Goal: Task Accomplishment & Management: Use online tool/utility

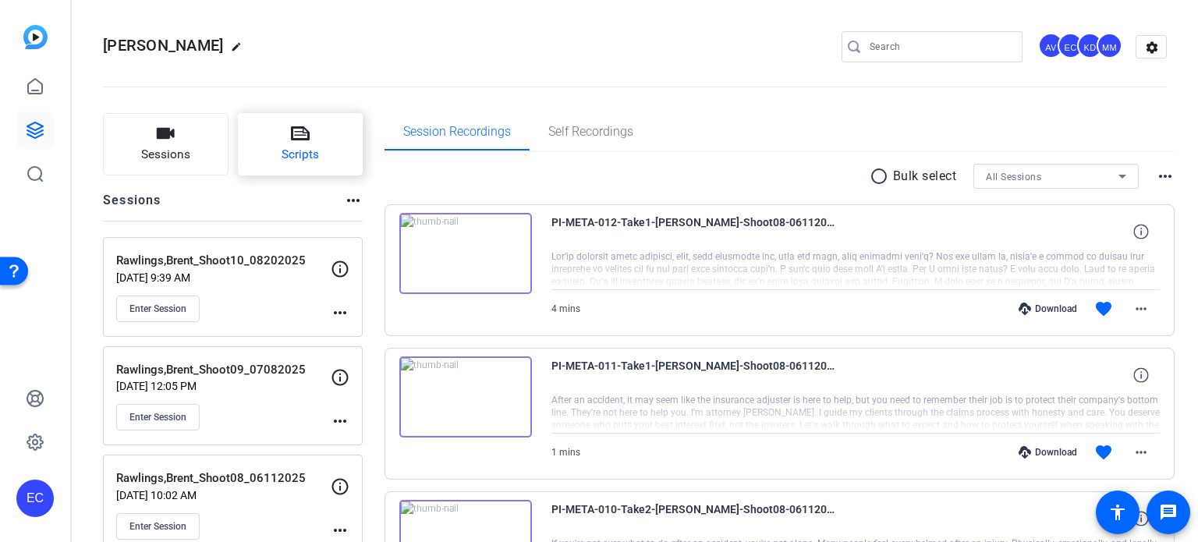
click at [308, 130] on icon at bounding box center [300, 133] width 19 height 19
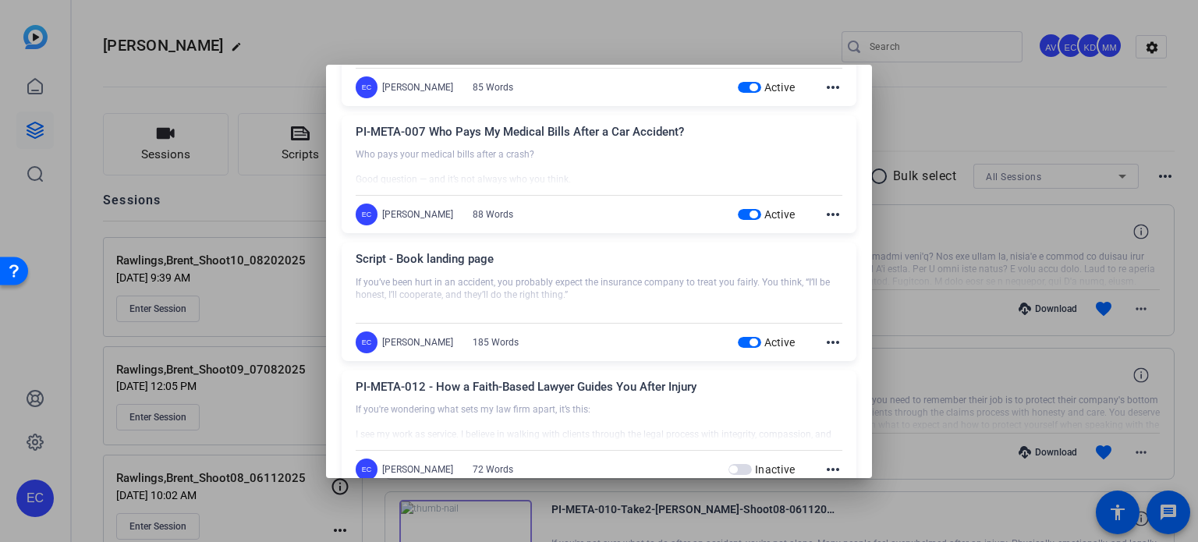
scroll to position [624, 0]
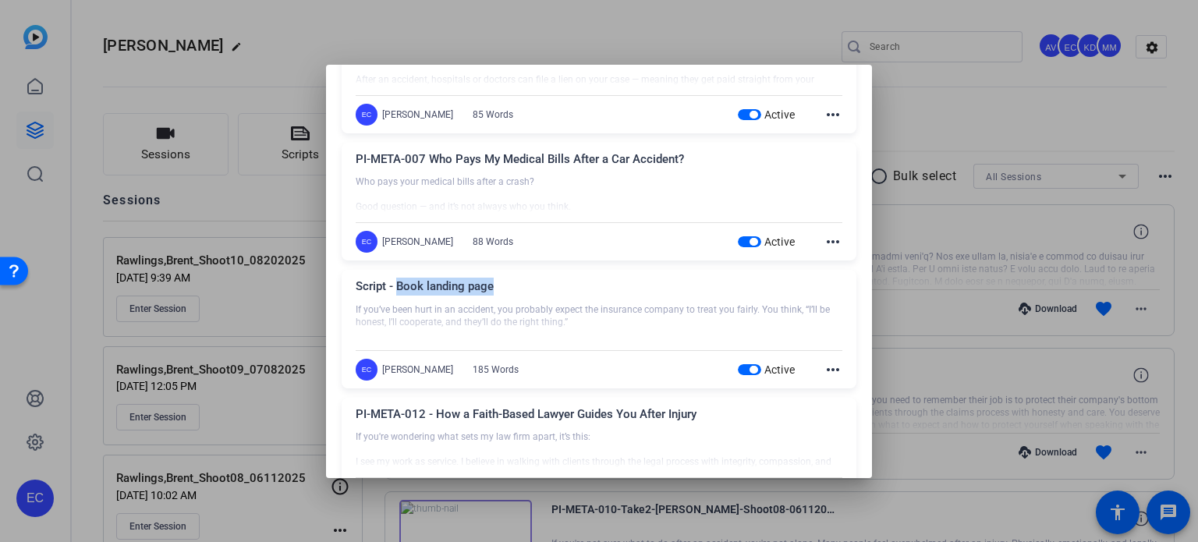
drag, startPoint x: 500, startPoint y: 295, endPoint x: 398, endPoint y: 296, distance: 102.2
click at [398, 296] on div "Script - Book landing page" at bounding box center [599, 291] width 487 height 26
copy div "Book landing page"
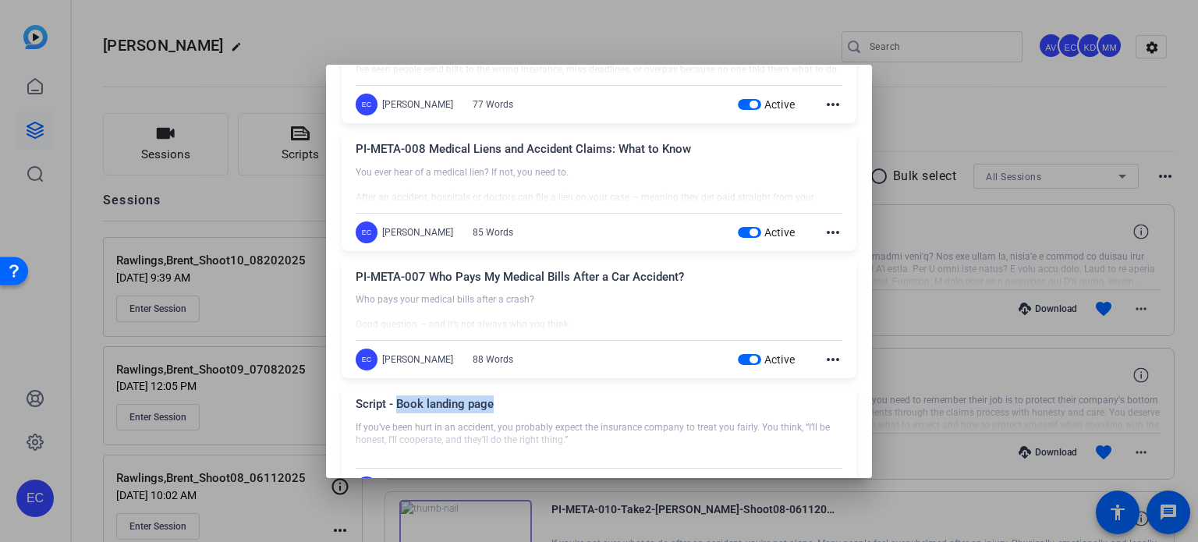
scroll to position [468, 0]
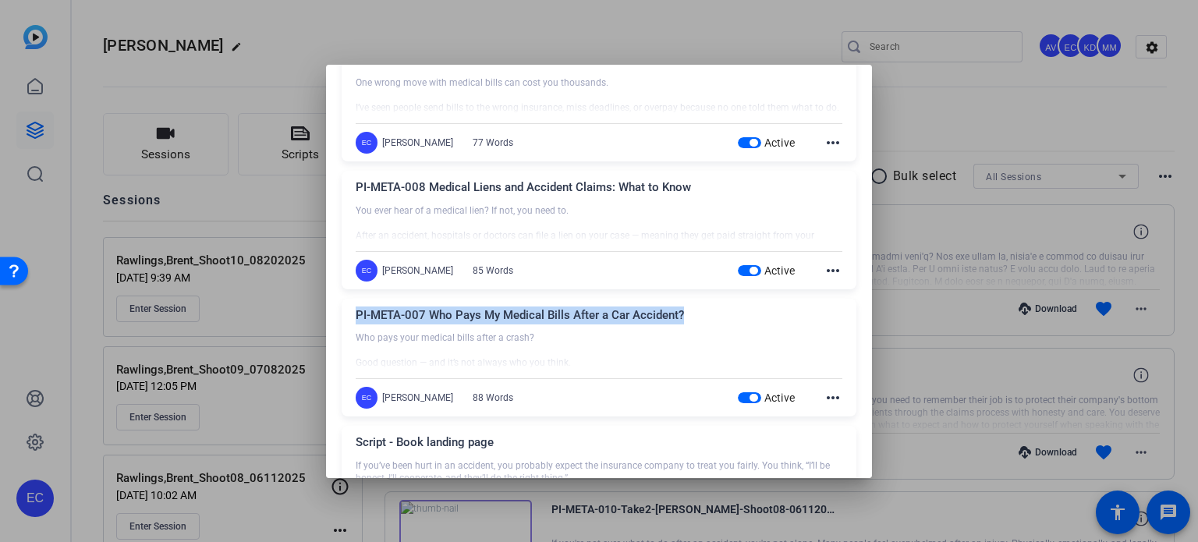
drag, startPoint x: 680, startPoint y: 317, endPoint x: 355, endPoint y: 317, distance: 325.2
click at [355, 317] on div "PI-META-007 Who Pays My Medical Bills After a Car Accident? Who pays your medic…" at bounding box center [599, 358] width 515 height 119
copy div "PI-META-007 Who Pays My Medical Bills After a Car Accident?"
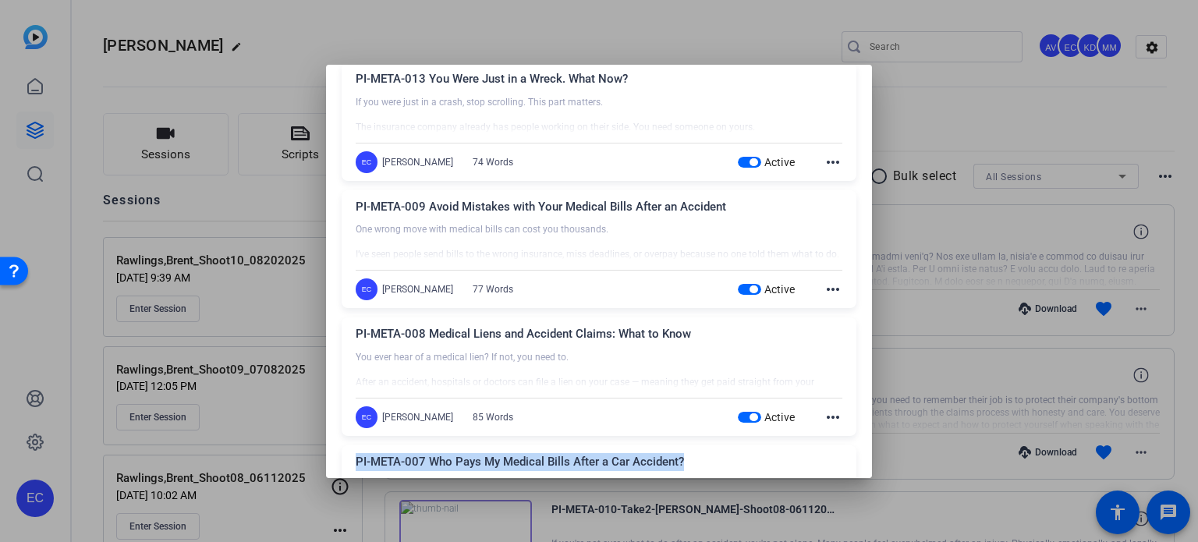
scroll to position [312, 0]
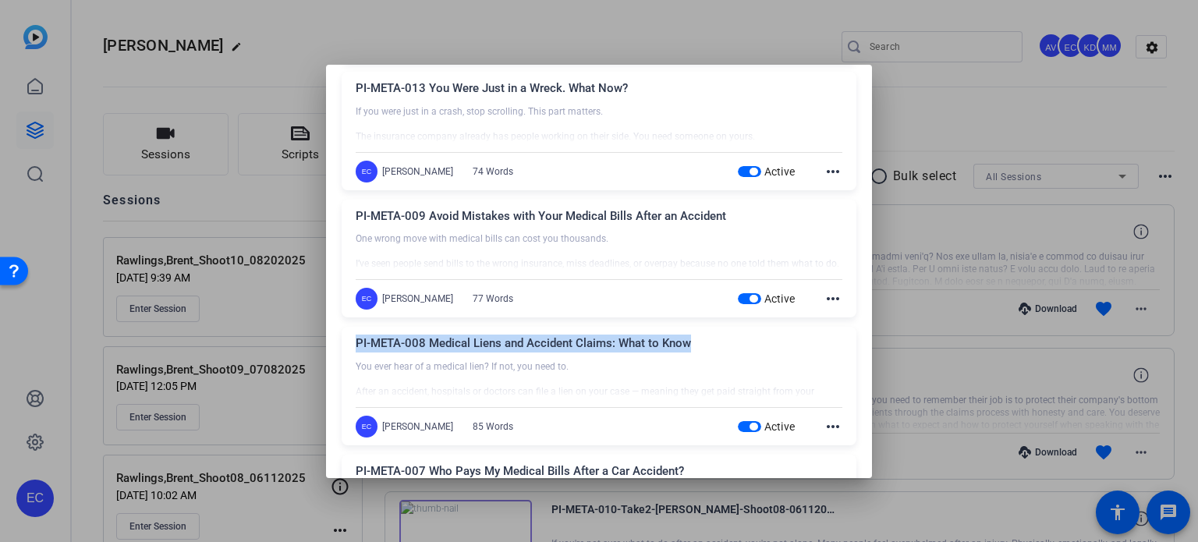
drag, startPoint x: 690, startPoint y: 343, endPoint x: 353, endPoint y: 339, distance: 337.7
click at [354, 339] on div "PI-META-008 Medical Liens and Accident Claims: What to Know You ever hear of a …" at bounding box center [599, 386] width 515 height 119
copy div "PI-META-008 Medical Liens and Accident Claims: What to Know"
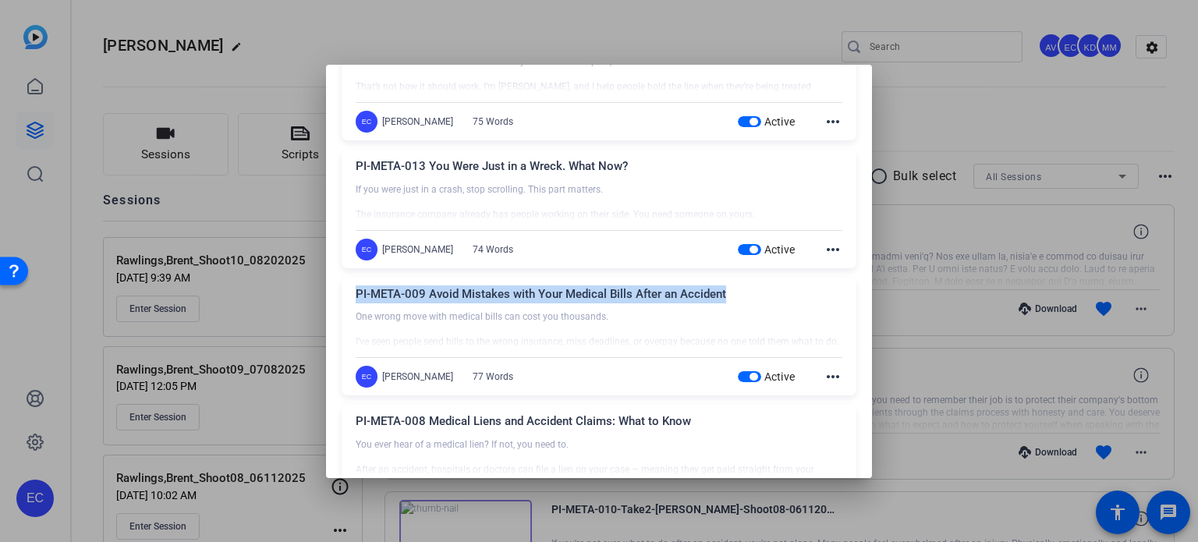
drag, startPoint x: 733, startPoint y: 292, endPoint x: 356, endPoint y: 296, distance: 377.5
click at [356, 296] on div "PI-META-009 Avoid Mistakes with Your Medical Bills After an Accident" at bounding box center [599, 298] width 487 height 26
copy div "PI-META-009 Avoid Mistakes with Your Medical Bills After an Accident"
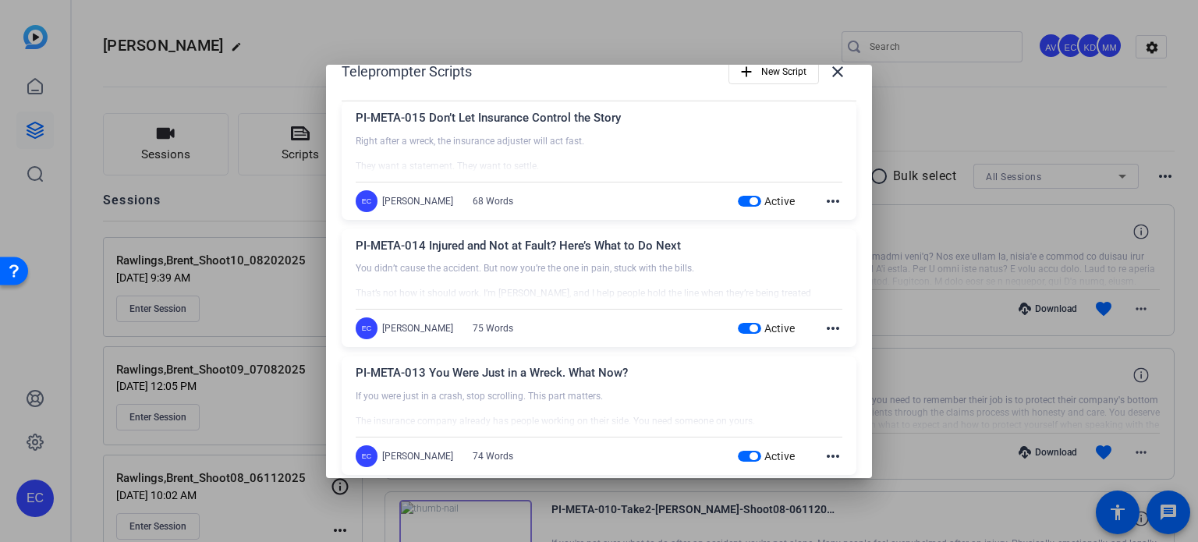
scroll to position [0, 0]
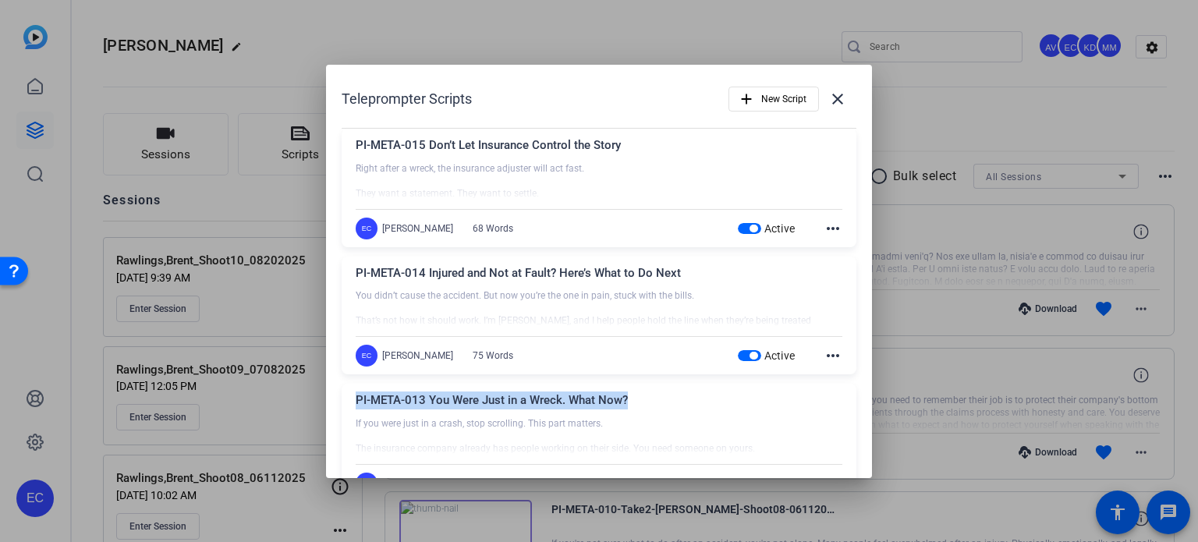
drag, startPoint x: 634, startPoint y: 397, endPoint x: 359, endPoint y: 407, distance: 275.5
click at [359, 407] on div "PI-META-013 You Were Just in a Wreck. What Now?" at bounding box center [599, 405] width 487 height 26
copy div "PI-META-013 You Were Just in a Wreck. What Now?"
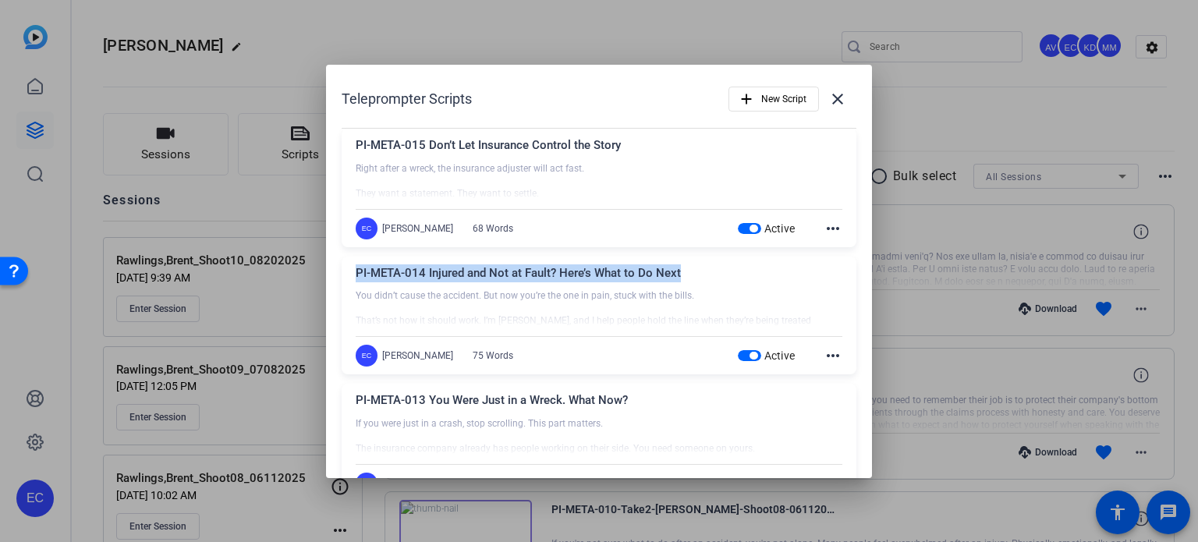
drag, startPoint x: 685, startPoint y: 270, endPoint x: 352, endPoint y: 268, distance: 333.0
click at [352, 268] on div "PI-META-014 Injured and Not at Fault? Here’s What to Do Next You didn’t cause t…" at bounding box center [599, 316] width 515 height 119
copy div "PI-META-014 Injured and Not at Fault? Here’s What to Do Next"
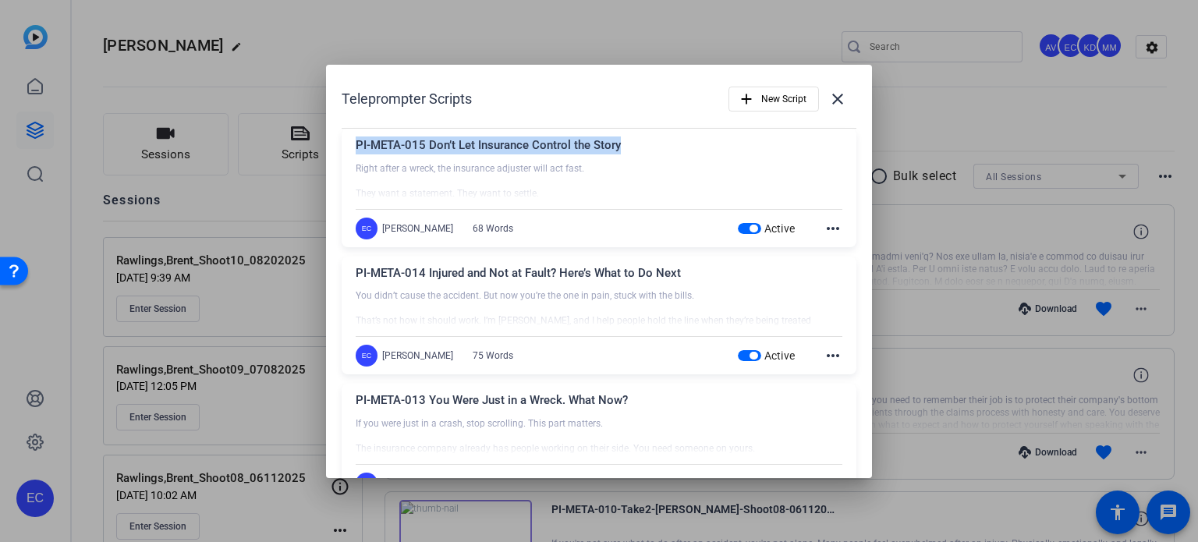
drag, startPoint x: 603, startPoint y: 144, endPoint x: 695, endPoint y: 214, distance: 115.7
click at [355, 146] on div "PI-META-015 Don’t Let Insurance Control the Story Right after a wreck, the insu…" at bounding box center [599, 188] width 515 height 119
copy div "PI-META-015 Don’t Let Insurance Control the Story"
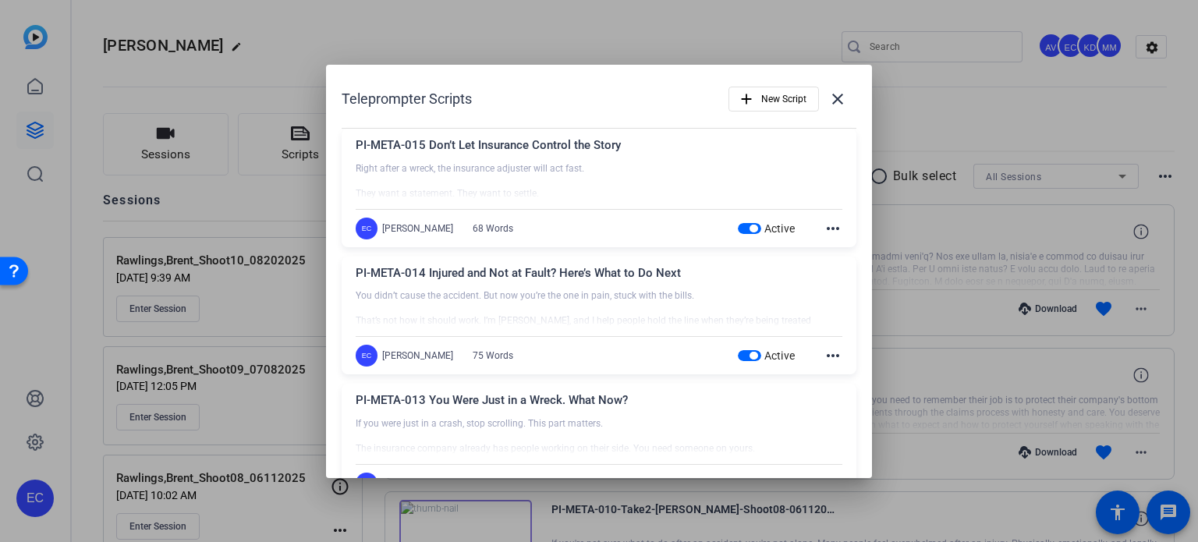
click at [926, 129] on div at bounding box center [599, 271] width 1198 height 542
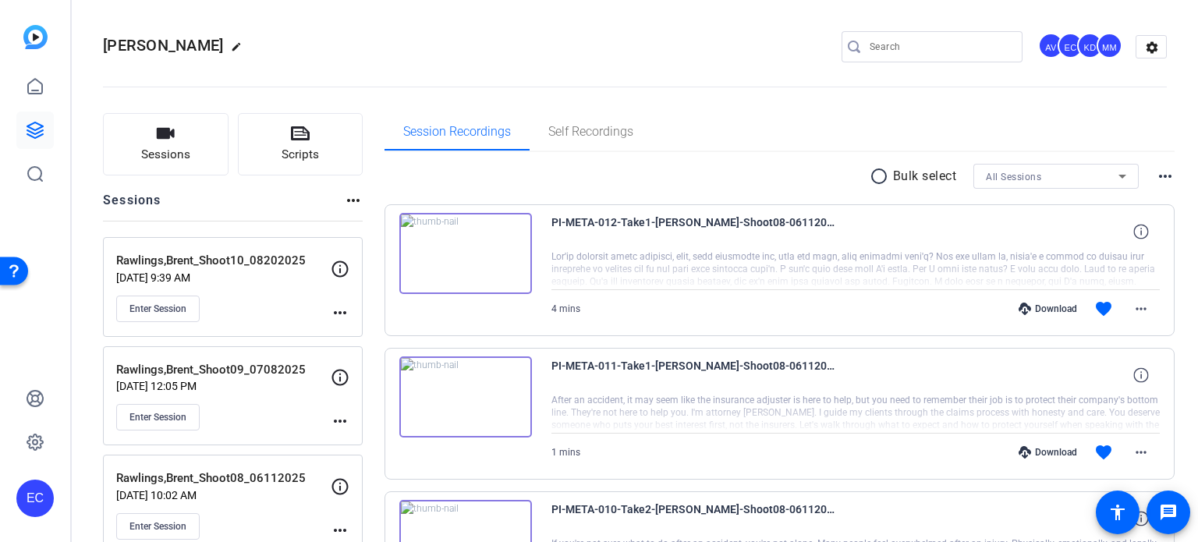
click at [340, 314] on mat-icon "more_horiz" at bounding box center [340, 312] width 19 height 19
click at [791, 101] on div at bounding box center [599, 271] width 1198 height 542
click at [342, 313] on mat-icon "more_horiz" at bounding box center [340, 312] width 19 height 19
click at [357, 335] on span "Edit Session" at bounding box center [378, 334] width 71 height 19
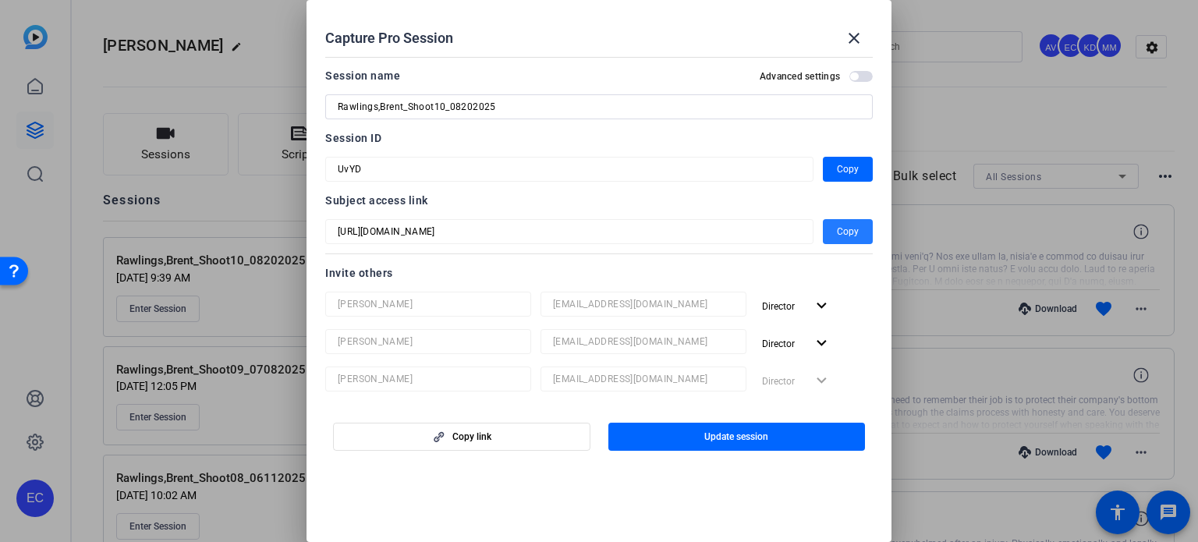
click at [823, 229] on span "button" at bounding box center [848, 231] width 50 height 37
click at [856, 37] on mat-icon "close" at bounding box center [854, 38] width 19 height 19
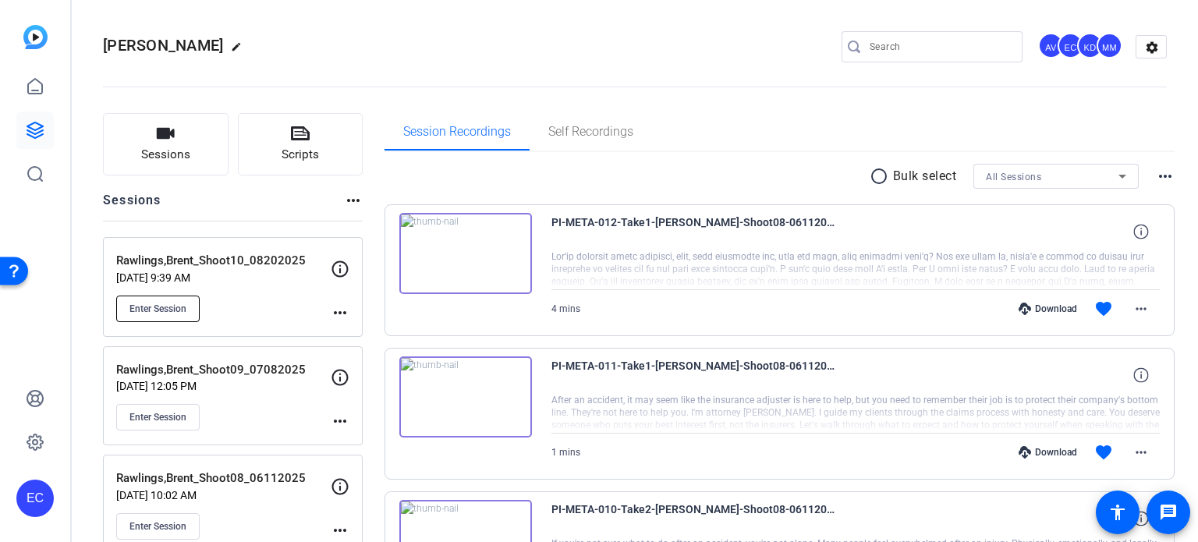
click at [172, 303] on span "Enter Session" at bounding box center [157, 309] width 57 height 12
click at [160, 412] on span "Enter Session" at bounding box center [157, 417] width 57 height 12
click at [144, 524] on span "Enter Session" at bounding box center [157, 526] width 57 height 12
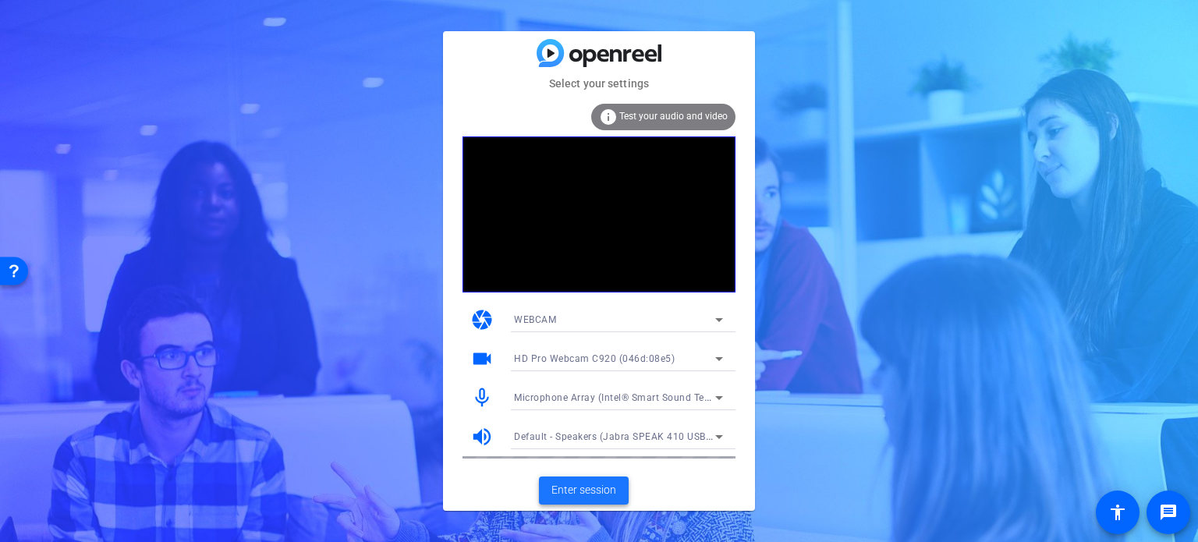
click at [583, 491] on span "Enter session" at bounding box center [583, 490] width 65 height 16
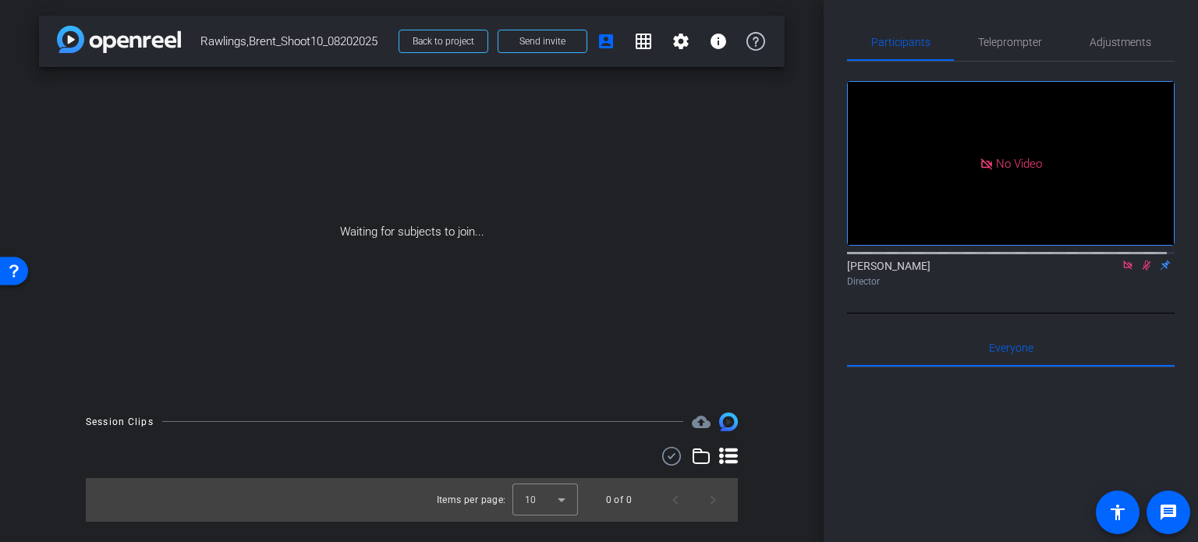
click at [1140, 271] on icon at bounding box center [1146, 265] width 12 height 11
click at [1123, 269] on icon at bounding box center [1127, 264] width 9 height 9
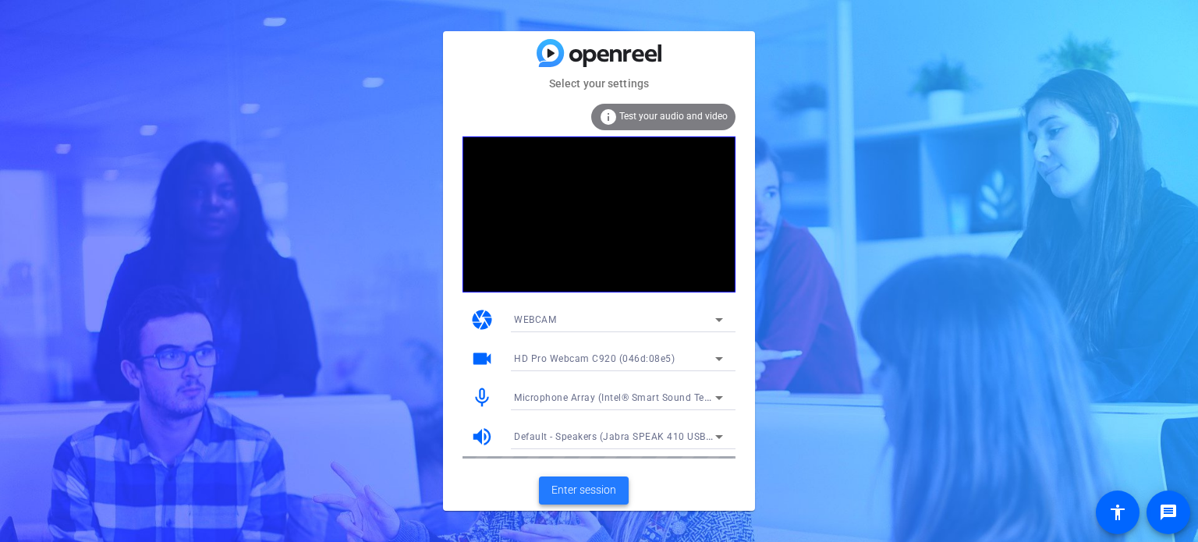
click at [574, 492] on span "Enter session" at bounding box center [583, 490] width 65 height 16
click at [587, 495] on span "Enter session" at bounding box center [583, 490] width 65 height 16
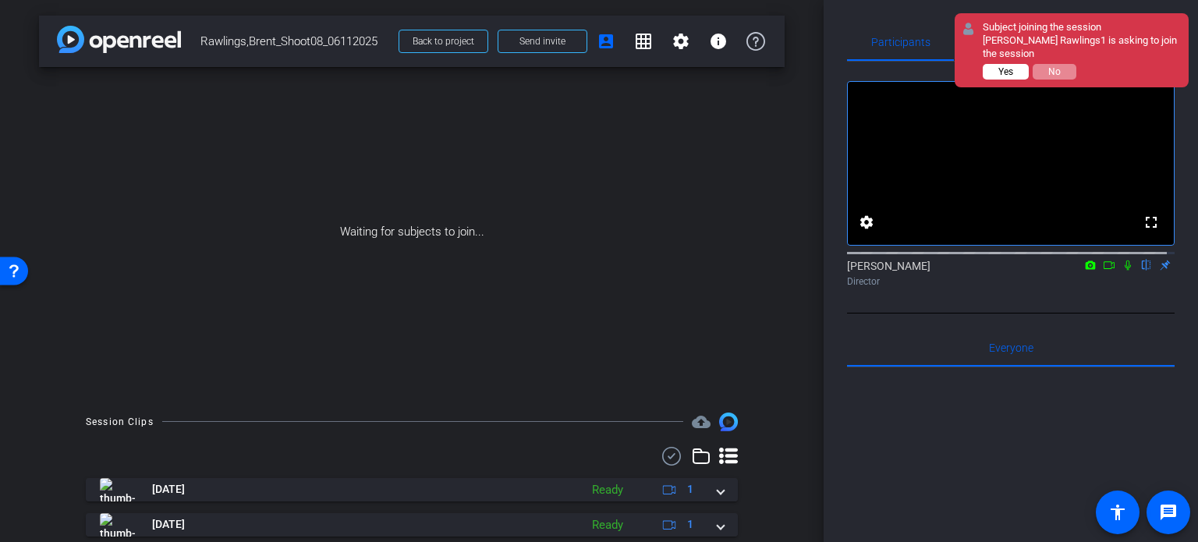
click at [1007, 74] on span "Yes" at bounding box center [1005, 71] width 15 height 11
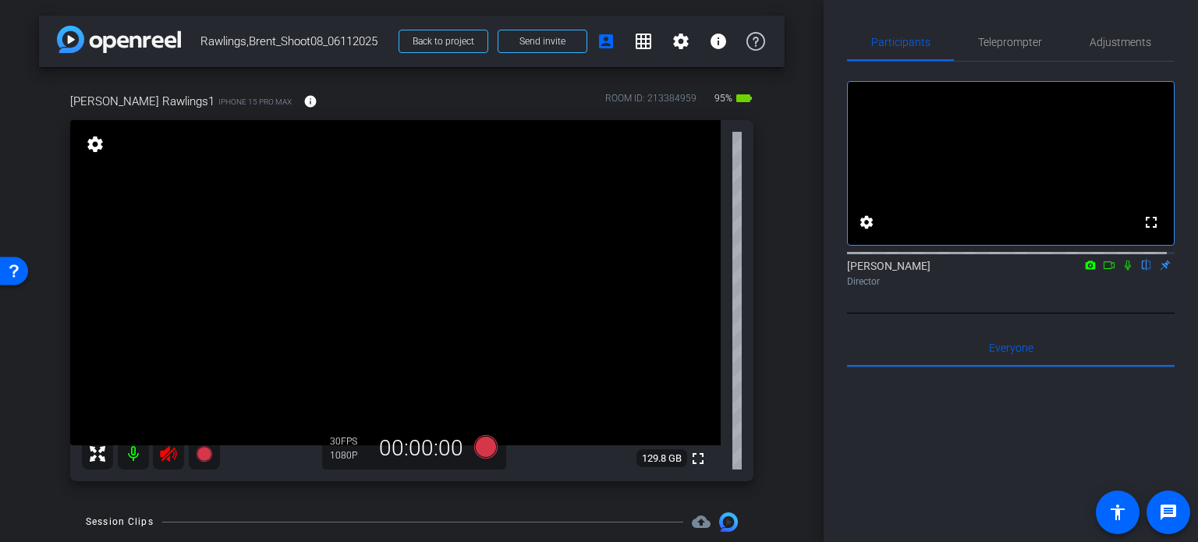
click at [166, 452] on icon at bounding box center [168, 454] width 16 height 16
click at [1122, 41] on span "Adjustments" at bounding box center [1121, 42] width 62 height 11
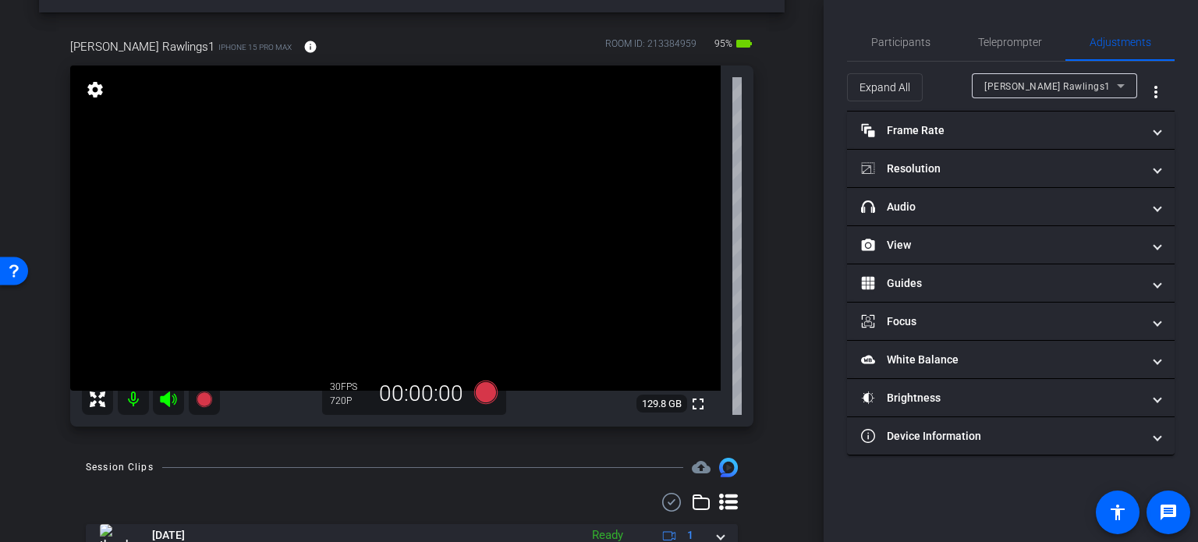
scroll to position [78, 0]
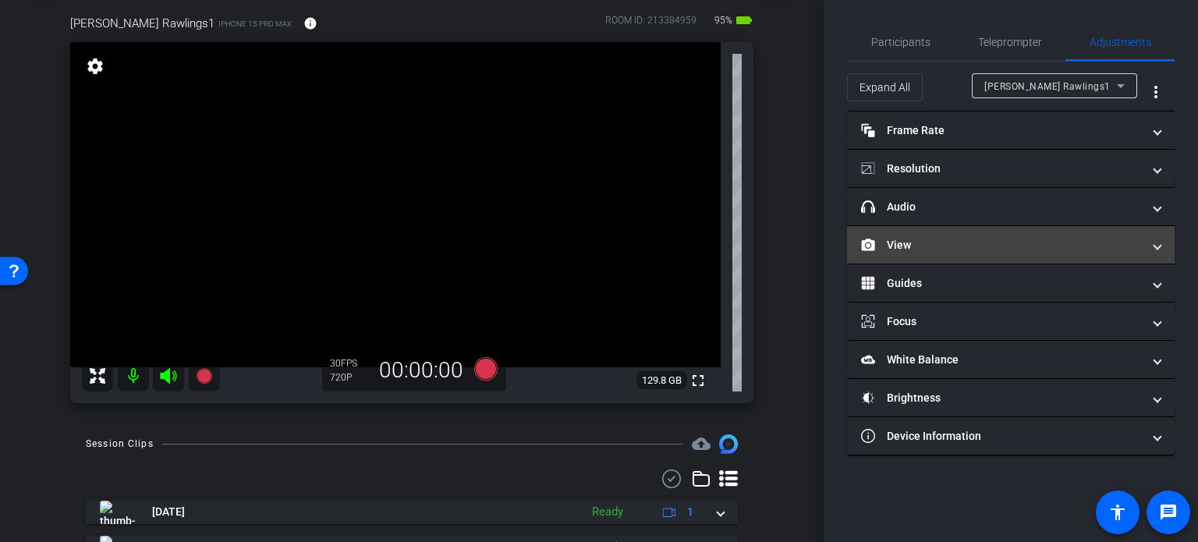
click at [977, 240] on mat-panel-title "View" at bounding box center [1001, 245] width 281 height 16
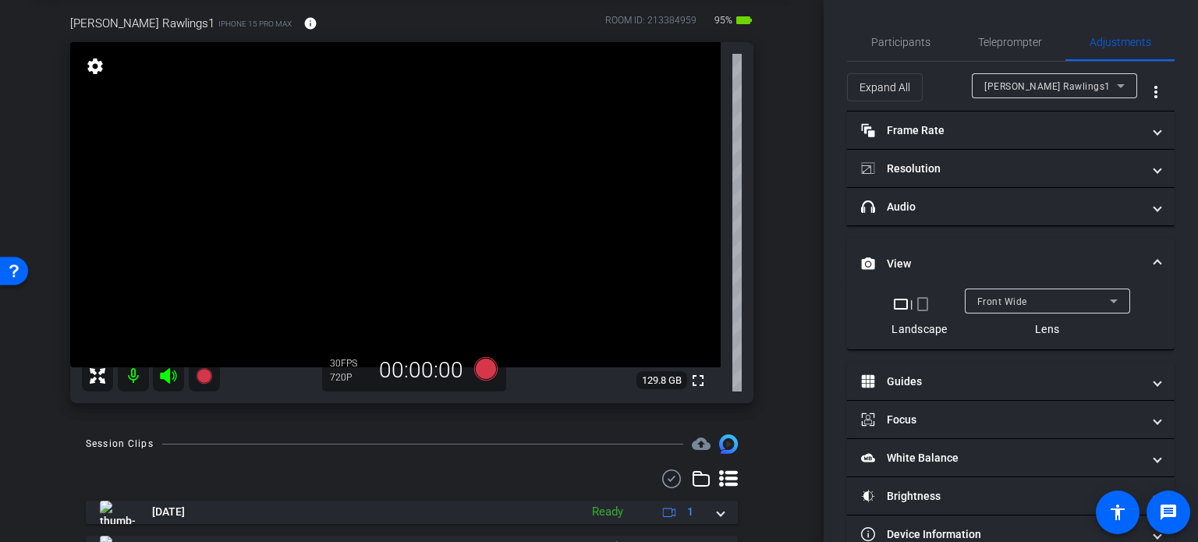
click at [920, 312] on mat-icon "crop_portrait" at bounding box center [922, 304] width 19 height 19
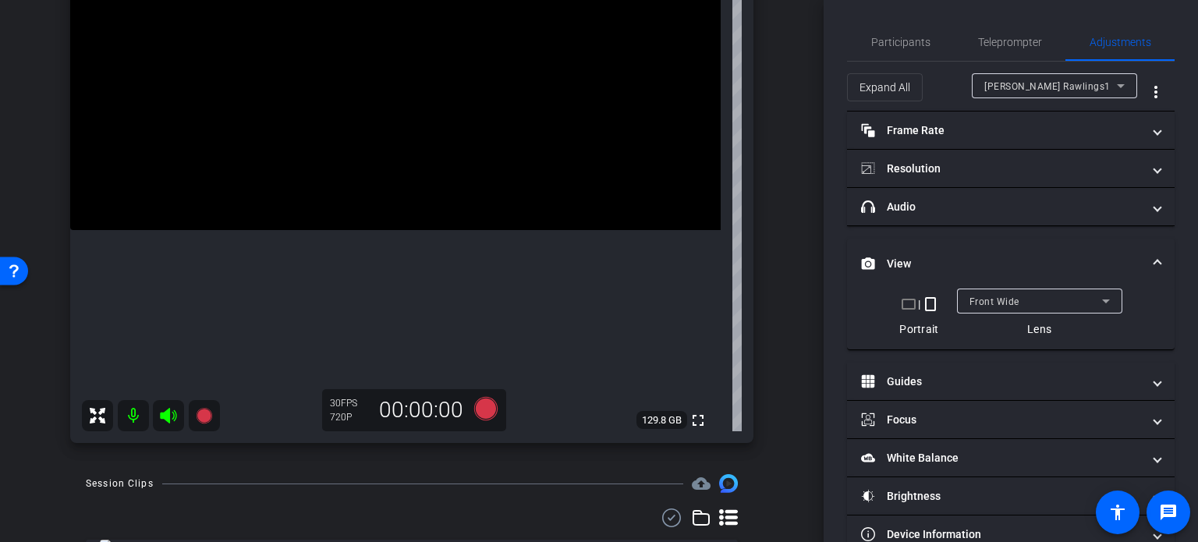
scroll to position [234, 0]
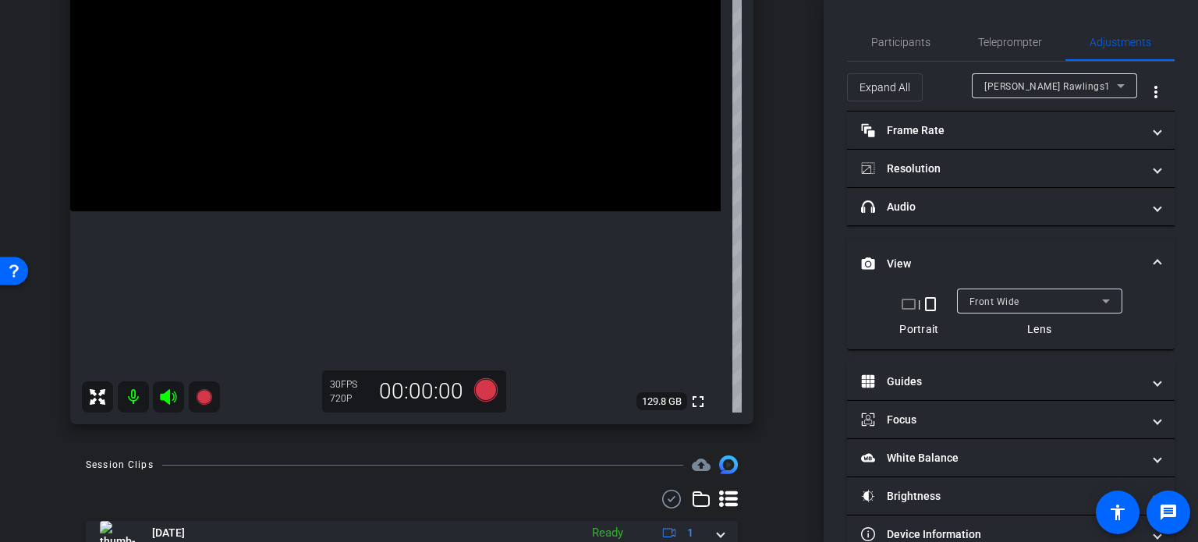
click at [1154, 260] on span at bounding box center [1157, 264] width 6 height 16
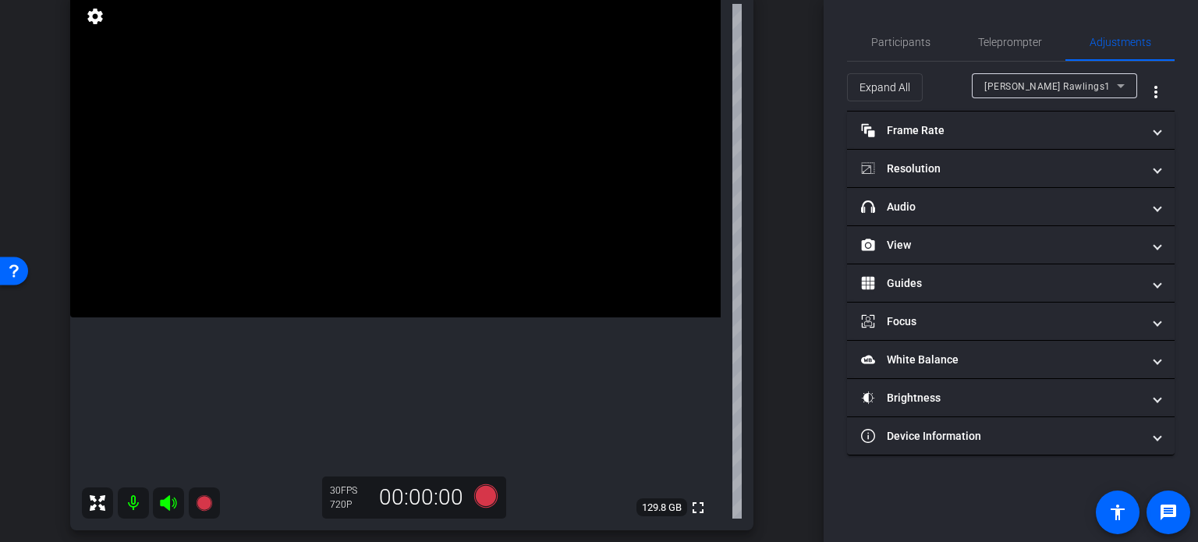
scroll to position [156, 0]
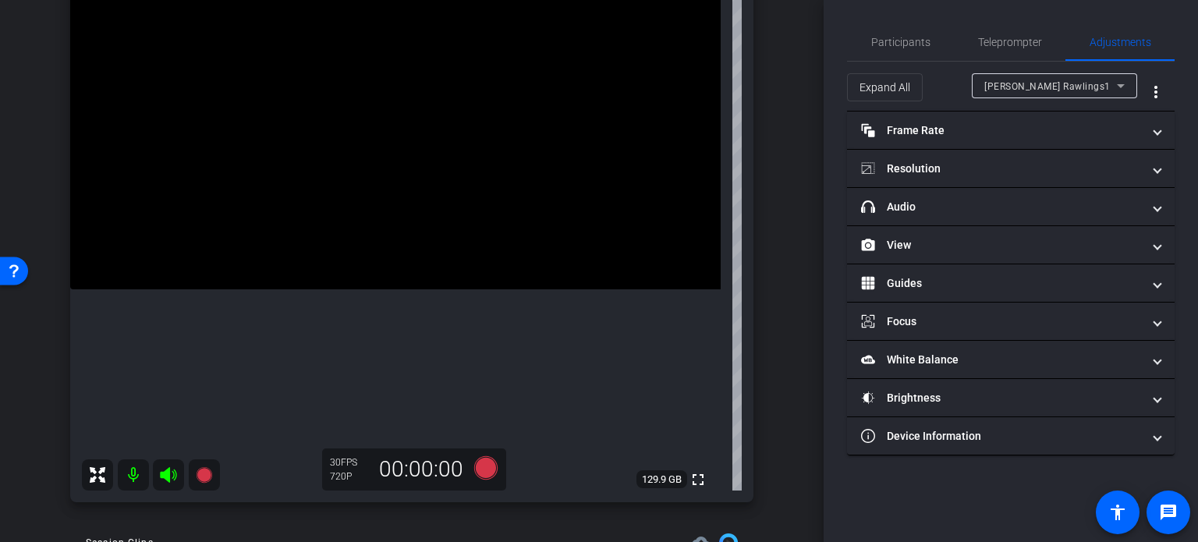
click at [872, 479] on div "Participants Teleprompter Adjustments settings Erika Centeno flip Director Ever…" at bounding box center [1011, 271] width 374 height 542
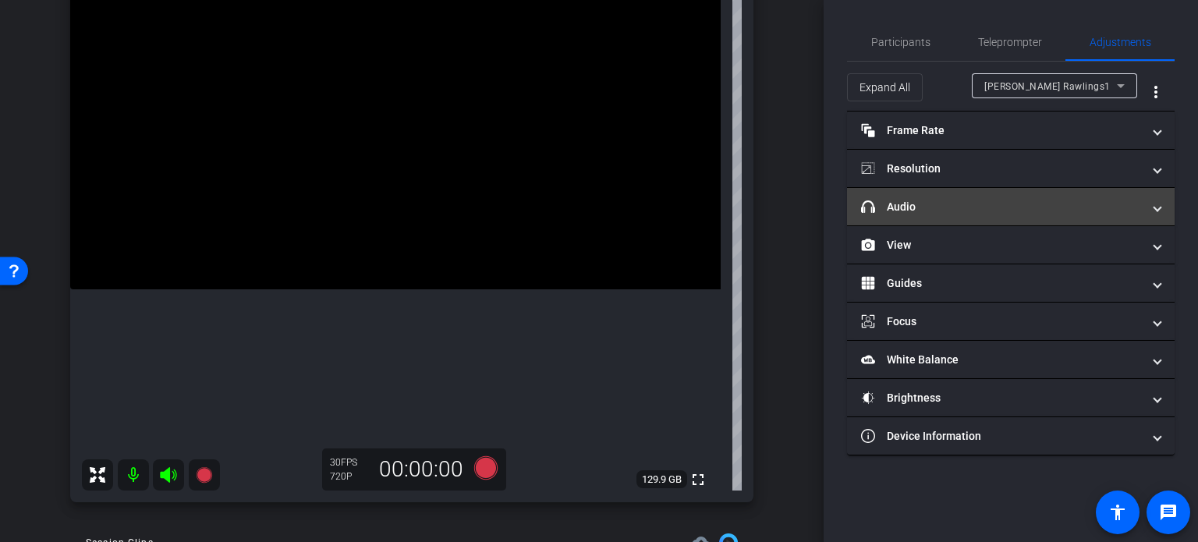
click at [1049, 213] on mat-panel-title "headphone icon Audio" at bounding box center [1001, 207] width 281 height 16
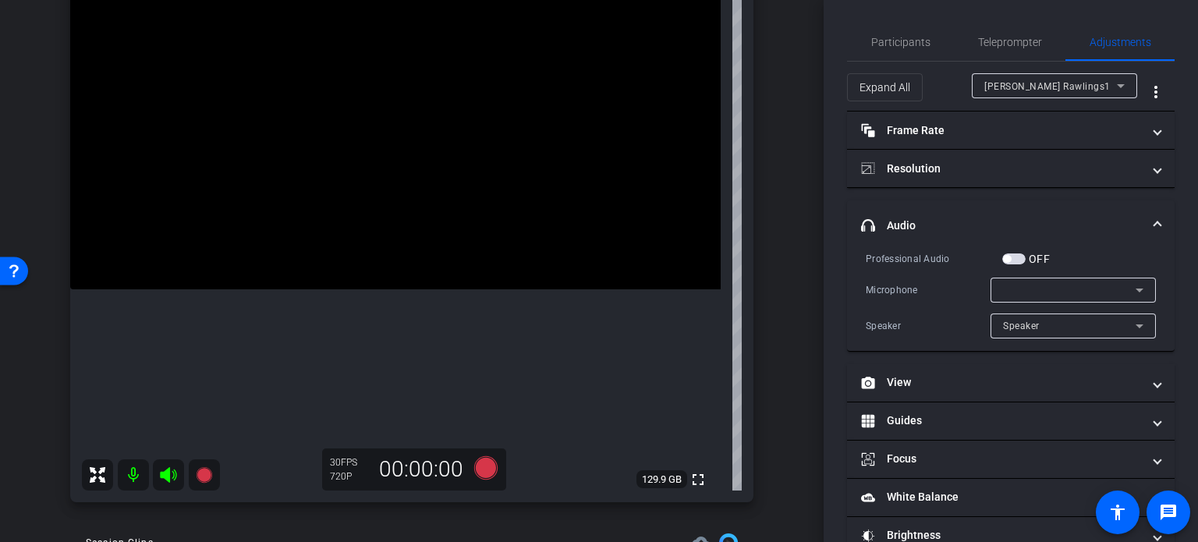
click at [826, 302] on div "Participants Teleprompter Adjustments settings Erika Centeno flip Director Ever…" at bounding box center [1011, 271] width 374 height 542
click at [1011, 256] on span "button" at bounding box center [1013, 258] width 23 height 11
click at [1058, 296] on div at bounding box center [1069, 290] width 133 height 19
click at [1051, 327] on span "iPhone Microphone" at bounding box center [1040, 320] width 90 height 19
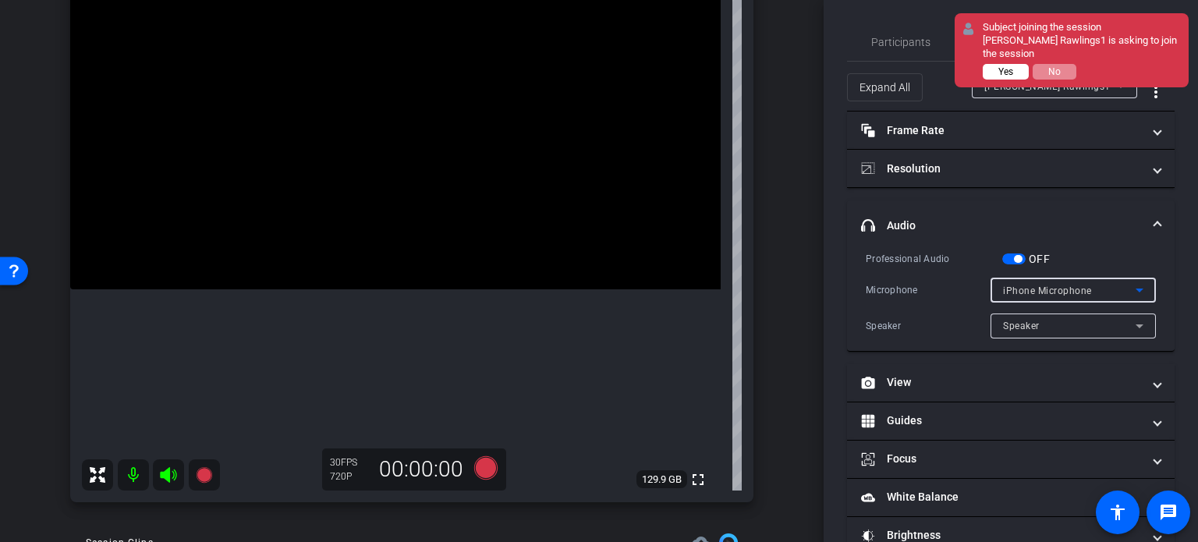
click at [1003, 73] on span "Yes" at bounding box center [1005, 71] width 15 height 11
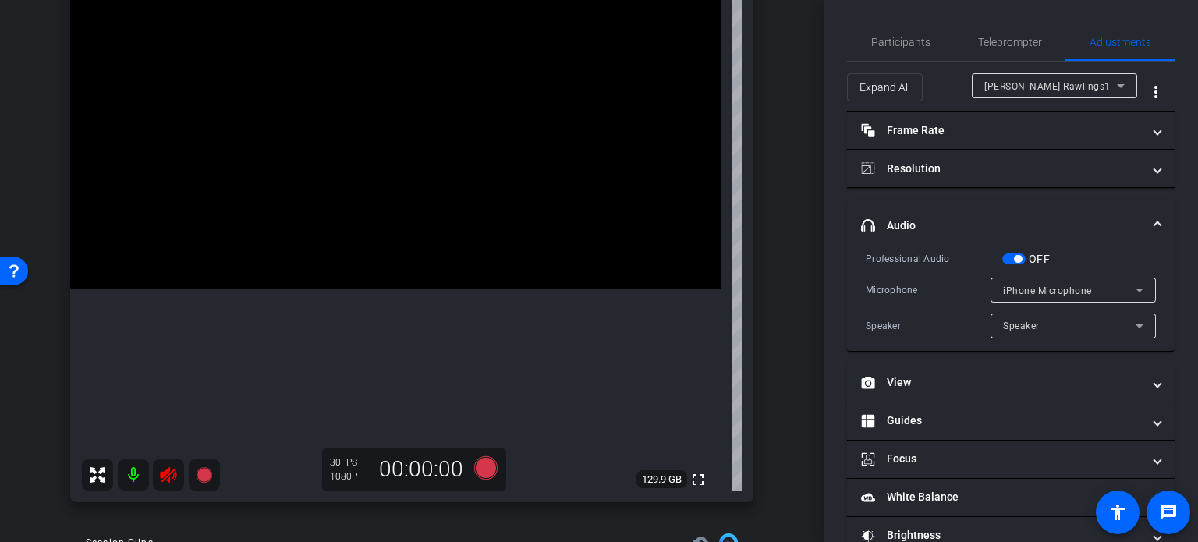
click at [169, 474] on icon at bounding box center [168, 475] width 16 height 16
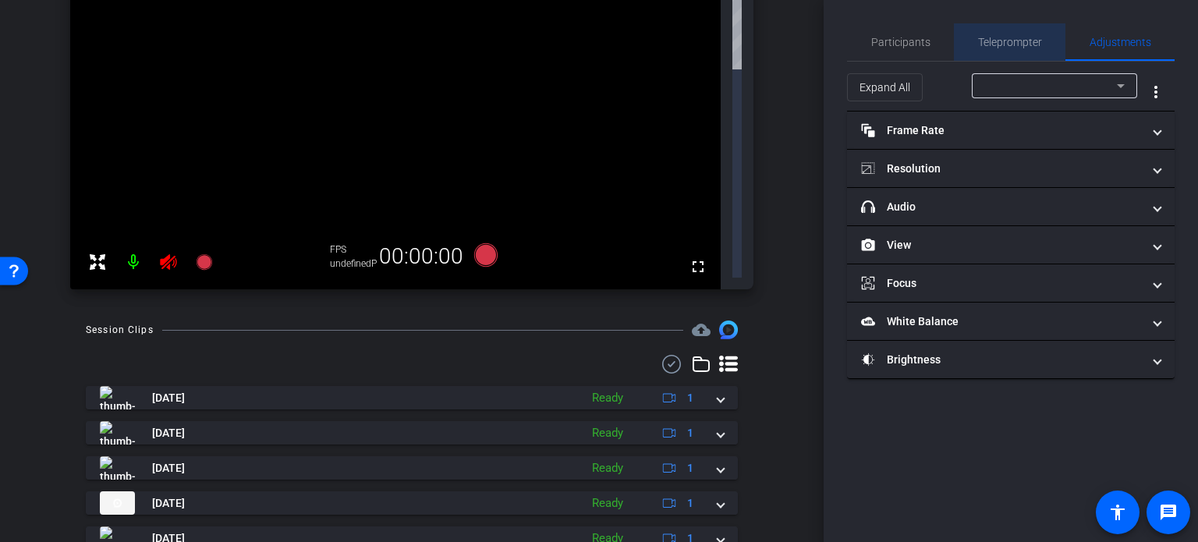
scroll to position [0, 0]
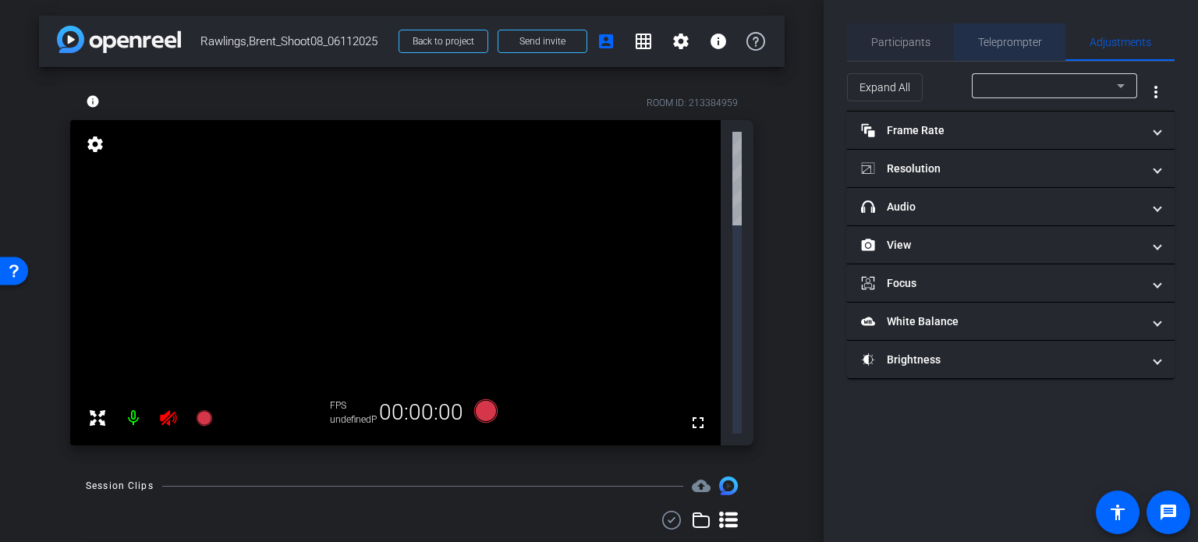
drag, startPoint x: 984, startPoint y: 32, endPoint x: 933, endPoint y: 44, distance: 53.0
click at [984, 34] on span "Teleprompter" at bounding box center [1010, 41] width 64 height 37
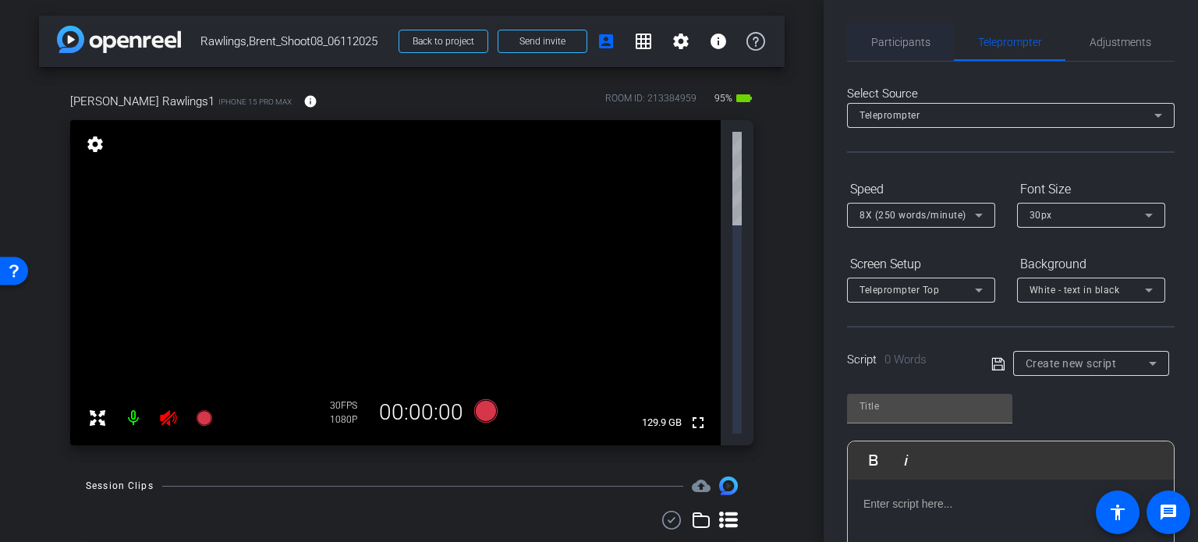
click at [891, 42] on span "Participants" at bounding box center [900, 42] width 59 height 11
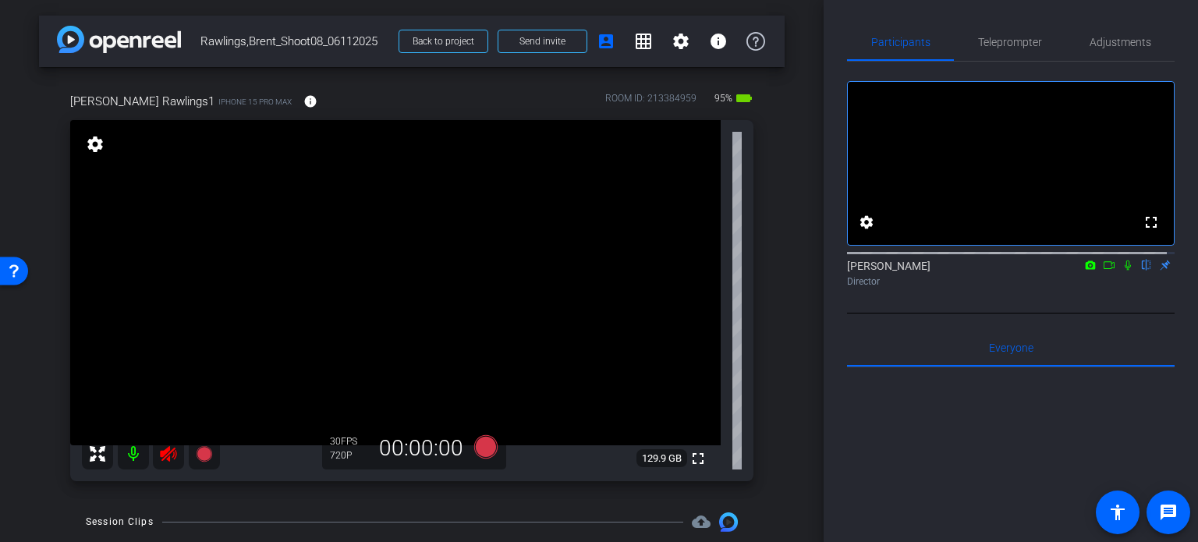
click at [163, 452] on icon at bounding box center [168, 454] width 16 height 16
click at [1117, 46] on span "Adjustments" at bounding box center [1121, 42] width 62 height 11
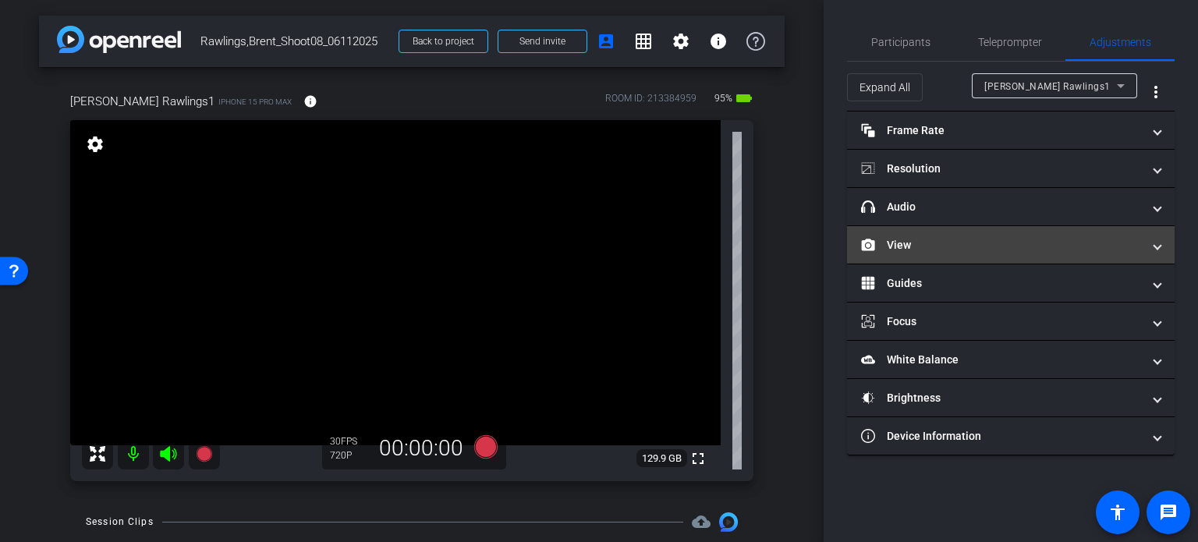
click at [946, 246] on mat-panel-title "View" at bounding box center [1001, 245] width 281 height 16
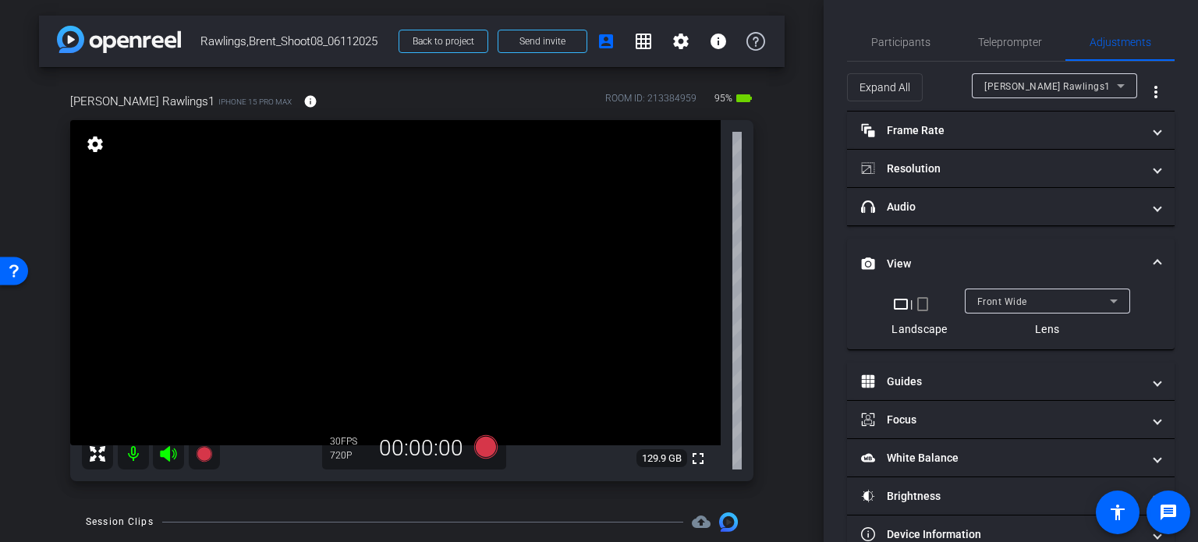
click at [920, 296] on mat-icon "crop_portrait" at bounding box center [922, 304] width 19 height 19
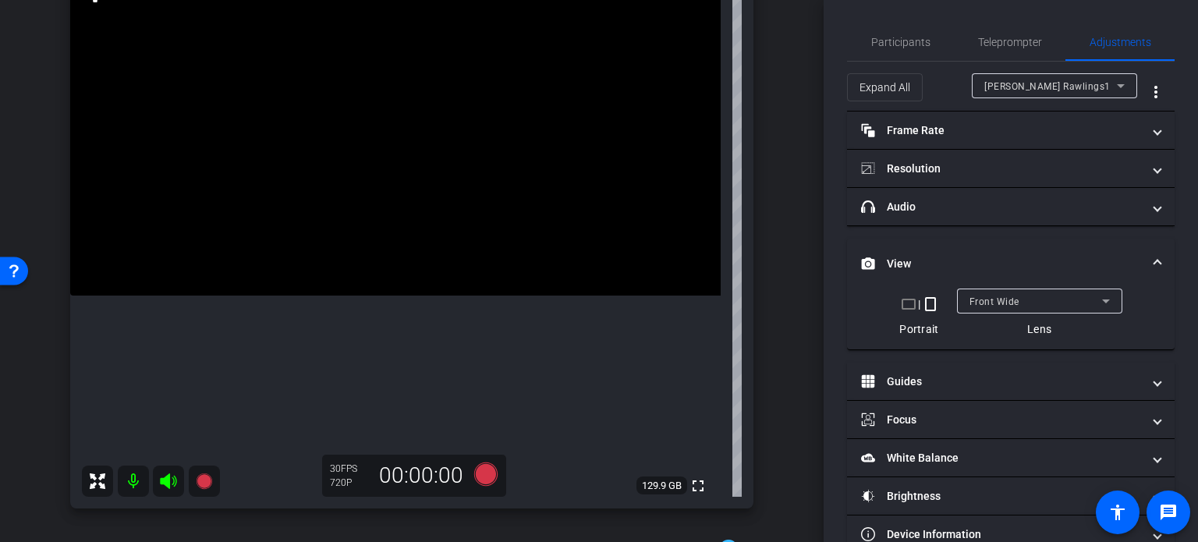
scroll to position [156, 0]
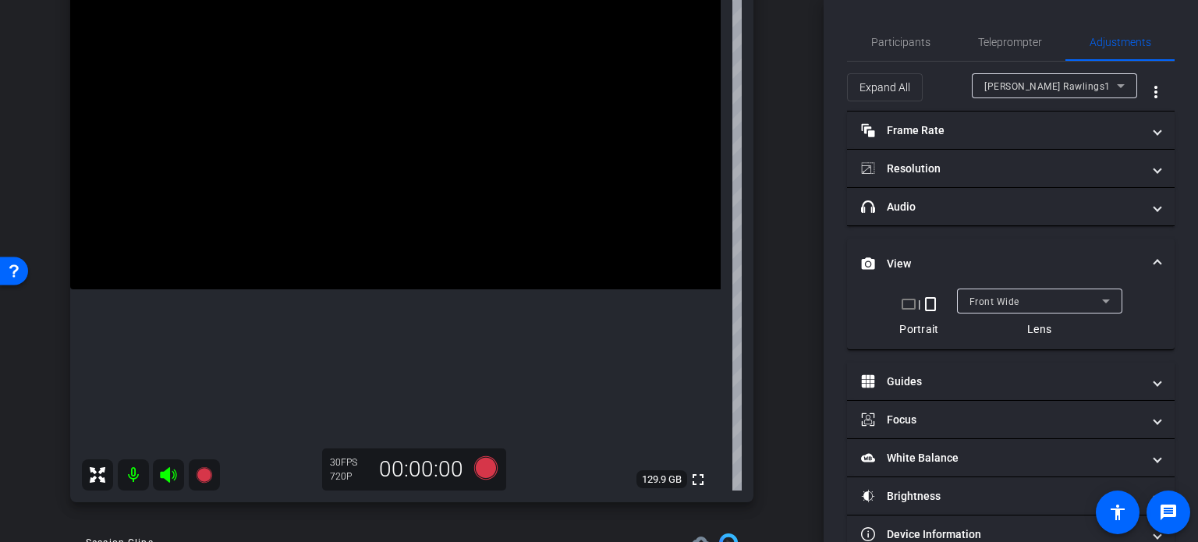
click at [1154, 256] on span at bounding box center [1157, 264] width 6 height 16
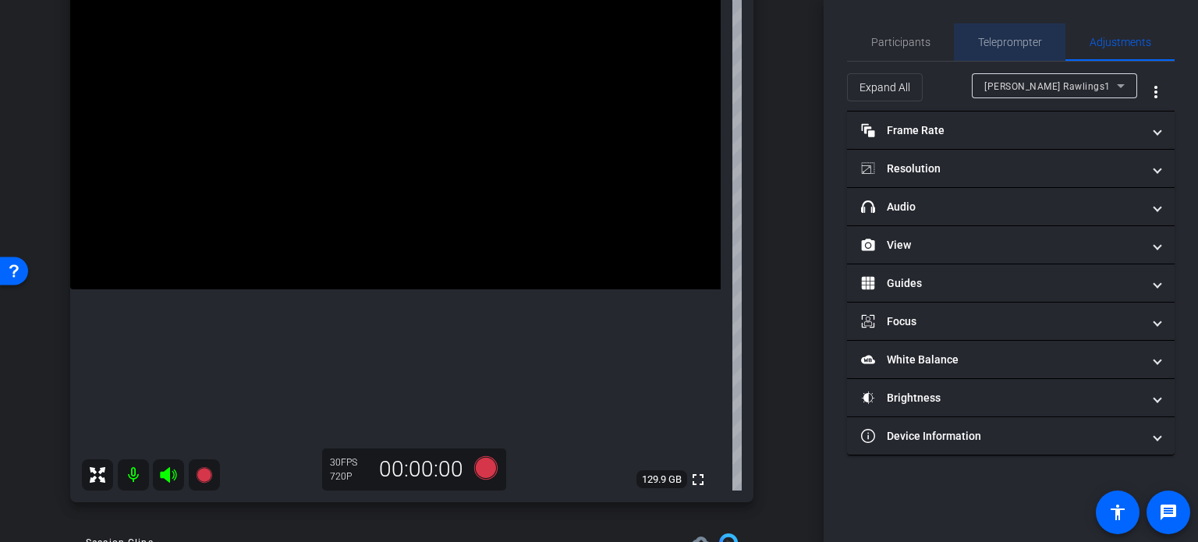
click at [1021, 47] on span "Teleprompter" at bounding box center [1010, 42] width 64 height 11
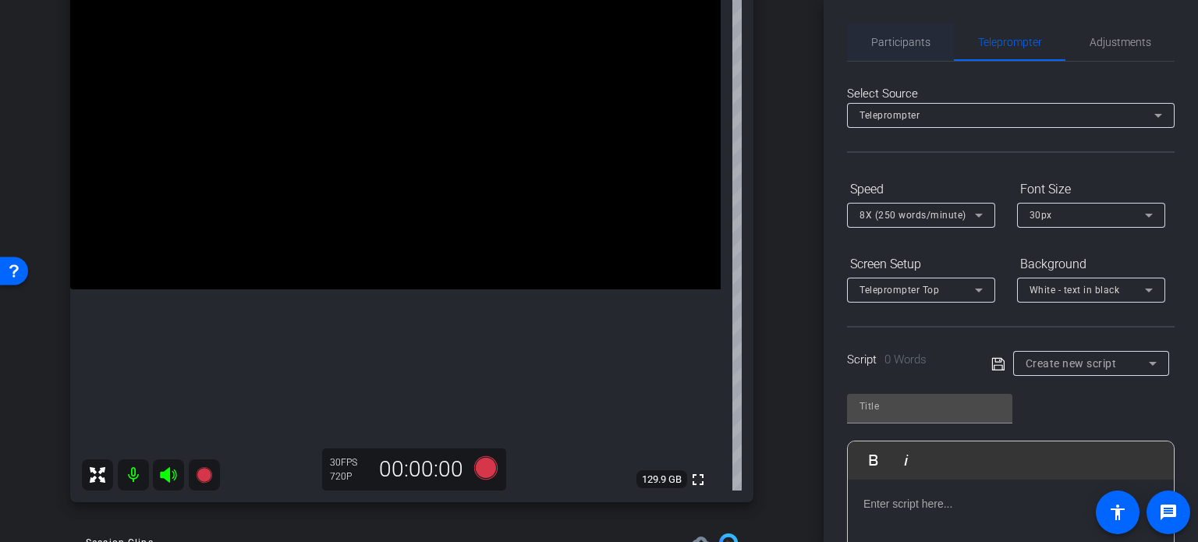
click at [927, 37] on div "Participants" at bounding box center [900, 41] width 107 height 37
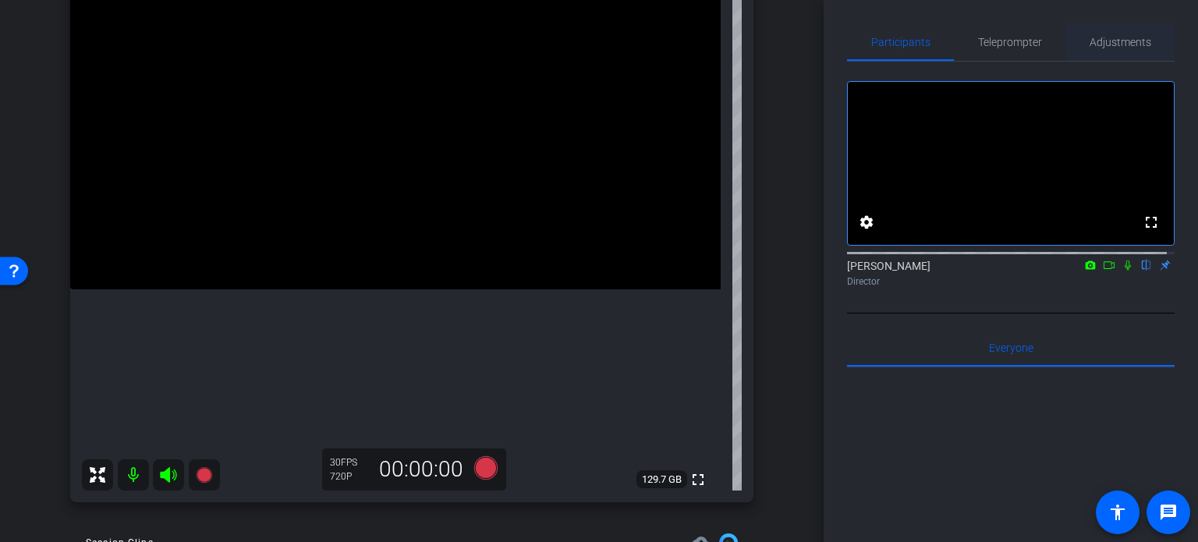
click at [1126, 39] on span "Adjustments" at bounding box center [1121, 42] width 62 height 11
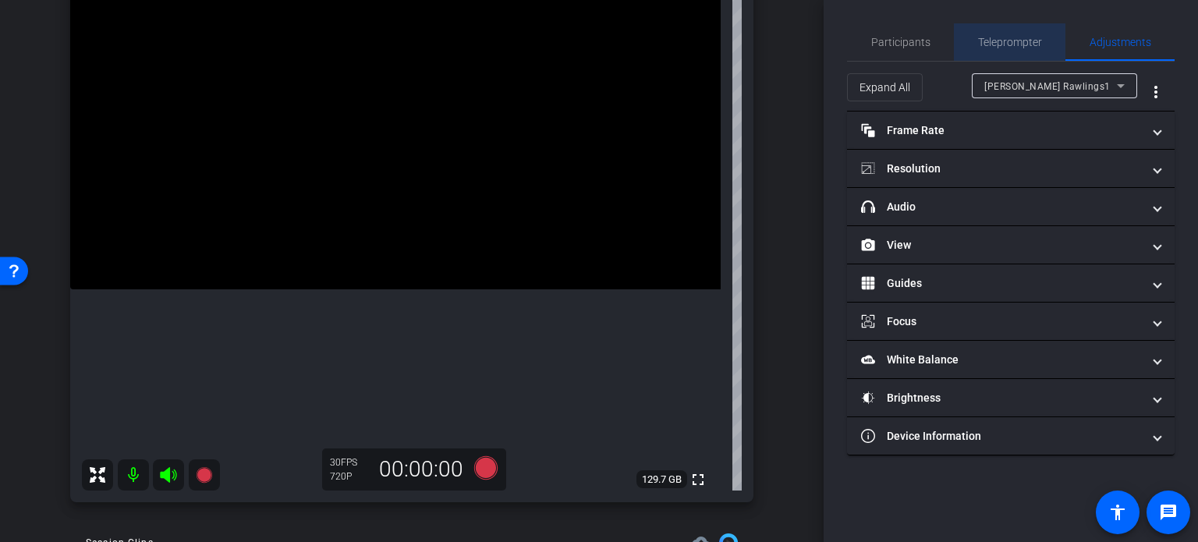
click at [1022, 37] on span "Teleprompter" at bounding box center [1010, 42] width 64 height 11
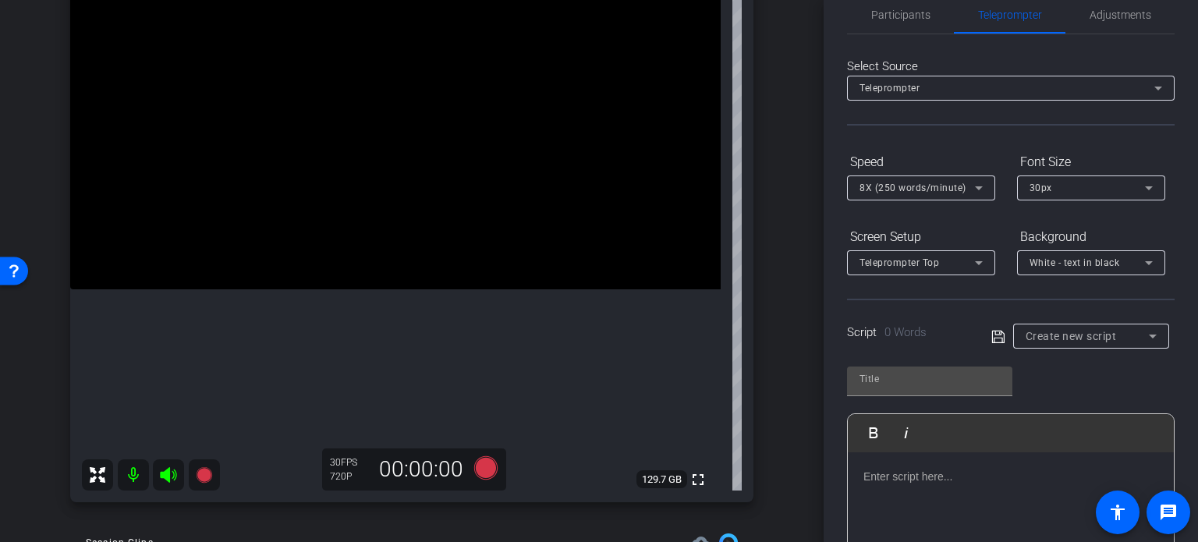
scroll to position [0, 0]
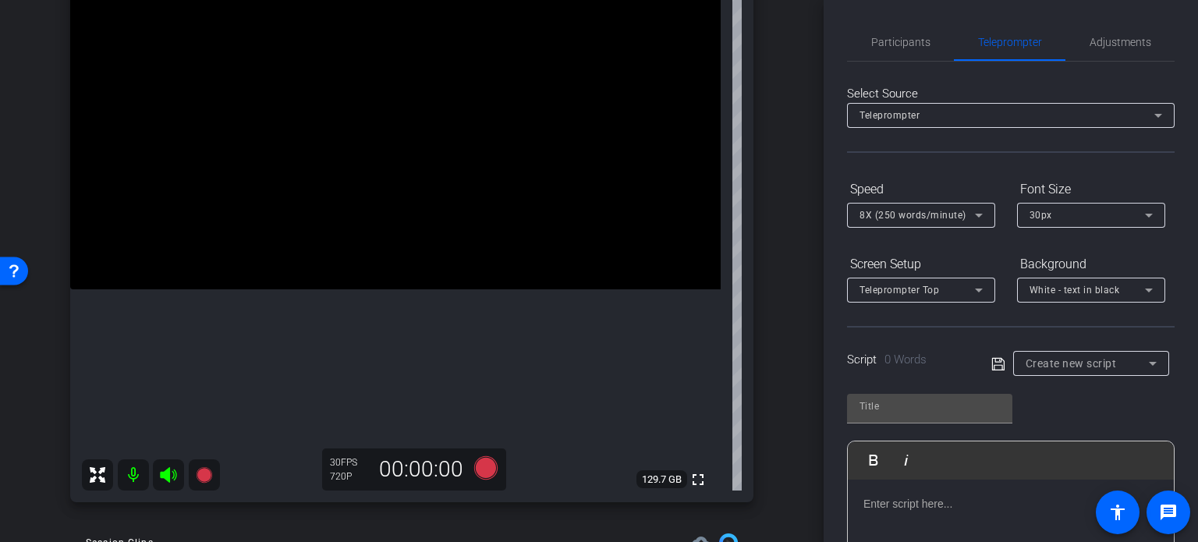
click at [976, 211] on icon at bounding box center [978, 215] width 19 height 19
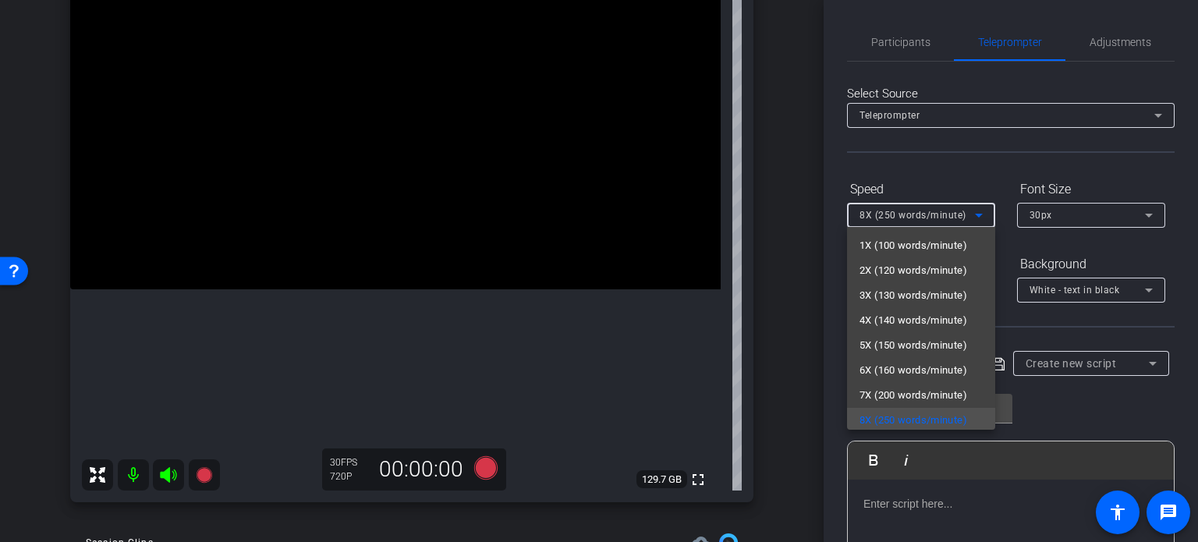
scroll to position [3, 0]
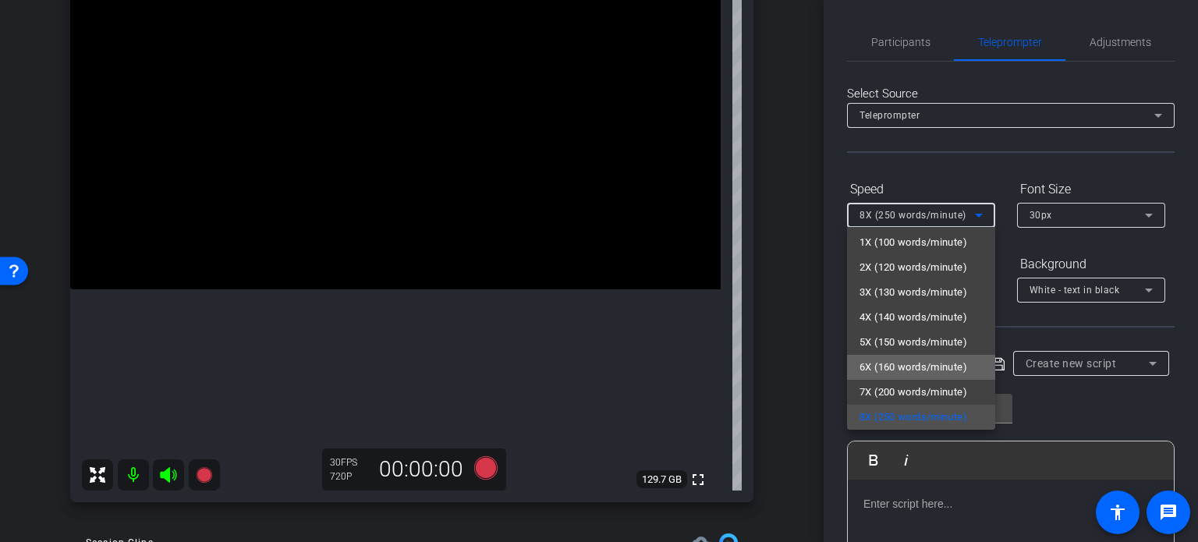
click at [925, 358] on span "6X (160 words/minute)" at bounding box center [913, 367] width 108 height 19
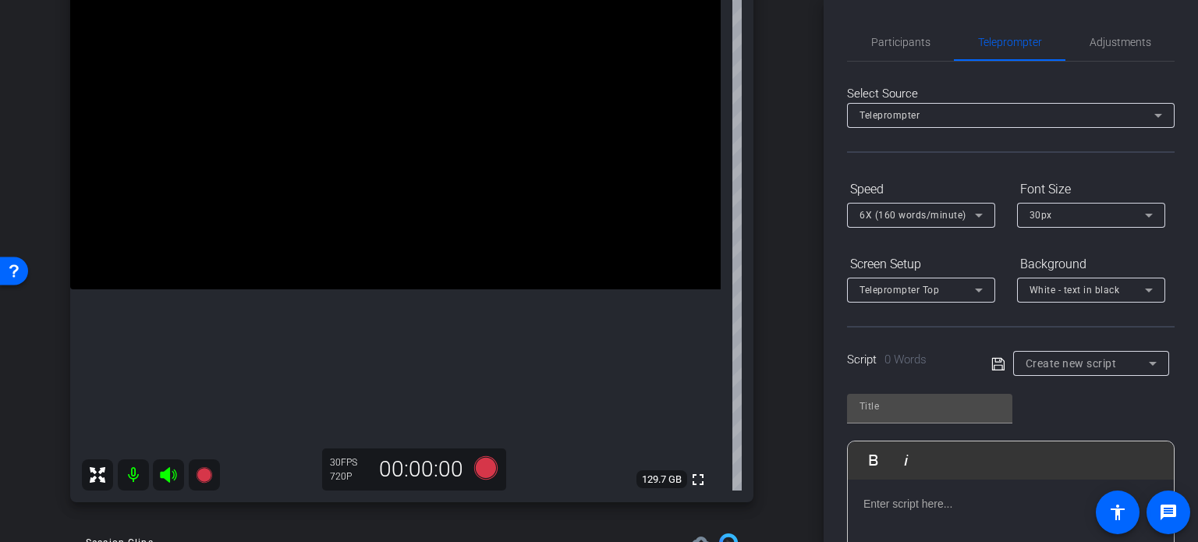
click at [1176, 406] on div "Participants Teleprompter Adjustments settings Erika Centeno flip Director Ever…" at bounding box center [1011, 271] width 374 height 542
click at [913, 41] on span "Participants" at bounding box center [900, 42] width 59 height 11
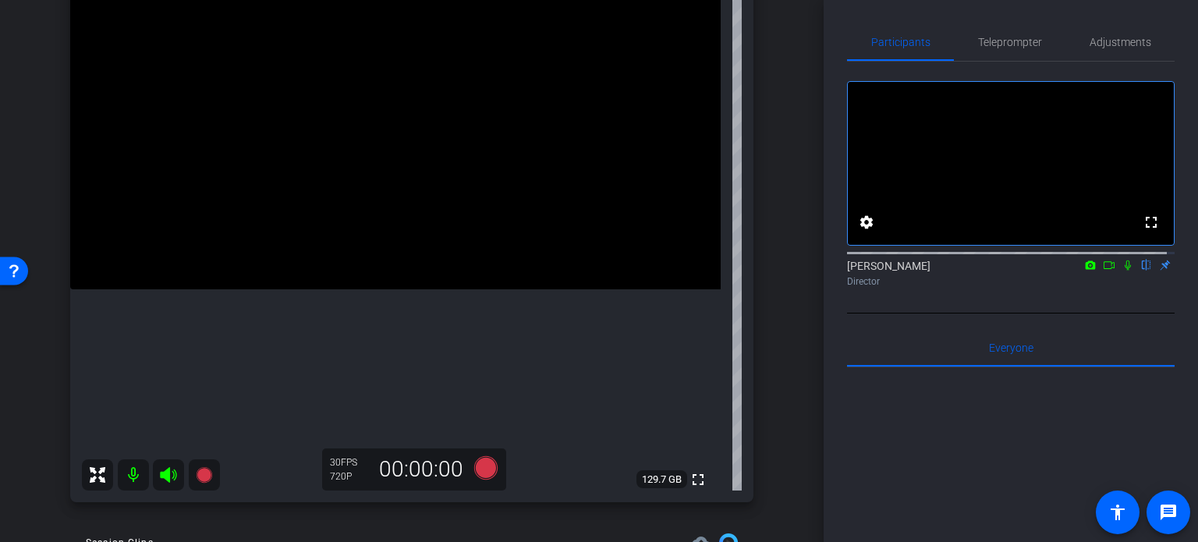
click at [796, 284] on div "arrow_back Rawlings,Brent_Shoot08_06112025 Back to project Send invite account_…" at bounding box center [412, 115] width 824 height 542
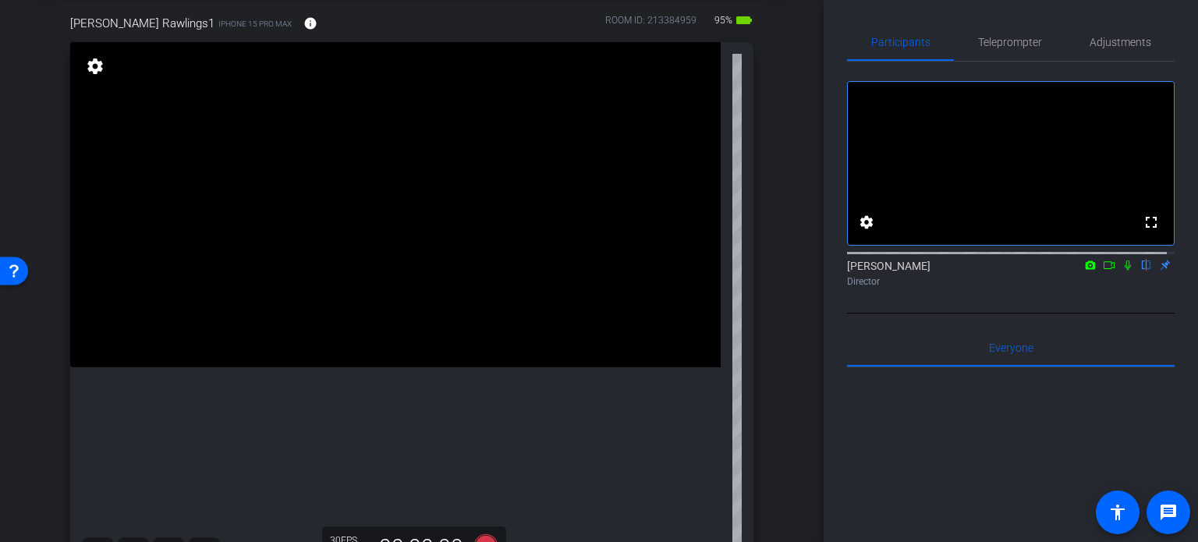
scroll to position [156, 0]
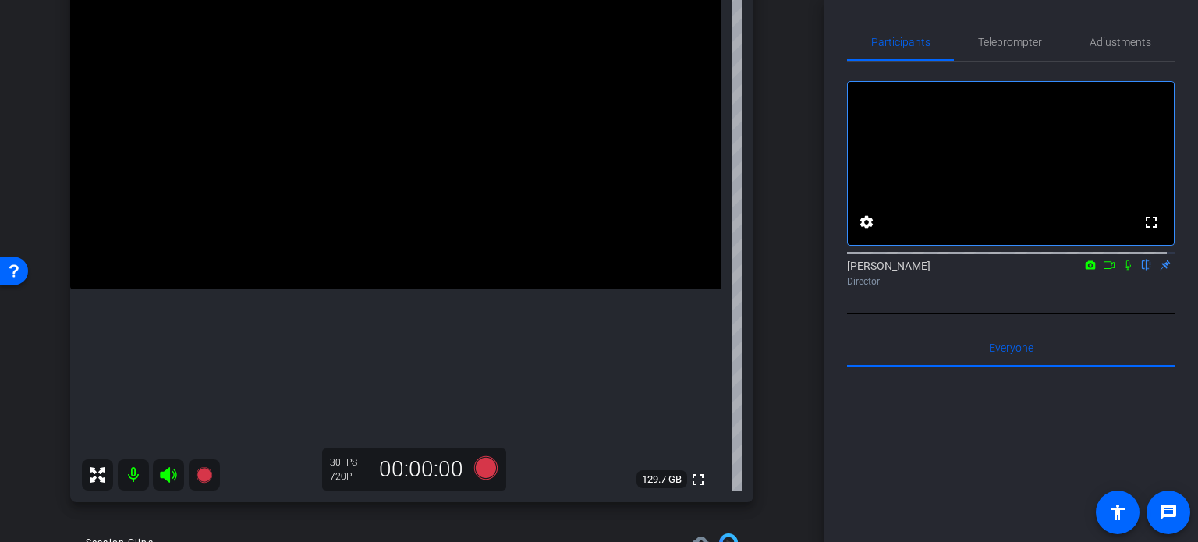
click at [781, 313] on div "arrow_back Rawlings,Brent_Shoot08_06112025 Back to project Send invite account_…" at bounding box center [412, 115] width 824 height 542
click at [780, 307] on div "arrow_back Rawlings,Brent_Shoot08_06112025 Back to project Send invite account_…" at bounding box center [412, 115] width 824 height 542
click at [1002, 43] on span "Teleprompter" at bounding box center [1010, 42] width 64 height 11
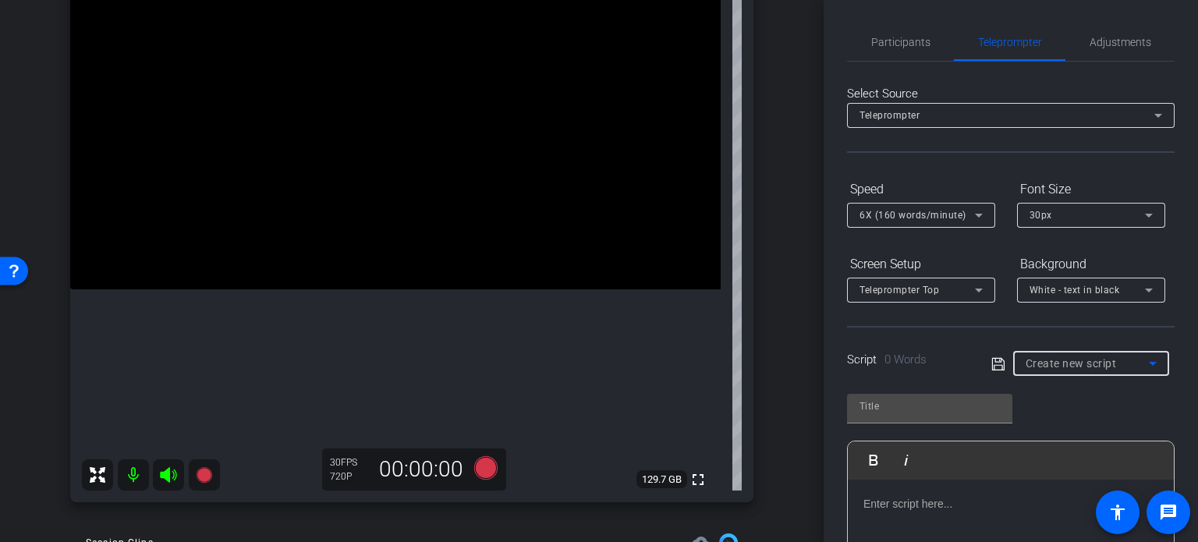
click at [1085, 363] on span "Create new script" at bounding box center [1071, 363] width 91 height 12
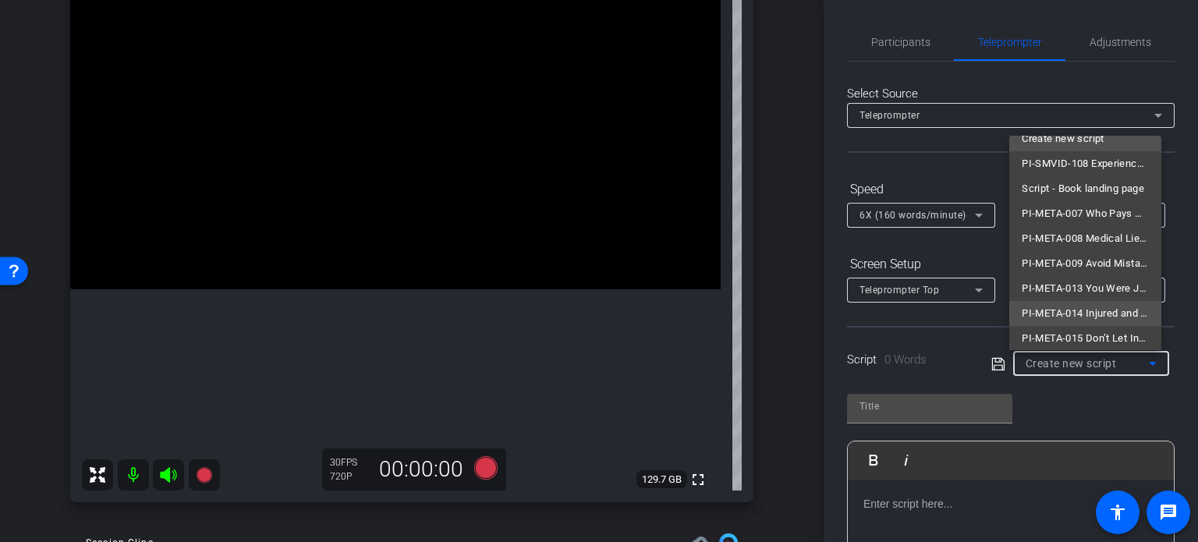
scroll to position [22, 0]
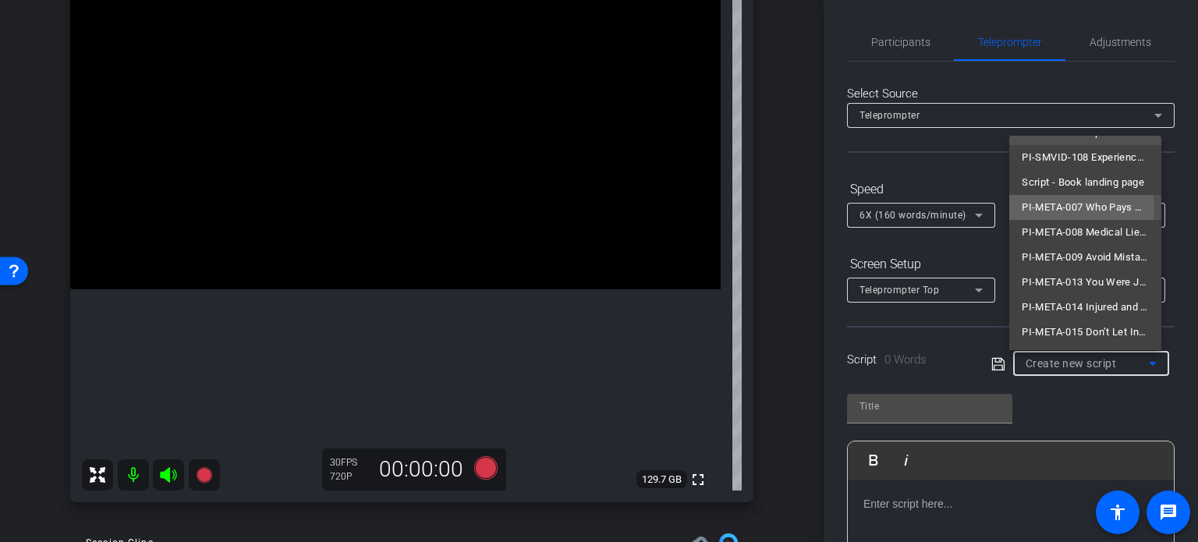
click at [1072, 208] on span "PI-META-007 Who Pays My Medical Bills After a Car Accident?" at bounding box center [1085, 207] width 127 height 19
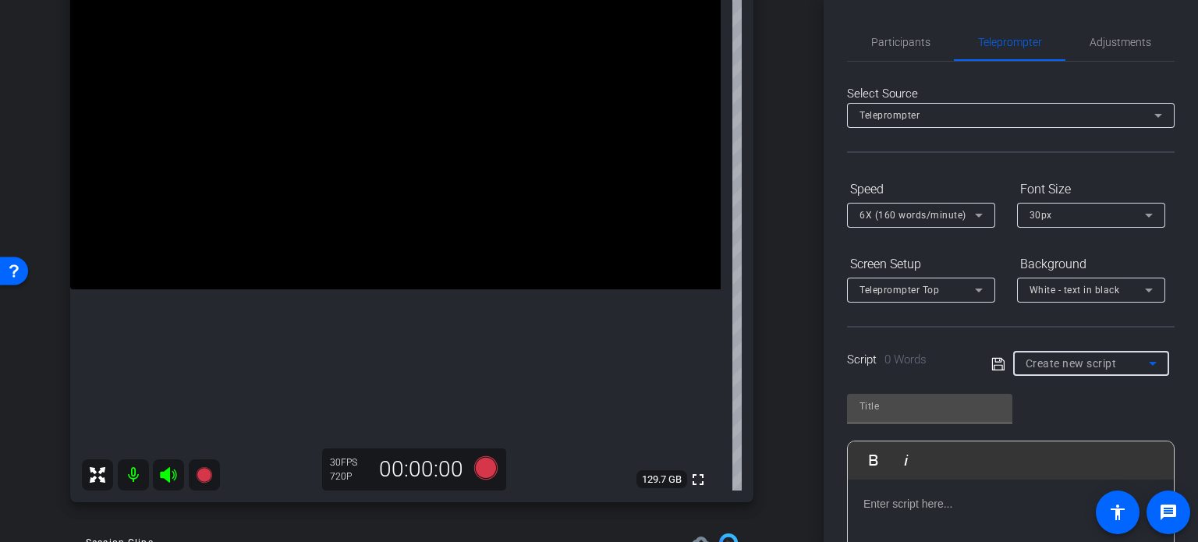
type input "PI-META-007 Who Pays My Medical Bills After a Car Accident?"
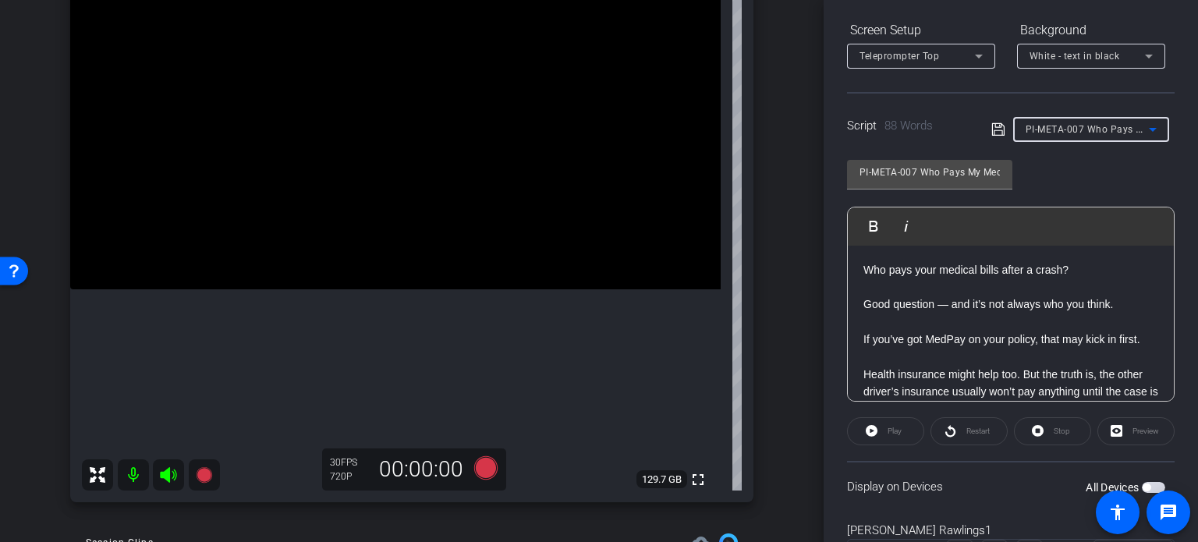
scroll to position [309, 0]
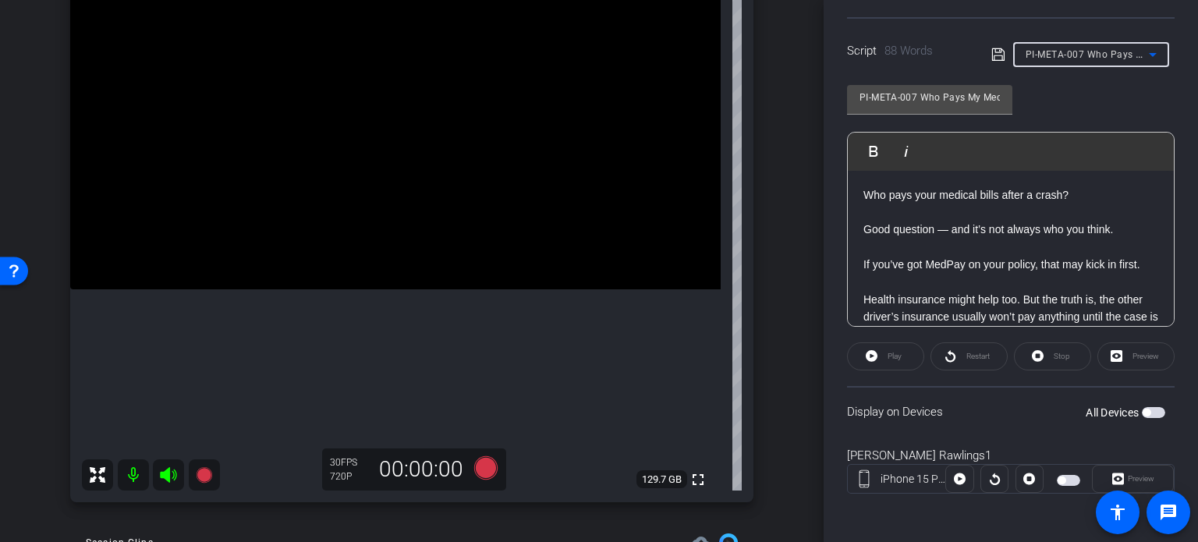
click at [1145, 415] on span "button" at bounding box center [1153, 412] width 23 height 11
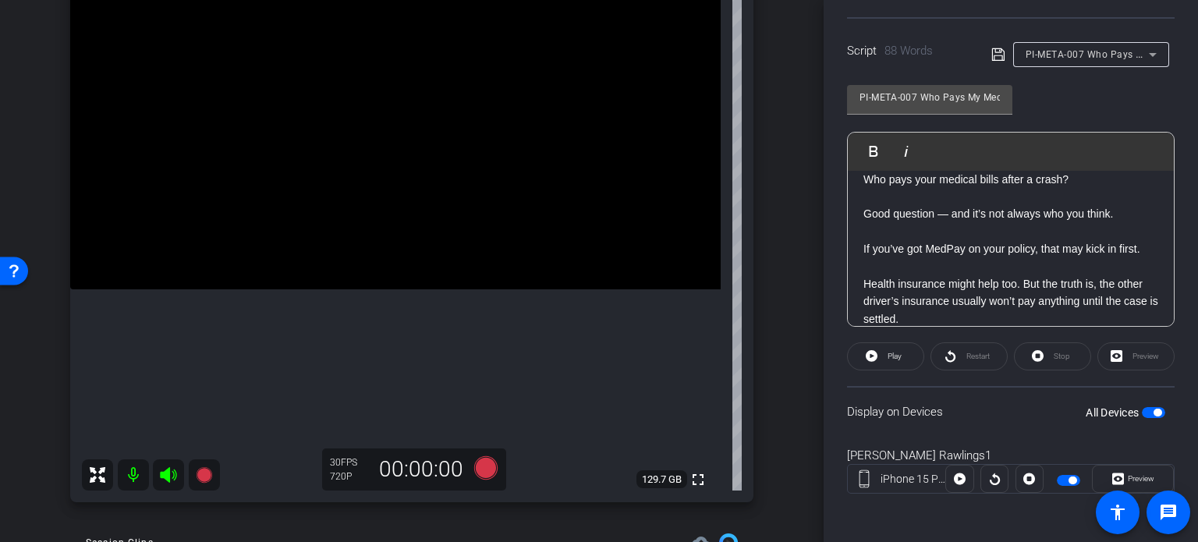
scroll to position [0, 0]
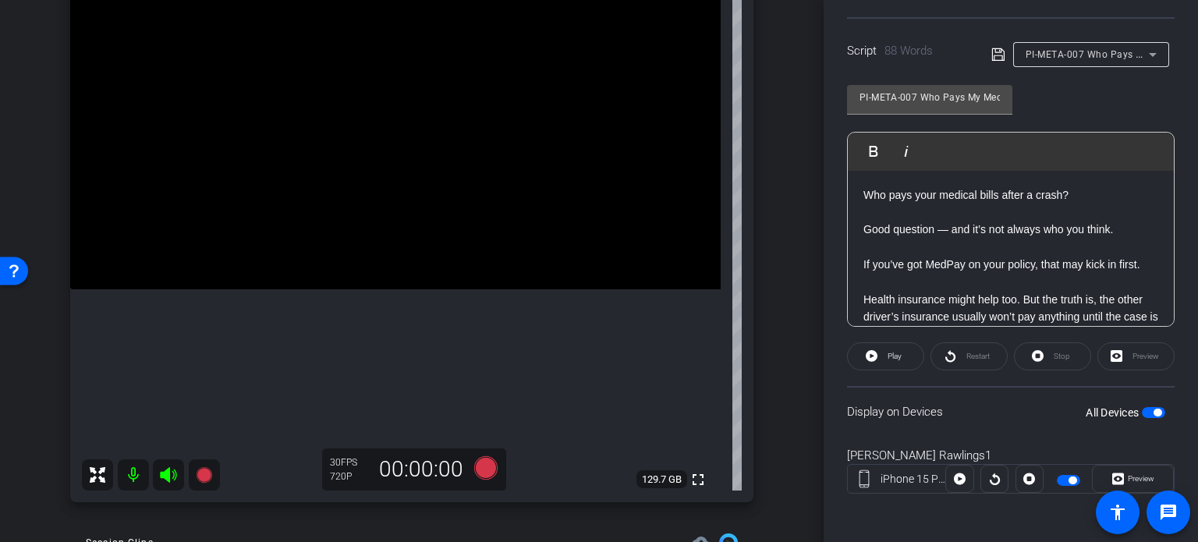
click at [1154, 409] on span "button" at bounding box center [1158, 413] width 8 height 8
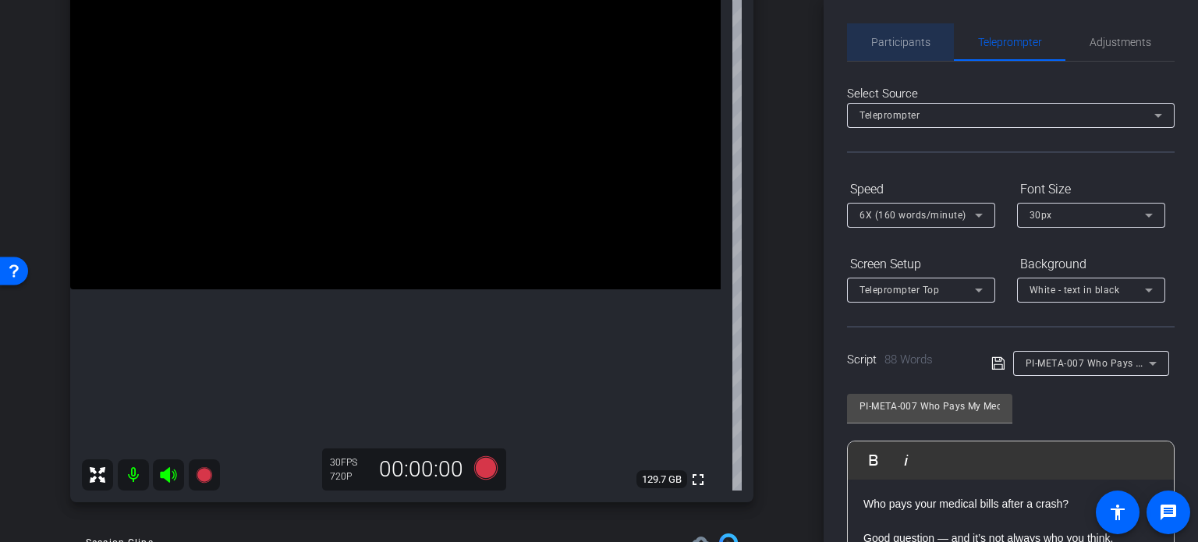
click at [920, 41] on span "Participants" at bounding box center [900, 42] width 59 height 11
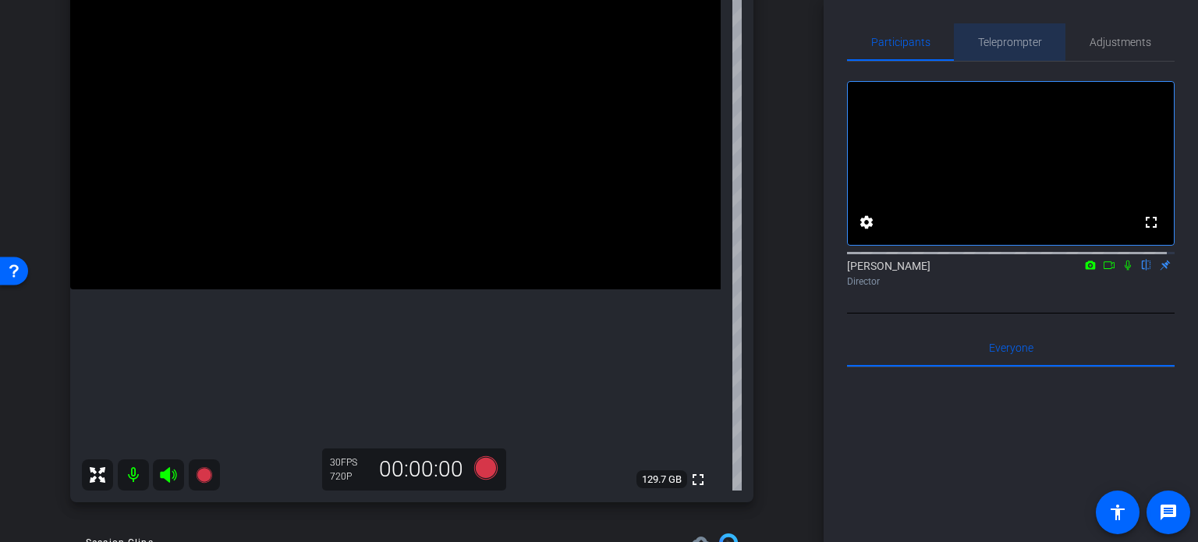
click at [1023, 50] on span "Teleprompter" at bounding box center [1010, 41] width 64 height 37
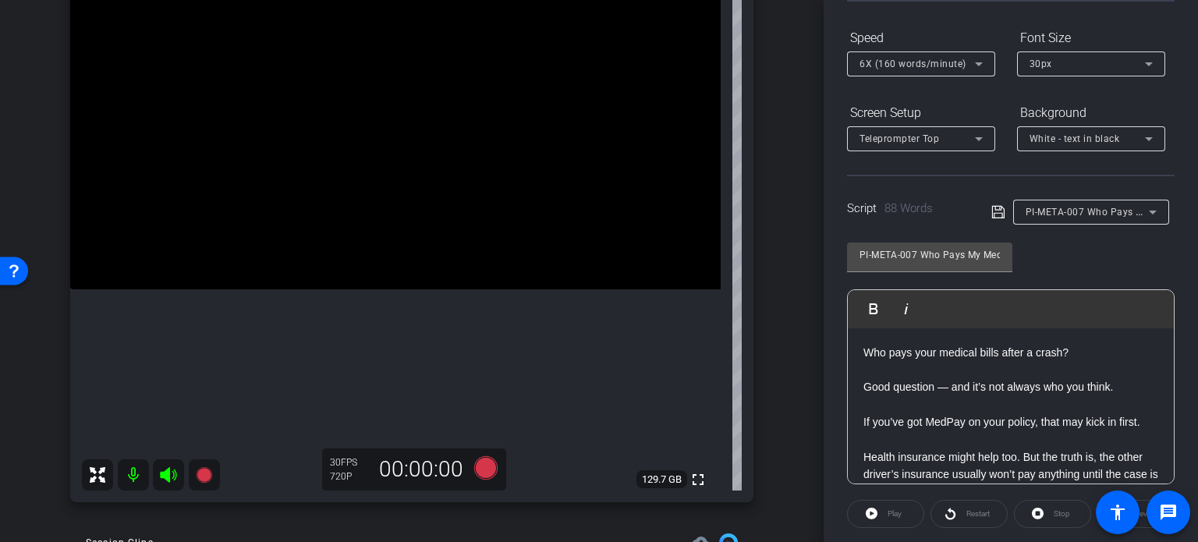
scroll to position [156, 0]
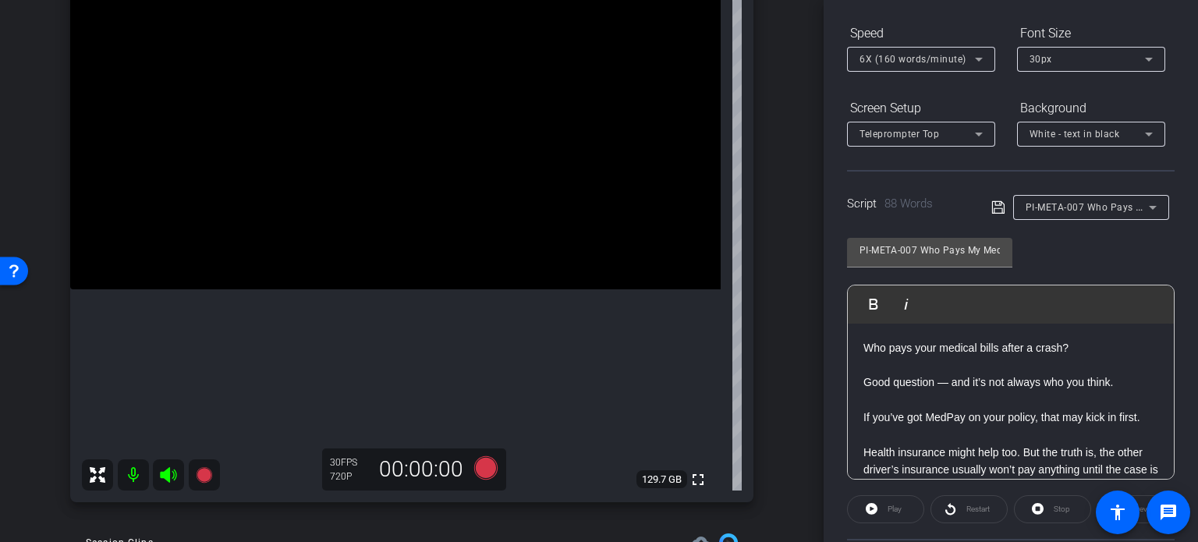
click at [1160, 243] on div "PI-META-007 Who Pays My Medical Bills After a Car Accident? Play Play from this…" at bounding box center [1011, 352] width 328 height 253
click at [0, 367] on div "arrow_back Rawlings,Brent_Shoot08_06112025 Back to project Send invite account_…" at bounding box center [412, 115] width 824 height 542
click at [34, 227] on div "arrow_back Rawlings,Brent_Shoot08_06112025 Back to project Send invite account_…" at bounding box center [412, 115] width 824 height 542
click at [780, 328] on div "arrow_back Rawlings,Brent_Shoot08_06112025 Back to project Send invite account_…" at bounding box center [412, 115] width 824 height 542
drag, startPoint x: 915, startPoint y: 252, endPoint x: 842, endPoint y: 253, distance: 72.5
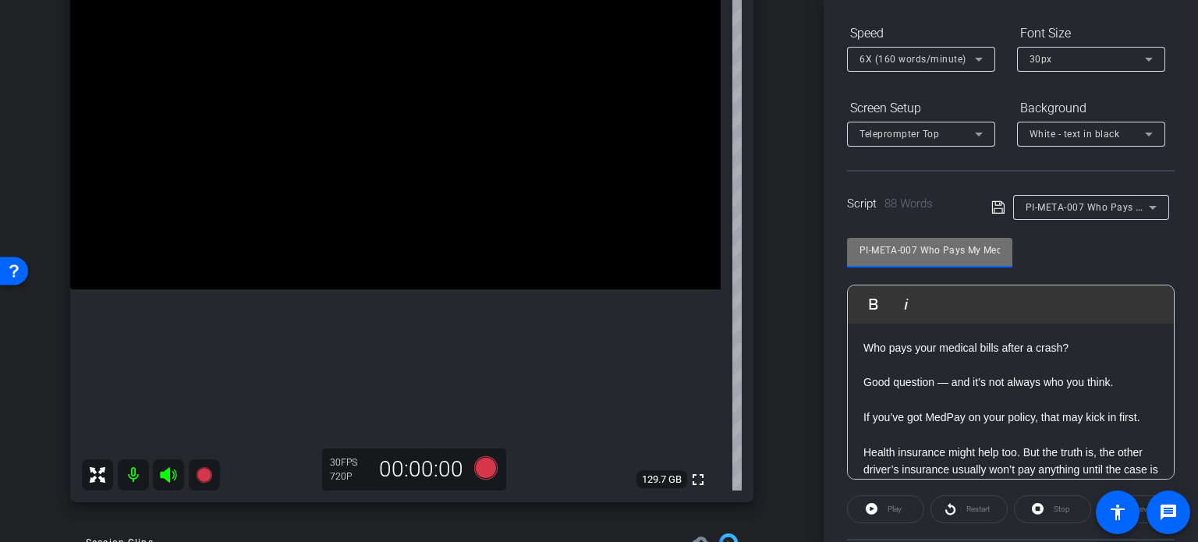
click at [842, 253] on div "Participants Teleprompter Adjustments settings Erika Centeno flip Director Ever…" at bounding box center [1011, 271] width 374 height 542
click at [761, 339] on div "Brent Rawlings1 iPhone 15 Pro Max info ROOM ID: 213384959 90% battery_std fulls…" at bounding box center [412, 214] width 746 height 607
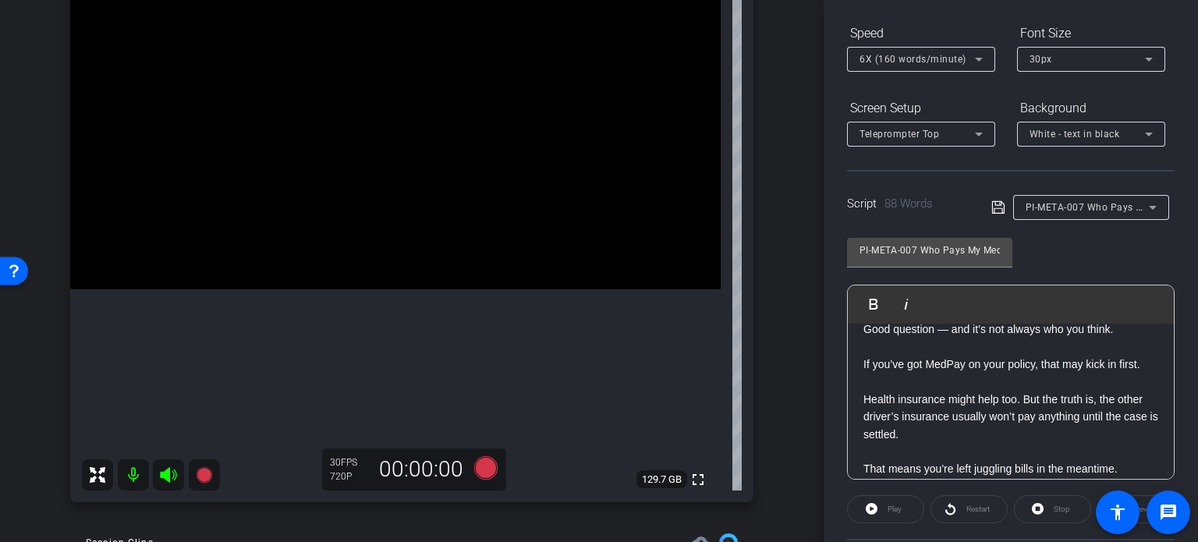
scroll to position [0, 0]
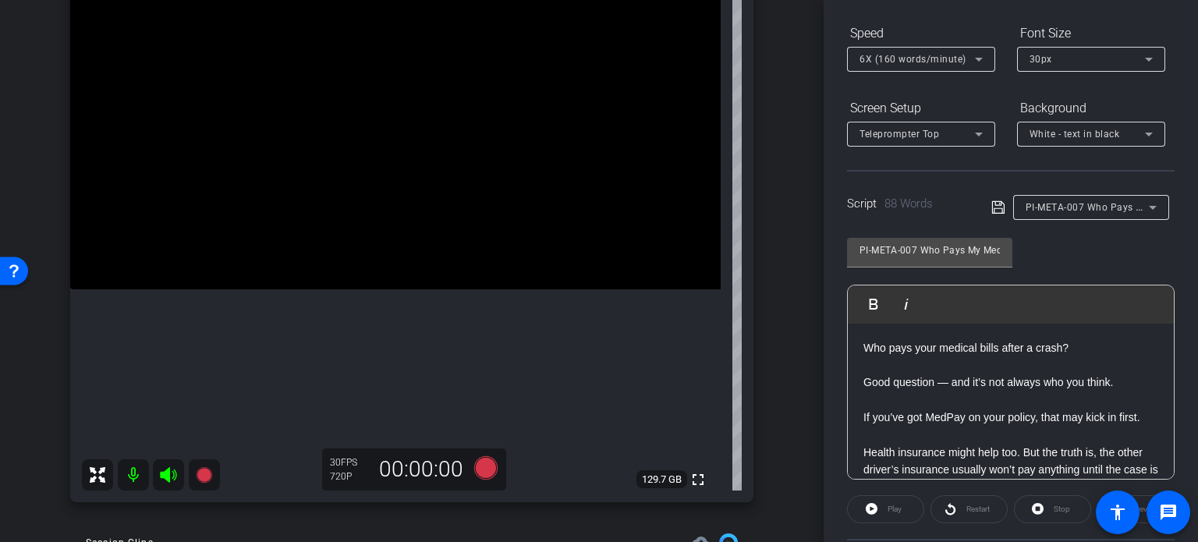
click at [1103, 260] on div "PI-META-007 Who Pays My Medical Bills After a Car Accident? Play Play from this…" at bounding box center [1011, 352] width 328 height 253
click at [783, 339] on div "arrow_back Rawlings,Brent_Shoot08_06112025 Back to project Send invite account_…" at bounding box center [412, 115] width 824 height 542
click at [920, 377] on p "Good question — and it’s not always who you think." at bounding box center [1010, 382] width 295 height 17
drag, startPoint x: 914, startPoint y: 251, endPoint x: 807, endPoint y: 243, distance: 107.2
click at [807, 243] on div "arrow_back Rawlings,Brent_Shoot08_06112025 Back to project Send invite account_…" at bounding box center [599, 271] width 1198 height 542
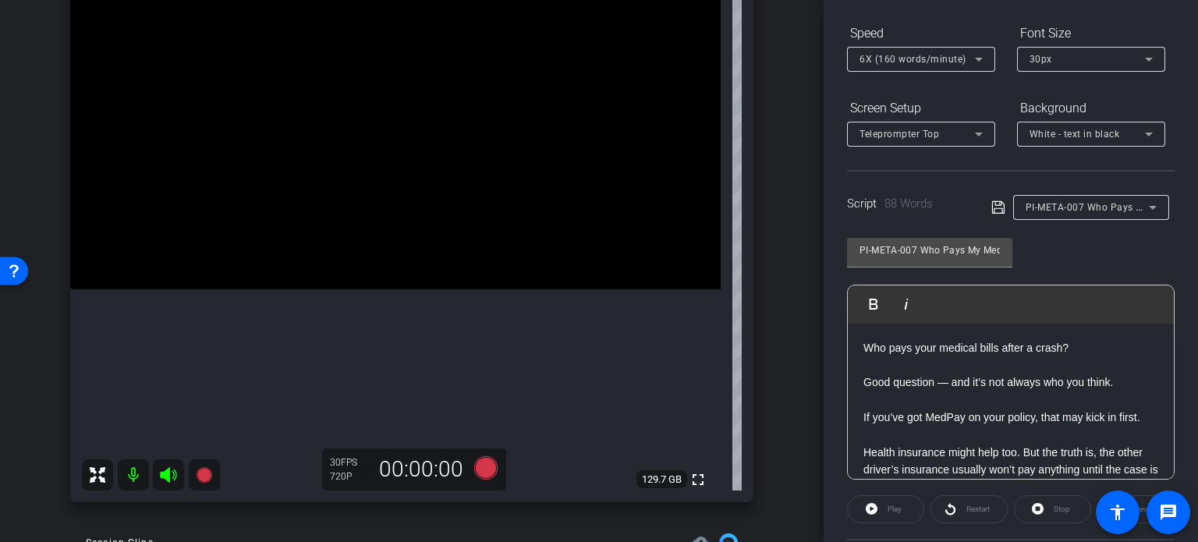
click at [951, 365] on p at bounding box center [1010, 364] width 295 height 17
drag, startPoint x: 913, startPoint y: 242, endPoint x: 822, endPoint y: 246, distance: 90.6
click at [822, 246] on div "arrow_back Rawlings,Brent_Shoot08_06112025 Back to project Send invite account_…" at bounding box center [599, 271] width 1198 height 542
click at [751, 315] on div "Brent Rawlings1 iPhone 15 Pro Max info ROOM ID: 213384959 90% battery_std fulls…" at bounding box center [412, 214] width 746 height 607
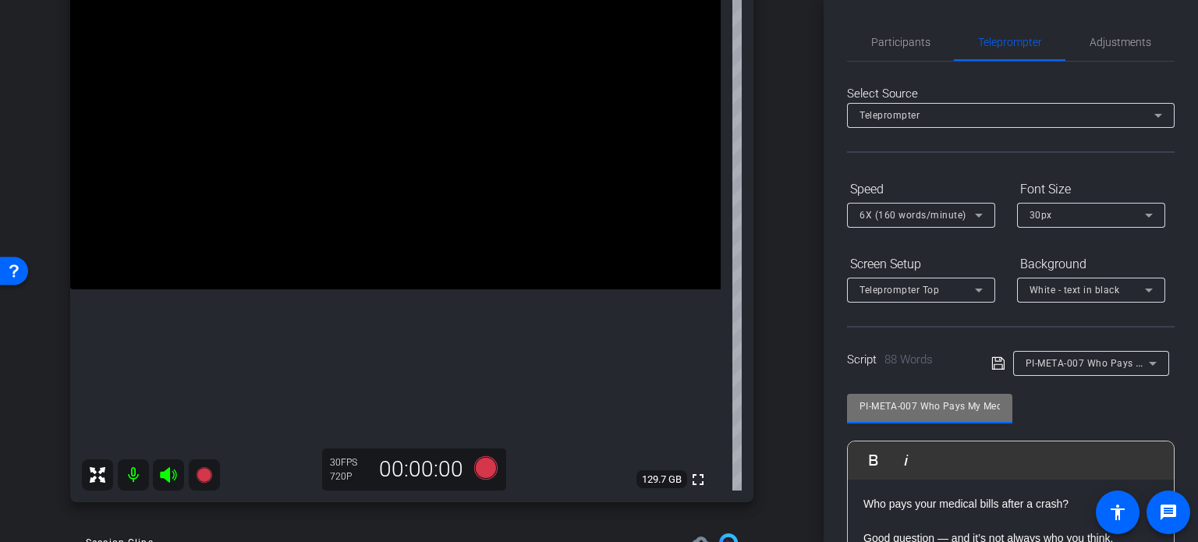
drag, startPoint x: 916, startPoint y: 406, endPoint x: 714, endPoint y: 397, distance: 202.2
click at [714, 395] on div "arrow_back Rawlings,Brent_Shoot08_06112025 Back to project Send invite account_…" at bounding box center [599, 271] width 1198 height 542
click at [764, 376] on div "Brent Rawlings1 iPhone 15 Pro Max info ROOM ID: 213384959 90% battery_std fulls…" at bounding box center [412, 214] width 746 height 607
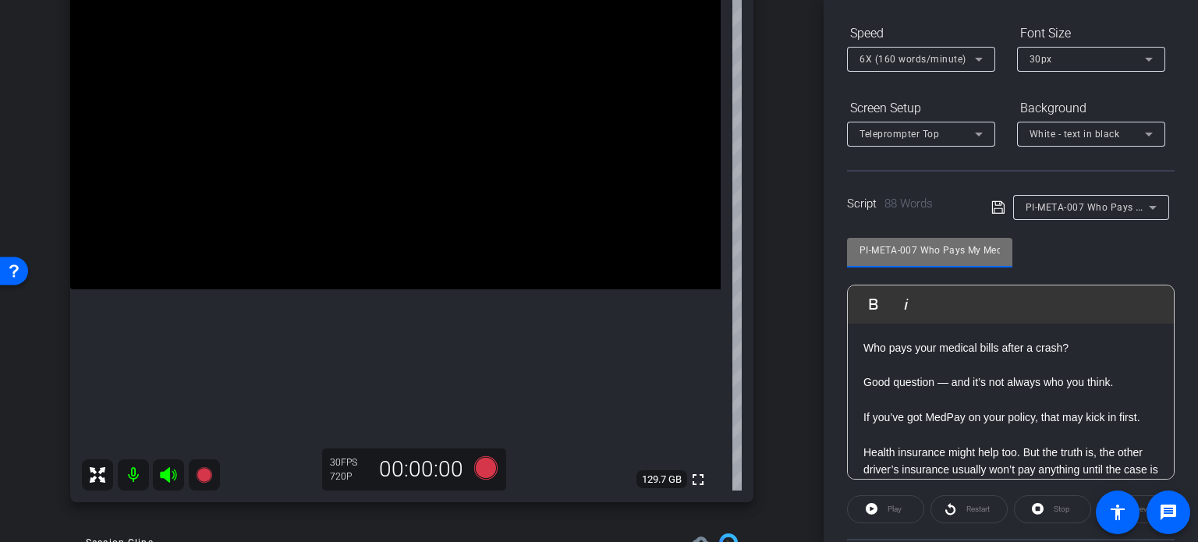
click at [731, 222] on div "arrow_back Rawlings,Brent_Shoot08_06112025 Back to project Send invite account_…" at bounding box center [599, 271] width 1198 height 542
click at [771, 271] on div "Brent Rawlings1 iPhone 15 Pro Max info ROOM ID: 213384959 90% battery_std fulls…" at bounding box center [412, 214] width 746 height 607
click at [783, 320] on div "arrow_back Rawlings,Brent_Shoot08_06112025 Back to project Send invite account_…" at bounding box center [412, 115] width 824 height 542
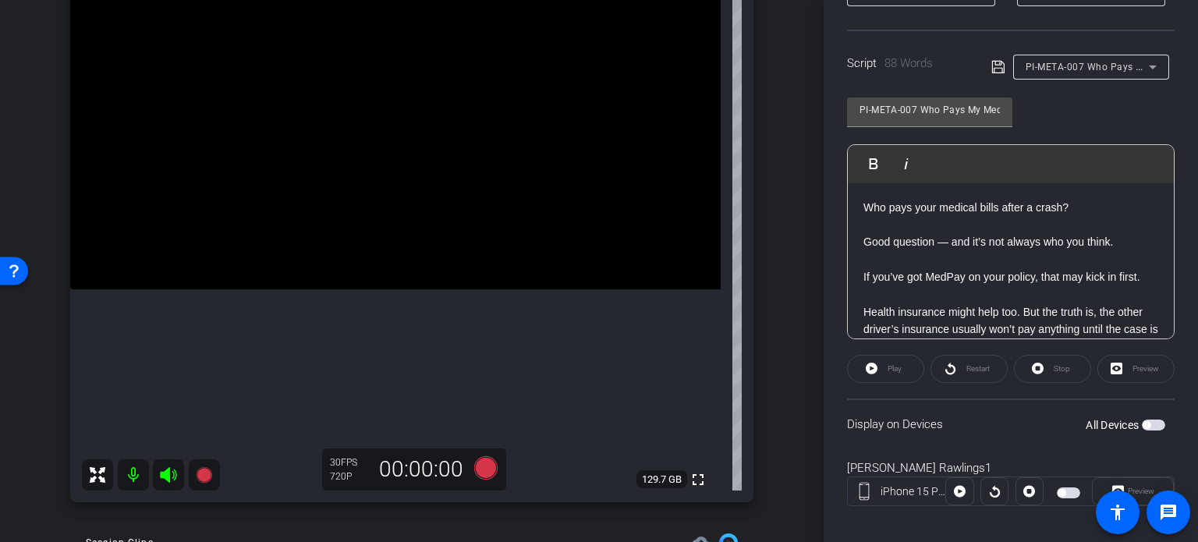
scroll to position [309, 0]
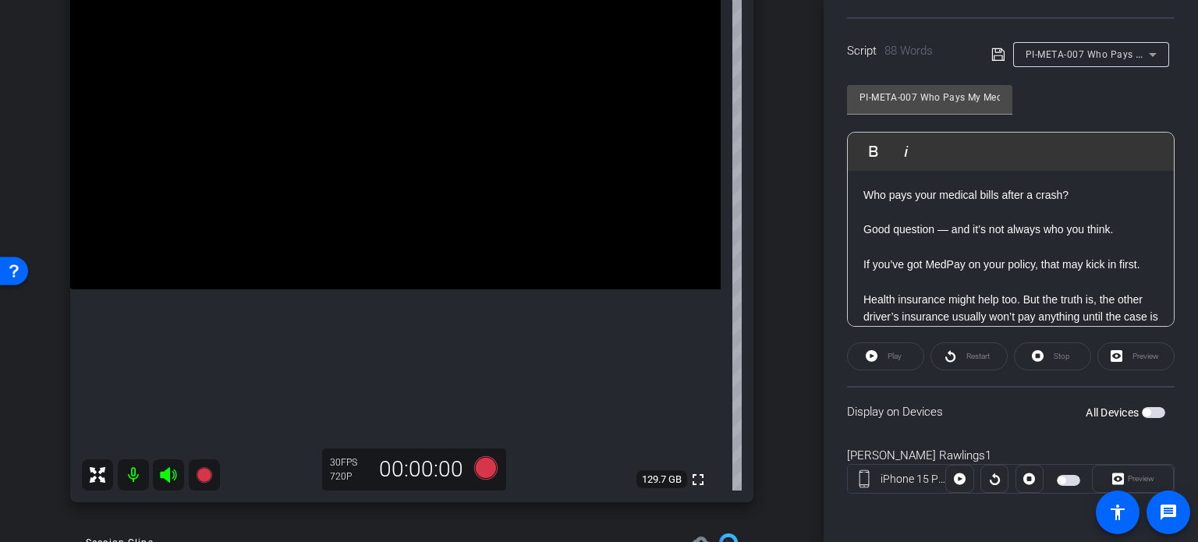
click at [1143, 409] on span "button" at bounding box center [1147, 413] width 8 height 8
drag, startPoint x: 947, startPoint y: 250, endPoint x: 962, endPoint y: 229, distance: 25.1
click at [948, 250] on p at bounding box center [1010, 247] width 295 height 17
click at [1054, 45] on div "PI-META-007 Who Pays My Medical Bills After a Car Accident?" at bounding box center [1087, 53] width 123 height 19
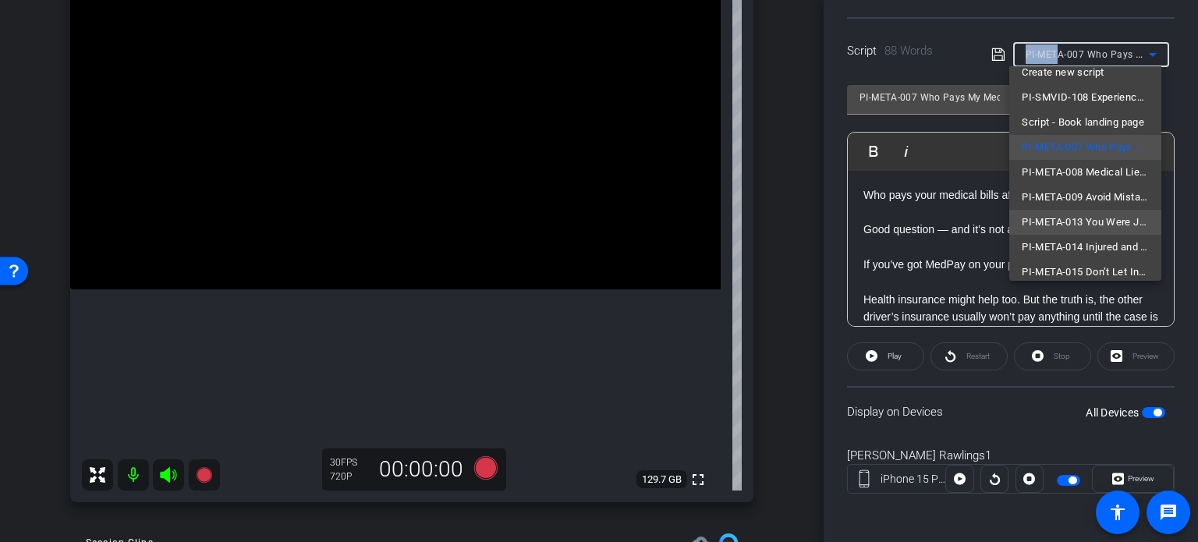
scroll to position [22, 0]
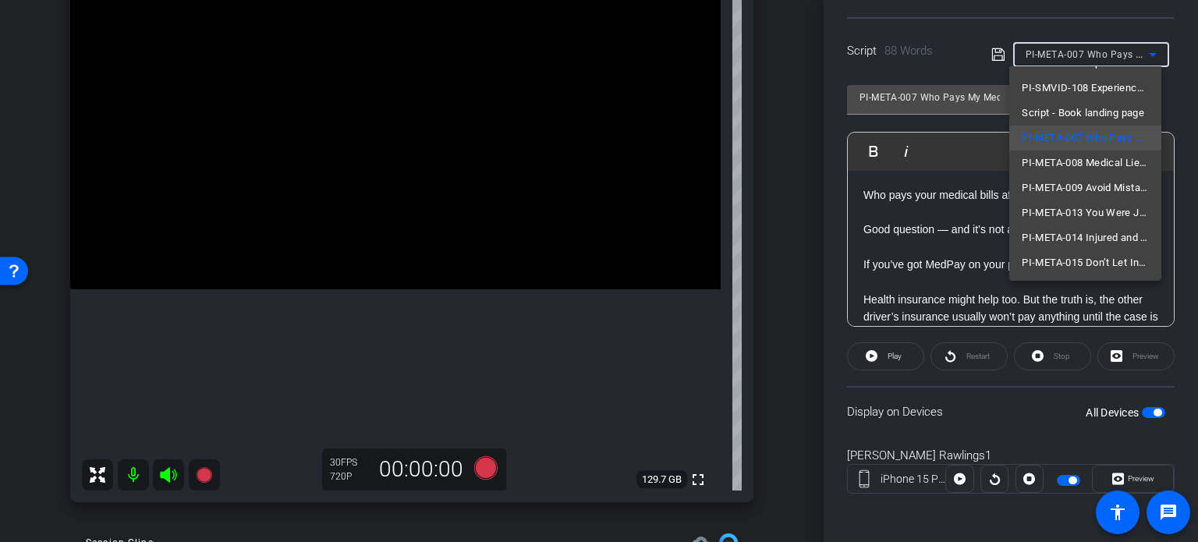
click at [955, 247] on div at bounding box center [599, 271] width 1198 height 542
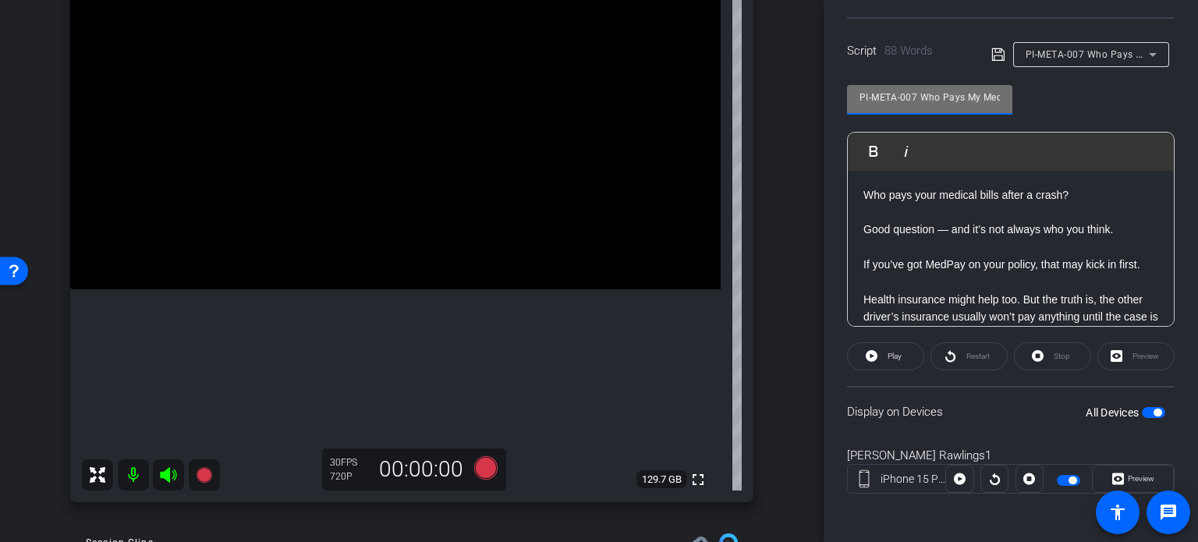
drag, startPoint x: 914, startPoint y: 89, endPoint x: 786, endPoint y: 106, distance: 129.1
click at [786, 105] on div "arrow_back Rawlings,Brent_Shoot08_06112025 Back to project Send invite account_…" at bounding box center [599, 271] width 1198 height 542
drag, startPoint x: 785, startPoint y: 107, endPoint x: 785, endPoint y: 115, distance: 8.6
click at [785, 112] on div "arrow_back Rawlings,Brent_Shoot08_06112025 Back to project Send invite account_…" at bounding box center [412, 115] width 824 height 542
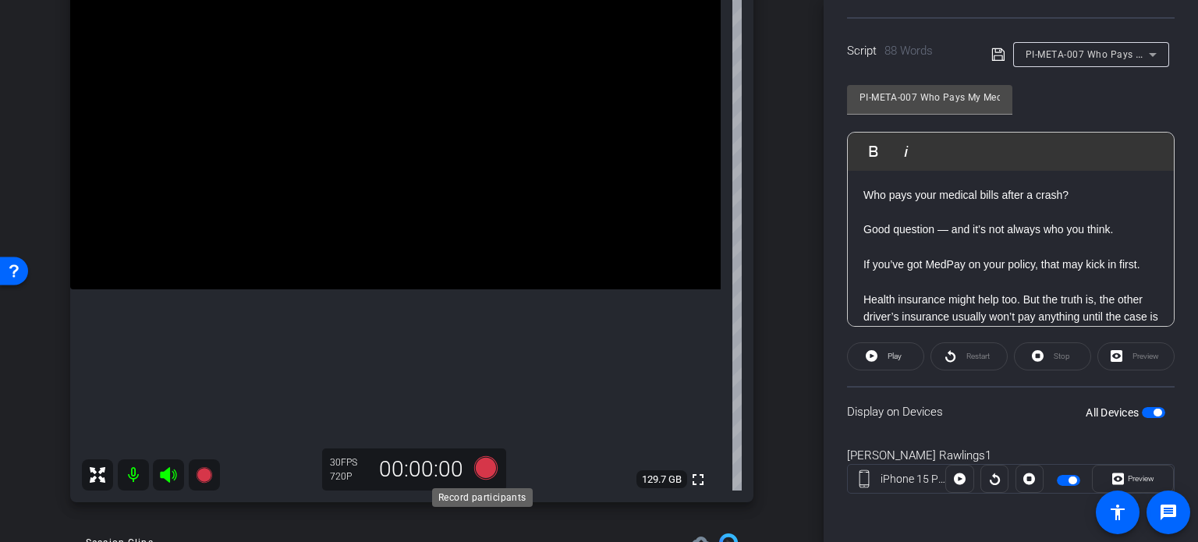
click at [480, 467] on icon at bounding box center [485, 467] width 23 height 23
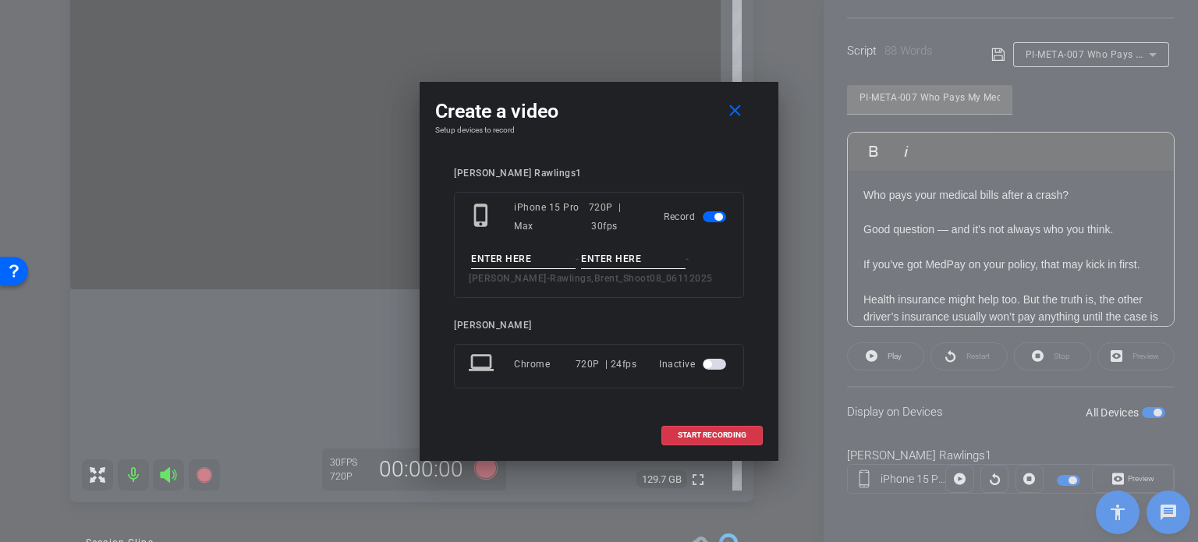
click at [515, 255] on input at bounding box center [523, 259] width 105 height 19
paste input "PI-META-007"
type input "PI-META-007"
click at [597, 251] on input at bounding box center [633, 259] width 105 height 19
type input "Take1"
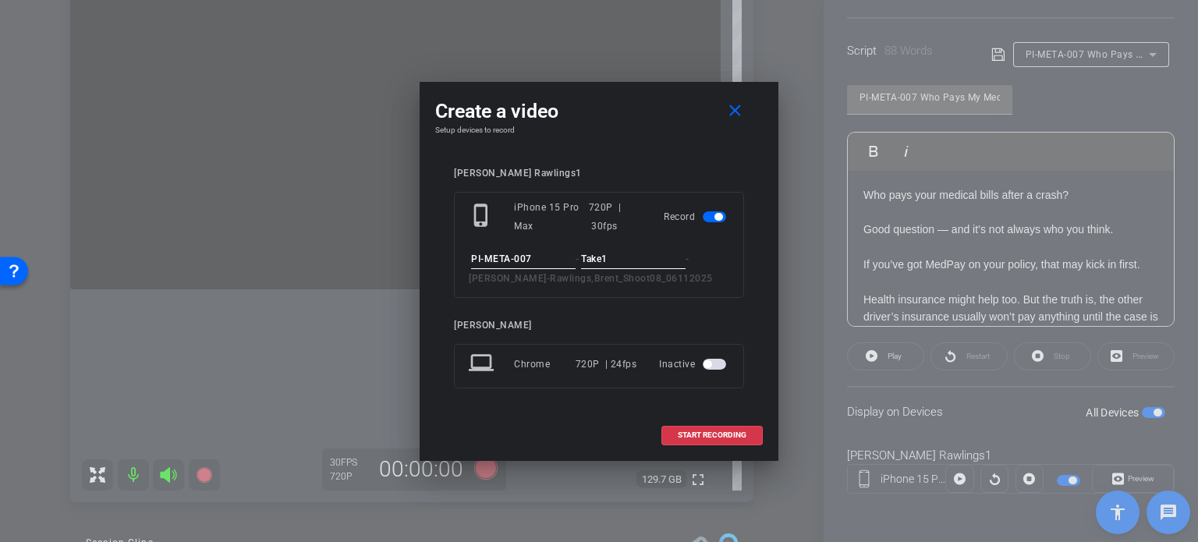
click at [547, 255] on input "PI-META-007" at bounding box center [523, 259] width 105 height 19
click at [719, 433] on span "START RECORDING" at bounding box center [712, 435] width 69 height 8
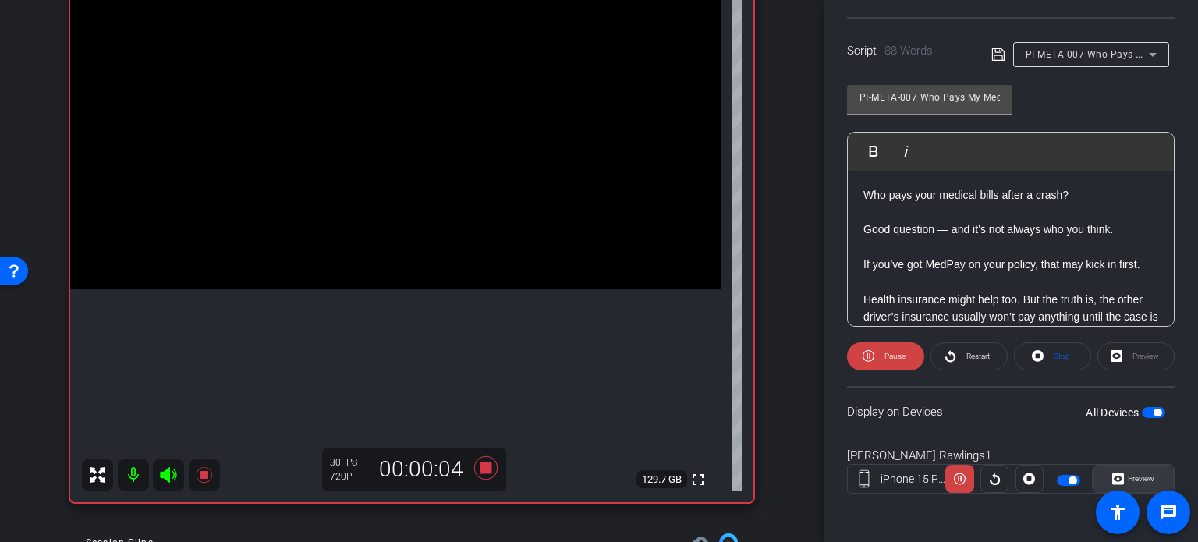
click at [1151, 469] on span at bounding box center [1133, 478] width 80 height 37
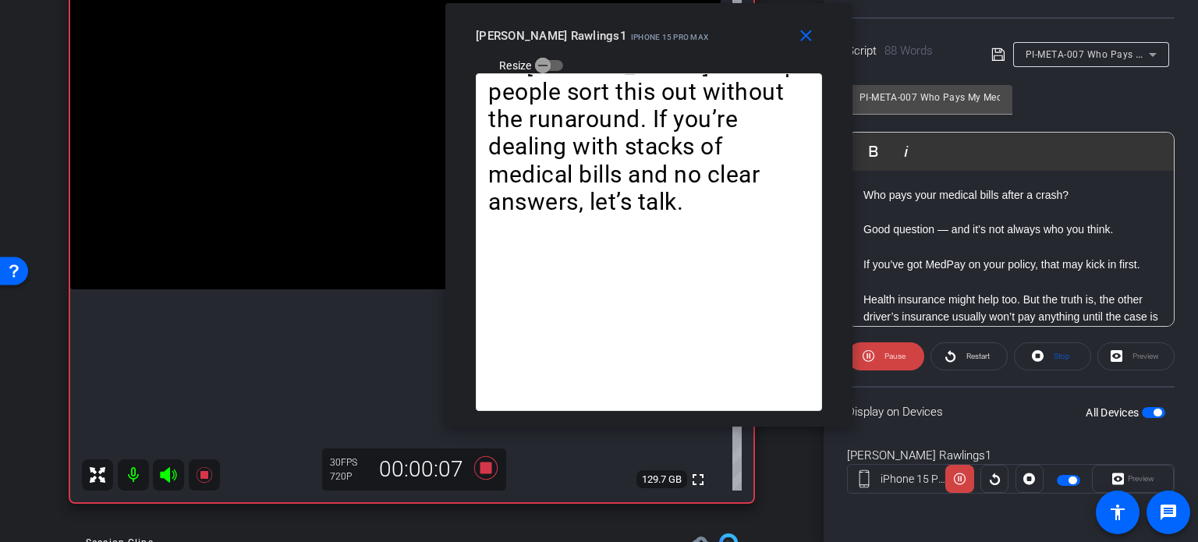
drag, startPoint x: 606, startPoint y: 96, endPoint x: 656, endPoint y: 40, distance: 75.1
click at [656, 40] on div "Brent Rawlings1 iPhone 15 Pro Max Resize" at bounding box center [655, 49] width 358 height 55
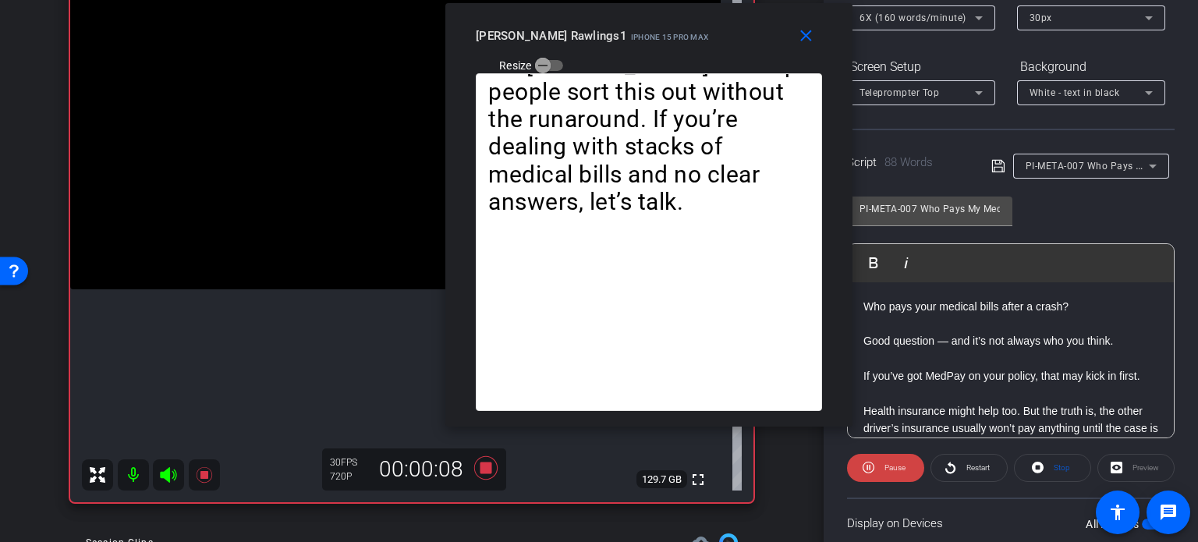
scroll to position [153, 0]
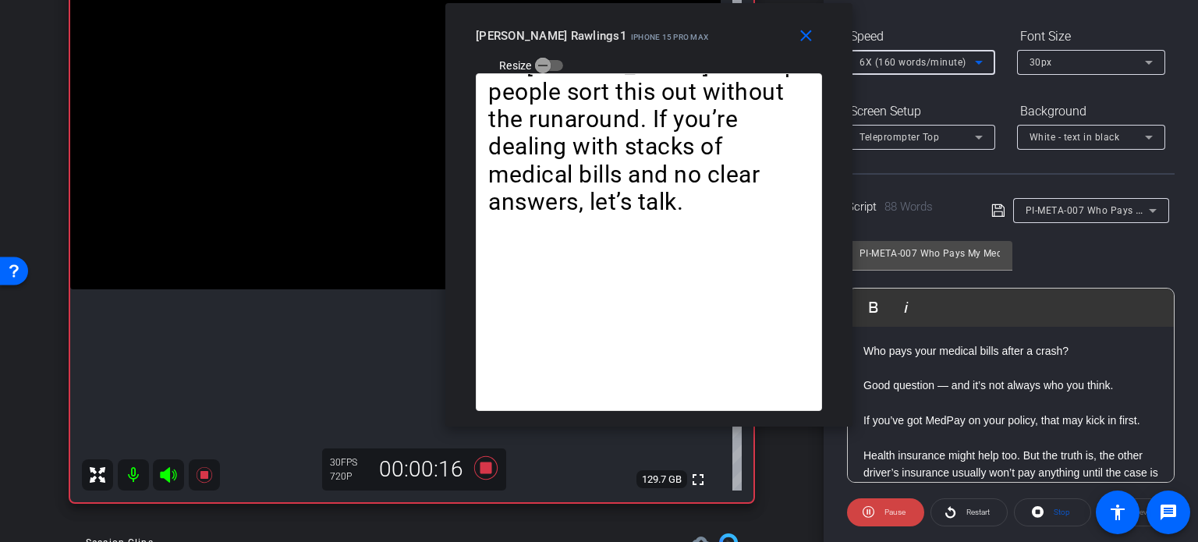
click at [964, 63] on div "6X (160 words/minute)" at bounding box center [916, 61] width 115 height 19
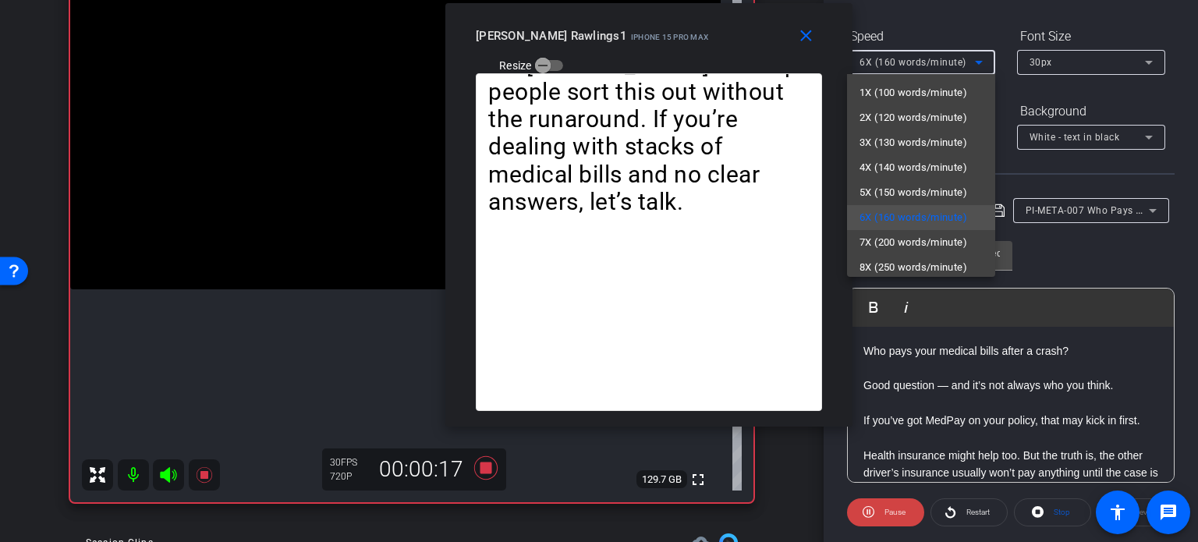
click at [934, 96] on span "1X (100 words/minute)" at bounding box center [913, 92] width 108 height 19
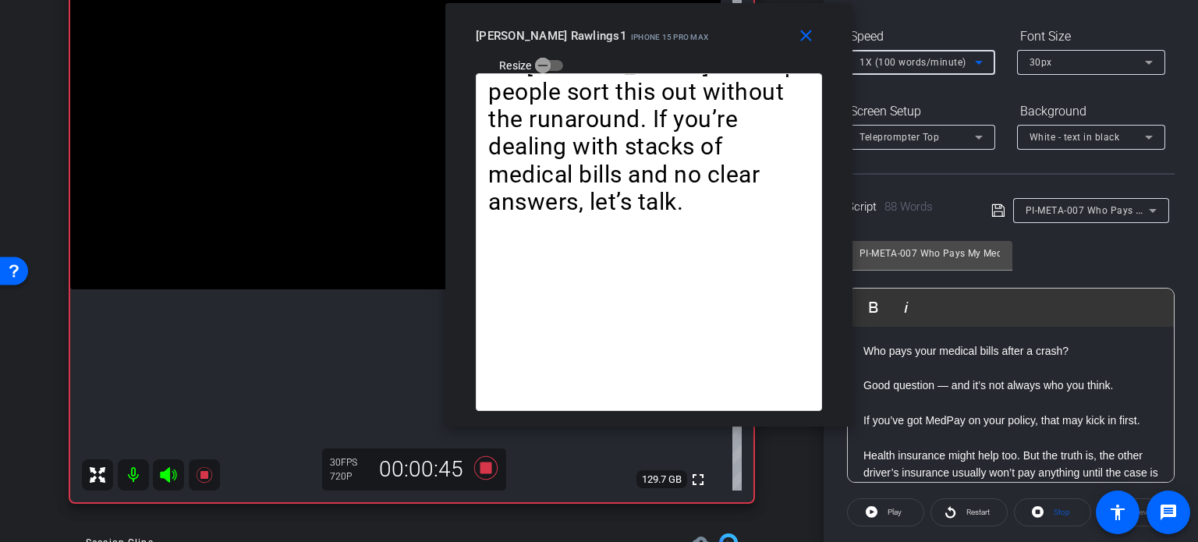
click at [897, 65] on span "1X (100 words/minute)" at bounding box center [912, 62] width 107 height 11
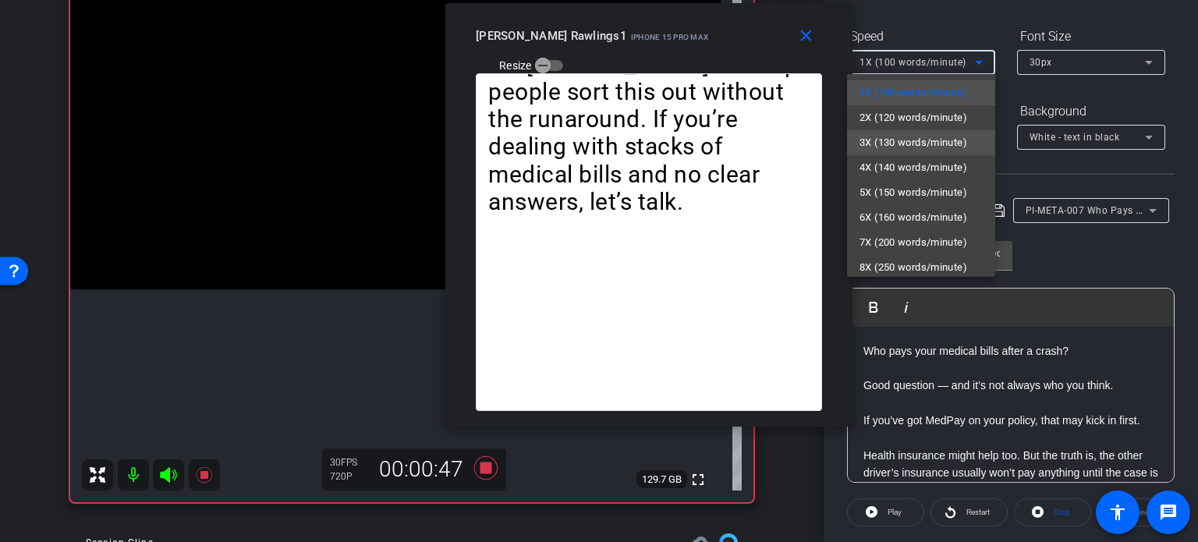
click at [900, 143] on span "3X (130 words/minute)" at bounding box center [913, 142] width 108 height 19
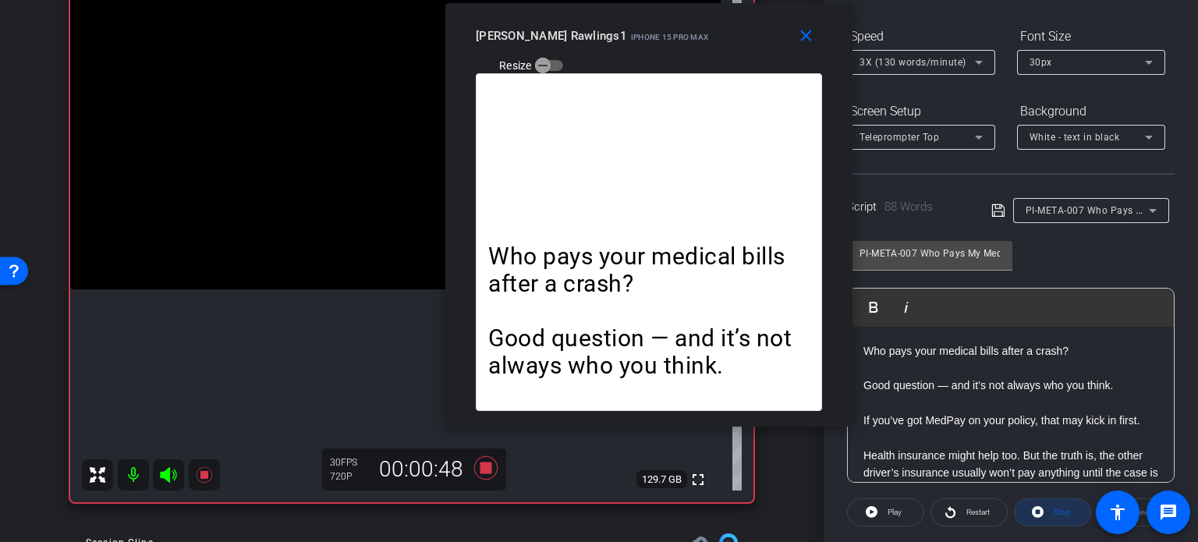
click at [1054, 513] on span "Stop" at bounding box center [1062, 512] width 16 height 9
click at [902, 508] on span at bounding box center [886, 512] width 76 height 37
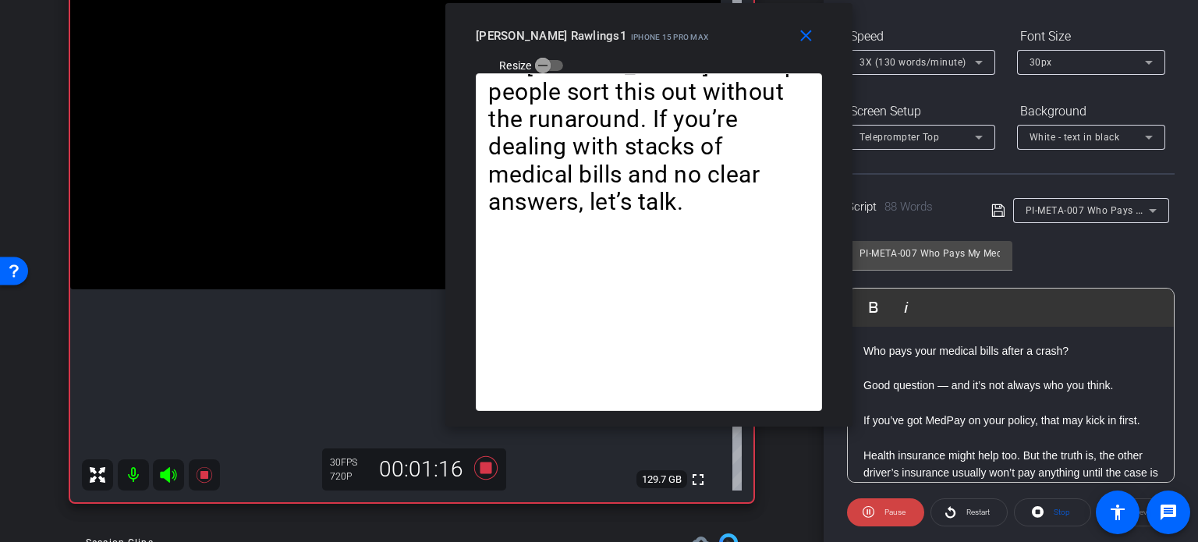
click at [916, 55] on div "3X (130 words/minute)" at bounding box center [916, 61] width 115 height 19
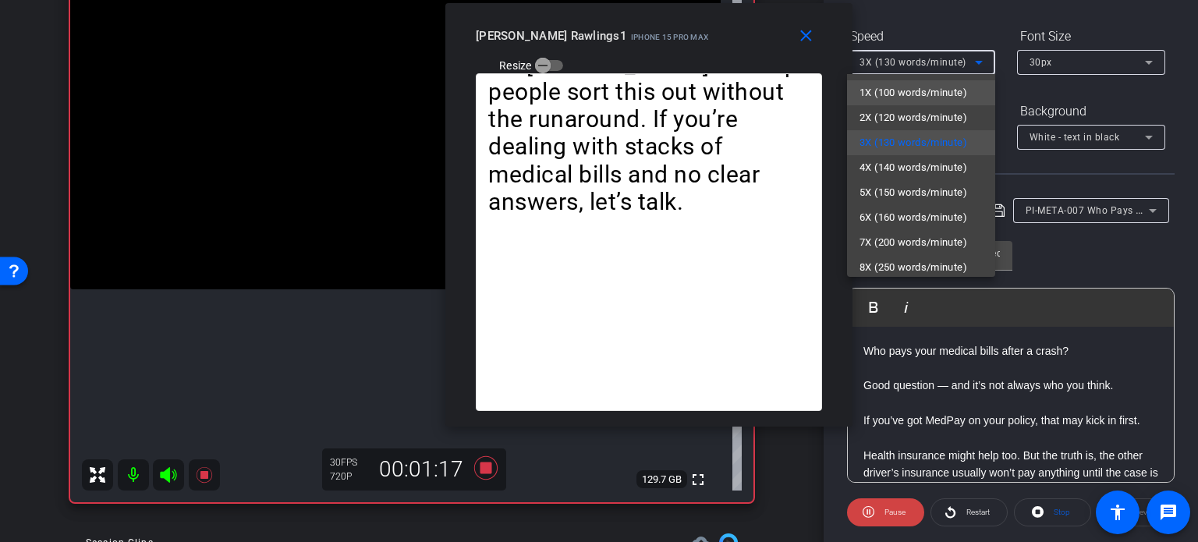
click at [898, 87] on span "1X (100 words/minute)" at bounding box center [913, 92] width 108 height 19
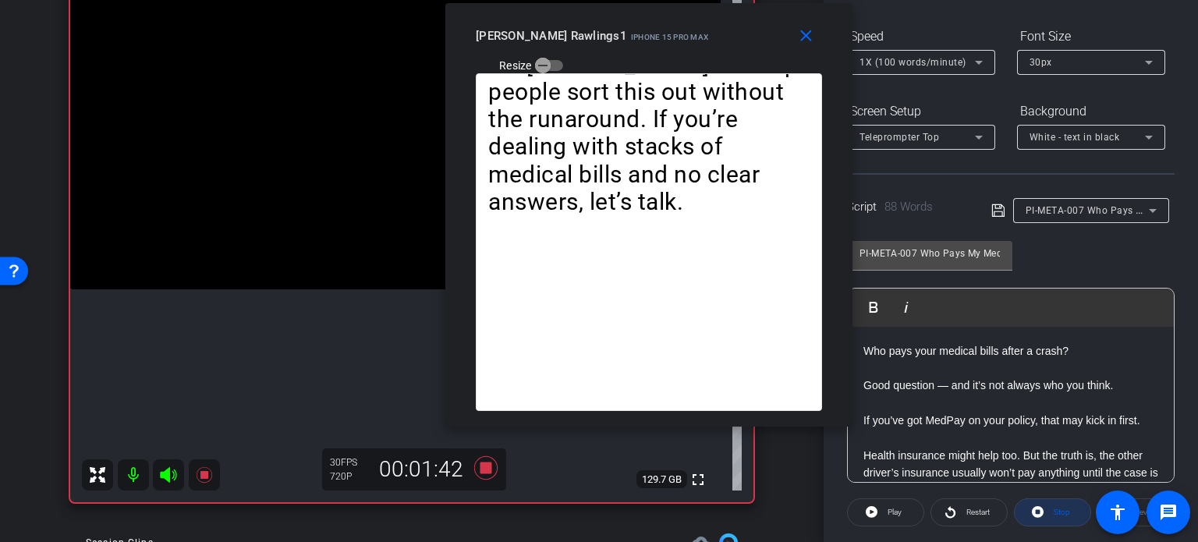
click at [1058, 508] on span "Stop" at bounding box center [1062, 512] width 16 height 9
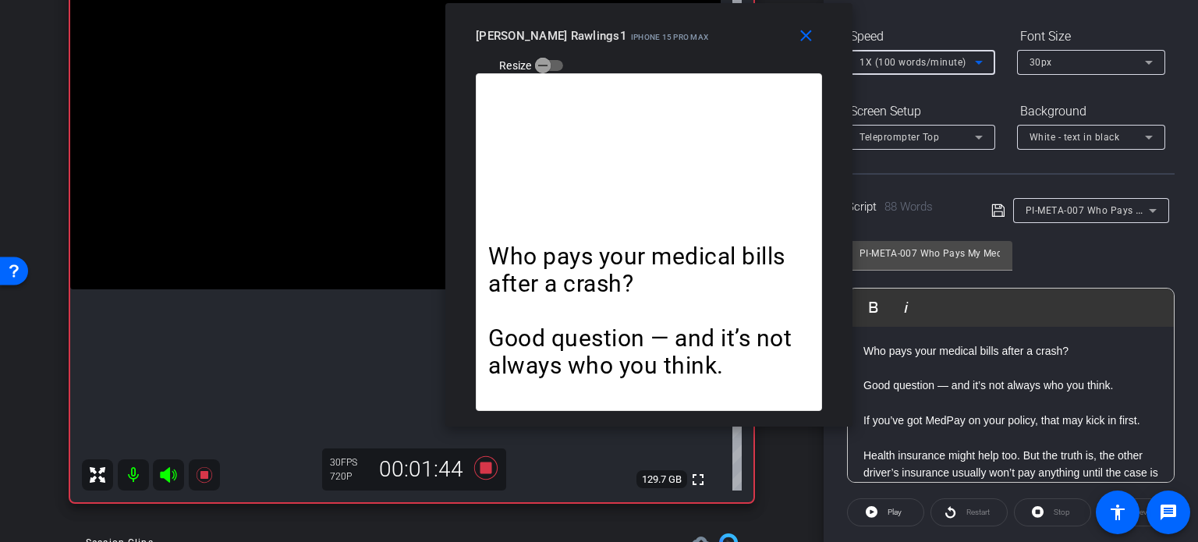
click at [892, 62] on span "1X (100 words/minute)" at bounding box center [912, 62] width 107 height 11
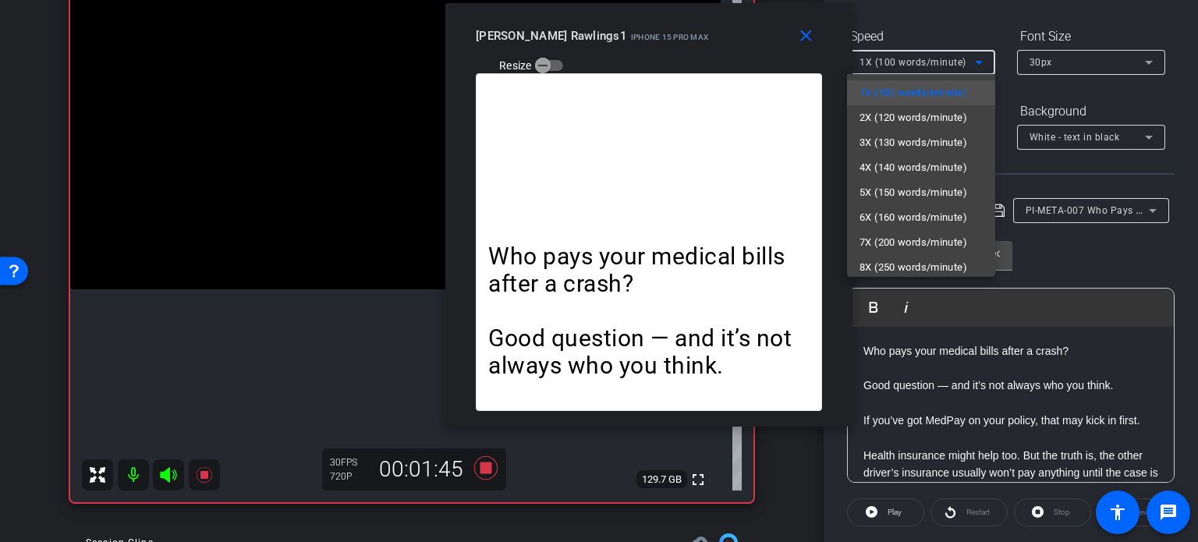
click at [891, 197] on span "5X (150 words/minute)" at bounding box center [913, 192] width 108 height 19
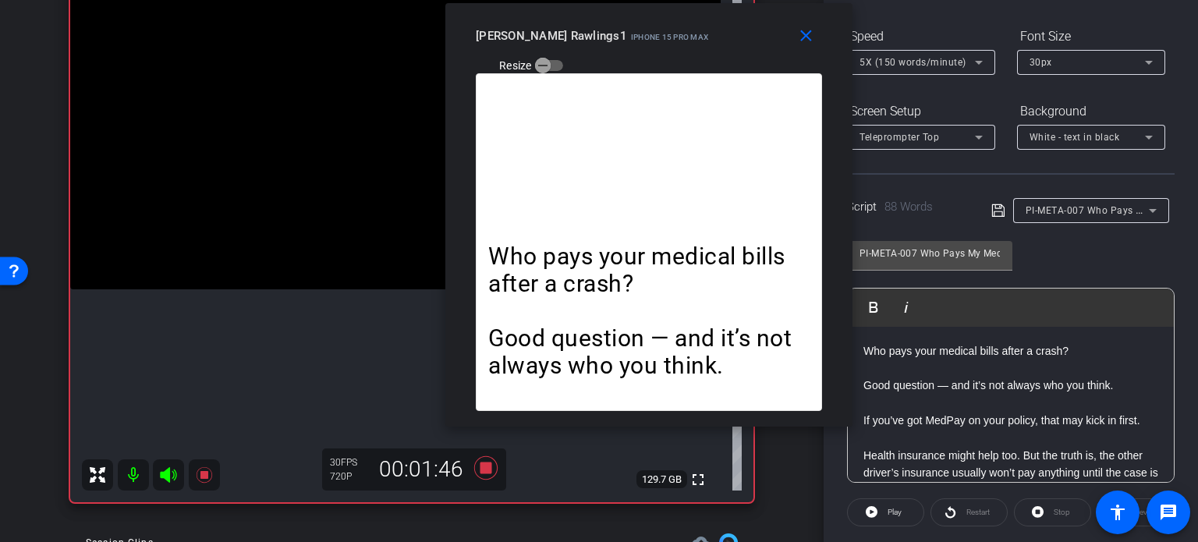
click at [778, 61] on div "close Brent Rawlings1 iPhone 15 Pro Max Resize" at bounding box center [648, 38] width 407 height 70
click at [888, 512] on span "Play" at bounding box center [895, 512] width 14 height 9
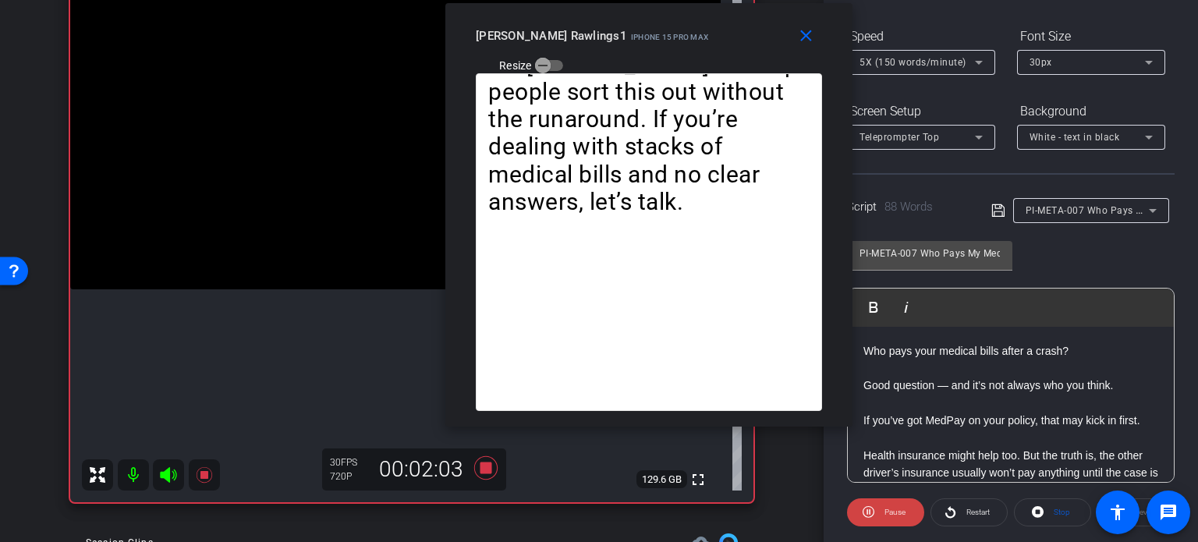
click at [902, 58] on span "5X (150 words/minute)" at bounding box center [912, 62] width 107 height 11
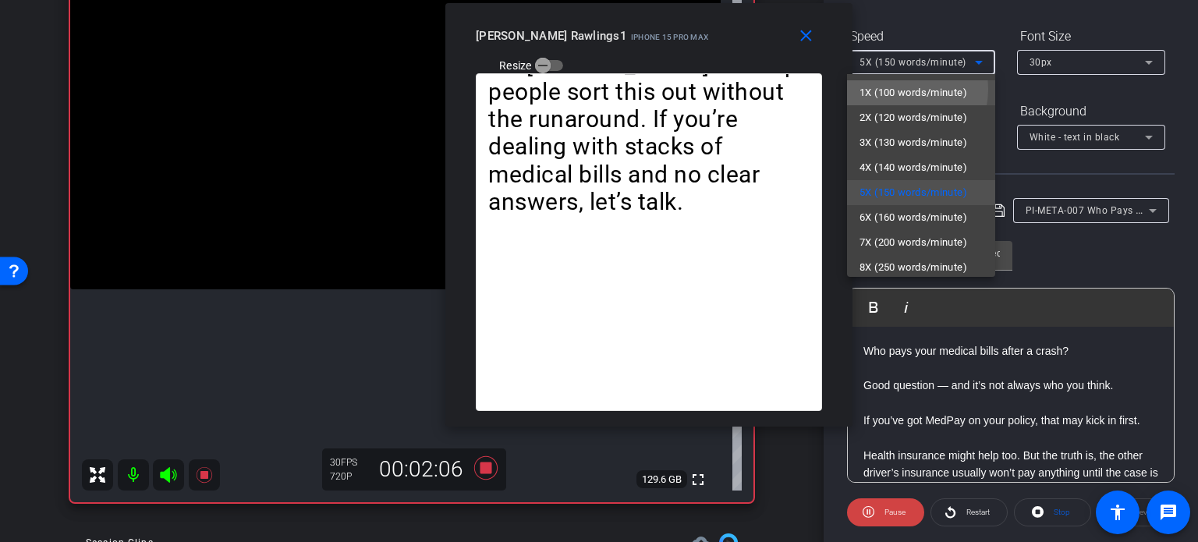
click at [895, 88] on span "1X (100 words/minute)" at bounding box center [913, 92] width 108 height 19
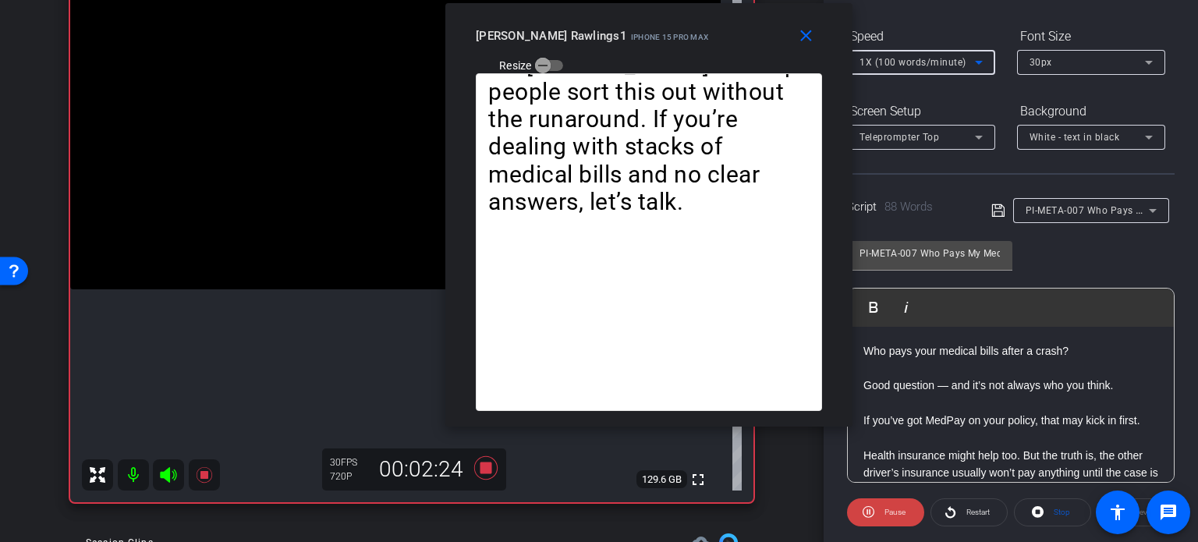
click at [889, 63] on span "1X (100 words/minute)" at bounding box center [912, 62] width 107 height 11
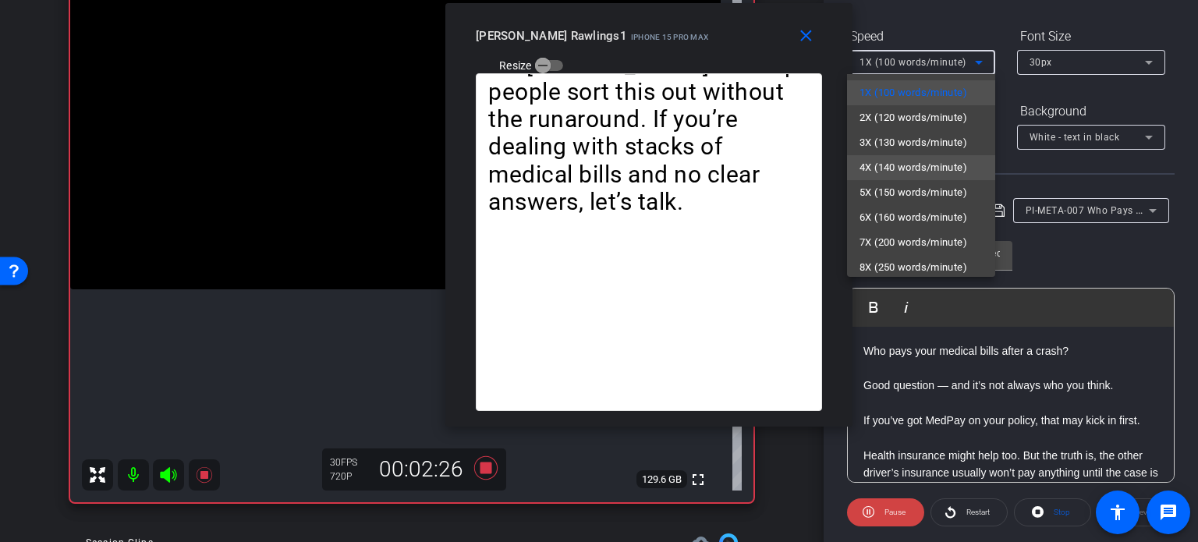
click at [884, 161] on span "4X (140 words/minute)" at bounding box center [913, 167] width 108 height 19
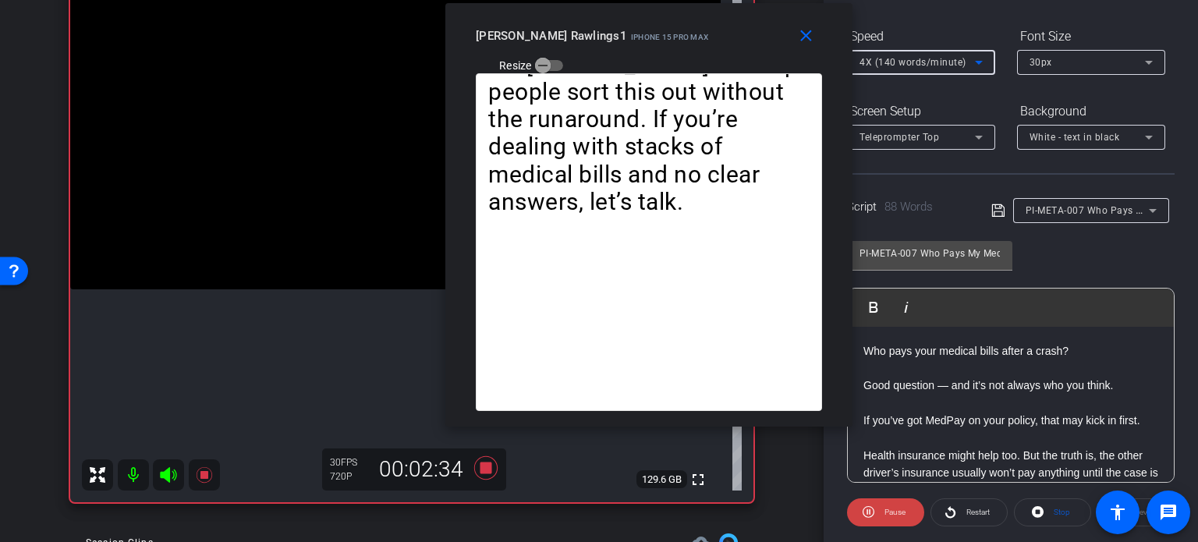
drag, startPoint x: 803, startPoint y: 43, endPoint x: 822, endPoint y: 63, distance: 28.1
click at [803, 44] on mat-icon "close" at bounding box center [805, 36] width 19 height 19
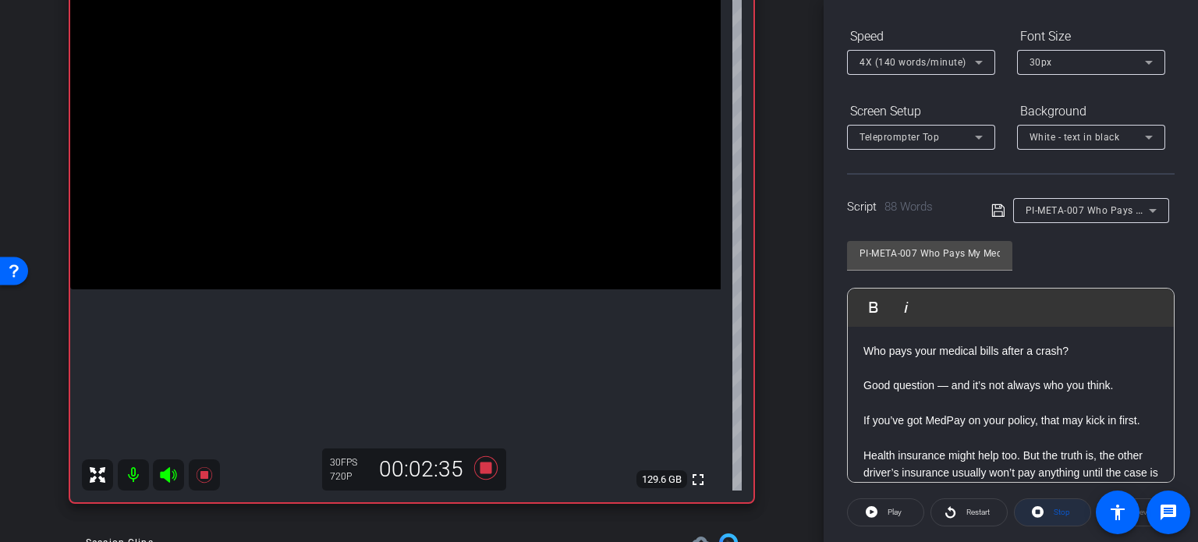
click at [1033, 504] on icon at bounding box center [1038, 511] width 12 height 19
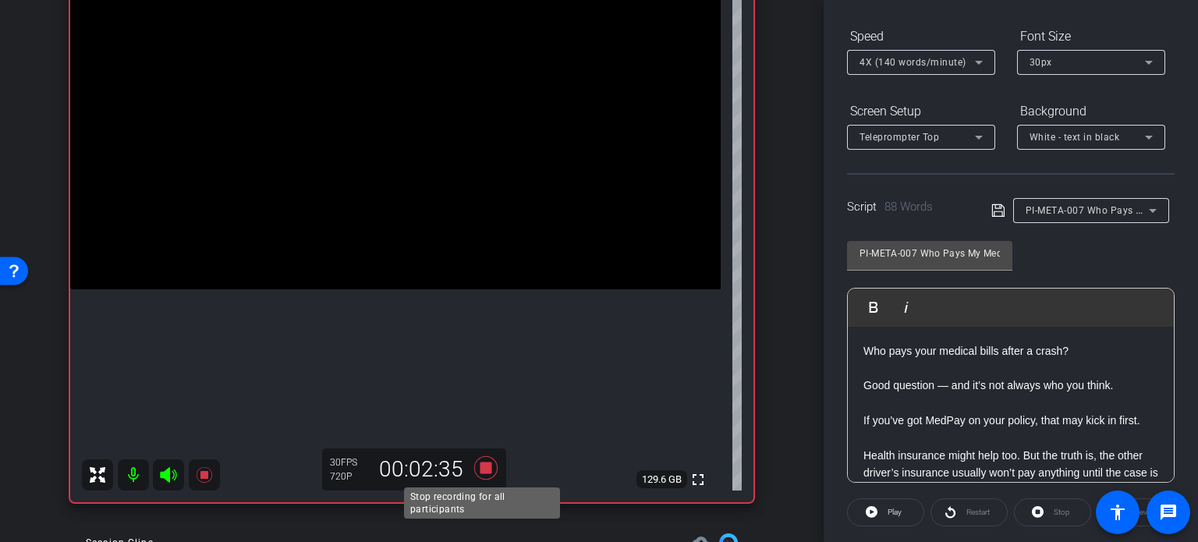
click at [474, 466] on icon at bounding box center [485, 468] width 37 height 28
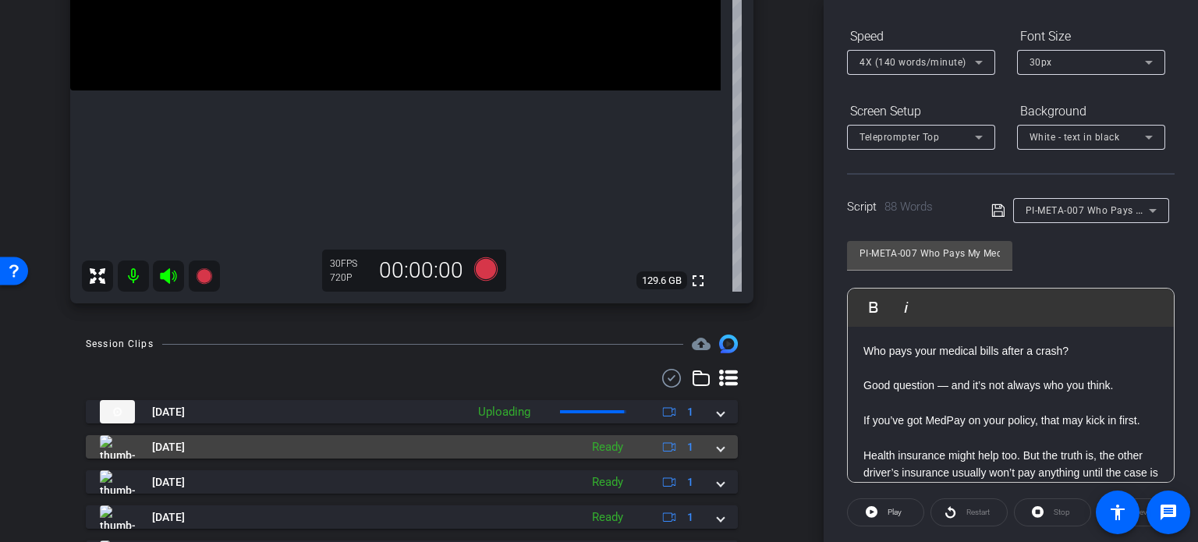
scroll to position [390, 0]
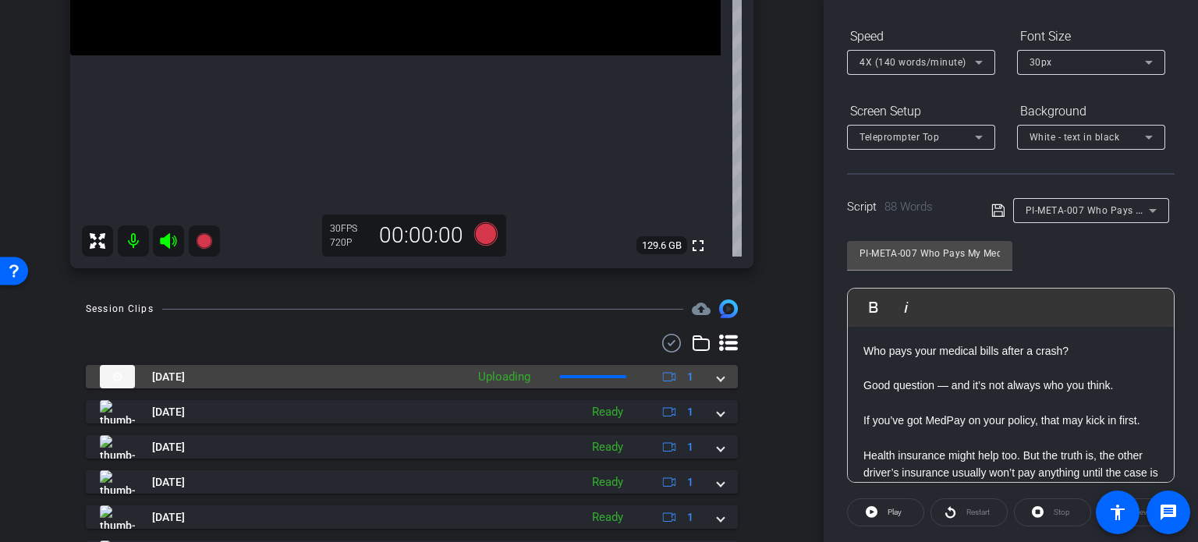
click at [717, 378] on mat-expansion-panel-header "Aug 20, 2025 Uploading 1" at bounding box center [412, 376] width 652 height 23
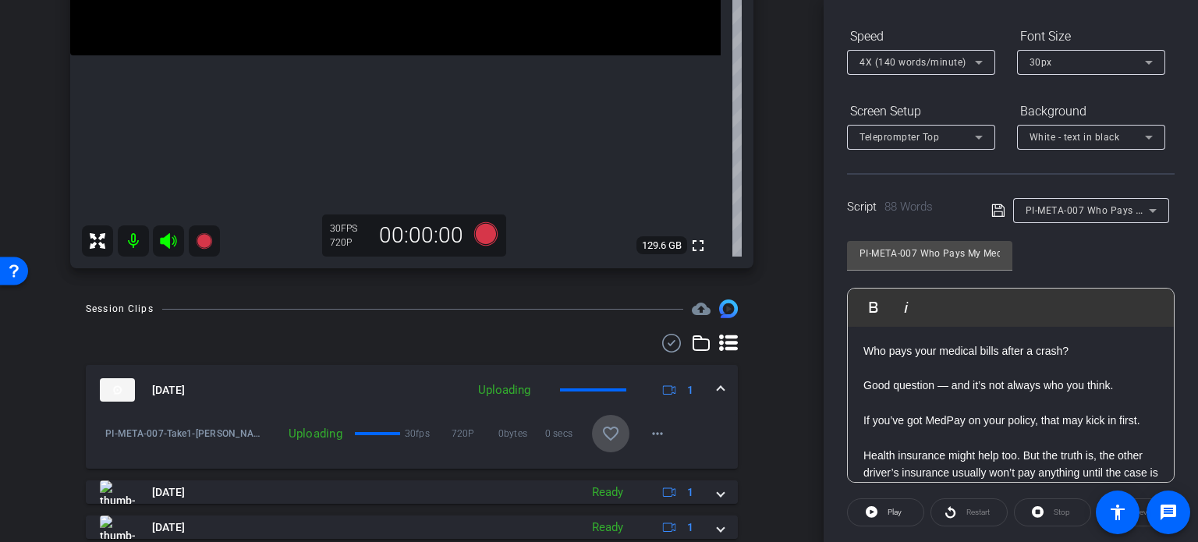
click at [604, 431] on mat-icon "favorite_border" at bounding box center [610, 433] width 19 height 19
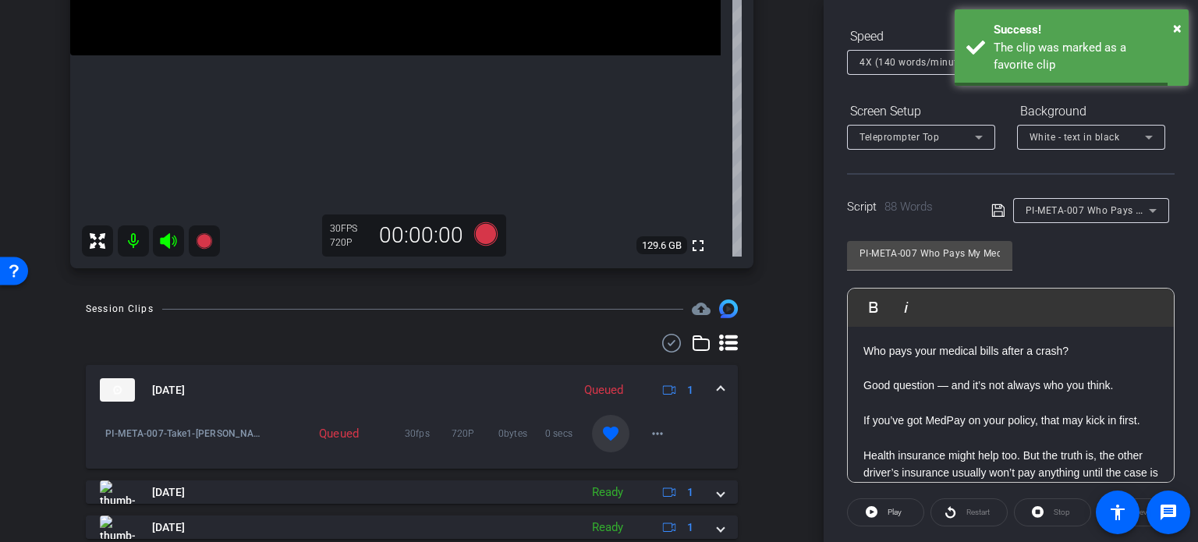
click at [719, 389] on mat-expansion-panel-header "Aug 20, 2025 Queued 1" at bounding box center [412, 390] width 652 height 50
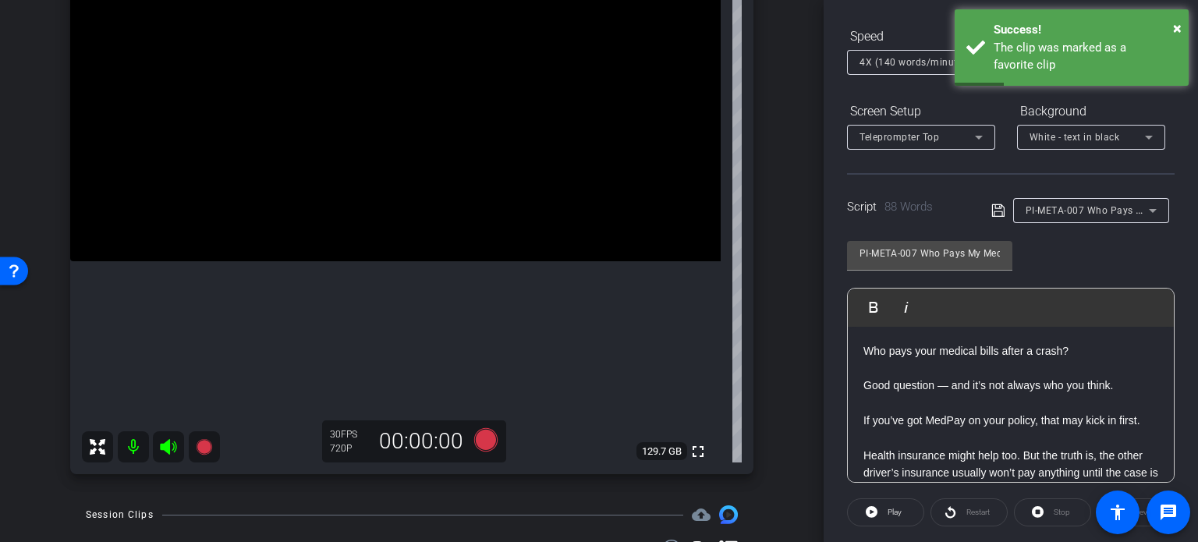
scroll to position [156, 0]
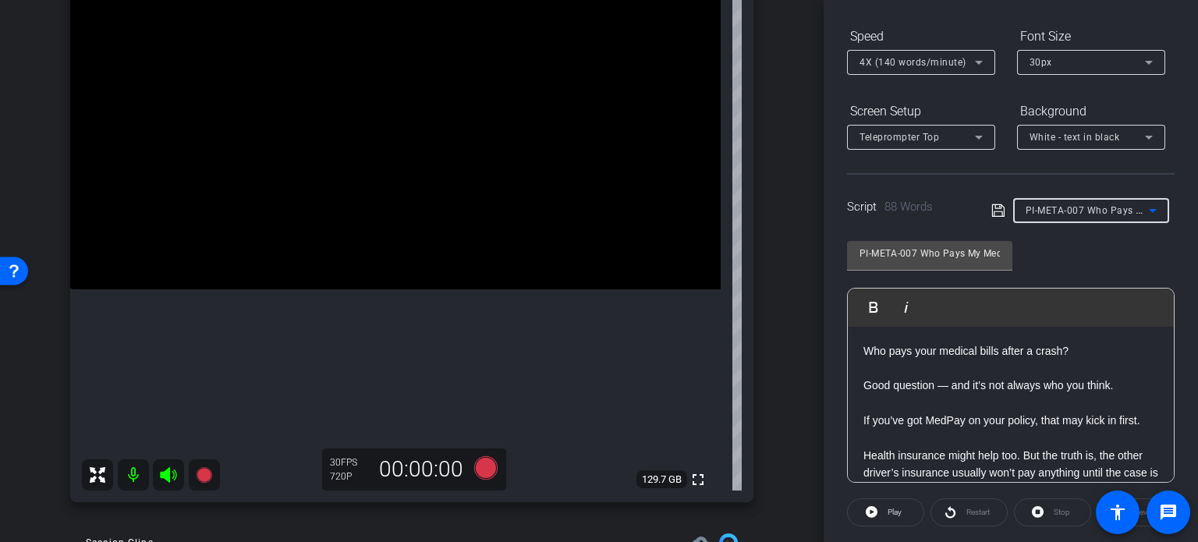
click at [1126, 204] on span "PI-META-007 Who Pays My Medical Bills After a Car Accident?" at bounding box center [1168, 210] width 284 height 12
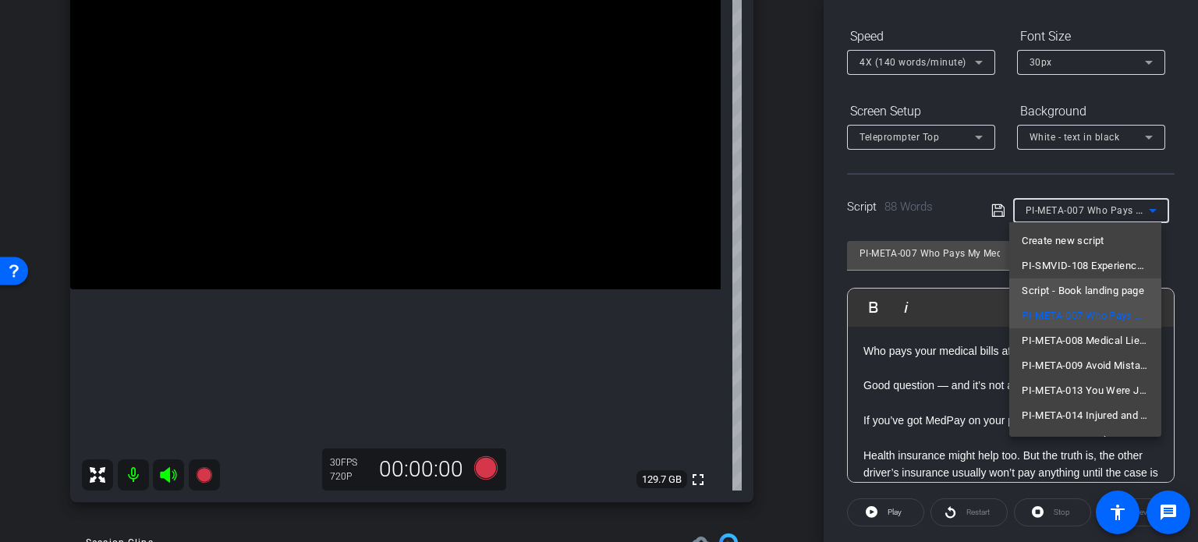
scroll to position [22, 0]
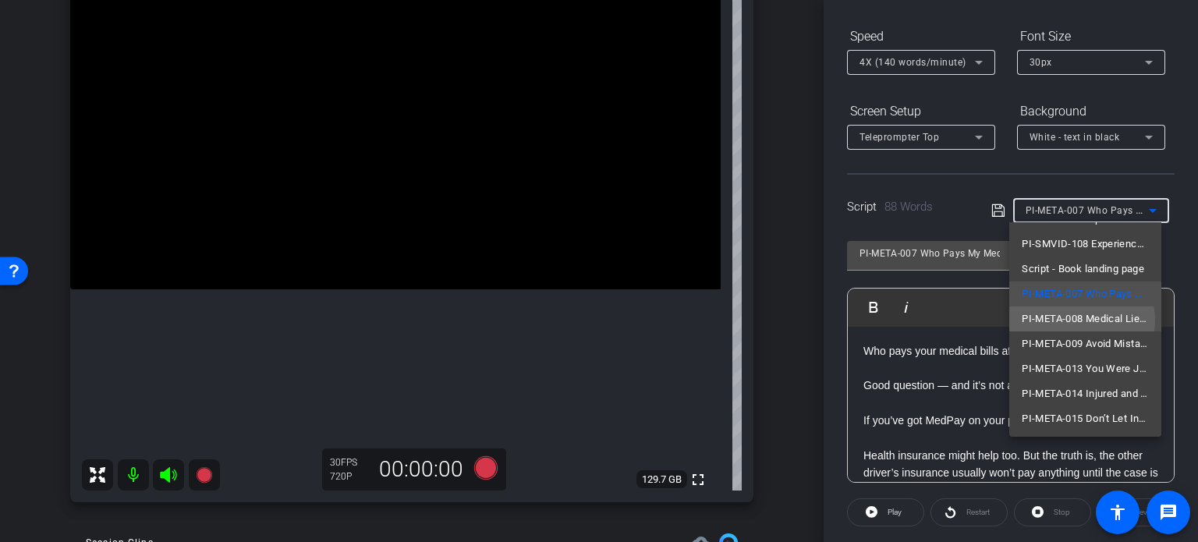
click at [1082, 319] on span "PI-META-008 Medical Liens and Accident Claims: What to Know" at bounding box center [1085, 319] width 127 height 19
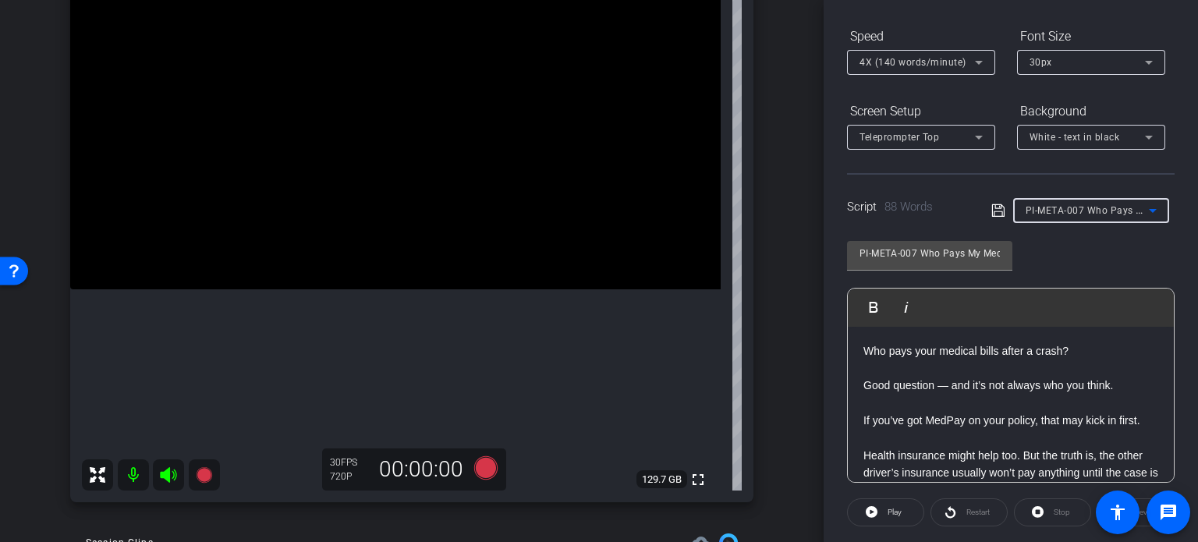
type input "PI-META-008 Medical Liens and Accident Claims: What to Know"
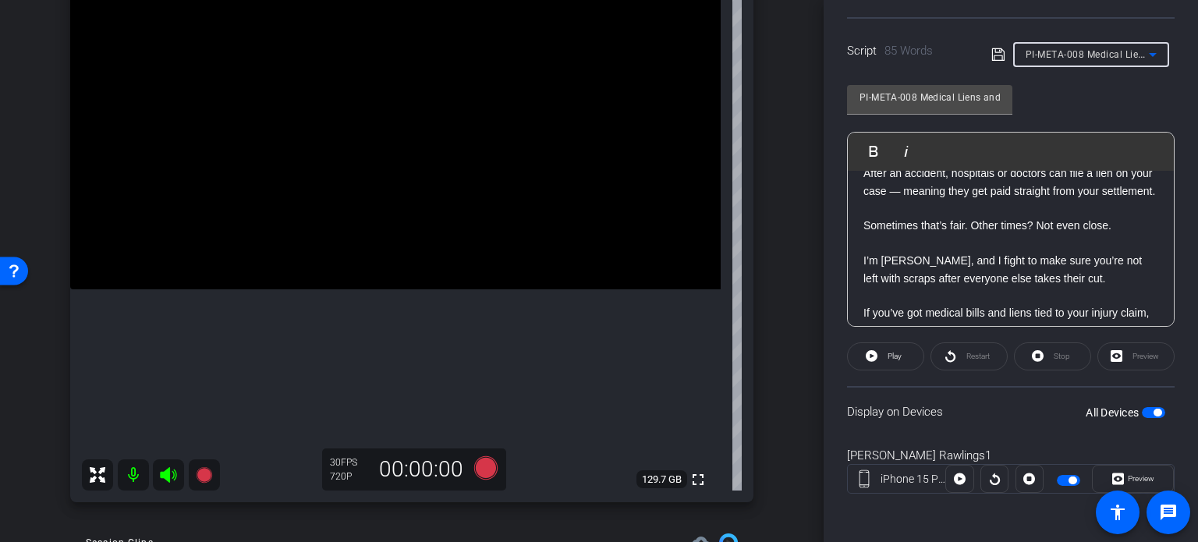
scroll to position [0, 0]
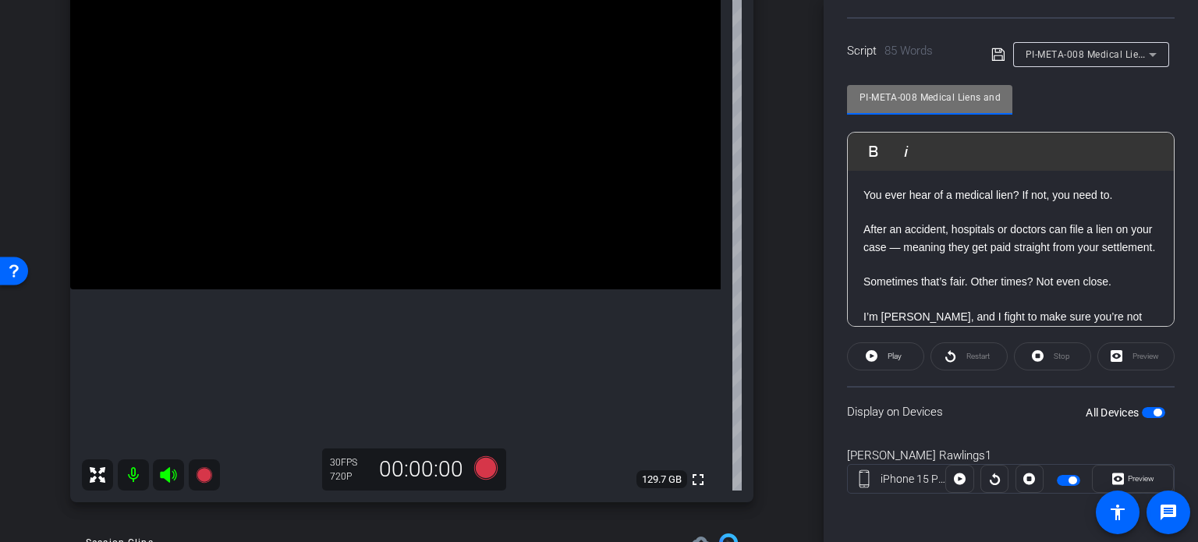
drag, startPoint x: 916, startPoint y: 96, endPoint x: 805, endPoint y: 90, distance: 110.9
click at [805, 90] on div "arrow_back Rawlings,Brent_Shoot08_06112025 Back to project Send invite account_…" at bounding box center [599, 271] width 1198 height 542
click at [769, 197] on div "Brent Rawlings1 iPhone 15 Pro Max info ROOM ID: 213384959 90% battery_std fulls…" at bounding box center [412, 214] width 746 height 607
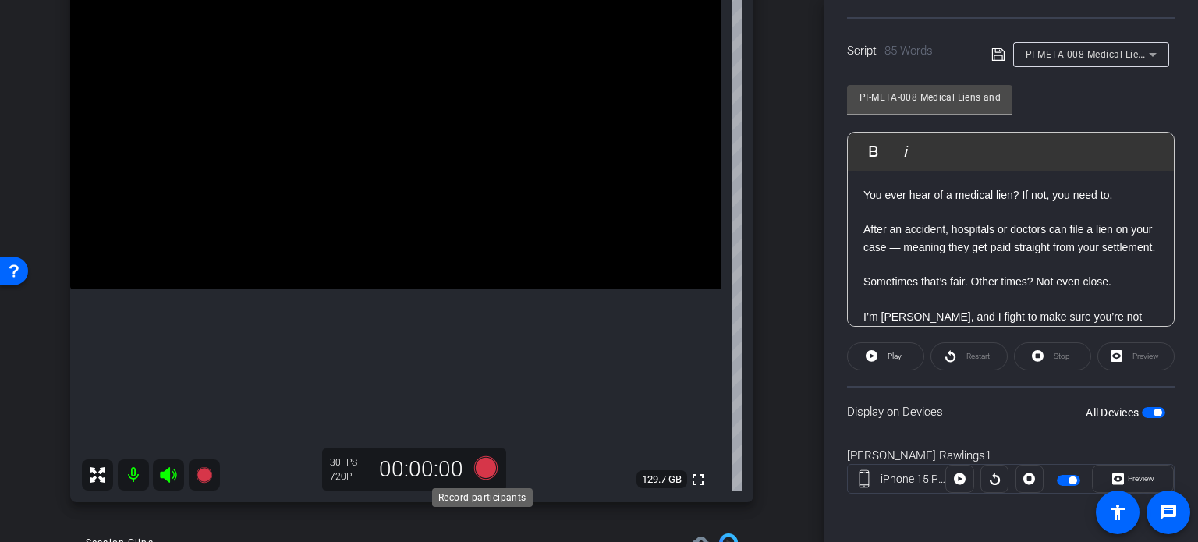
click at [486, 465] on icon at bounding box center [485, 467] width 23 height 23
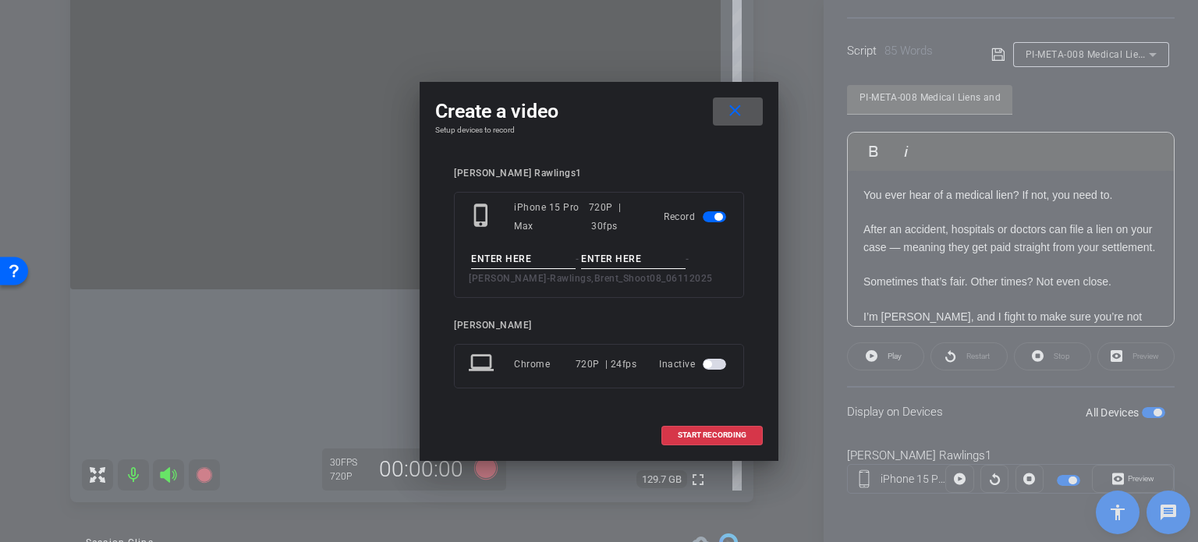
click at [516, 264] on input at bounding box center [523, 259] width 105 height 19
paste input "PI-META-008"
type input "PI-META-008"
click at [611, 263] on input at bounding box center [633, 259] width 105 height 19
type input "Take1"
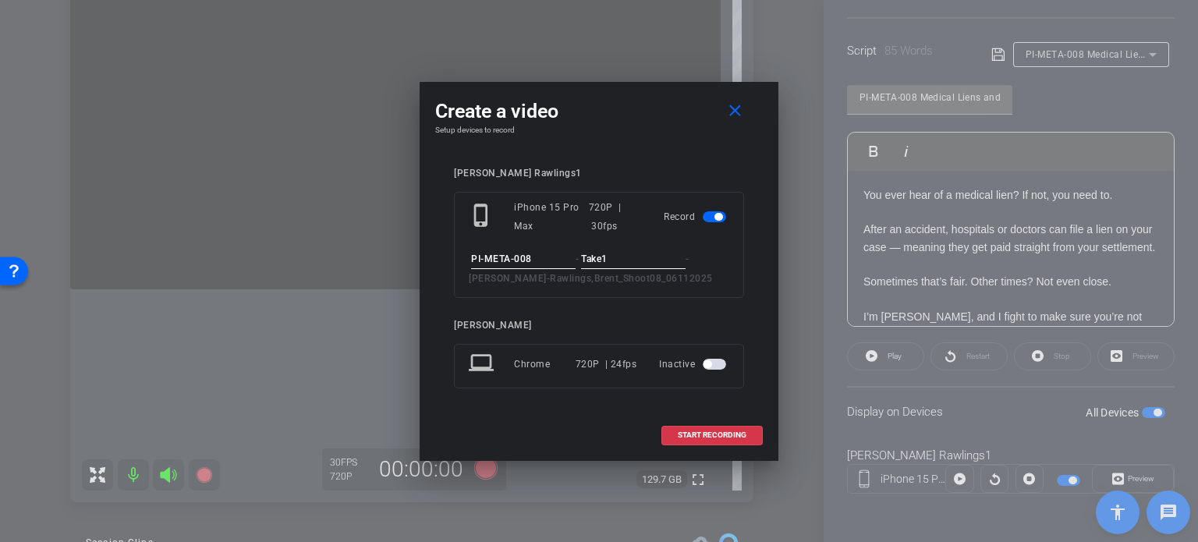
click at [545, 257] on input "PI-META-008" at bounding box center [523, 259] width 105 height 19
click at [619, 260] on input "Take1" at bounding box center [633, 259] width 105 height 19
click at [619, 261] on input "Take1" at bounding box center [633, 259] width 105 height 19
click at [678, 437] on span "START RECORDING" at bounding box center [712, 435] width 69 height 8
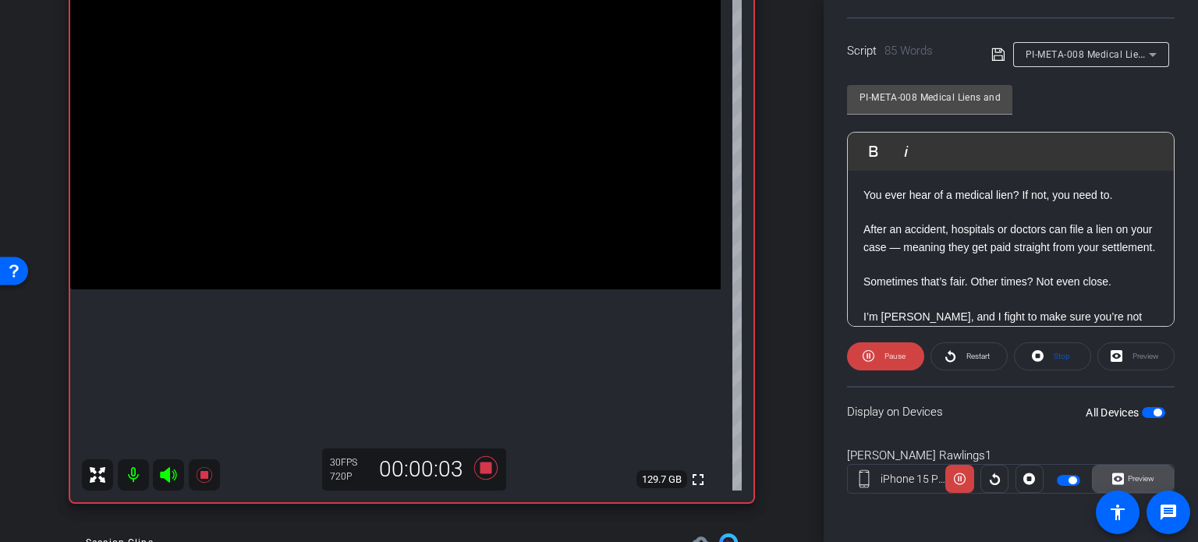
click at [1133, 474] on span "Preview" at bounding box center [1141, 478] width 27 height 9
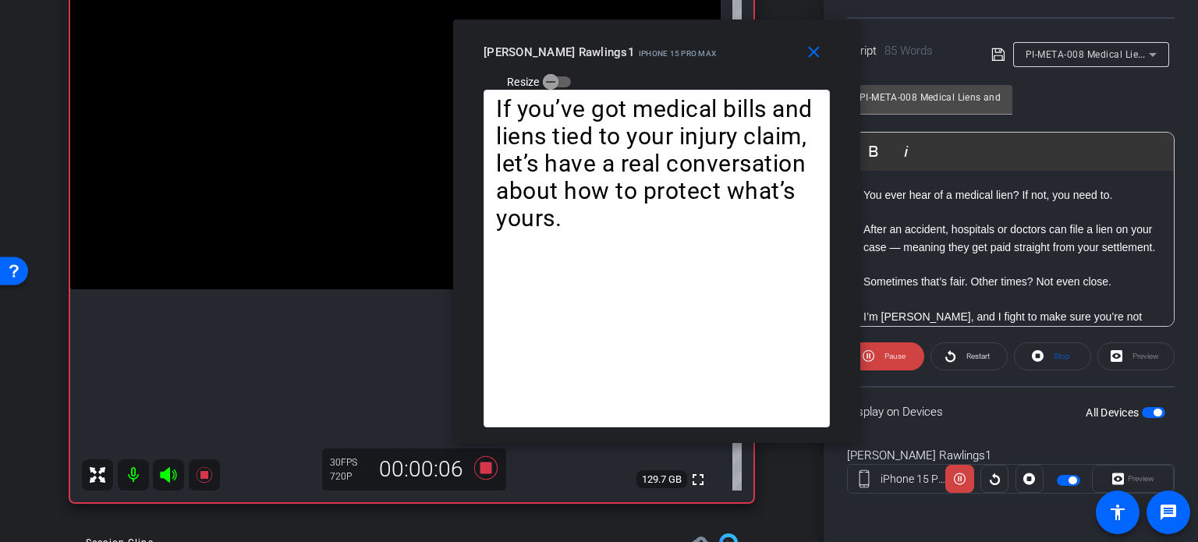
drag, startPoint x: 613, startPoint y: 112, endPoint x: 671, endPoint y: 73, distance: 70.1
click at [671, 73] on div "close Brent Rawlings1 iPhone 15 Pro Max Resize" at bounding box center [656, 54] width 407 height 70
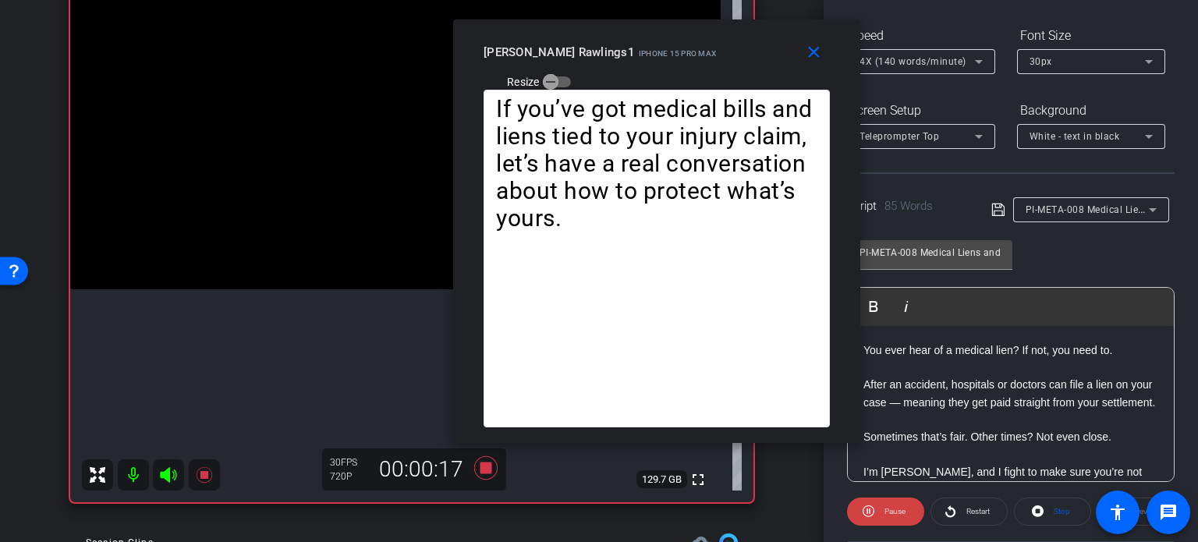
scroll to position [153, 0]
click at [920, 65] on span "4X (140 words/minute)" at bounding box center [912, 62] width 107 height 11
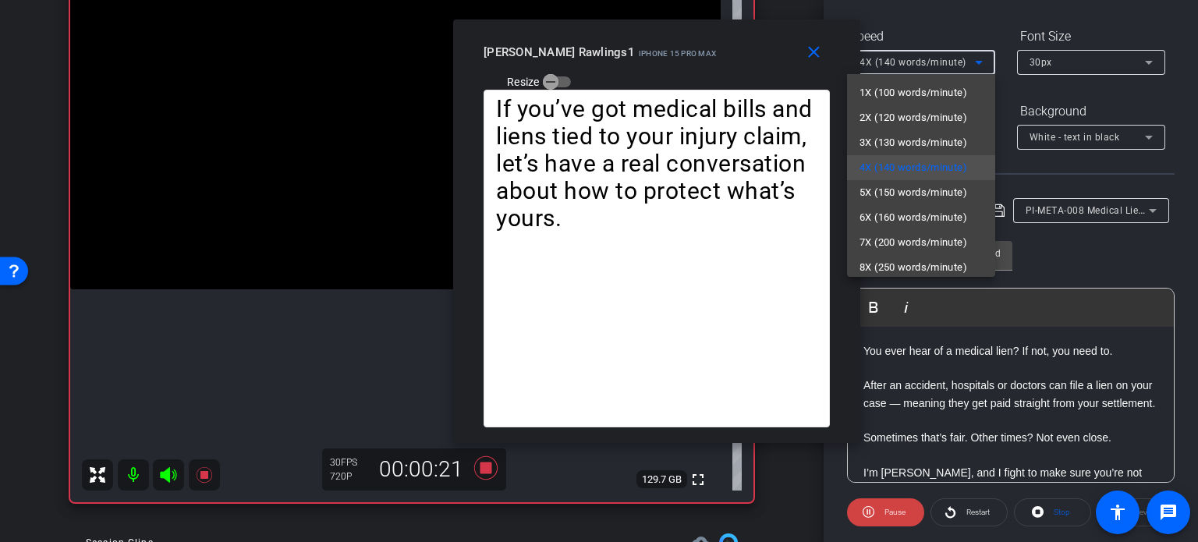
click at [667, 69] on div at bounding box center [599, 271] width 1198 height 542
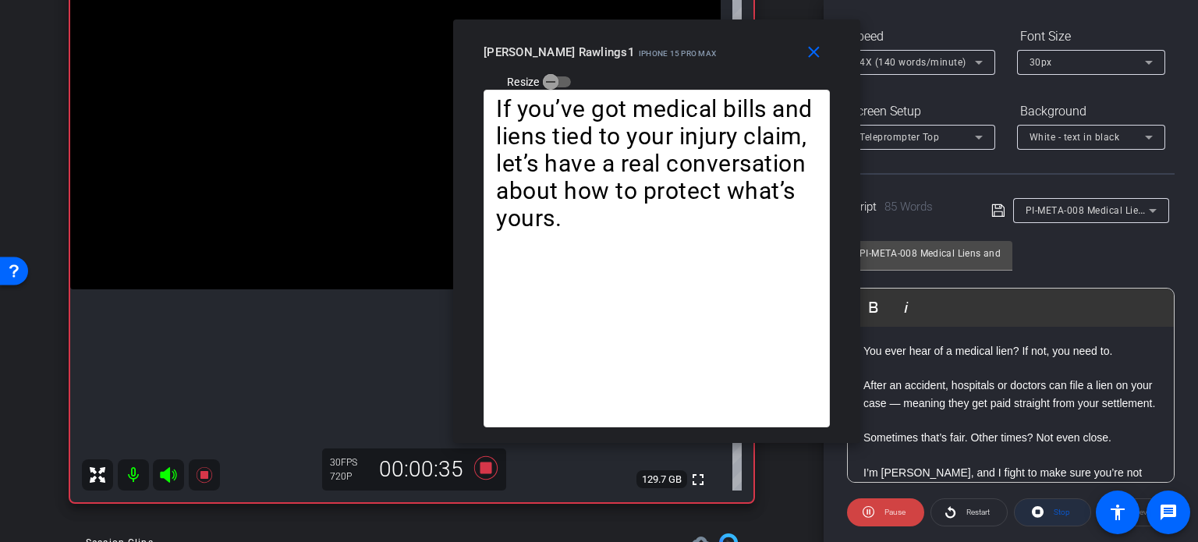
click at [1050, 511] on span "Stop" at bounding box center [1060, 513] width 20 height 22
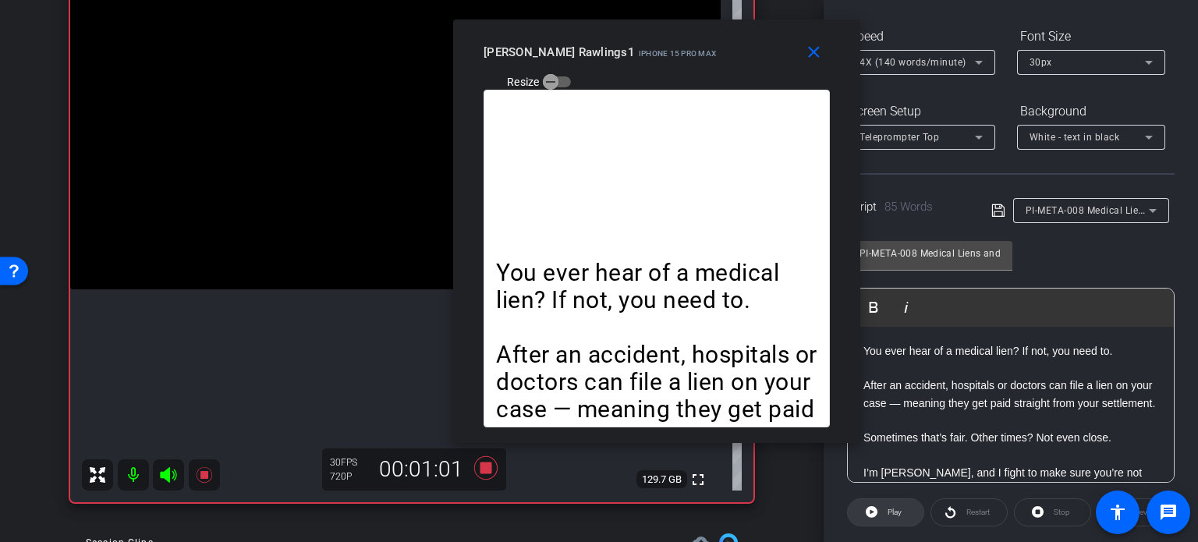
click at [898, 508] on span "Play" at bounding box center [895, 512] width 14 height 9
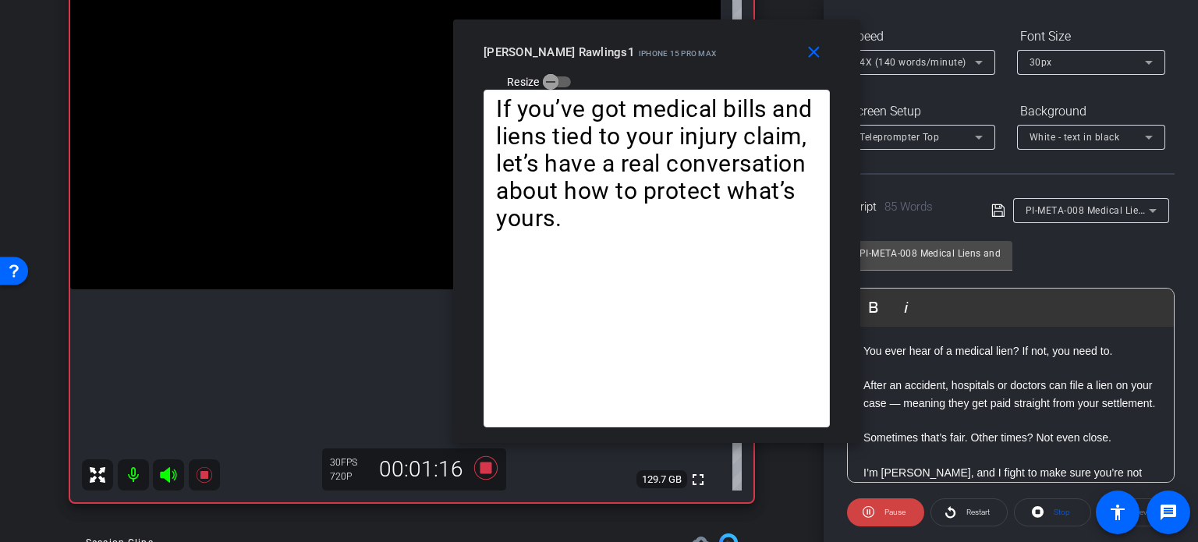
click at [909, 64] on span "4X (140 words/minute)" at bounding box center [912, 62] width 107 height 11
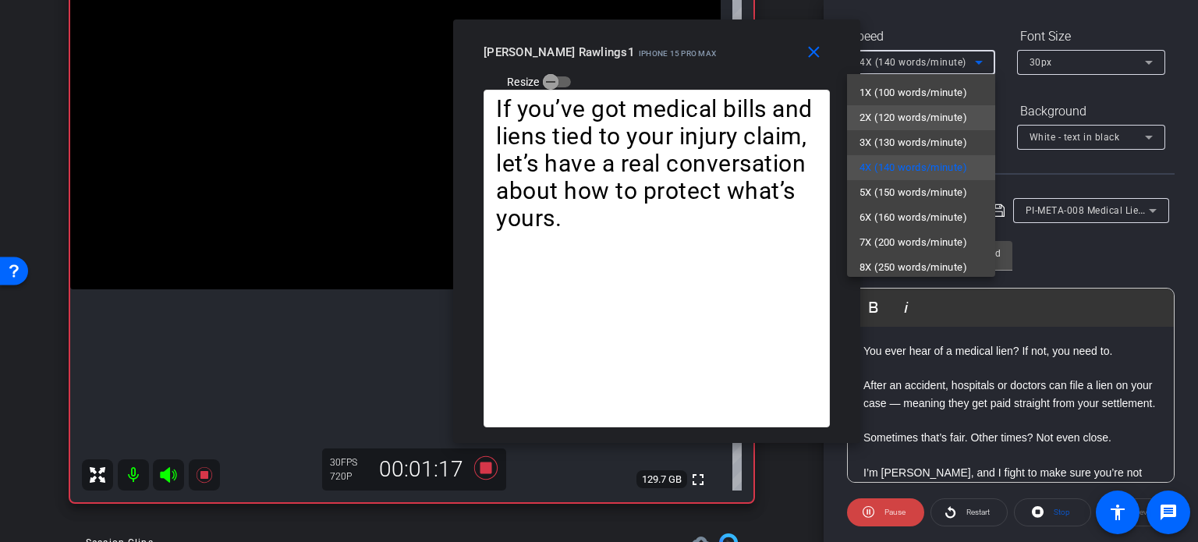
click at [897, 122] on span "2X (120 words/minute)" at bounding box center [913, 117] width 108 height 19
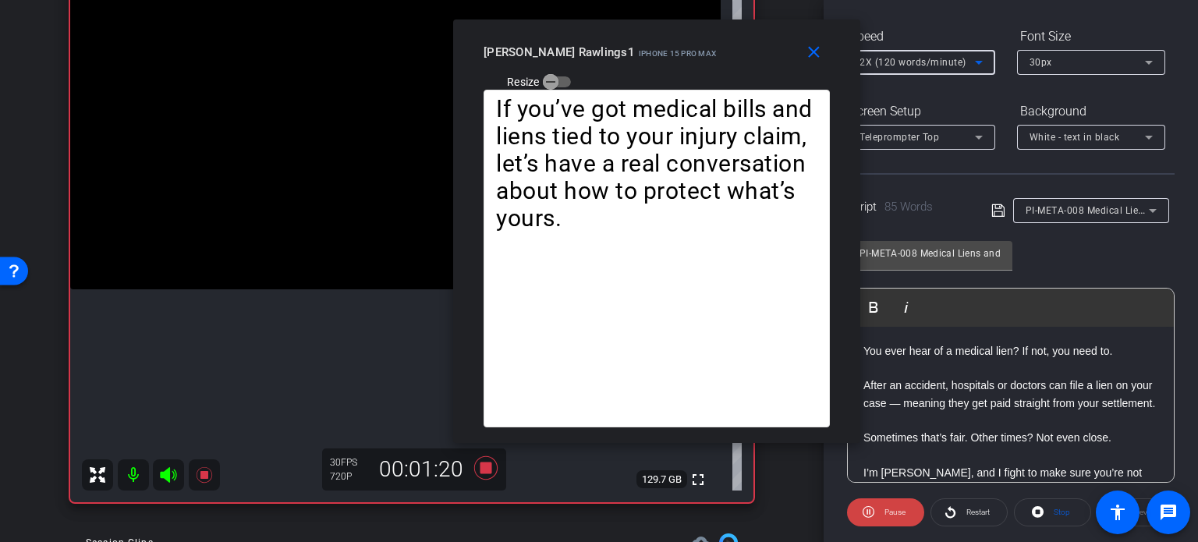
click at [923, 58] on span "2X (120 words/minute)" at bounding box center [912, 62] width 107 height 11
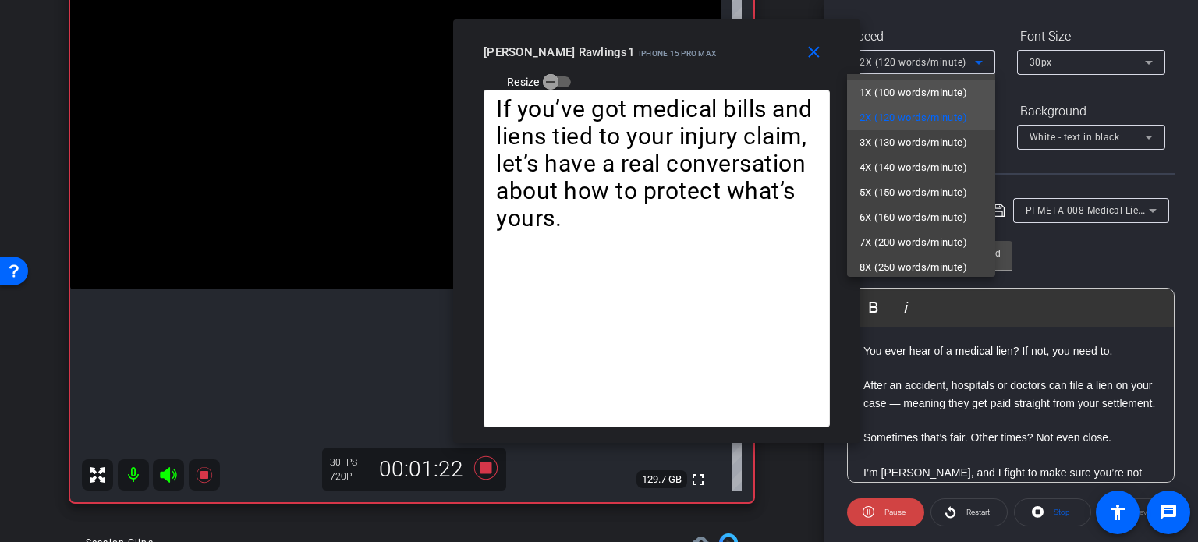
click at [906, 82] on mat-option "1X (100 words/minute)" at bounding box center [921, 92] width 148 height 25
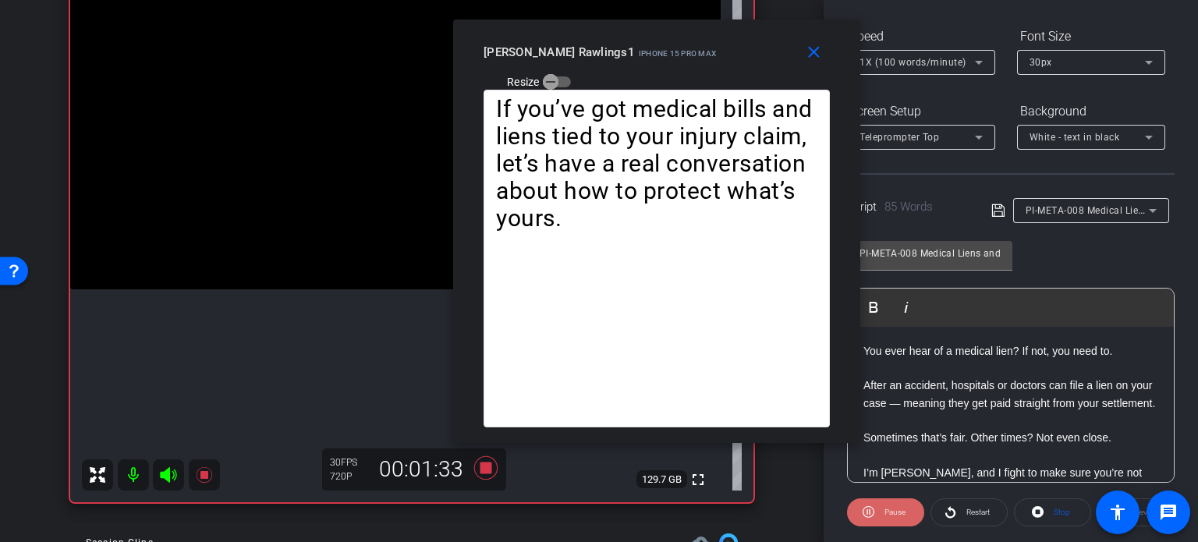
click at [895, 520] on span "Pause" at bounding box center [893, 513] width 25 height 22
click at [901, 514] on span "Play" at bounding box center [893, 513] width 18 height 22
click at [1044, 512] on span at bounding box center [1053, 512] width 76 height 37
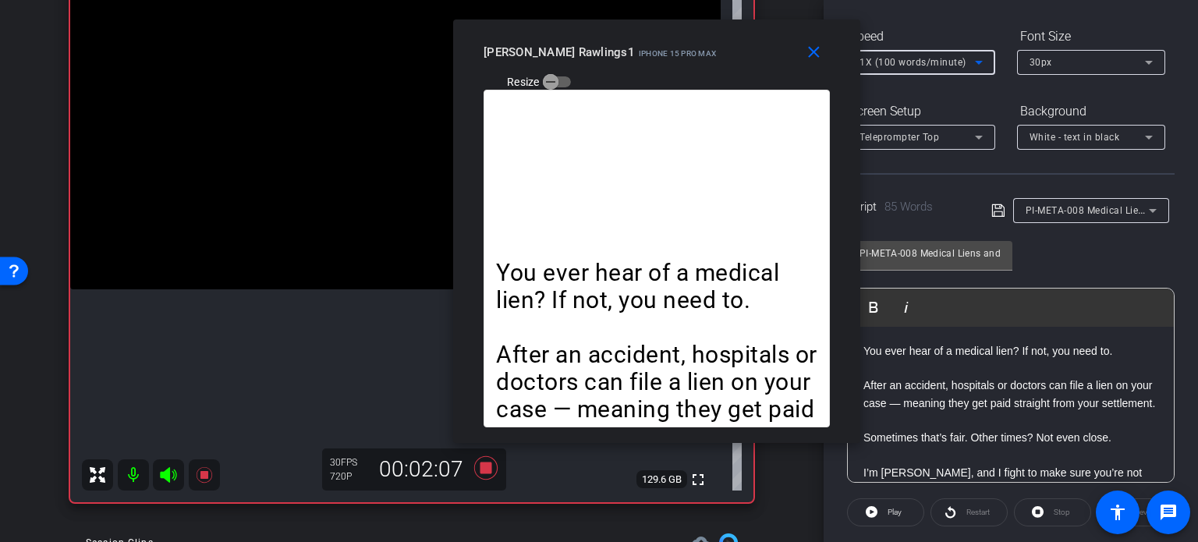
click at [895, 53] on div "1X (100 words/minute)" at bounding box center [916, 61] width 115 height 19
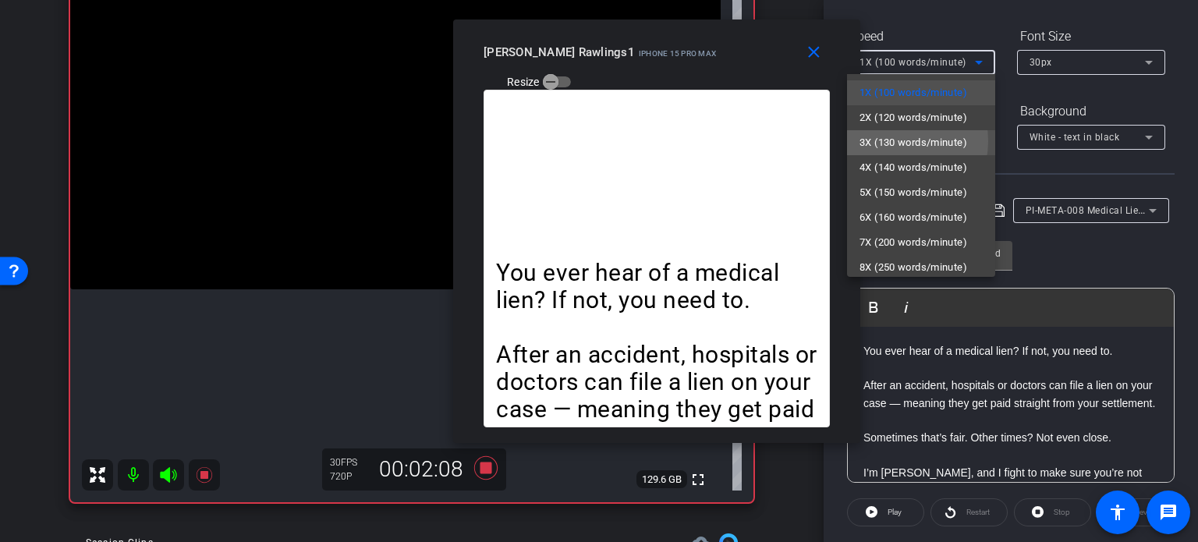
click at [891, 141] on span "3X (130 words/minute)" at bounding box center [913, 142] width 108 height 19
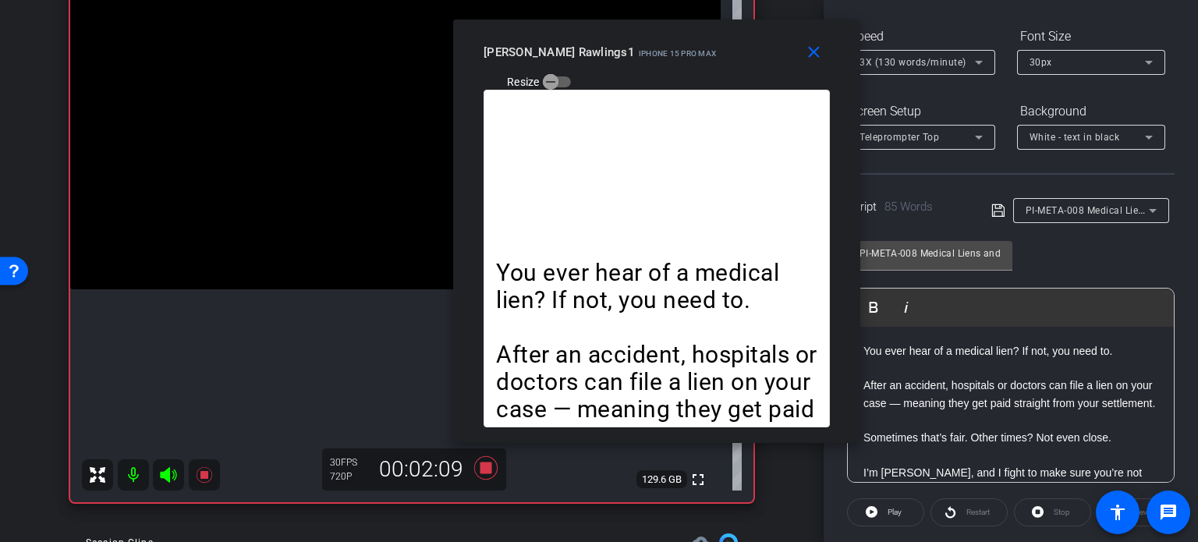
click at [1048, 514] on div "Stop" at bounding box center [1052, 512] width 77 height 28
click at [896, 505] on span "Play" at bounding box center [893, 513] width 18 height 22
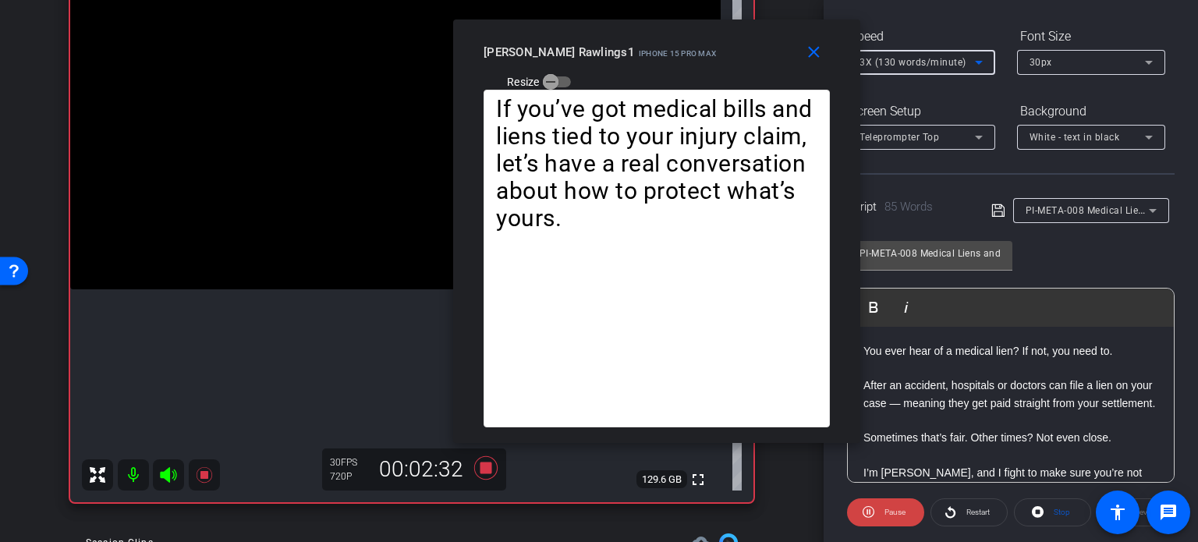
click at [918, 62] on span "3X (130 words/minute)" at bounding box center [912, 62] width 107 height 11
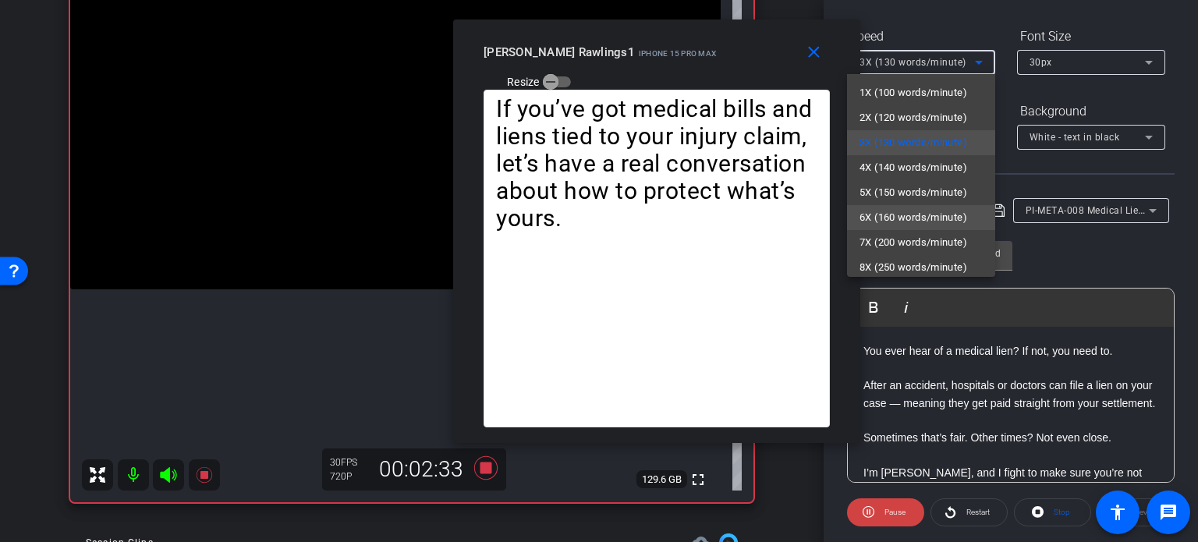
click at [910, 213] on span "6X (160 words/minute)" at bounding box center [913, 217] width 108 height 19
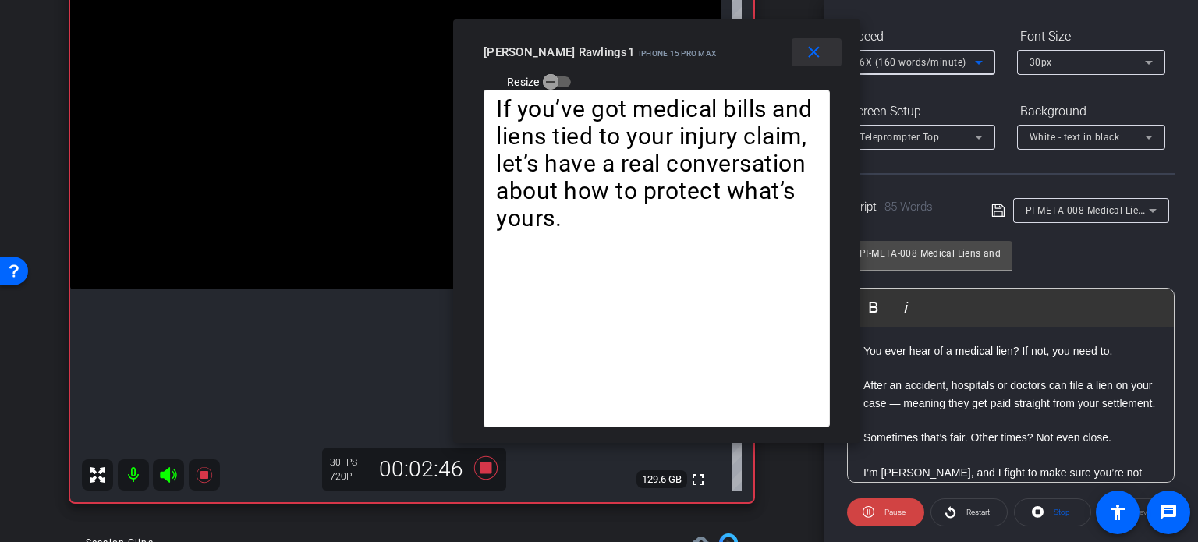
click at [810, 47] on mat-icon "close" at bounding box center [813, 52] width 19 height 19
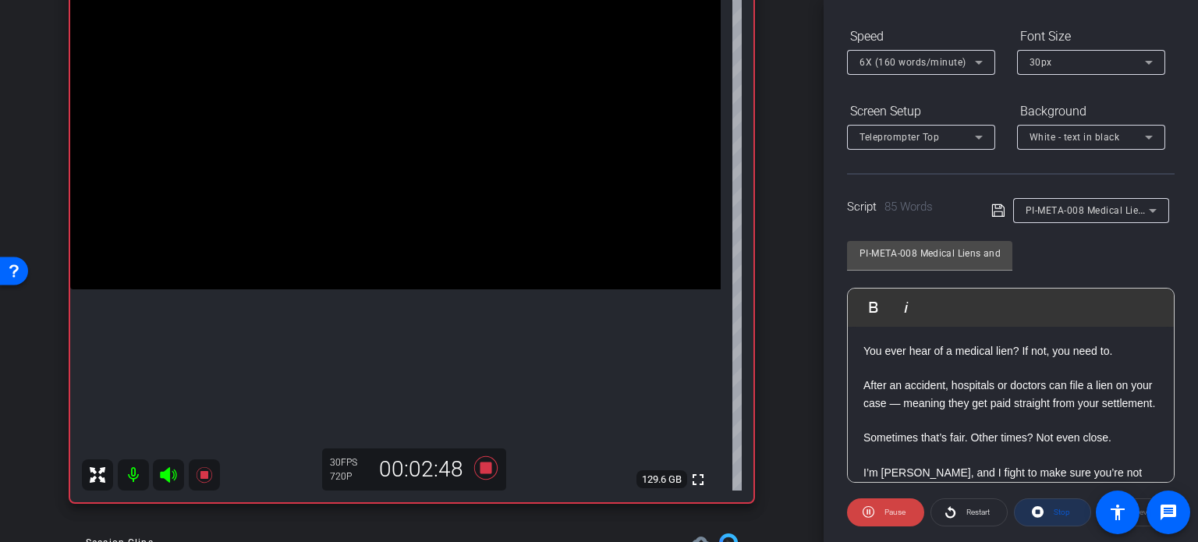
click at [1061, 511] on span "Stop" at bounding box center [1062, 512] width 16 height 9
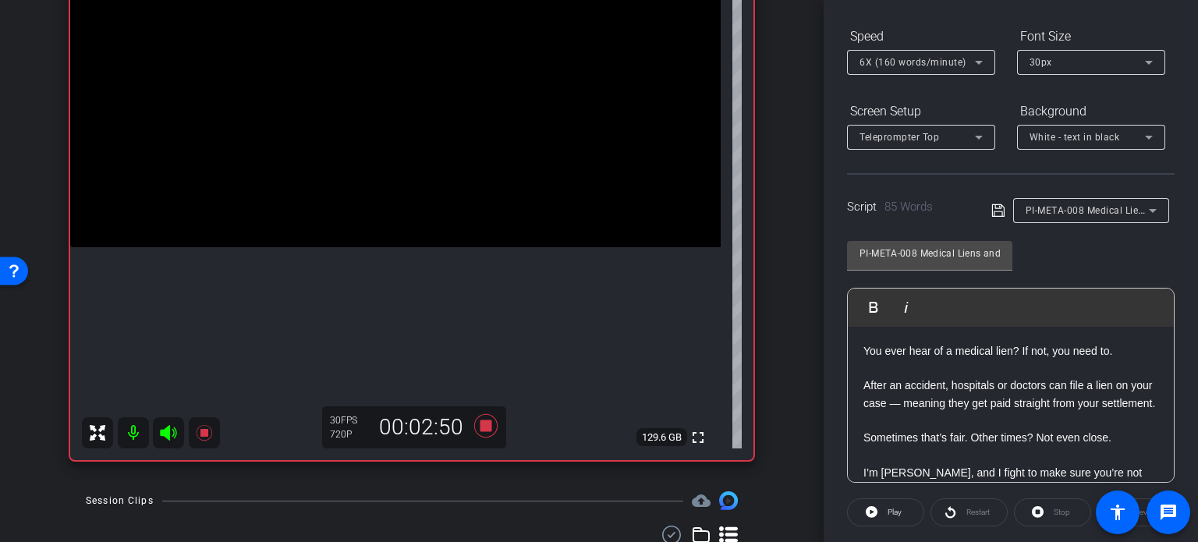
scroll to position [234, 0]
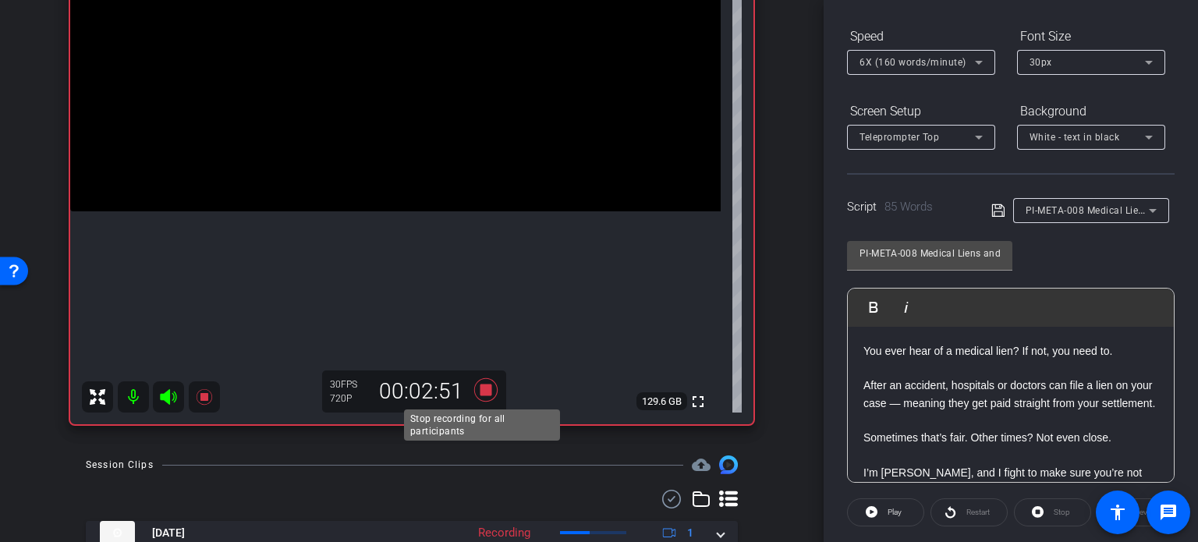
click at [487, 385] on icon at bounding box center [485, 389] width 23 height 23
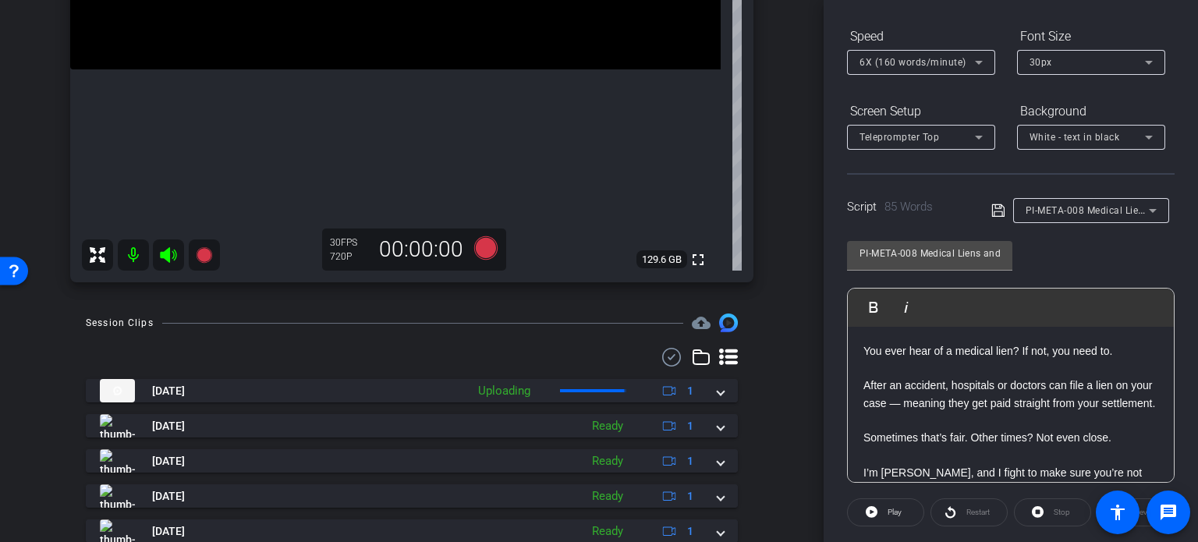
scroll to position [390, 0]
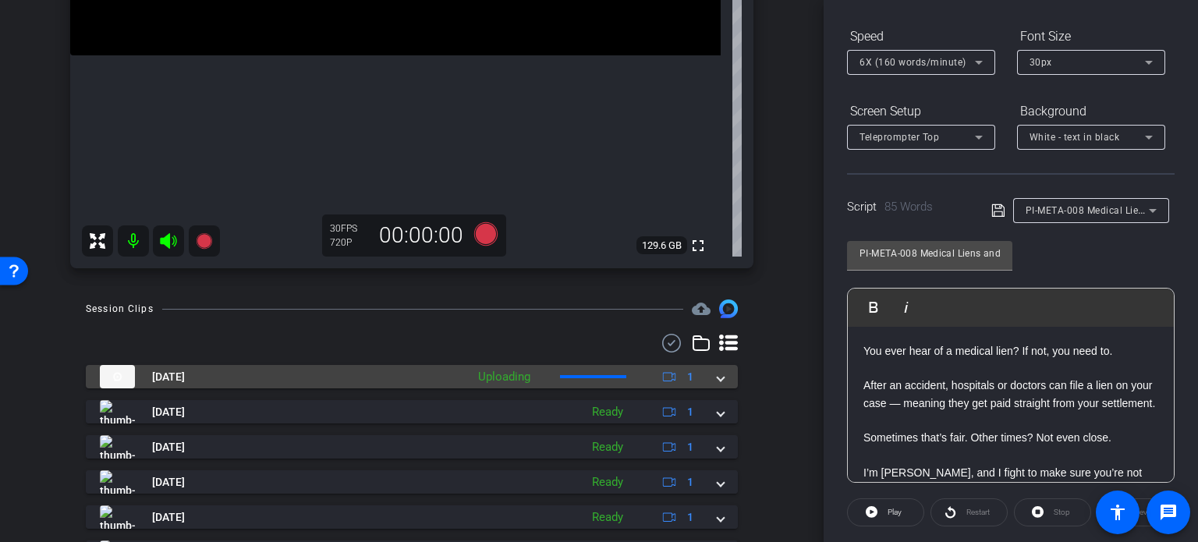
click at [721, 381] on mat-expansion-panel-header "Aug 20, 2025 Uploading 1" at bounding box center [412, 376] width 652 height 23
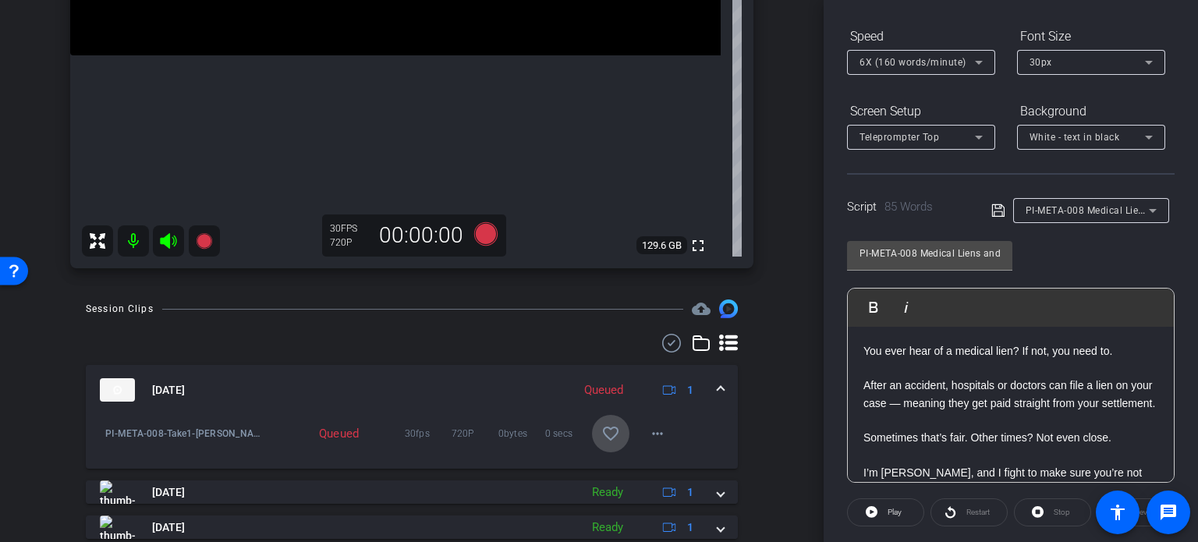
click at [601, 431] on mat-icon "favorite_border" at bounding box center [610, 433] width 19 height 19
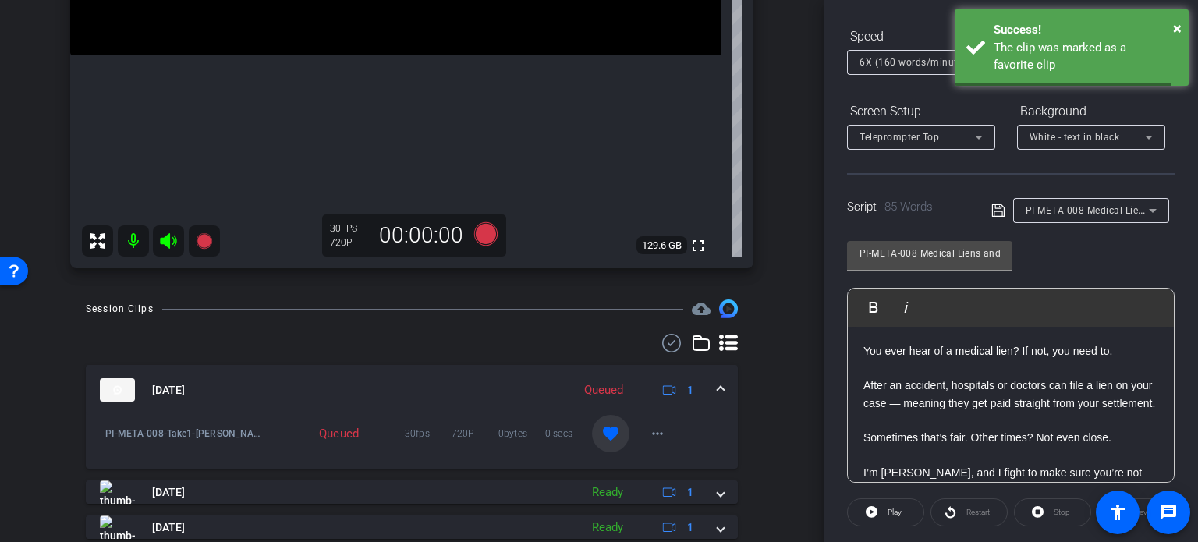
click at [718, 393] on span at bounding box center [721, 390] width 6 height 16
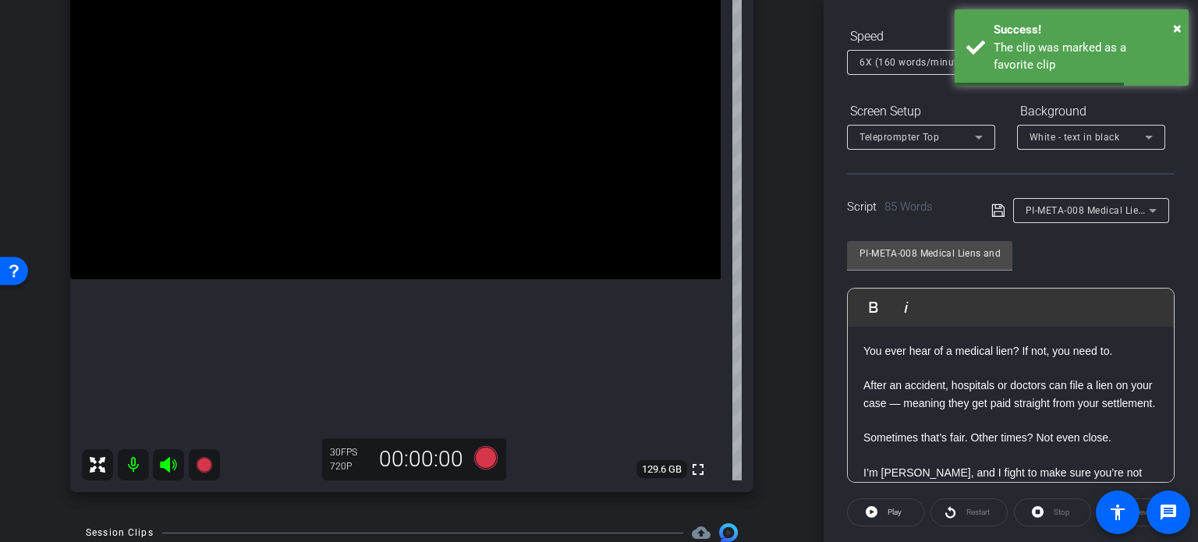
scroll to position [156, 0]
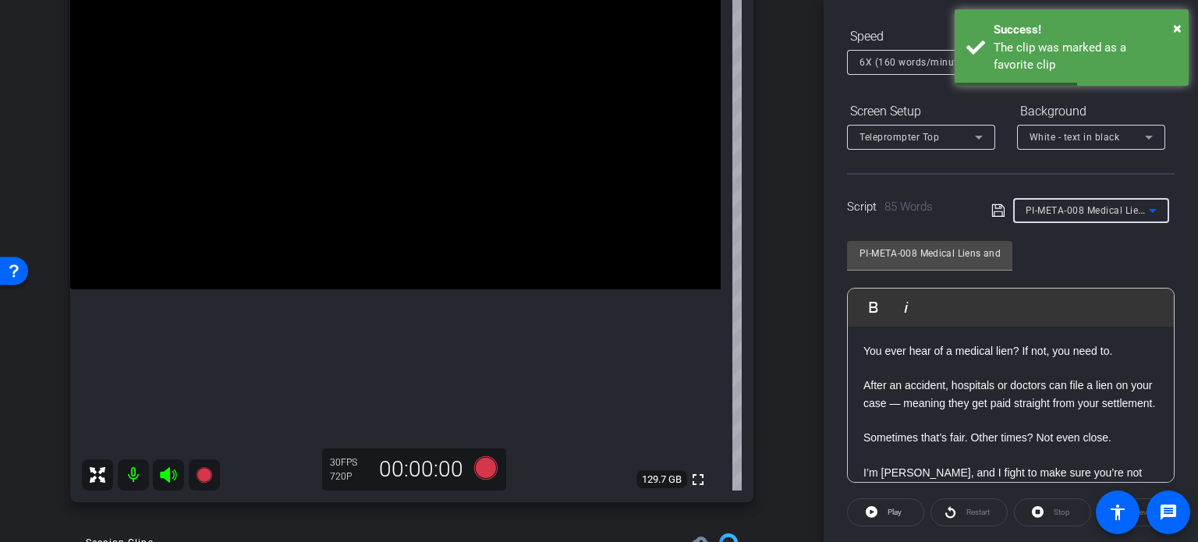
click at [1093, 213] on span "PI-META-008 Medical Liens and Accident Claims: What to Know" at bounding box center [1172, 210] width 292 height 12
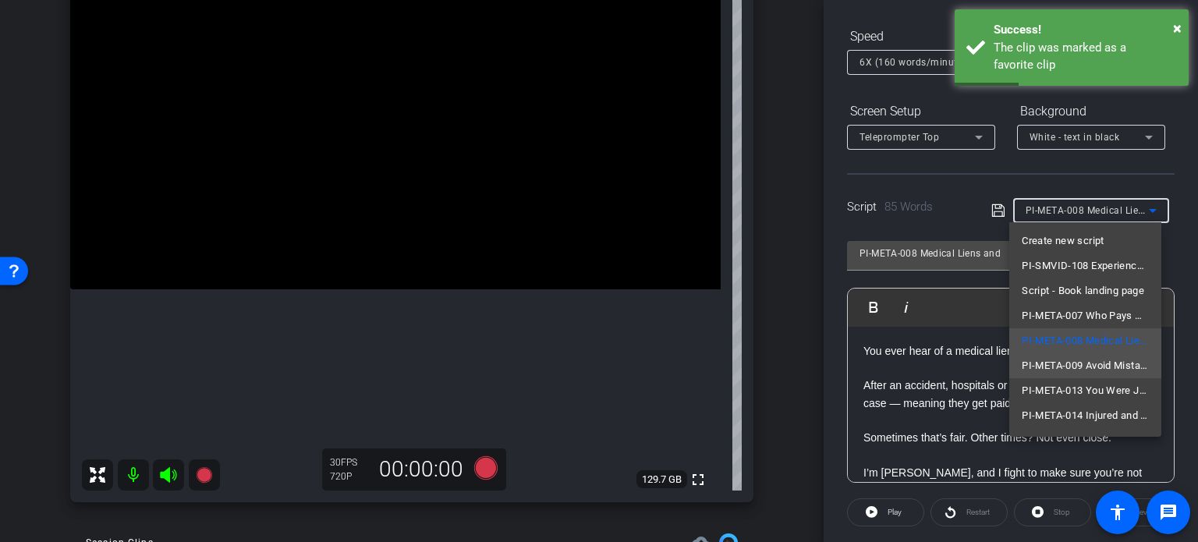
click at [1079, 367] on span "PI-META-009 Avoid Mistakes with Your Medical Bills After an Accident" at bounding box center [1085, 365] width 127 height 19
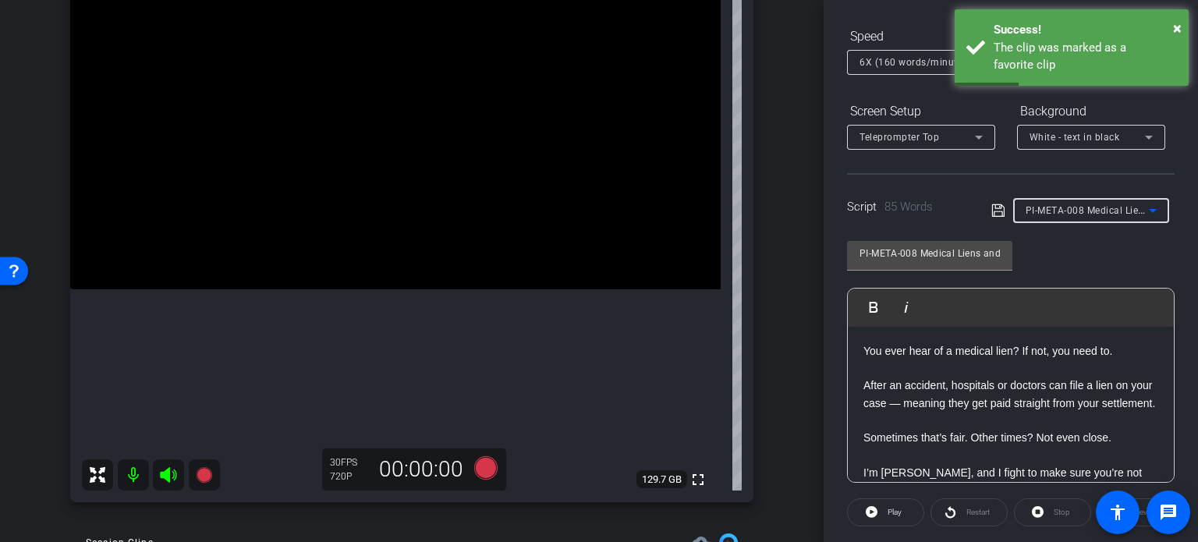
type input "PI-META-009 Avoid Mistakes with Your Medical Bills After an Accident"
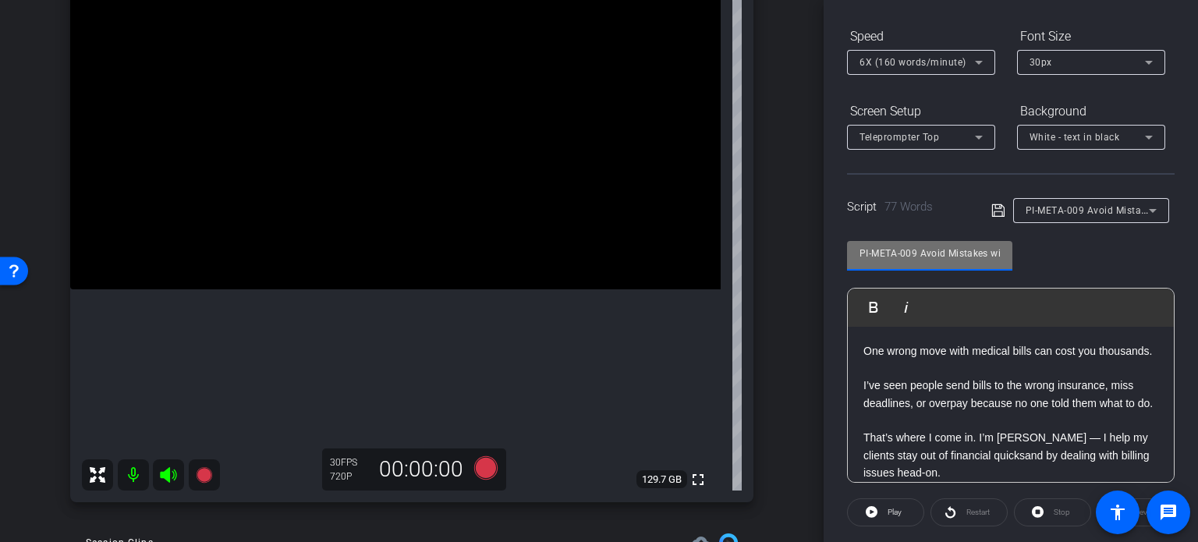
drag, startPoint x: 916, startPoint y: 251, endPoint x: 744, endPoint y: 224, distance: 174.5
click at [746, 225] on div "arrow_back Rawlings,Brent_Shoot08_06112025 Back to project Send invite account_…" at bounding box center [599, 271] width 1198 height 542
click at [759, 298] on div "Brent Rawlings1 iPhone 15 Pro Max info ROOM ID: 213384959 90% battery_std fulls…" at bounding box center [412, 214] width 746 height 607
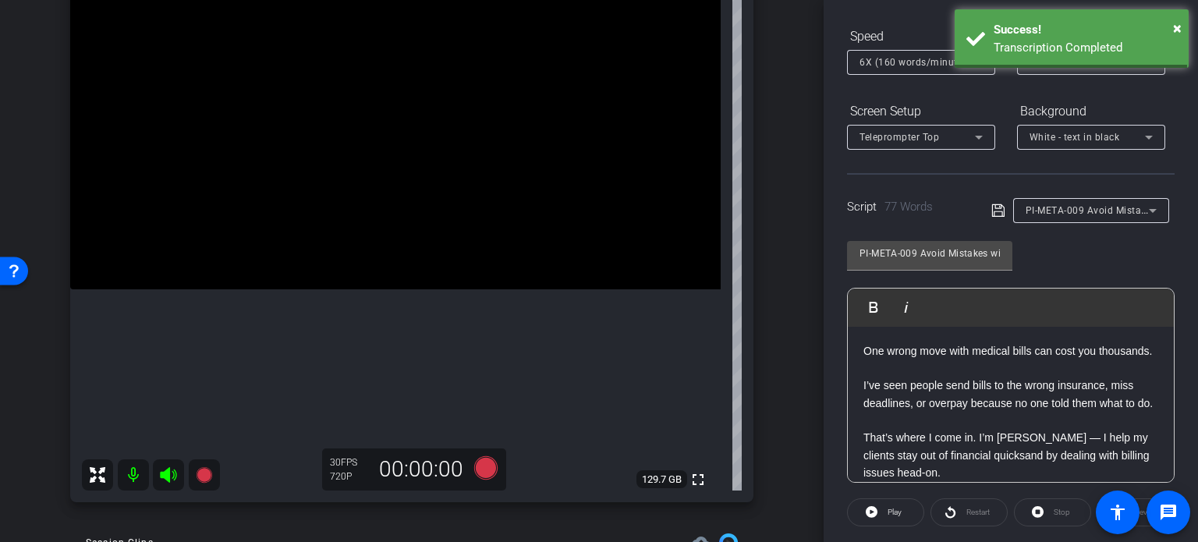
scroll to position [0, 0]
click at [781, 366] on div "arrow_back Rawlings,Brent_Shoot08_06112025 Back to project Send invite account_…" at bounding box center [412, 115] width 824 height 542
click at [484, 463] on icon at bounding box center [485, 467] width 23 height 23
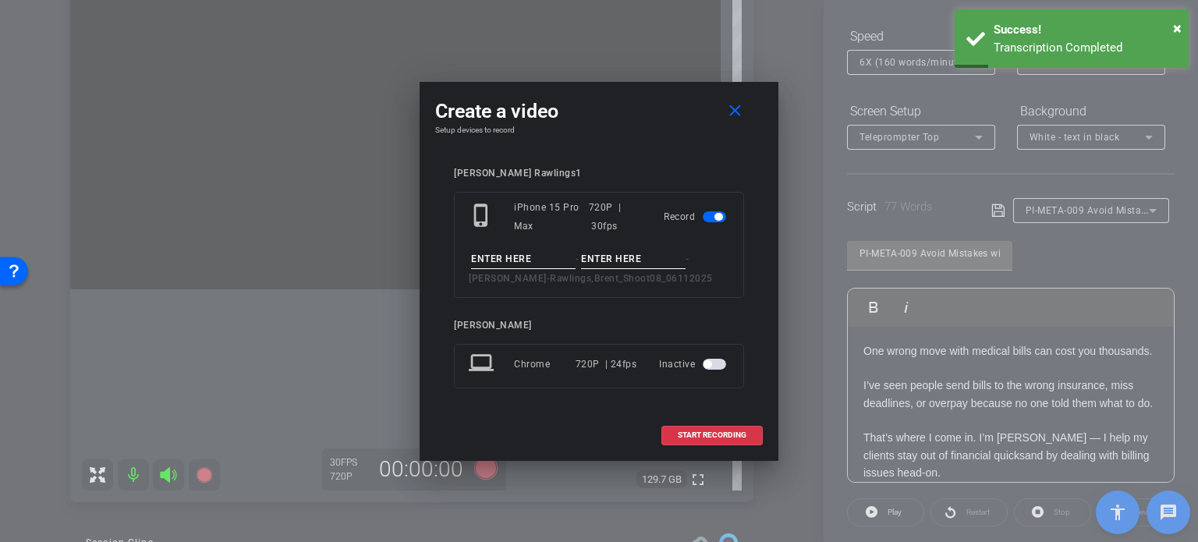
click at [541, 255] on input at bounding box center [523, 259] width 105 height 19
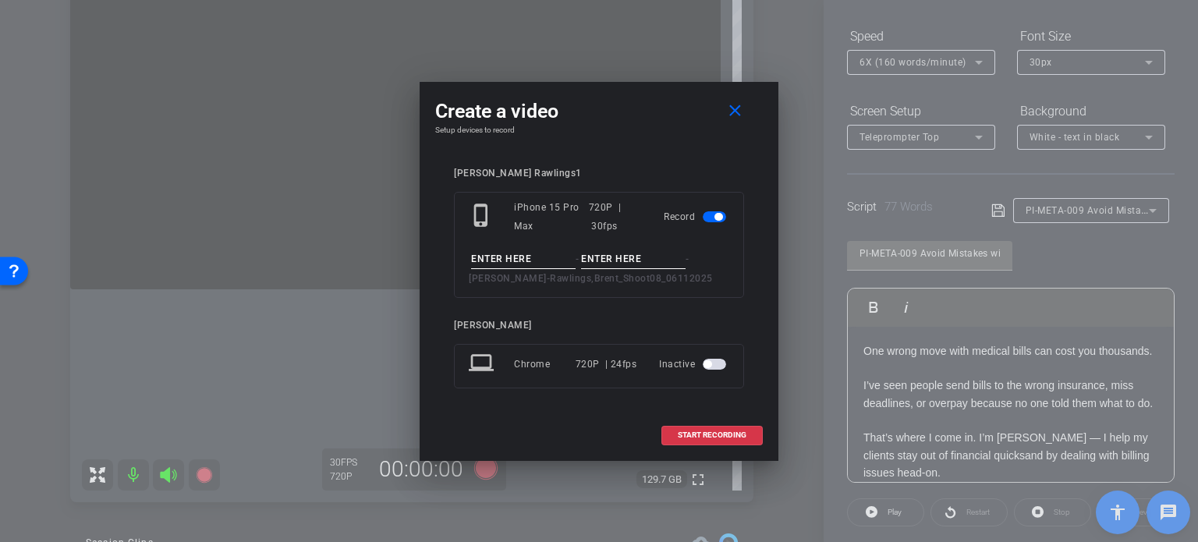
paste input "PI-META-009"
type input "PI-META-009"
click at [599, 255] on input at bounding box center [633, 259] width 105 height 19
type input "Take1"
click at [548, 262] on input "PI-META-009" at bounding box center [523, 259] width 105 height 19
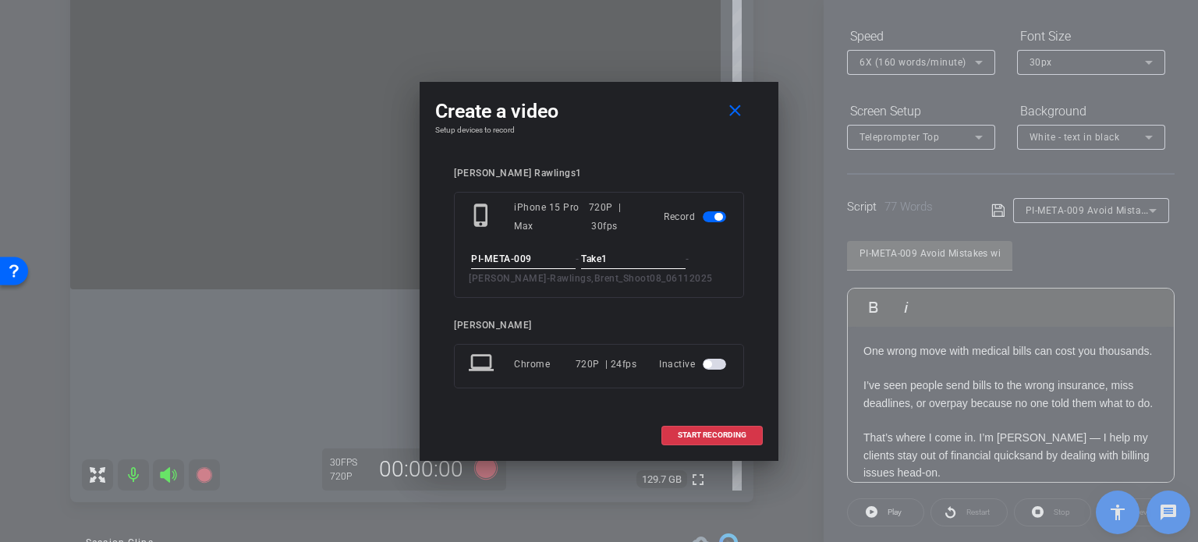
click at [622, 248] on div "phone_iphone iPhone 15 Pro Max 720P | 30fps Record PI-META-009 - Take1 - Rawlin…" at bounding box center [599, 245] width 290 height 106
click at [622, 255] on input "Take1" at bounding box center [633, 259] width 105 height 19
click at [987, 402] on div at bounding box center [599, 271] width 1198 height 542
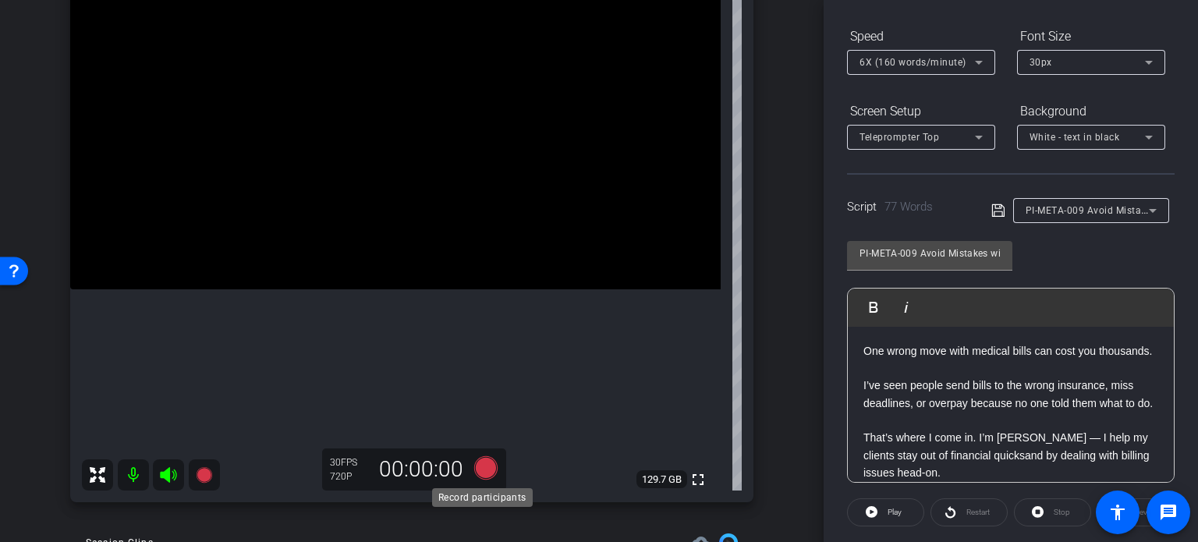
click at [478, 476] on icon at bounding box center [485, 467] width 23 height 23
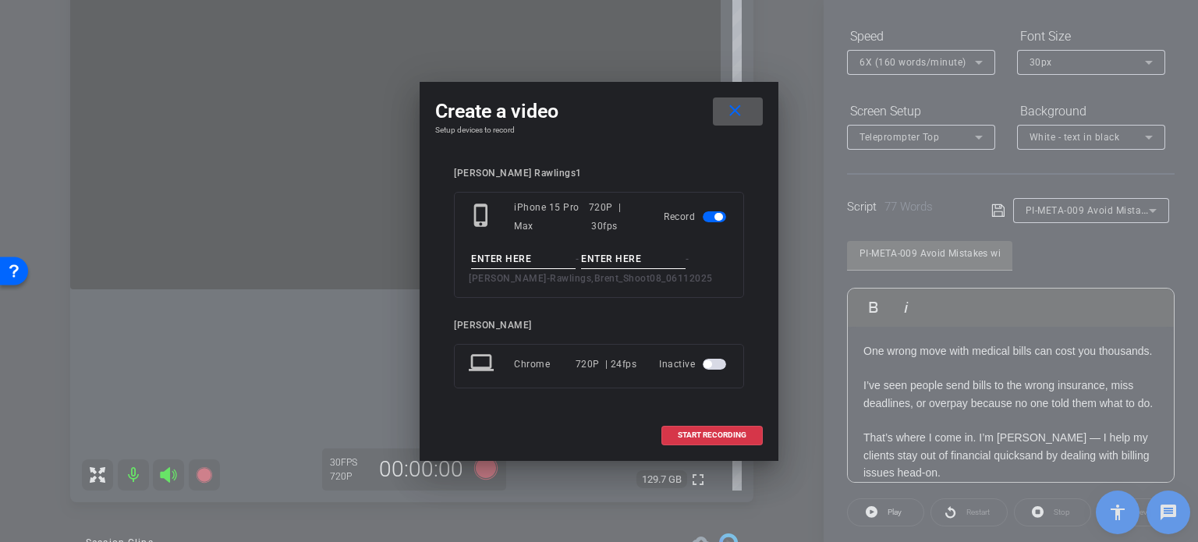
click at [527, 262] on input at bounding box center [523, 259] width 105 height 19
paste input "PI-META-009"
type input "PI-META-009"
click at [596, 252] on input at bounding box center [633, 259] width 105 height 19
type input "Take1"
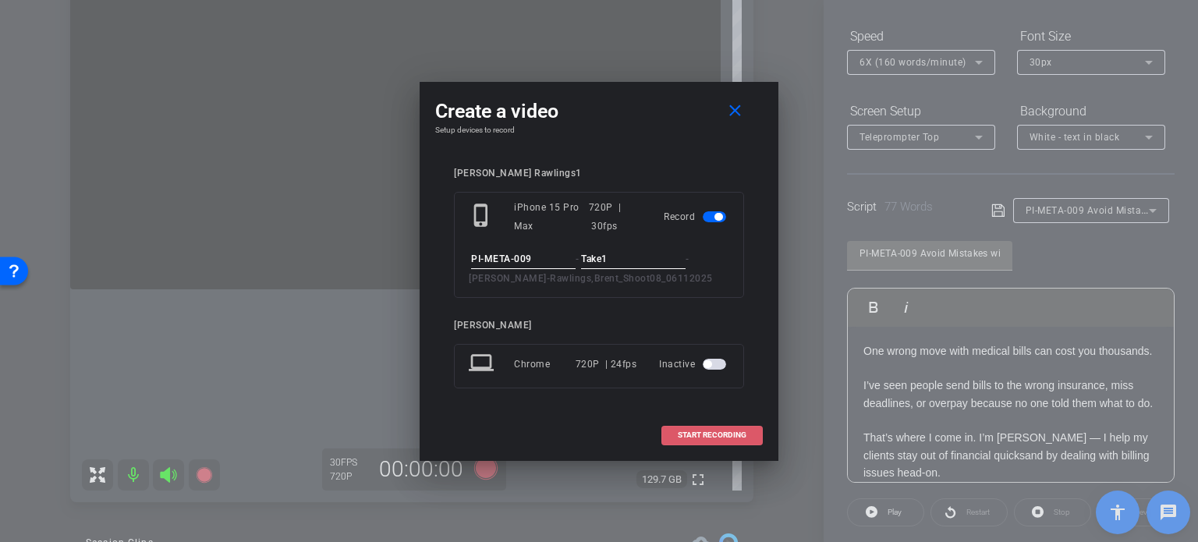
click at [730, 433] on span "START RECORDING" at bounding box center [712, 435] width 69 height 8
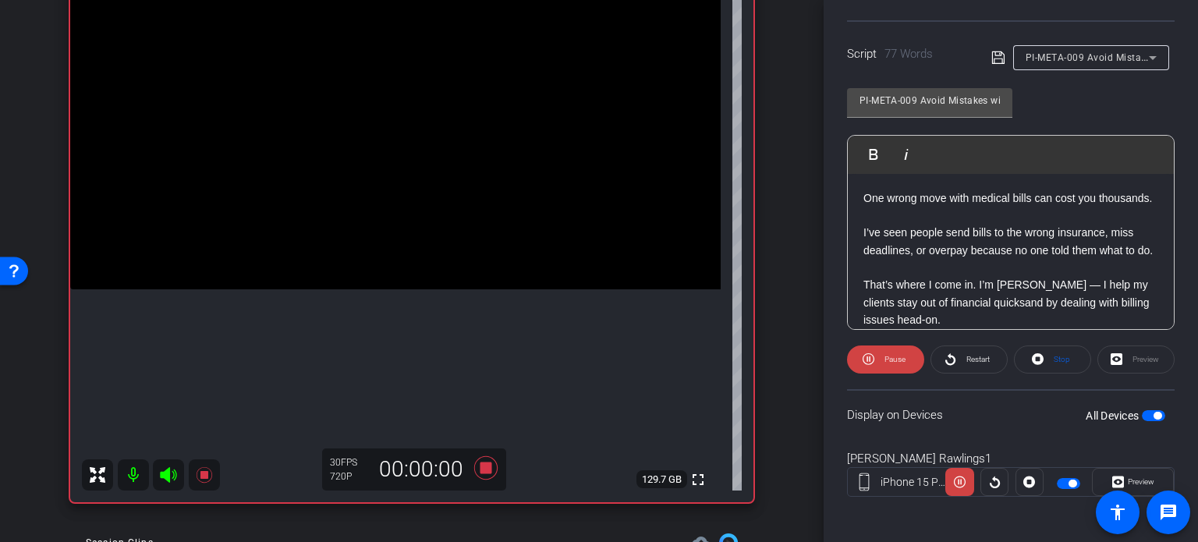
scroll to position [309, 0]
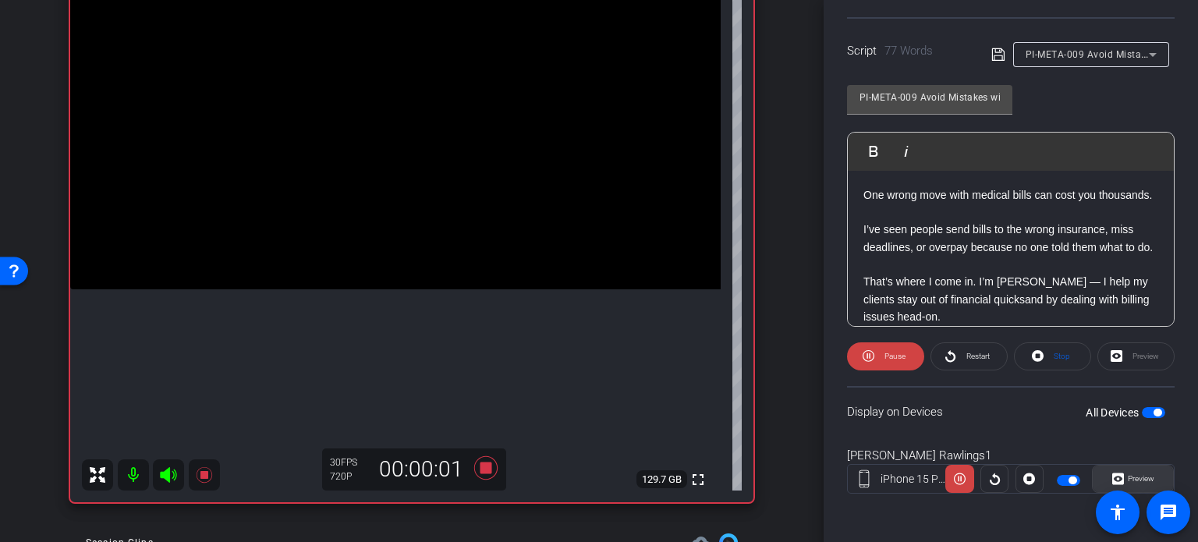
click at [1142, 480] on span "Preview" at bounding box center [1141, 478] width 27 height 9
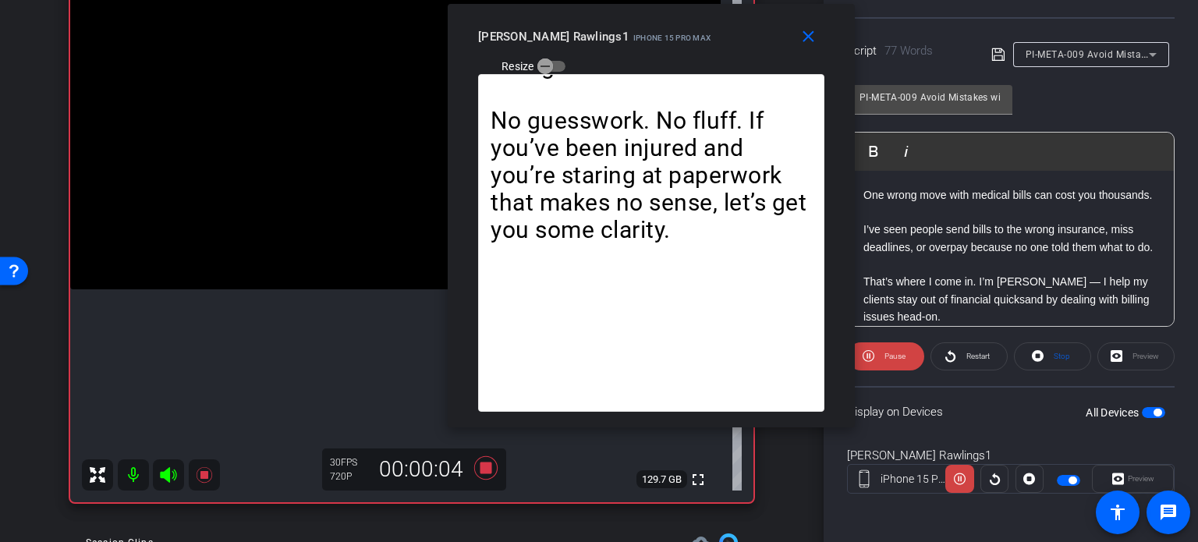
drag, startPoint x: 603, startPoint y: 114, endPoint x: 655, endPoint y: 58, distance: 76.1
click at [655, 58] on div "close Brent Rawlings1 iPhone 15 Pro Max Resize" at bounding box center [651, 39] width 407 height 70
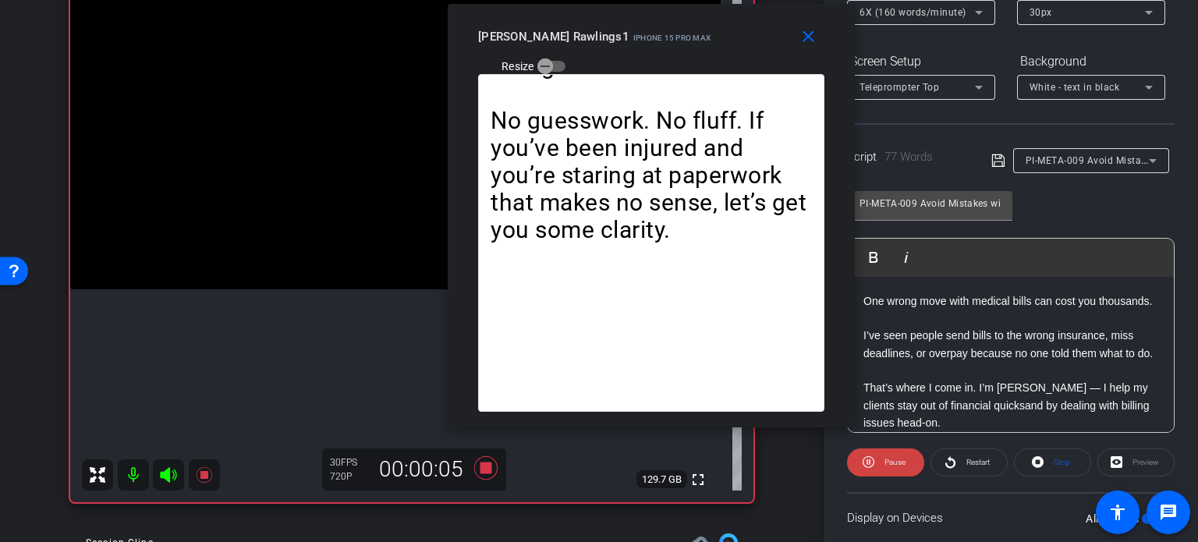
scroll to position [153, 0]
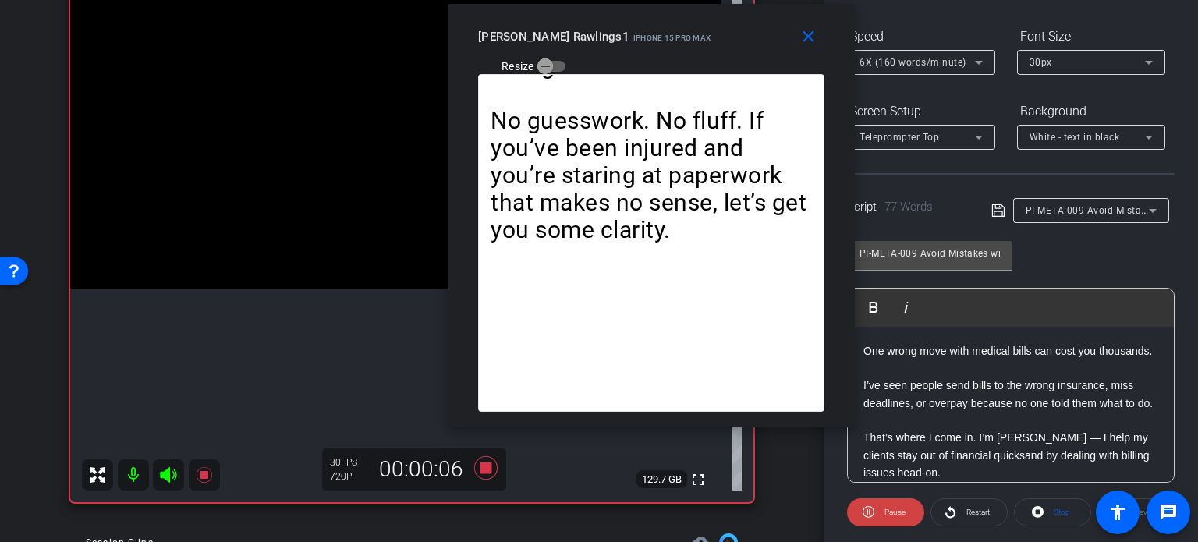
click at [919, 58] on span "6X (160 words/minute)" at bounding box center [912, 62] width 107 height 11
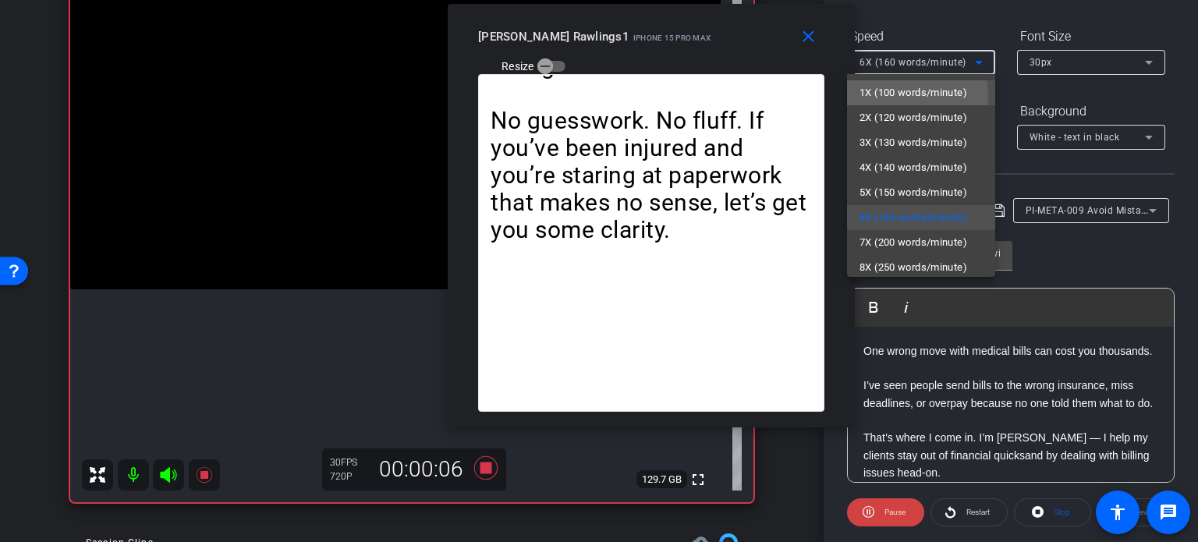
click at [903, 95] on span "1X (100 words/minute)" at bounding box center [913, 92] width 108 height 19
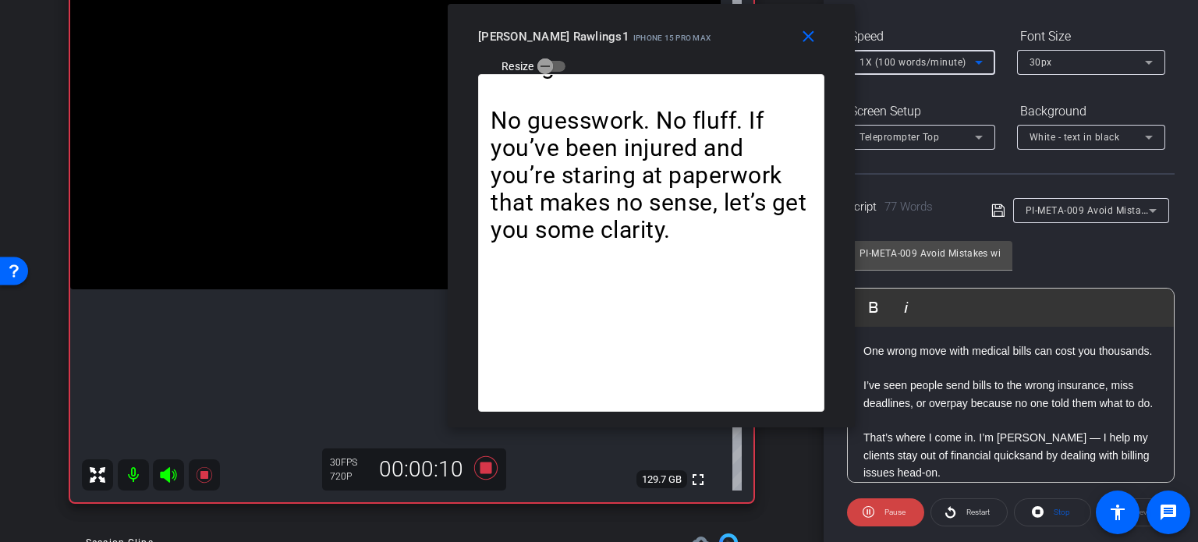
click at [903, 53] on div "1X (100 words/minute)" at bounding box center [916, 61] width 115 height 19
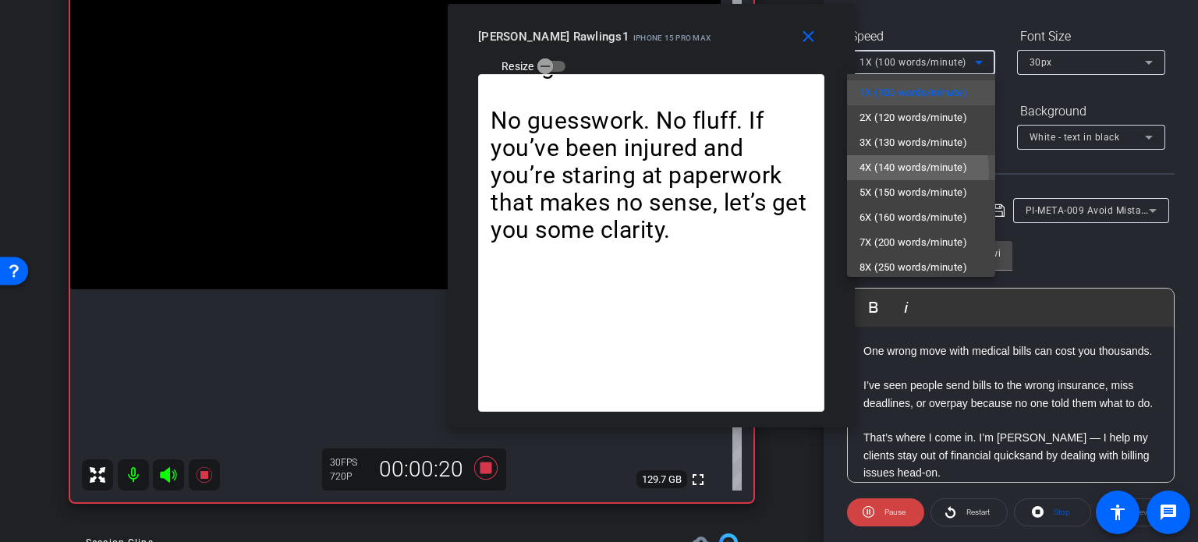
click at [907, 171] on span "4X (140 words/minute)" at bounding box center [913, 167] width 108 height 19
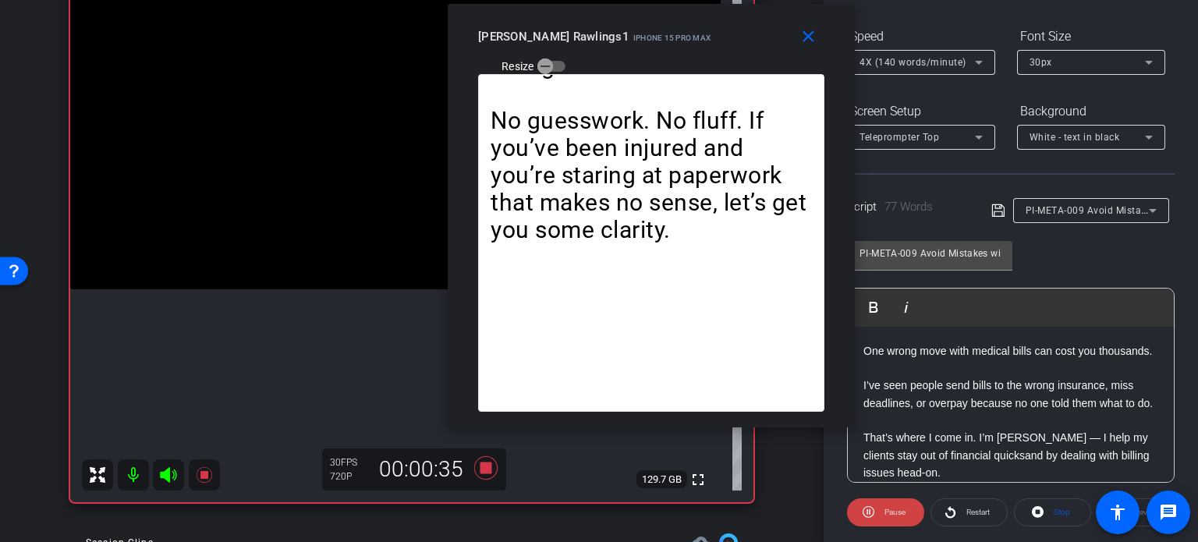
click at [774, 51] on div "close Brent Rawlings1 iPhone 15 Pro Max Resize" at bounding box center [651, 39] width 407 height 70
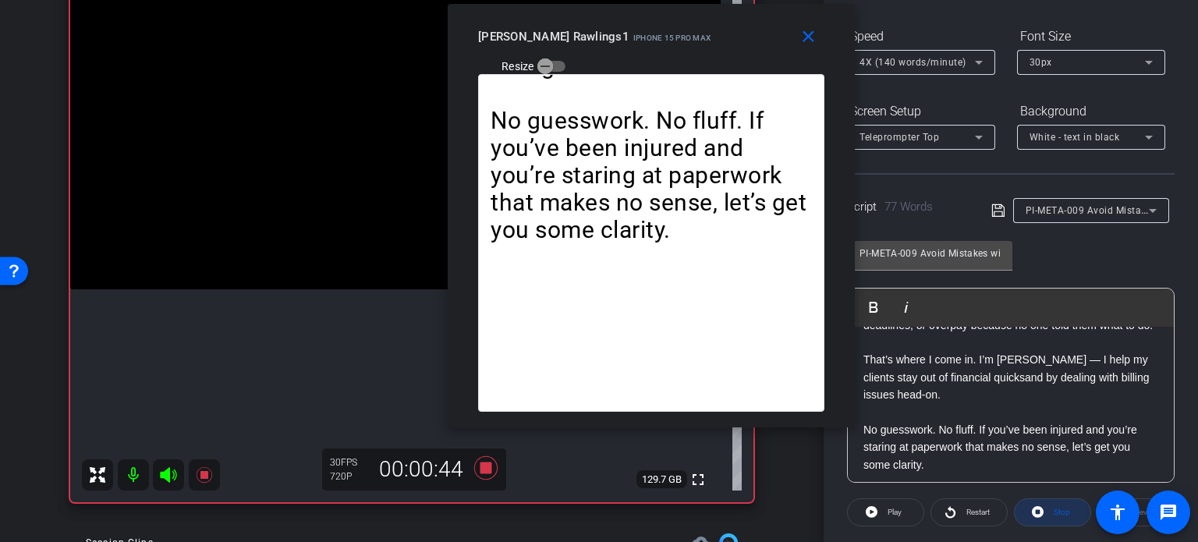
click at [1050, 513] on span "Stop" at bounding box center [1060, 513] width 20 height 22
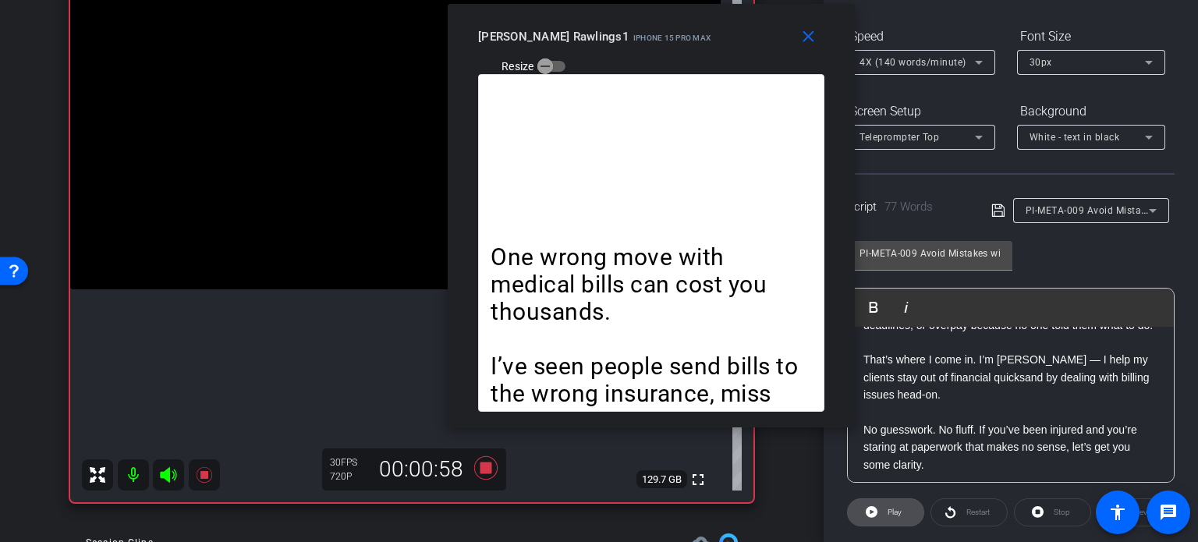
click at [889, 508] on span "Play" at bounding box center [895, 512] width 14 height 9
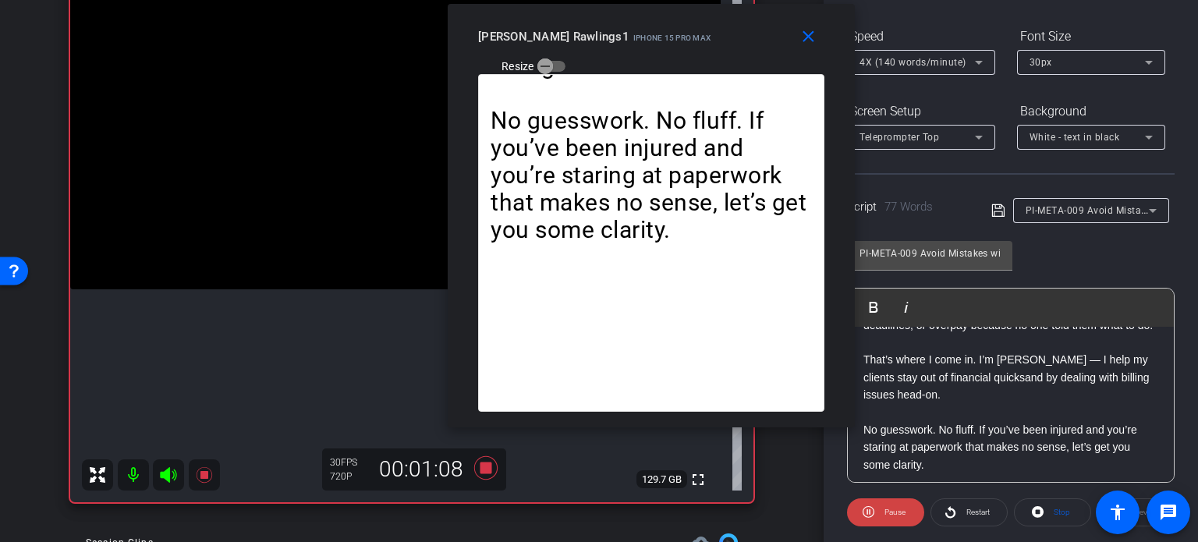
click at [897, 62] on span "4X (140 words/minute)" at bounding box center [912, 62] width 107 height 11
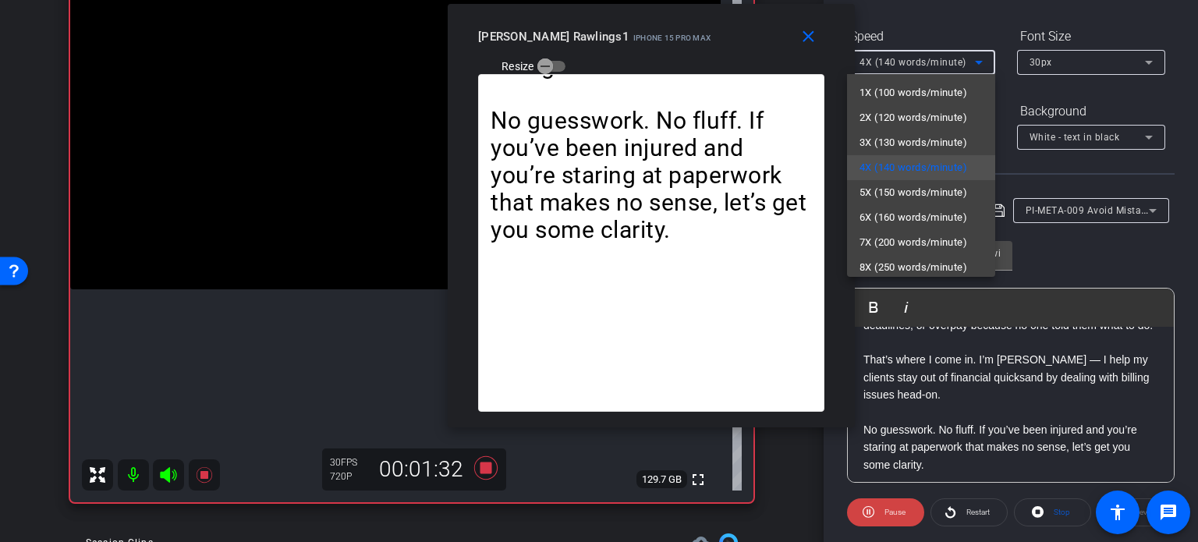
click at [661, 58] on div at bounding box center [599, 271] width 1198 height 542
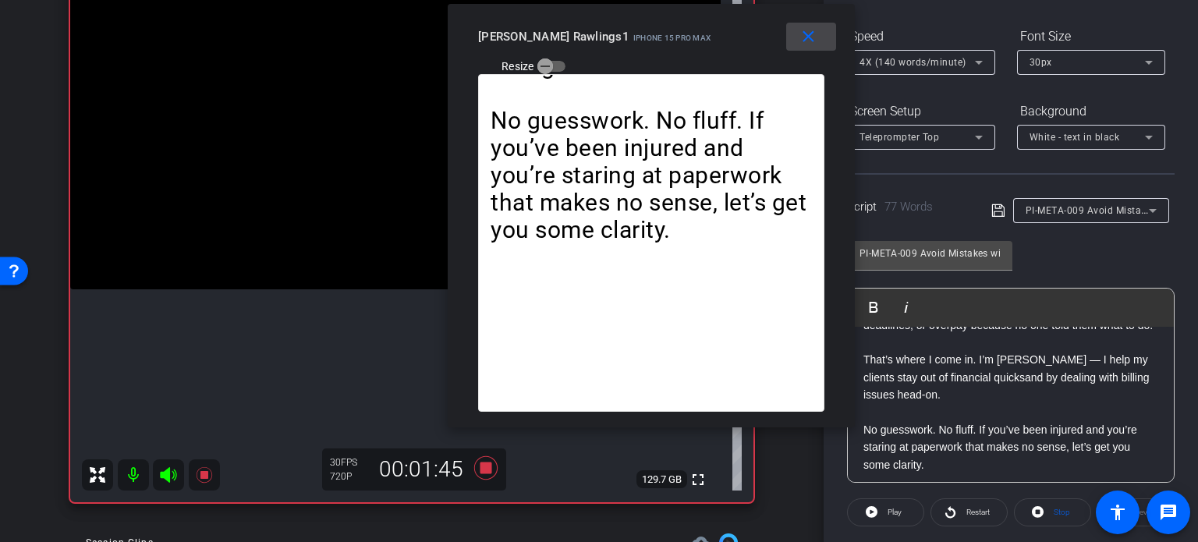
click at [797, 34] on span at bounding box center [811, 36] width 50 height 37
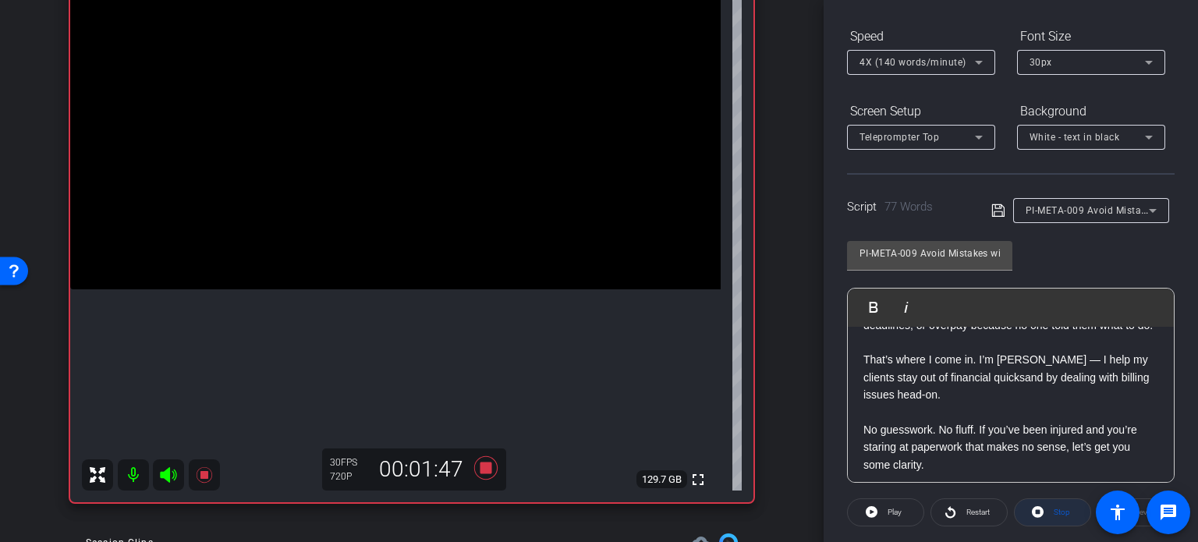
click at [1034, 510] on icon at bounding box center [1038, 511] width 12 height 19
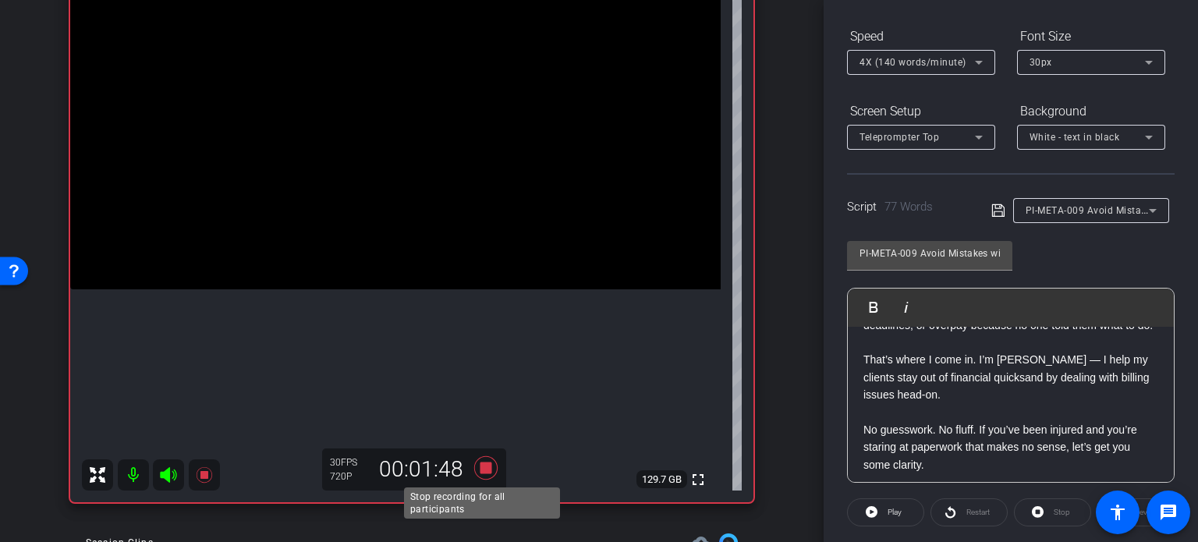
click at [477, 466] on icon at bounding box center [485, 467] width 23 height 23
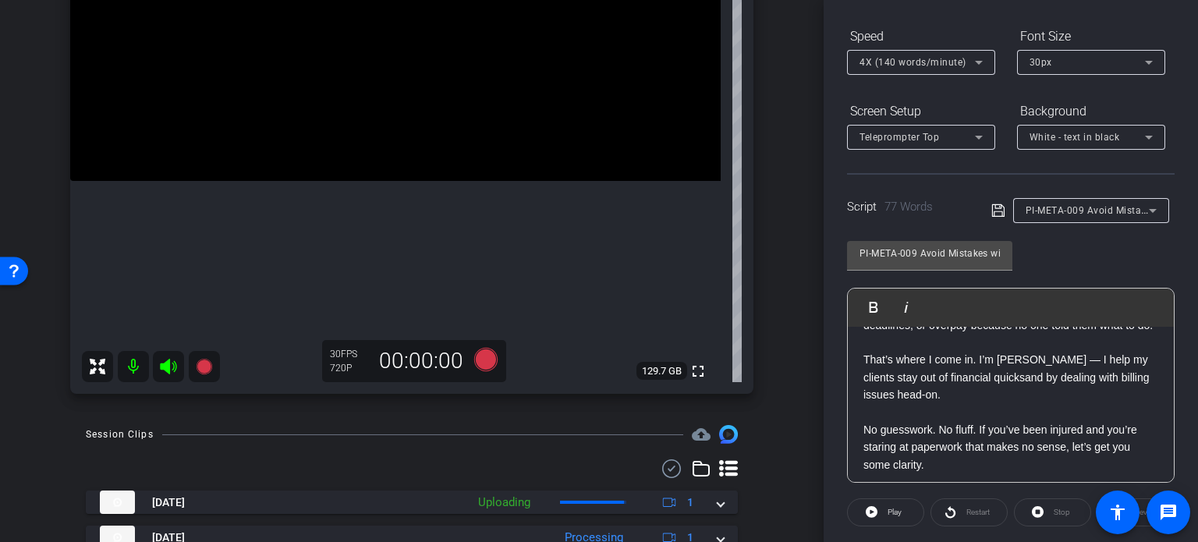
scroll to position [312, 0]
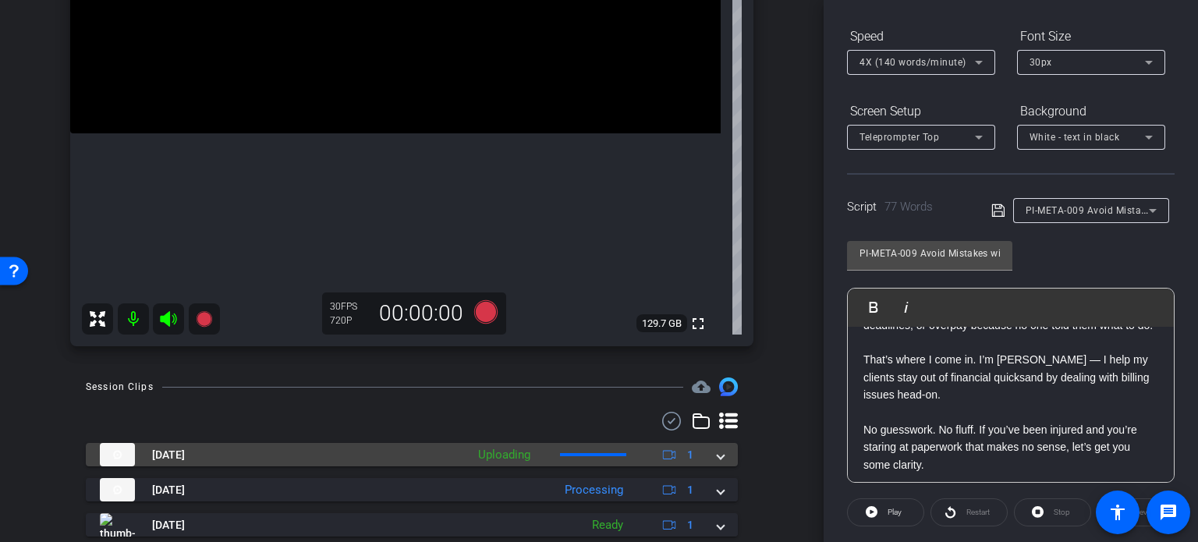
click at [718, 457] on span at bounding box center [721, 455] width 6 height 16
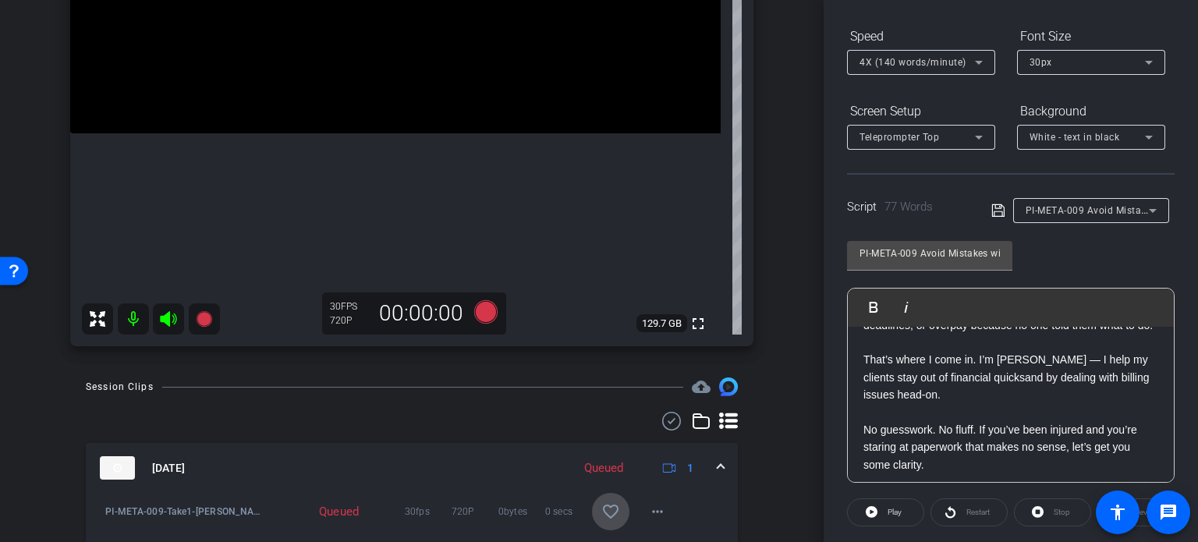
click at [605, 511] on mat-icon "favorite_border" at bounding box center [610, 511] width 19 height 19
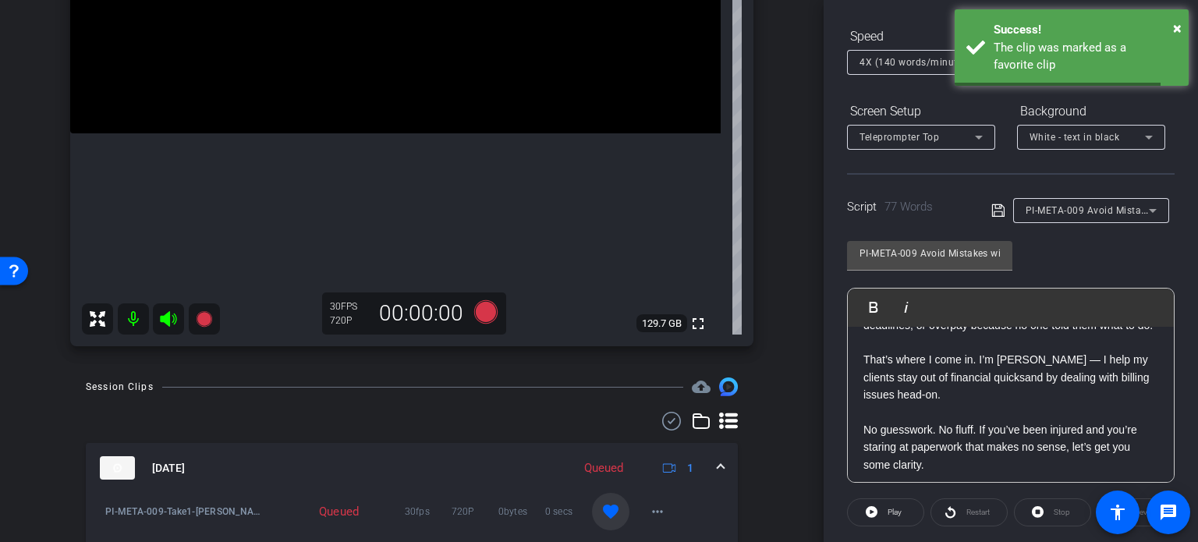
click at [718, 467] on span at bounding box center [721, 468] width 6 height 16
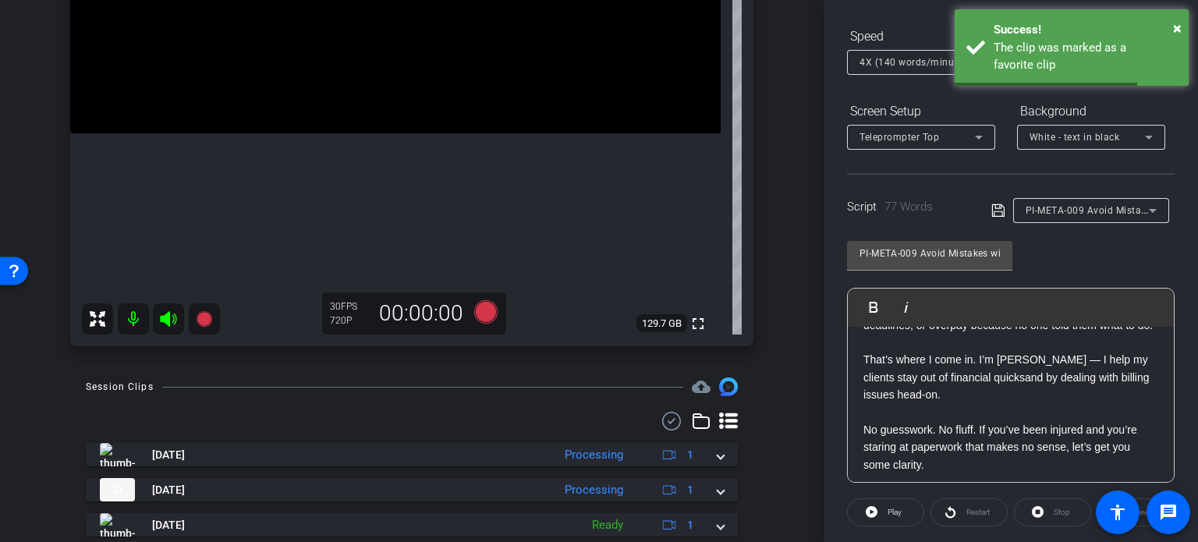
click at [1066, 204] on span "PI-META-009 Avoid Mistakes with Your Medical Bills After an Accident" at bounding box center [1185, 210] width 319 height 12
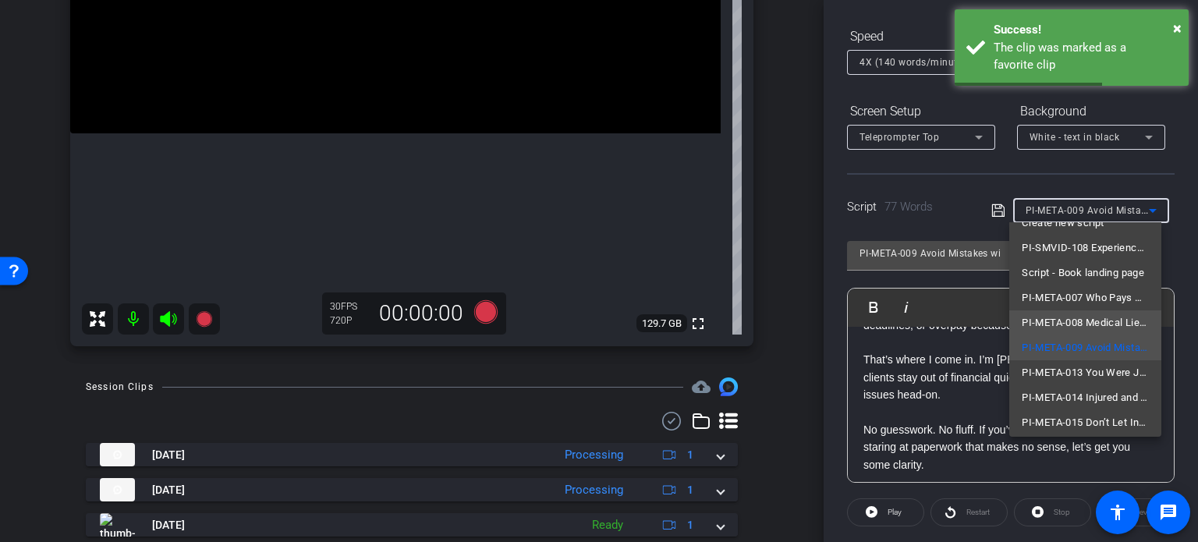
scroll to position [22, 0]
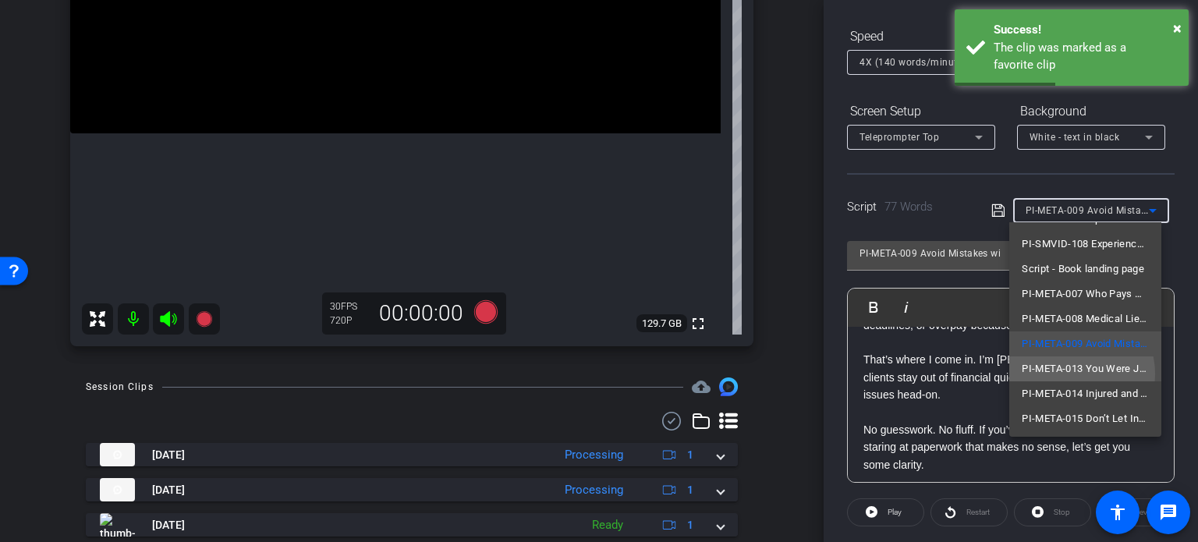
click at [1073, 374] on span "PI-META-013 You Were Just in a Wreck. What Now?" at bounding box center [1085, 369] width 127 height 19
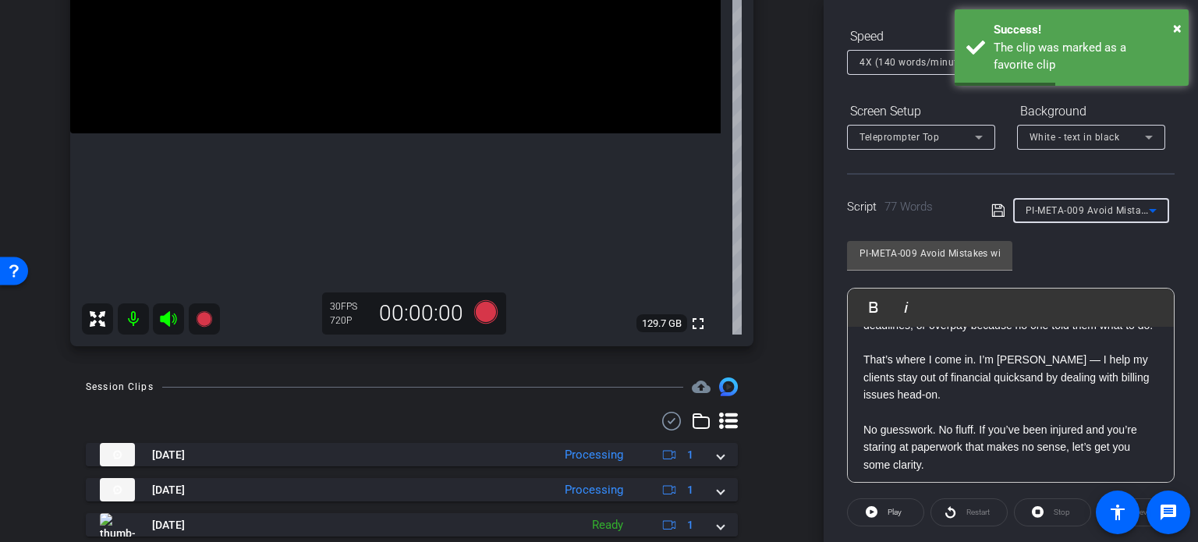
type input "PI-META-013 You Were Just in a Wreck. What Now?"
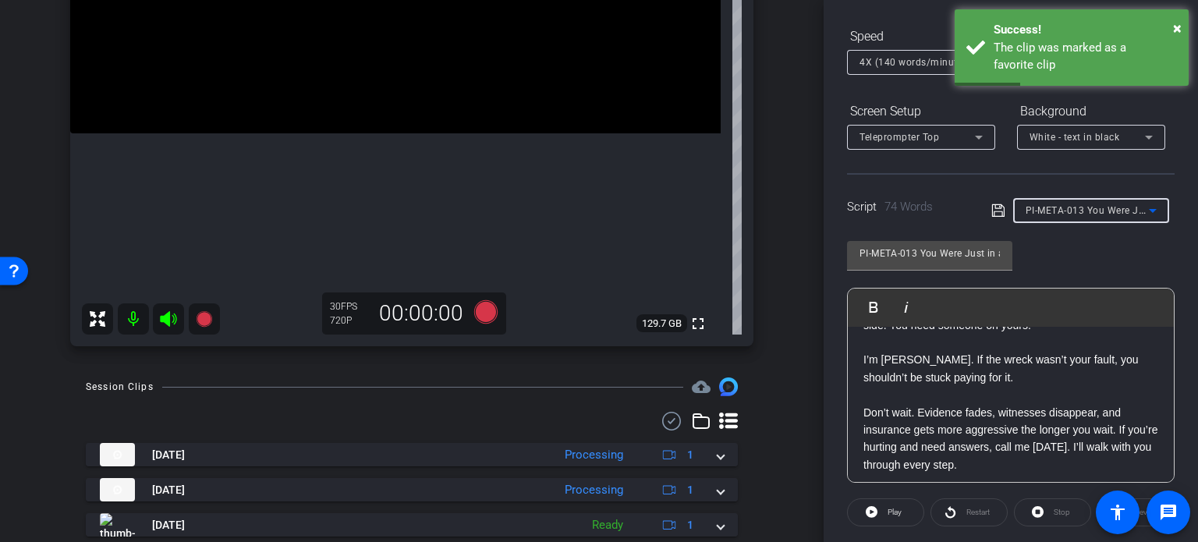
scroll to position [0, 0]
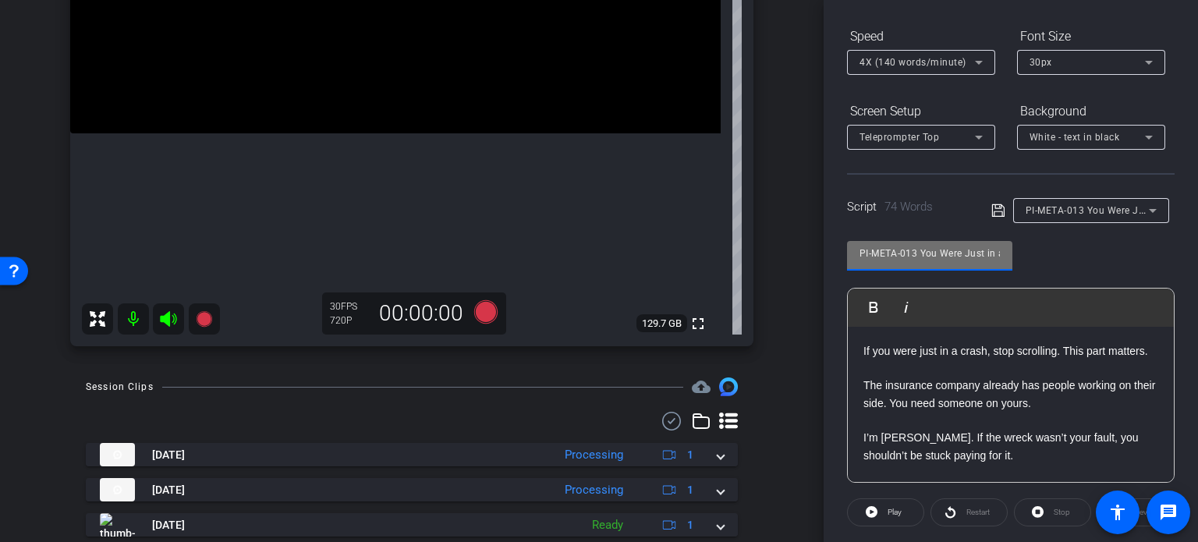
drag, startPoint x: 919, startPoint y: 253, endPoint x: 736, endPoint y: 229, distance: 184.1
click at [737, 227] on div "arrow_back Rawlings,Brent_Shoot08_06112025 Back to project Send invite account_…" at bounding box center [599, 271] width 1198 height 542
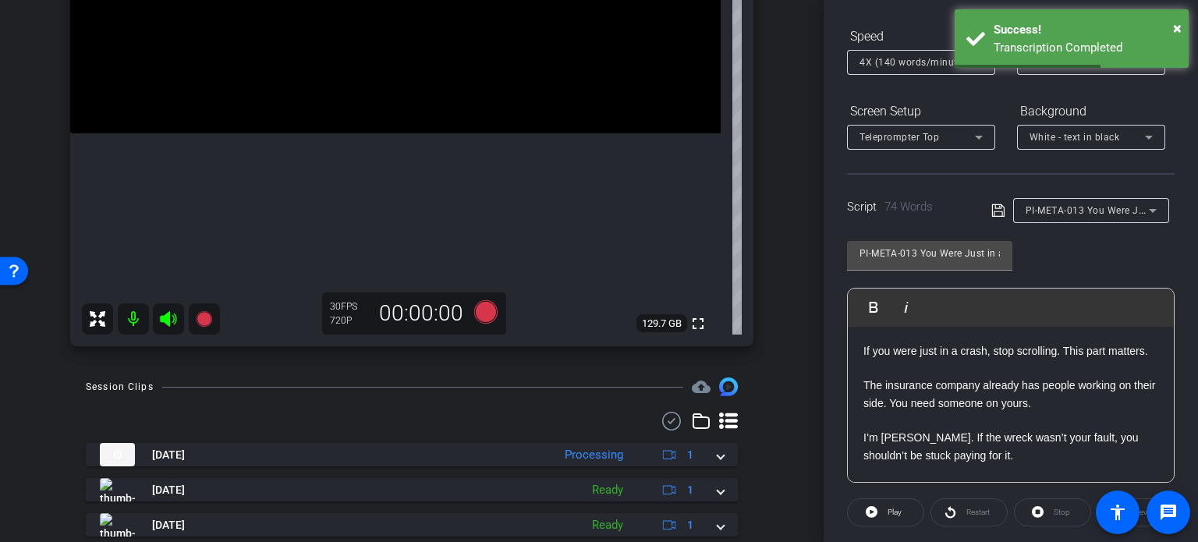
click at [769, 360] on div "Brent Rawlings1 iPhone 15 Pro Max info ROOM ID: 213384959 85% battery_std fulls…" at bounding box center [412, 58] width 746 height 607
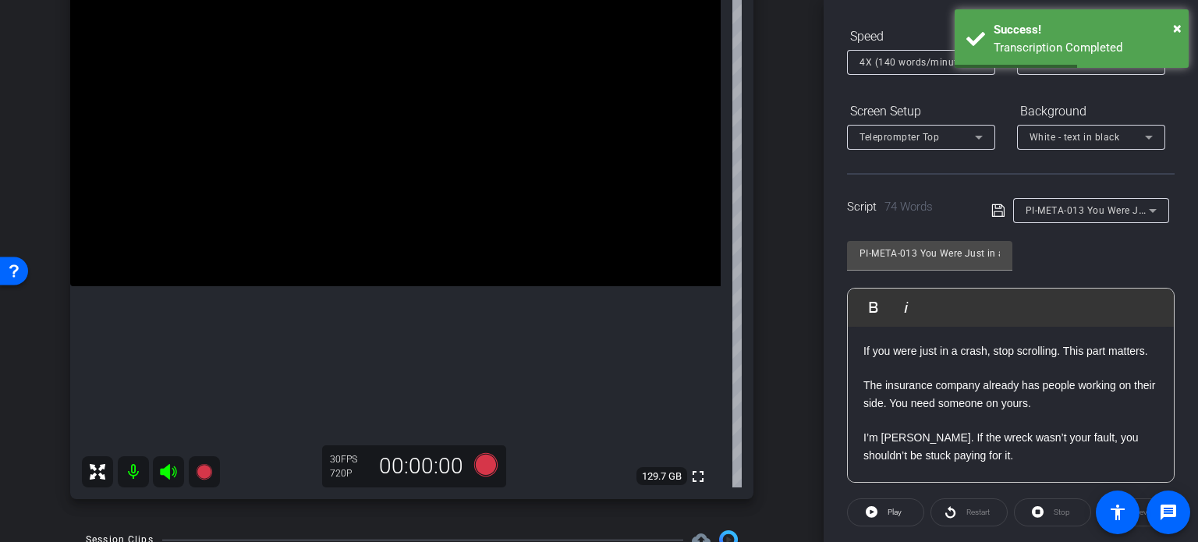
scroll to position [156, 0]
click at [484, 474] on icon at bounding box center [485, 467] width 23 height 23
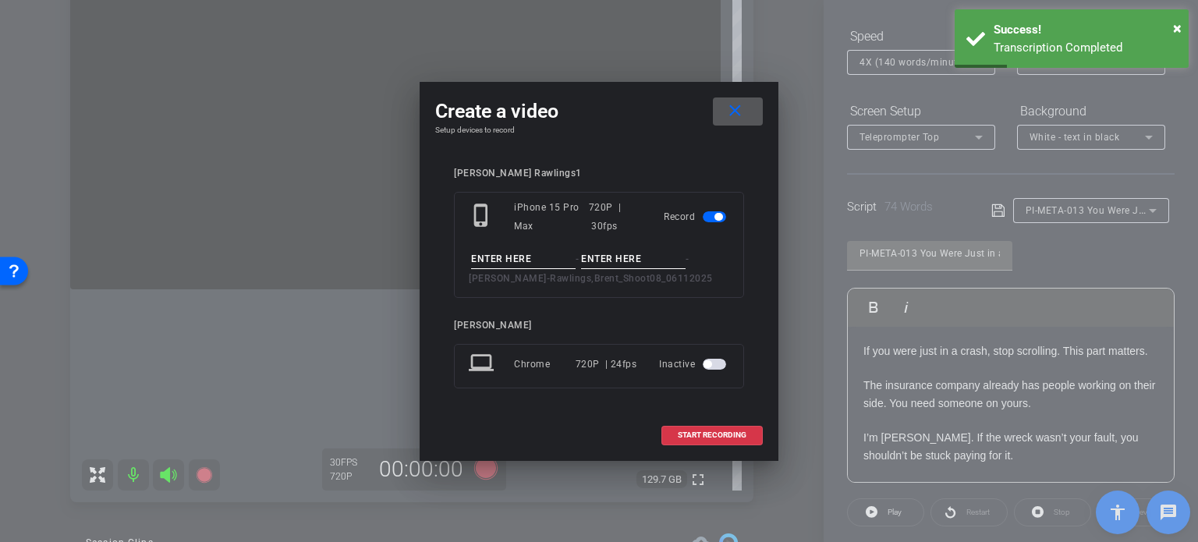
click at [526, 259] on input at bounding box center [523, 259] width 105 height 19
paste input "PI-META-013"
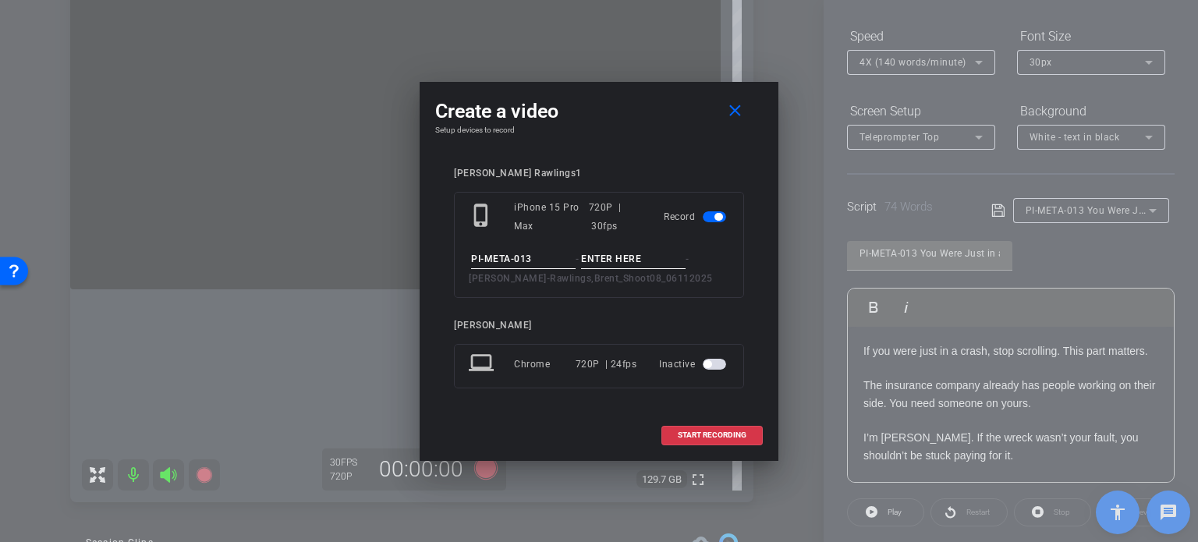
type input "PI-META-013"
click at [611, 264] on input at bounding box center [633, 259] width 105 height 19
type input "Take1"
drag, startPoint x: 642, startPoint y: 134, endPoint x: 675, endPoint y: 321, distance: 189.3
click at [643, 138] on div "Create a video close Setup devices to record Brent Rawlings1 phone_iphone iPhon…" at bounding box center [599, 271] width 359 height 379
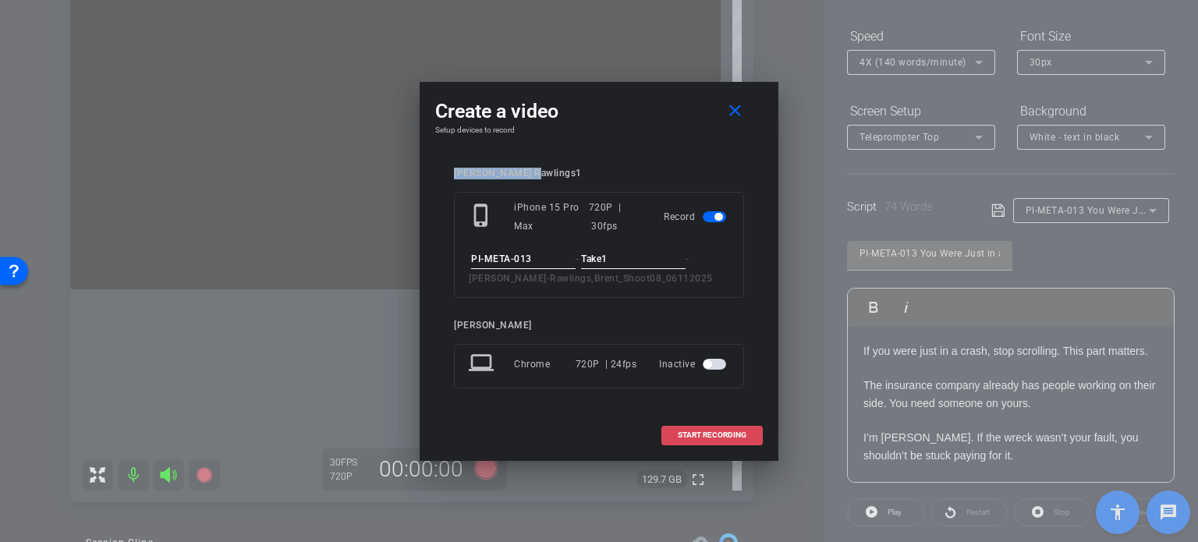
click at [675, 430] on span at bounding box center [712, 434] width 100 height 37
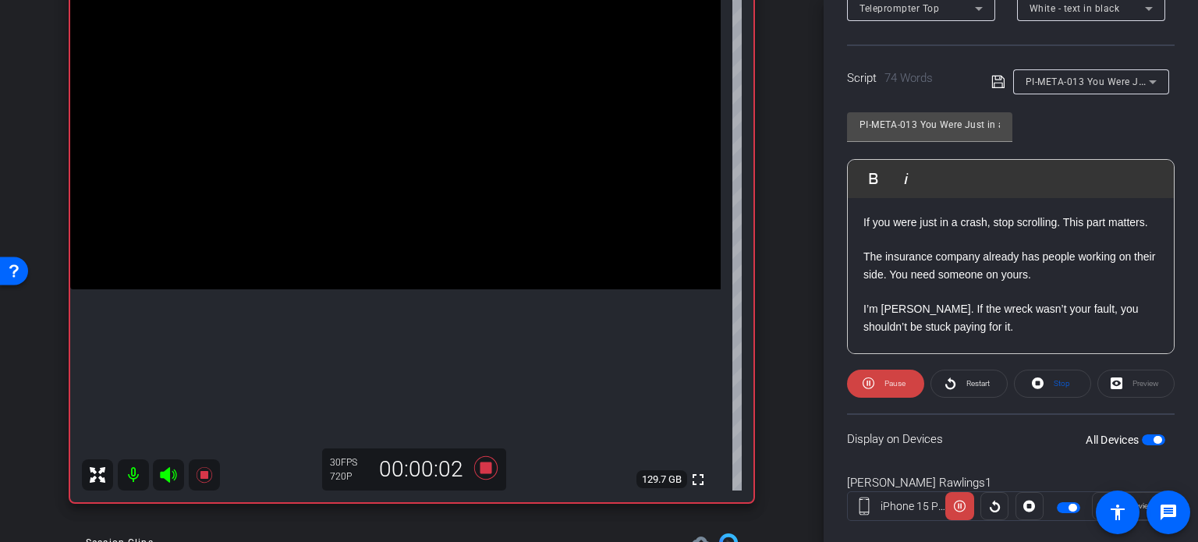
scroll to position [309, 0]
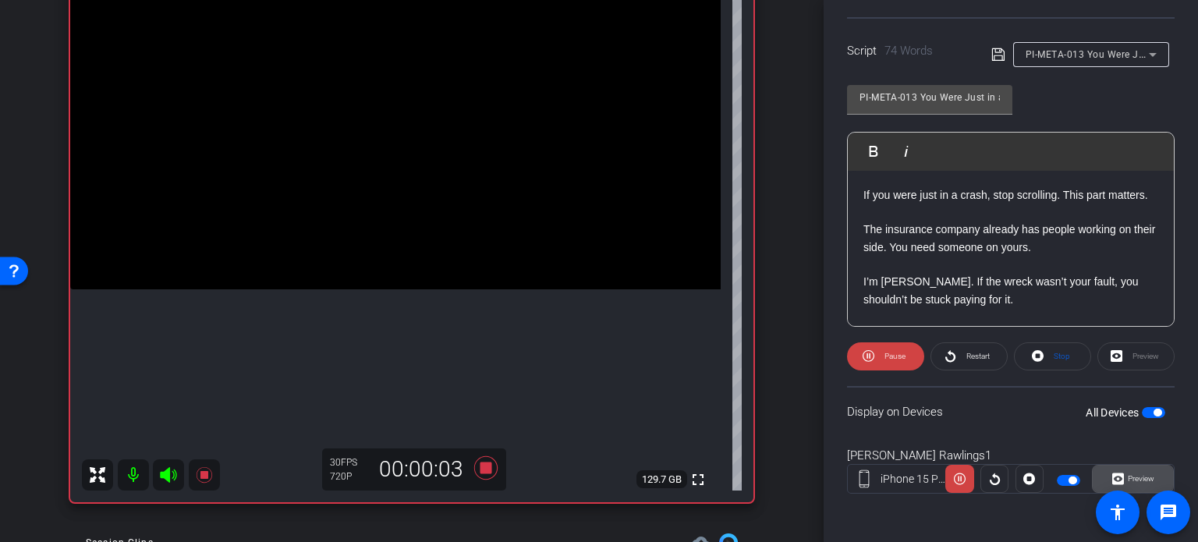
click at [1132, 487] on span "Preview" at bounding box center [1139, 479] width 30 height 22
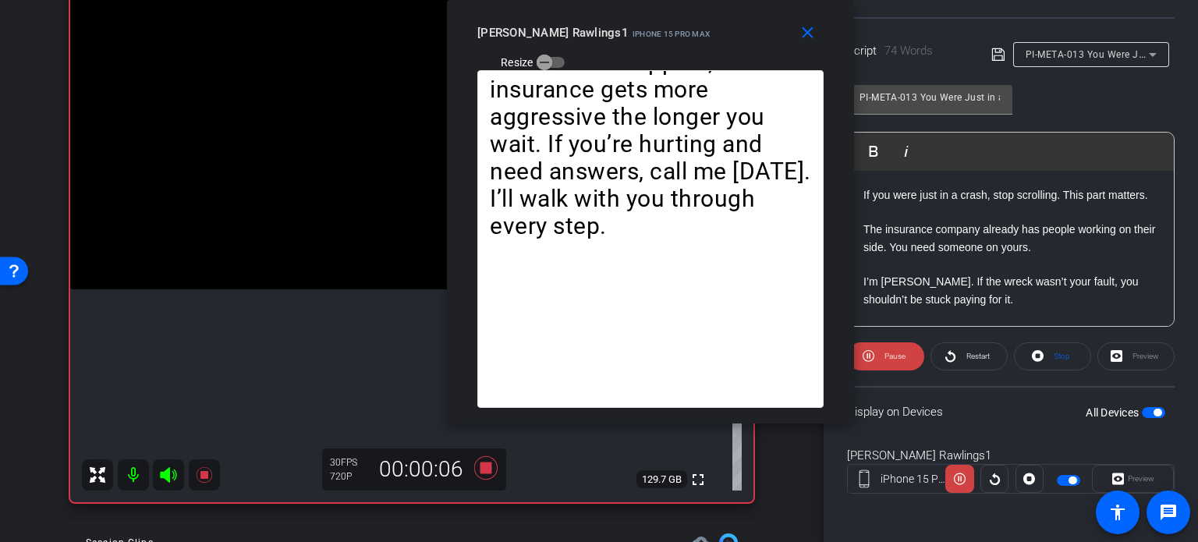
drag, startPoint x: 556, startPoint y: 115, endPoint x: 608, endPoint y: 55, distance: 78.5
click at [608, 55] on div "close Brent Rawlings1 iPhone 15 Pro Max Resize" at bounding box center [650, 35] width 407 height 70
click at [881, 357] on span "Pause" at bounding box center [893, 357] width 25 height 22
click at [880, 357] on span at bounding box center [886, 356] width 76 height 37
click at [881, 353] on span "Pause" at bounding box center [893, 357] width 25 height 22
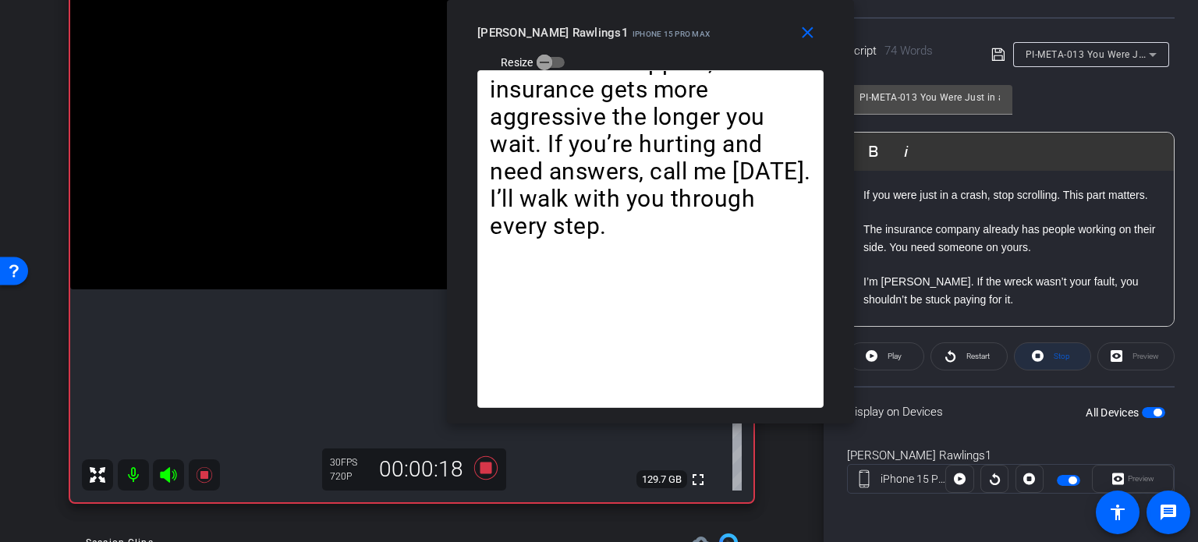
click at [1065, 352] on span at bounding box center [1053, 356] width 76 height 37
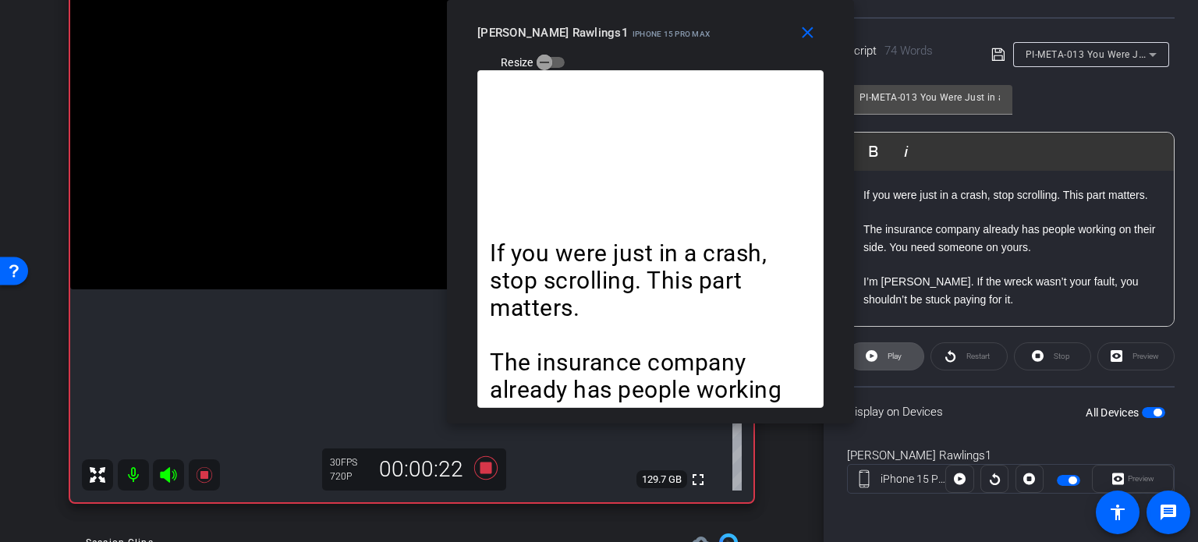
click at [898, 354] on span "Play" at bounding box center [895, 356] width 14 height 9
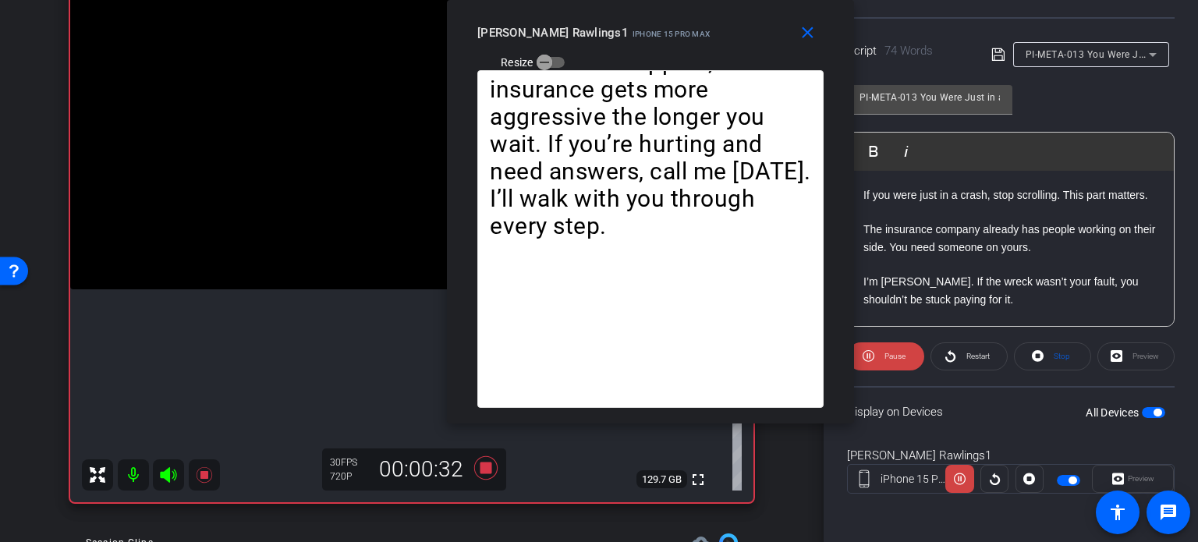
click at [883, 369] on openreel-capture-teleprompter "Speed 4X (140 words/minute) Font Size 30px Screen Setup Teleprompter Top Backgr…" at bounding box center [1011, 194] width 328 height 654
click at [896, 352] on span "Pause" at bounding box center [894, 356] width 21 height 9
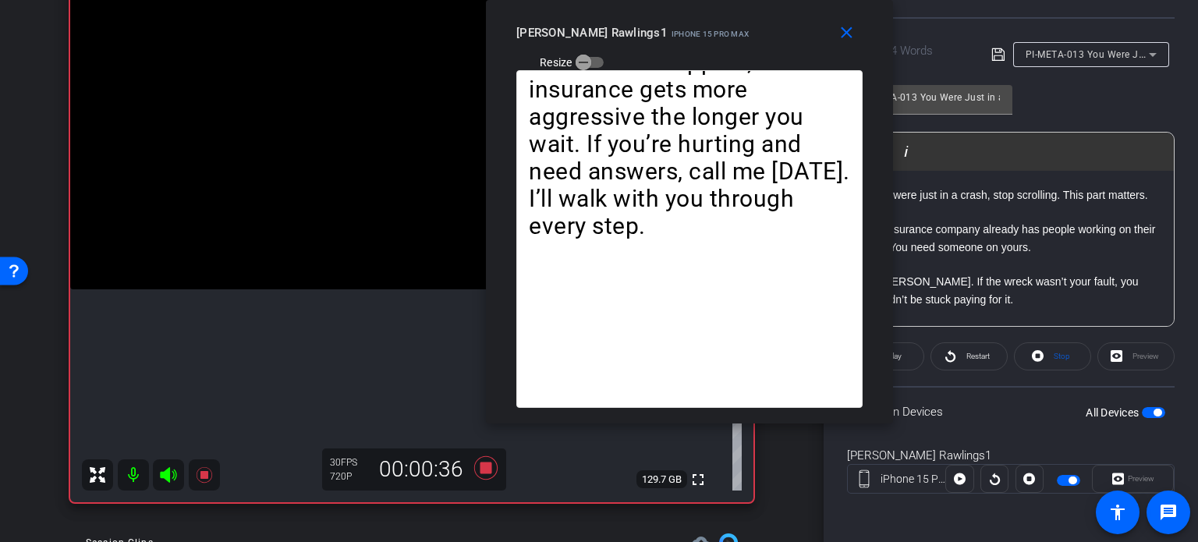
drag, startPoint x: 647, startPoint y: 48, endPoint x: 686, endPoint y: 45, distance: 39.1
click at [686, 45] on div "close Brent Rawlings1 iPhone 15 Pro Max Resize" at bounding box center [689, 35] width 407 height 70
click at [1050, 362] on span "Stop" at bounding box center [1060, 357] width 20 height 22
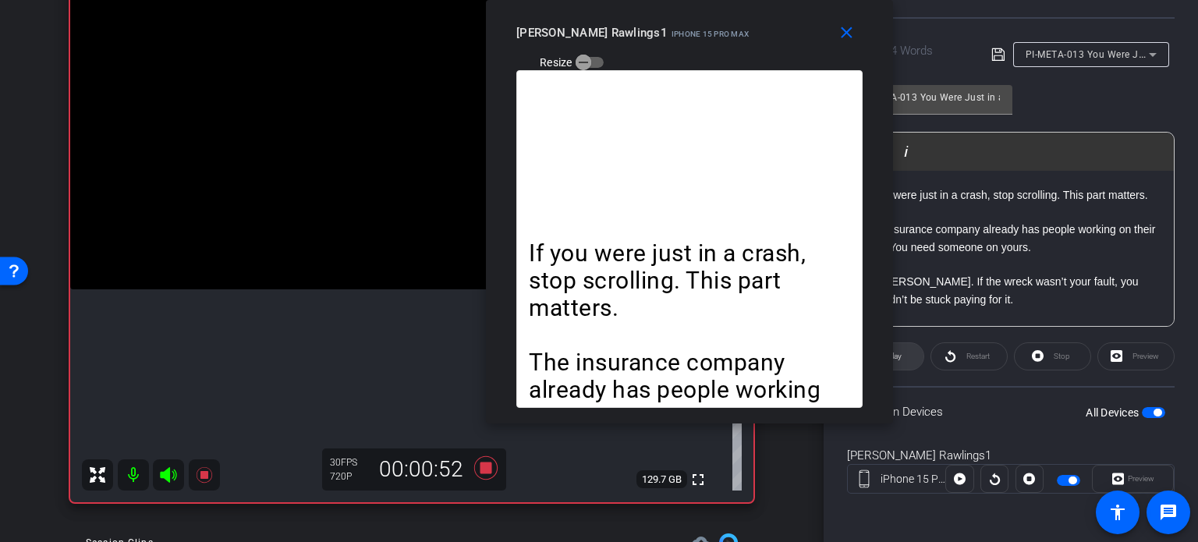
click at [908, 352] on span at bounding box center [886, 356] width 76 height 37
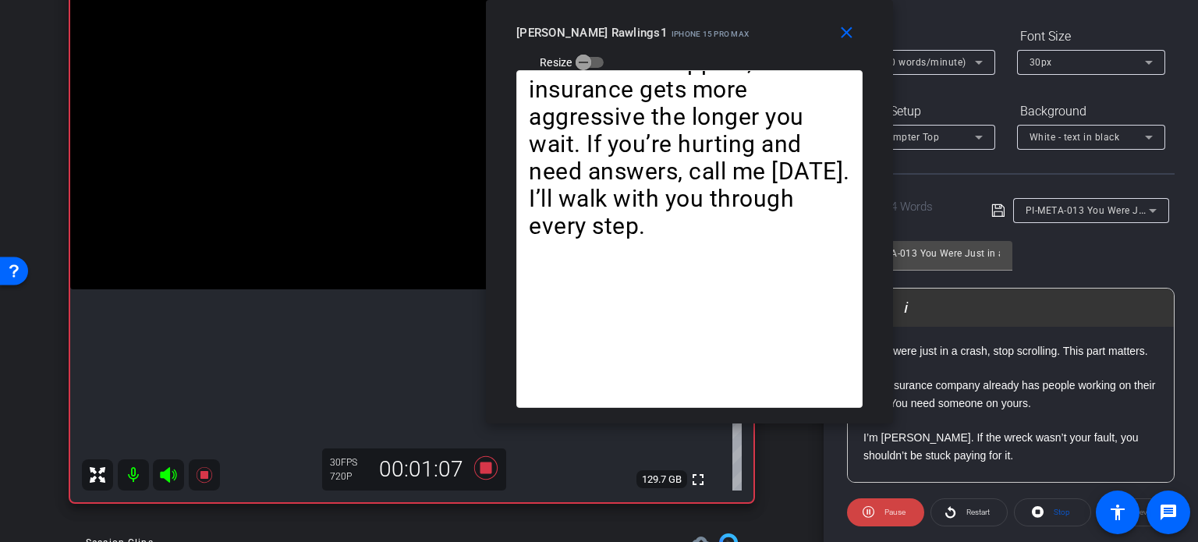
scroll to position [153, 0]
click at [912, 60] on span "4X (140 words/minute)" at bounding box center [912, 62] width 107 height 11
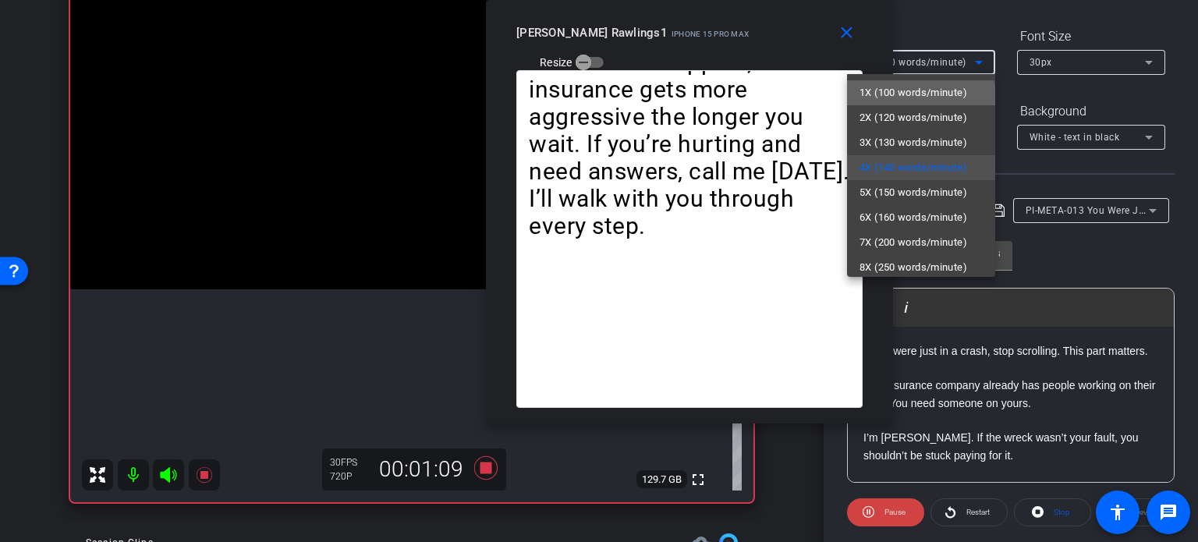
click at [920, 99] on span "1X (100 words/minute)" at bounding box center [913, 92] width 108 height 19
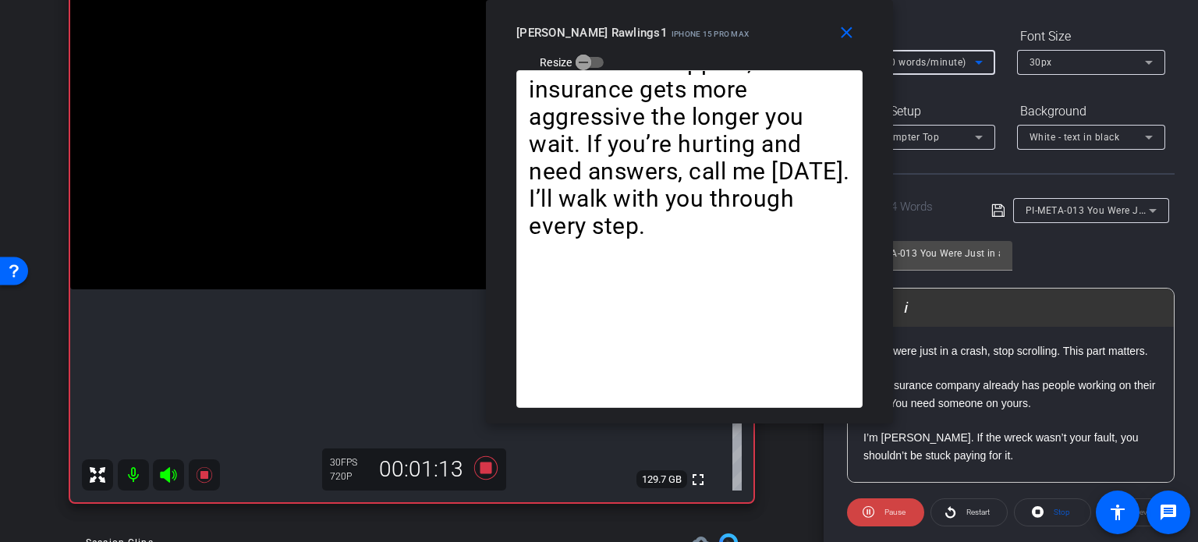
click at [920, 68] on div "1X (100 words/minute)" at bounding box center [916, 61] width 115 height 19
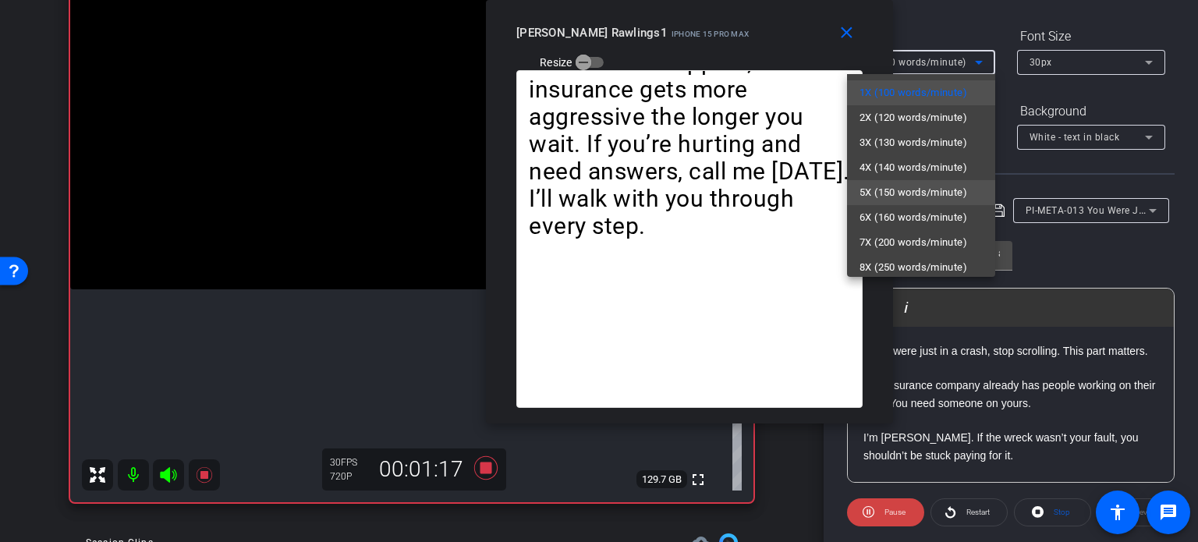
click at [913, 190] on span "5X (150 words/minute)" at bounding box center [913, 192] width 108 height 19
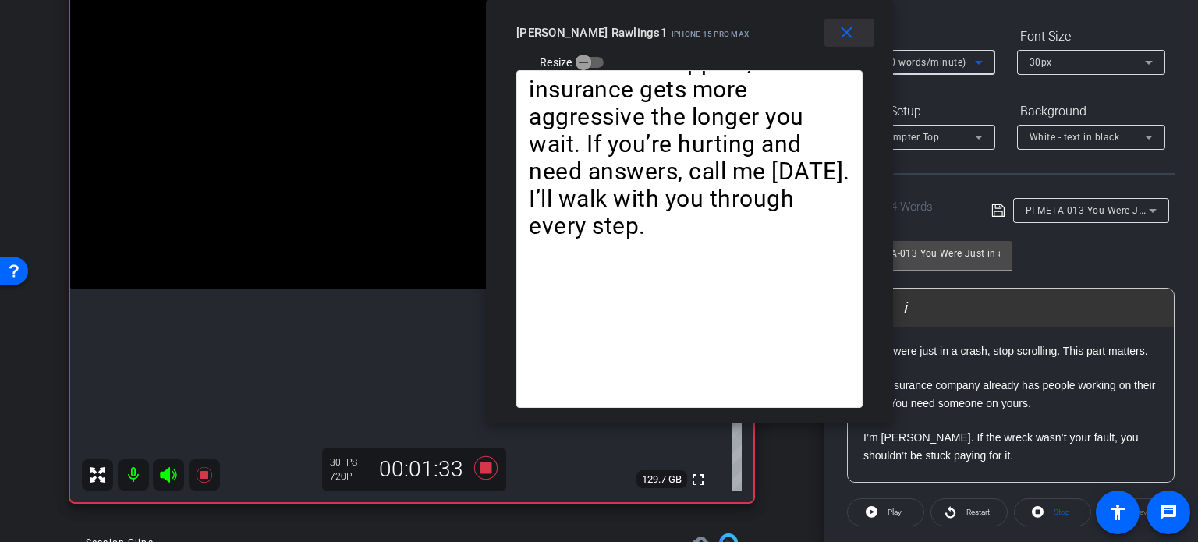
click at [833, 36] on span at bounding box center [849, 32] width 50 height 37
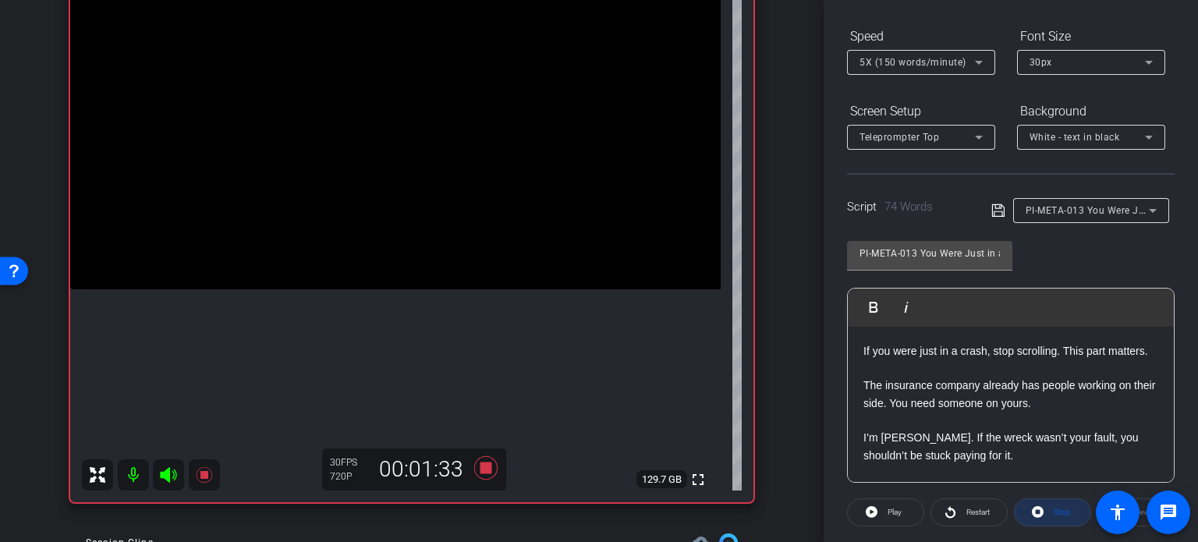
click at [1059, 514] on span "Stop" at bounding box center [1062, 512] width 16 height 9
click at [902, 506] on span at bounding box center [886, 512] width 76 height 37
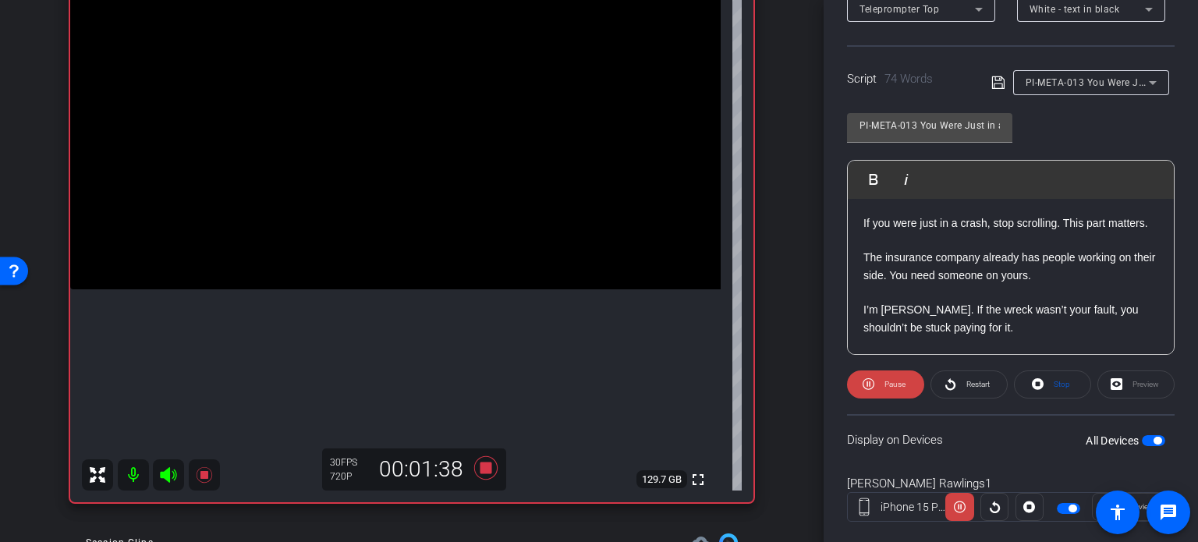
scroll to position [309, 0]
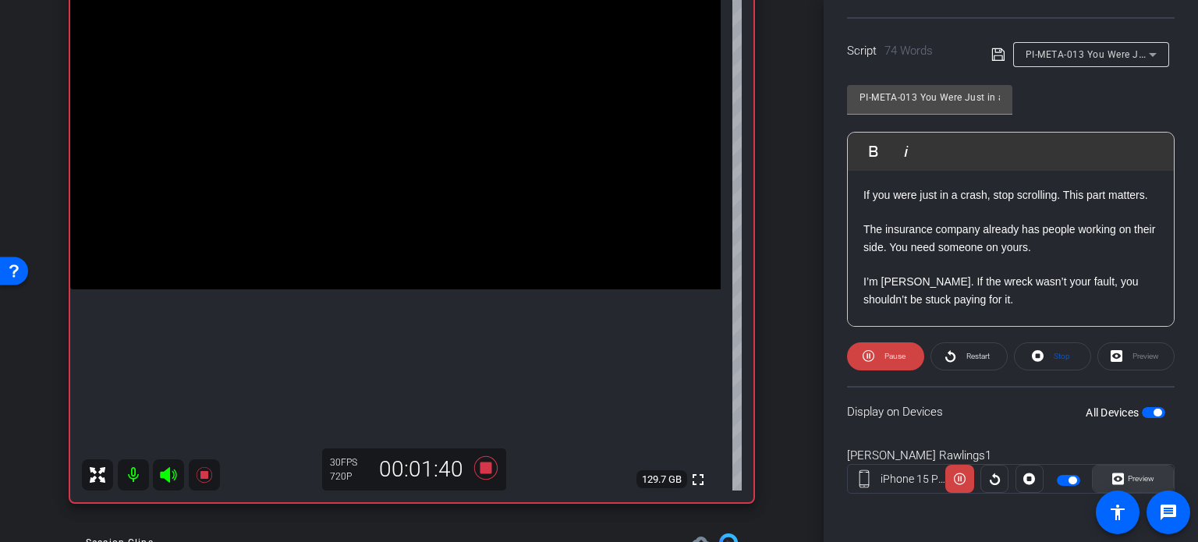
click at [1133, 471] on span "Preview" at bounding box center [1139, 479] width 30 height 22
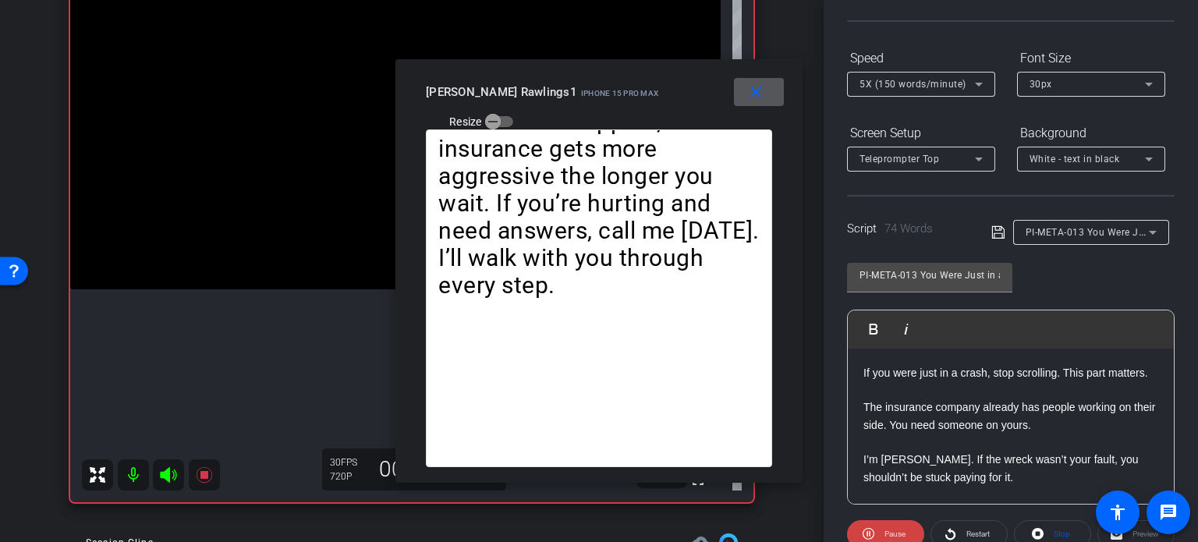
scroll to position [75, 0]
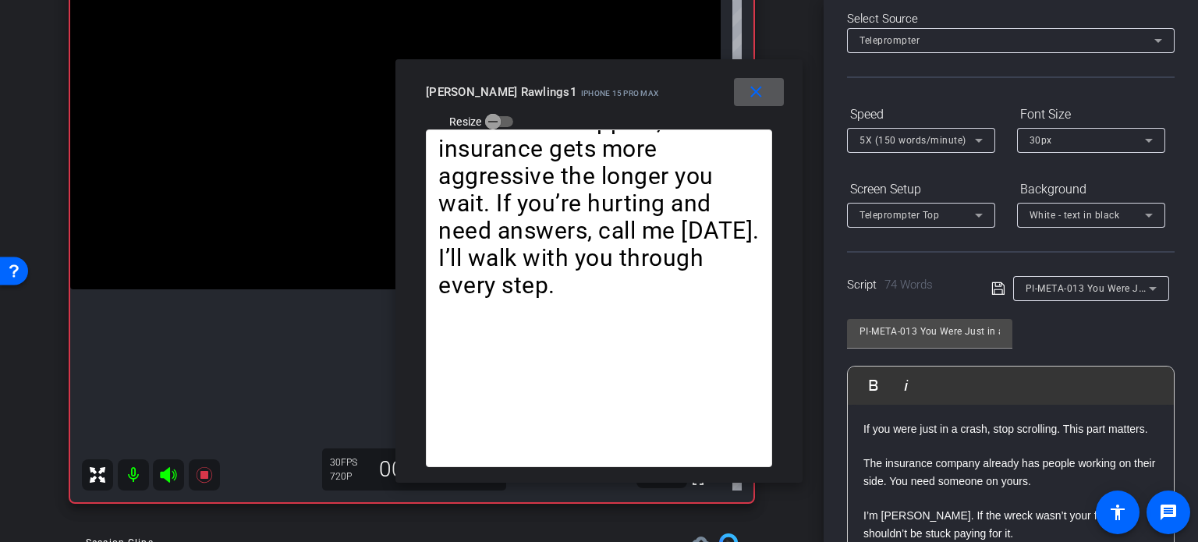
click at [912, 137] on span "5X (150 words/minute)" at bounding box center [912, 140] width 107 height 11
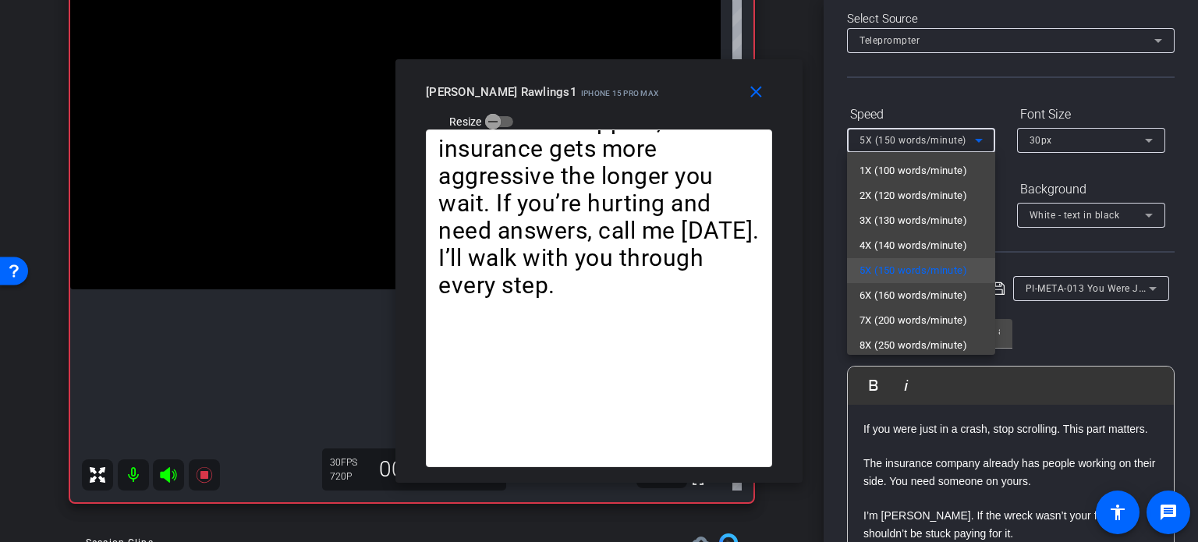
drag, startPoint x: 703, startPoint y: 116, endPoint x: 718, endPoint y: 96, distance: 25.1
click at [718, 93] on div at bounding box center [599, 271] width 1198 height 542
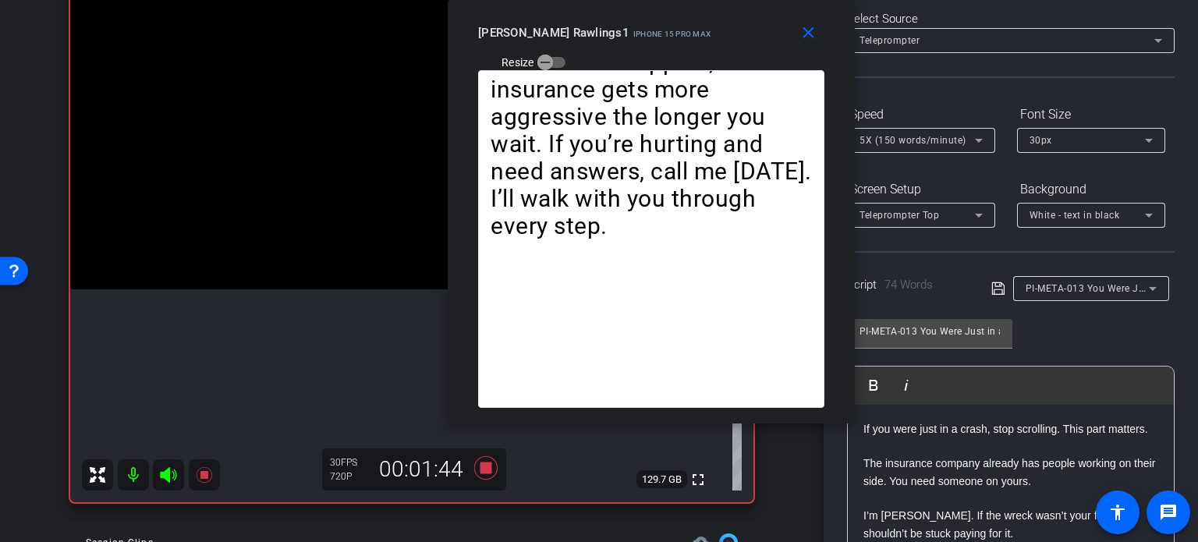
drag, startPoint x: 721, startPoint y: 98, endPoint x: 770, endPoint y: 37, distance: 78.8
click at [770, 37] on div "Brent Rawlings1 iPhone 15 Pro Max Resize" at bounding box center [657, 46] width 358 height 55
click at [937, 138] on span "5X (150 words/minute)" at bounding box center [912, 140] width 107 height 11
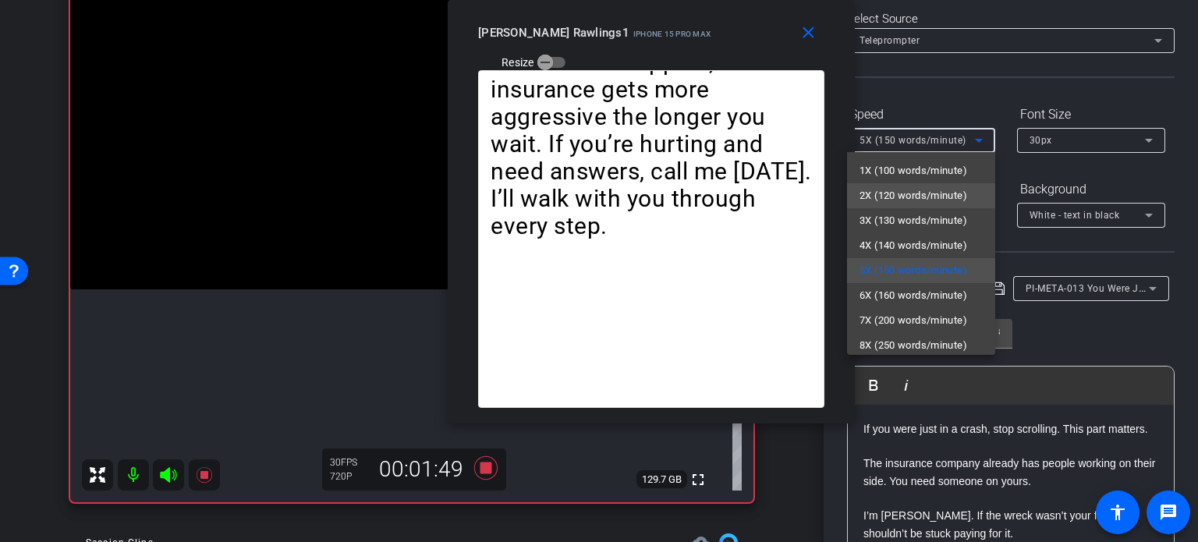
click at [924, 187] on span "2X (120 words/minute)" at bounding box center [913, 195] width 108 height 19
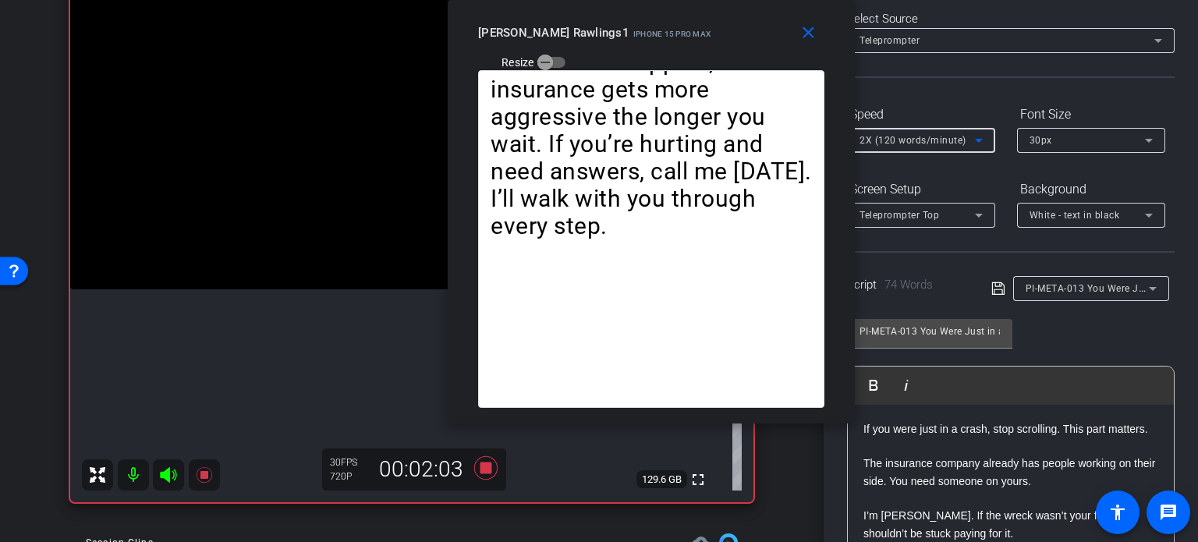
click at [895, 146] on div "2X (120 words/minute)" at bounding box center [916, 139] width 115 height 19
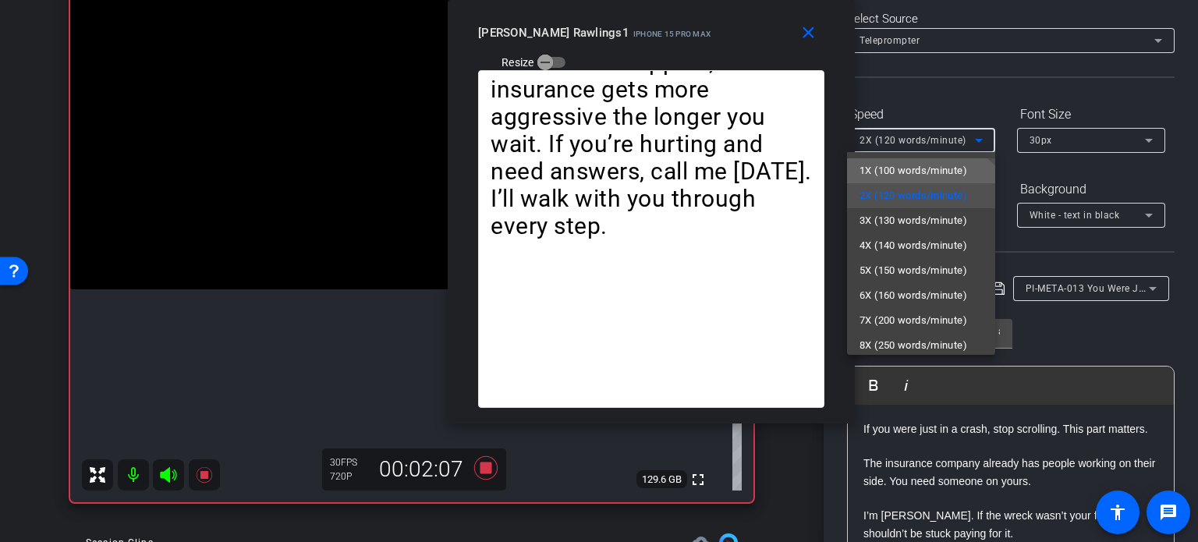
click at [914, 168] on span "1X (100 words/minute)" at bounding box center [913, 170] width 108 height 19
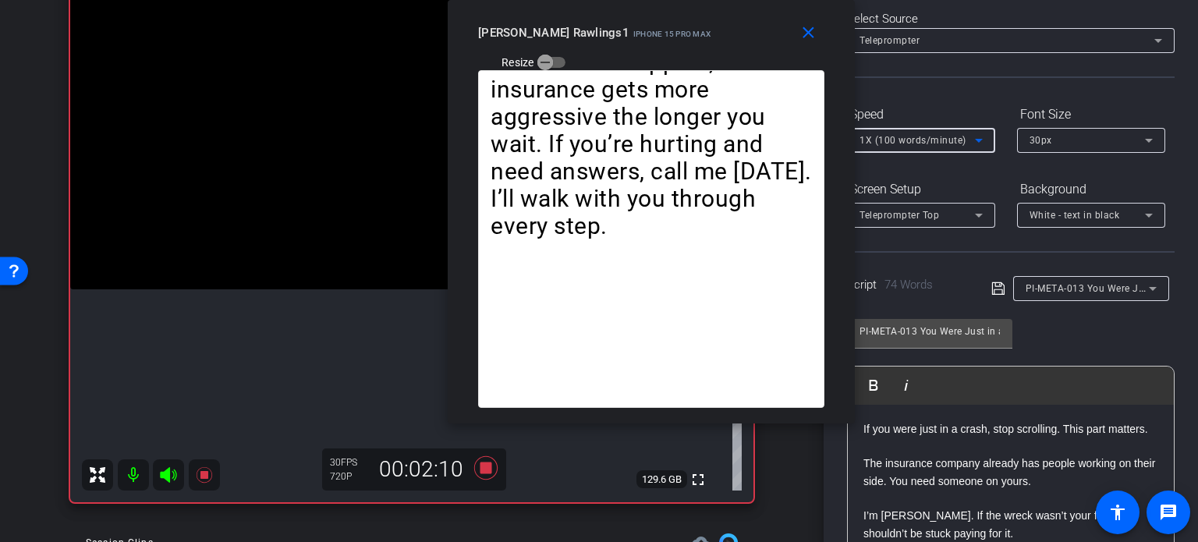
click at [924, 130] on div "1X (100 words/minute)" at bounding box center [916, 139] width 115 height 19
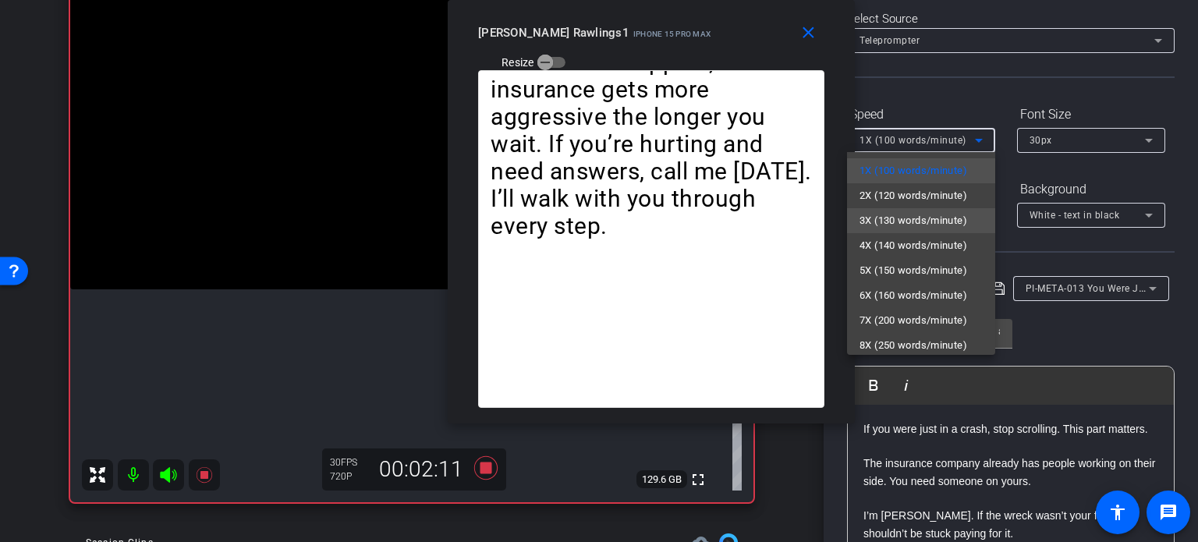
click at [923, 217] on span "3X (130 words/minute)" at bounding box center [913, 220] width 108 height 19
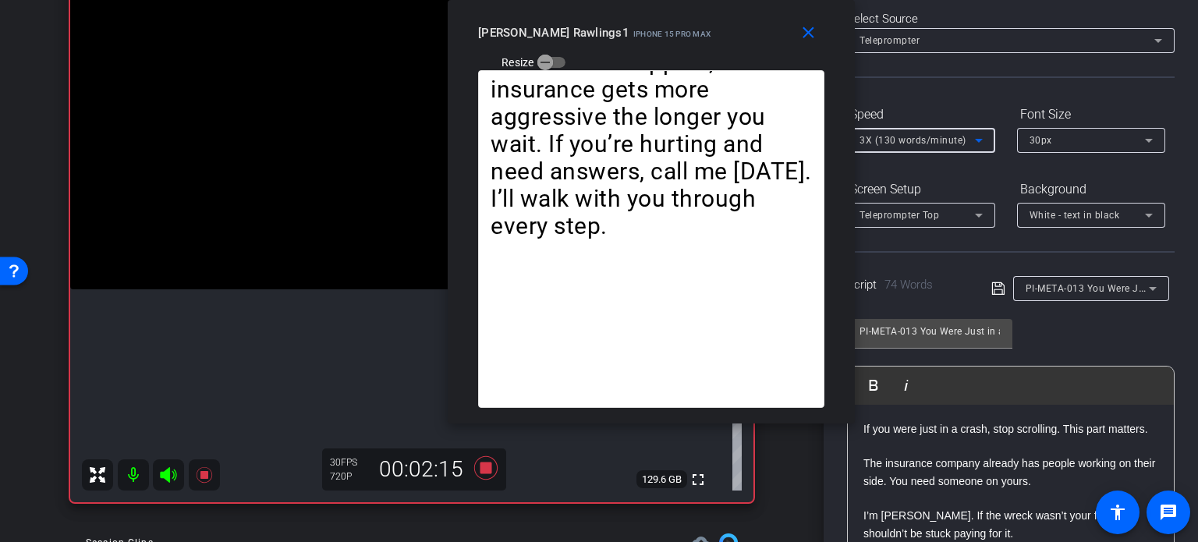
drag, startPoint x: 813, startPoint y: 34, endPoint x: 838, endPoint y: 47, distance: 27.9
click at [813, 36] on mat-icon "close" at bounding box center [808, 32] width 19 height 19
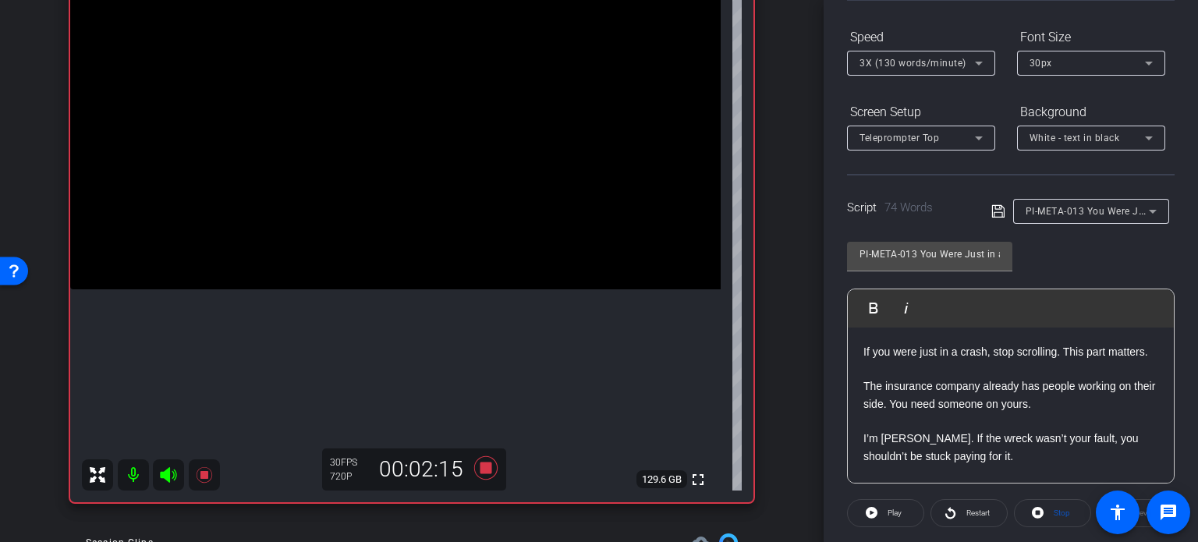
scroll to position [309, 0]
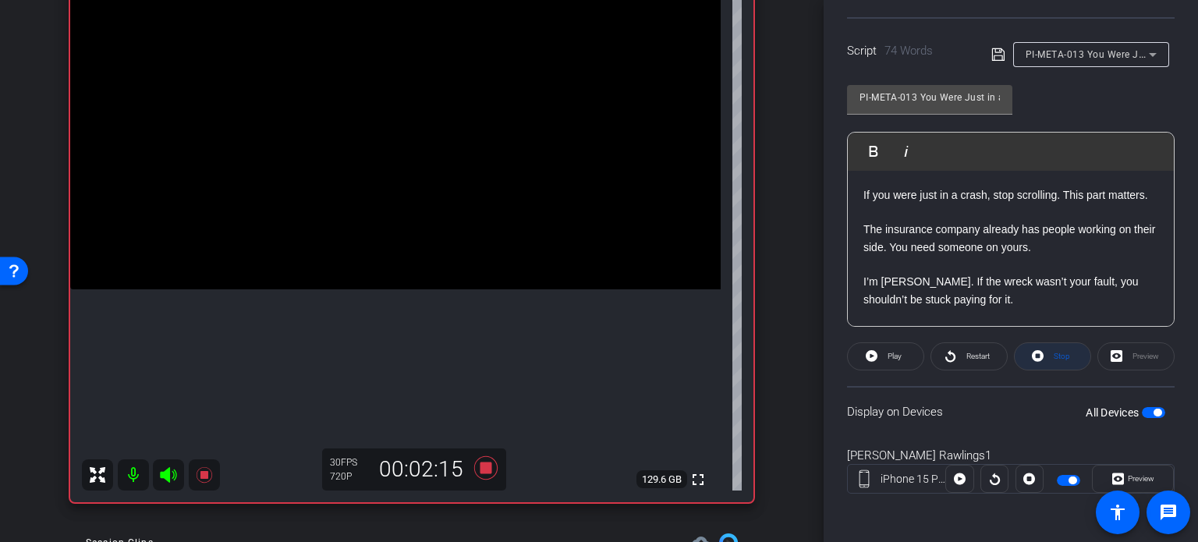
click at [1066, 353] on span at bounding box center [1053, 356] width 76 height 37
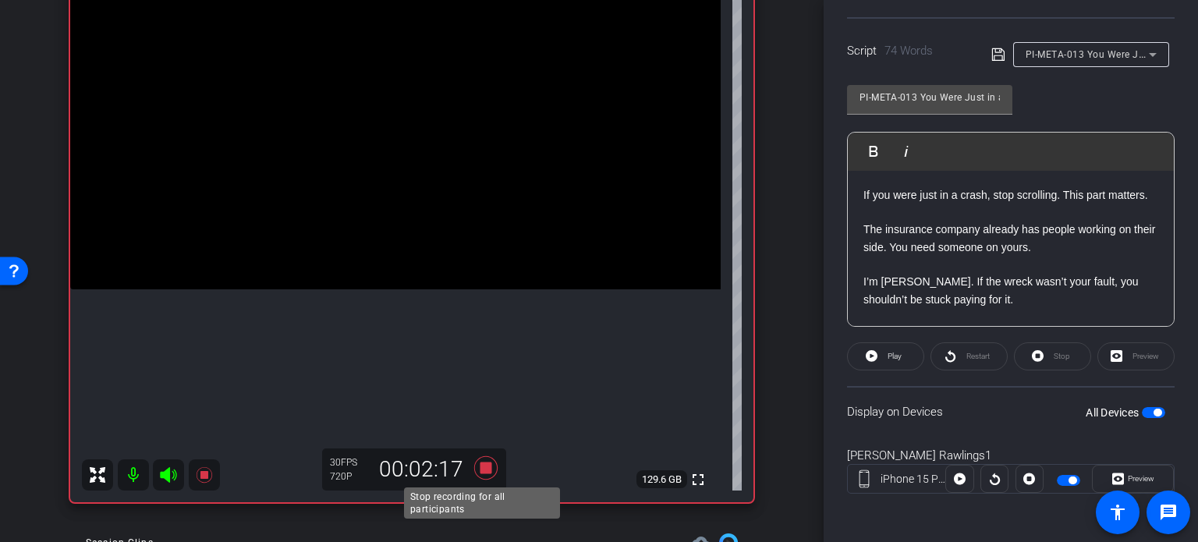
click at [483, 469] on icon at bounding box center [485, 467] width 23 height 23
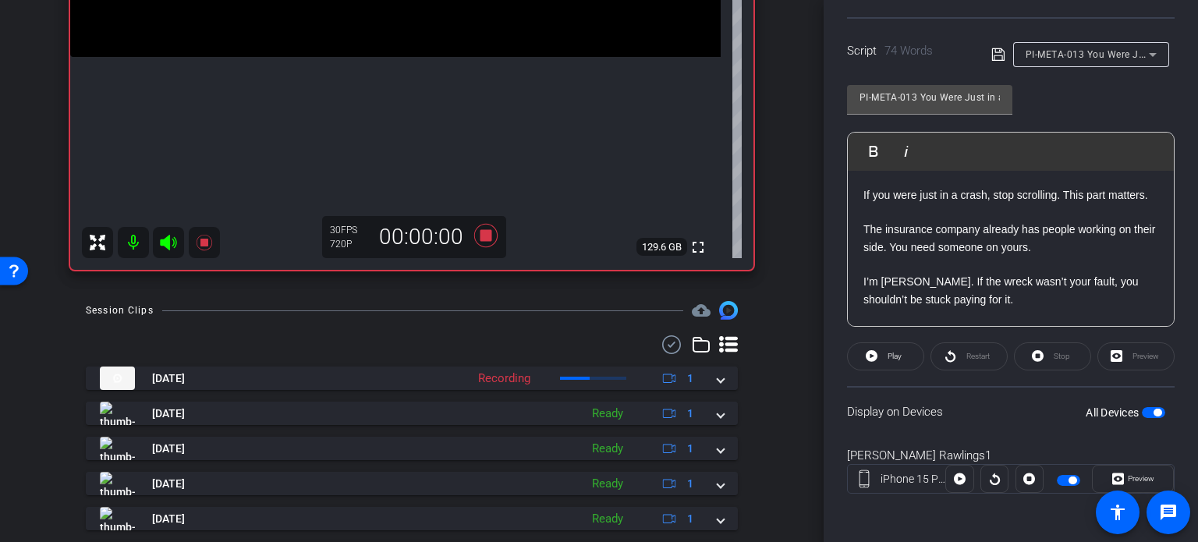
scroll to position [390, 0]
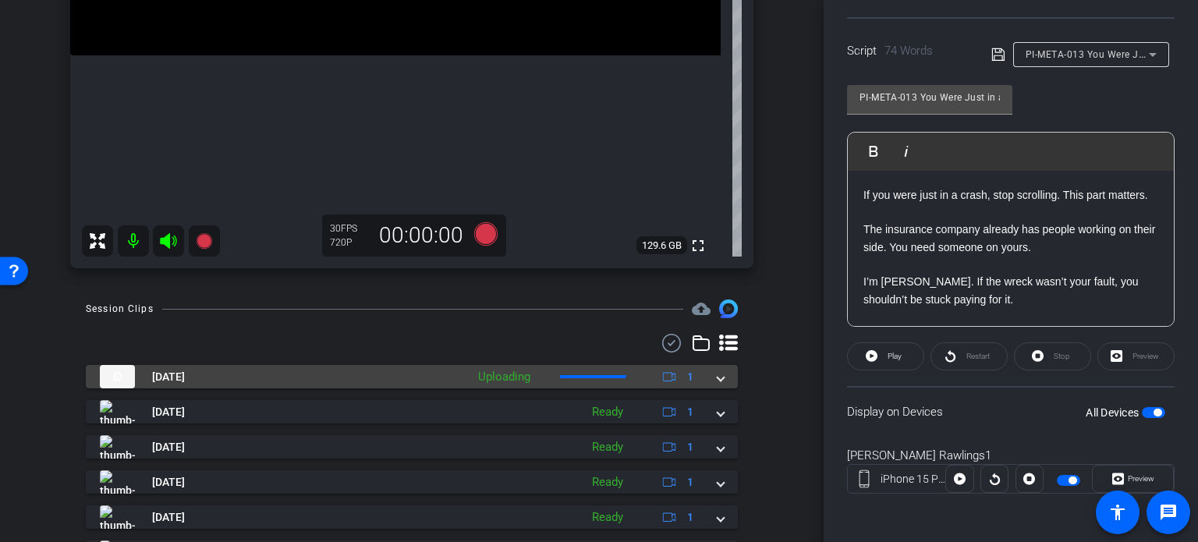
click at [707, 383] on div "Aug 20, 2025 Uploading 1" at bounding box center [409, 376] width 618 height 23
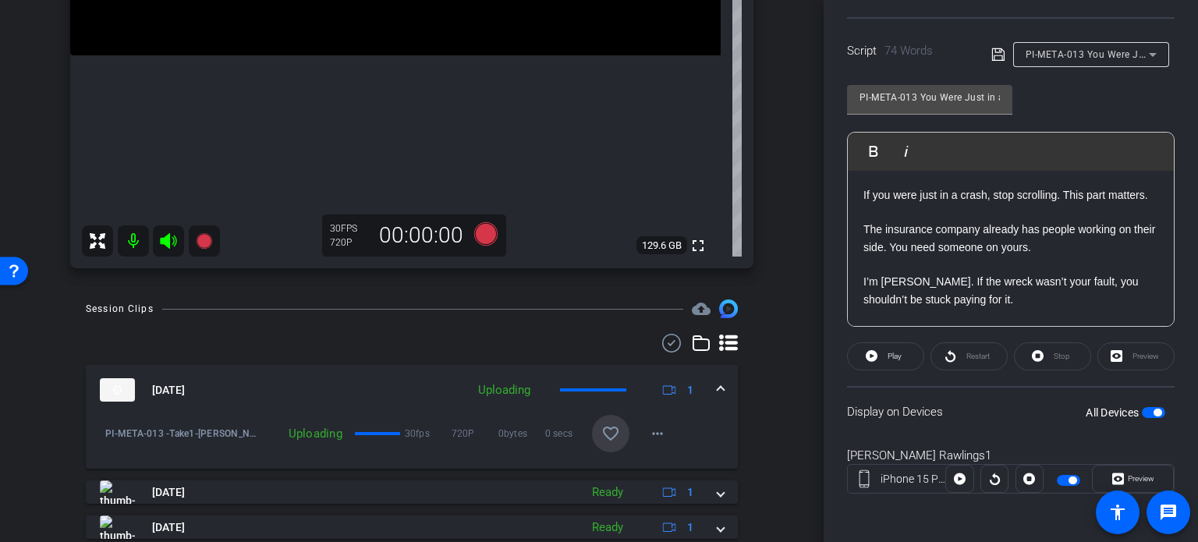
drag, startPoint x: 604, startPoint y: 427, endPoint x: 620, endPoint y: 414, distance: 20.6
click at [604, 426] on mat-icon "favorite_border" at bounding box center [610, 433] width 19 height 19
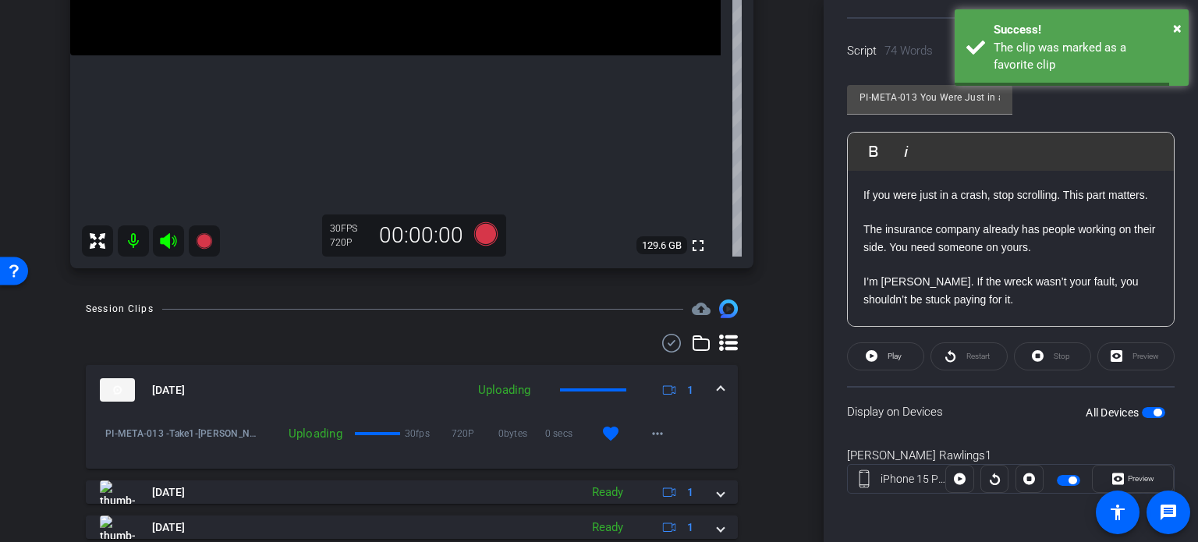
drag, startPoint x: 718, startPoint y: 382, endPoint x: 1064, endPoint y: 190, distance: 395.2
click at [724, 379] on mat-expansion-panel-header "Aug 20, 2025 Uploading 1" at bounding box center [412, 390] width 652 height 50
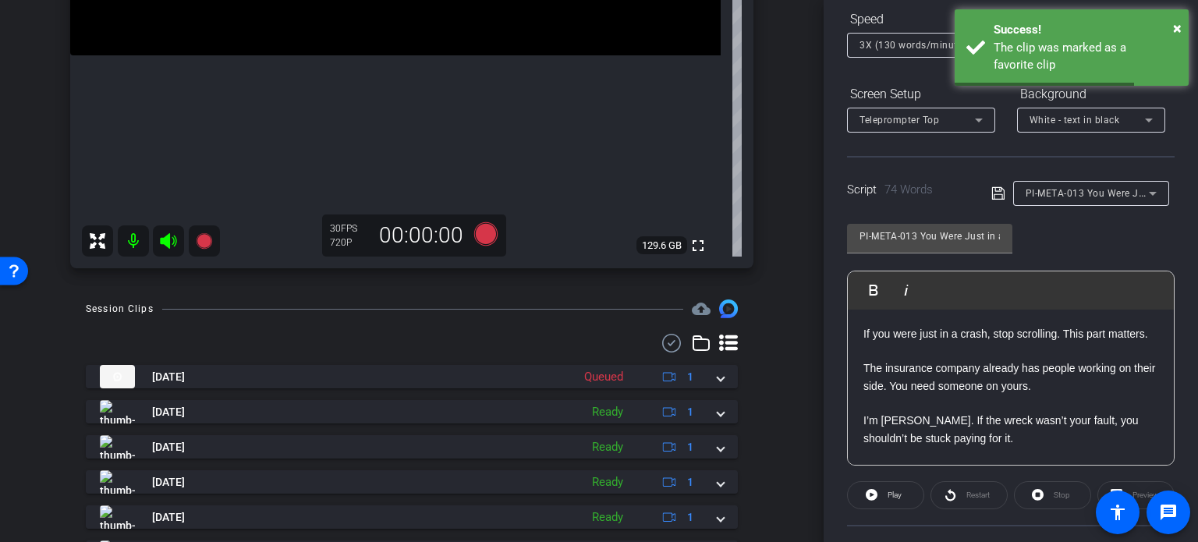
scroll to position [153, 0]
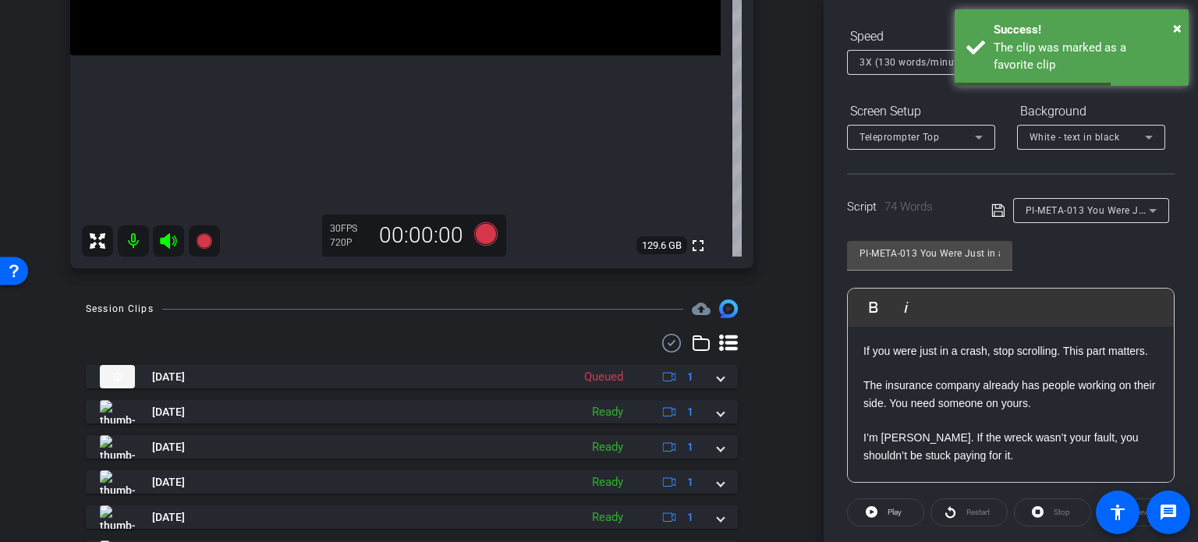
click at [1083, 218] on div "PI-META-013 You Were Just in a Wreck. What Now?" at bounding box center [1091, 210] width 131 height 25
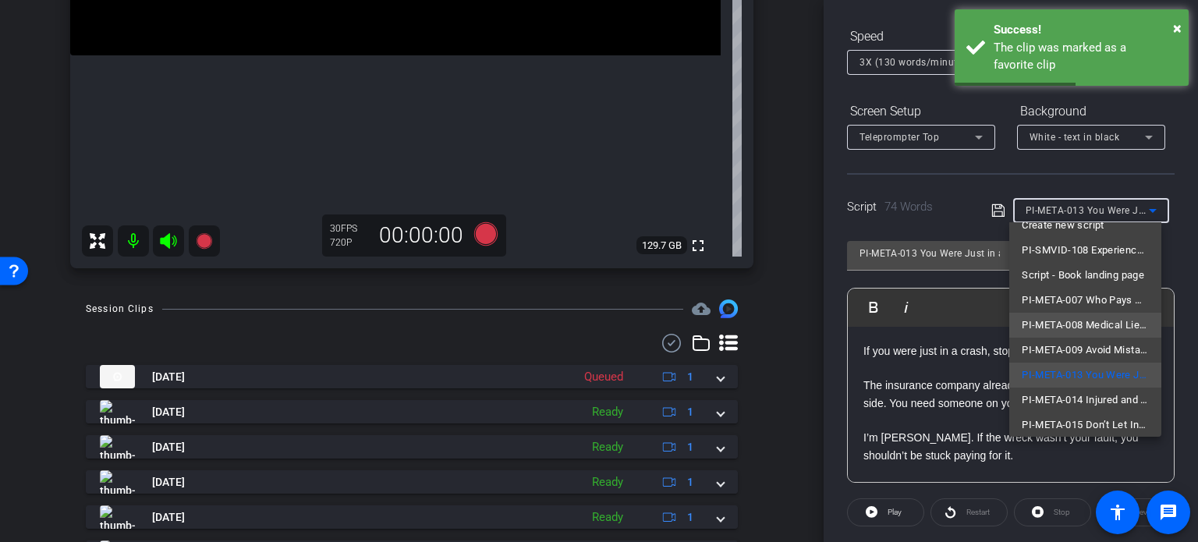
scroll to position [22, 0]
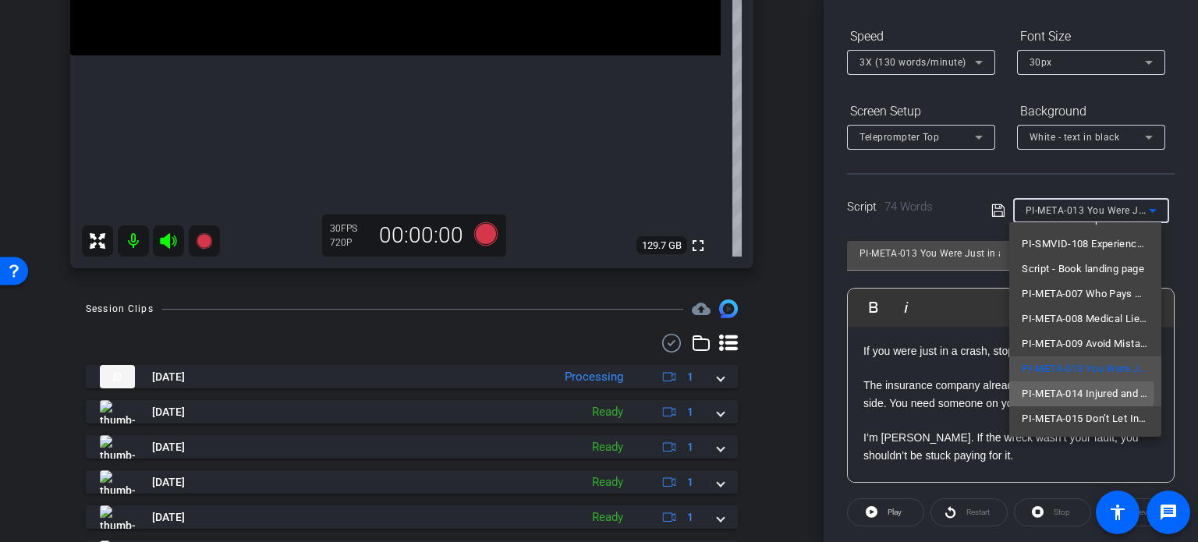
click at [1078, 392] on span "PI-META-014 Injured and Not at Fault? Here’s What to Do Next" at bounding box center [1085, 394] width 127 height 19
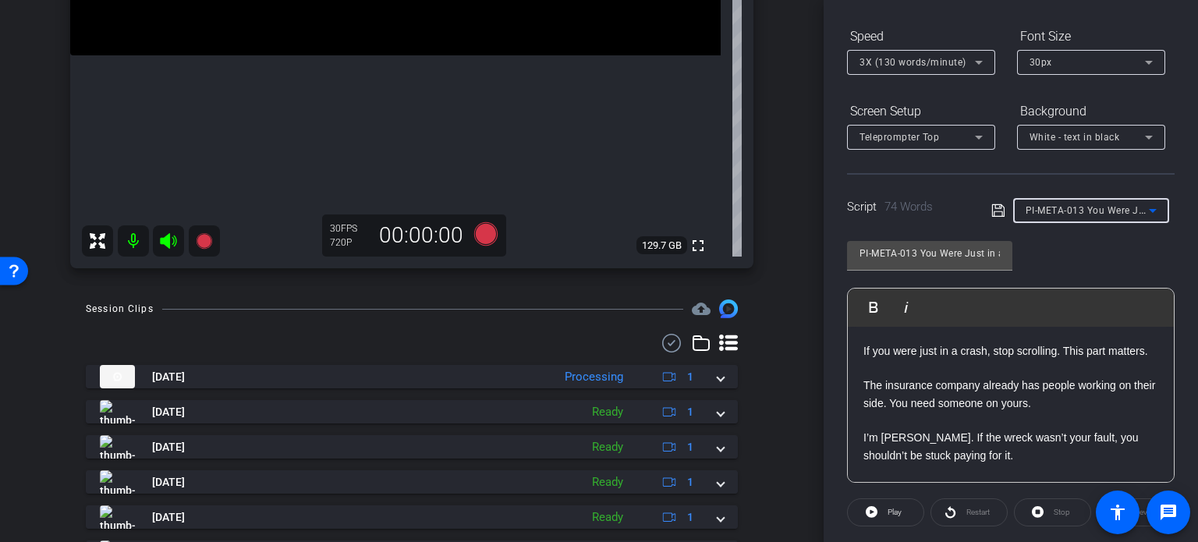
type input "PI-META-014 Injured and Not at Fault? Here’s What to Do Next"
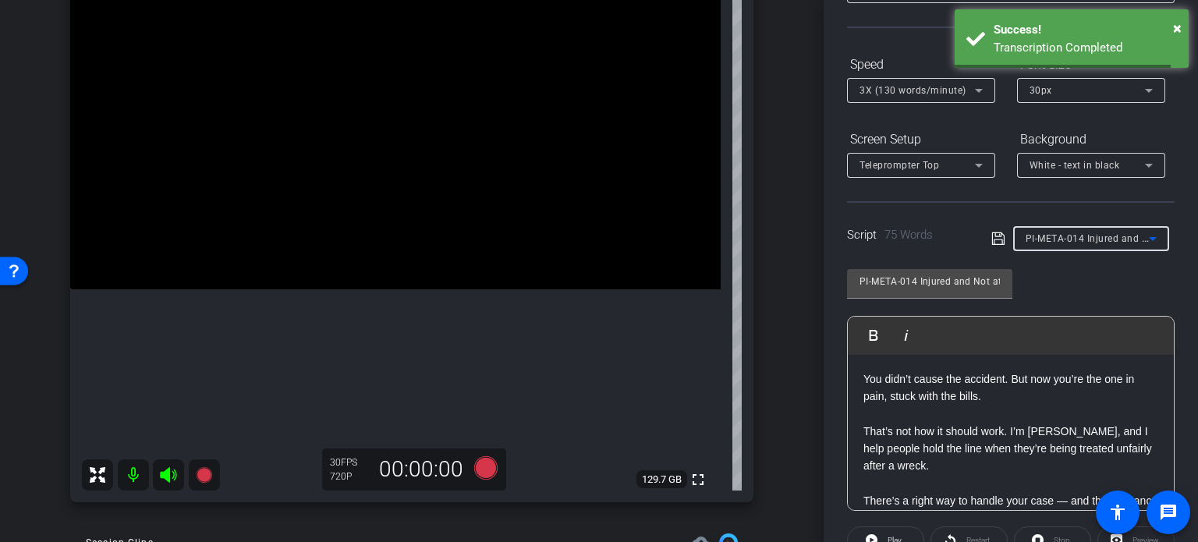
scroll to position [153, 0]
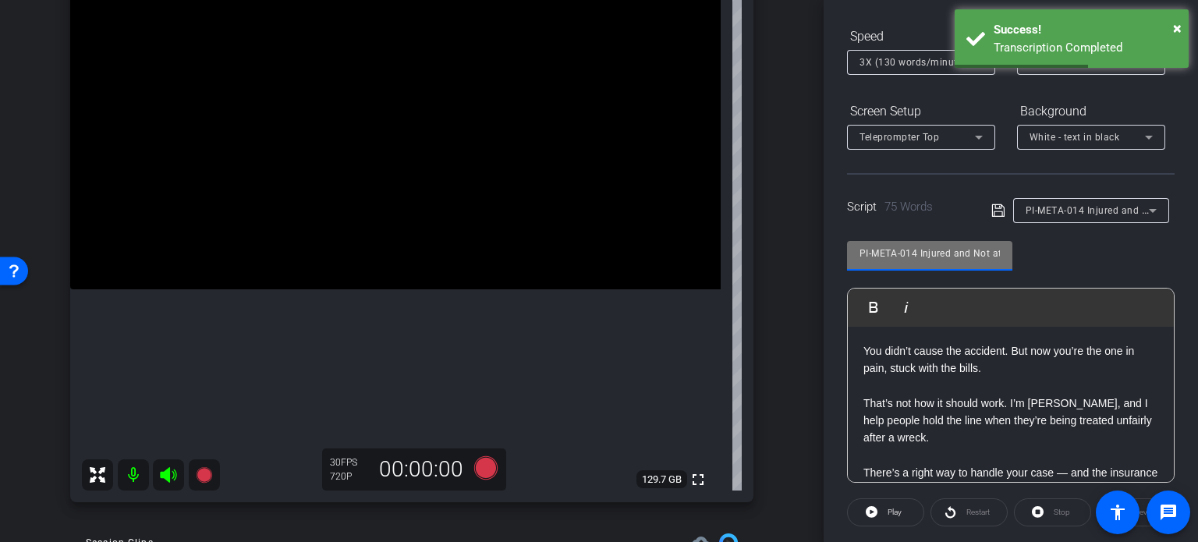
drag, startPoint x: 918, startPoint y: 253, endPoint x: 742, endPoint y: 233, distance: 177.4
click at [742, 231] on div "arrow_back Rawlings,Brent_Shoot08_06112025 Back to project Send invite account_…" at bounding box center [599, 271] width 1198 height 542
click at [772, 311] on div "Brent Rawlings1 iPhone 15 Pro Max info ROOM ID: 213384959 85% battery_std fulls…" at bounding box center [412, 214] width 746 height 607
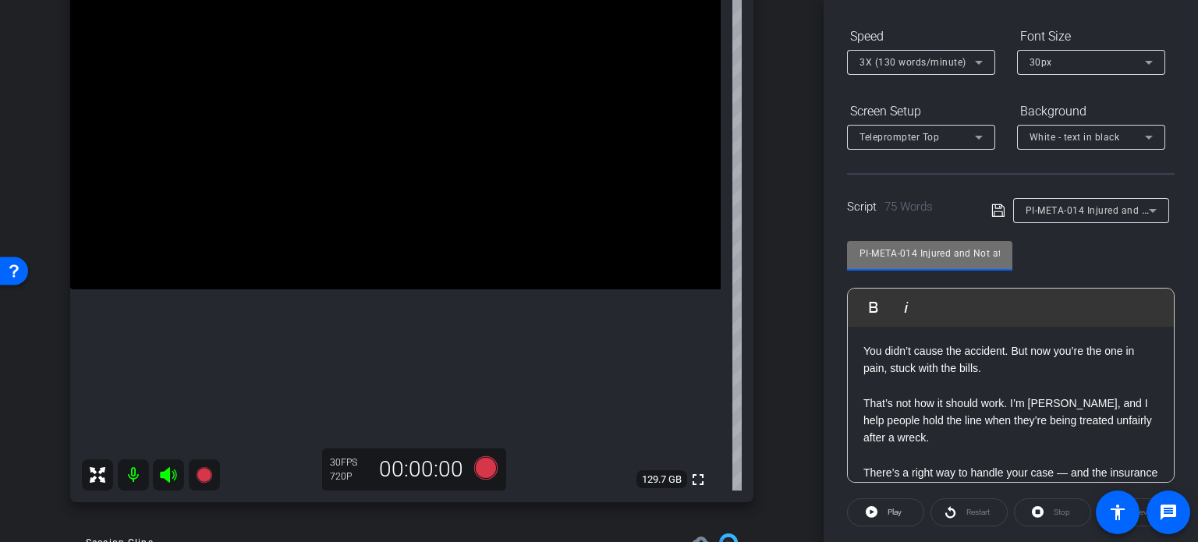
click at [725, 233] on div "arrow_back Rawlings,Brent_Shoot08_06112025 Back to project Send invite account_…" at bounding box center [599, 271] width 1198 height 542
click at [783, 297] on div "arrow_back Rawlings,Brent_Shoot08_06112025 Back to project Send invite account_…" at bounding box center [412, 115] width 824 height 542
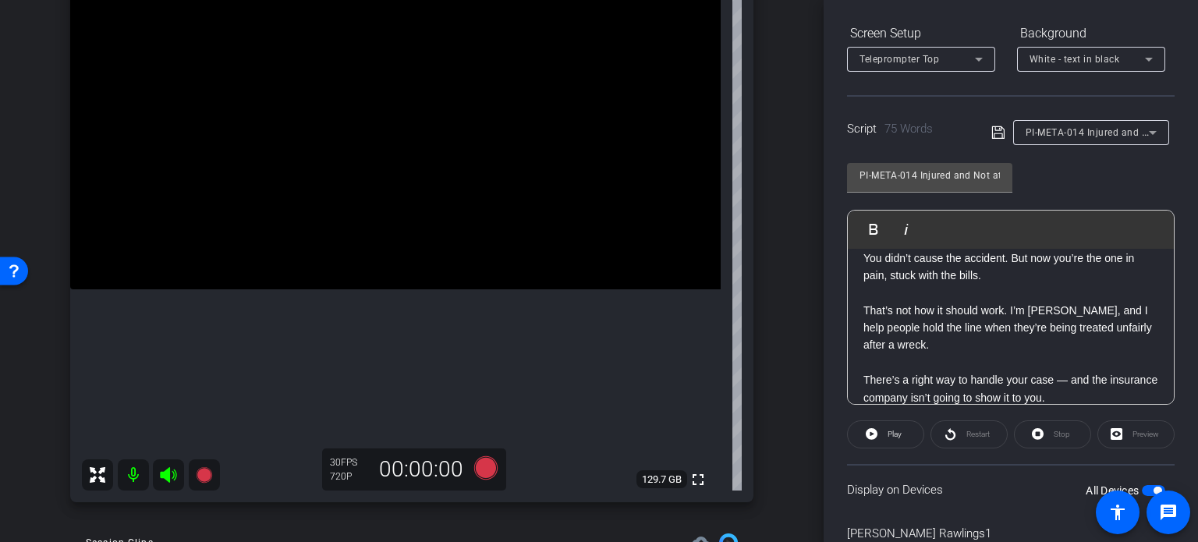
scroll to position [0, 0]
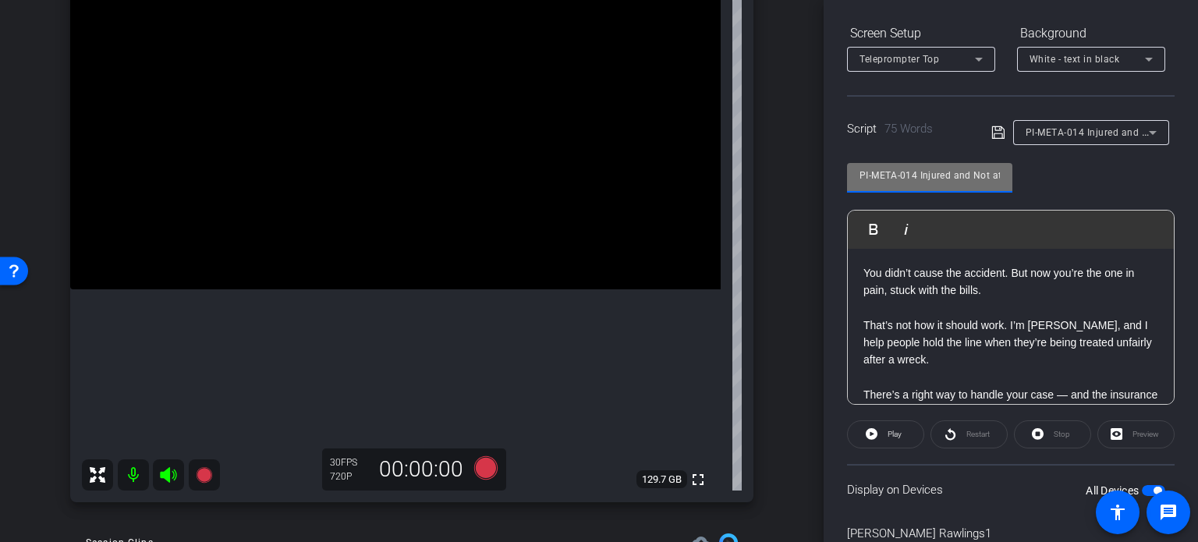
drag, startPoint x: 920, startPoint y: 168, endPoint x: 803, endPoint y: 168, distance: 117.8
click at [803, 165] on div "arrow_back Rawlings,Brent_Shoot08_06112025 Back to project Send invite account_…" at bounding box center [599, 271] width 1198 height 542
click at [760, 290] on div "Brent Rawlings1 iPhone 15 Pro Max info ROOM ID: 213384959 85% battery_std fulls…" at bounding box center [412, 214] width 746 height 607
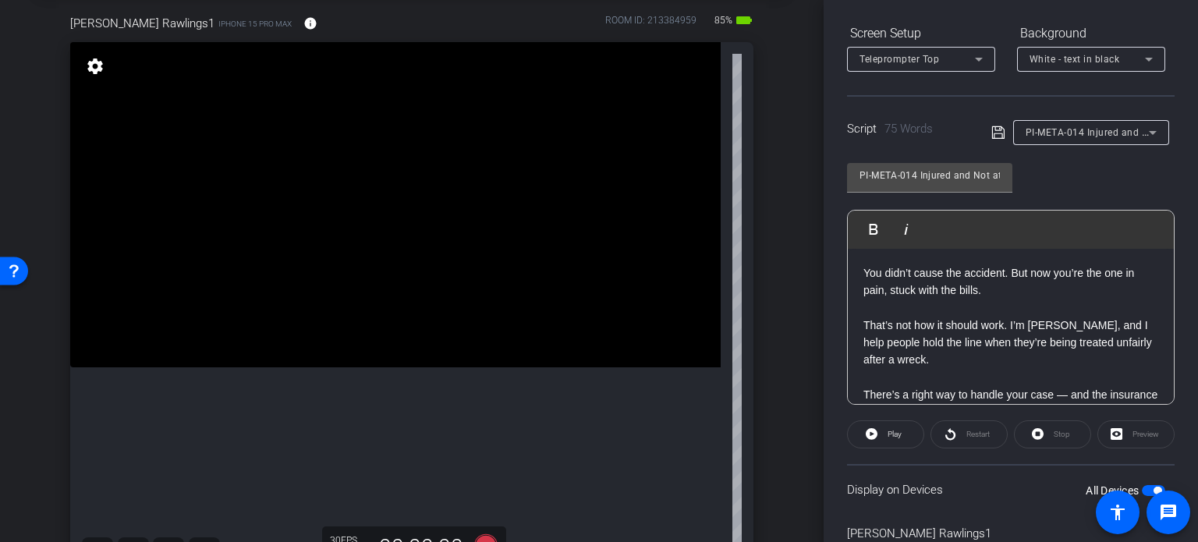
scroll to position [156, 0]
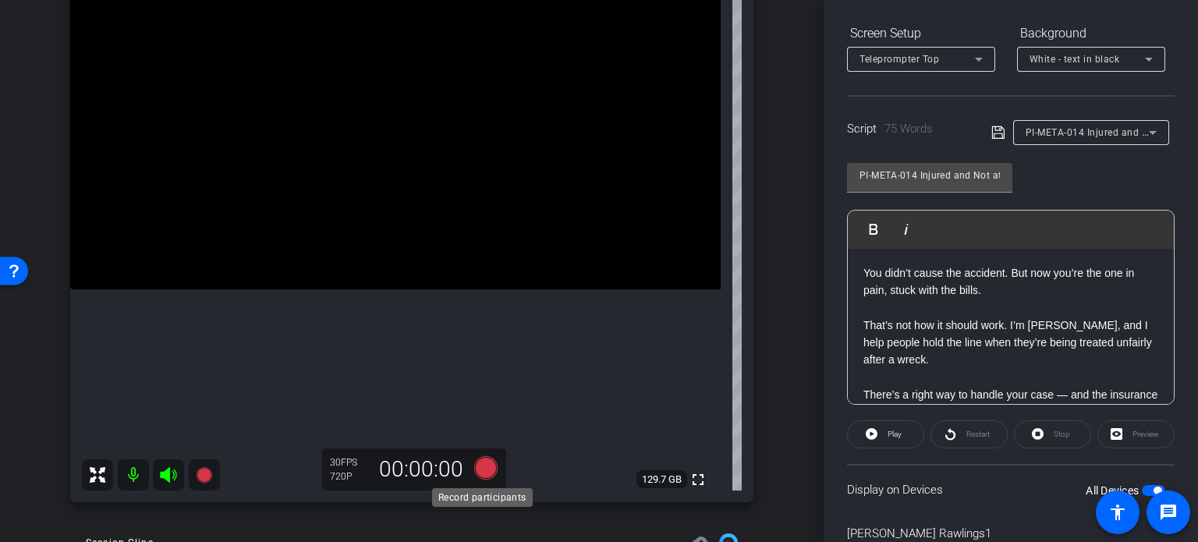
click at [480, 465] on icon at bounding box center [485, 467] width 23 height 23
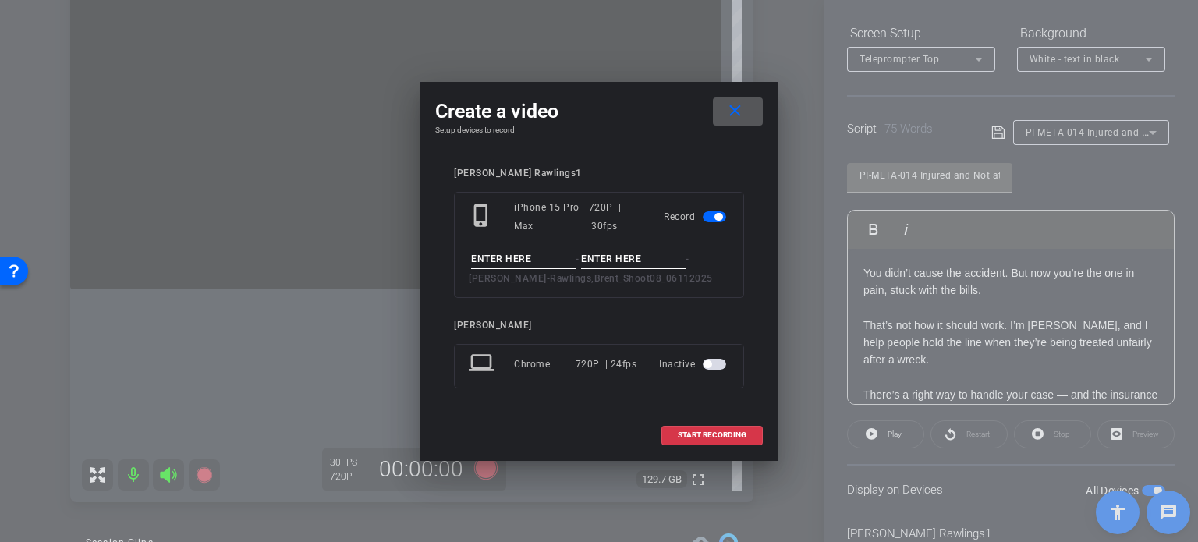
click at [521, 257] on input at bounding box center [523, 259] width 105 height 19
paste input "PI-META-014"
type input "PI-META-014"
click at [640, 258] on input at bounding box center [633, 259] width 105 height 19
type input "Take1"
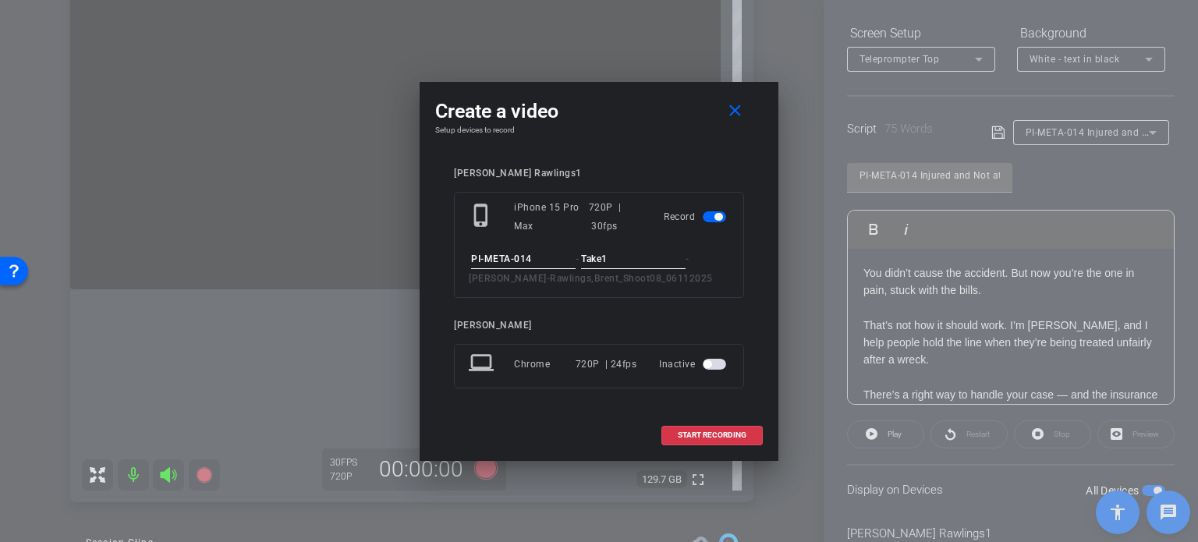
click at [539, 258] on input "PI-META-014" at bounding box center [523, 259] width 105 height 19
click at [622, 257] on input "Take1" at bounding box center [633, 259] width 105 height 19
click at [689, 427] on span at bounding box center [712, 434] width 100 height 37
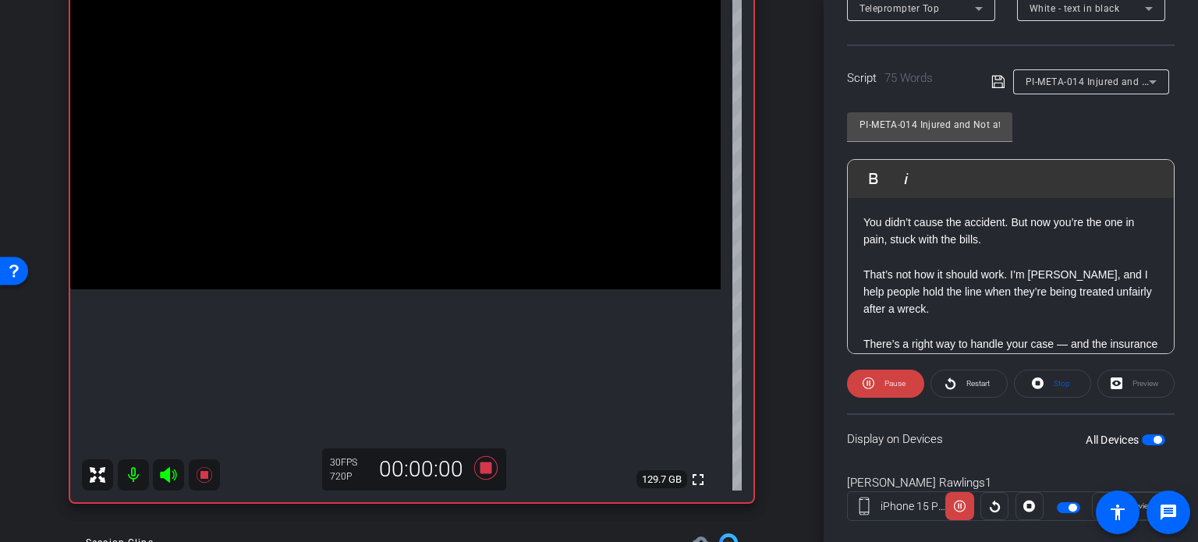
scroll to position [309, 0]
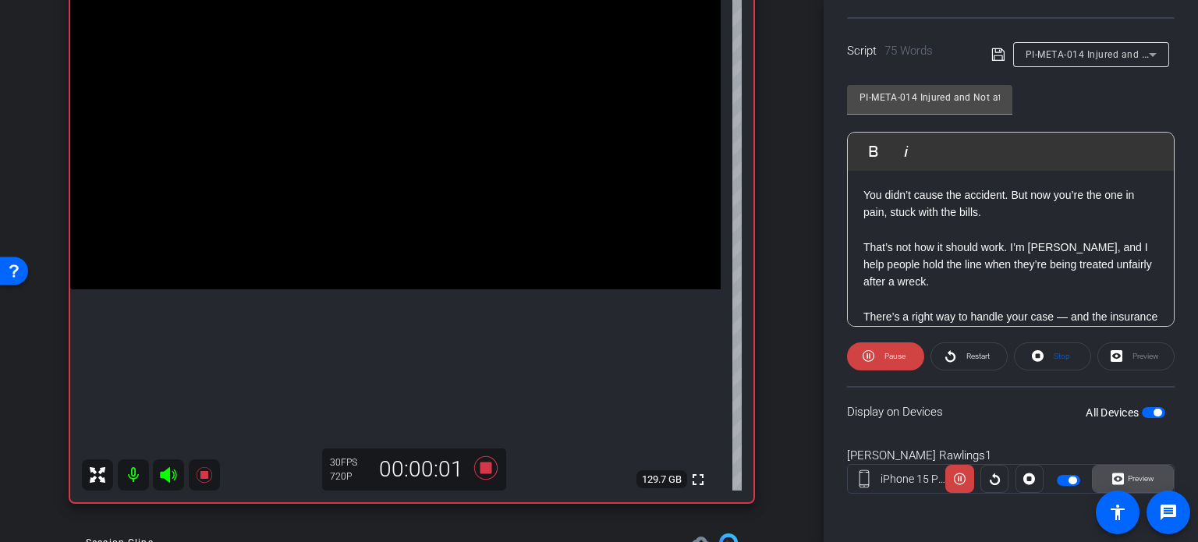
click at [1128, 480] on span "Preview" at bounding box center [1141, 478] width 27 height 9
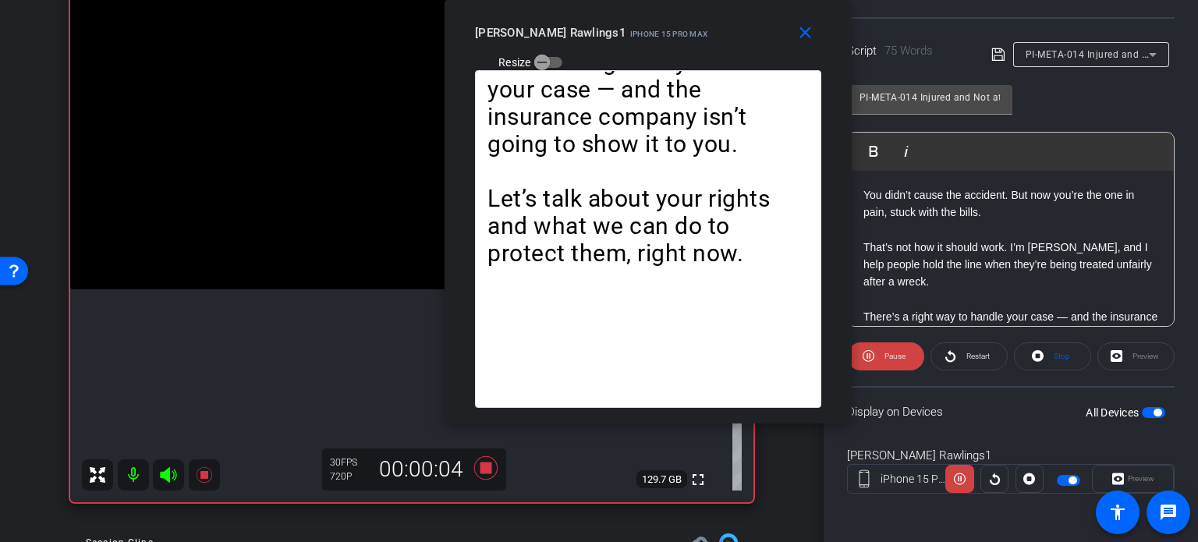
drag, startPoint x: 583, startPoint y: 107, endPoint x: 629, endPoint y: 49, distance: 73.8
click at [628, 48] on div "close Brent Rawlings1 iPhone 15 Pro Max Resize" at bounding box center [648, 35] width 407 height 70
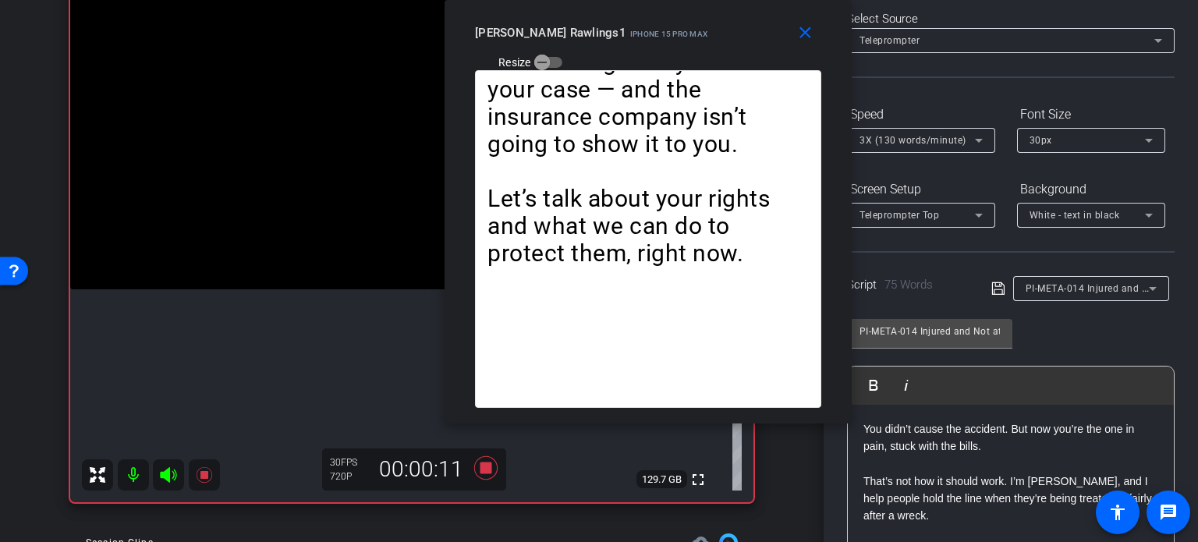
scroll to position [75, 0]
click at [885, 132] on div "3X (130 words/minute)" at bounding box center [916, 139] width 115 height 19
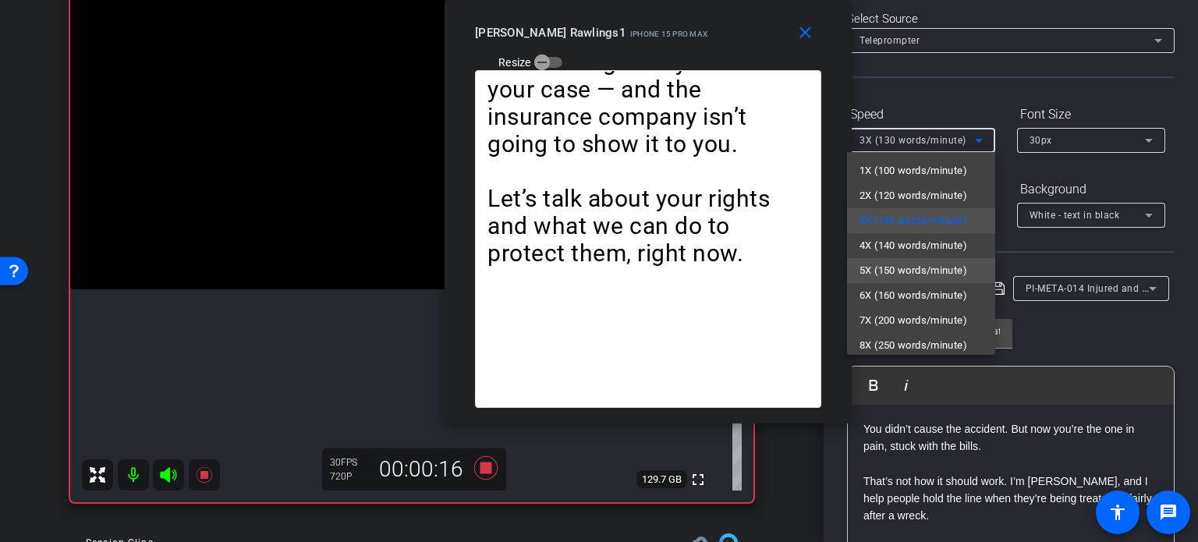
click at [904, 265] on span "5X (150 words/minute)" at bounding box center [913, 270] width 108 height 19
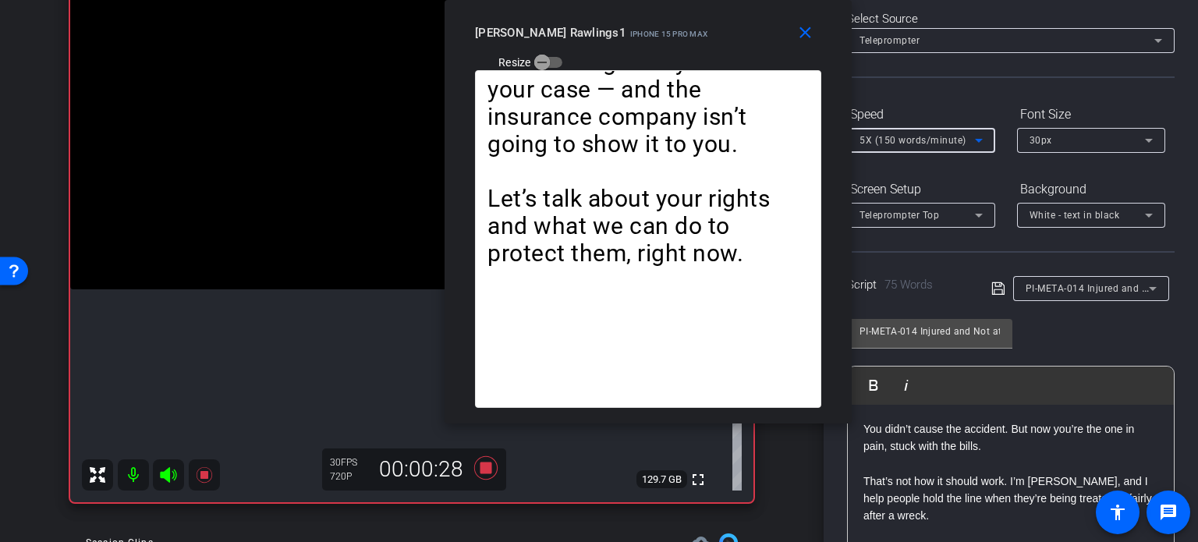
drag, startPoint x: 793, startPoint y: 22, endPoint x: 814, endPoint y: 34, distance: 24.1
click at [803, 27] on button "close" at bounding box center [808, 33] width 50 height 28
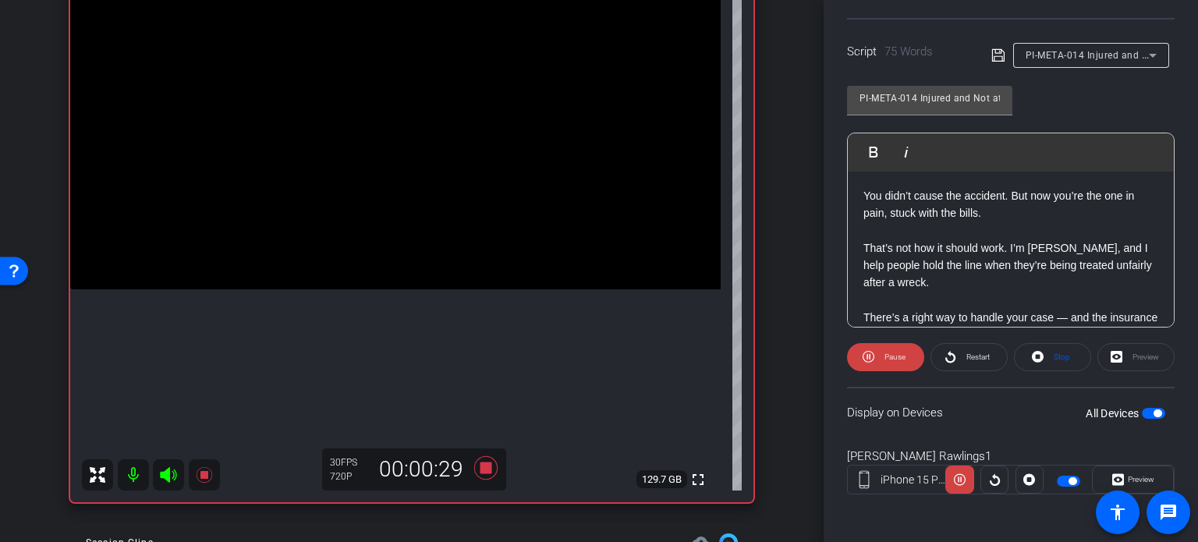
scroll to position [309, 0]
click at [1067, 343] on span at bounding box center [1053, 356] width 76 height 37
click at [890, 352] on span "Play" at bounding box center [895, 356] width 14 height 9
click at [1145, 480] on span "Preview" at bounding box center [1141, 478] width 27 height 9
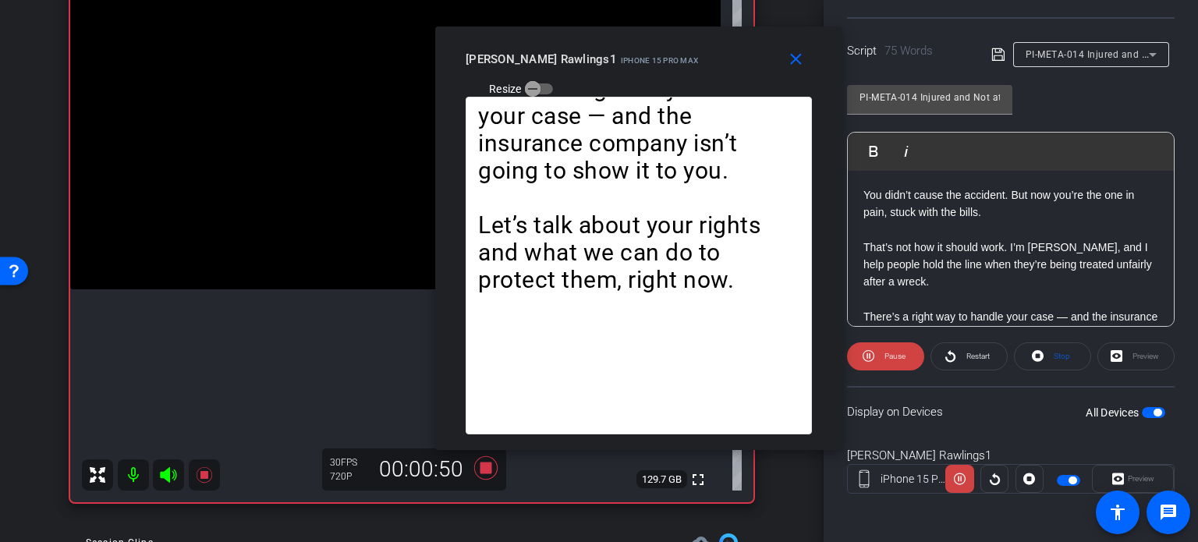
drag, startPoint x: 587, startPoint y: 112, endPoint x: 626, endPoint y: 79, distance: 51.5
click at [626, 79] on div "close Brent Rawlings1 iPhone 15 Pro Max Resize" at bounding box center [638, 62] width 407 height 70
click at [1042, 352] on span at bounding box center [1053, 356] width 76 height 37
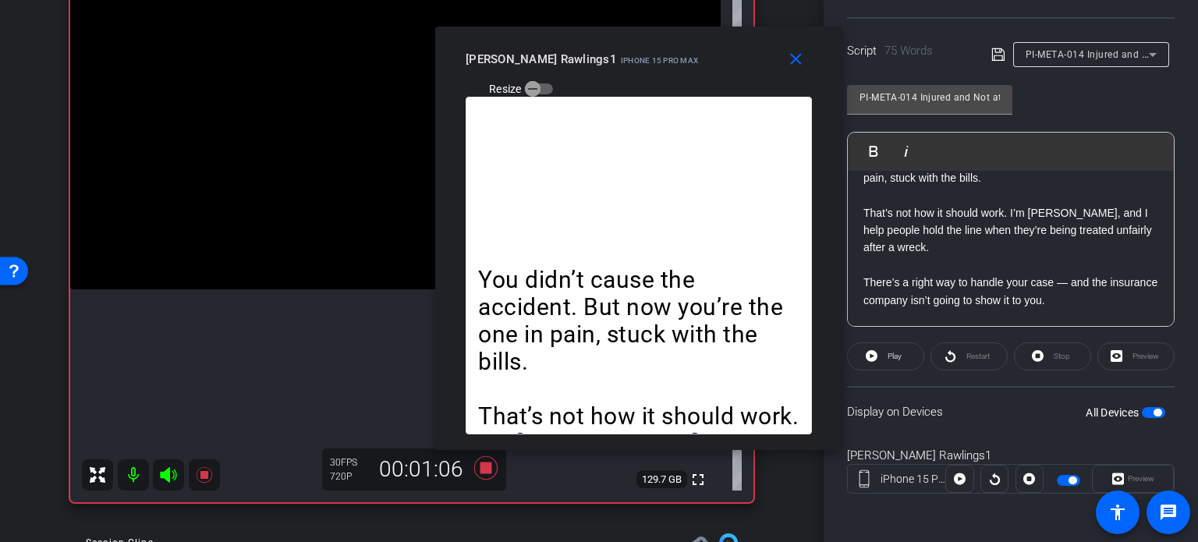
scroll to position [6, 0]
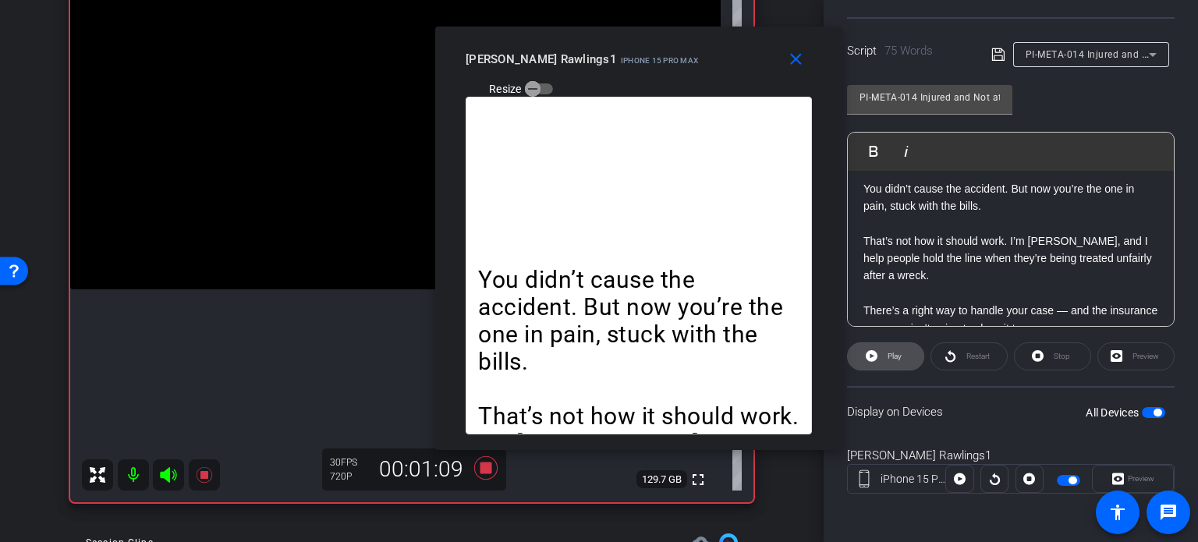
click at [884, 351] on span "Play" at bounding box center [893, 357] width 18 height 22
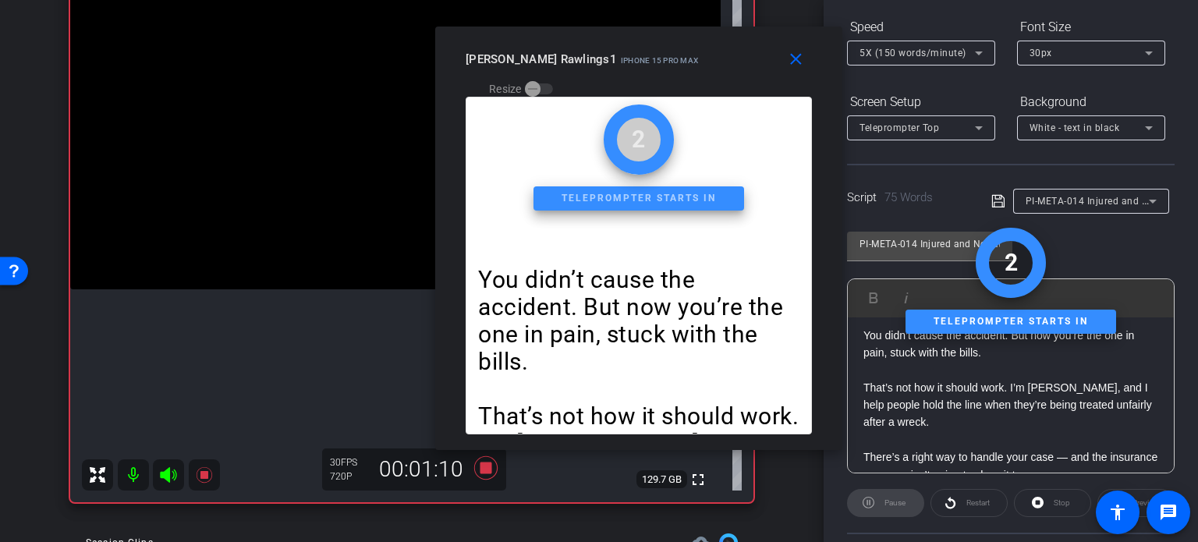
scroll to position [153, 0]
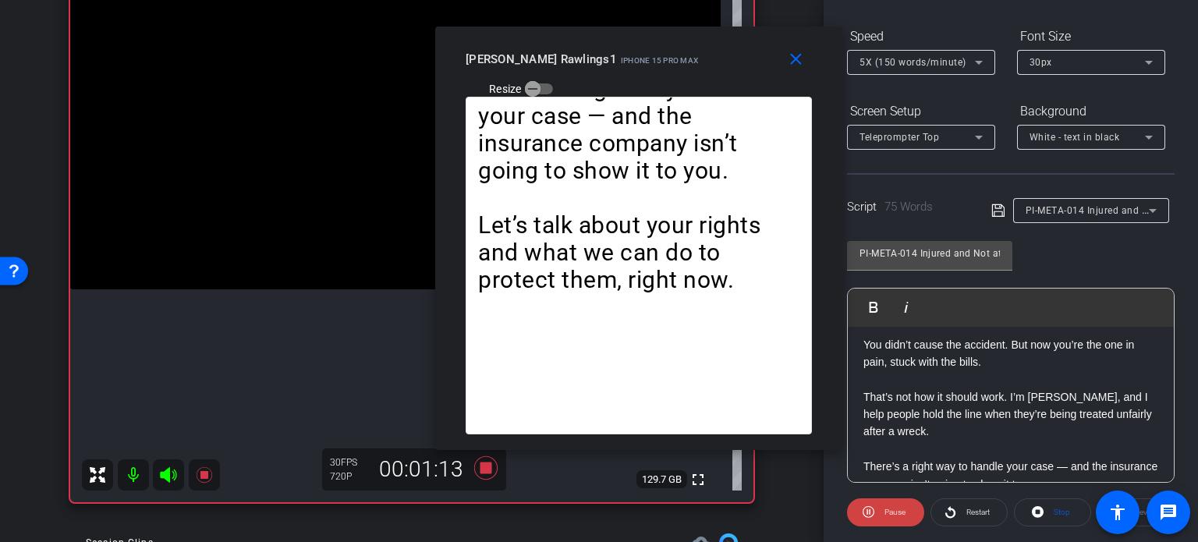
click at [906, 58] on span "5X (150 words/minute)" at bounding box center [912, 62] width 107 height 11
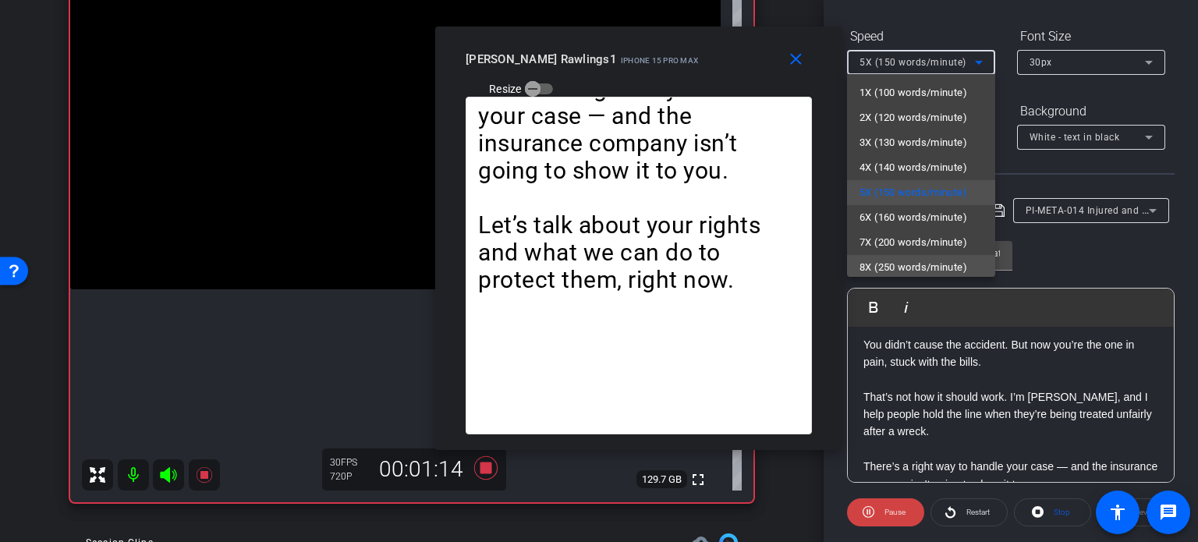
click at [898, 263] on span "8X (250 words/minute)" at bounding box center [913, 267] width 108 height 19
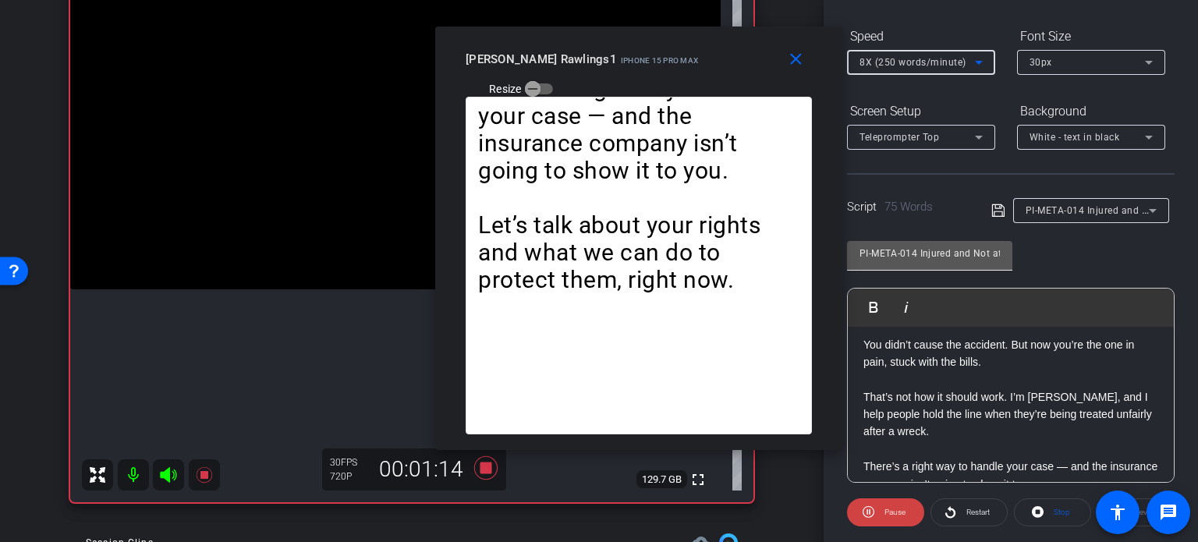
scroll to position [3, 0]
click at [898, 58] on span "8X (250 words/minute)" at bounding box center [912, 62] width 107 height 11
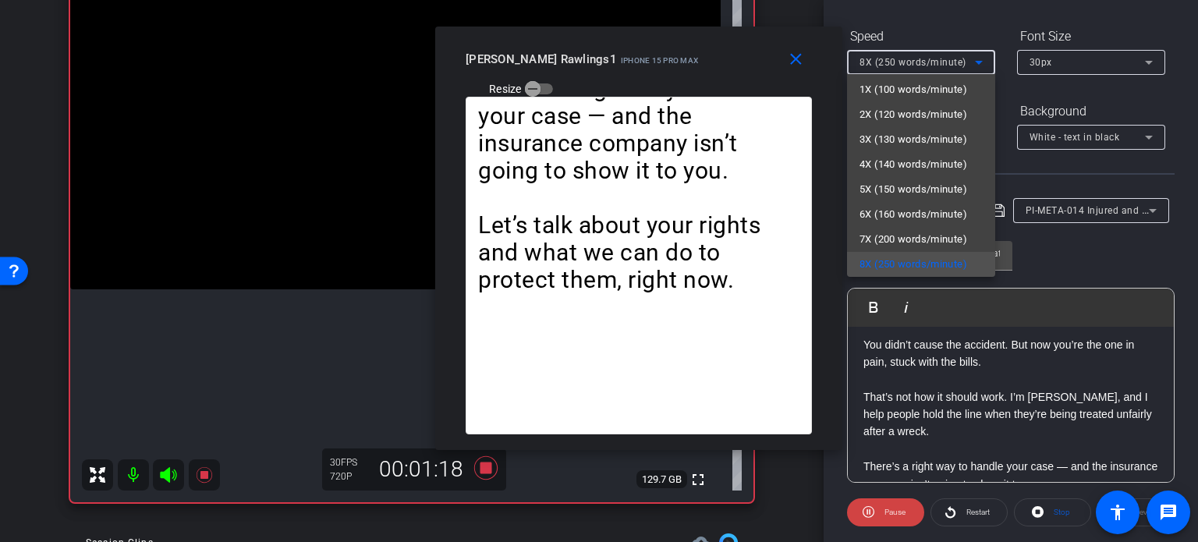
click at [896, 140] on span "3X (130 words/minute)" at bounding box center [913, 139] width 108 height 19
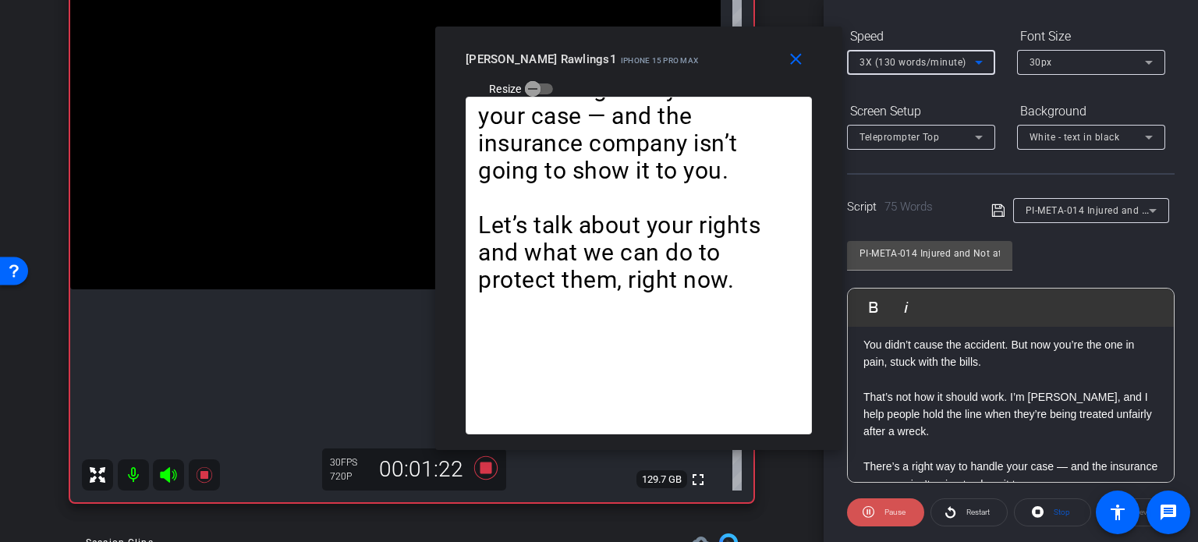
click at [886, 511] on span "Pause" at bounding box center [894, 512] width 21 height 9
click at [1056, 509] on span "Stop" at bounding box center [1062, 512] width 16 height 9
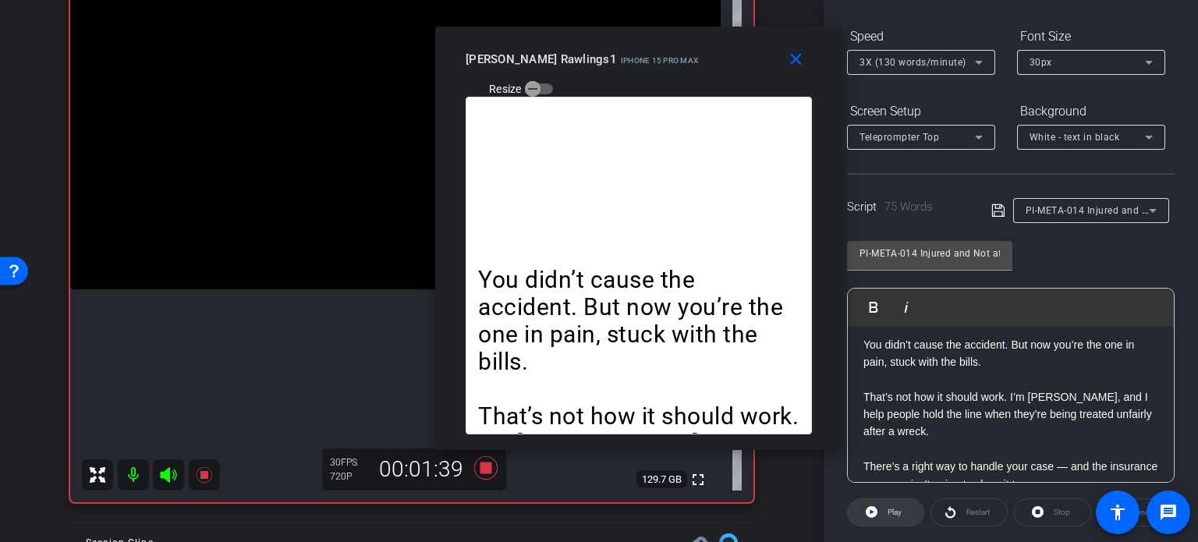
click at [881, 505] on span at bounding box center [886, 512] width 76 height 37
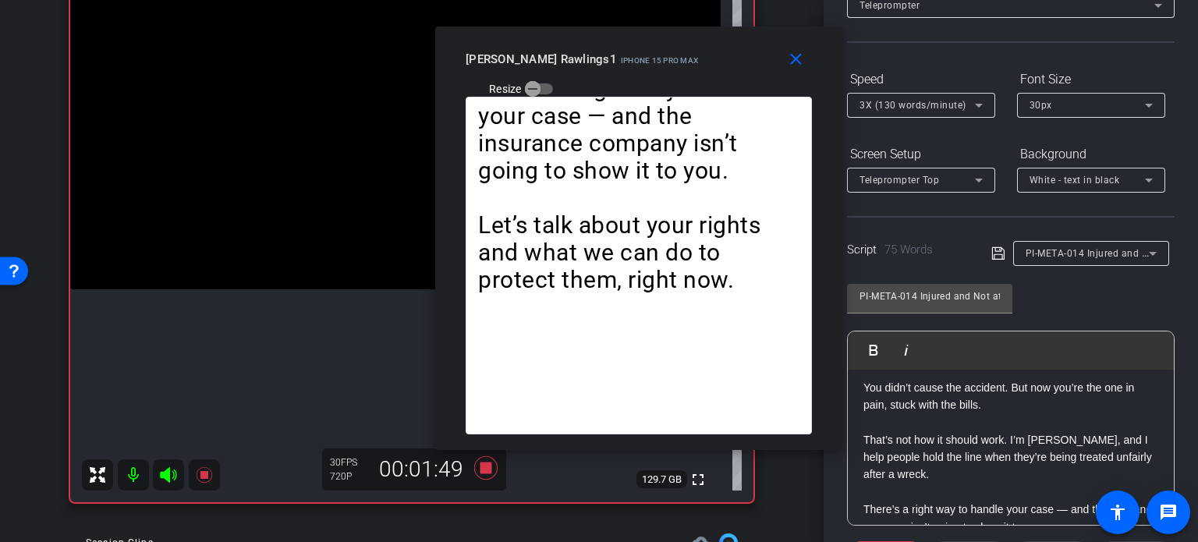
scroll to position [75, 0]
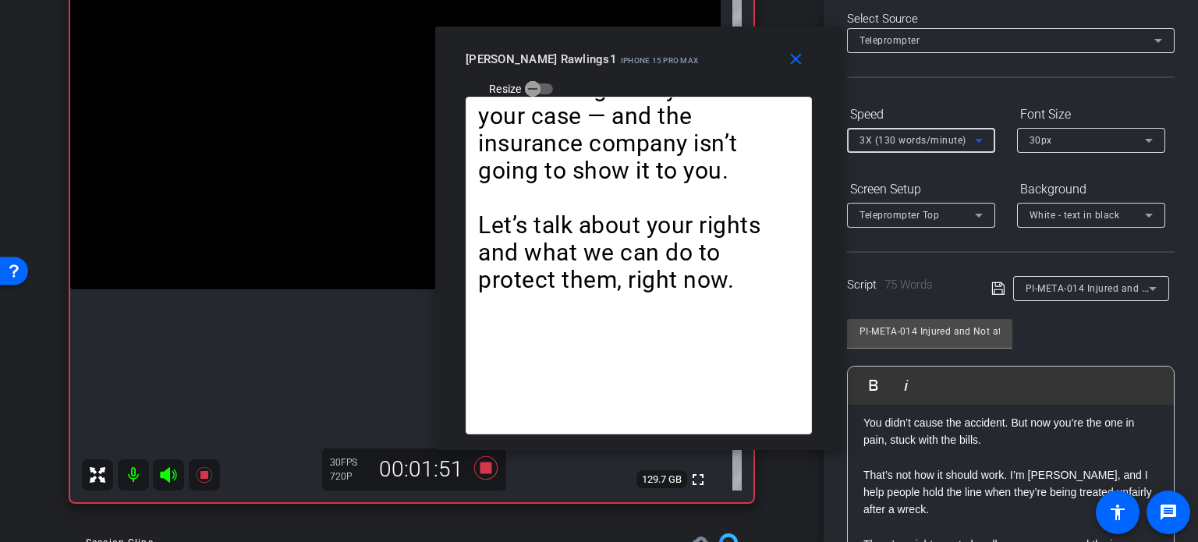
click at [894, 133] on div "3X (130 words/minute)" at bounding box center [916, 139] width 115 height 19
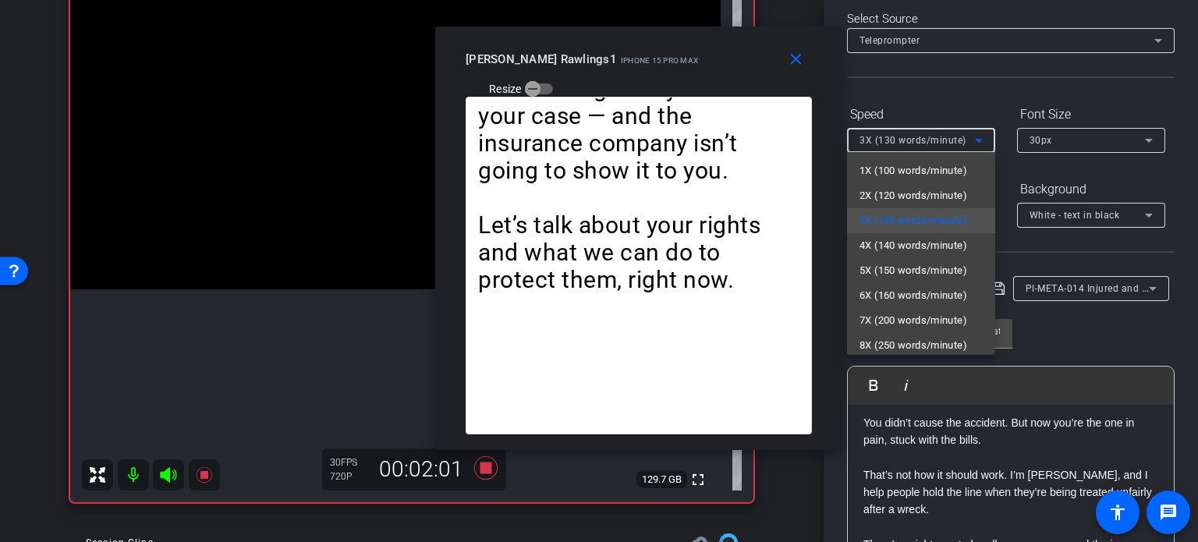
click at [1167, 336] on div at bounding box center [599, 271] width 1198 height 542
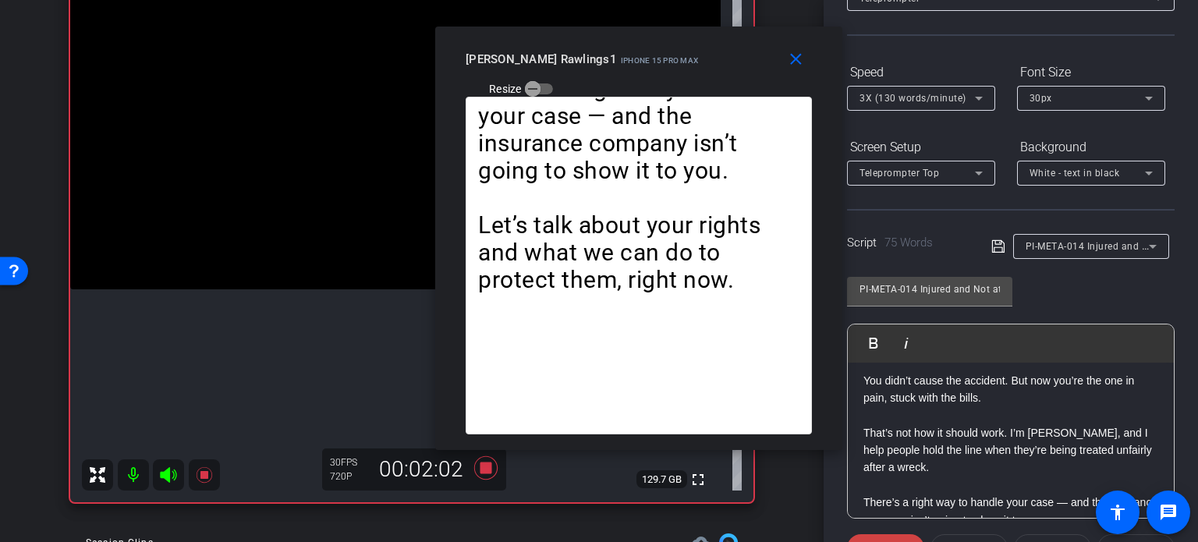
scroll to position [231, 0]
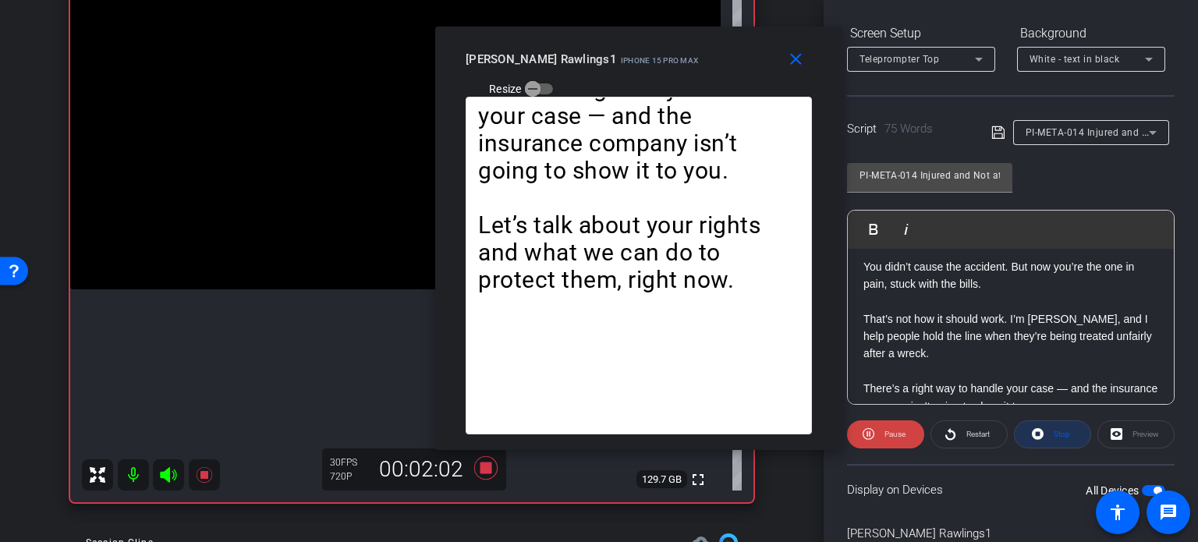
click at [1053, 424] on span "Stop" at bounding box center [1060, 435] width 20 height 22
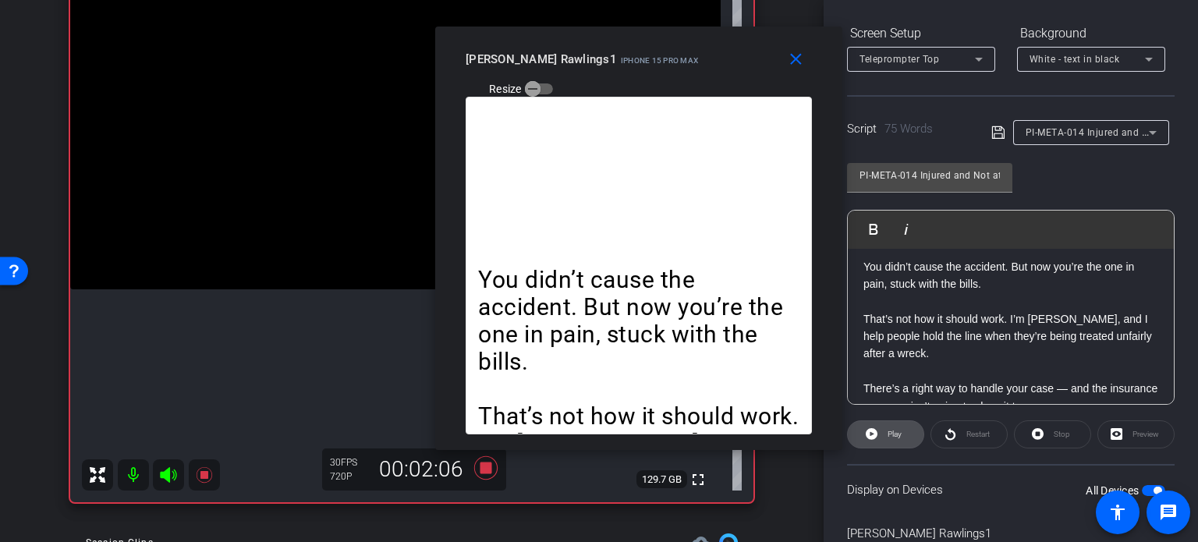
click at [896, 430] on span "Play" at bounding box center [895, 434] width 14 height 9
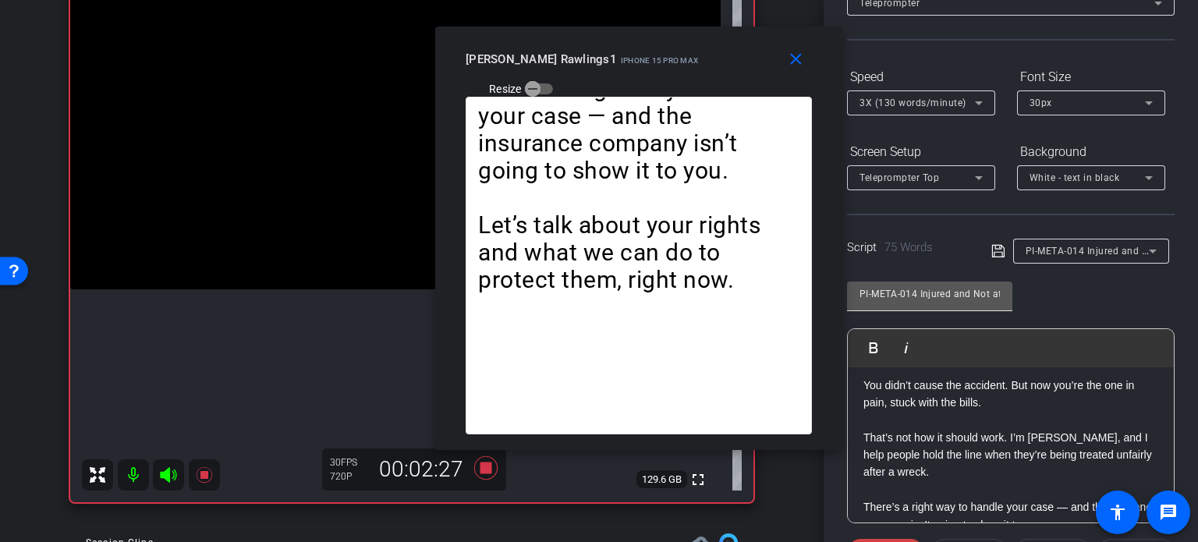
scroll to position [75, 0]
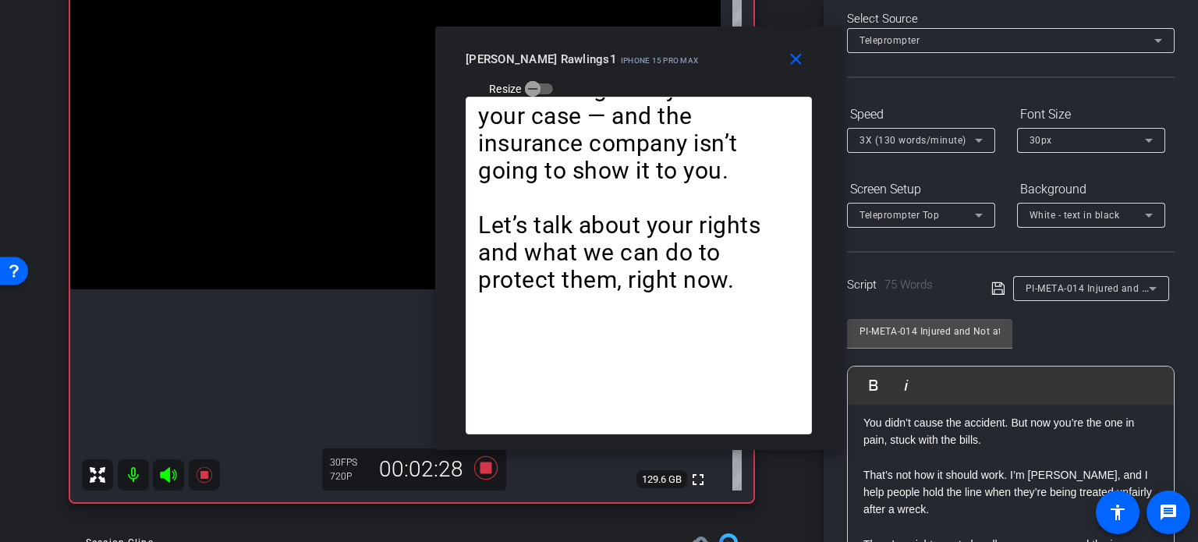
click at [891, 131] on div "3X (130 words/minute)" at bounding box center [916, 139] width 115 height 19
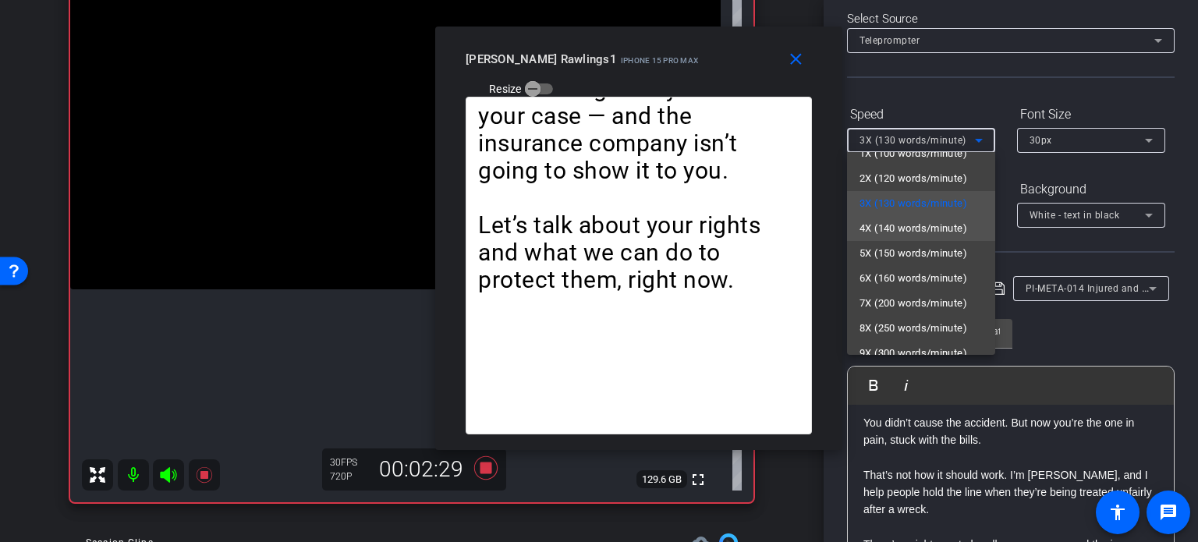
scroll to position [34, 0]
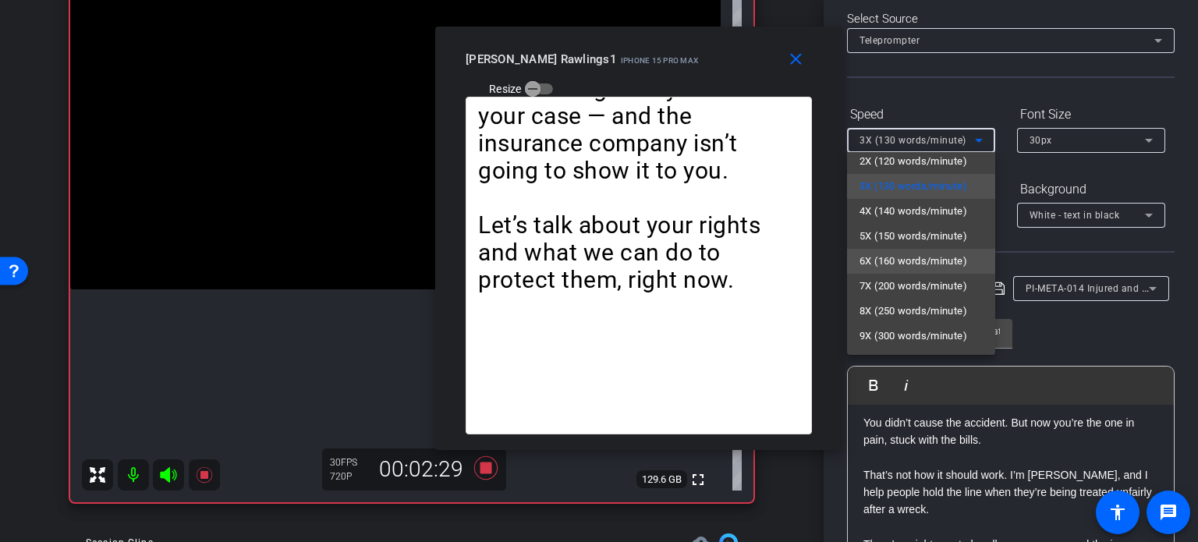
click at [891, 258] on span "6X (160 words/minute)" at bounding box center [913, 261] width 108 height 19
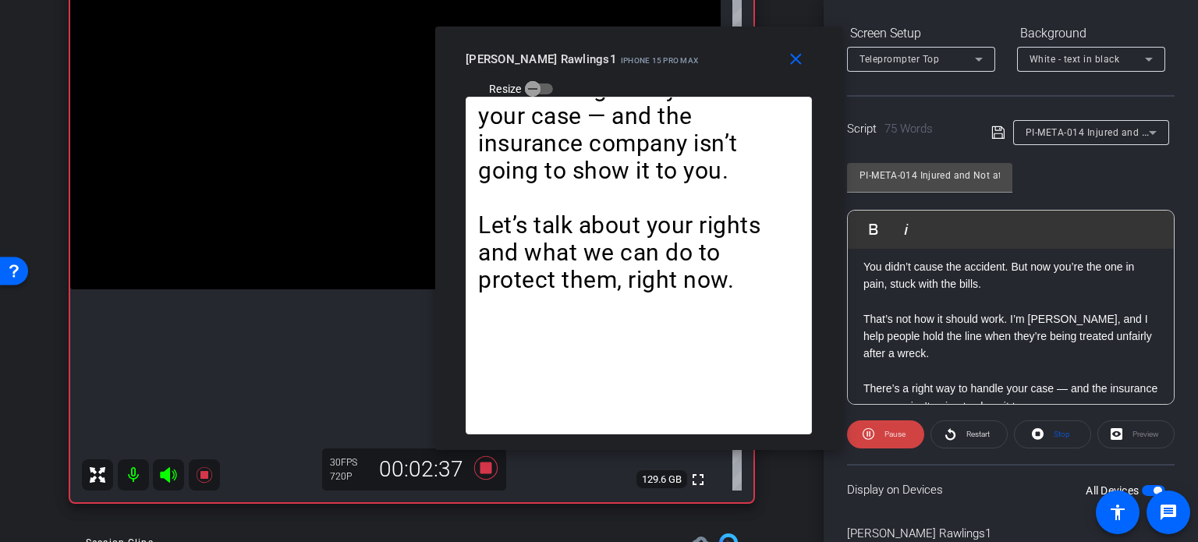
scroll to position [84, 0]
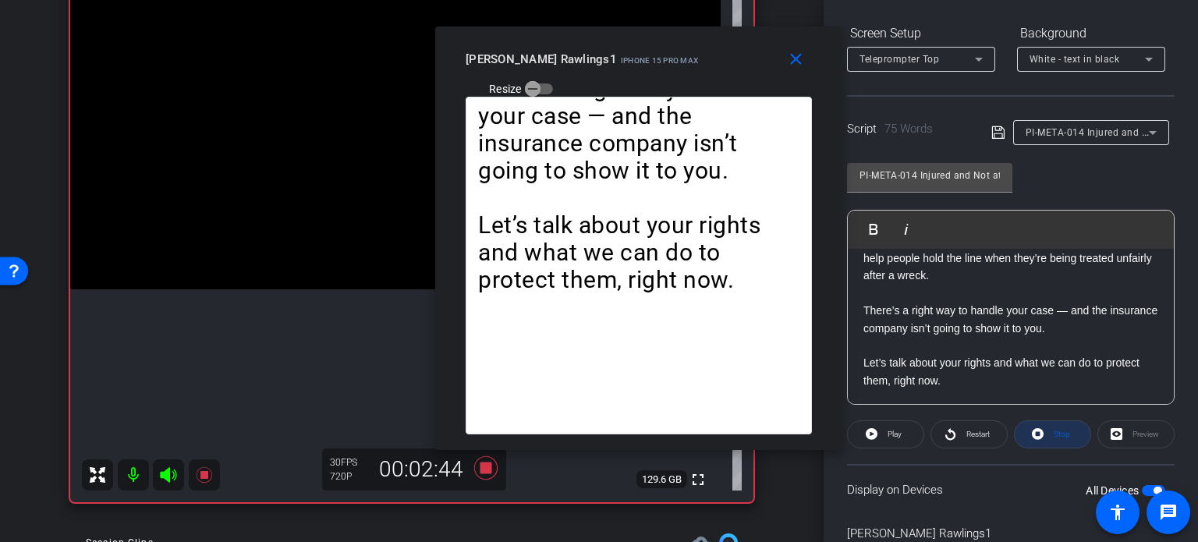
click at [1032, 429] on icon at bounding box center [1038, 434] width 12 height 12
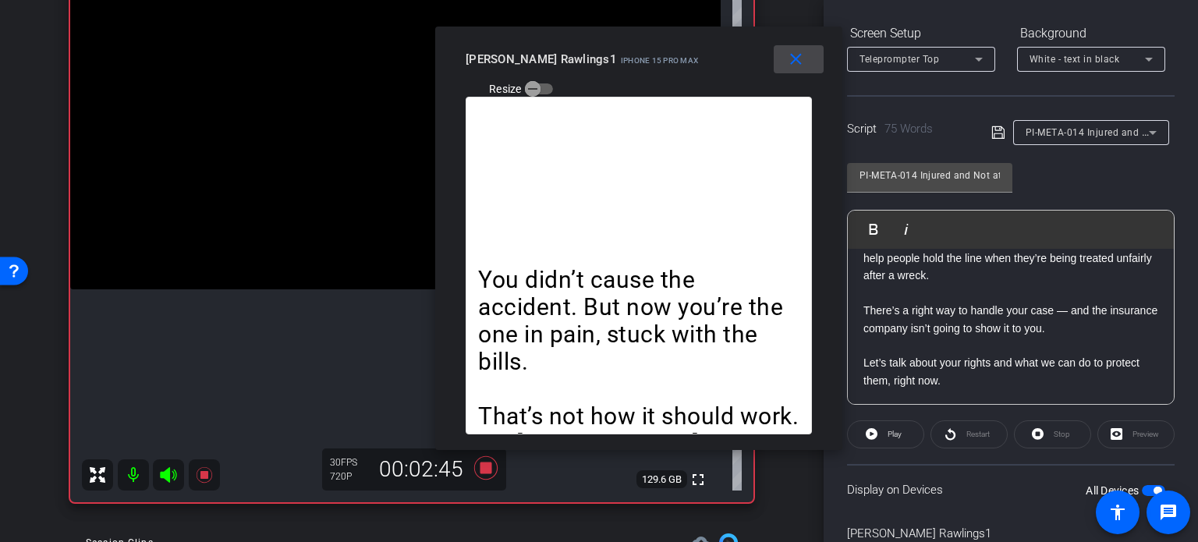
click at [807, 58] on span at bounding box center [799, 59] width 50 height 37
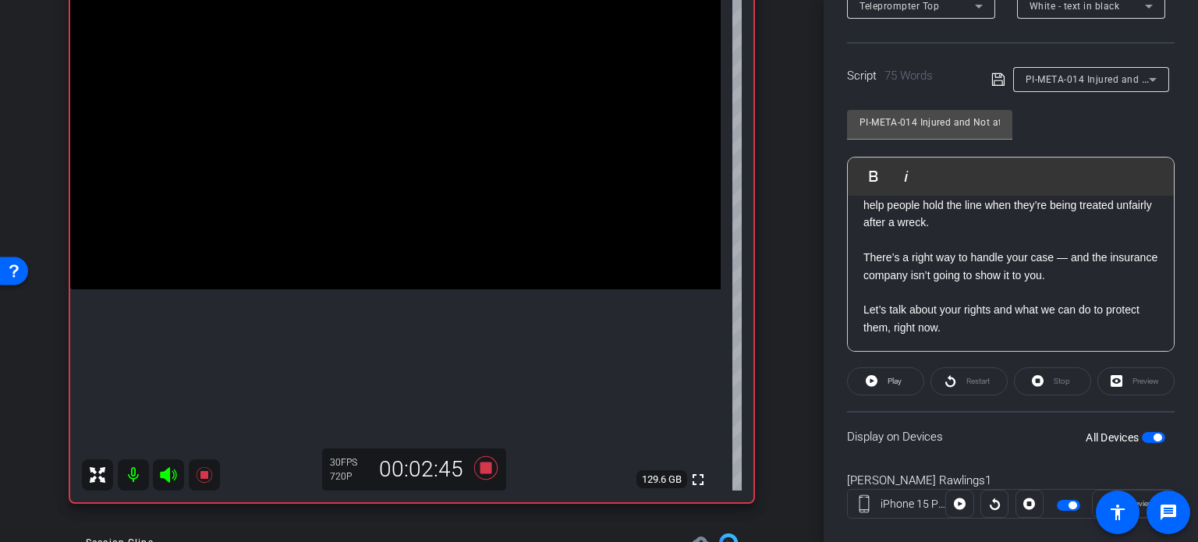
scroll to position [309, 0]
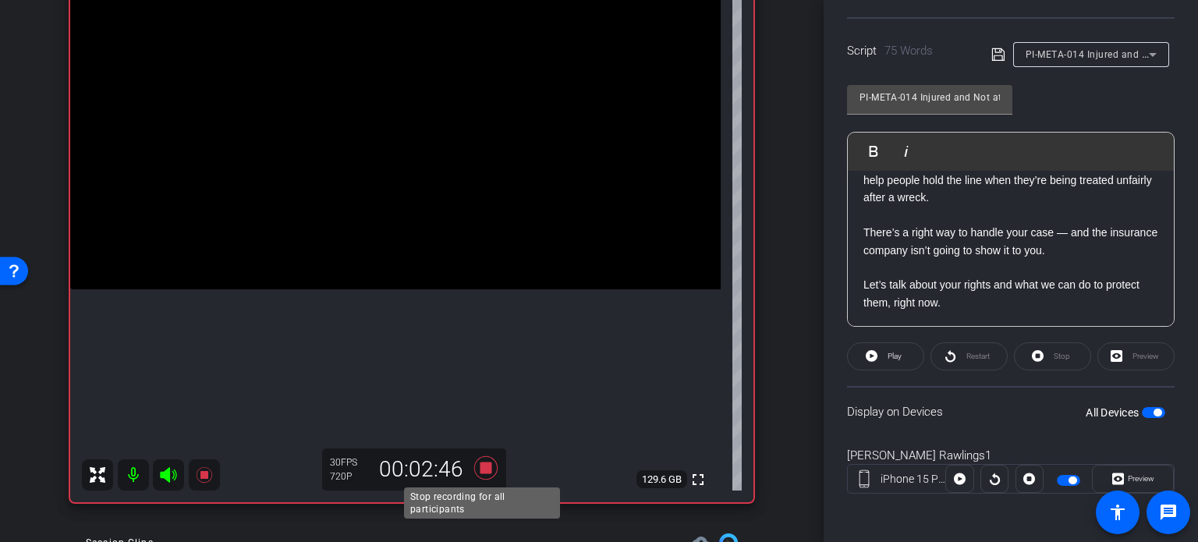
click at [487, 460] on icon at bounding box center [485, 468] width 37 height 28
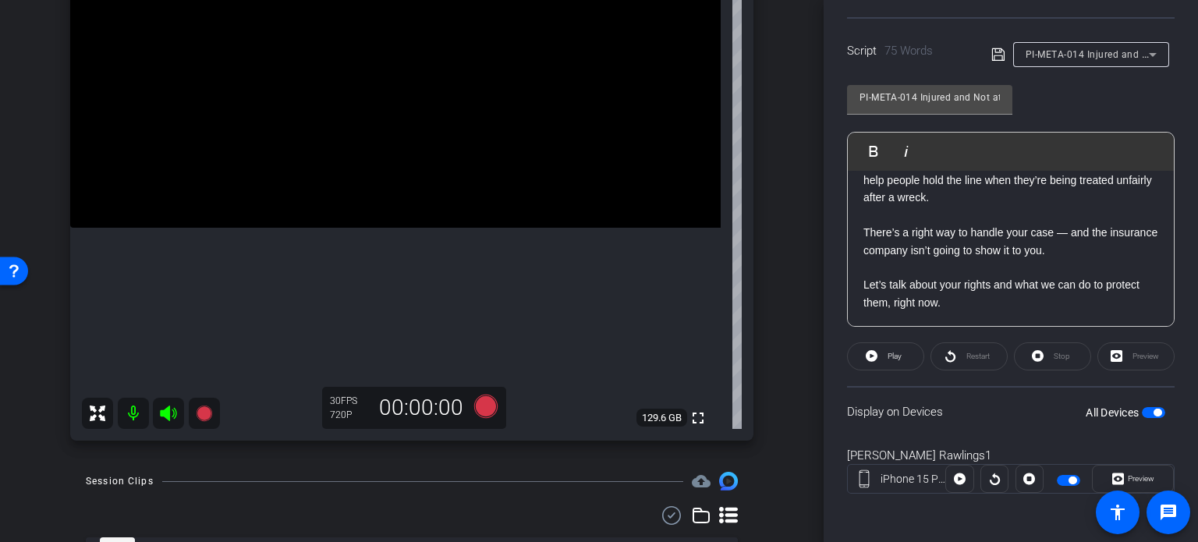
scroll to position [312, 0]
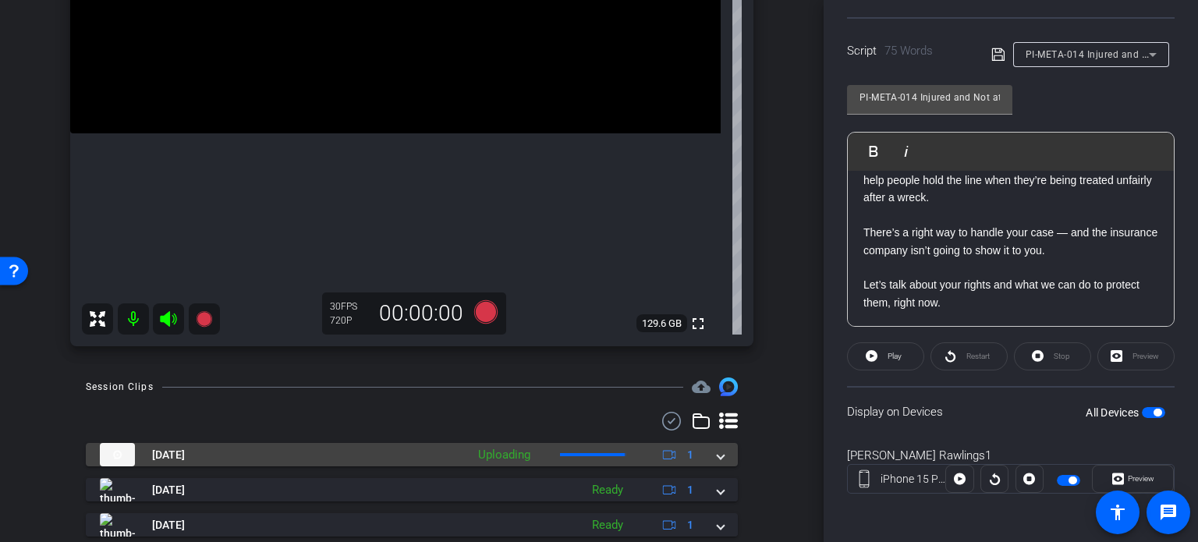
click at [718, 457] on span at bounding box center [721, 455] width 6 height 16
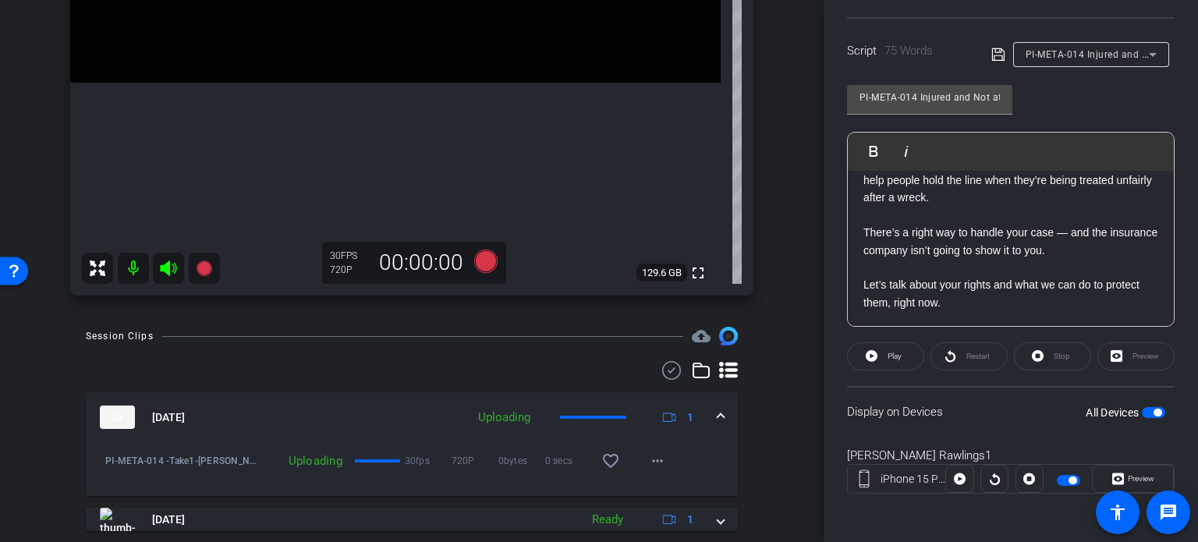
scroll to position [390, 0]
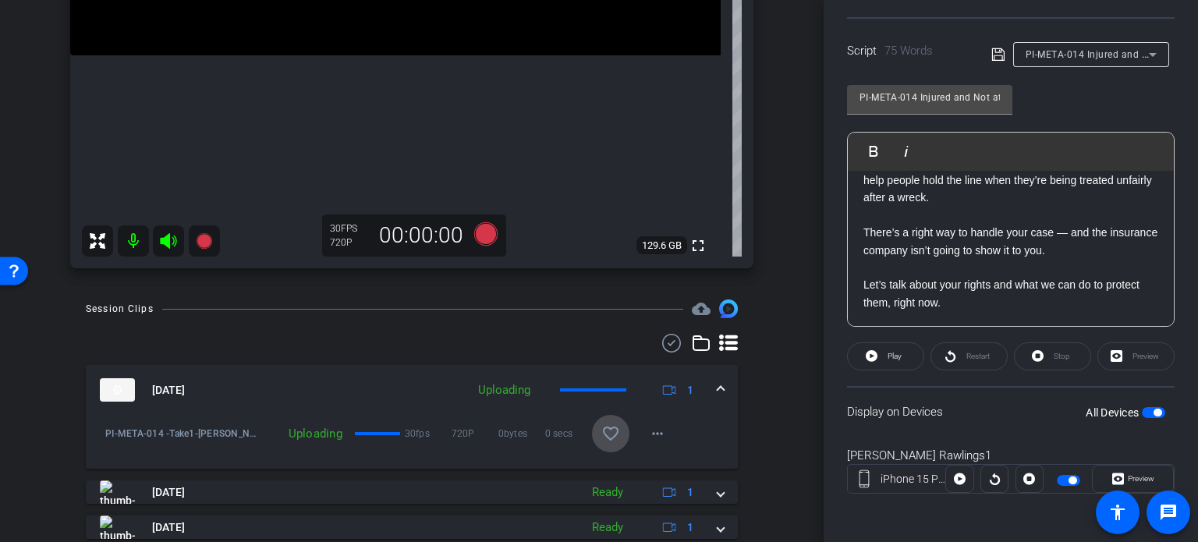
click at [601, 429] on mat-icon "favorite_border" at bounding box center [610, 433] width 19 height 19
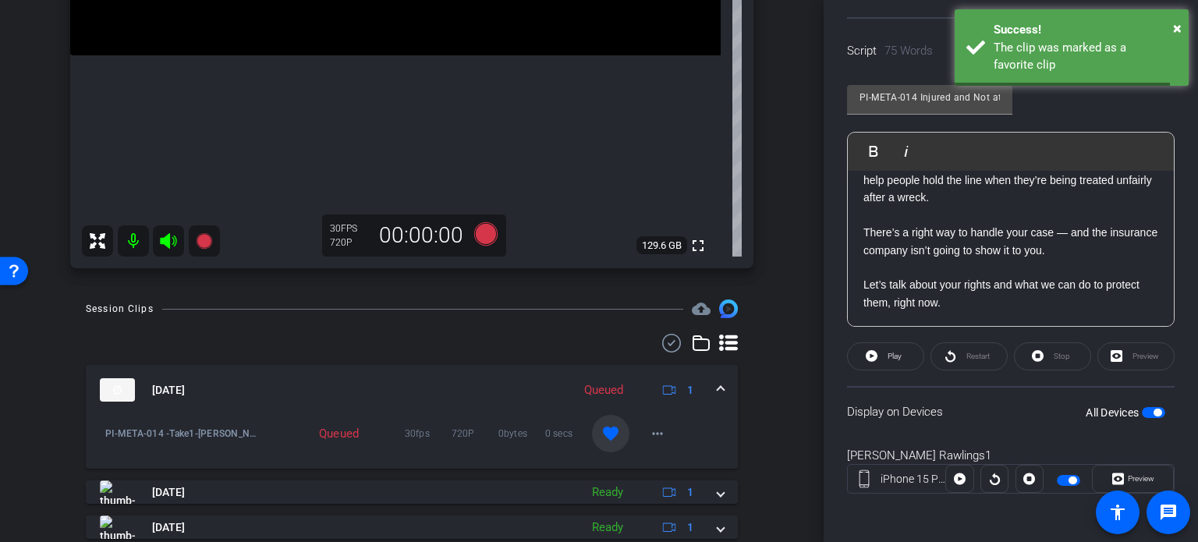
click at [727, 387] on mat-expansion-panel-header "Aug 20, 2025 Queued 1" at bounding box center [412, 390] width 652 height 50
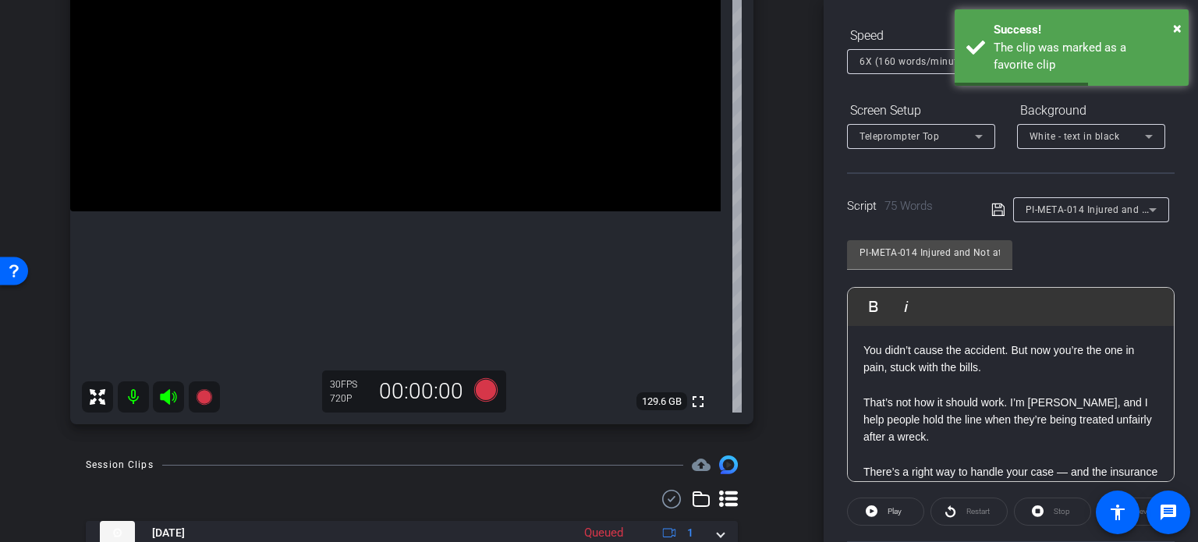
scroll to position [153, 0]
click at [1085, 207] on span "PI-META-014 Injured and Not at Fault? Here’s What to Do Next" at bounding box center [1168, 210] width 285 height 12
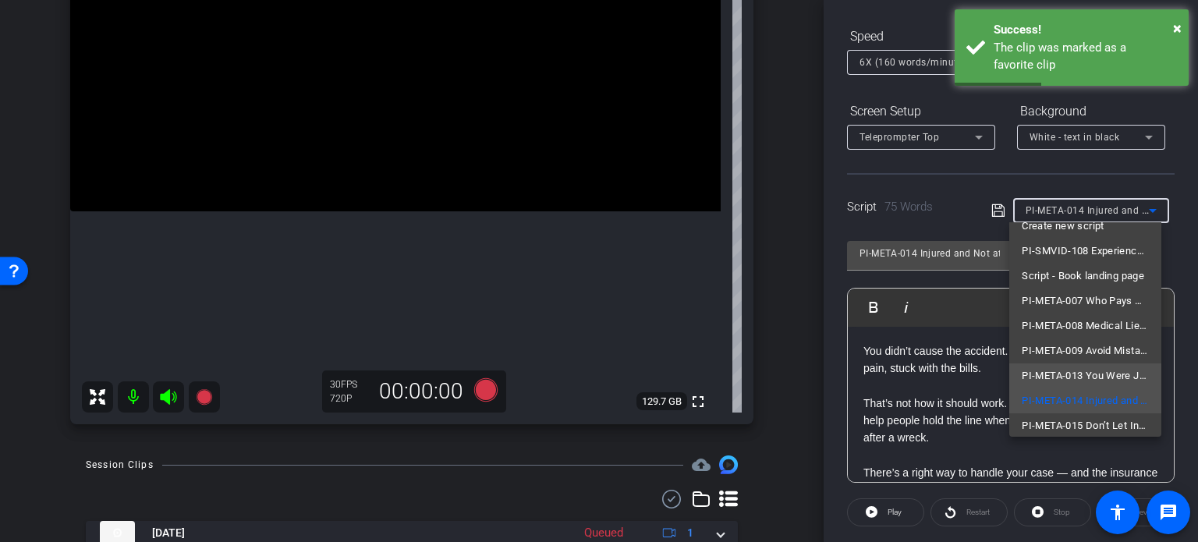
scroll to position [22, 0]
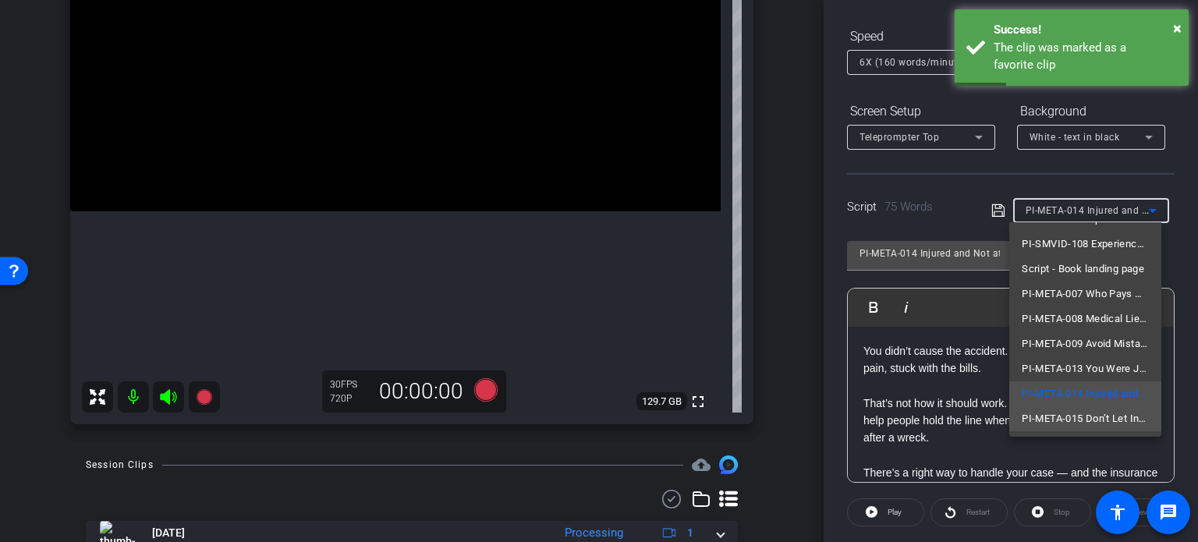
click at [1072, 415] on span "PI-META-015 Don’t Let Insurance Control the Story" at bounding box center [1085, 418] width 127 height 19
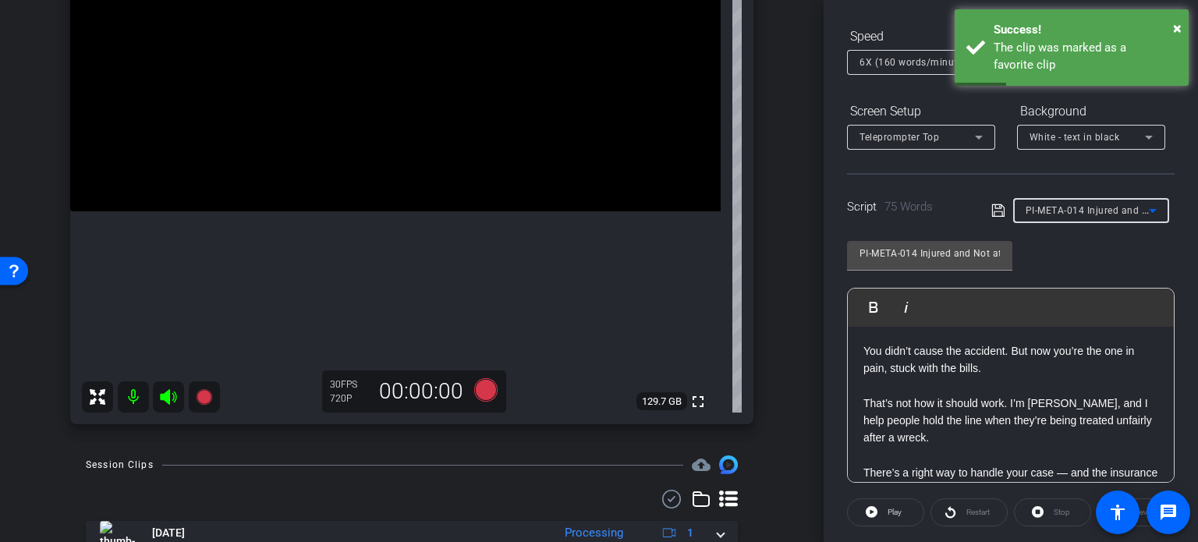
type input "PI-META-015 Don’t Let Insurance Control the Story"
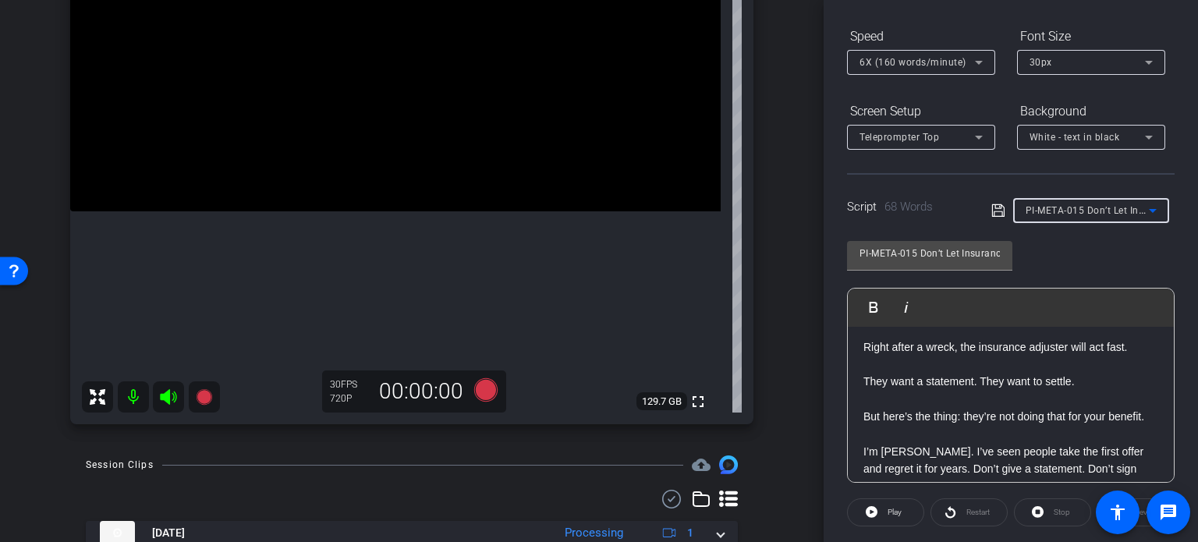
scroll to position [0, 0]
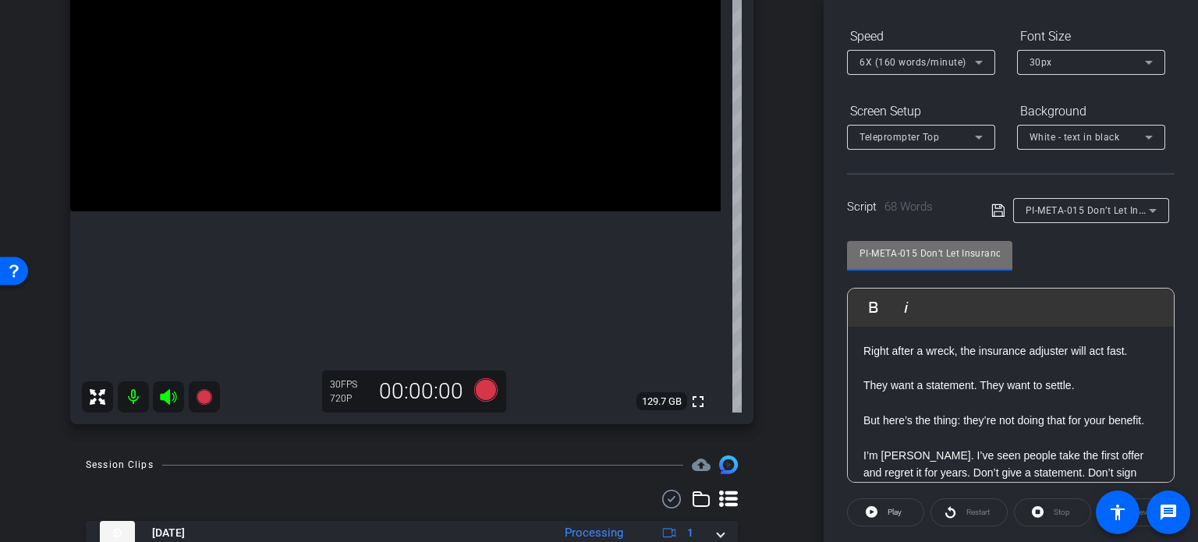
drag, startPoint x: 916, startPoint y: 252, endPoint x: 771, endPoint y: 221, distance: 147.6
click at [771, 221] on div "arrow_back Rawlings,Brent_Shoot08_06112025 Back to project Send invite account_…" at bounding box center [599, 271] width 1198 height 542
click at [786, 258] on div "arrow_back Rawlings,Brent_Shoot08_06112025 Back to project Send invite account_…" at bounding box center [412, 37] width 824 height 542
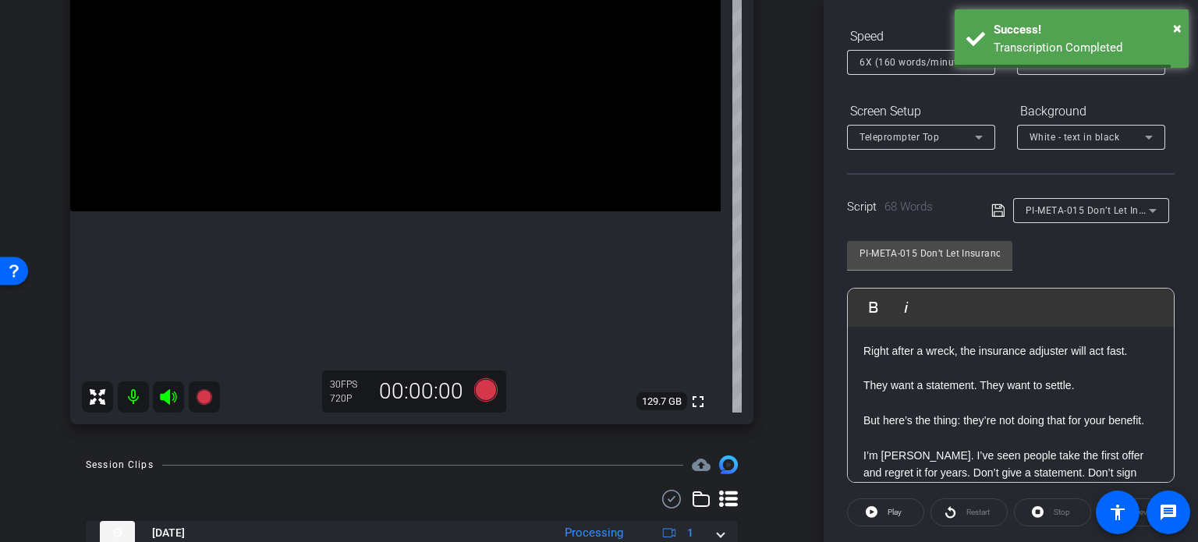
scroll to position [156, 0]
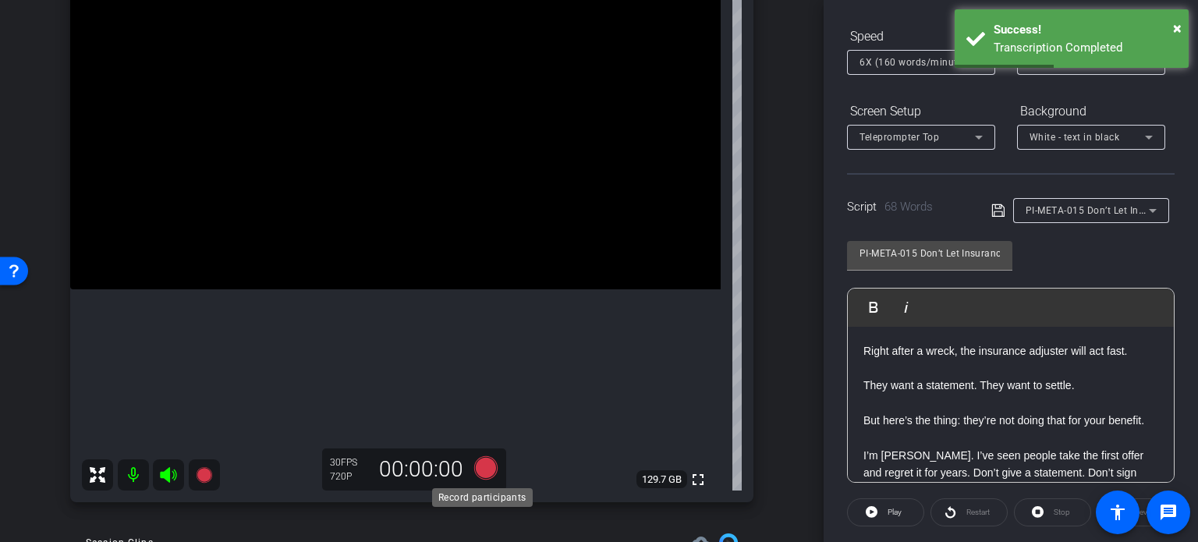
click at [482, 469] on icon at bounding box center [485, 467] width 23 height 23
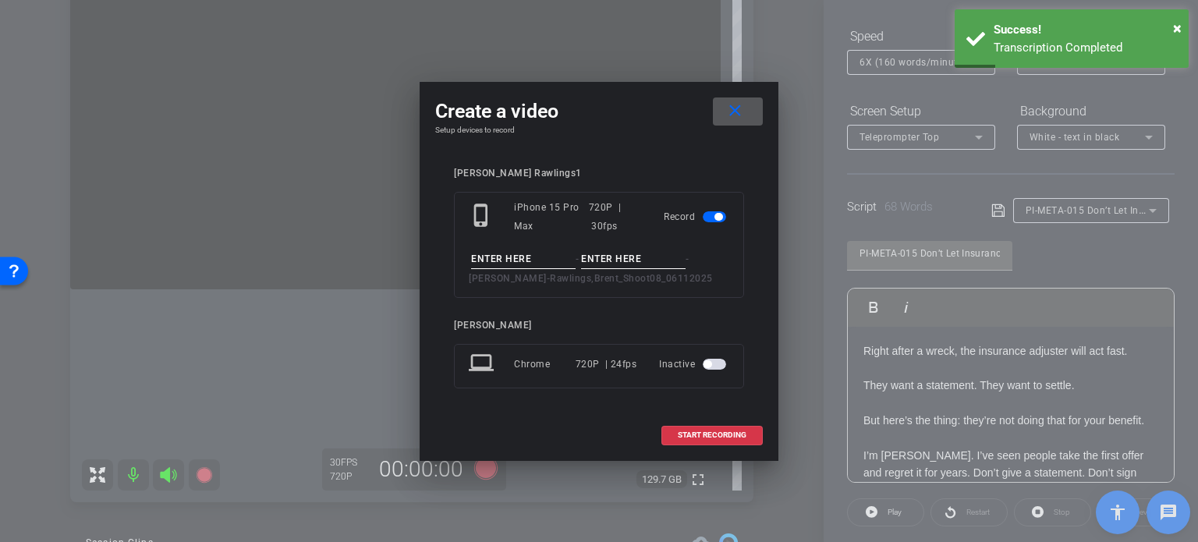
click at [739, 115] on mat-icon "close" at bounding box center [734, 110] width 19 height 19
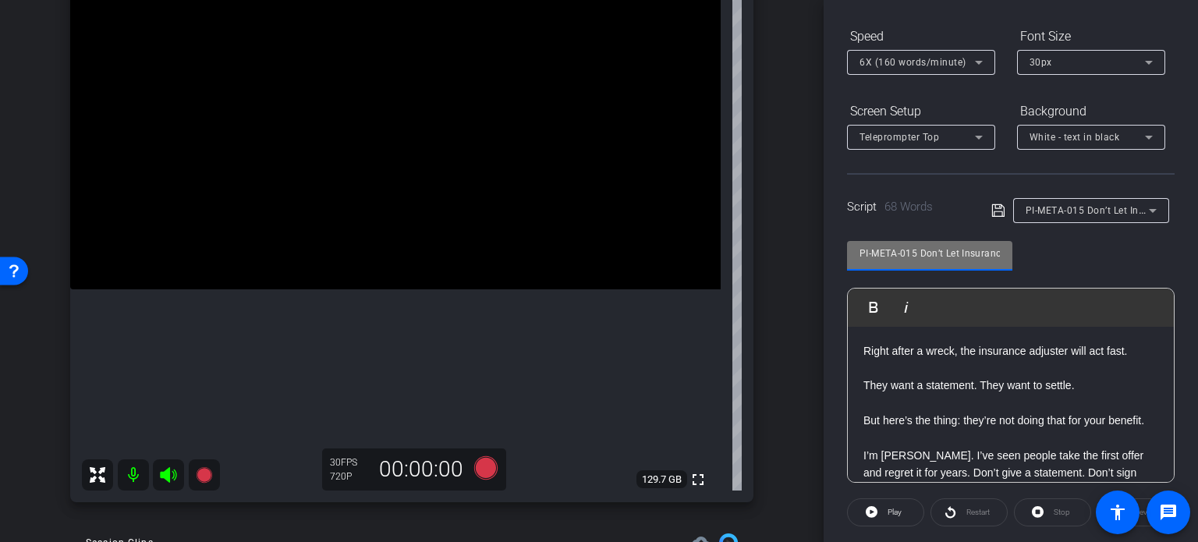
drag, startPoint x: 914, startPoint y: 250, endPoint x: 806, endPoint y: 236, distance: 109.2
click at [806, 235] on div "arrow_back Rawlings,Brent_Shoot08_06112025 Back to project Send invite account_…" at bounding box center [599, 271] width 1198 height 542
click at [781, 268] on div "arrow_back Rawlings,Brent_Shoot08_06112025 Back to project Send invite account_…" at bounding box center [412, 115] width 824 height 542
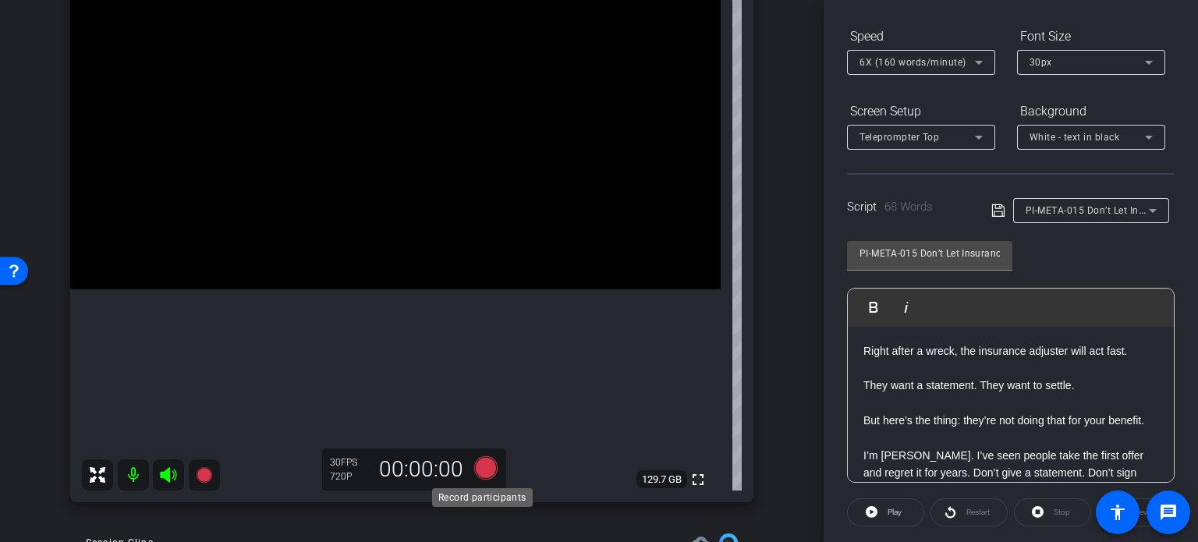
click at [484, 466] on icon at bounding box center [485, 467] width 23 height 23
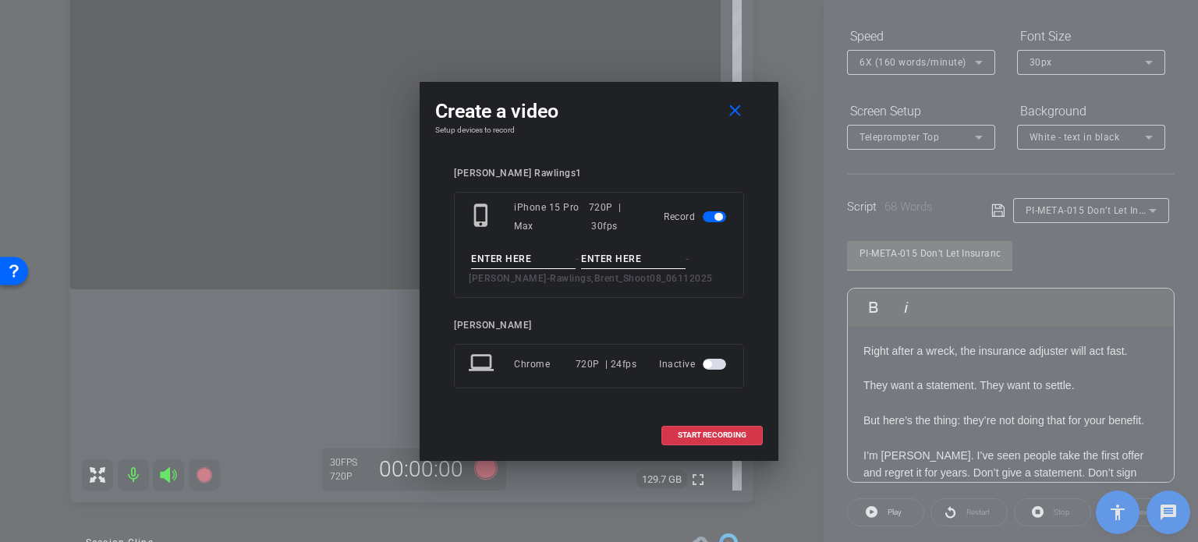
click at [518, 260] on input at bounding box center [523, 259] width 105 height 19
paste input "PI-META-015"
type input "PI-META-015"
click at [605, 260] on input at bounding box center [633, 259] width 105 height 19
type input "Take1"
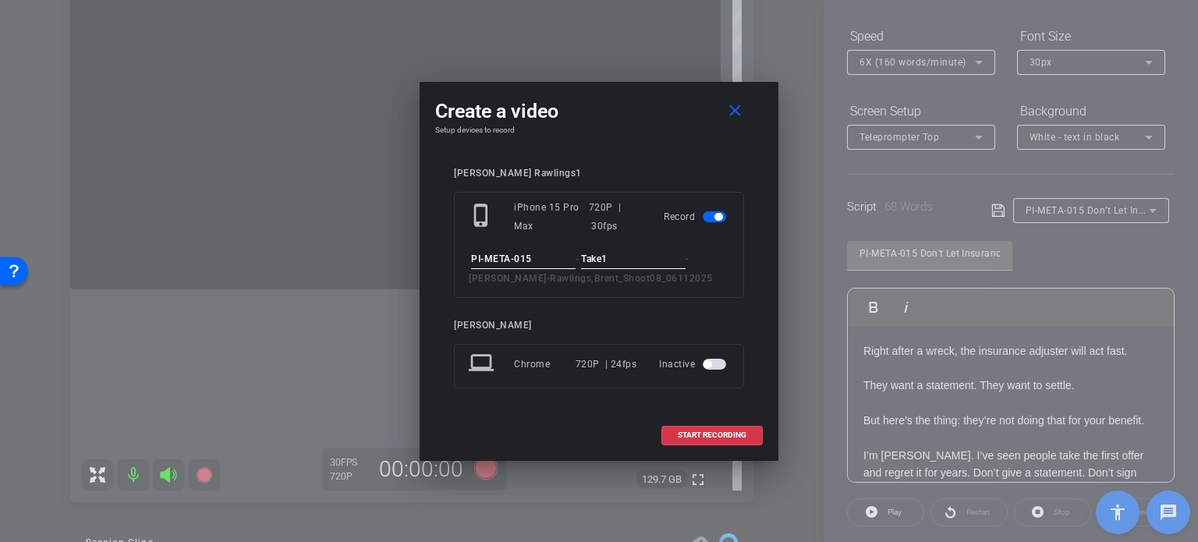
click at [544, 264] on input "PI-META-015" at bounding box center [523, 259] width 105 height 19
click at [617, 257] on input "Take1" at bounding box center [633, 259] width 105 height 19
click at [633, 264] on input "Take1" at bounding box center [633, 259] width 105 height 19
click at [551, 263] on input "PI-META-015" at bounding box center [523, 259] width 105 height 19
click at [613, 256] on input "Take1" at bounding box center [633, 259] width 105 height 19
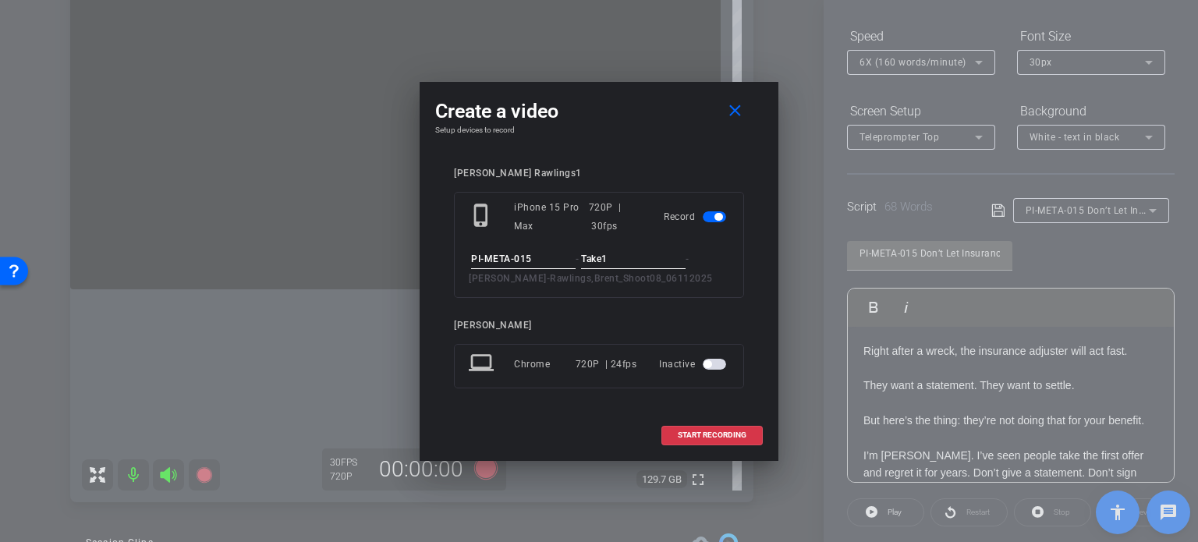
click at [613, 256] on input "Take1" at bounding box center [633, 259] width 105 height 19
click at [546, 260] on input "PI-META-015" at bounding box center [523, 259] width 105 height 19
click at [636, 258] on input "Take1" at bounding box center [633, 259] width 105 height 19
click at [564, 255] on input "PI-META-015" at bounding box center [523, 259] width 105 height 19
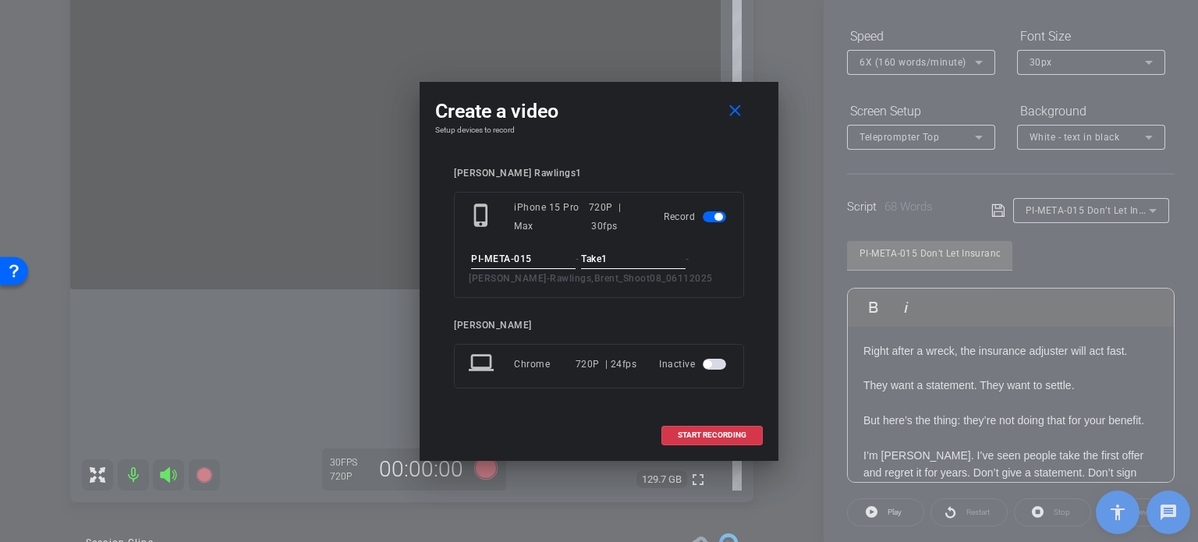
click at [653, 256] on input "Take1" at bounding box center [633, 259] width 105 height 19
click at [636, 261] on input "Take1" at bounding box center [633, 259] width 105 height 19
click at [746, 109] on span at bounding box center [738, 111] width 50 height 37
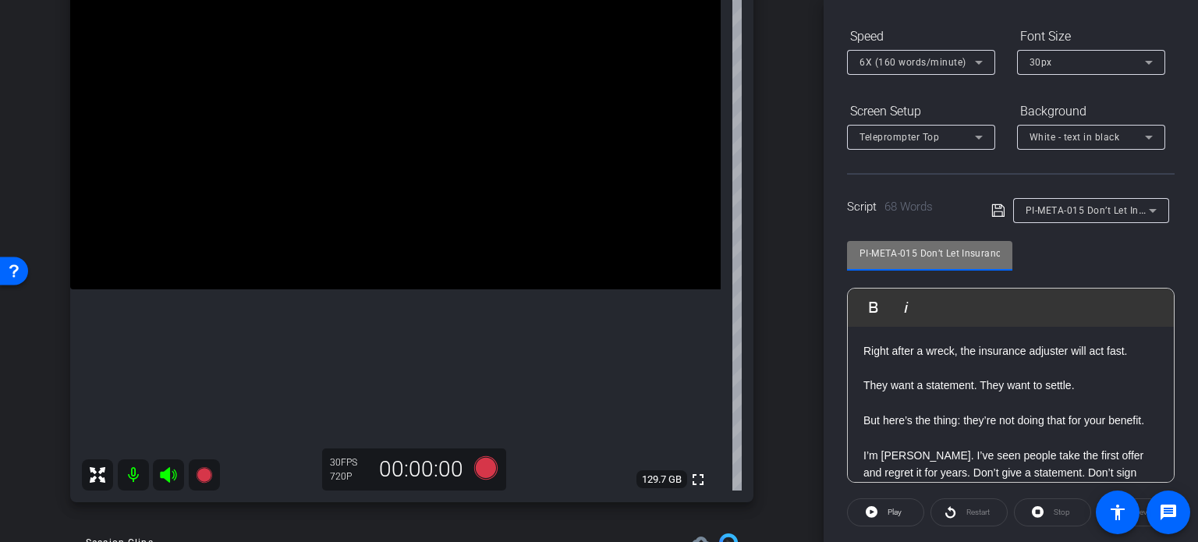
drag, startPoint x: 917, startPoint y: 253, endPoint x: 781, endPoint y: 243, distance: 136.9
click at [781, 243] on div "arrow_back Rawlings,Brent_Shoot08_06112025 Back to project Send invite account_…" at bounding box center [599, 271] width 1198 height 542
click at [780, 243] on div "arrow_back Rawlings,Brent_Shoot08_06112025 Back to project Send invite account_…" at bounding box center [412, 115] width 824 height 542
click at [783, 392] on div "arrow_back Rawlings,Brent_Shoot08_06112025 Back to project Send invite account_…" at bounding box center [412, 271] width 824 height 542
drag, startPoint x: 919, startPoint y: 249, endPoint x: 799, endPoint y: 243, distance: 120.3
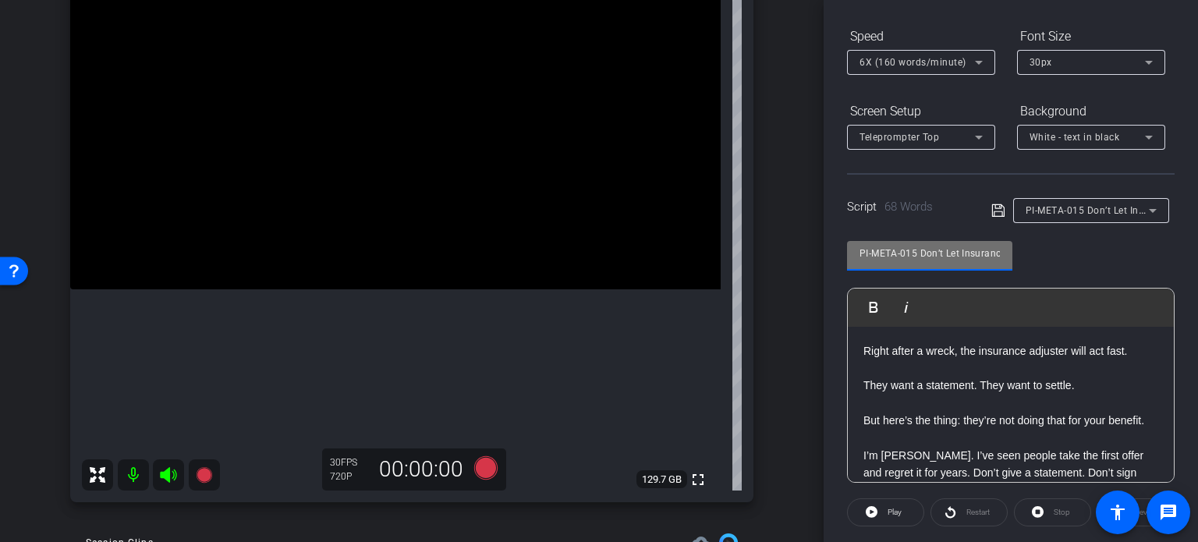
click at [799, 239] on div "arrow_back Rawlings,Brent_Shoot08_06112025 Back to project Send invite account_…" at bounding box center [599, 271] width 1198 height 542
click at [794, 336] on div "arrow_back Rawlings,Brent_Shoot08_06112025 Back to project Send invite account_…" at bounding box center [412, 115] width 824 height 542
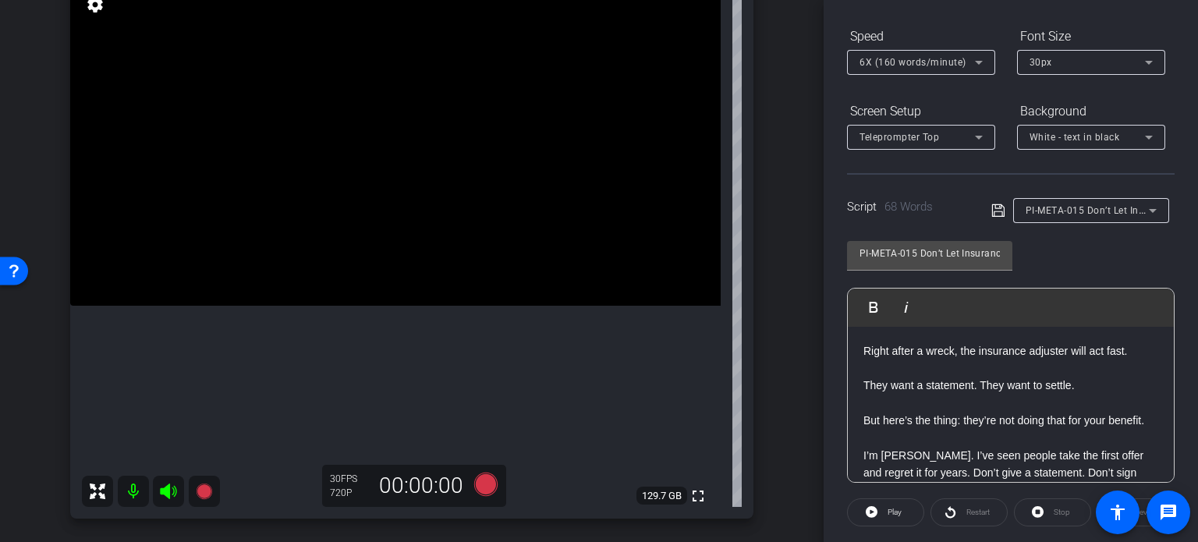
scroll to position [140, 0]
click at [786, 321] on div "arrow_back Rawlings,Brent_Shoot08_06112025 Back to project Send invite account_…" at bounding box center [412, 131] width 824 height 542
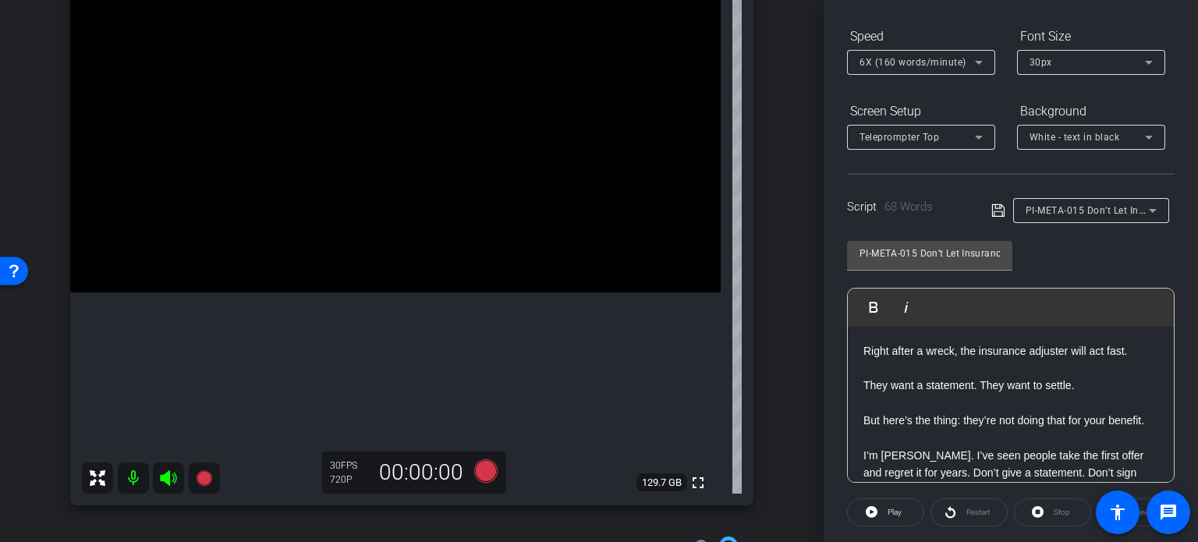
scroll to position [126, 0]
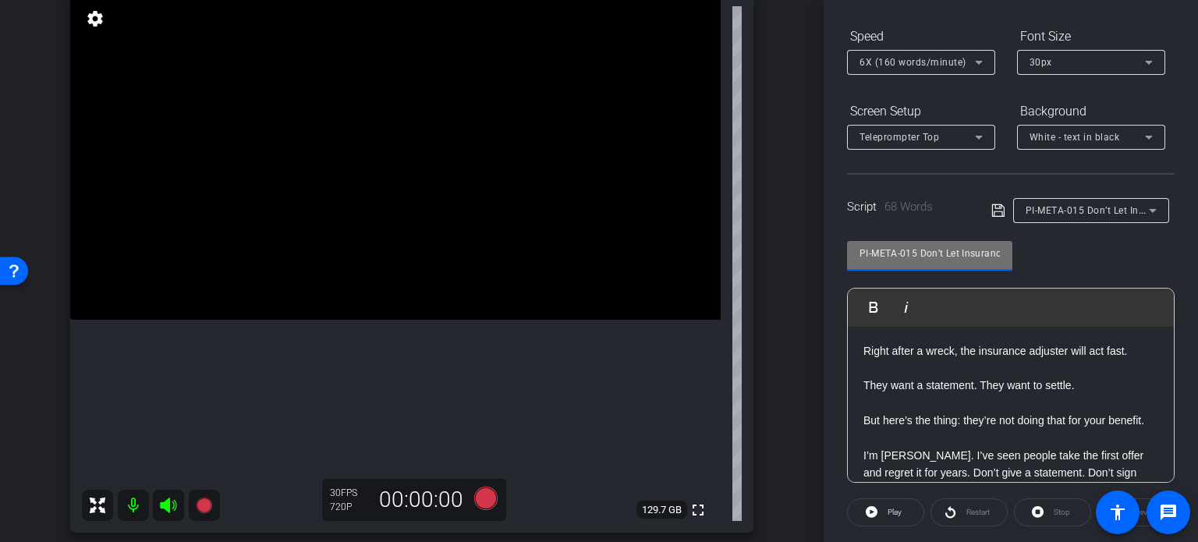
drag, startPoint x: 870, startPoint y: 244, endPoint x: 807, endPoint y: 243, distance: 62.4
click at [807, 239] on div "arrow_back Rawlings,Brent_Shoot08_06112025 Back to project Send invite account_…" at bounding box center [599, 271] width 1198 height 542
click at [777, 278] on div "arrow_back Rawlings,Brent_Shoot08_06112025 Back to project Send invite account_…" at bounding box center [412, 145] width 824 height 542
drag, startPoint x: 915, startPoint y: 250, endPoint x: 840, endPoint y: 261, distance: 75.8
click at [834, 261] on div "Participants Teleprompter Adjustments settings Erika Centeno flip Director Ever…" at bounding box center [1011, 271] width 374 height 542
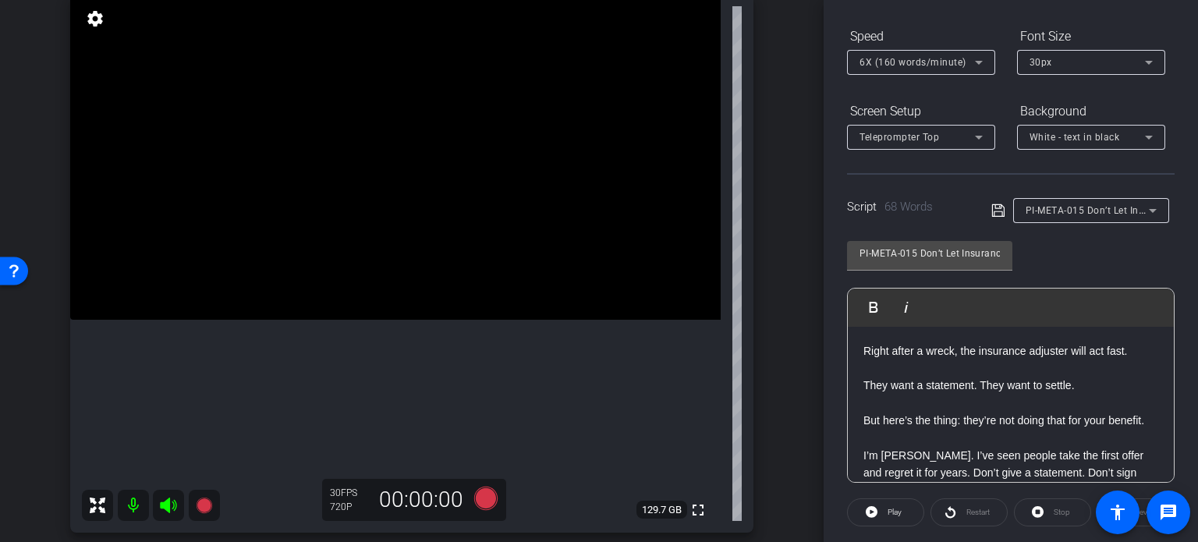
click at [792, 295] on div "arrow_back Rawlings,Brent_Shoot08_06112025 Back to project Send invite account_…" at bounding box center [412, 145] width 824 height 542
click at [475, 495] on icon at bounding box center [485, 498] width 23 height 23
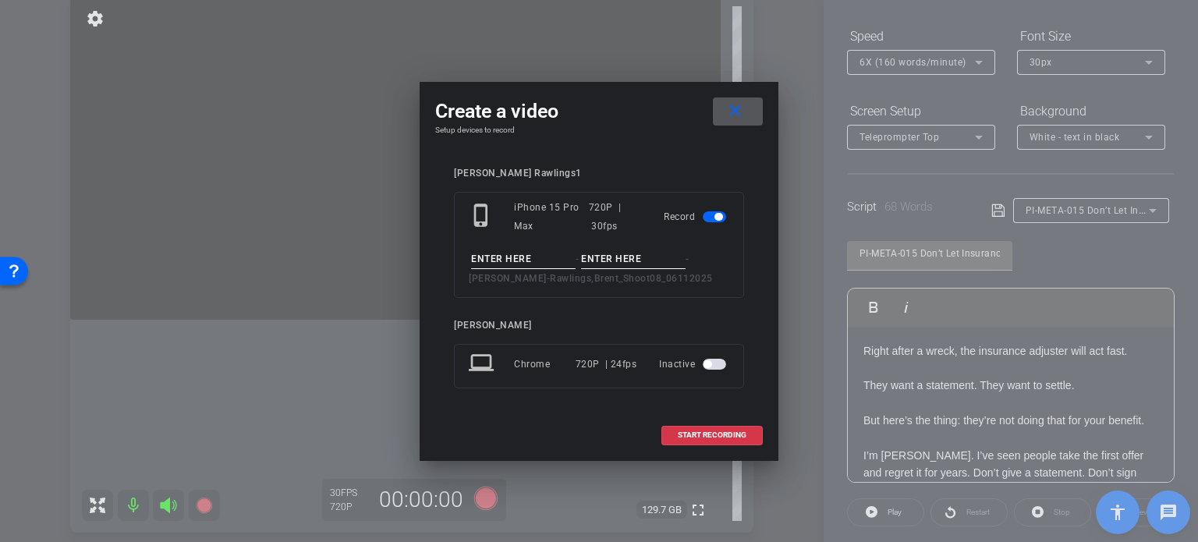
click at [547, 260] on input at bounding box center [523, 259] width 105 height 19
paste input "PI-META-015"
type input "PI-META-015"
click at [606, 261] on input at bounding box center [633, 259] width 105 height 19
type input "Take1"
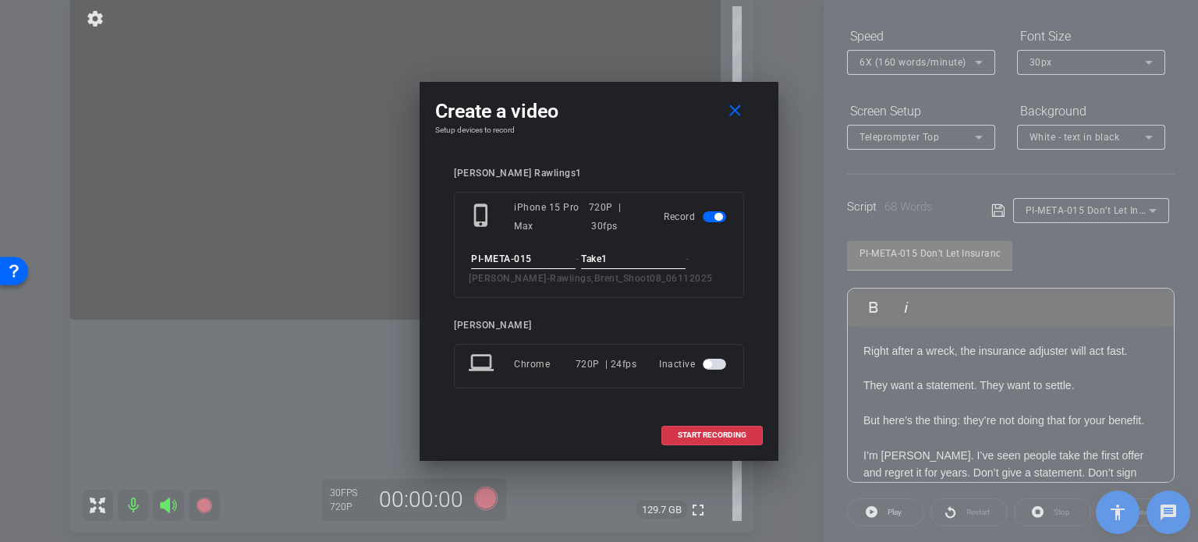
click at [548, 264] on input "PI-META-015" at bounding box center [523, 259] width 105 height 19
click at [632, 264] on input "Take1" at bounding box center [633, 259] width 105 height 19
click at [575, 295] on div "phone_iphone iPhone 15 Pro Max 720P | 30fps Record PI-META-015 - Take1 - Rawlin…" at bounding box center [599, 245] width 290 height 106
click at [575, 293] on div "phone_iphone iPhone 15 Pro Max 720P | 30fps Record PI-META-015 - Take1 - Rawlin…" at bounding box center [599, 245] width 290 height 106
click at [693, 435] on span "START RECORDING" at bounding box center [712, 435] width 69 height 8
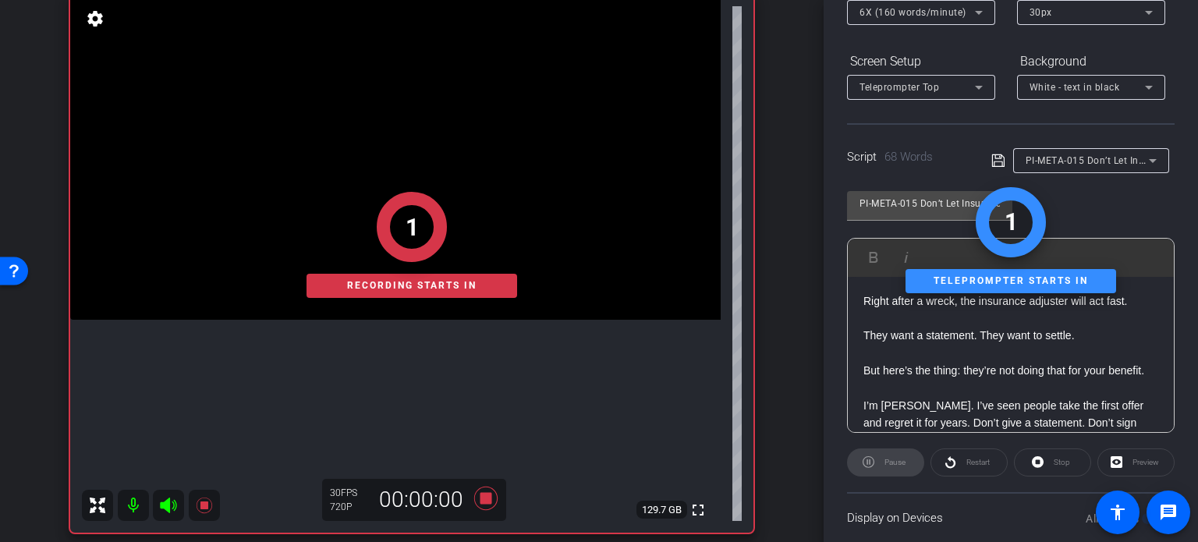
scroll to position [309, 0]
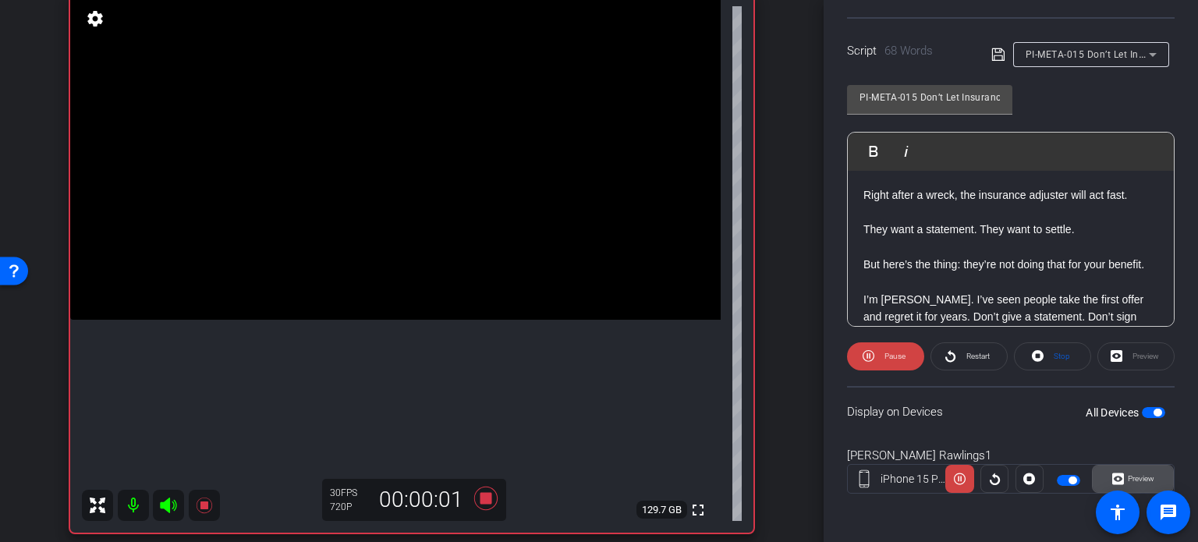
click at [1128, 474] on span "Preview" at bounding box center [1141, 478] width 27 height 9
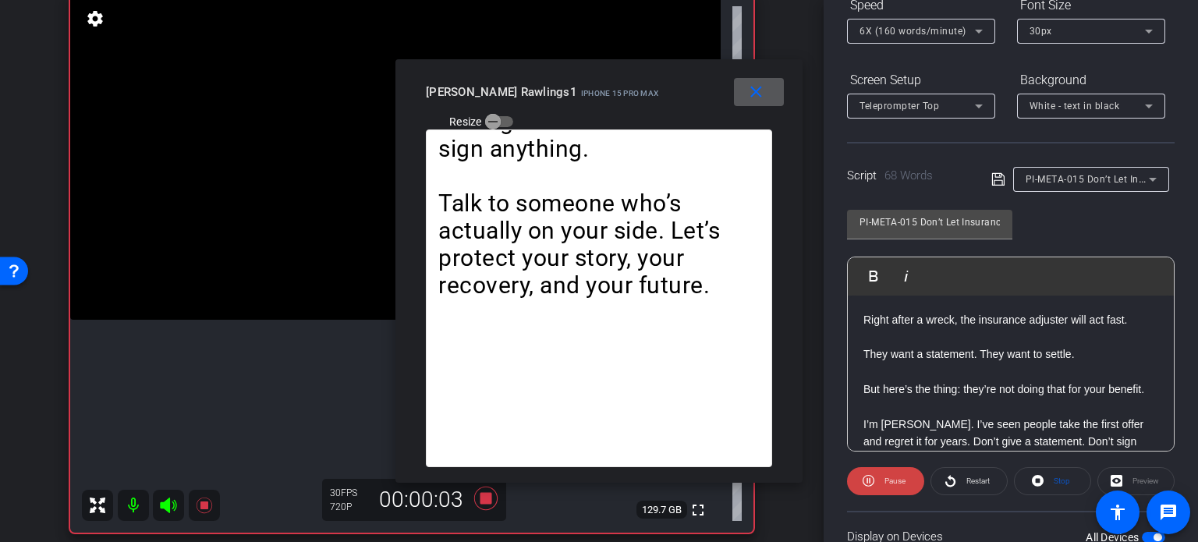
scroll to position [153, 0]
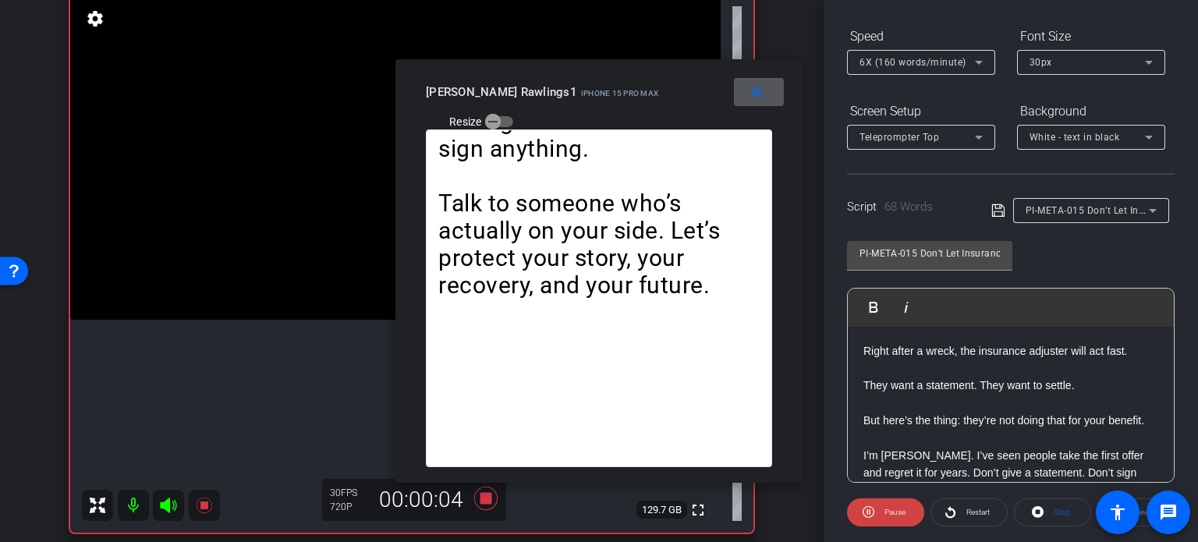
click at [914, 52] on div "6X (160 words/minute)" at bounding box center [916, 61] width 115 height 19
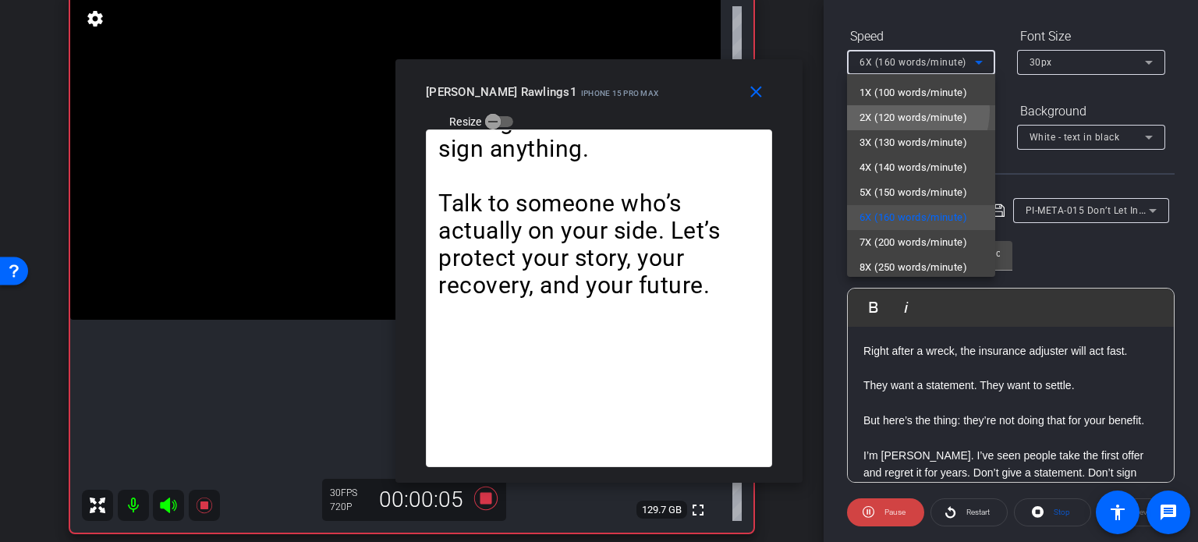
click at [904, 109] on span "2X (120 words/minute)" at bounding box center [913, 117] width 108 height 19
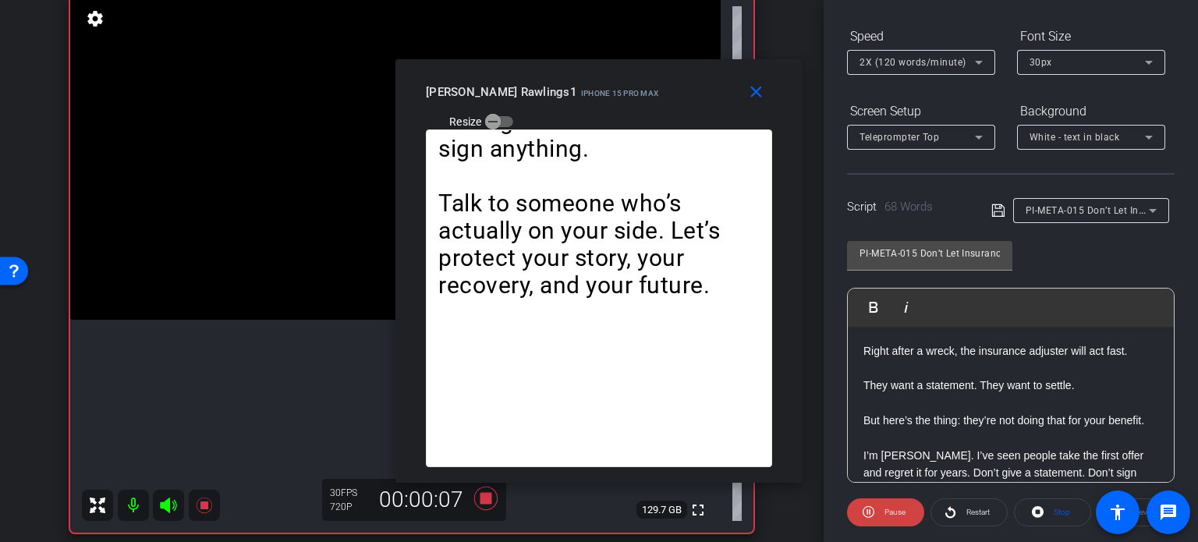
click at [931, 50] on div "2X (120 words/minute)" at bounding box center [920, 62] width 123 height 25
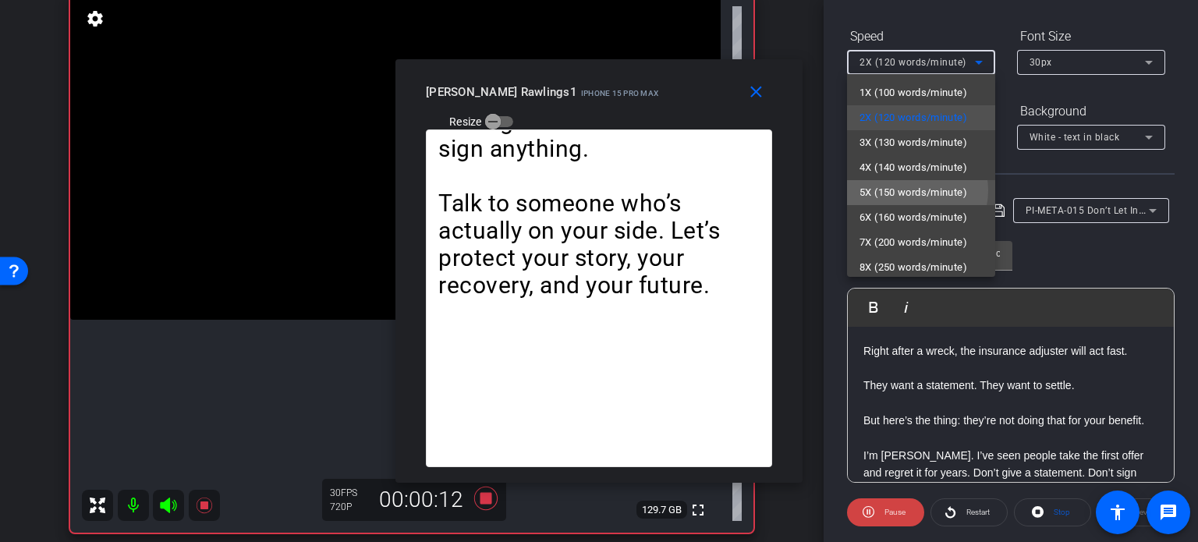
click at [910, 190] on span "5X (150 words/minute)" at bounding box center [913, 192] width 108 height 19
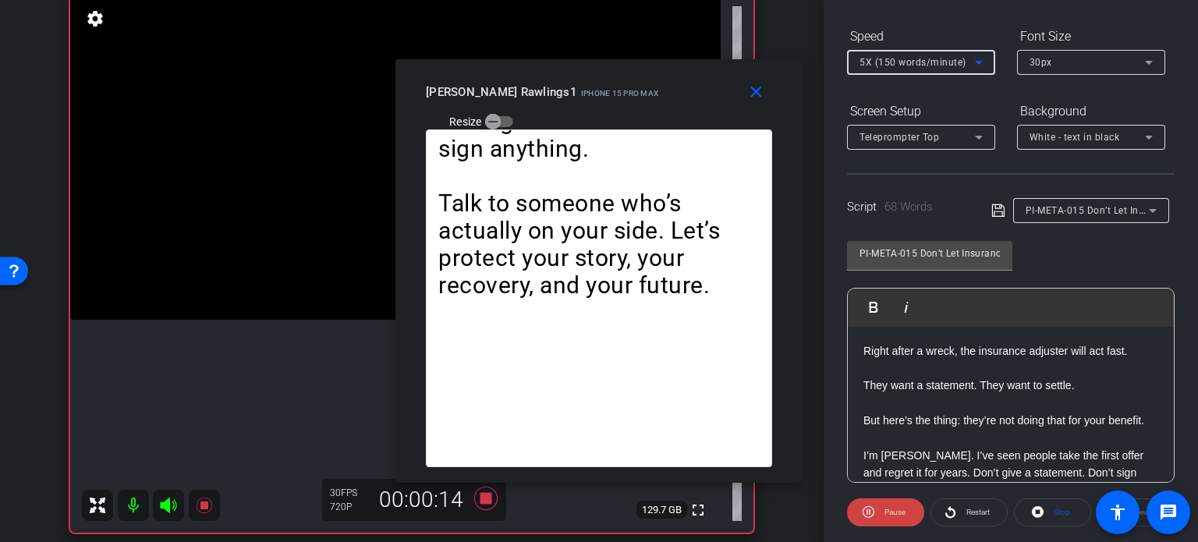
click at [930, 58] on span "5X (150 words/minute)" at bounding box center [912, 62] width 107 height 11
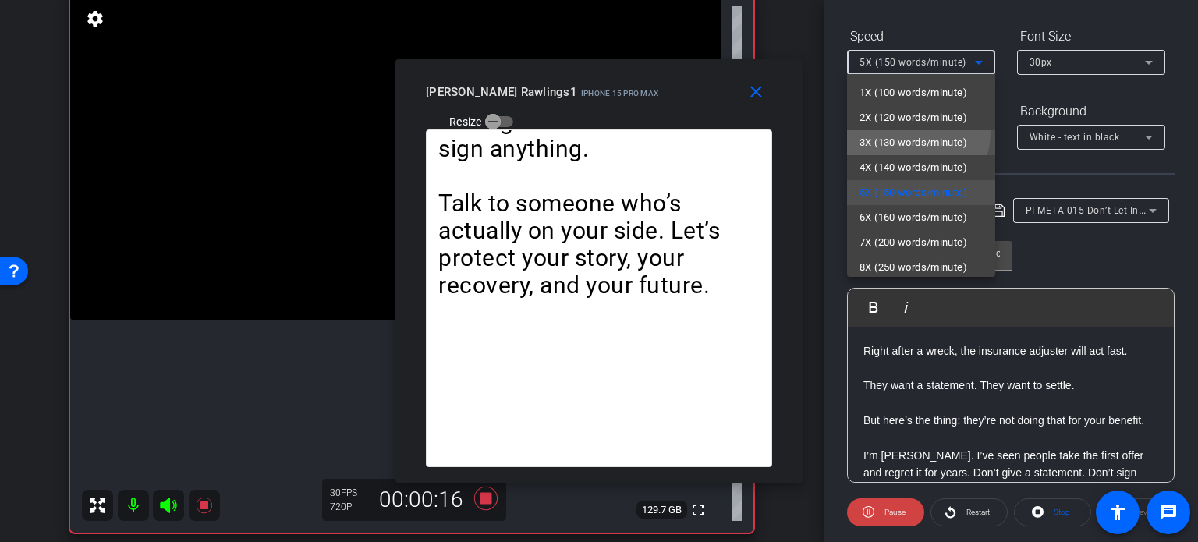
click at [916, 133] on span "3X (130 words/minute)" at bounding box center [913, 142] width 108 height 19
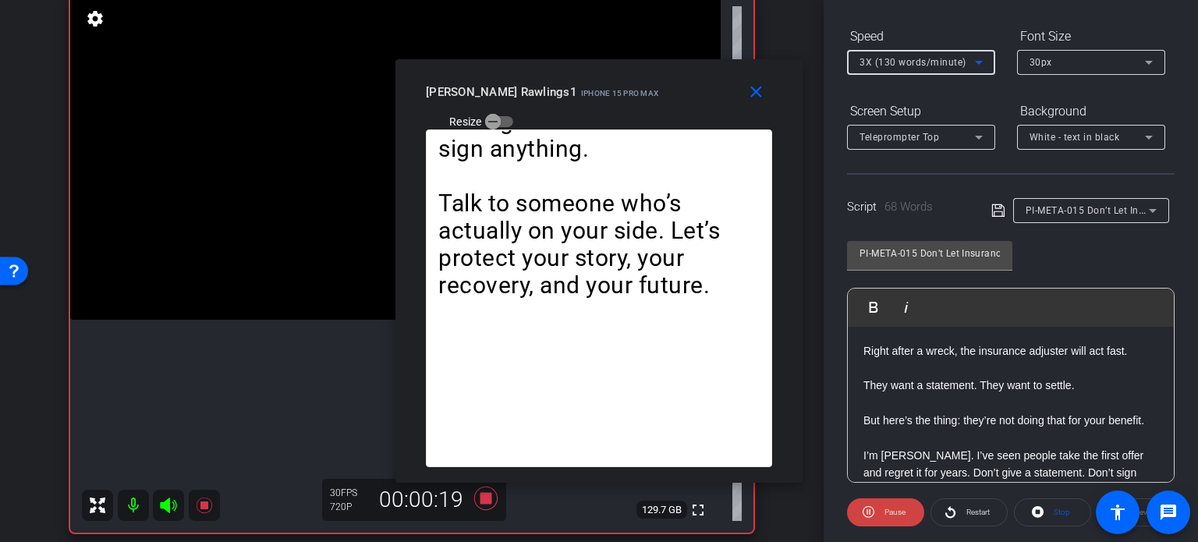
click at [914, 63] on span "3X (130 words/minute)" at bounding box center [912, 62] width 107 height 11
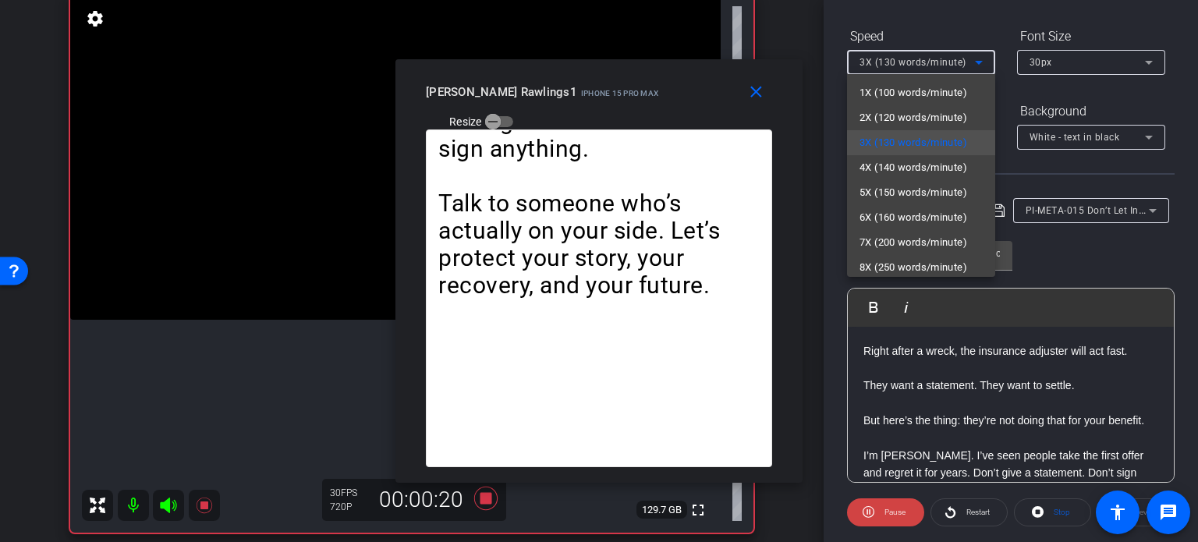
click at [897, 100] on span "1X (100 words/minute)" at bounding box center [913, 92] width 108 height 19
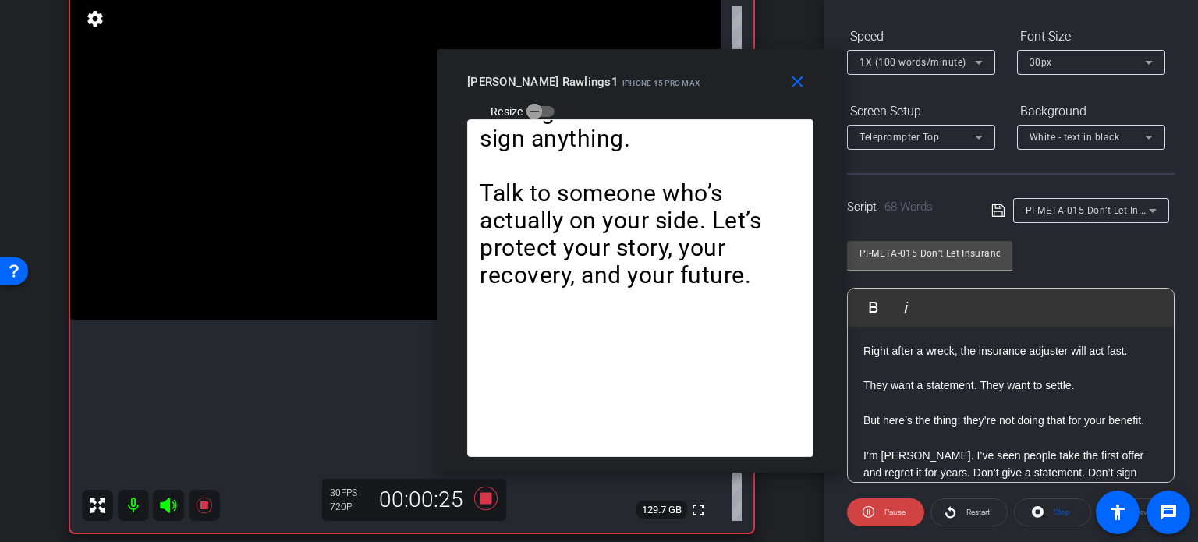
drag, startPoint x: 617, startPoint y: 106, endPoint x: 658, endPoint y: 96, distance: 42.6
click at [658, 96] on div "close Brent Rawlings1 iPhone 15 Pro Max Resize" at bounding box center [640, 84] width 407 height 70
click at [799, 73] on mat-icon "close" at bounding box center [797, 82] width 19 height 19
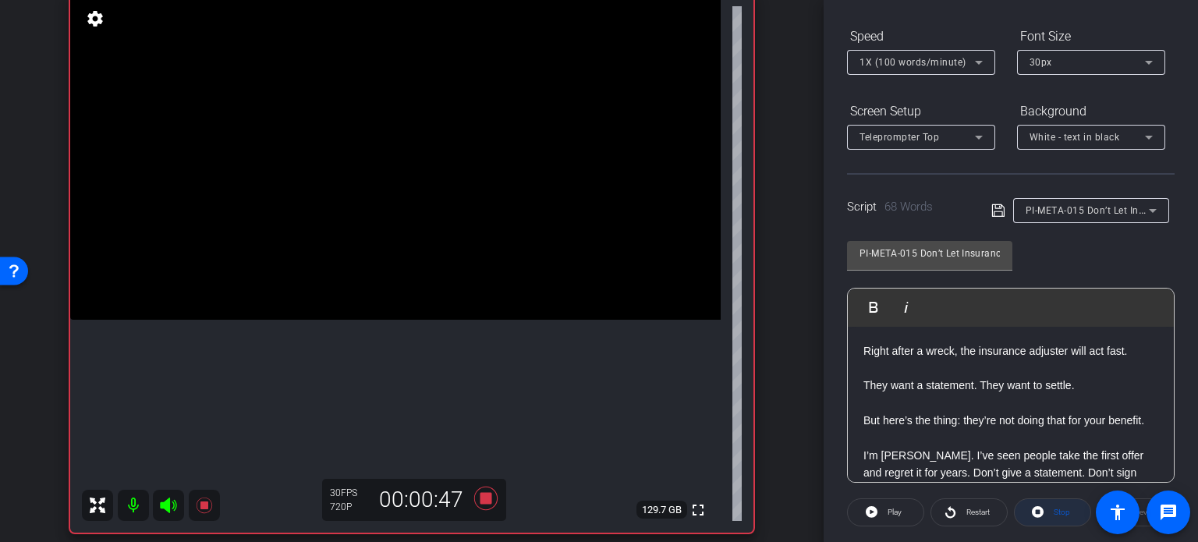
click at [1032, 511] on icon at bounding box center [1038, 512] width 12 height 12
click at [870, 512] on icon at bounding box center [872, 511] width 12 height 19
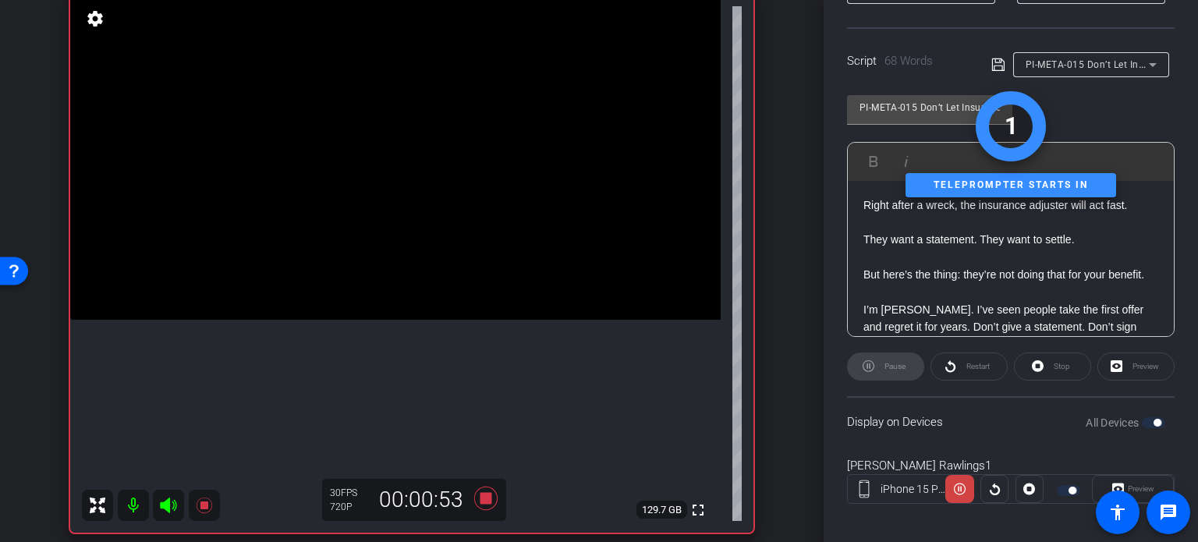
scroll to position [309, 0]
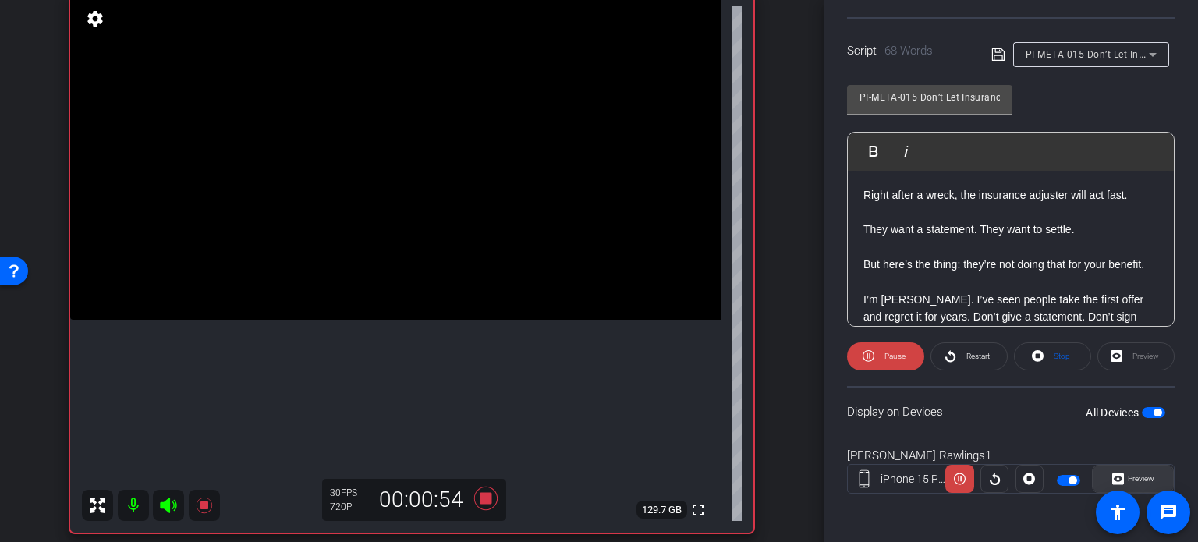
click at [1136, 472] on span "Preview" at bounding box center [1139, 479] width 30 height 22
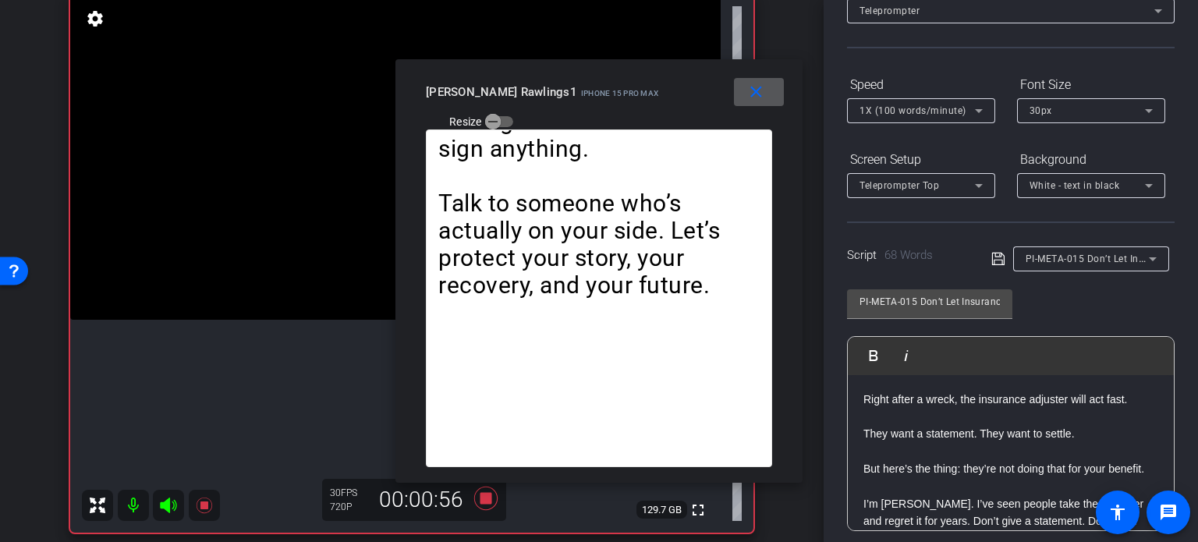
scroll to position [75, 0]
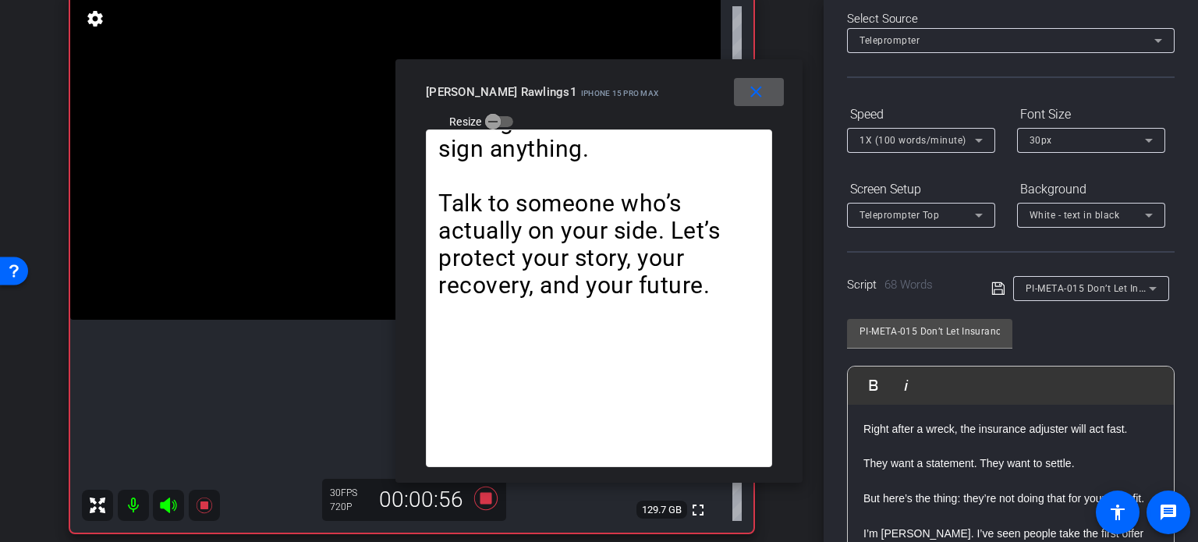
click at [906, 143] on span "1X (100 words/minute)" at bounding box center [912, 140] width 107 height 11
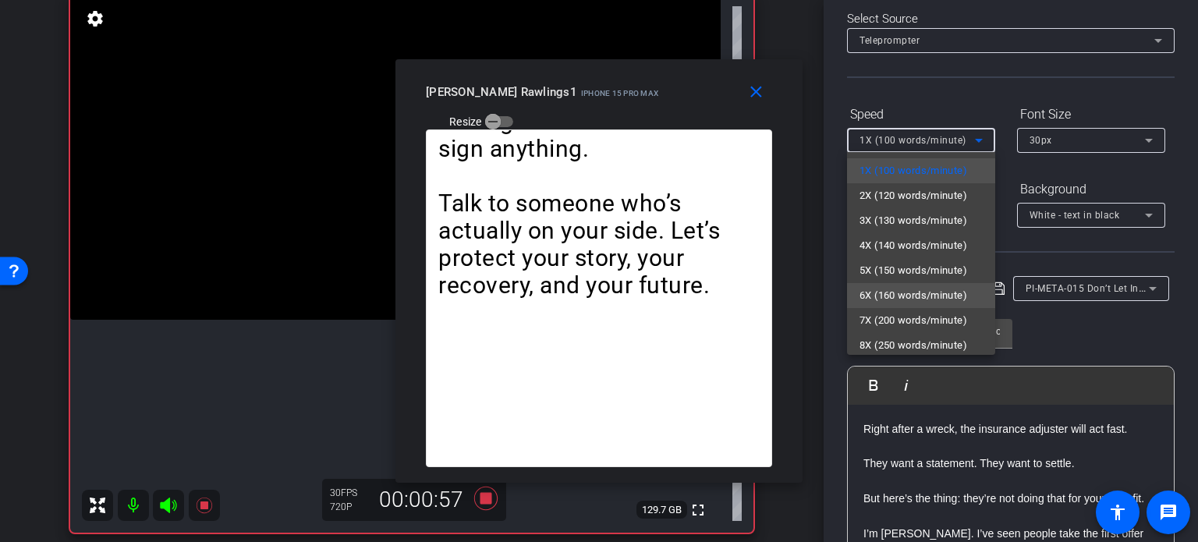
click at [897, 294] on span "6X (160 words/minute)" at bounding box center [913, 295] width 108 height 19
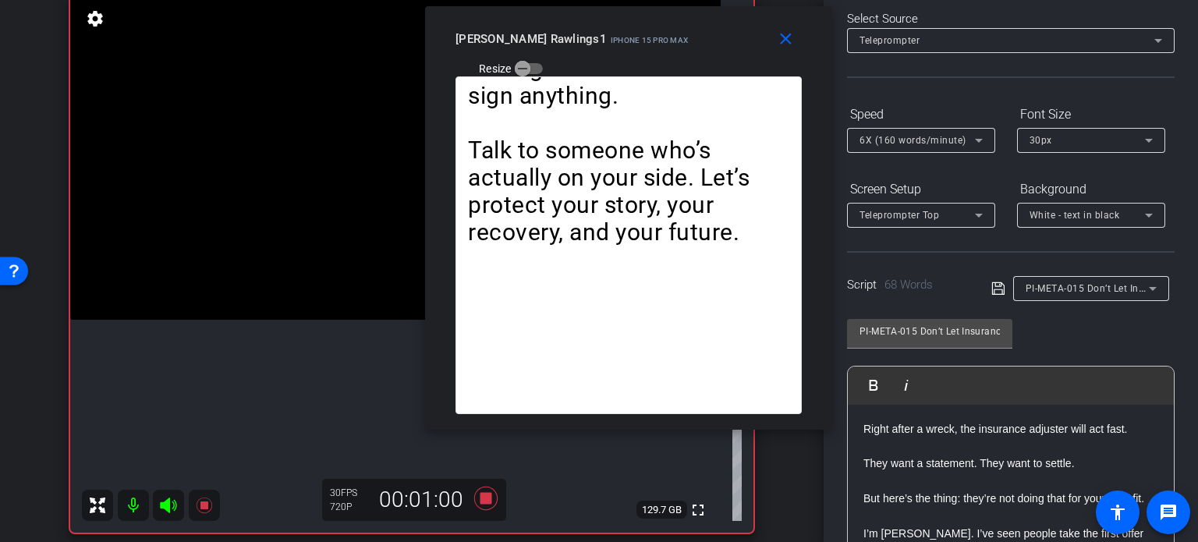
drag, startPoint x: 627, startPoint y: 112, endPoint x: 657, endPoint y: 59, distance: 60.1
click at [657, 59] on div "close Brent Rawlings1 iPhone 15 Pro Max Resize" at bounding box center [628, 41] width 407 height 70
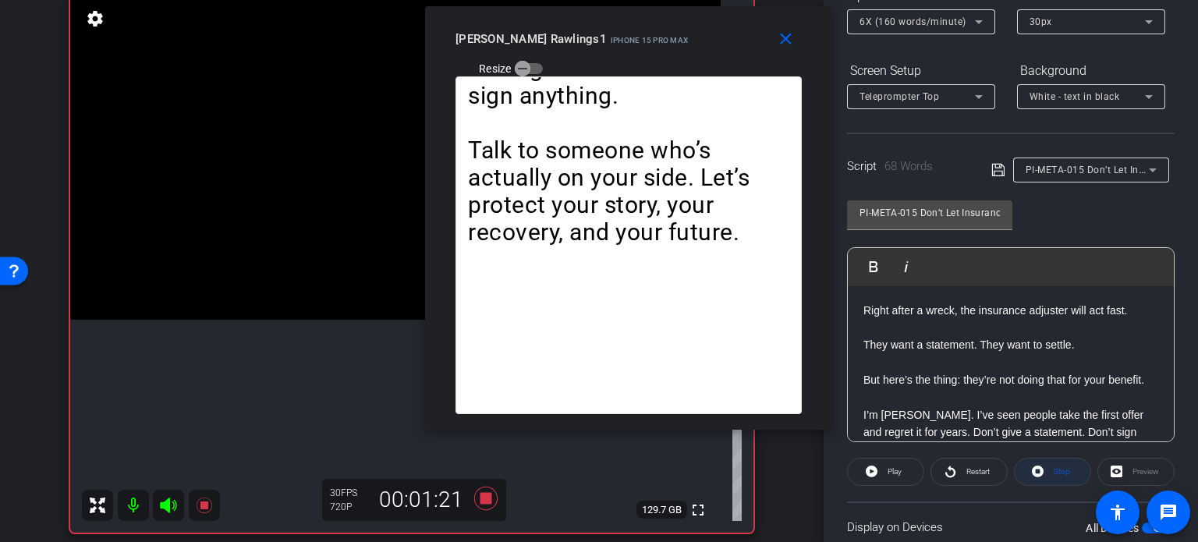
scroll to position [231, 0]
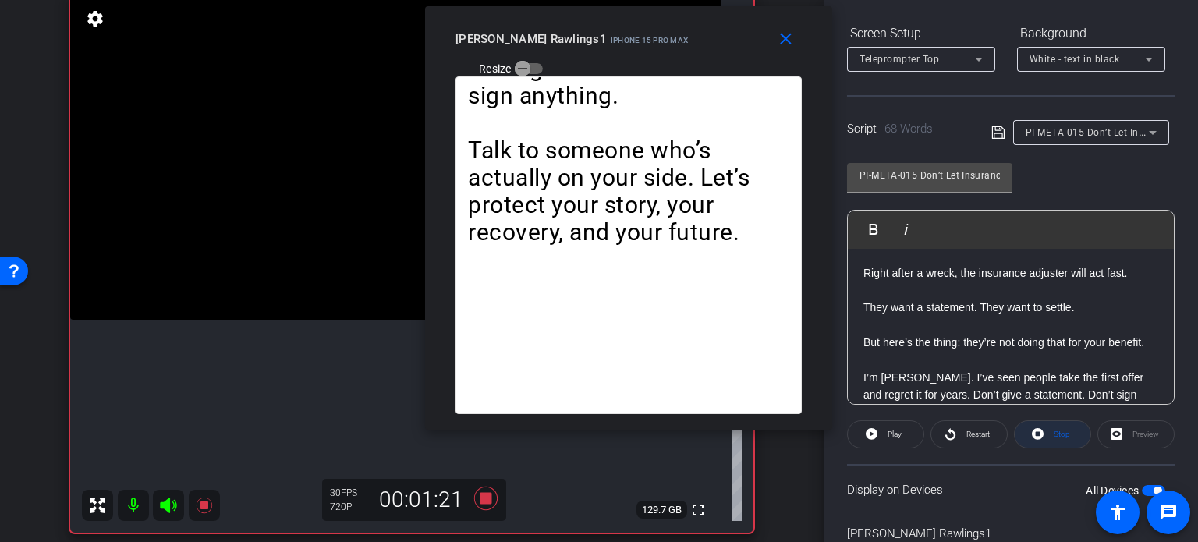
click at [1068, 418] on span at bounding box center [1053, 434] width 76 height 37
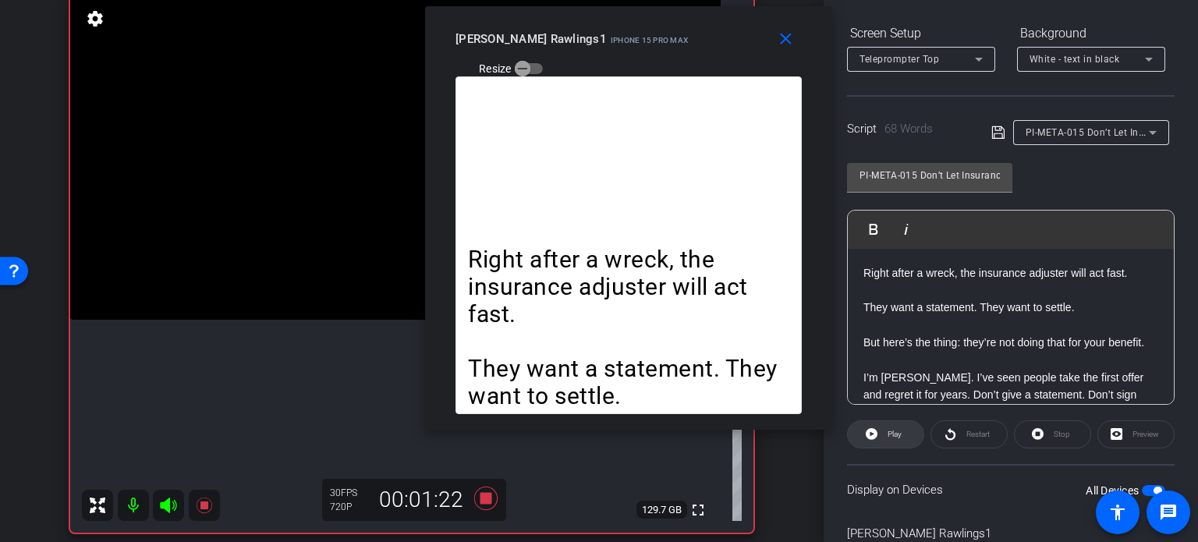
click at [905, 424] on span at bounding box center [886, 434] width 76 height 37
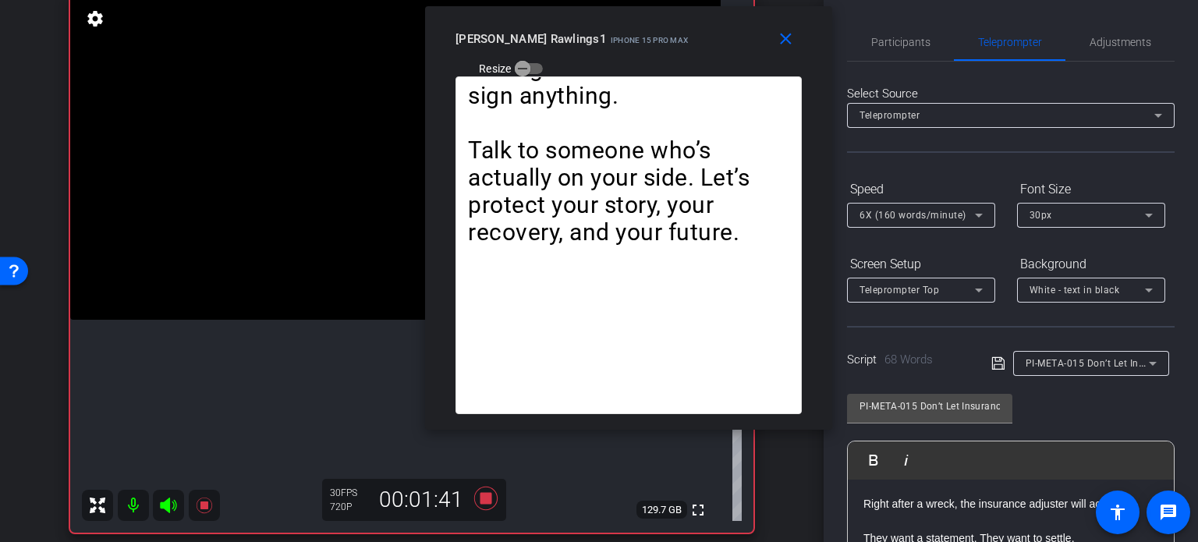
scroll to position [0, 0]
click at [921, 208] on div "6X (160 words/minute)" at bounding box center [916, 214] width 115 height 19
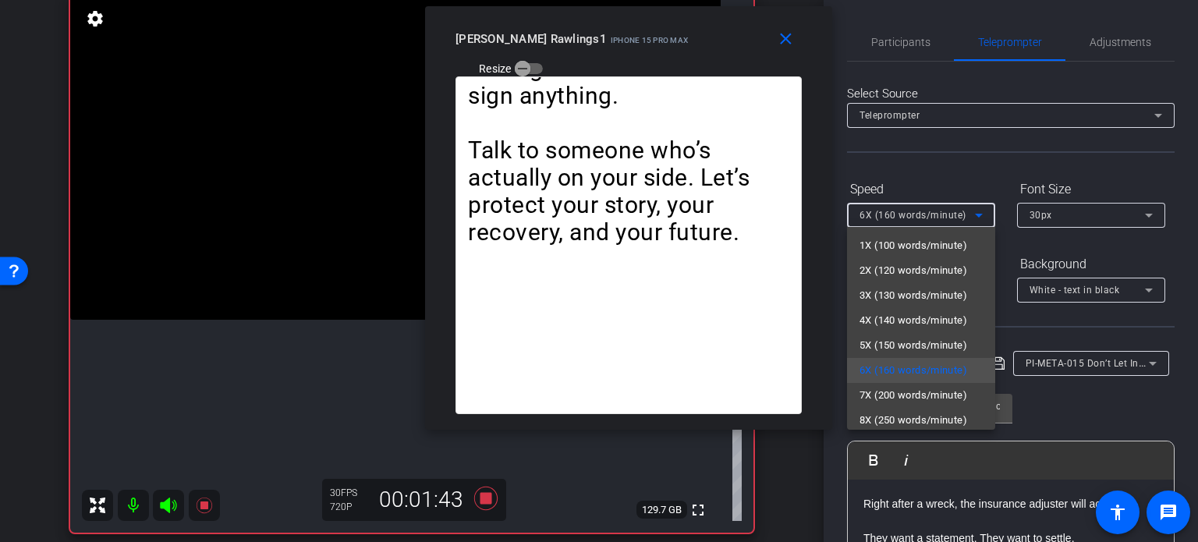
click at [904, 237] on span "1X (100 words/minute)" at bounding box center [913, 245] width 108 height 19
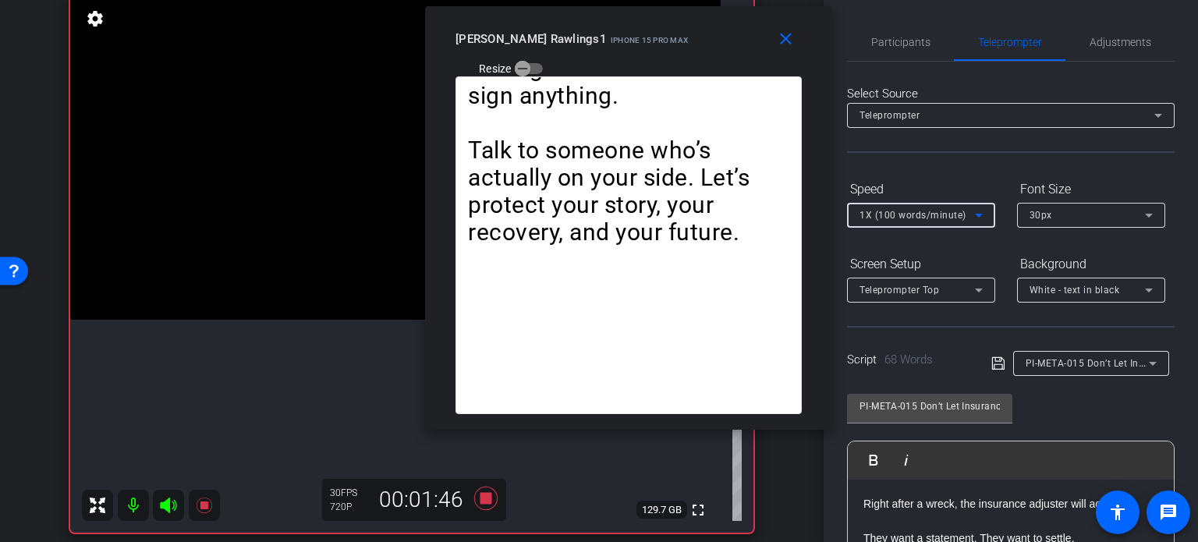
click at [698, 109] on p "I’m Brent Rawlings. I’ve seen people take the first offer and regret it for yea…" at bounding box center [628, 41] width 321 height 136
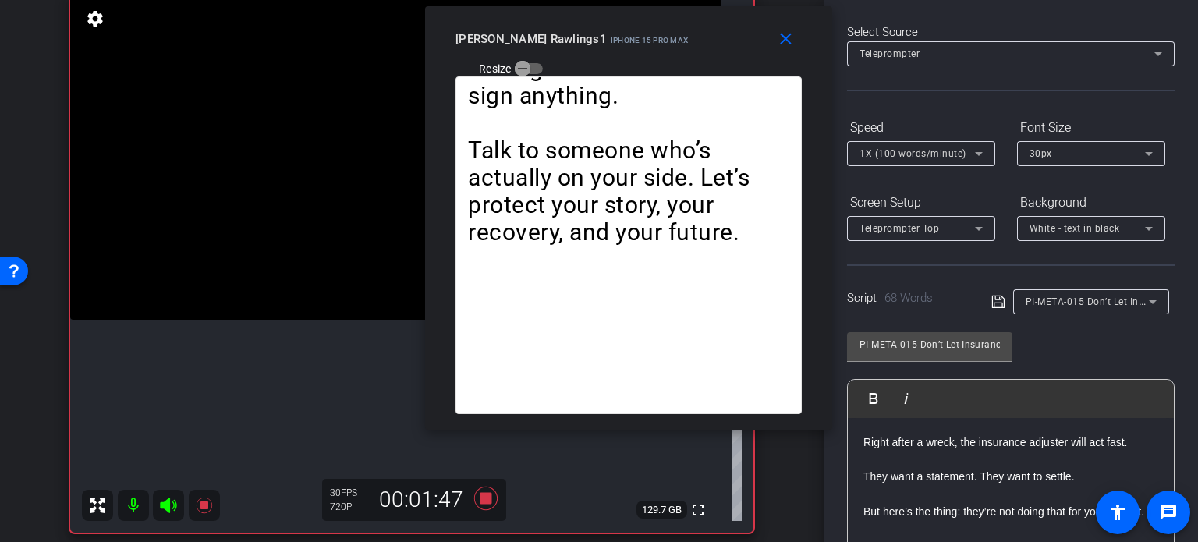
scroll to position [156, 0]
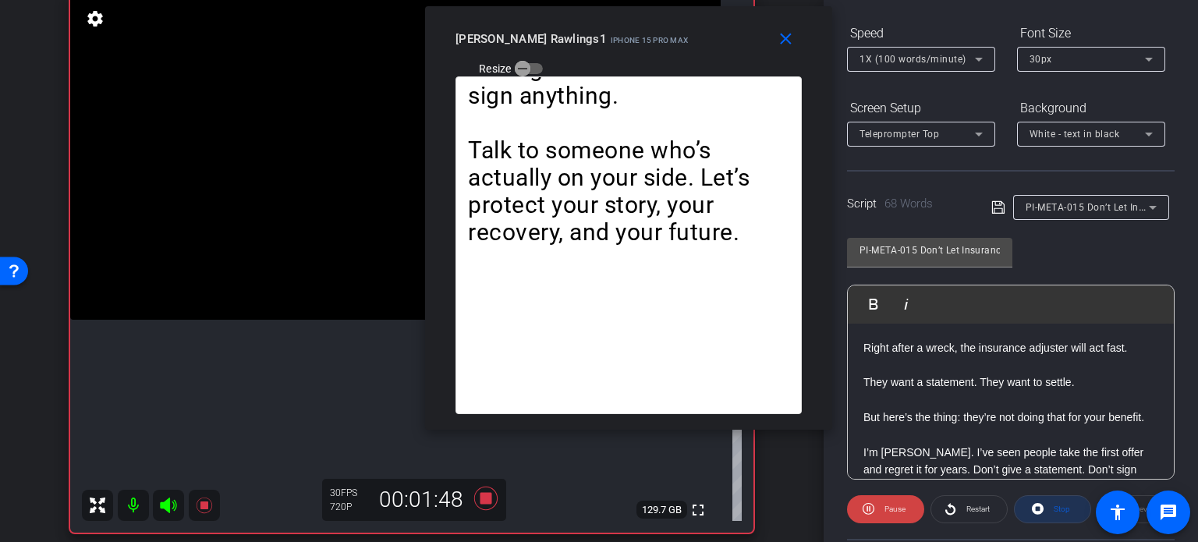
click at [1054, 498] on span "Stop" at bounding box center [1060, 509] width 20 height 22
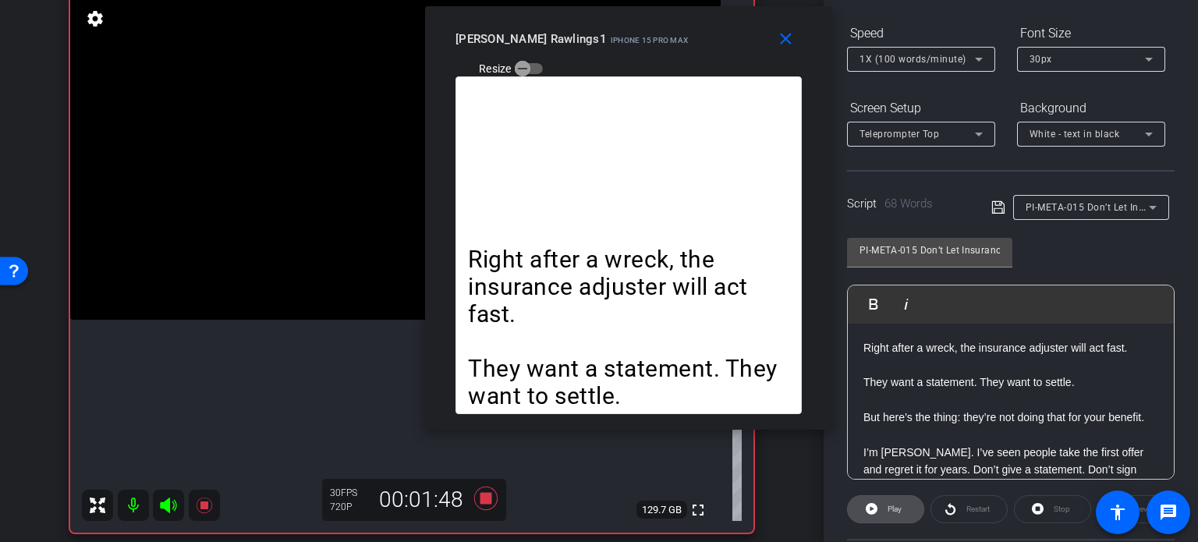
click at [895, 513] on span "Play" at bounding box center [893, 509] width 18 height 22
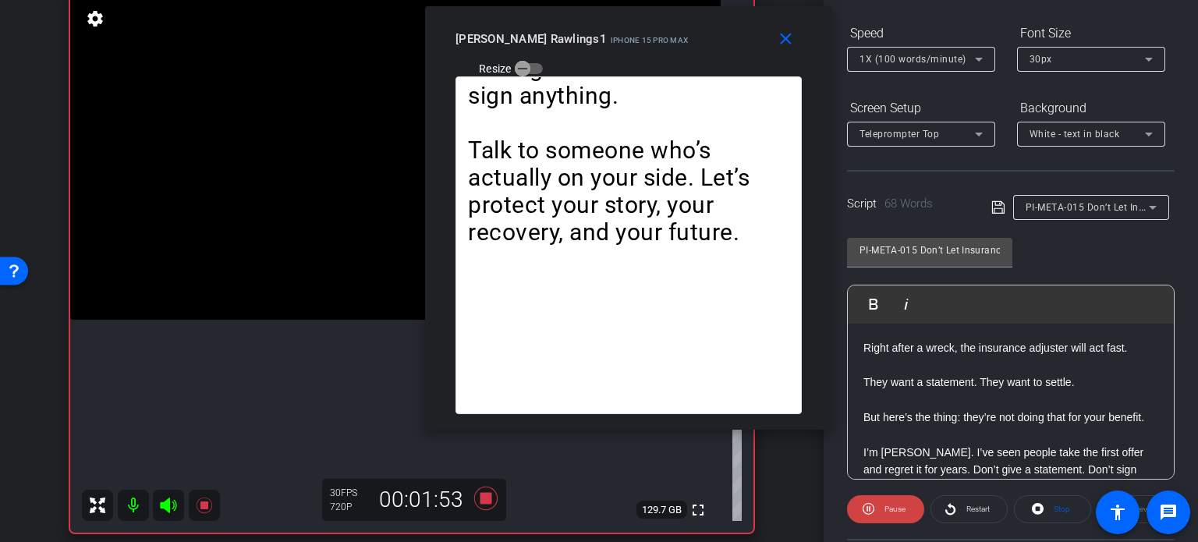
click at [955, 55] on span "1X (100 words/minute)" at bounding box center [912, 59] width 107 height 11
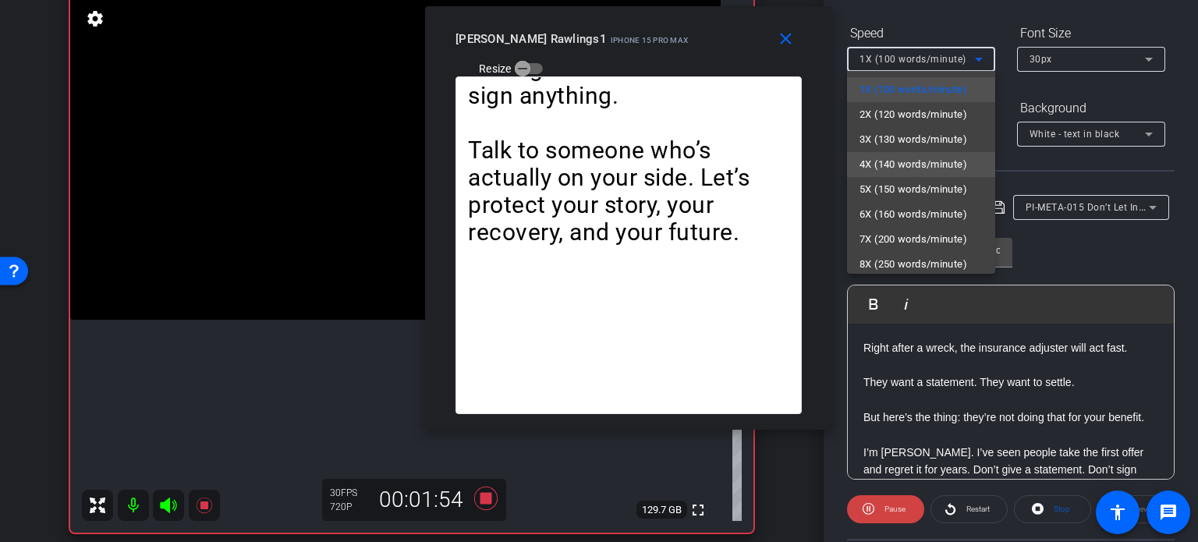
click at [919, 155] on span "4X (140 words/minute)" at bounding box center [913, 164] width 108 height 19
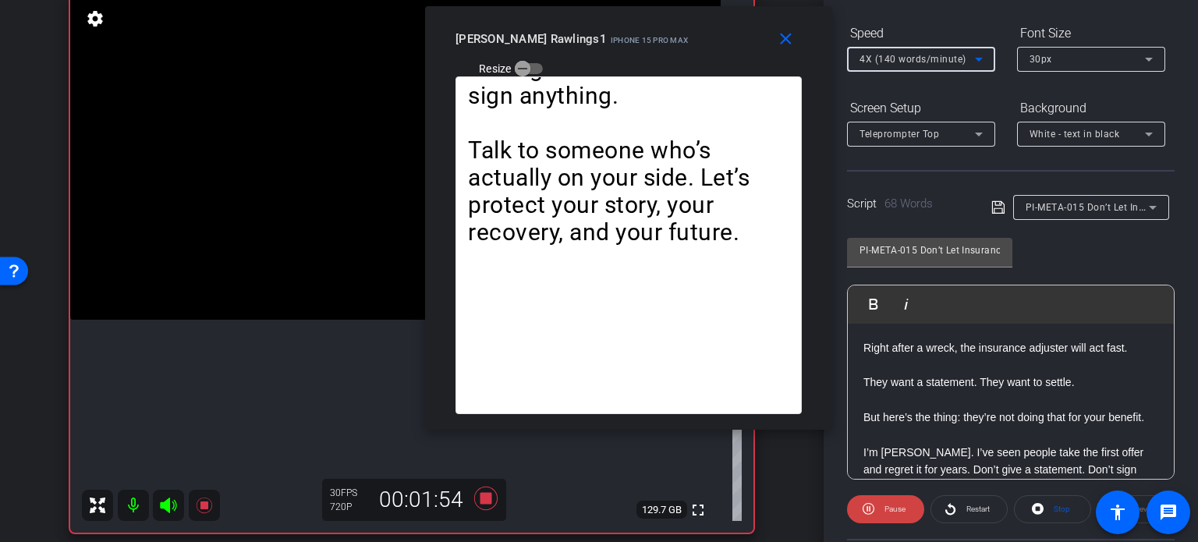
click at [889, 66] on div "4X (140 words/minute)" at bounding box center [916, 58] width 115 height 19
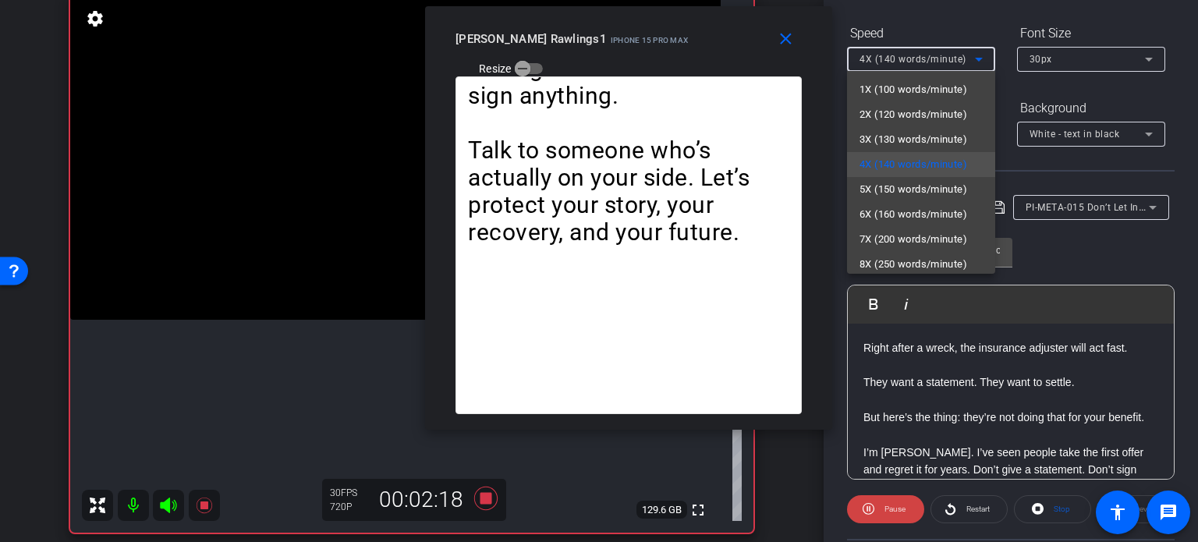
click at [569, 230] on div at bounding box center [599, 271] width 1198 height 542
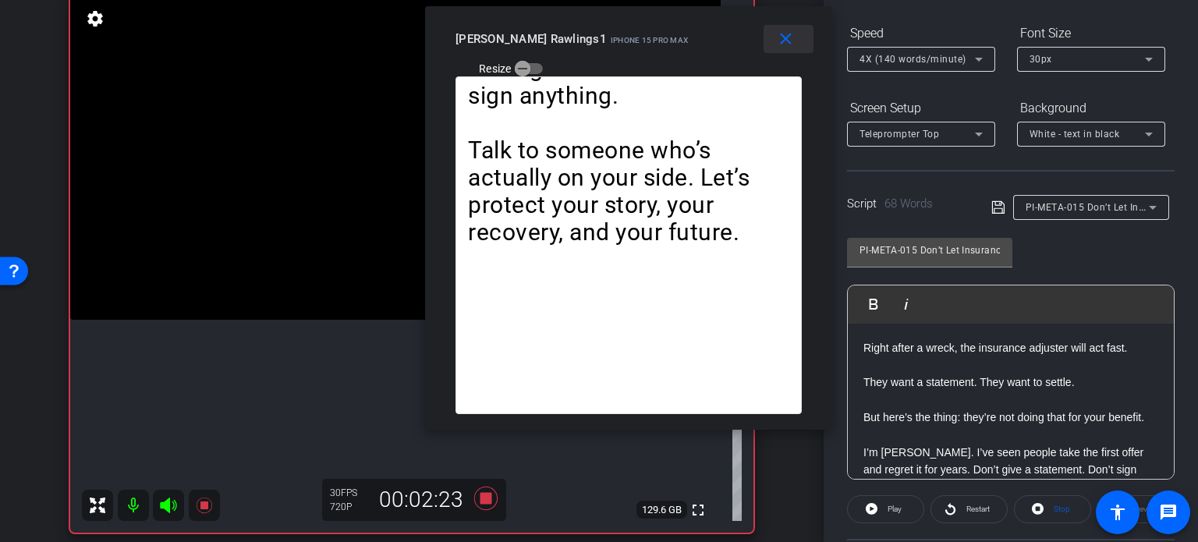
click at [785, 26] on span at bounding box center [789, 38] width 50 height 37
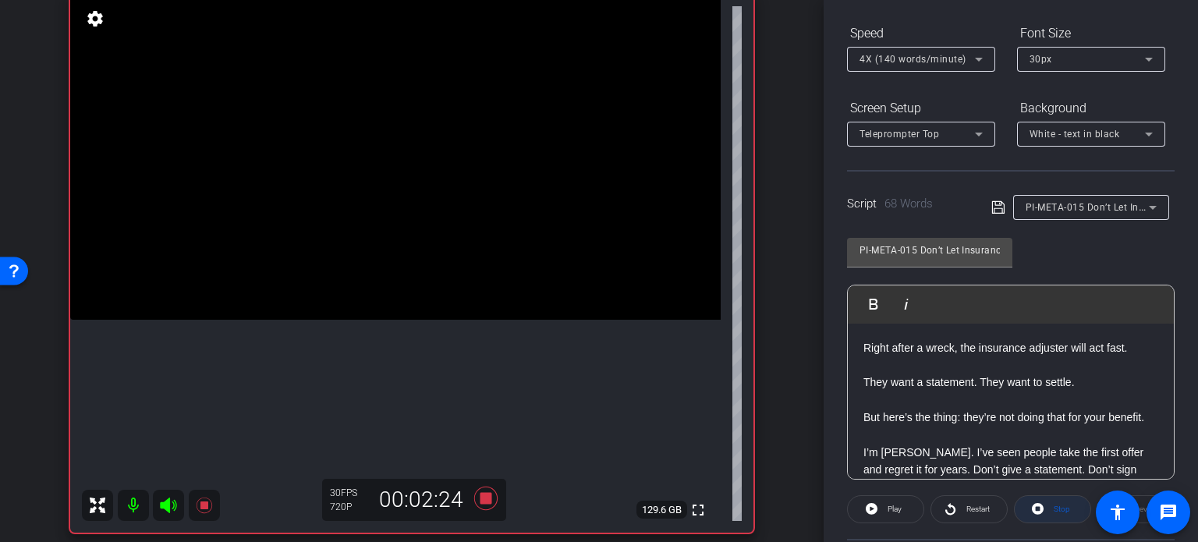
click at [1050, 509] on span "Stop" at bounding box center [1060, 509] width 20 height 22
click at [483, 498] on icon at bounding box center [485, 498] width 23 height 23
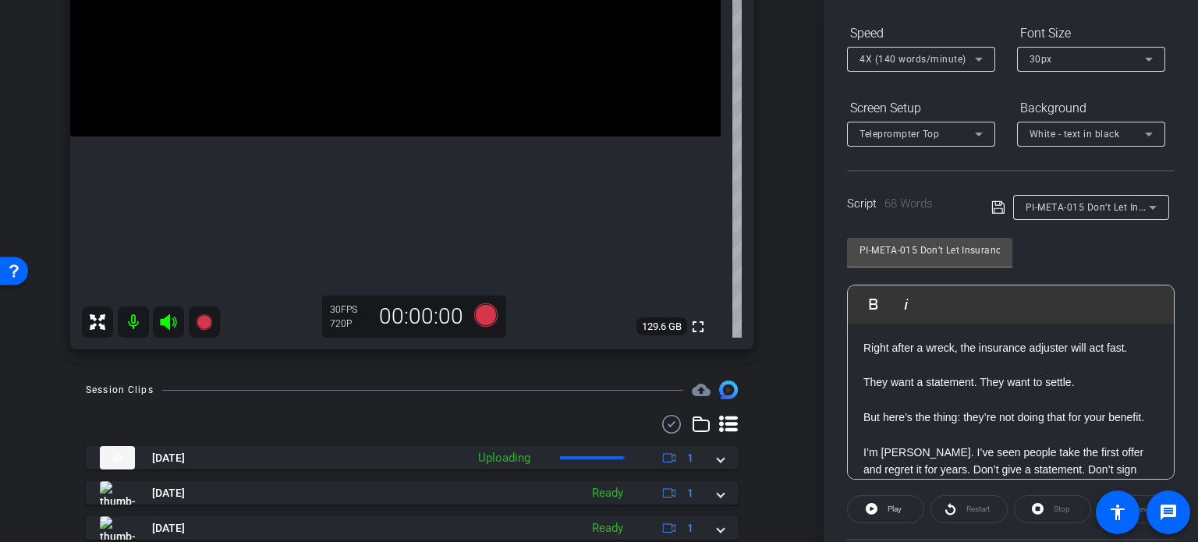
scroll to position [360, 0]
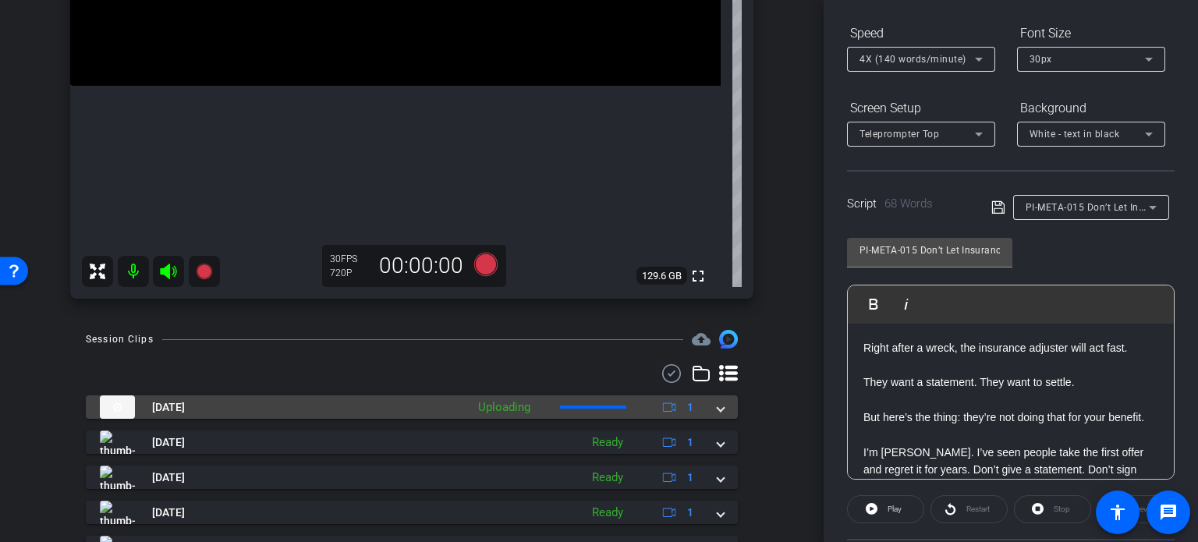
click at [718, 408] on span at bounding box center [721, 407] width 6 height 16
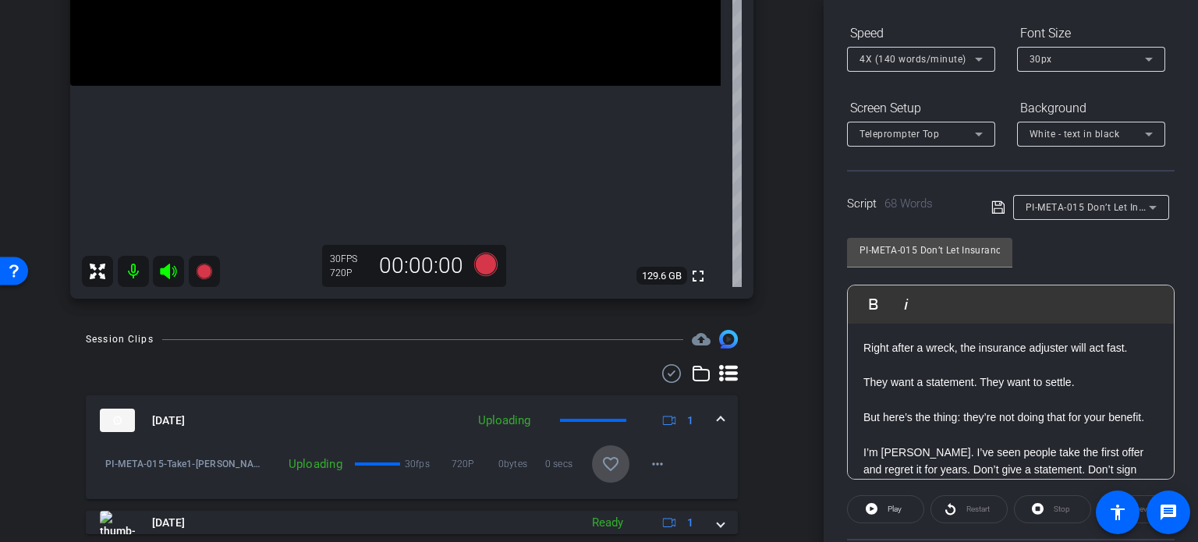
click at [601, 462] on mat-icon "favorite_border" at bounding box center [610, 464] width 19 height 19
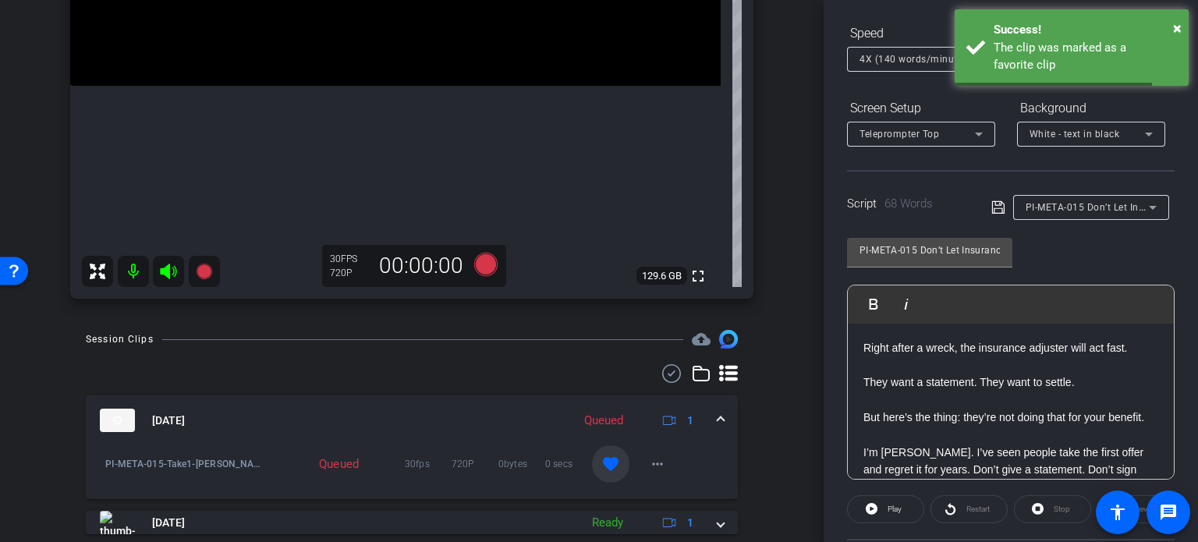
click at [717, 407] on mat-expansion-panel-header "Aug 20, 2025 Queued 1" at bounding box center [412, 420] width 652 height 50
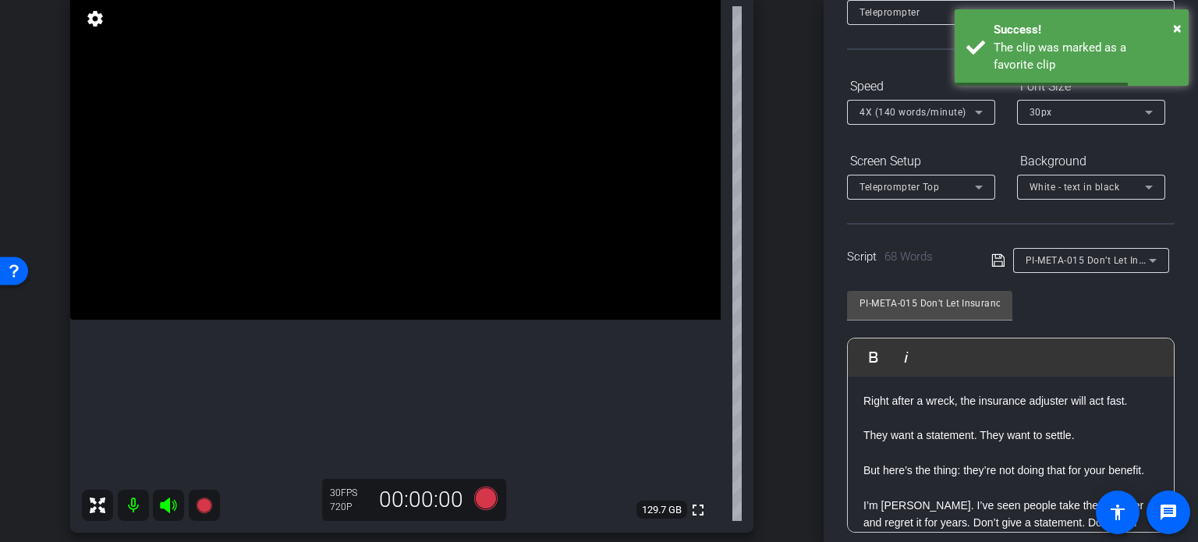
scroll to position [0, 0]
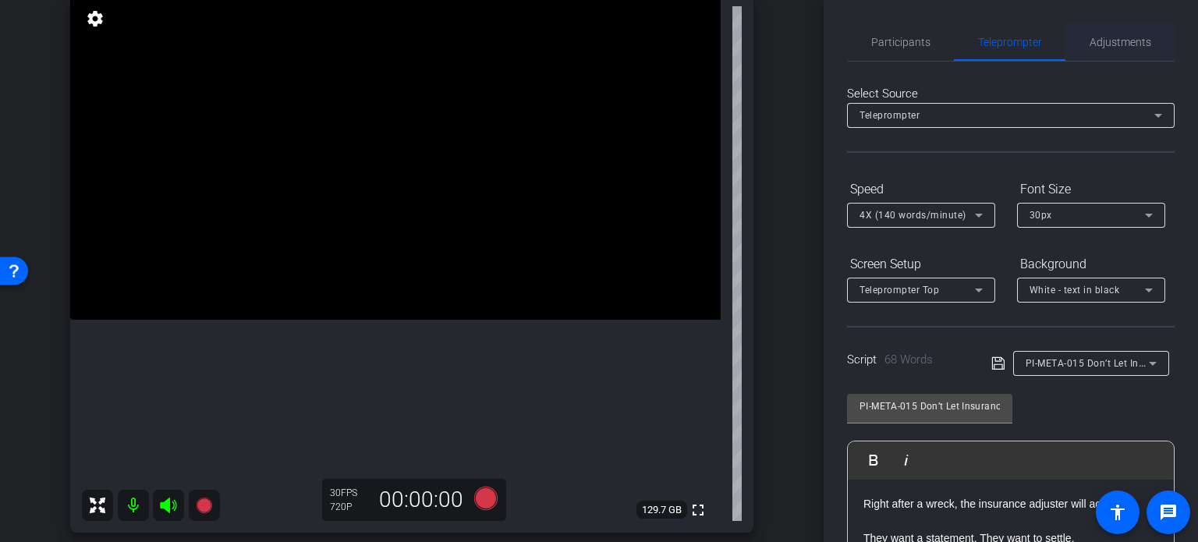
click at [1131, 31] on span "Adjustments" at bounding box center [1121, 41] width 62 height 37
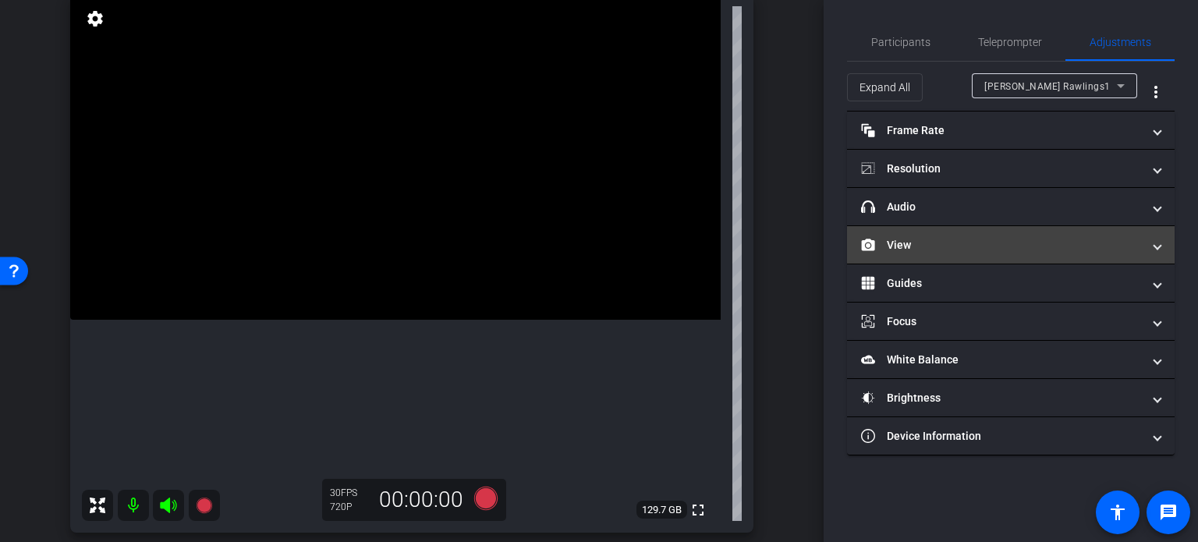
click at [916, 247] on mat-panel-title "View" at bounding box center [1001, 245] width 281 height 16
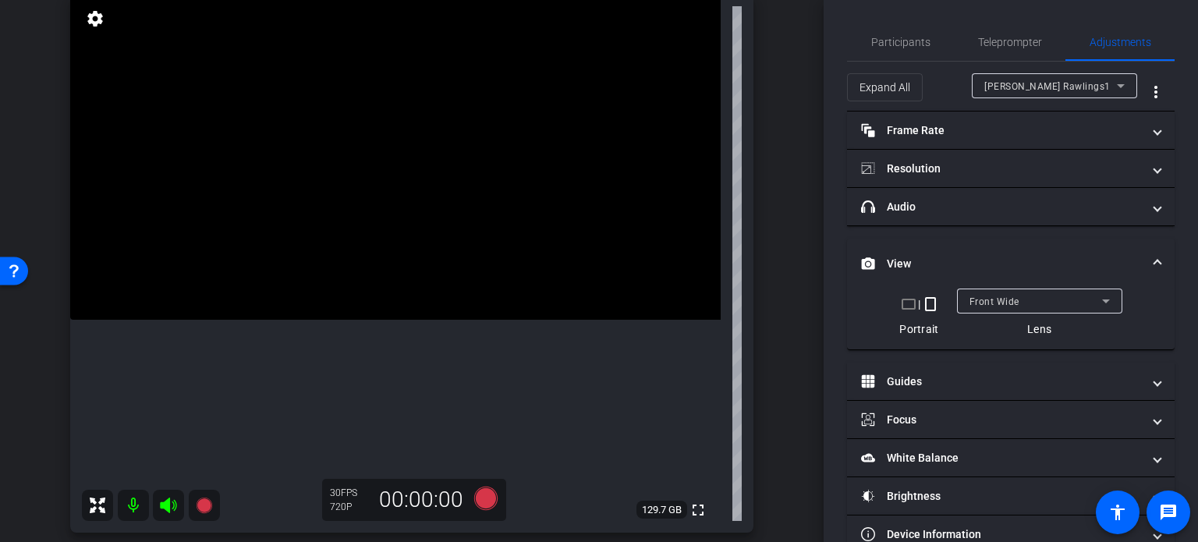
click at [906, 303] on mat-icon "crop_landscape" at bounding box center [908, 304] width 19 height 19
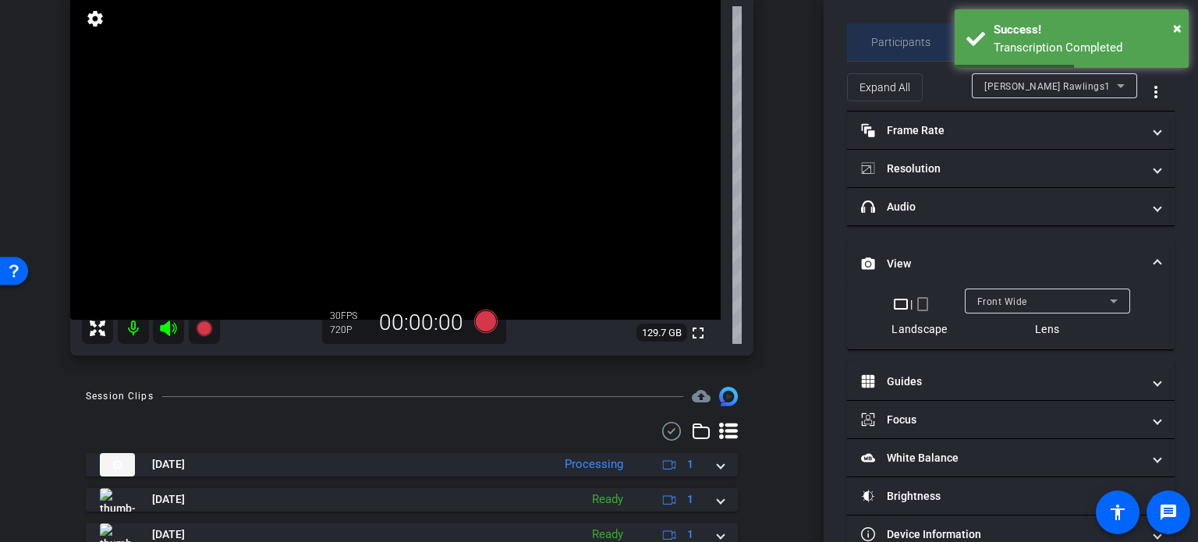
click at [916, 40] on span "Participants" at bounding box center [900, 42] width 59 height 11
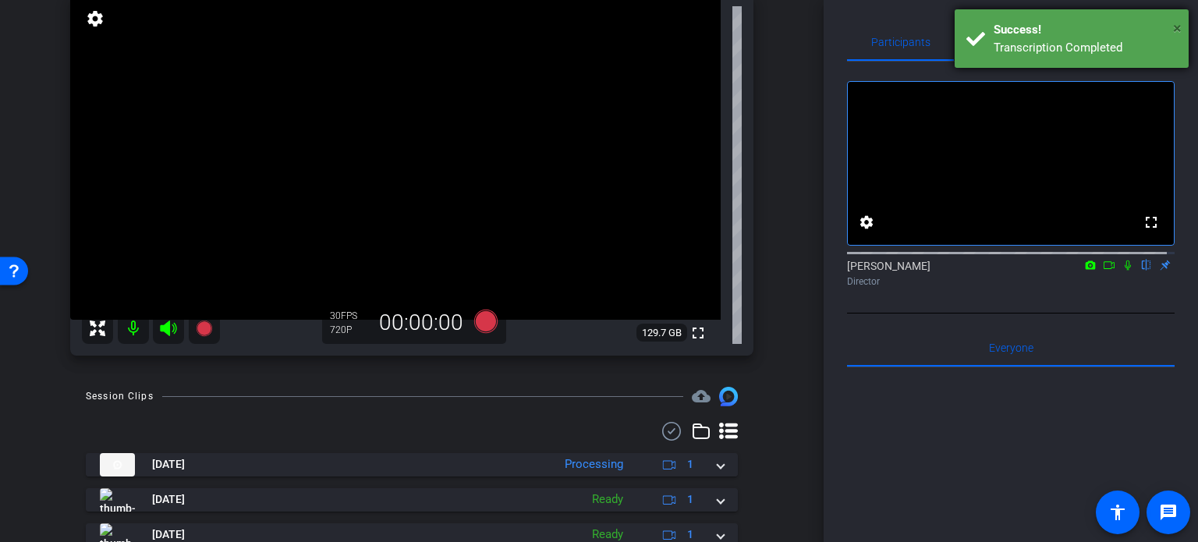
click at [1175, 23] on span "×" at bounding box center [1177, 28] width 9 height 19
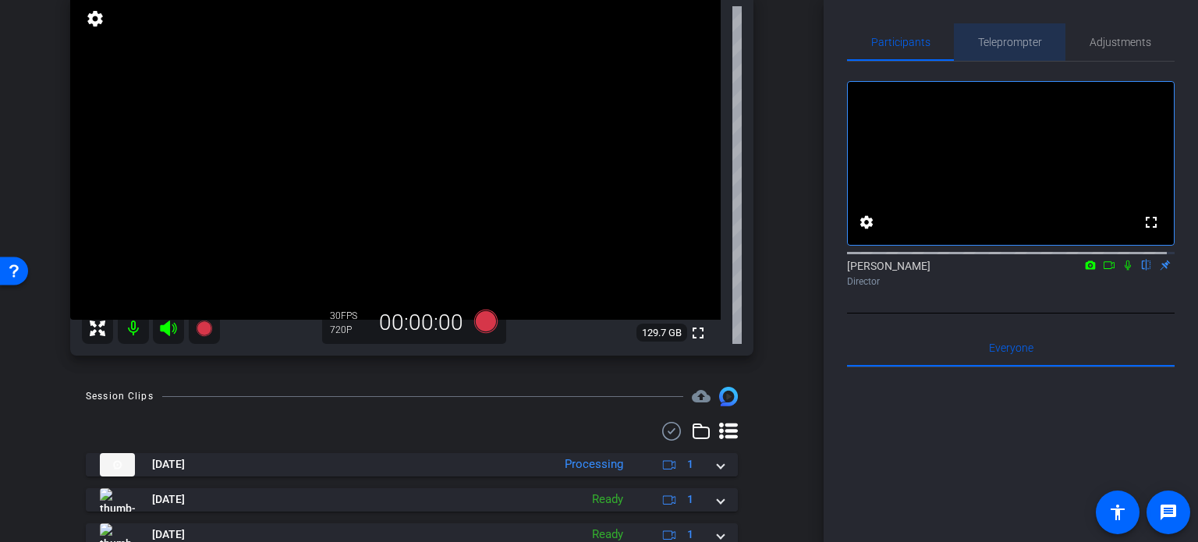
click at [1023, 37] on span "Teleprompter" at bounding box center [1010, 42] width 64 height 11
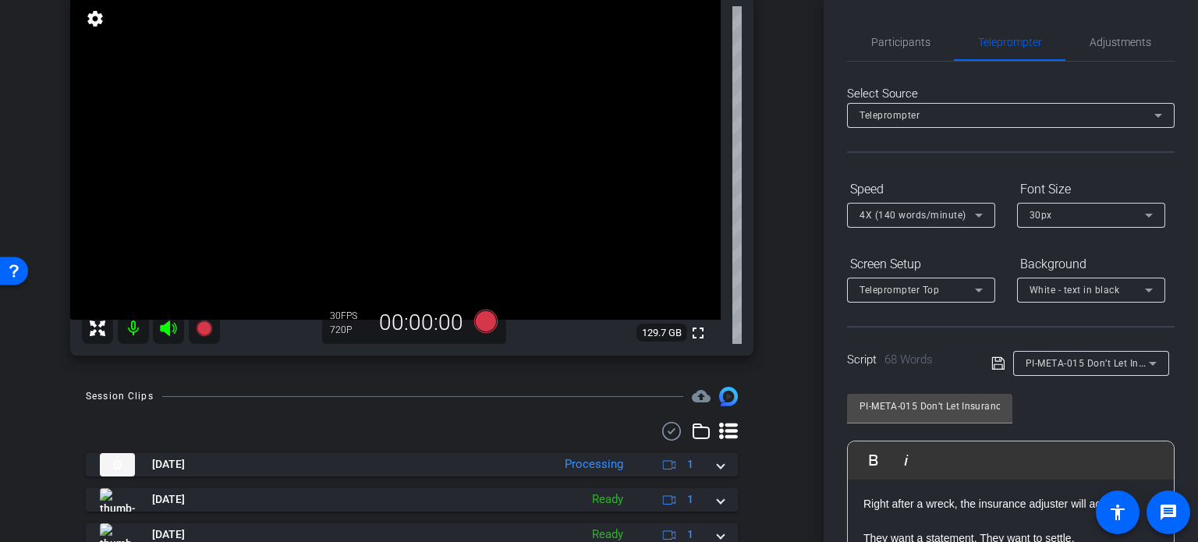
scroll to position [78, 0]
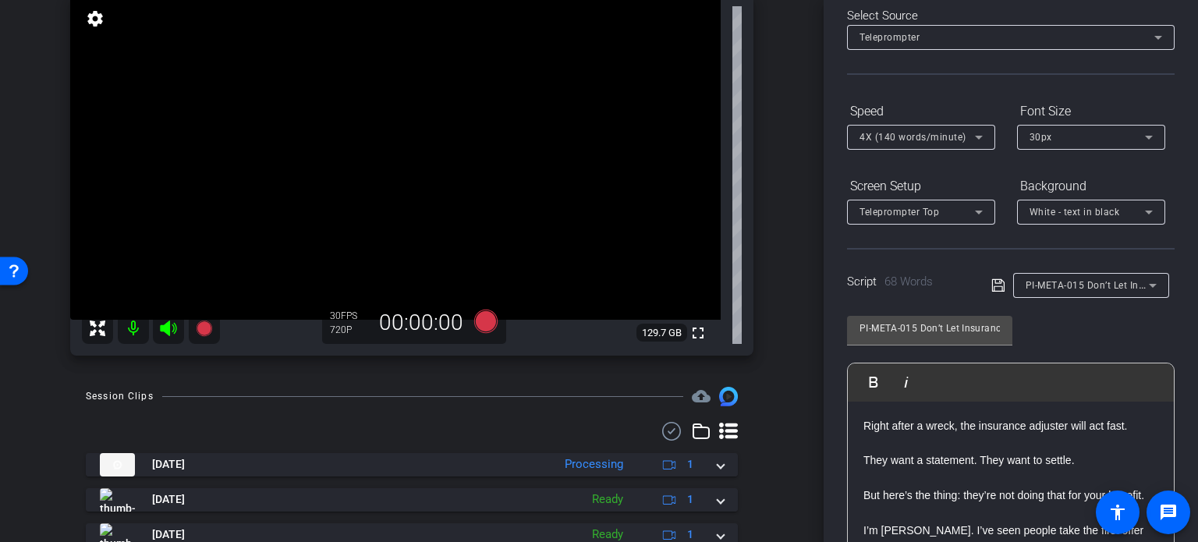
click at [1115, 292] on div "PI-META-015 Don’t Let Insurance Control the Story" at bounding box center [1087, 284] width 123 height 19
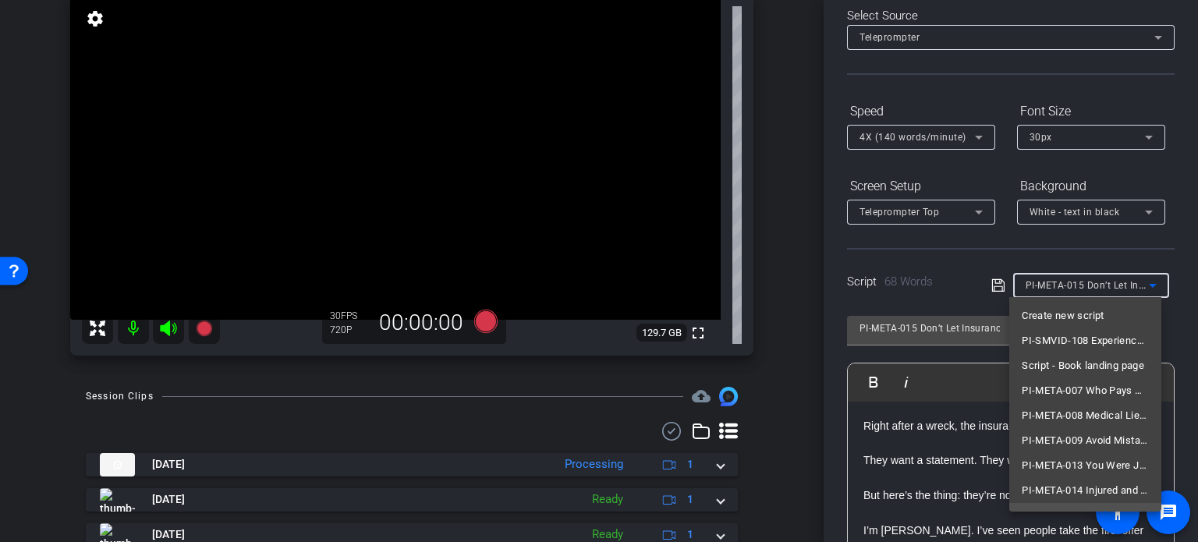
scroll to position [16, 0]
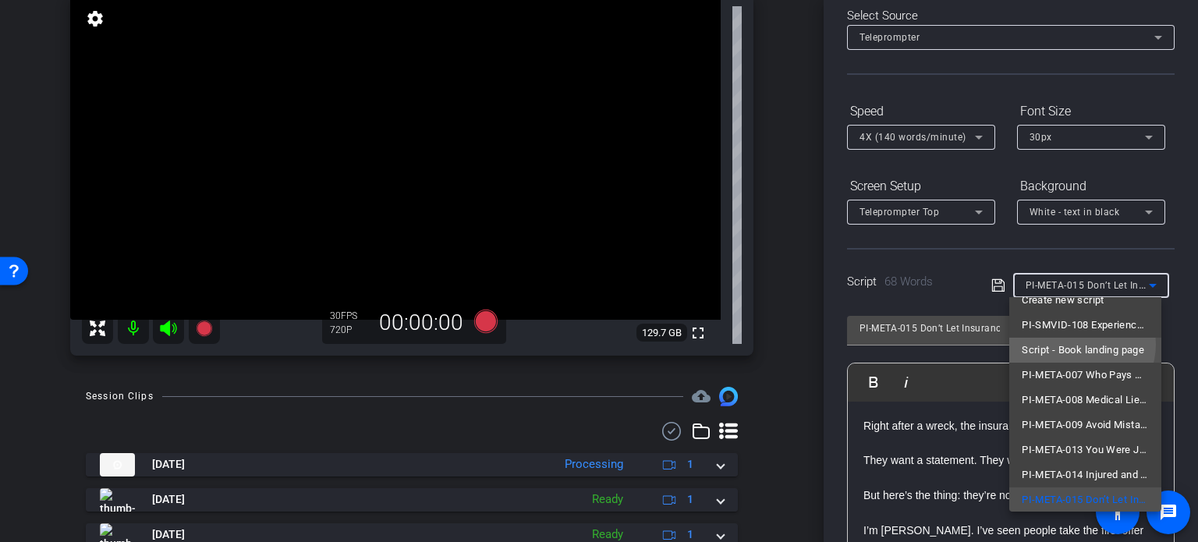
click at [1081, 344] on span "Script - Book landing page" at bounding box center [1083, 350] width 122 height 19
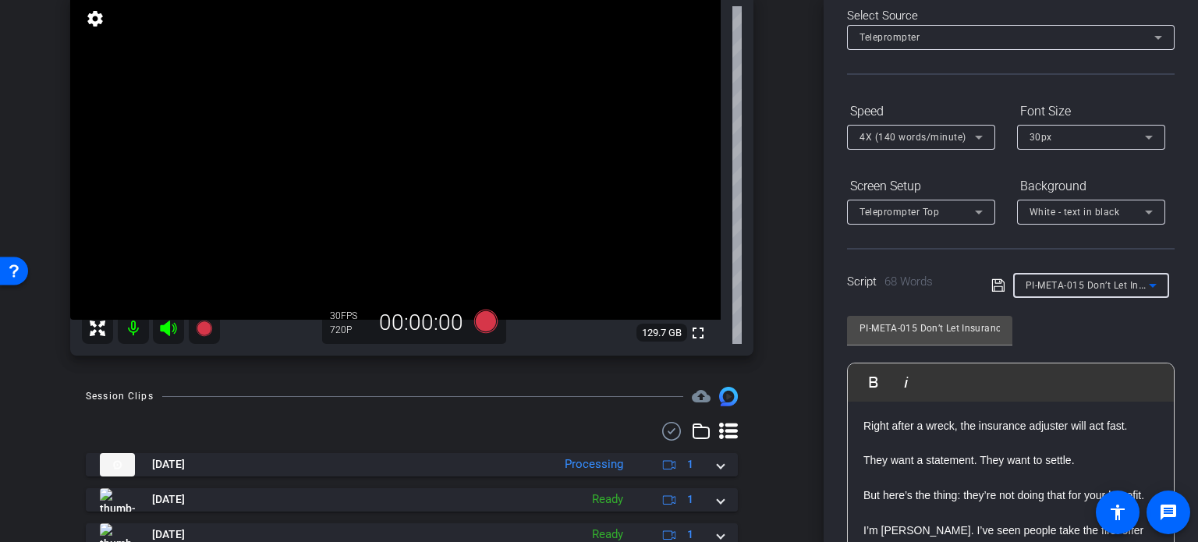
type input "Script - Book landing page"
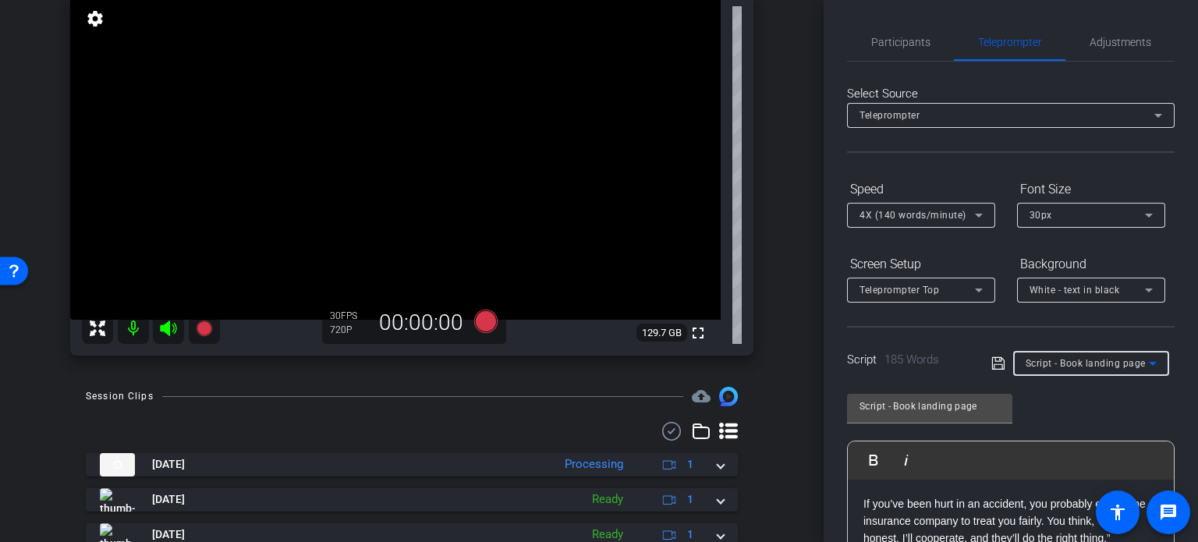
scroll to position [0, 0]
click at [916, 40] on span "Participants" at bounding box center [900, 42] width 59 height 11
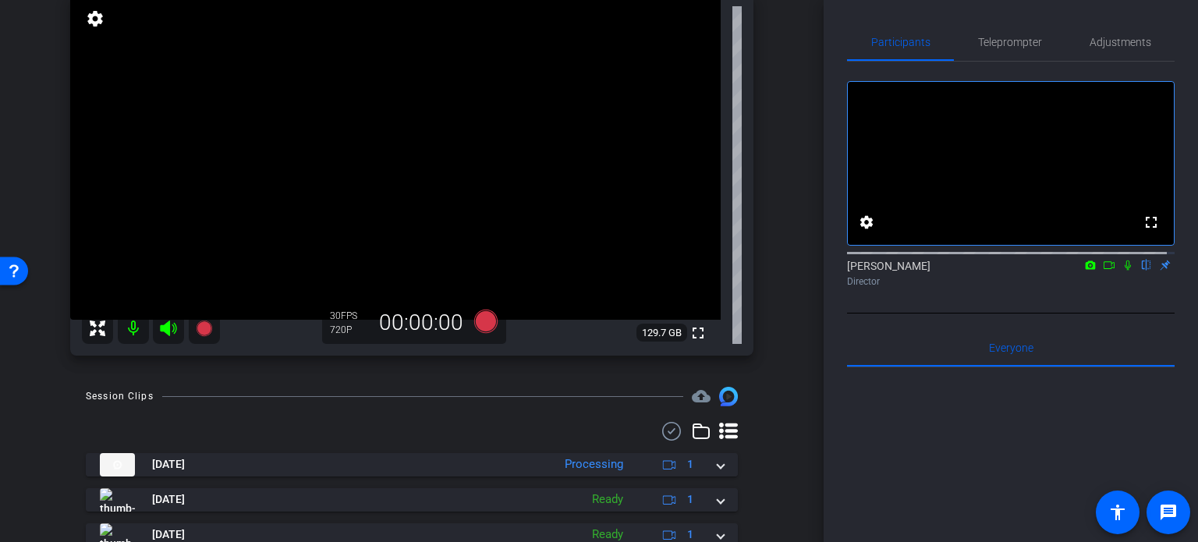
click at [788, 234] on div "arrow_back Rawlings,Brent_Shoot08_06112025 Back to project Send invite account_…" at bounding box center [412, 145] width 824 height 542
click at [998, 45] on span "Teleprompter" at bounding box center [1010, 42] width 64 height 11
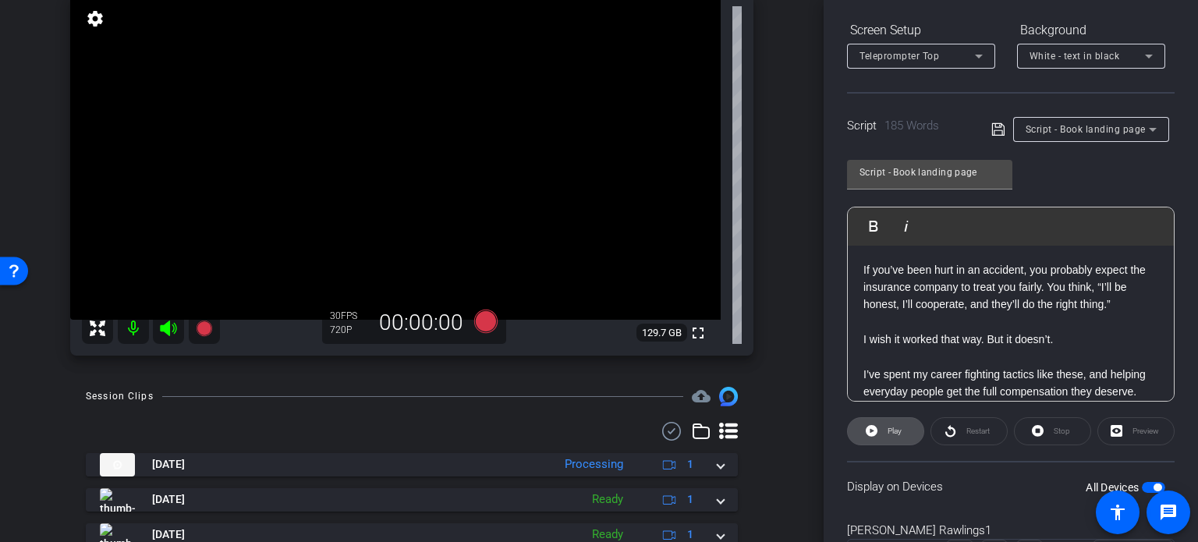
click at [875, 427] on icon at bounding box center [872, 431] width 12 height 12
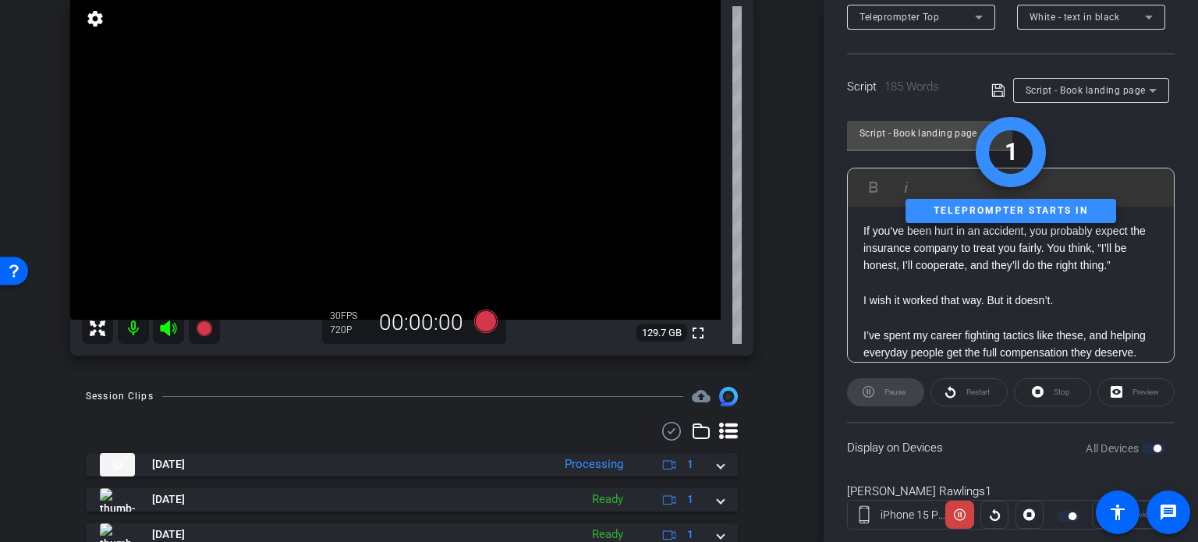
scroll to position [309, 0]
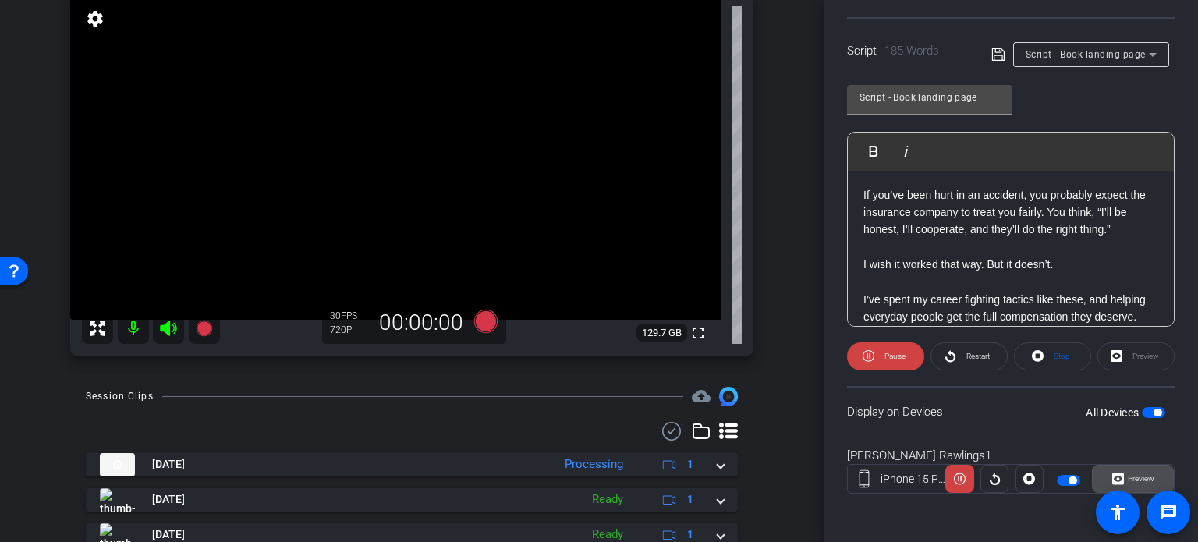
click at [1142, 471] on span "Preview" at bounding box center [1139, 479] width 30 height 22
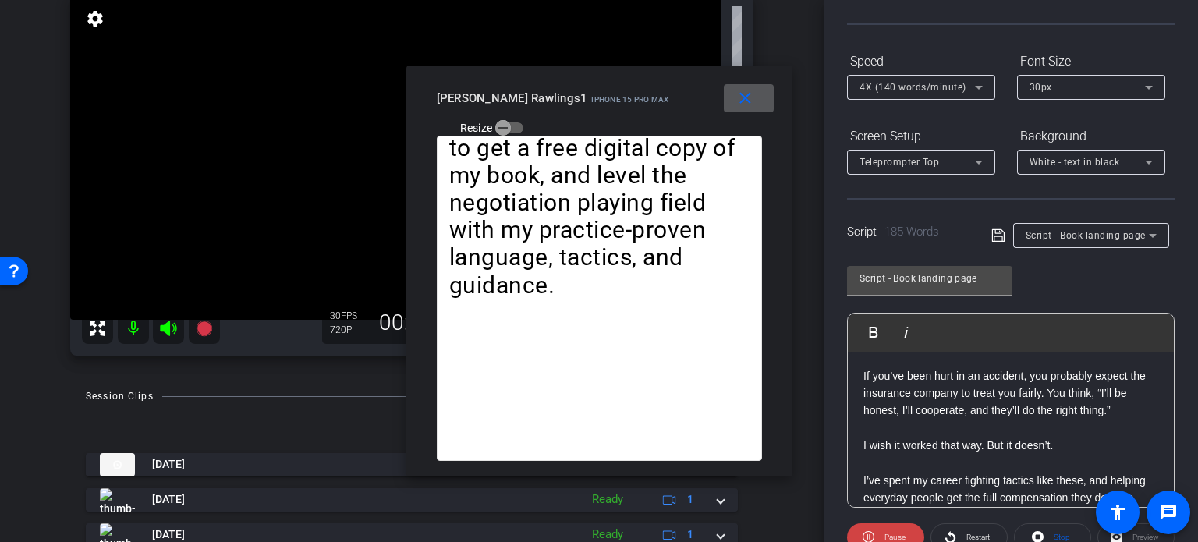
scroll to position [75, 0]
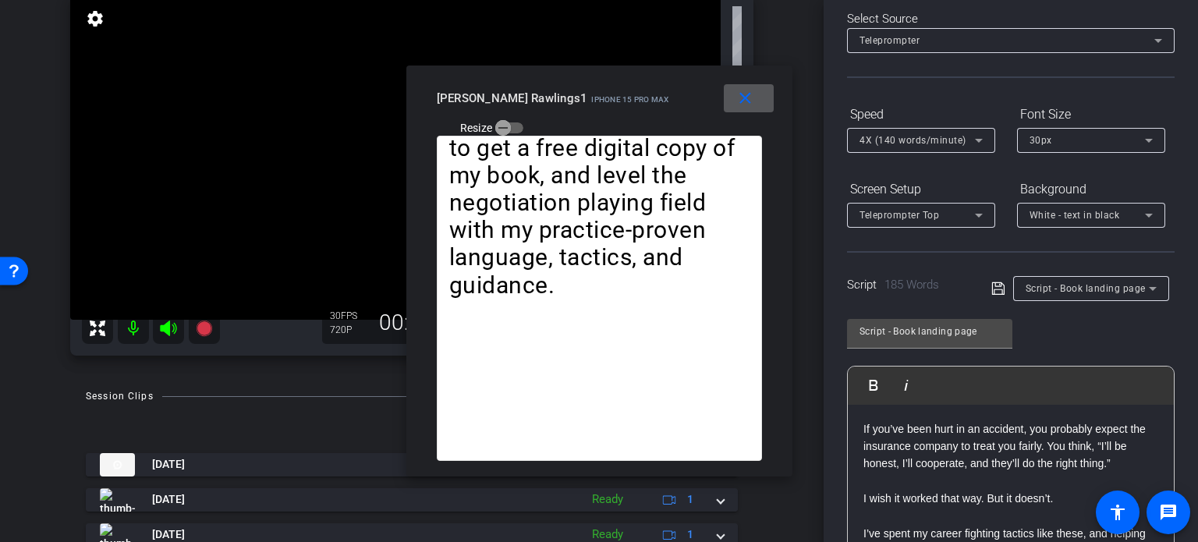
click at [910, 138] on span "4X (140 words/minute)" at bounding box center [912, 140] width 107 height 11
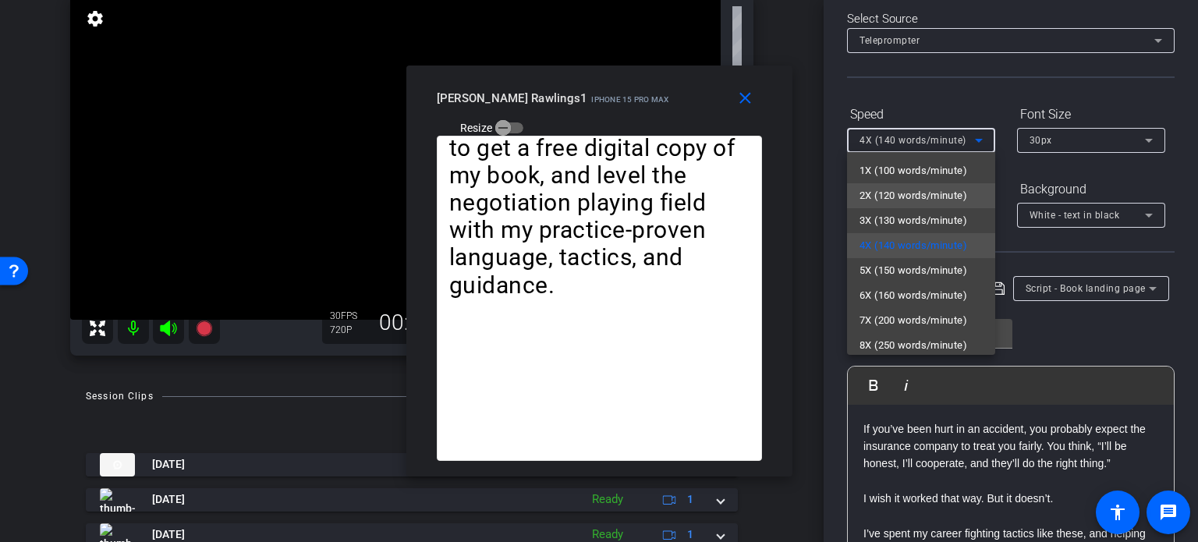
scroll to position [34, 0]
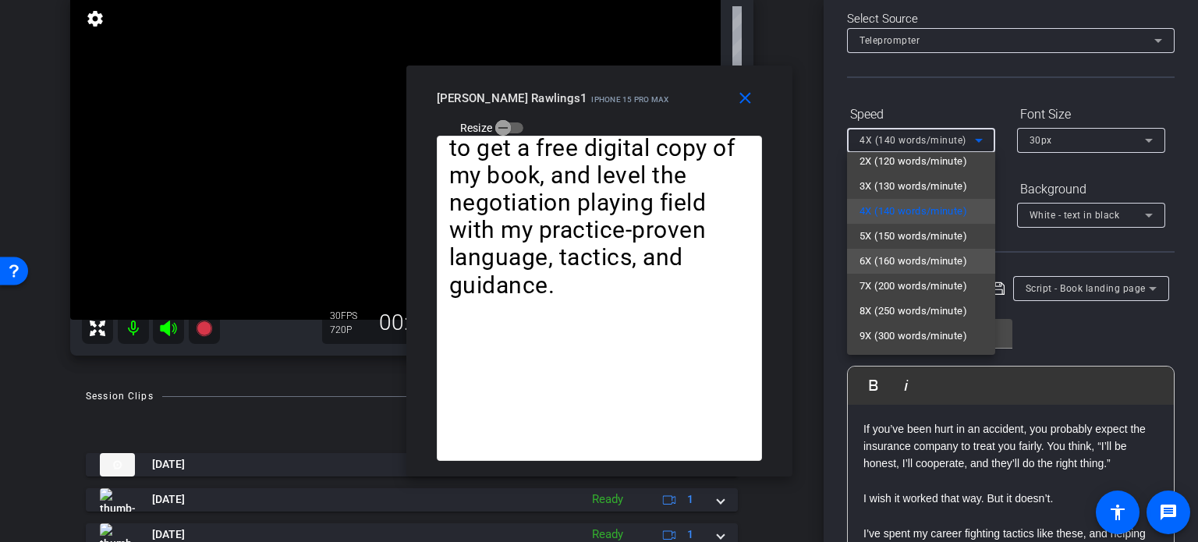
click at [902, 263] on span "6X (160 words/minute)" at bounding box center [913, 261] width 108 height 19
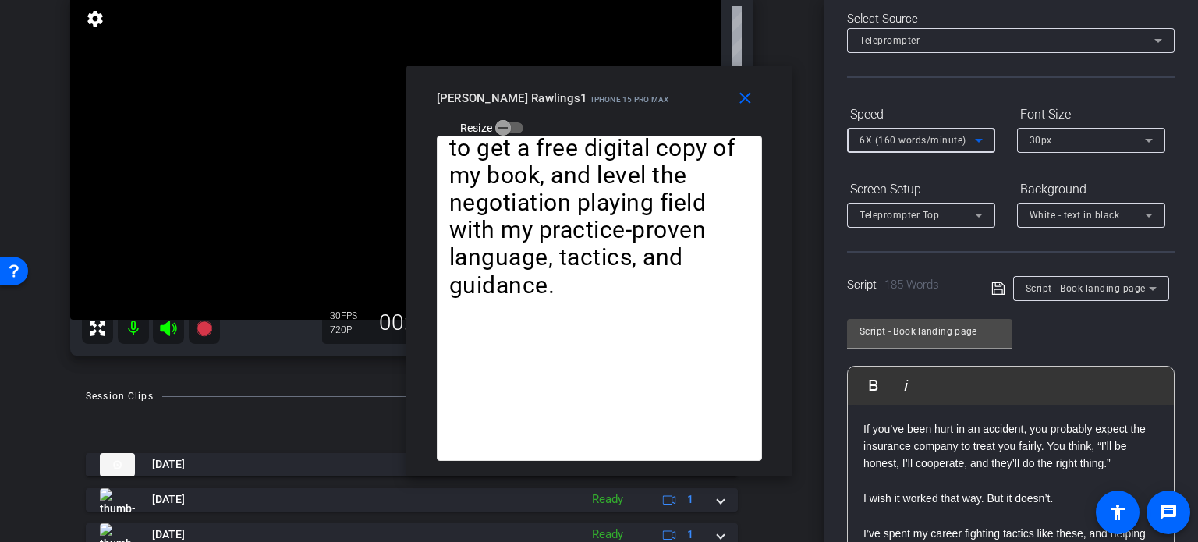
click at [915, 143] on span "6X (160 words/minute)" at bounding box center [912, 140] width 107 height 11
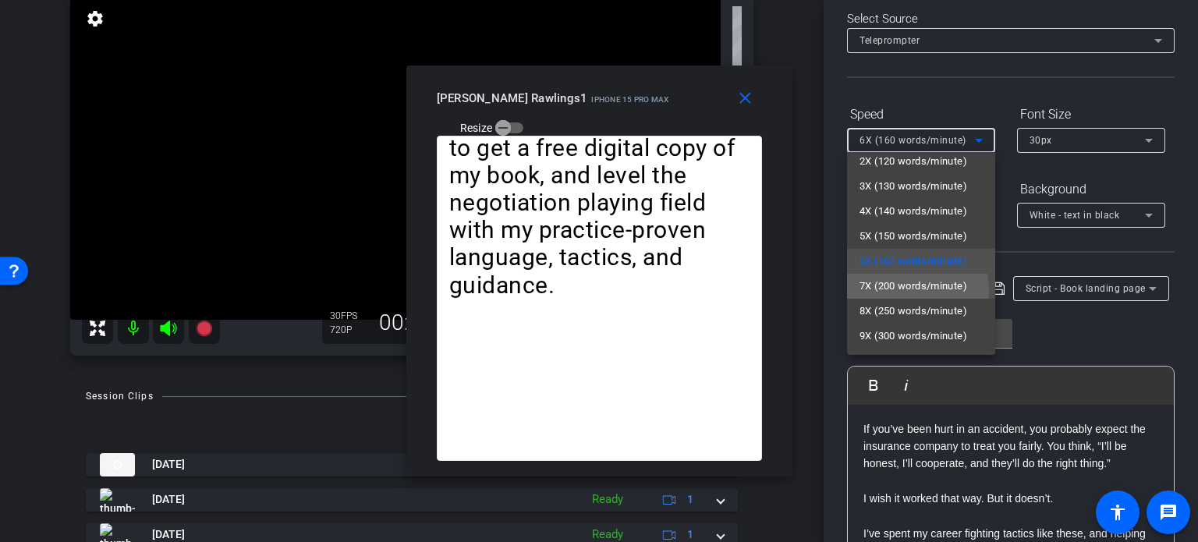
click at [895, 292] on span "7X (200 words/minute)" at bounding box center [913, 286] width 108 height 19
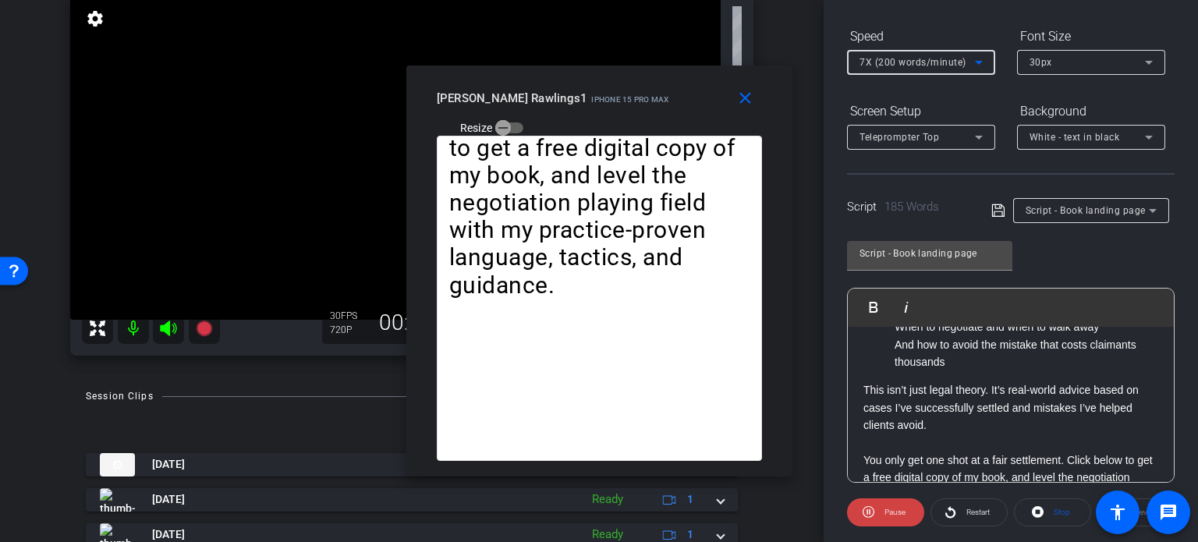
scroll to position [390, 0]
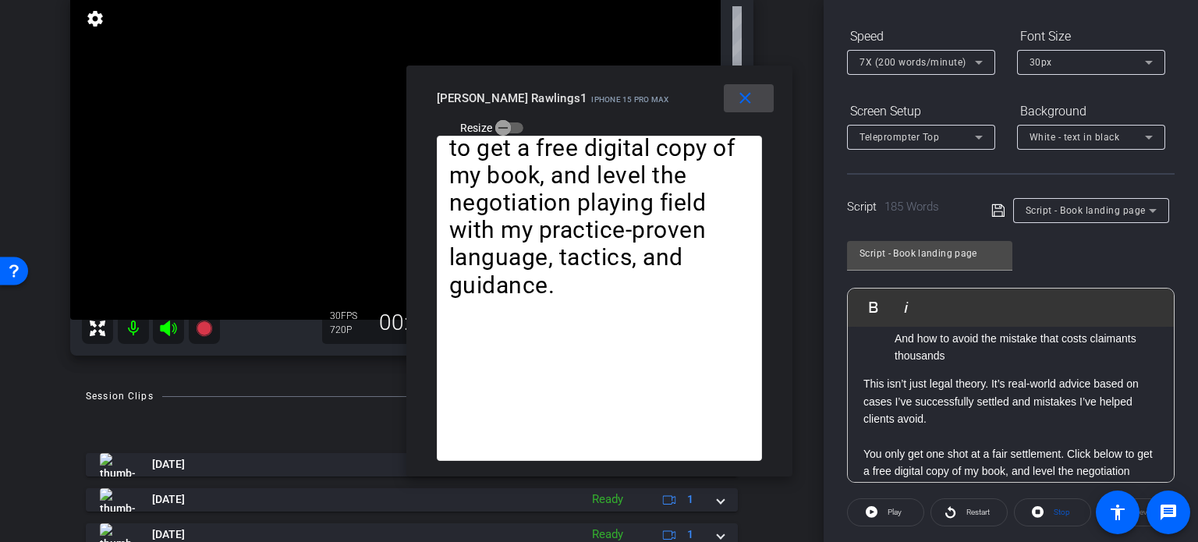
click at [744, 96] on mat-icon "close" at bounding box center [744, 98] width 19 height 19
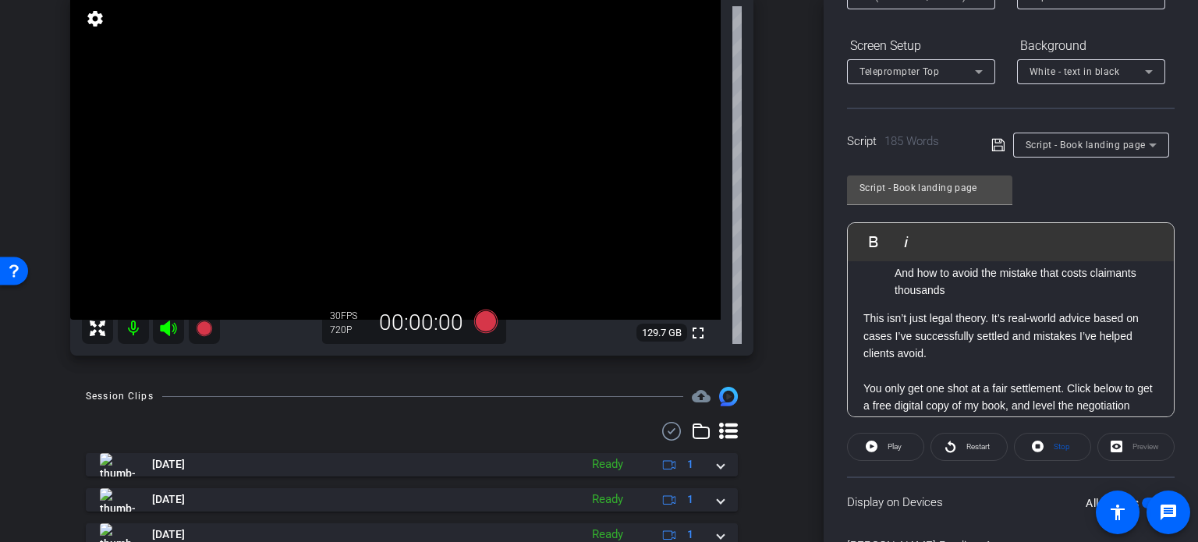
scroll to position [309, 0]
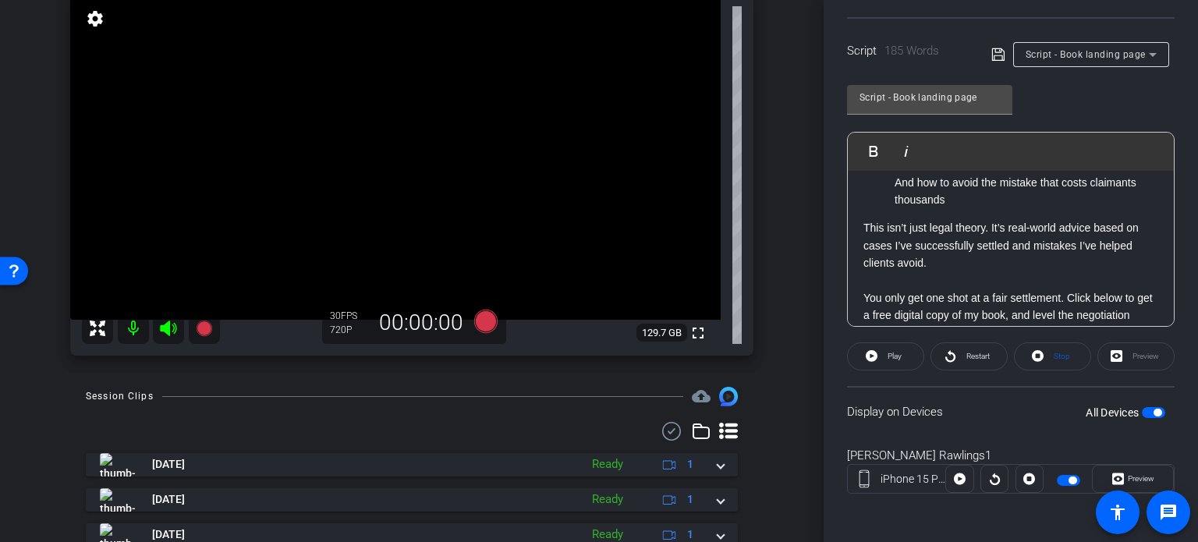
click at [1154, 411] on span "button" at bounding box center [1158, 413] width 8 height 8
click at [1148, 411] on span "button" at bounding box center [1153, 412] width 23 height 11
click at [1050, 359] on span "Stop" at bounding box center [1060, 357] width 20 height 22
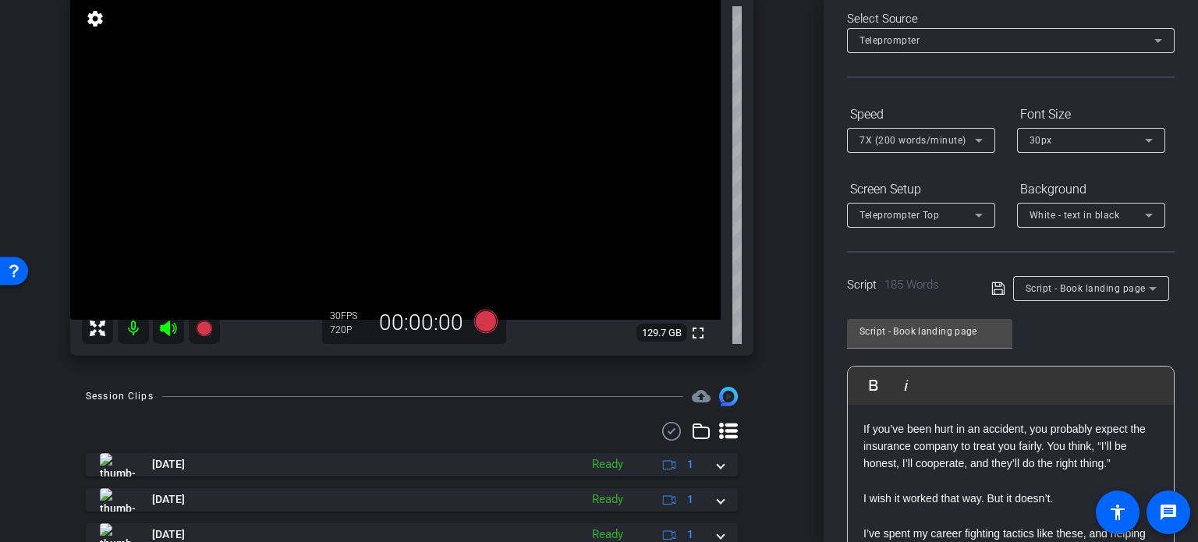
scroll to position [153, 0]
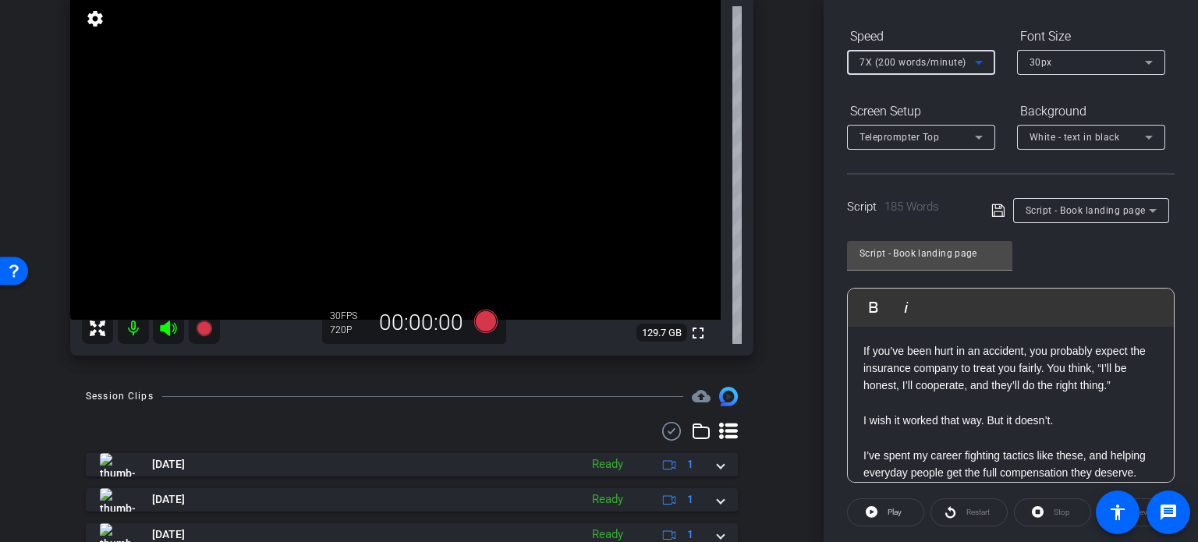
click at [937, 62] on span "7X (200 words/minute)" at bounding box center [912, 62] width 107 height 11
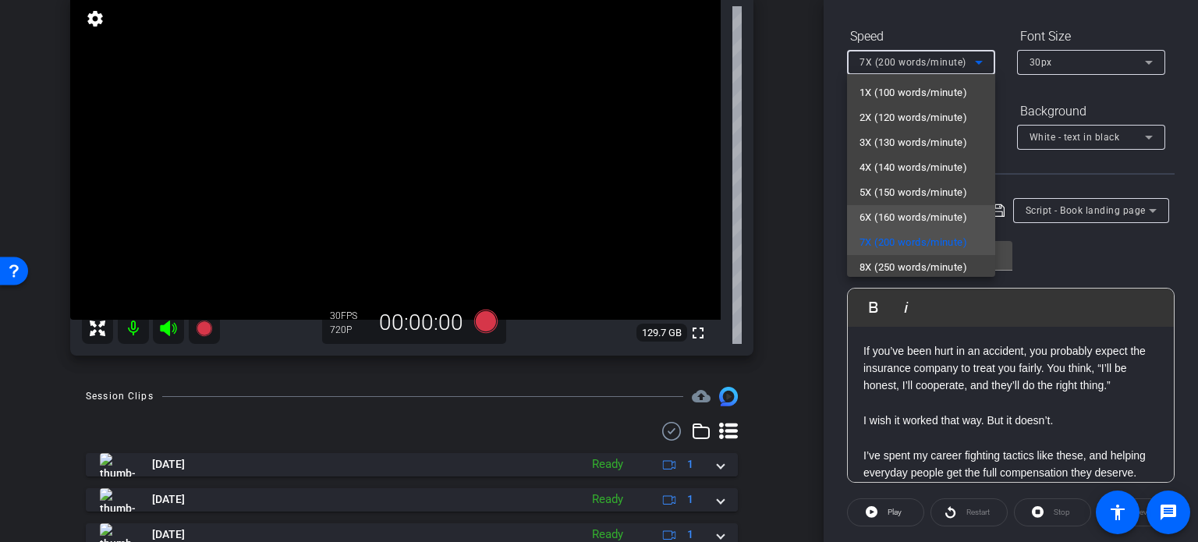
click at [908, 210] on span "6X (160 words/minute)" at bounding box center [913, 217] width 108 height 19
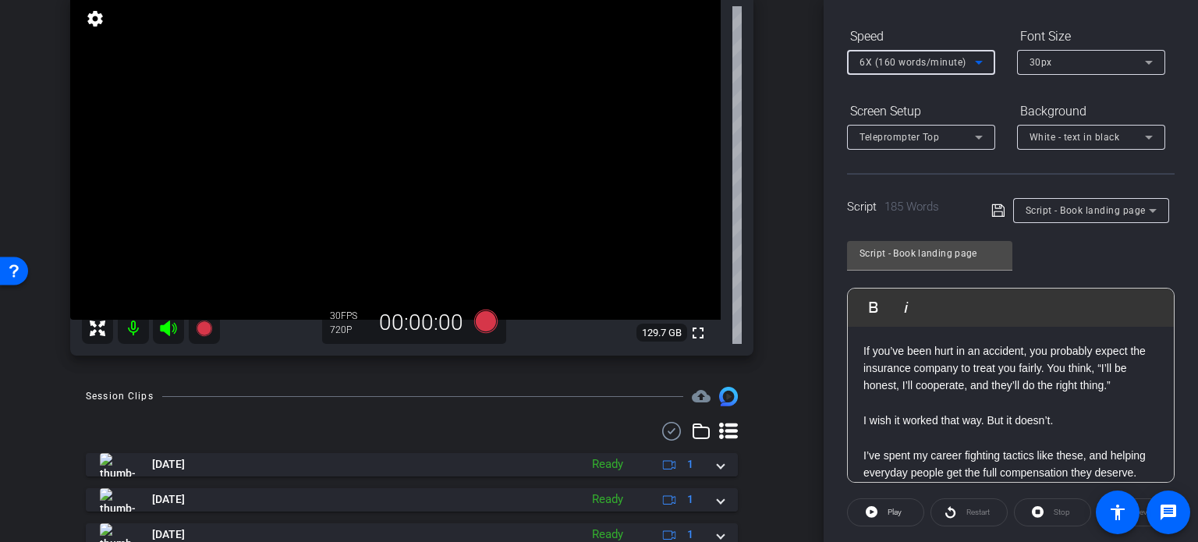
click at [1081, 268] on div "Script - Book landing page Play Play from this location Play Selected Play and …" at bounding box center [1011, 355] width 328 height 253
drag, startPoint x: 980, startPoint y: 252, endPoint x: 680, endPoint y: 187, distance: 306.4
click at [680, 187] on div "arrow_back Rawlings,Brent_Shoot08_06112025 Back to project Send invite account_…" at bounding box center [599, 271] width 1198 height 542
click at [765, 286] on div "Brent Rawlings1 iPhone 15 Pro Max info ROOM ID: 213384959 80% battery_std fulls…" at bounding box center [412, 157] width 746 height 430
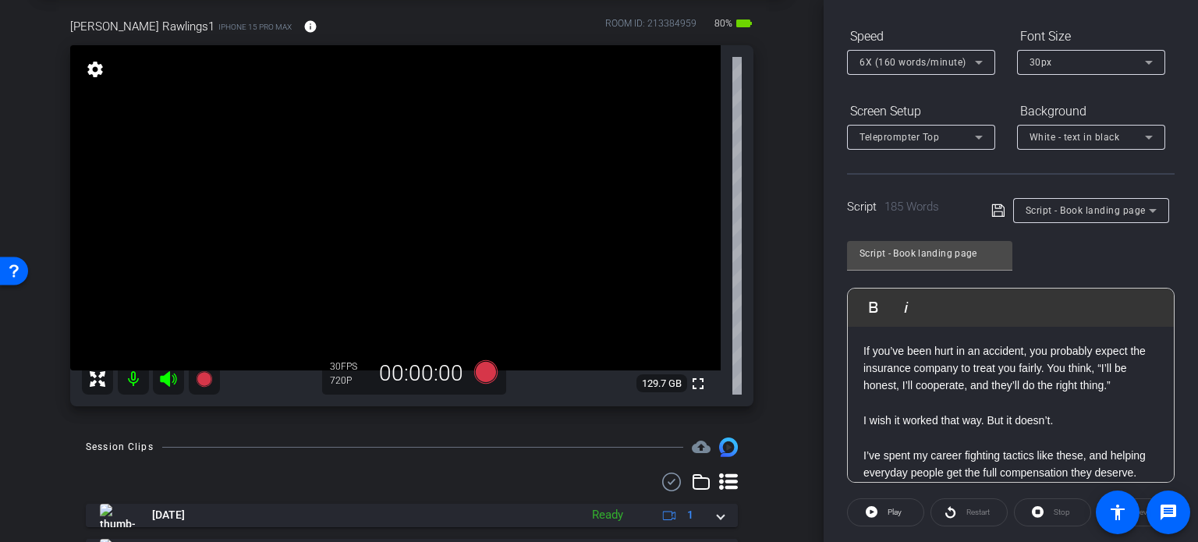
scroll to position [48, 0]
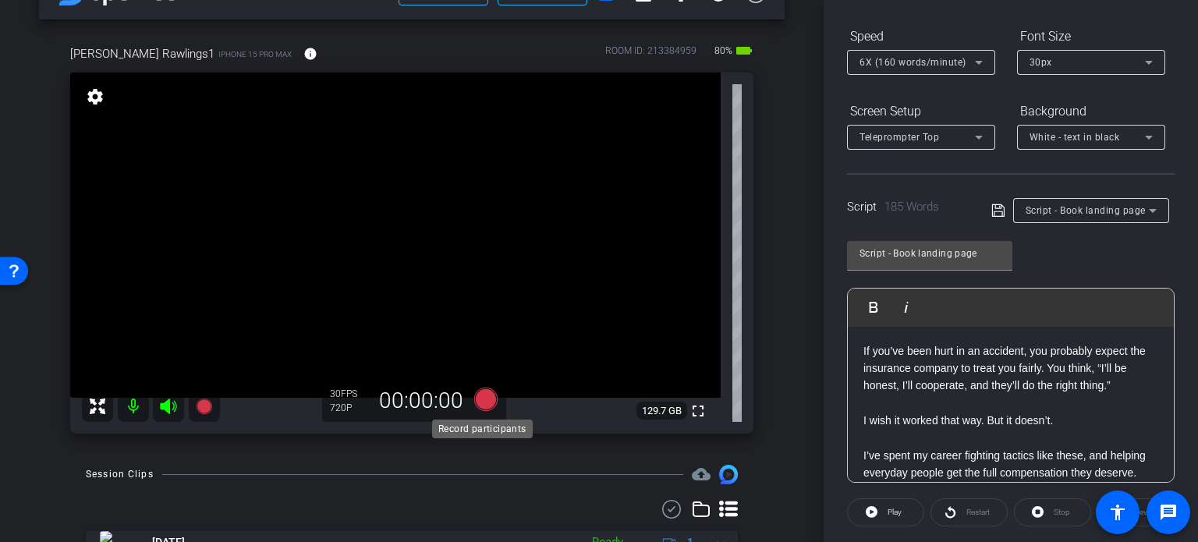
click at [477, 402] on icon at bounding box center [485, 399] width 23 height 23
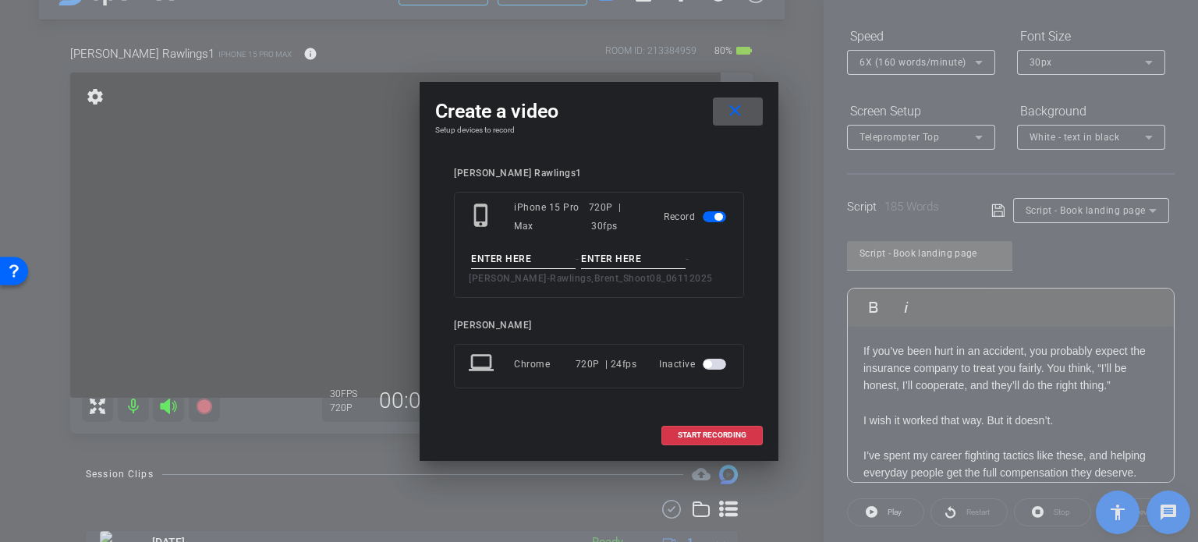
click at [519, 250] on input at bounding box center [523, 259] width 105 height 19
paste input "Script - Book landing page"
type input "Script - Book landing page"
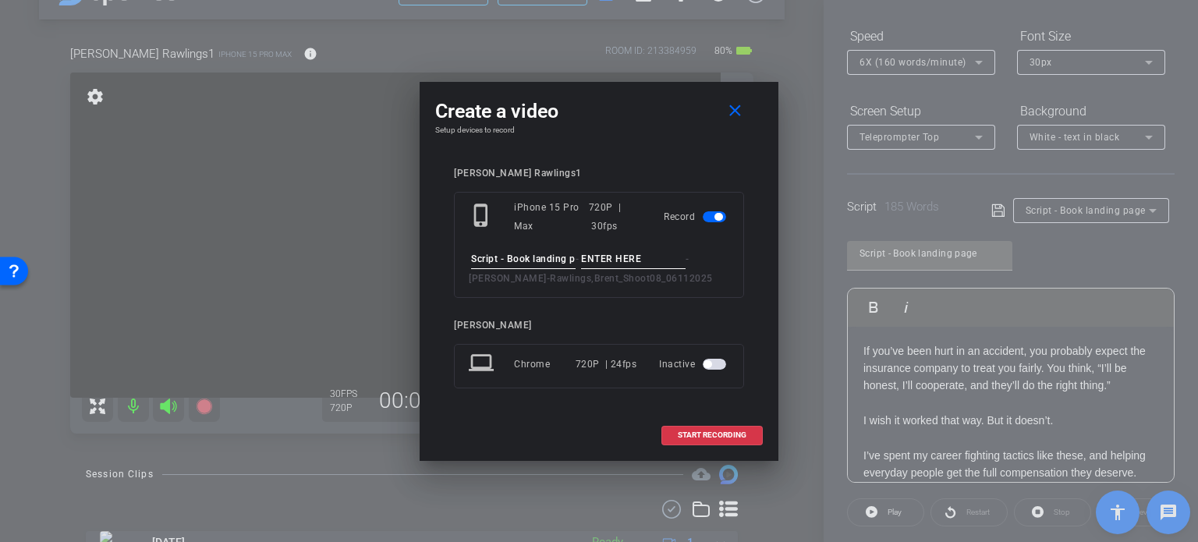
click at [630, 261] on input at bounding box center [633, 259] width 105 height 19
click at [630, 261] on input "Take1" at bounding box center [633, 259] width 105 height 19
type input "Take1"
click at [674, 436] on span at bounding box center [712, 434] width 100 height 37
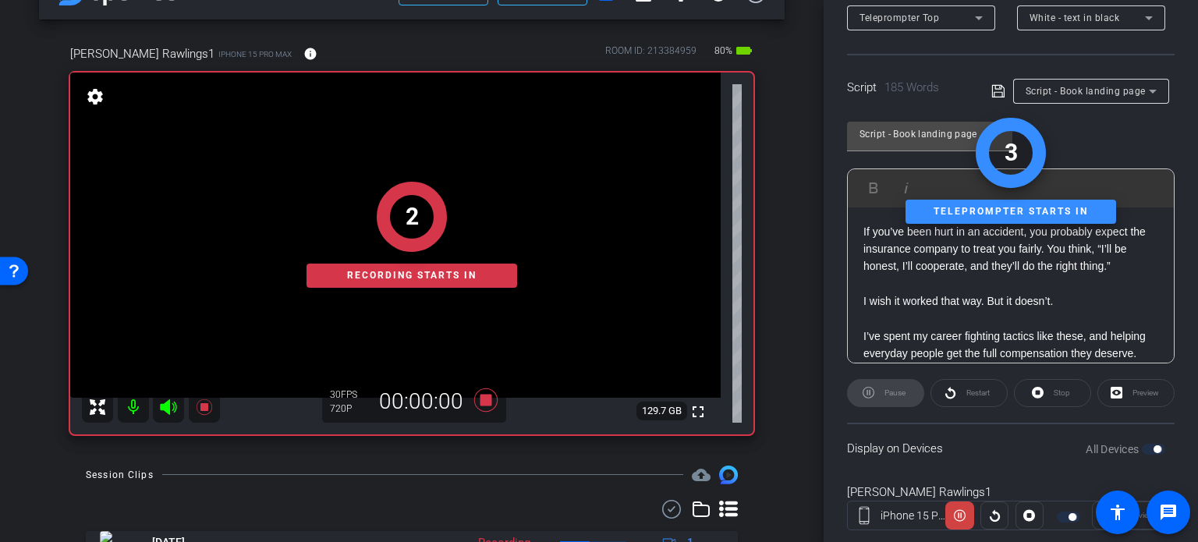
scroll to position [309, 0]
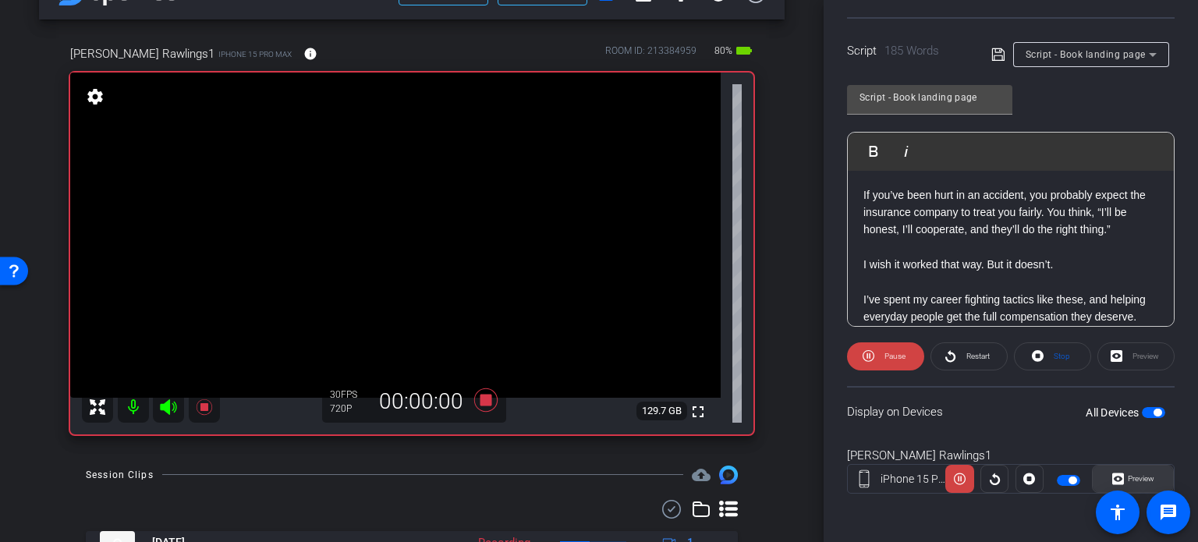
click at [1132, 478] on span "Preview" at bounding box center [1141, 478] width 27 height 9
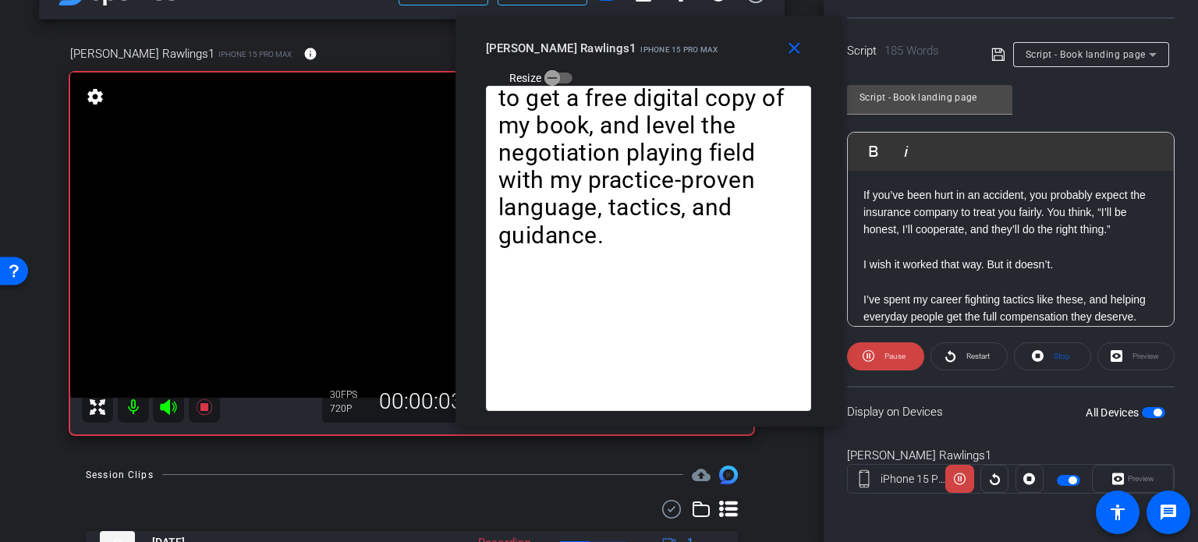
drag, startPoint x: 627, startPoint y: 114, endPoint x: 676, endPoint y: 64, distance: 70.0
click at [676, 64] on div "close Brent Rawlings1 iPhone 15 Pro Max Resize" at bounding box center [648, 51] width 386 height 70
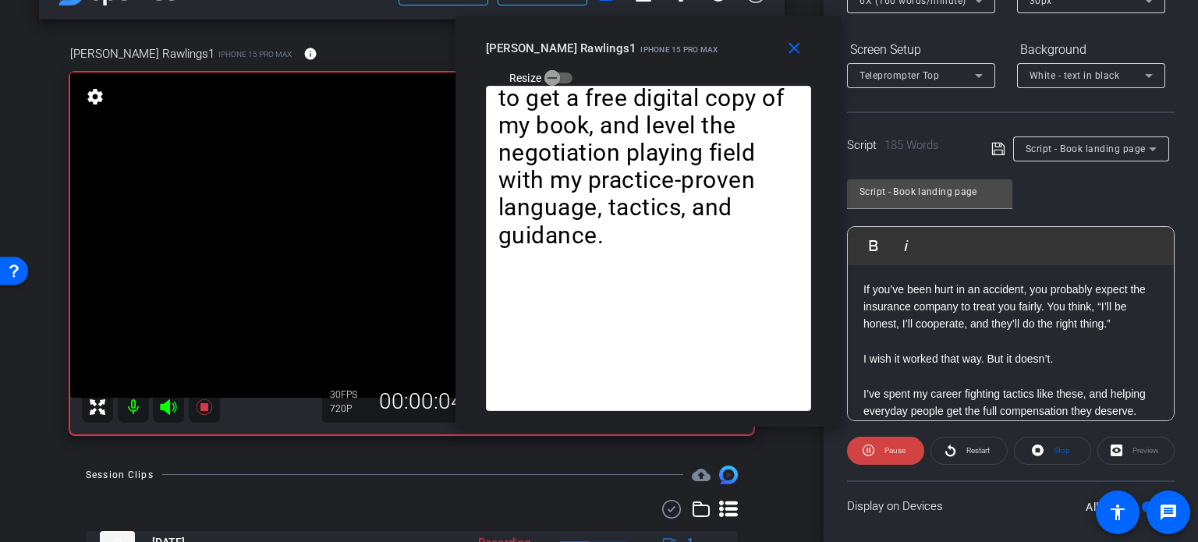
scroll to position [153, 0]
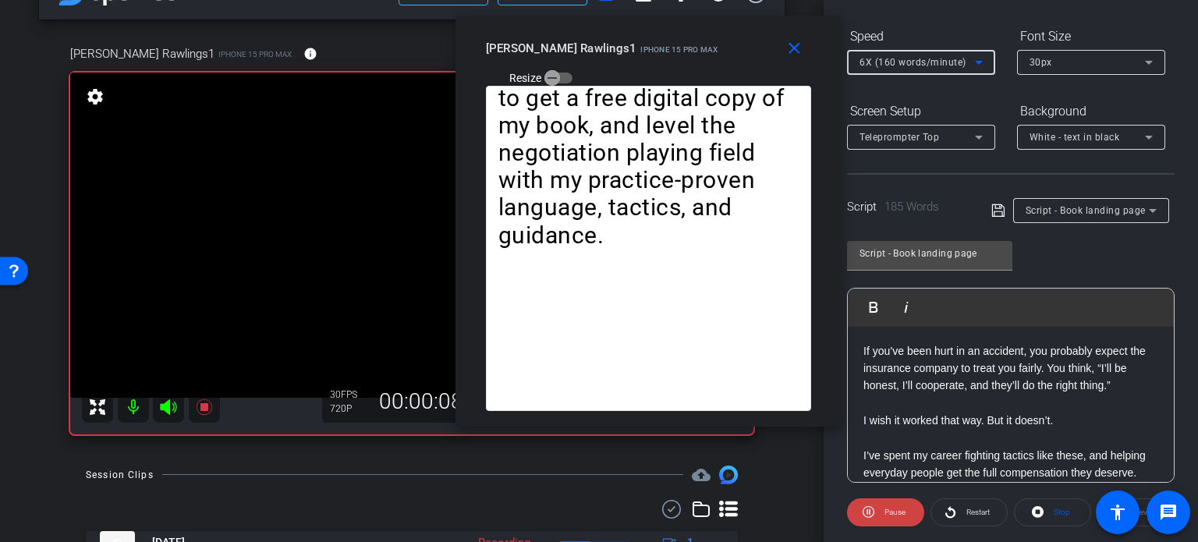
click at [900, 62] on span "6X (160 words/minute)" at bounding box center [912, 62] width 107 height 11
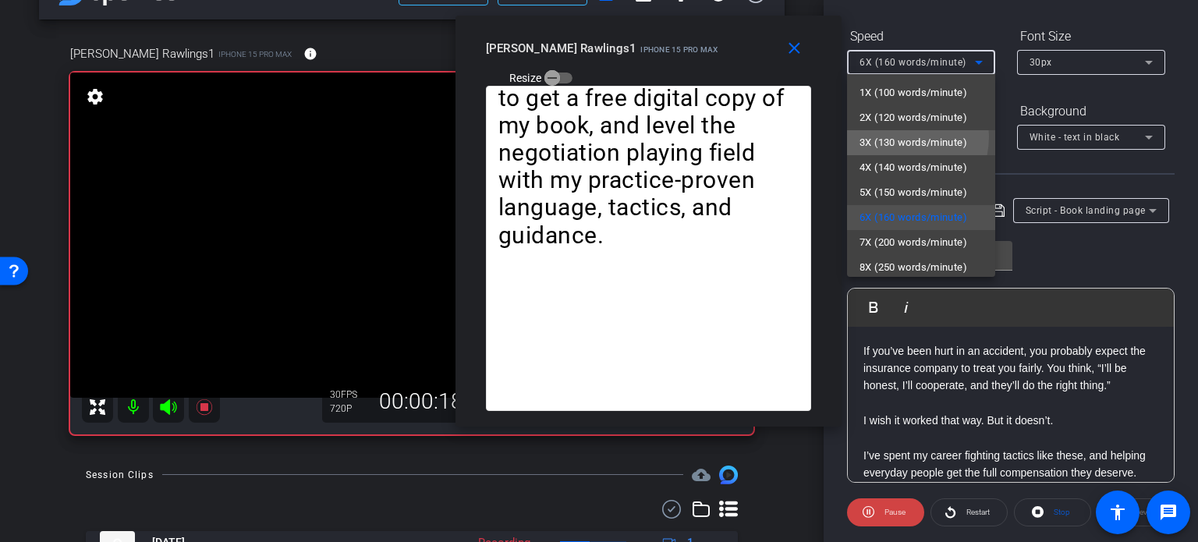
click at [895, 136] on span "3X (130 words/minute)" at bounding box center [913, 142] width 108 height 19
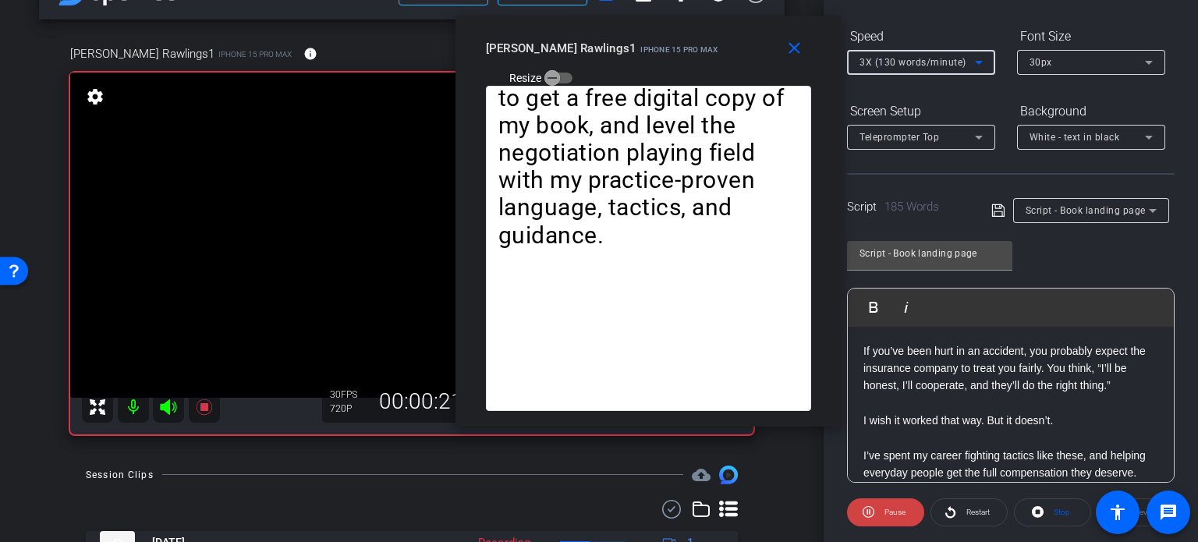
click at [895, 57] on span "3X (130 words/minute)" at bounding box center [912, 62] width 107 height 11
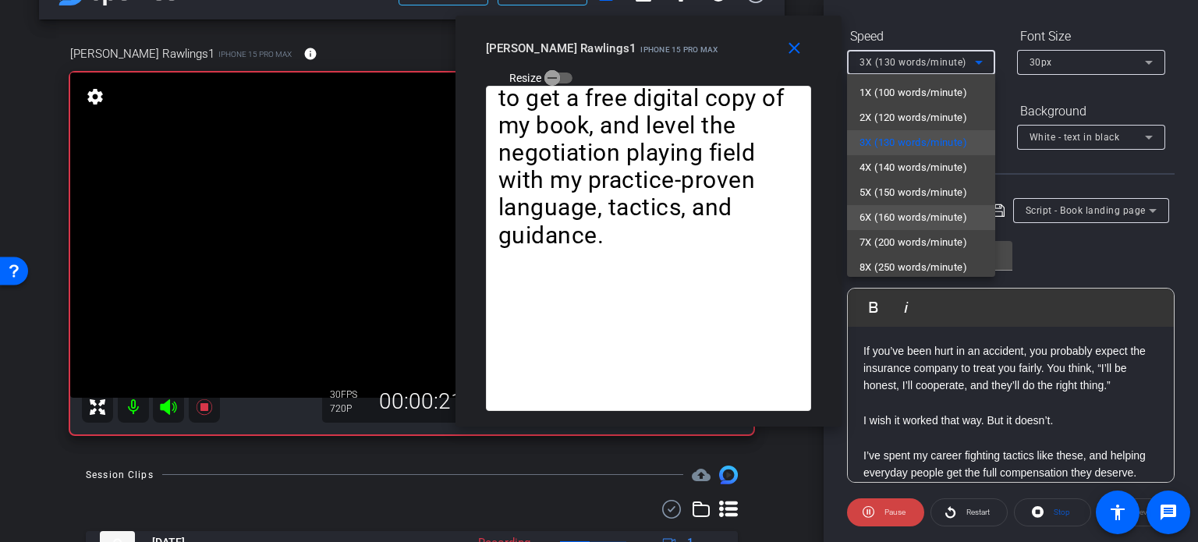
click at [883, 217] on span "6X (160 words/minute)" at bounding box center [913, 217] width 108 height 19
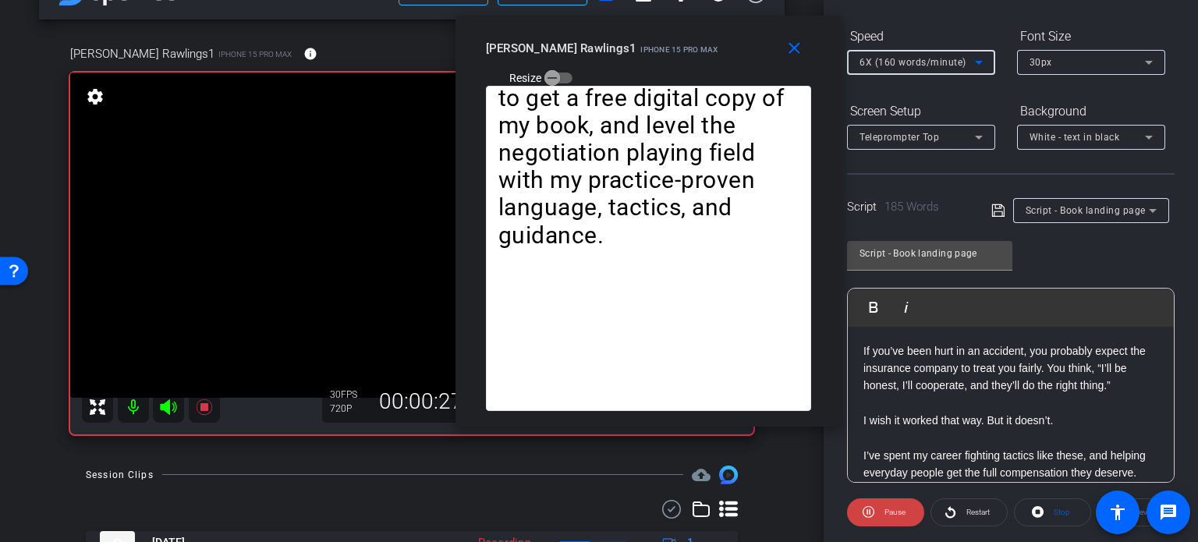
click at [905, 64] on span "6X (160 words/minute)" at bounding box center [912, 62] width 107 height 11
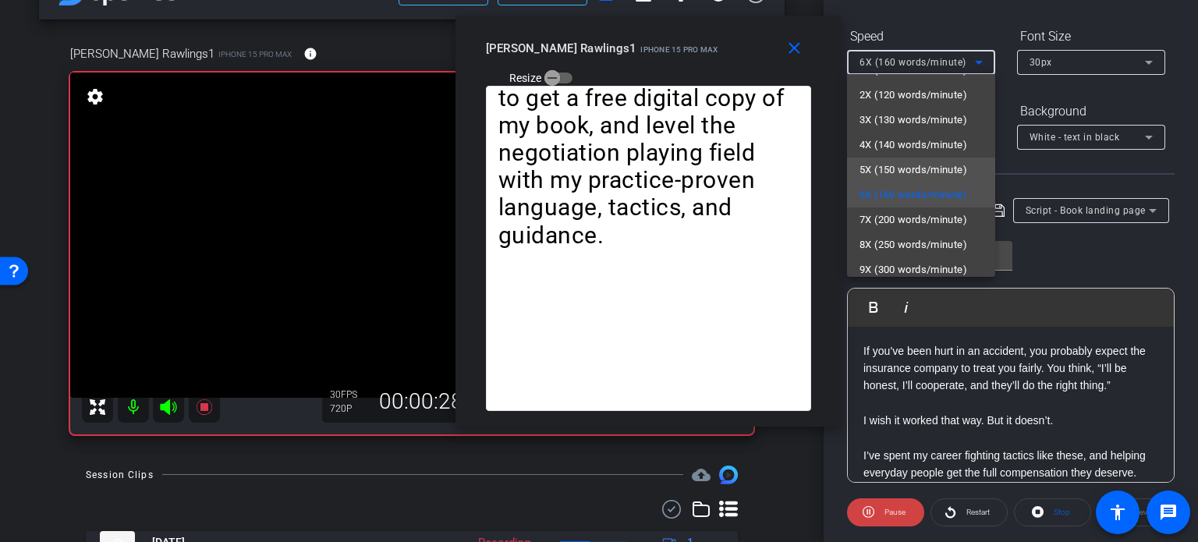
scroll to position [34, 0]
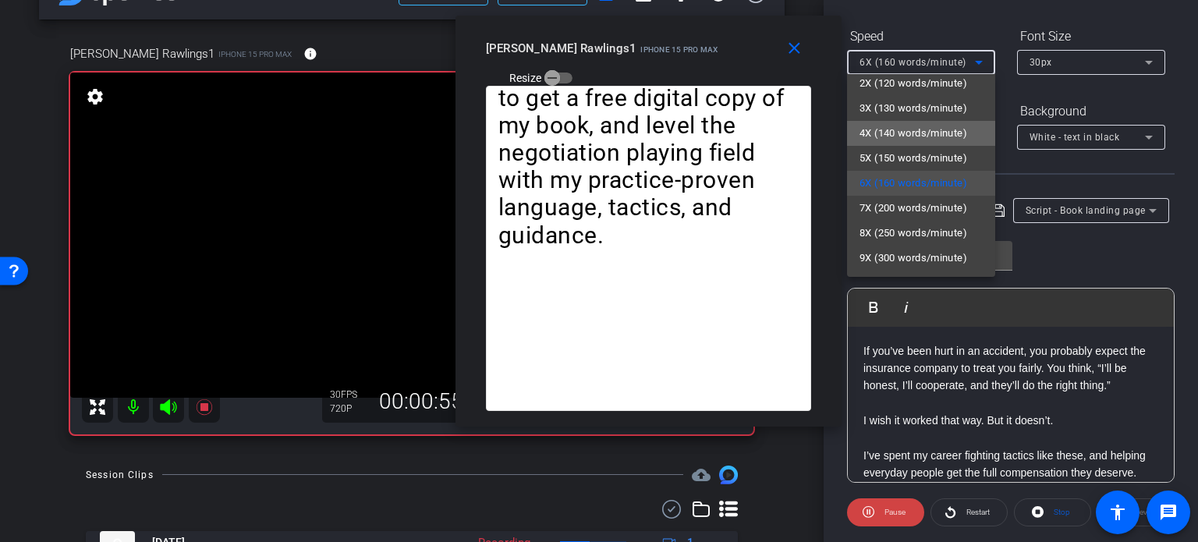
click at [921, 122] on mat-option "4X (140 words/minute)" at bounding box center [921, 133] width 148 height 25
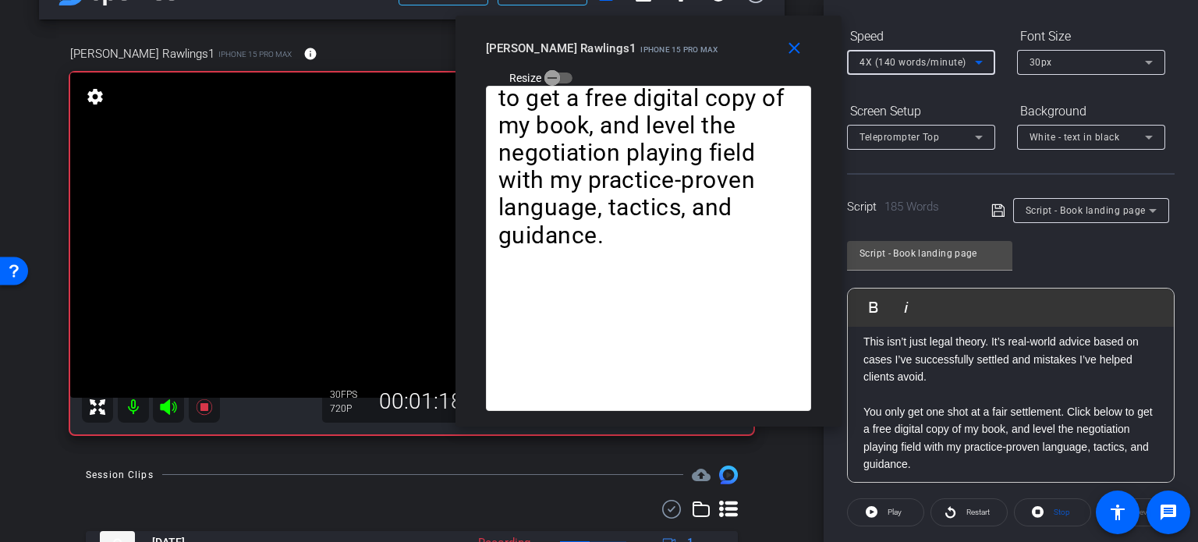
scroll to position [455, 0]
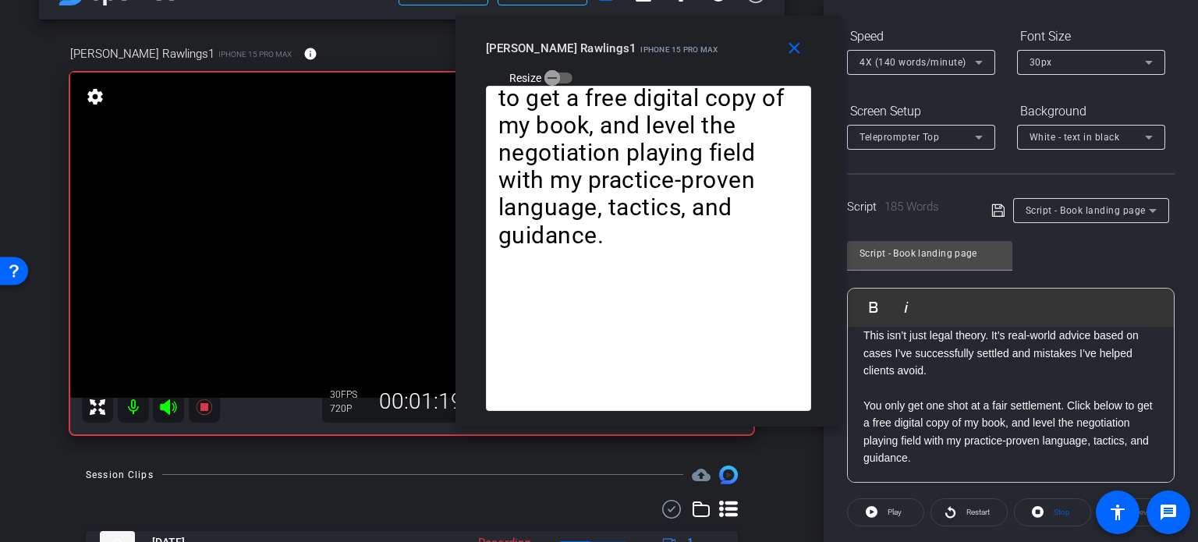
click at [1187, 370] on div "Participants Teleprompter Adjustments settings Erika Centeno flip Director Ever…" at bounding box center [1011, 271] width 374 height 542
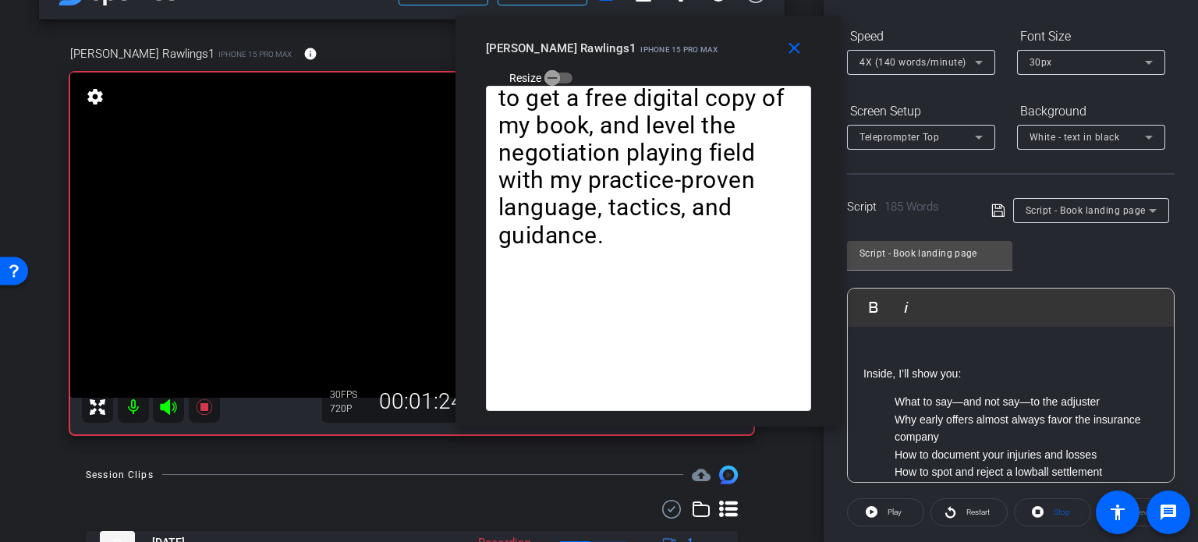
scroll to position [144, 0]
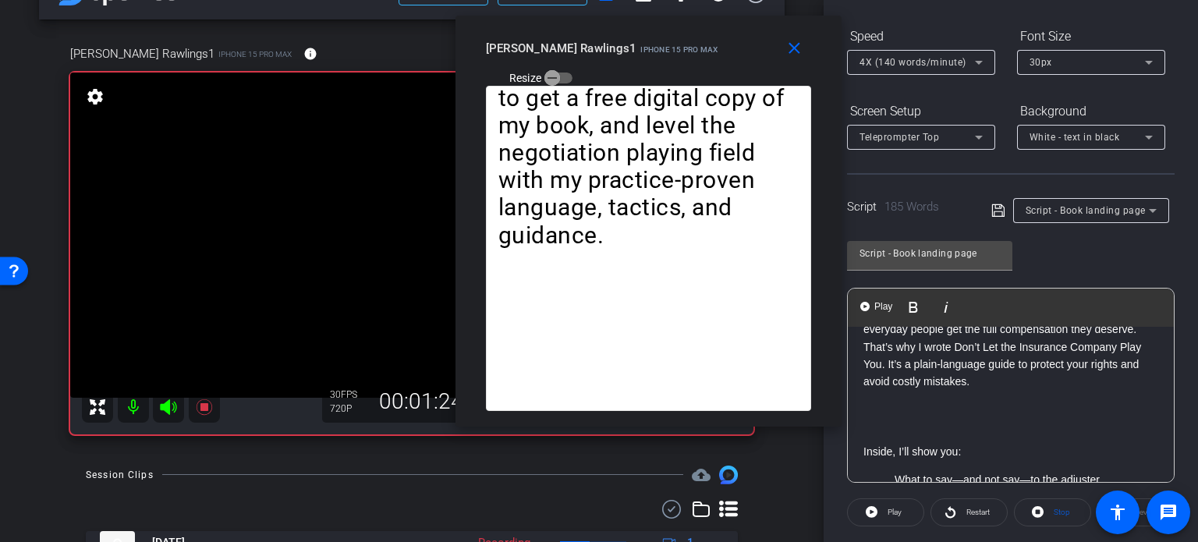
click at [916, 443] on p at bounding box center [1010, 425] width 295 height 35
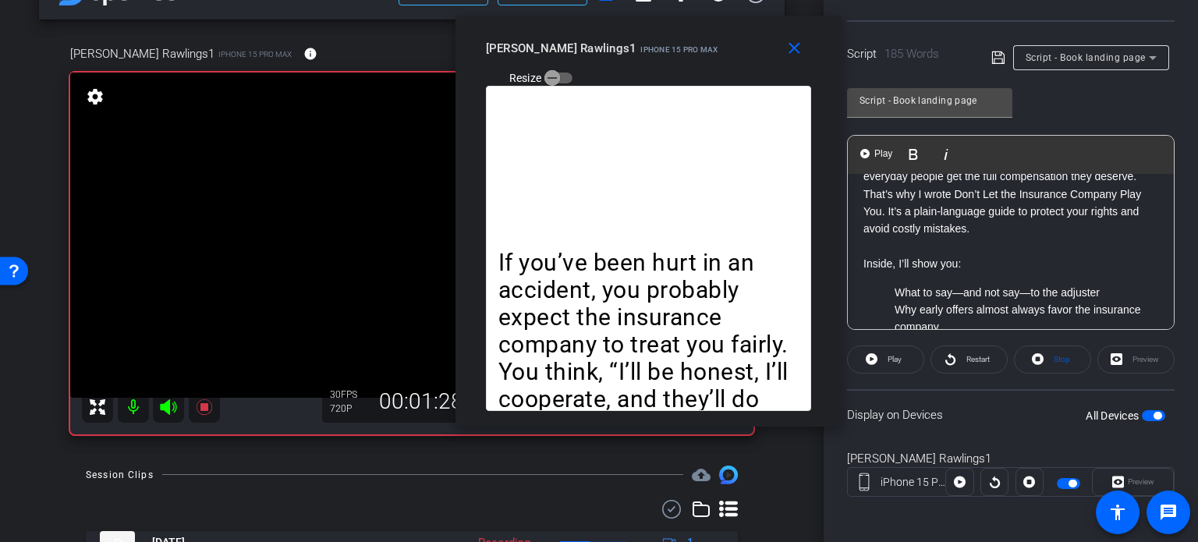
scroll to position [309, 0]
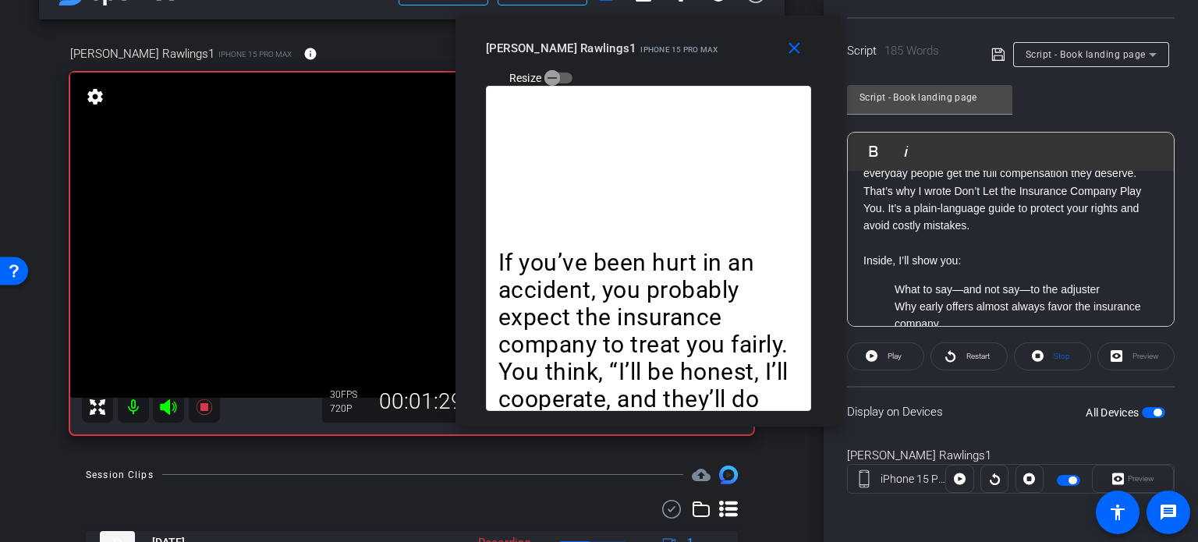
click at [1154, 411] on span "button" at bounding box center [1158, 413] width 8 height 8
click at [1148, 411] on span "button" at bounding box center [1153, 412] width 23 height 11
click at [1062, 361] on span "Stop" at bounding box center [1060, 357] width 20 height 22
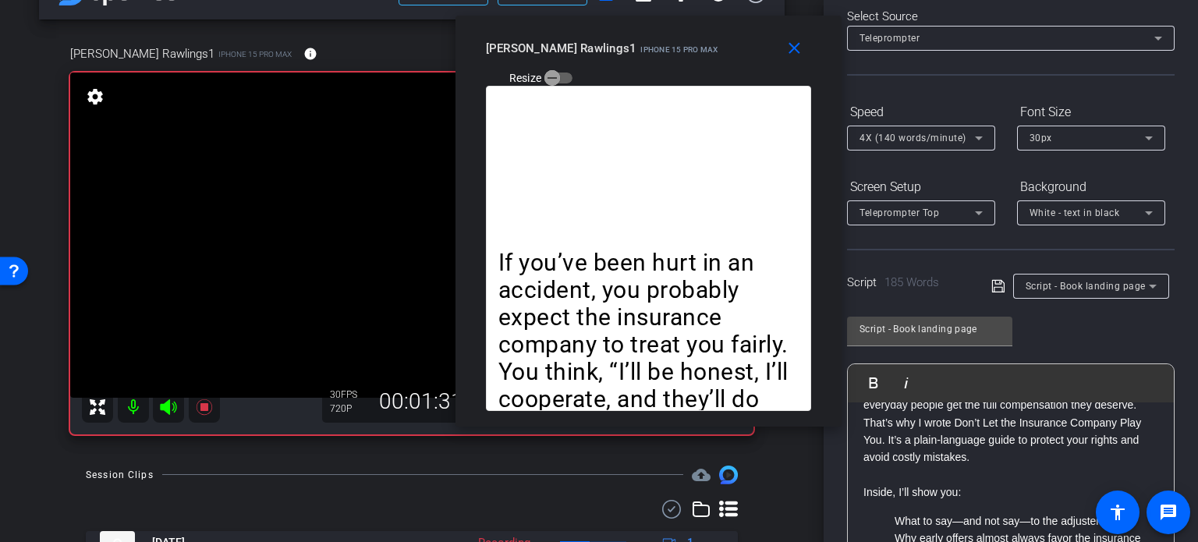
scroll to position [75, 0]
click at [895, 148] on div "4X (140 words/minute)" at bounding box center [916, 139] width 115 height 19
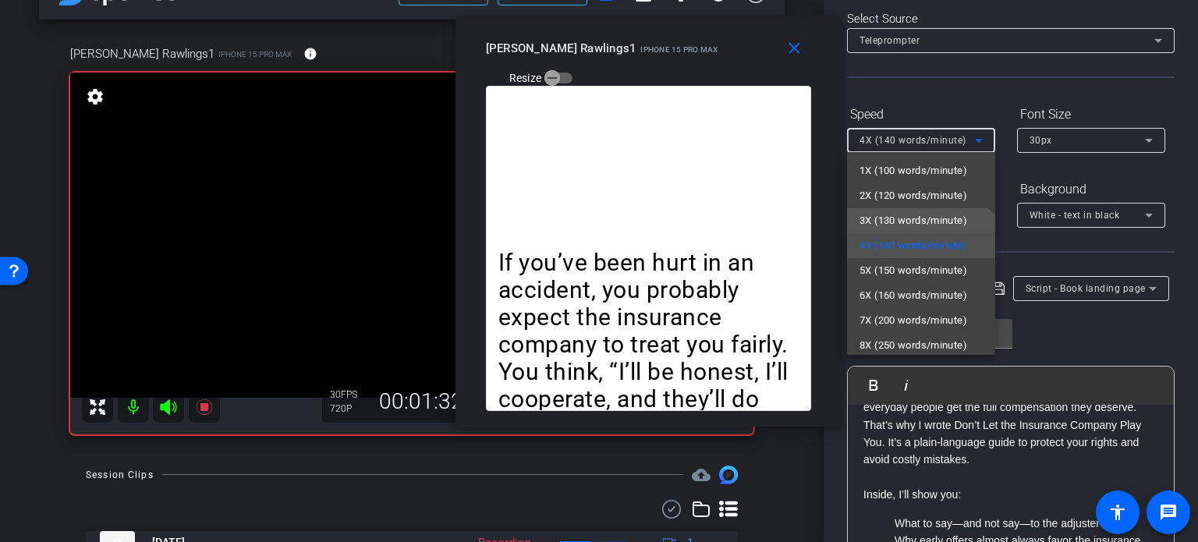
drag, startPoint x: 910, startPoint y: 226, endPoint x: 925, endPoint y: 226, distance: 14.8
click at [914, 226] on span "3X (130 words/minute)" at bounding box center [913, 220] width 108 height 19
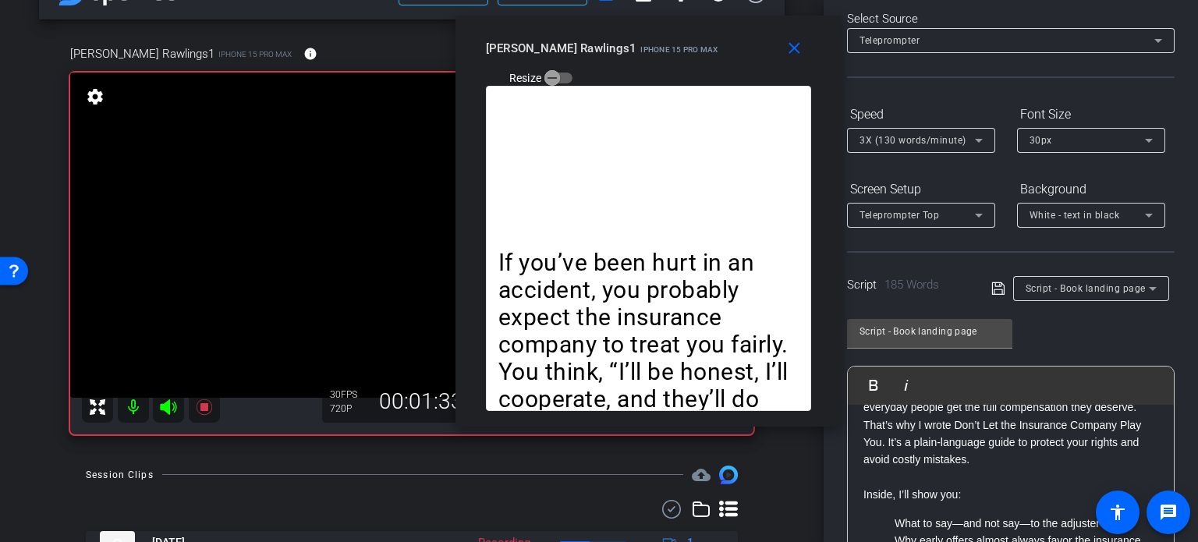
click at [1141, 333] on div "Script - Book landing page Play Play from this location Play Selected Play and …" at bounding box center [1011, 433] width 328 height 253
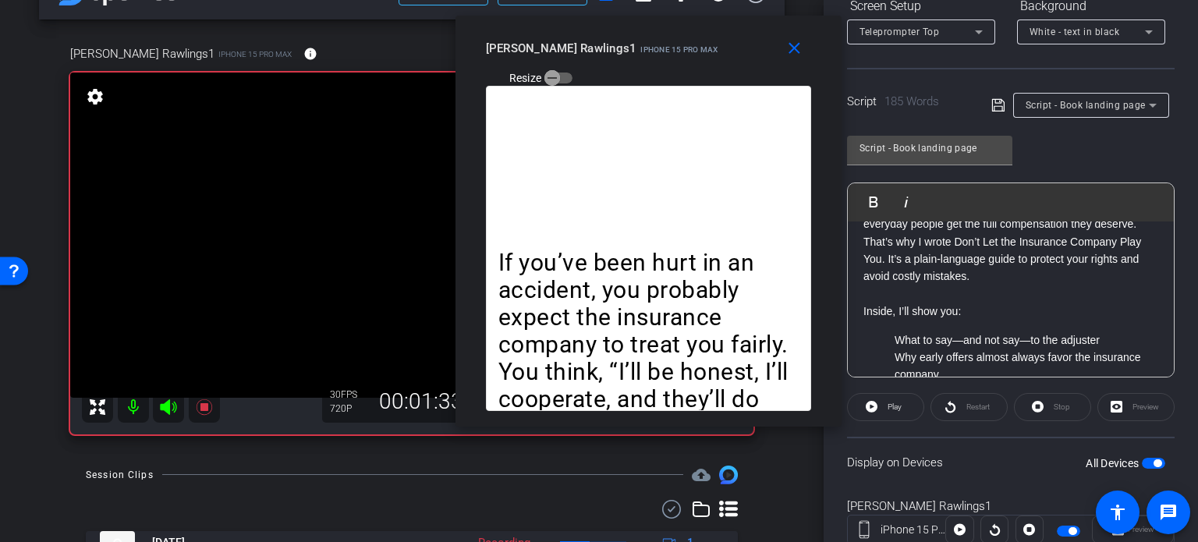
scroll to position [309, 0]
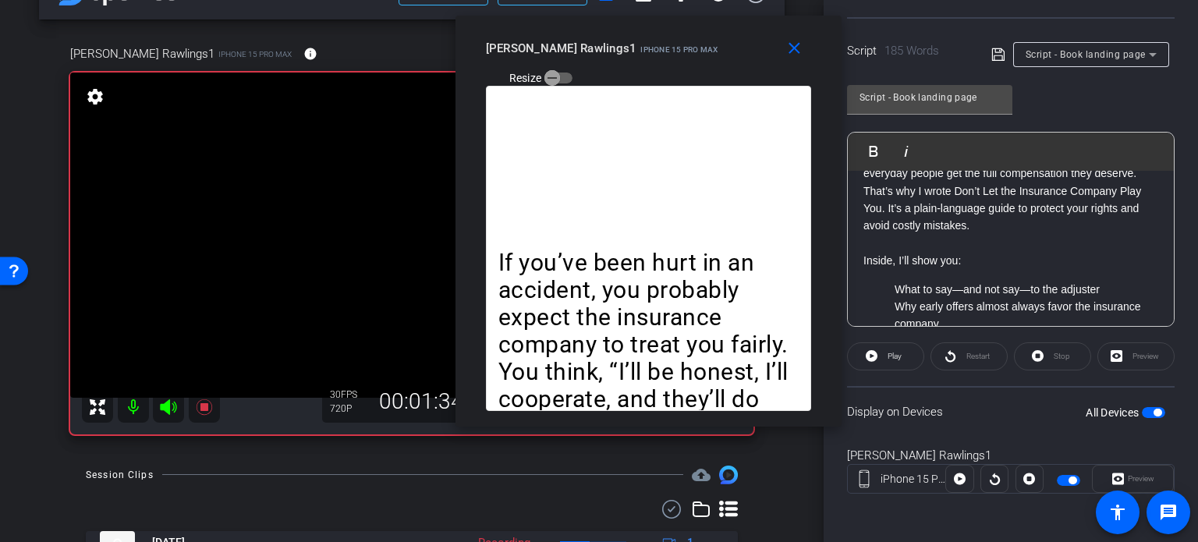
click at [1142, 407] on span "button" at bounding box center [1153, 412] width 23 height 11
click at [1143, 409] on span "button" at bounding box center [1147, 413] width 8 height 8
click at [1054, 349] on div "Stop" at bounding box center [1052, 356] width 77 height 28
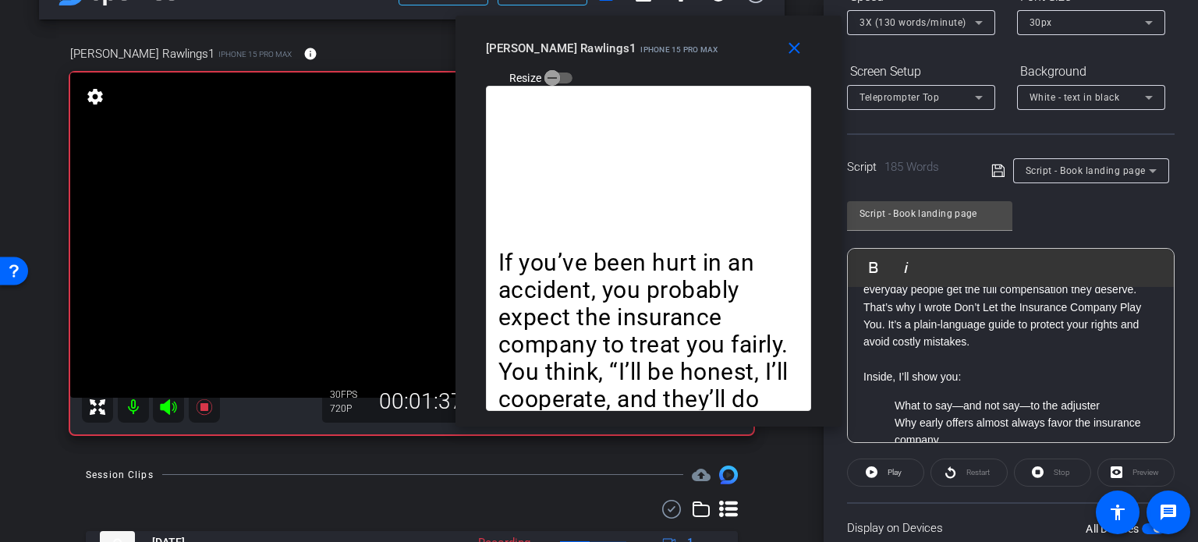
scroll to position [231, 0]
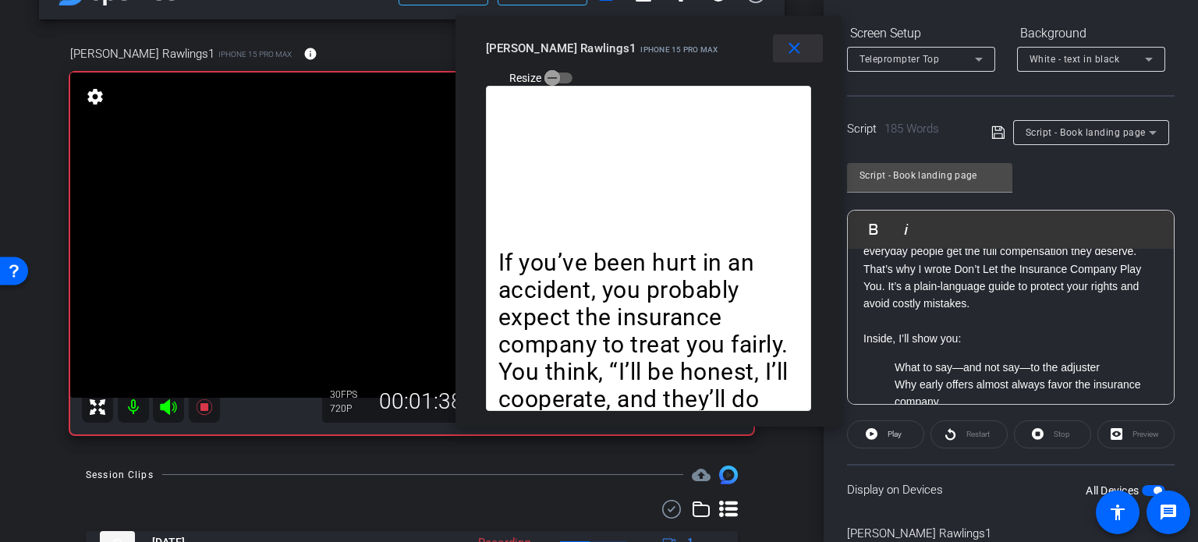
click at [804, 48] on span at bounding box center [798, 48] width 50 height 37
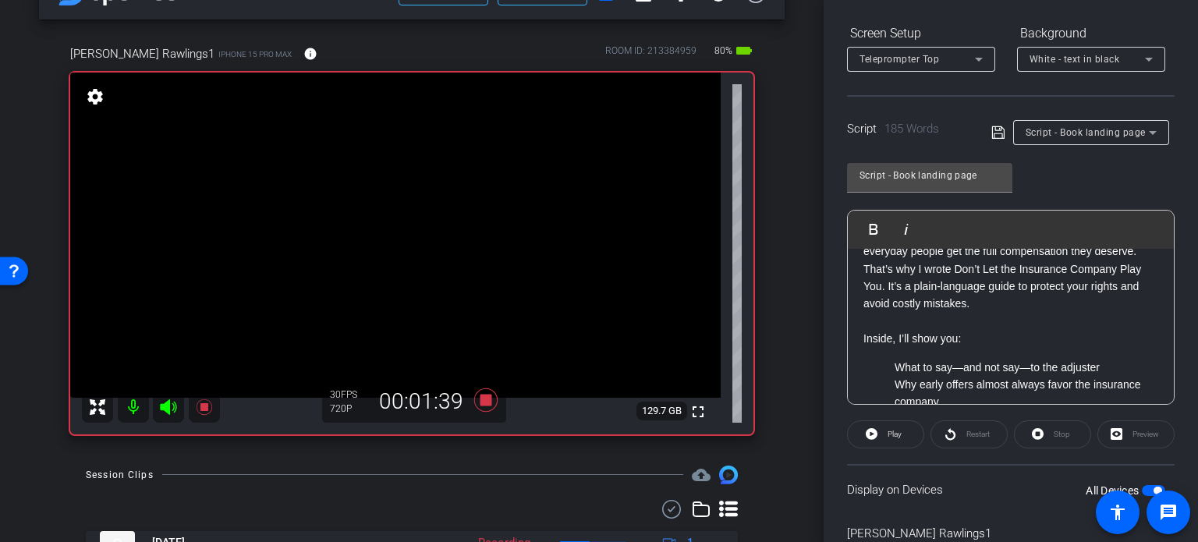
drag, startPoint x: 1132, startPoint y: 169, endPoint x: 1123, endPoint y: 190, distance: 22.0
click at [1132, 171] on div "Script - Book landing page Play Play from this location Play Selected Play and …" at bounding box center [1011, 277] width 328 height 253
click at [888, 434] on span "Play" at bounding box center [895, 434] width 14 height 9
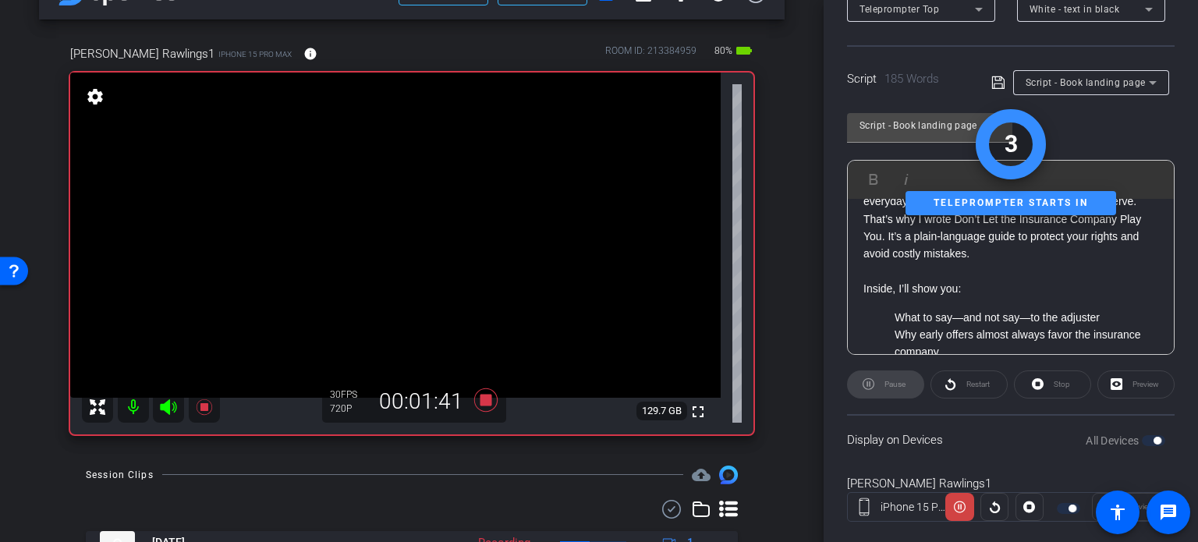
scroll to position [309, 0]
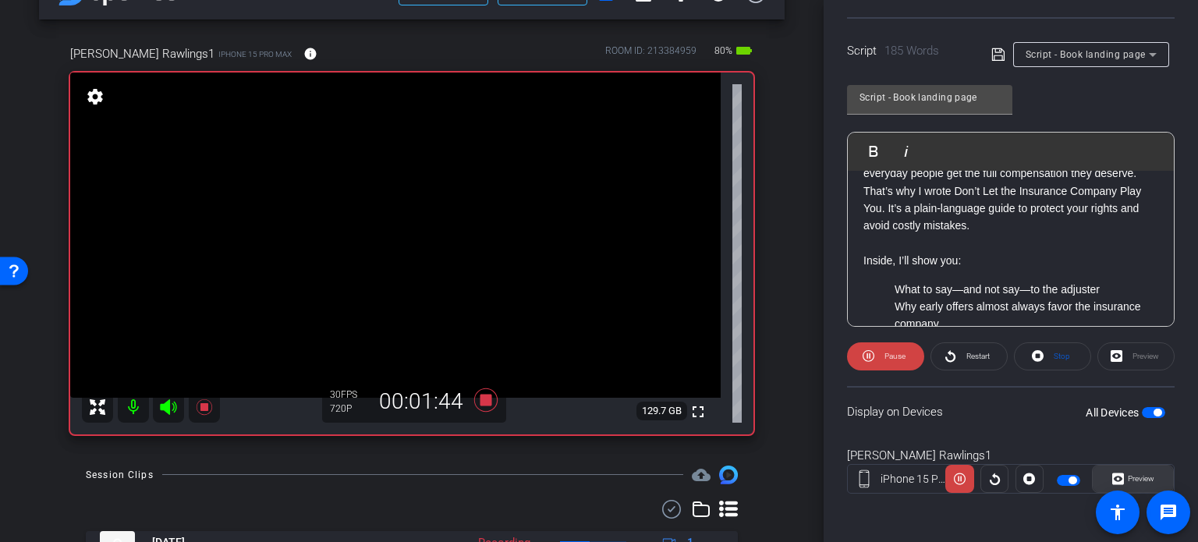
click at [1142, 482] on span "Preview" at bounding box center [1141, 478] width 27 height 9
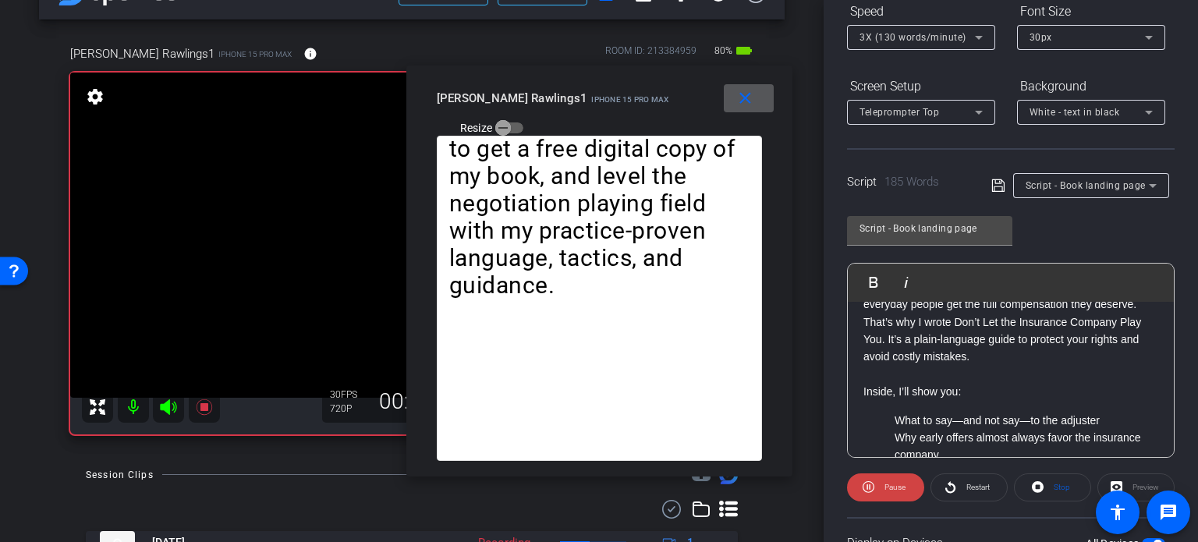
scroll to position [153, 0]
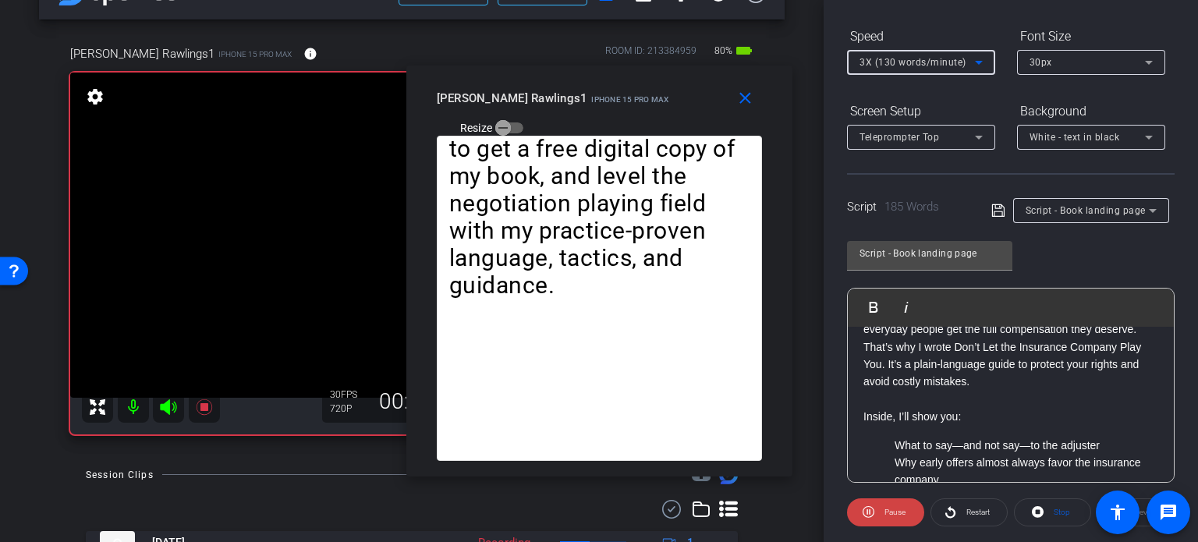
click at [897, 58] on span "3X (130 words/minute)" at bounding box center [912, 62] width 107 height 11
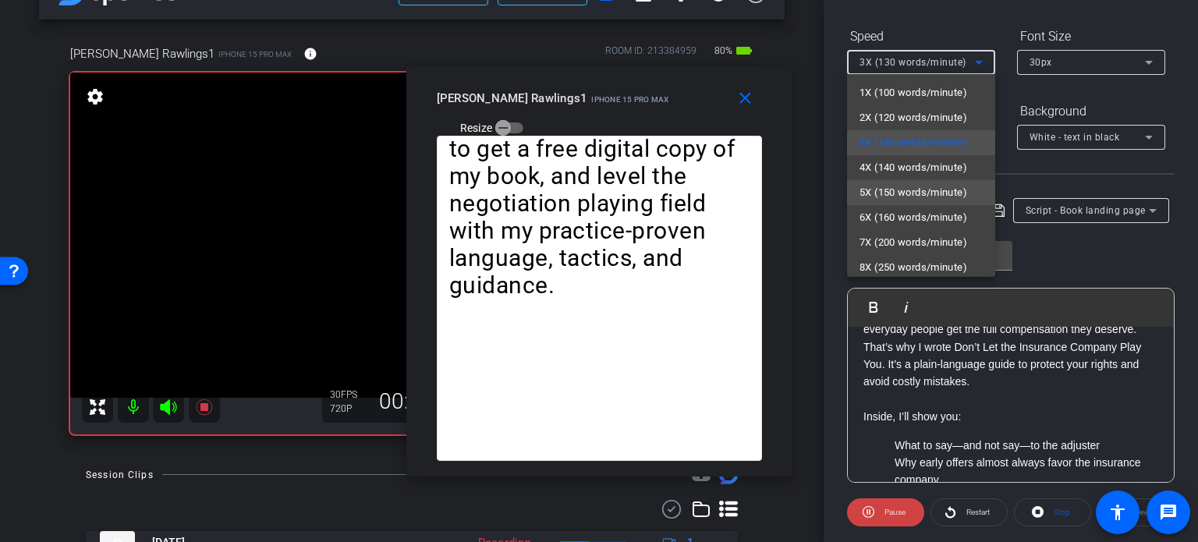
click at [908, 186] on span "5X (150 words/minute)" at bounding box center [913, 192] width 108 height 19
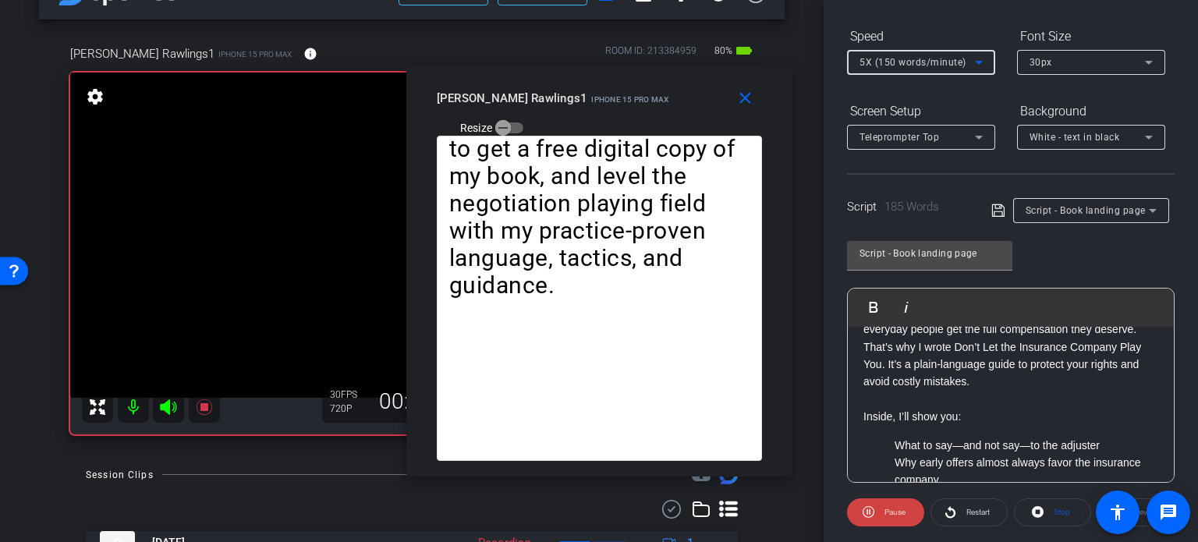
click at [921, 62] on span "5X (150 words/minute)" at bounding box center [912, 62] width 107 height 11
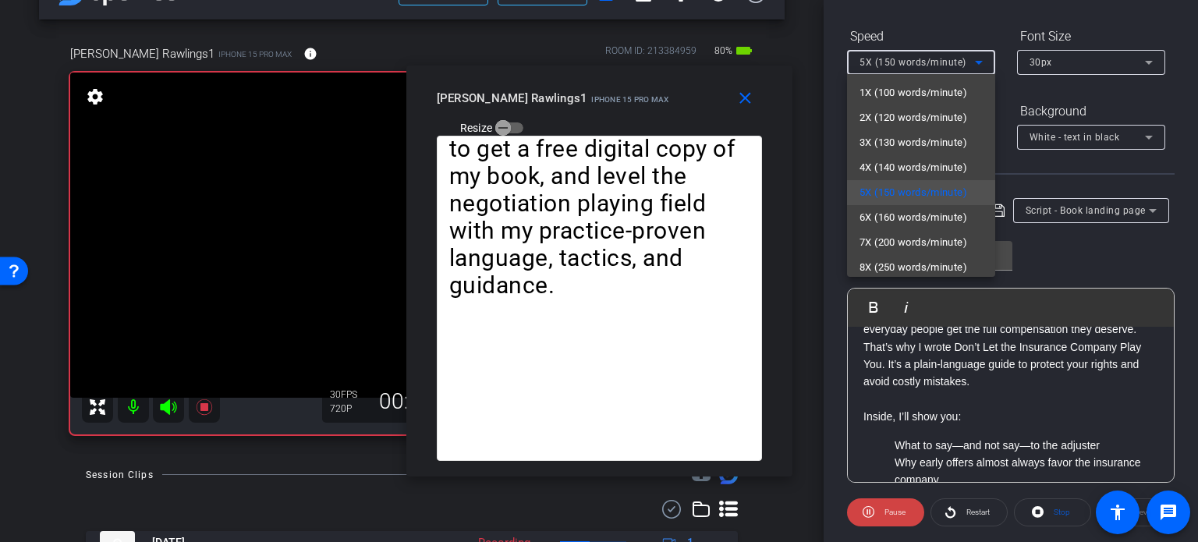
click at [924, 158] on span "4X (140 words/minute)" at bounding box center [913, 167] width 108 height 19
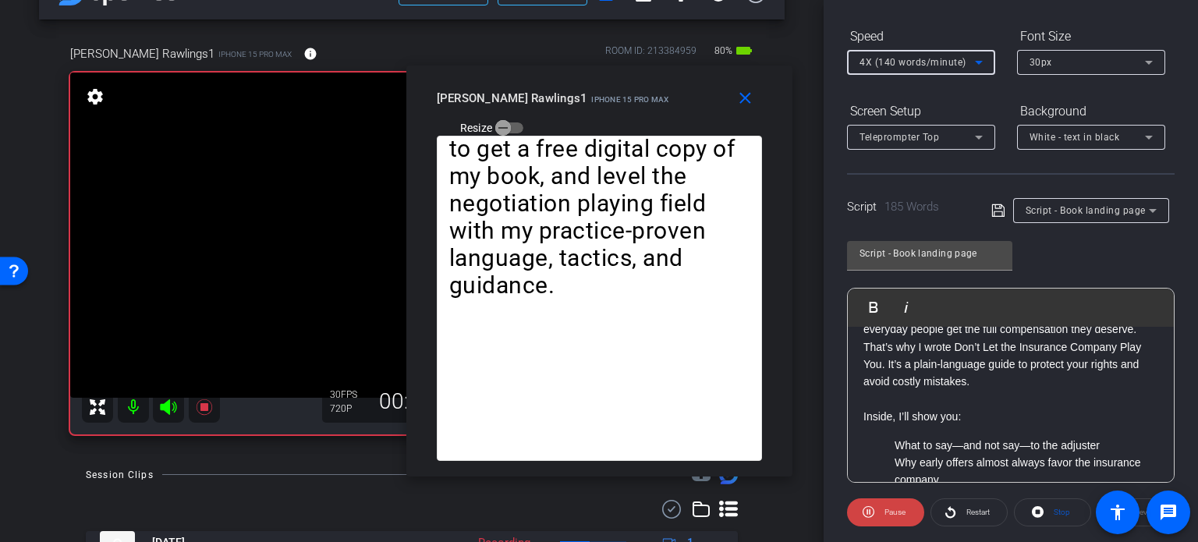
click at [917, 57] on span "4X (140 words/minute)" at bounding box center [912, 62] width 107 height 11
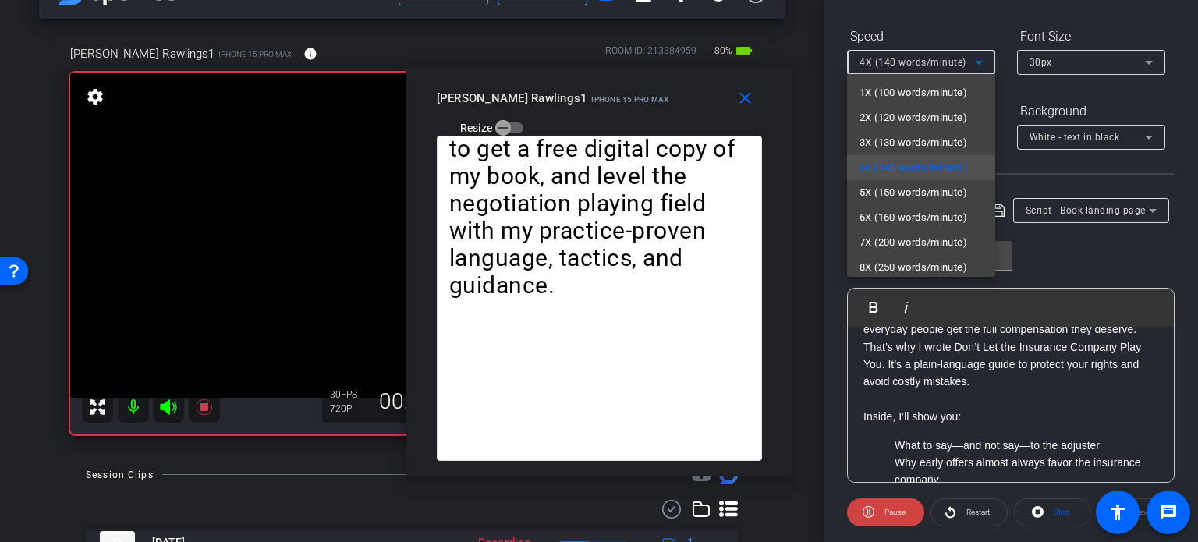
click at [920, 195] on span "5X (150 words/minute)" at bounding box center [913, 192] width 108 height 19
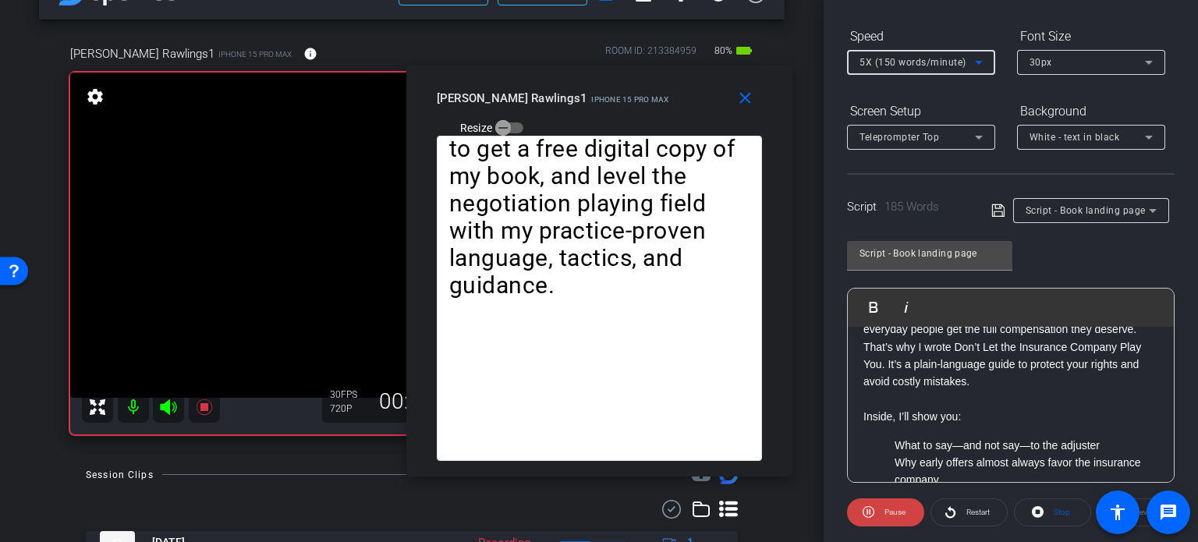
click at [895, 58] on span "5X (150 words/minute)" at bounding box center [912, 62] width 107 height 11
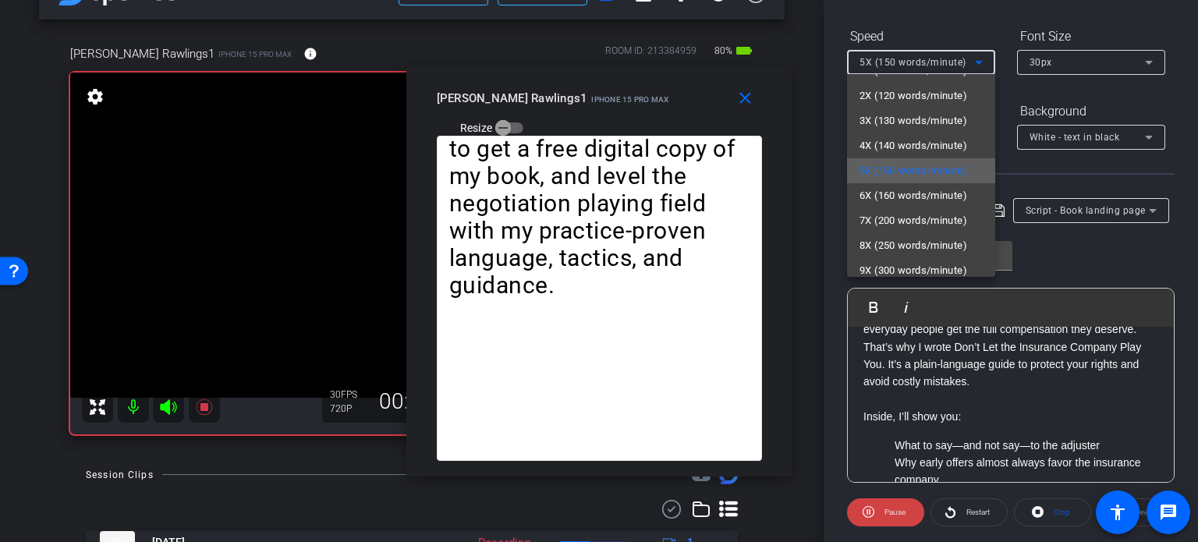
scroll to position [34, 0]
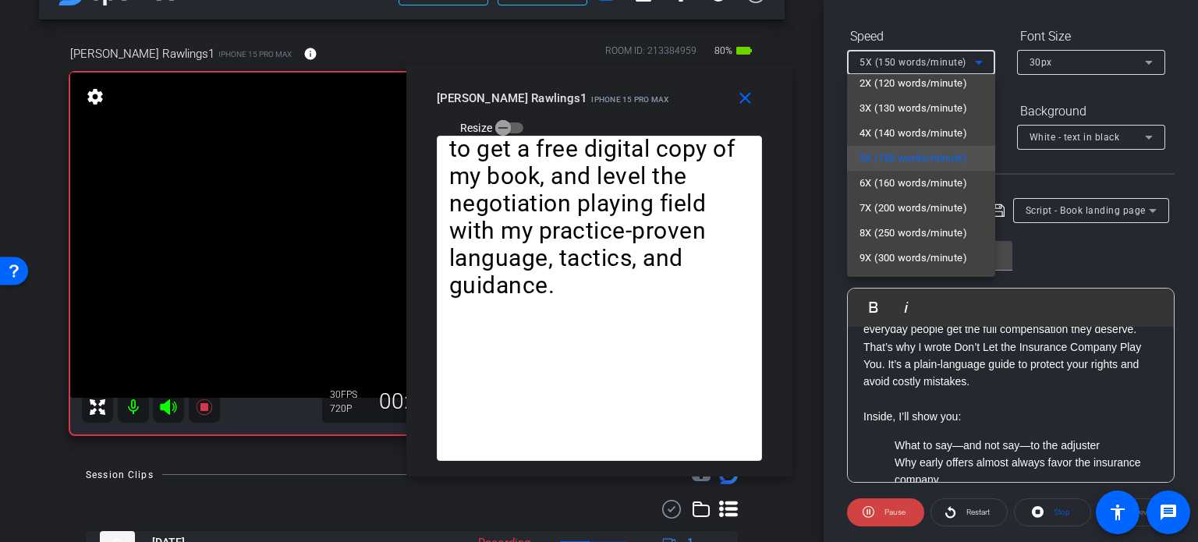
click at [899, 182] on span "6X (160 words/minute)" at bounding box center [913, 183] width 108 height 19
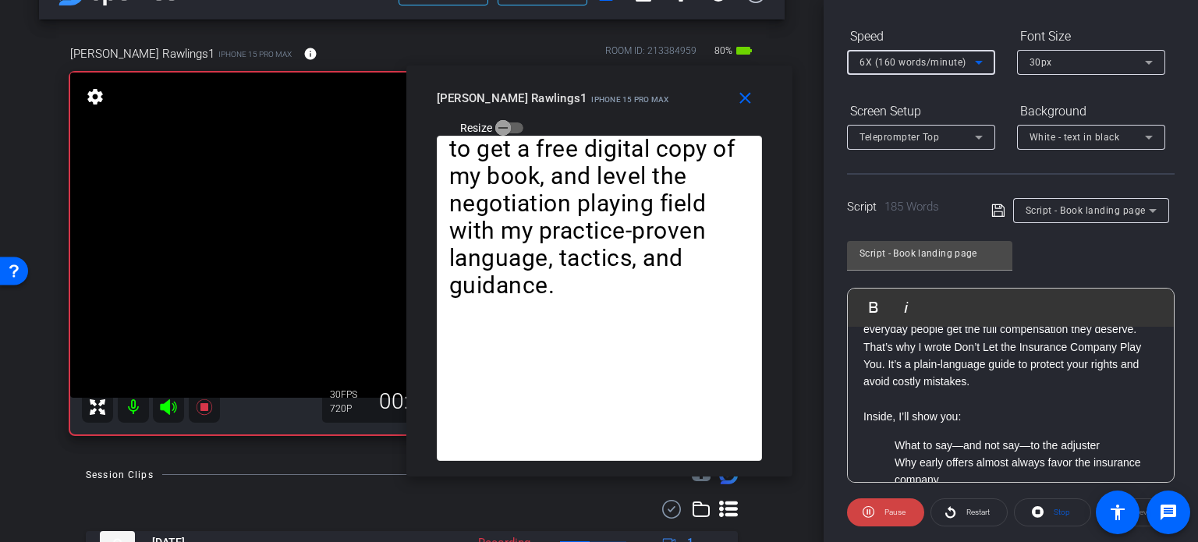
click at [927, 60] on span "6X (160 words/minute)" at bounding box center [912, 62] width 107 height 11
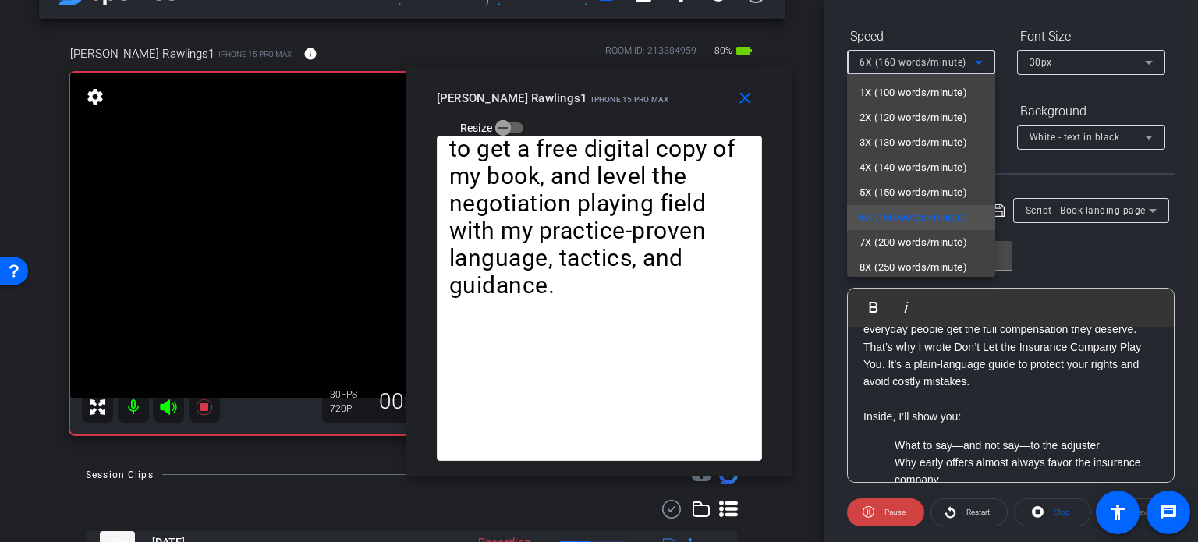
click at [922, 187] on span "5X (150 words/minute)" at bounding box center [913, 192] width 108 height 19
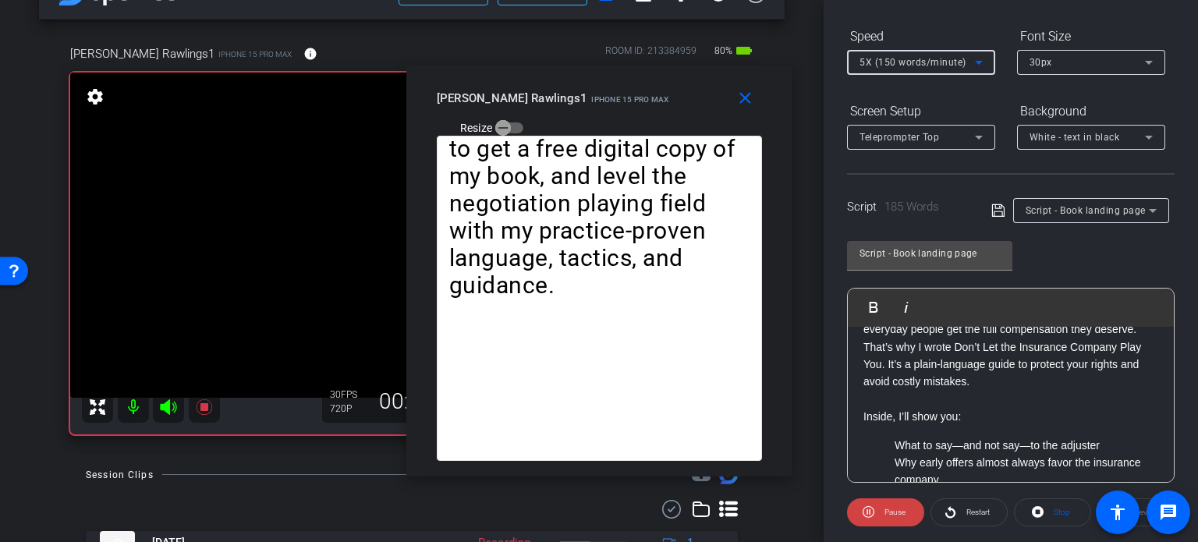
click at [920, 57] on span "5X (150 words/minute)" at bounding box center [912, 62] width 107 height 11
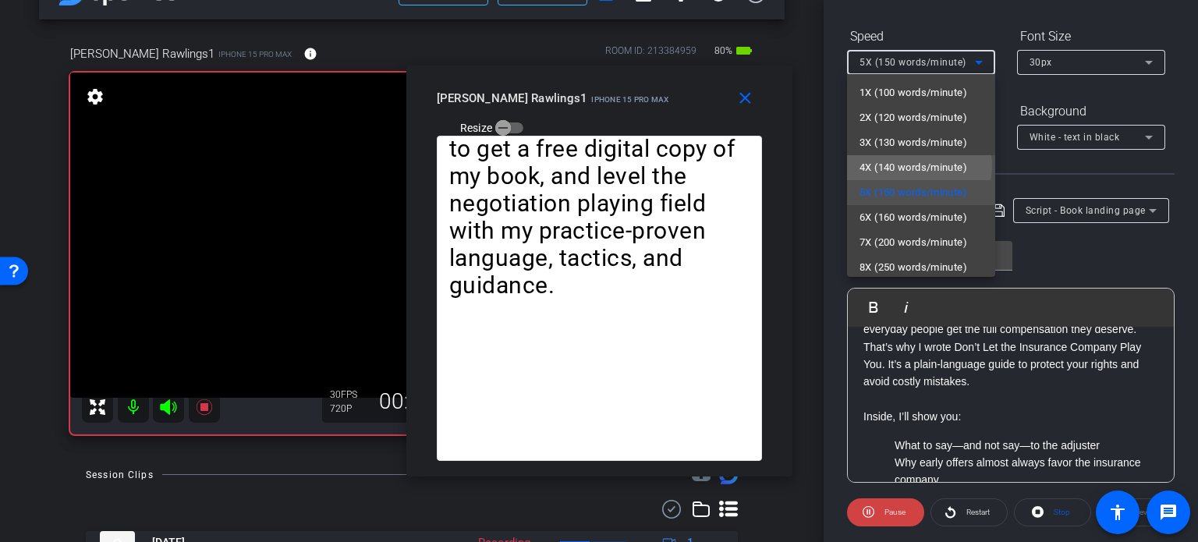
click at [919, 166] on span "4X (140 words/minute)" at bounding box center [913, 167] width 108 height 19
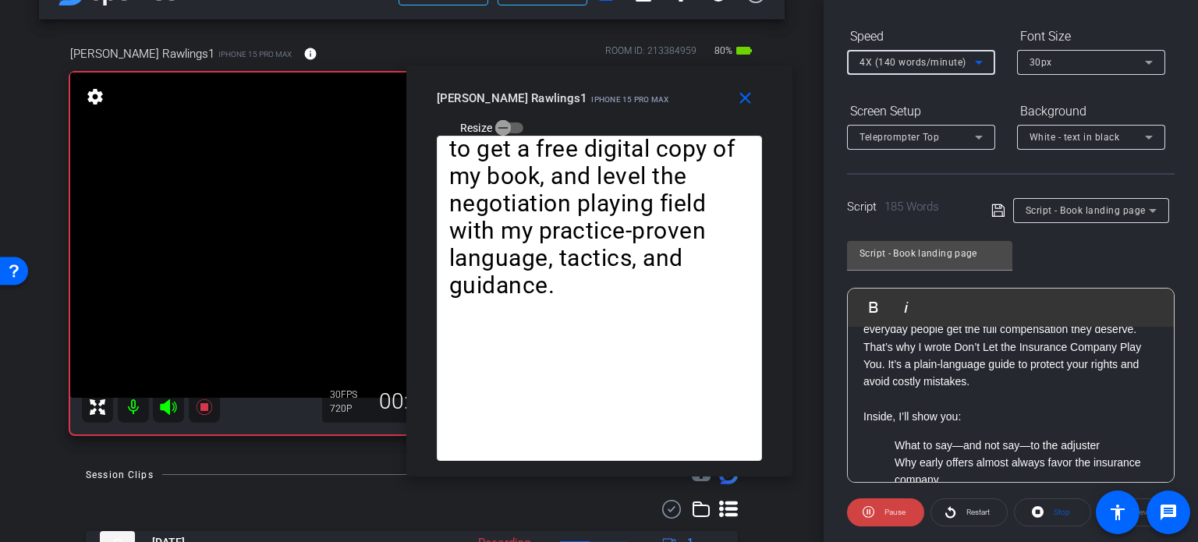
click at [906, 53] on div "4X (140 words/minute)" at bounding box center [916, 61] width 115 height 19
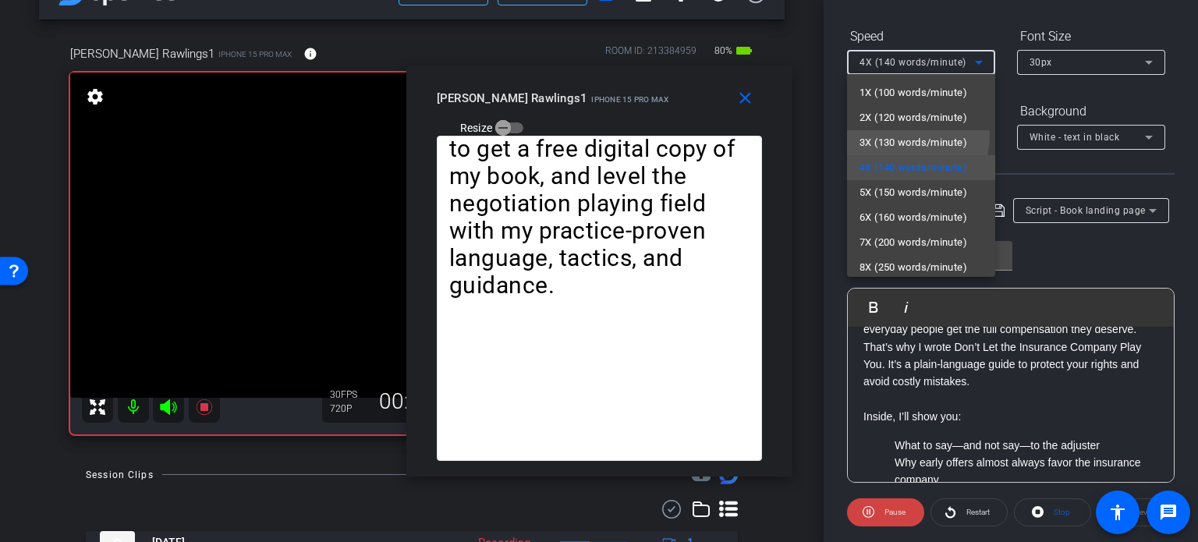
click at [902, 134] on span "3X (130 words/minute)" at bounding box center [913, 142] width 108 height 19
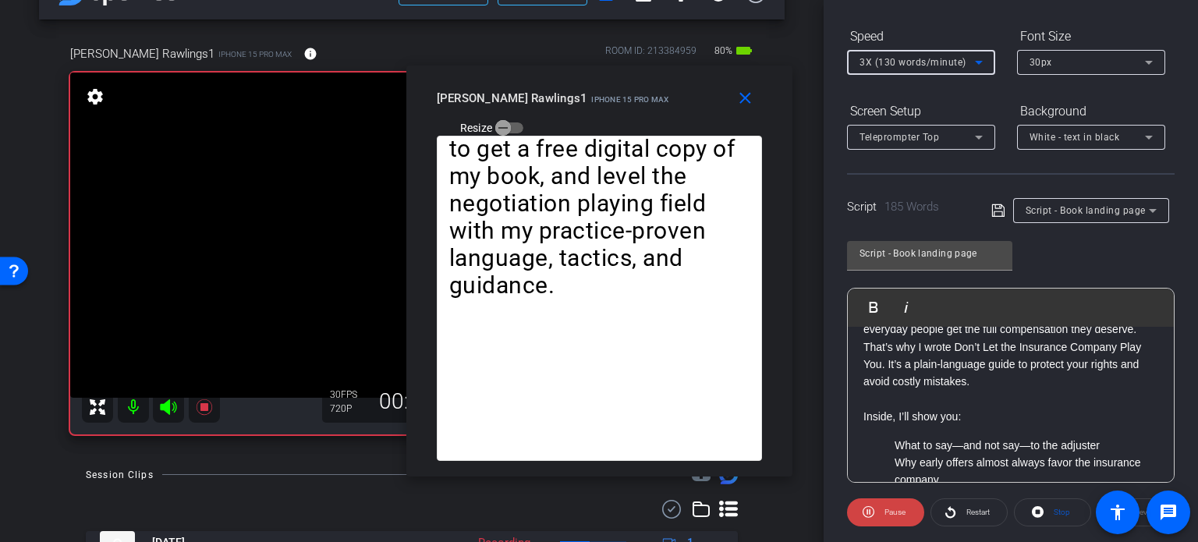
click at [900, 52] on div "3X (130 words/minute)" at bounding box center [916, 61] width 115 height 19
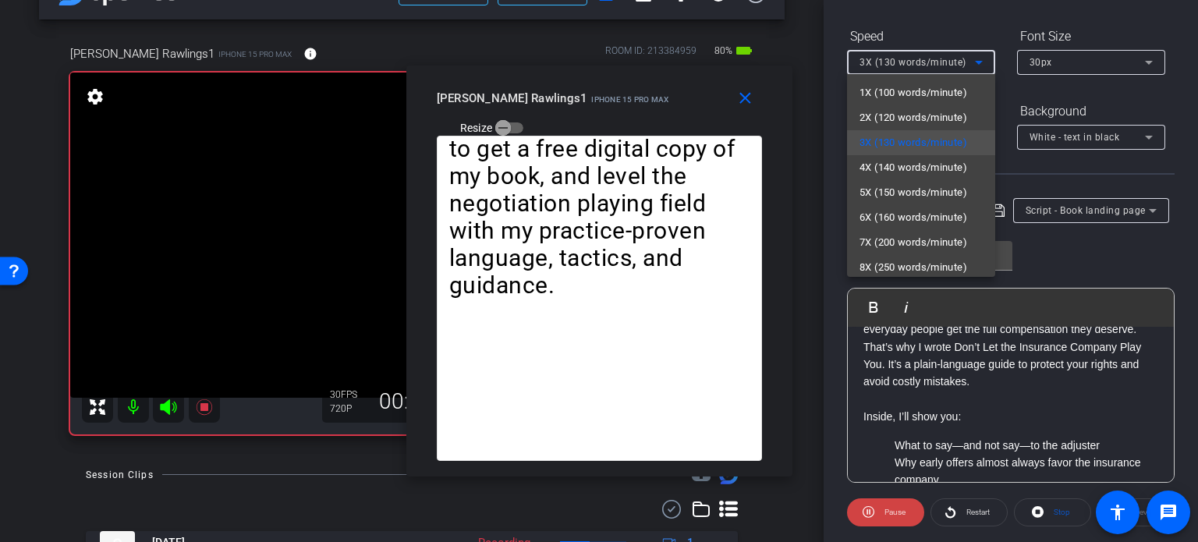
click at [898, 108] on span "2X (120 words/minute)" at bounding box center [913, 117] width 108 height 19
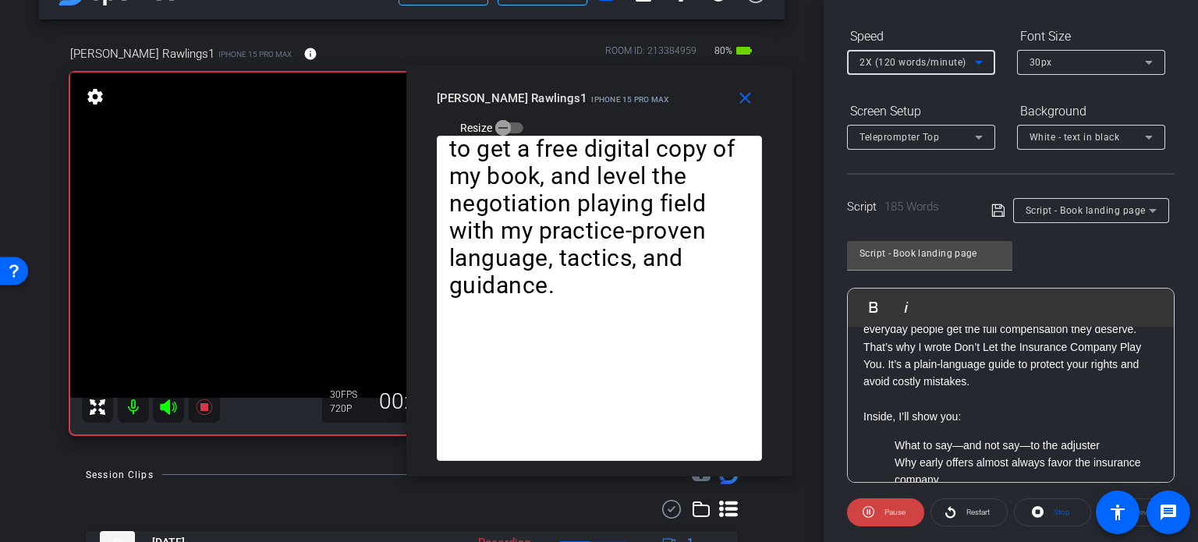
click at [888, 57] on span "2X (120 words/minute)" at bounding box center [912, 62] width 107 height 11
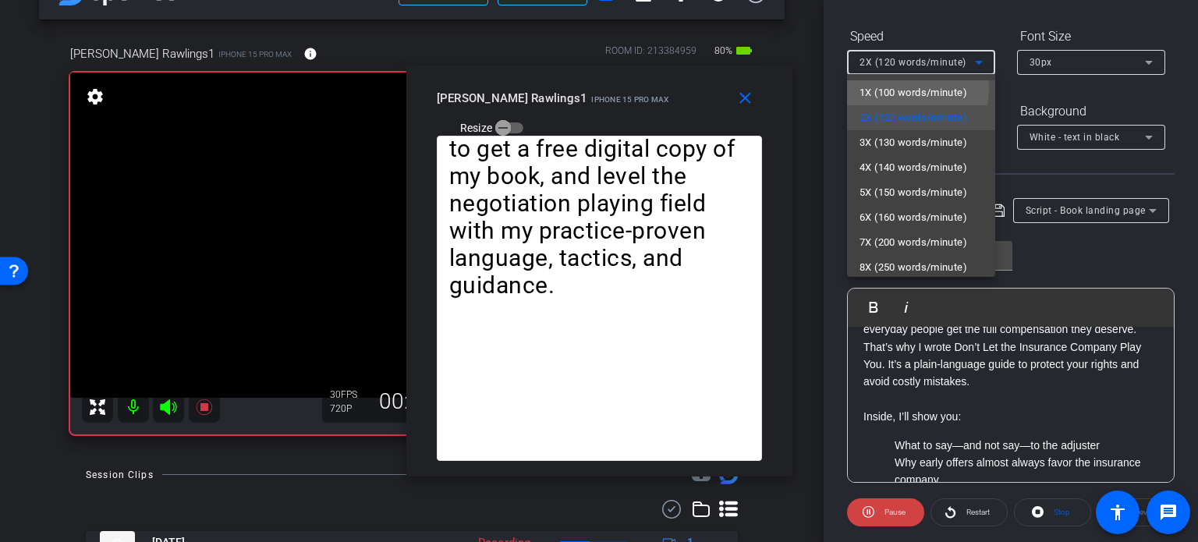
click at [890, 87] on span "1X (100 words/minute)" at bounding box center [913, 92] width 108 height 19
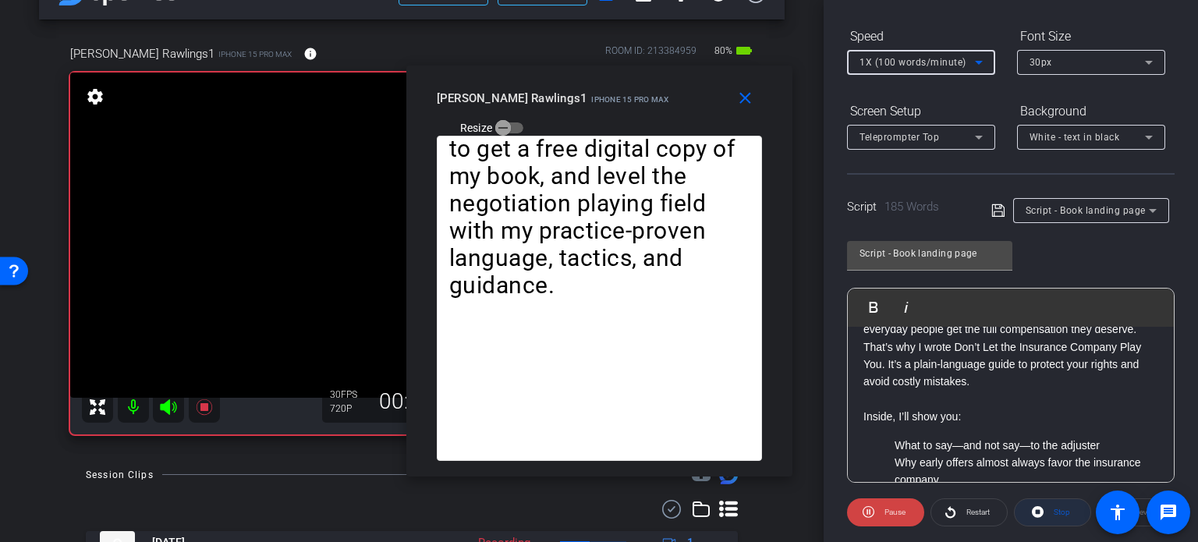
click at [1050, 514] on span "Stop" at bounding box center [1060, 513] width 20 height 22
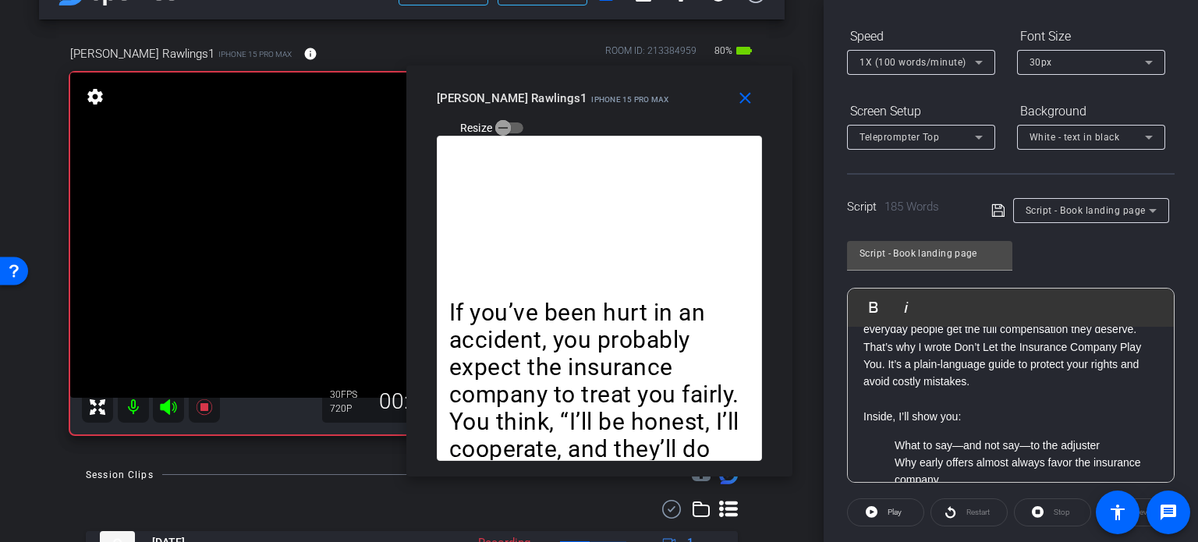
click at [945, 52] on div "1X (100 words/minute)" at bounding box center [916, 61] width 115 height 19
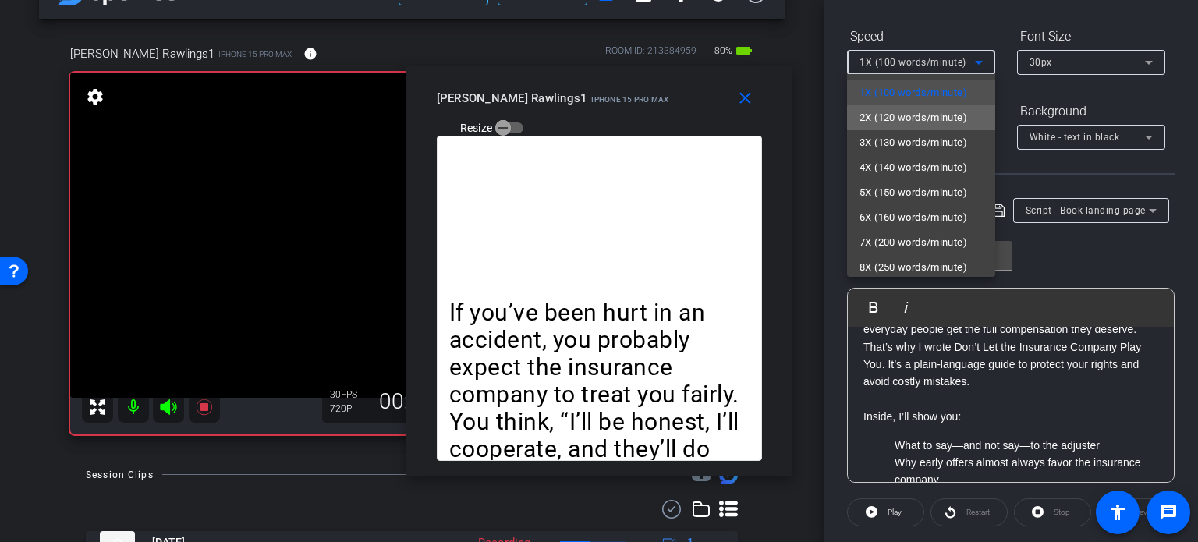
click at [922, 117] on span "2X (120 words/minute)" at bounding box center [913, 117] width 108 height 19
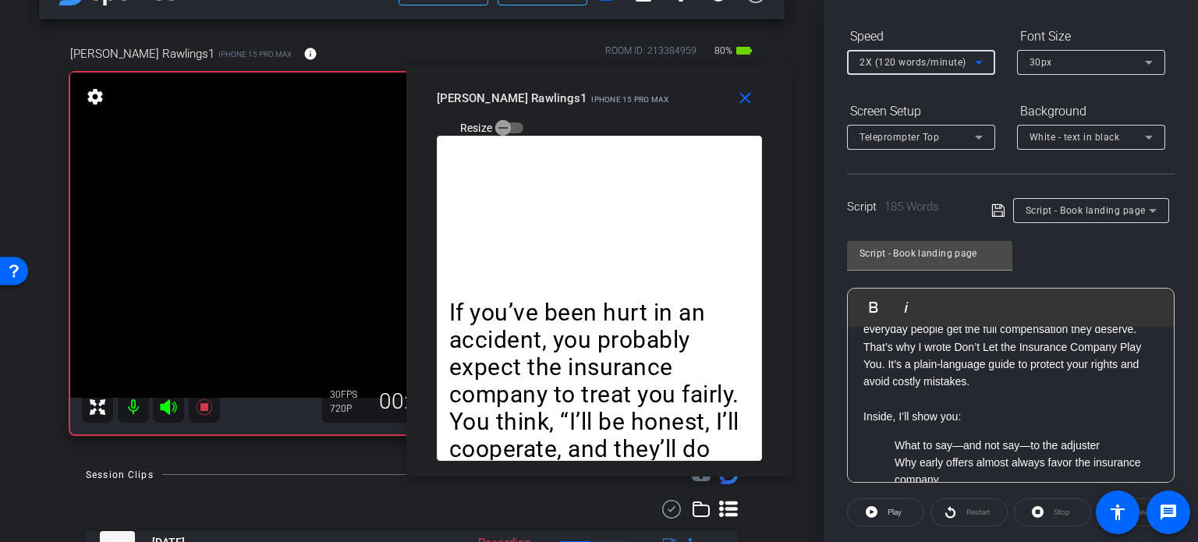
click at [980, 94] on form "Speed 2X (120 words/minute) Font Size 30px Screen Setup Teleprompter Top Backgr…" at bounding box center [1011, 86] width 328 height 126
click at [1048, 516] on div "Stop" at bounding box center [1052, 512] width 77 height 28
click at [875, 509] on icon at bounding box center [872, 512] width 12 height 12
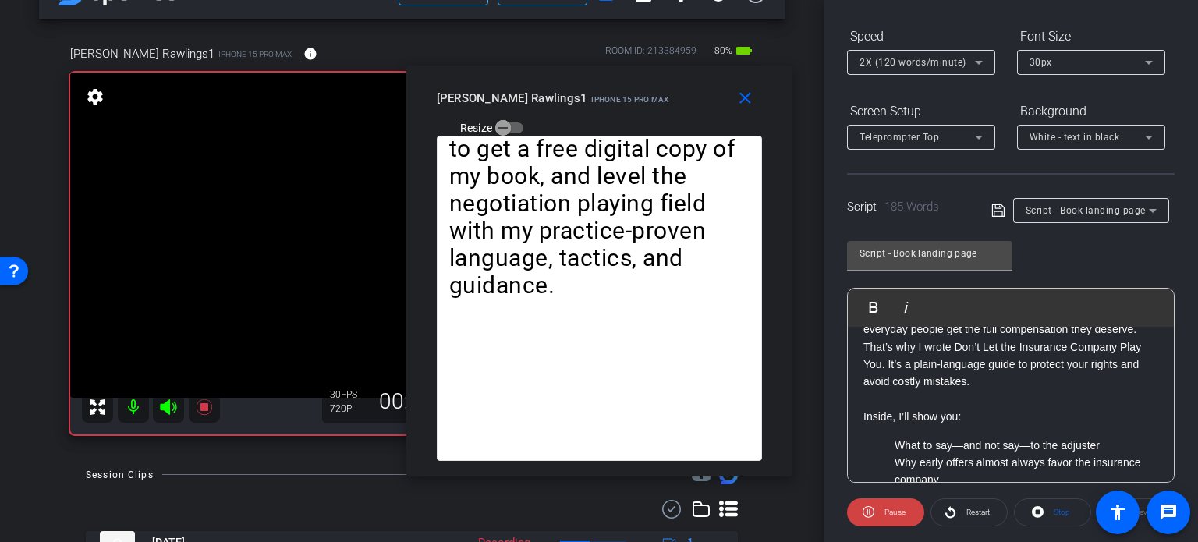
click at [922, 58] on span "2X (120 words/minute)" at bounding box center [912, 62] width 107 height 11
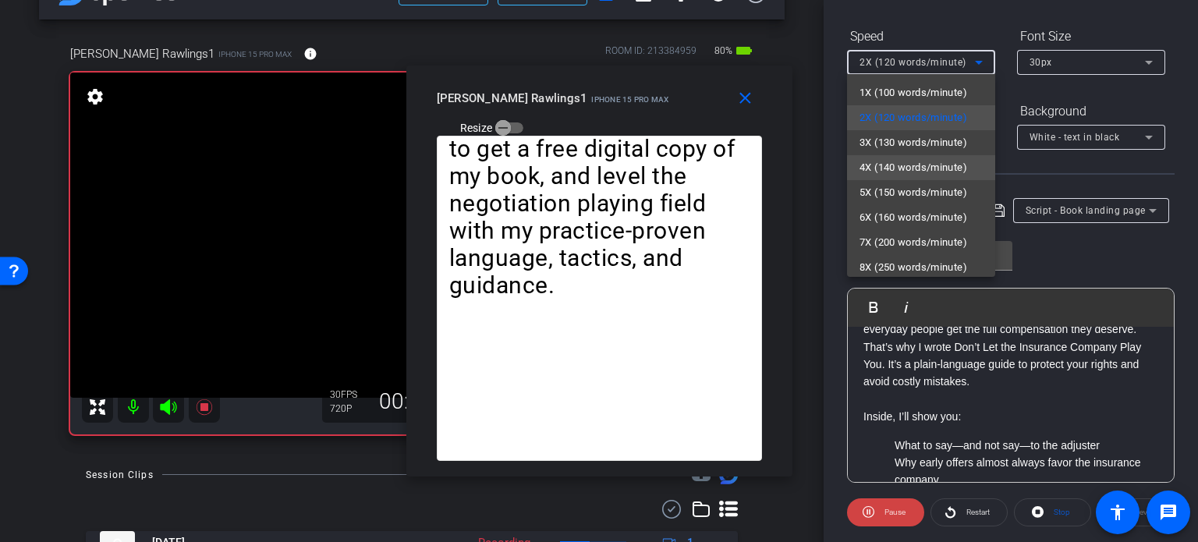
click at [893, 171] on span "4X (140 words/minute)" at bounding box center [913, 167] width 108 height 19
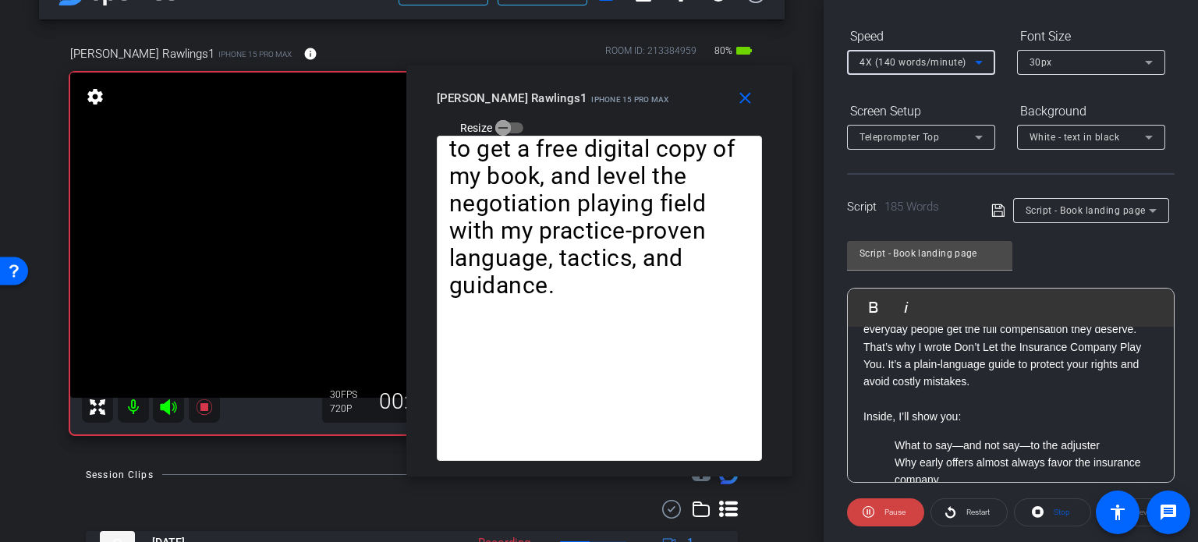
click at [932, 54] on div "4X (140 words/minute)" at bounding box center [916, 61] width 115 height 19
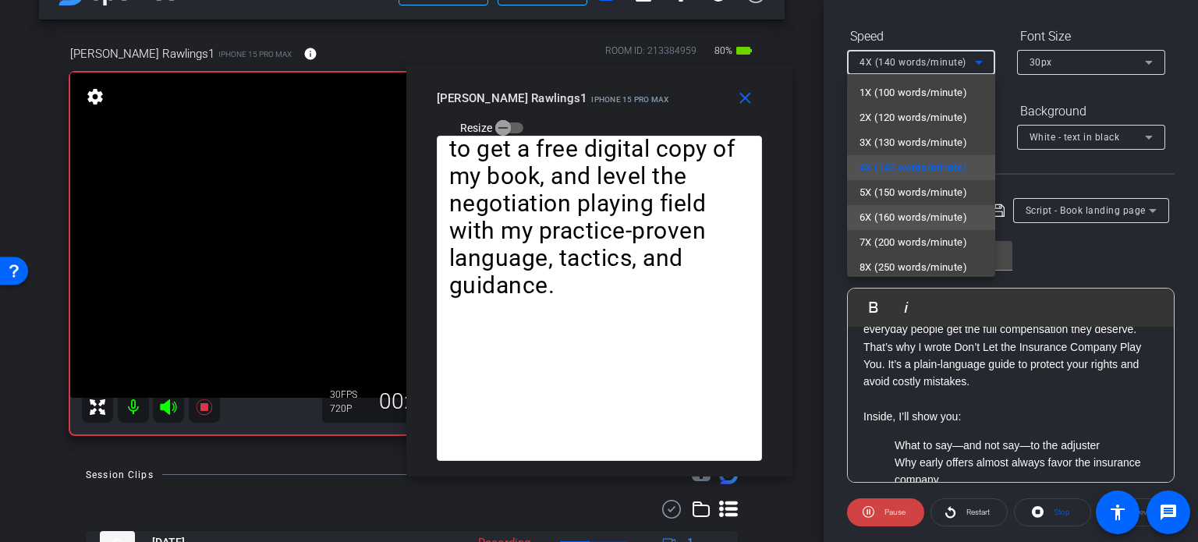
click at [905, 209] on span "6X (160 words/minute)" at bounding box center [913, 217] width 108 height 19
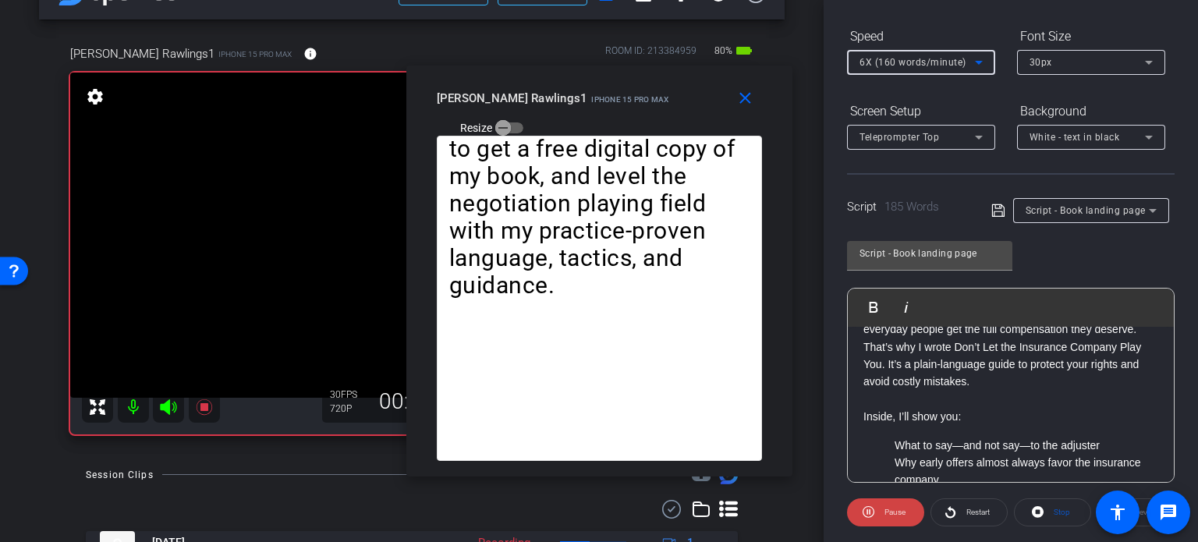
click at [914, 57] on span "6X (160 words/minute)" at bounding box center [912, 62] width 107 height 11
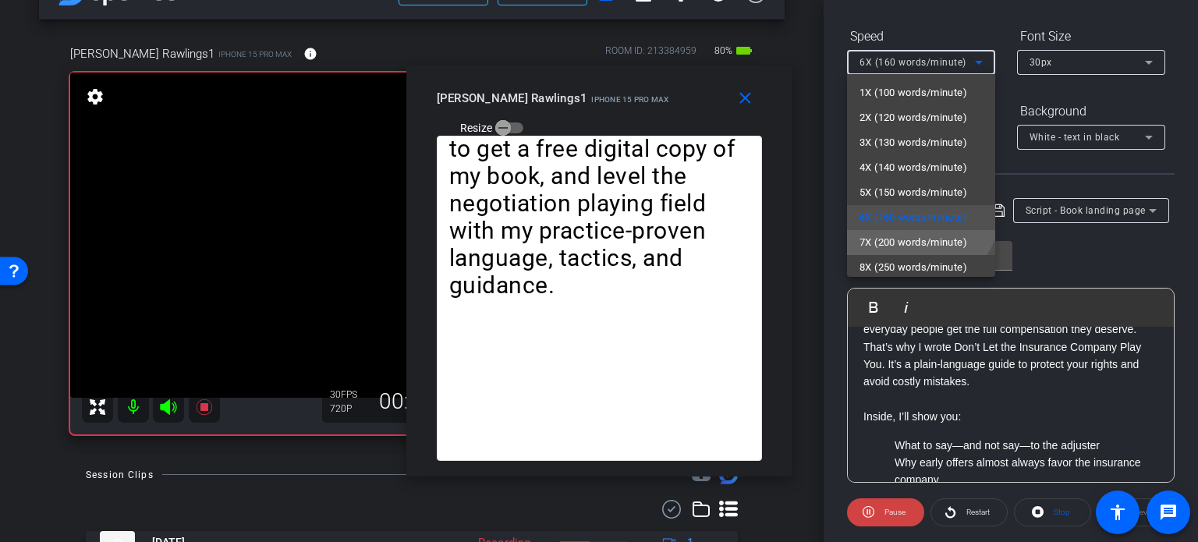
click at [898, 243] on span "7X (200 words/minute)" at bounding box center [913, 242] width 108 height 19
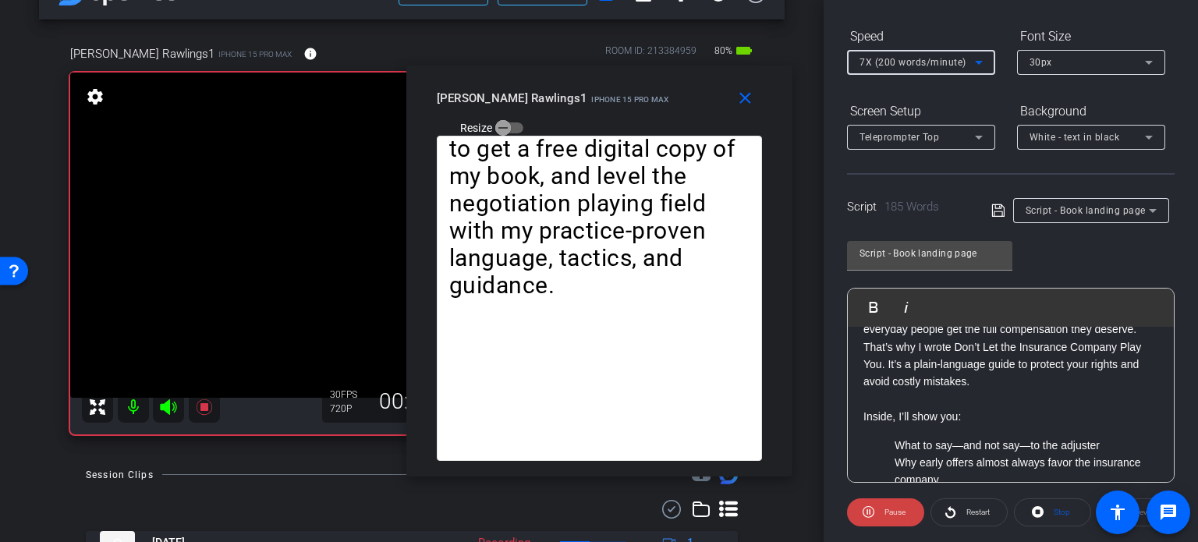
click at [896, 62] on span "7X (200 words/minute)" at bounding box center [912, 62] width 107 height 11
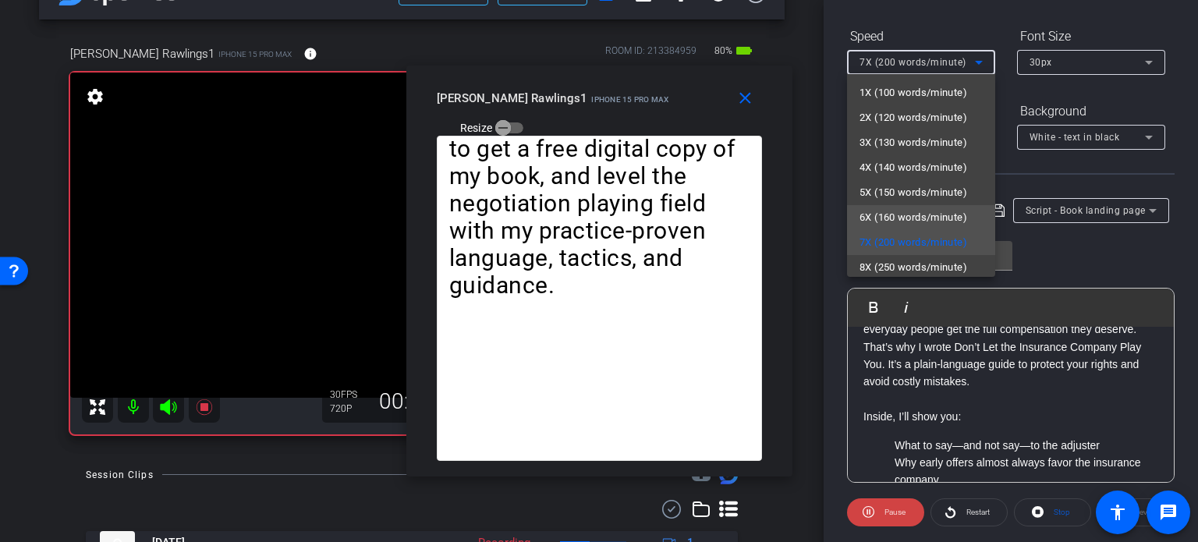
click at [886, 221] on span "6X (160 words/minute)" at bounding box center [913, 217] width 108 height 19
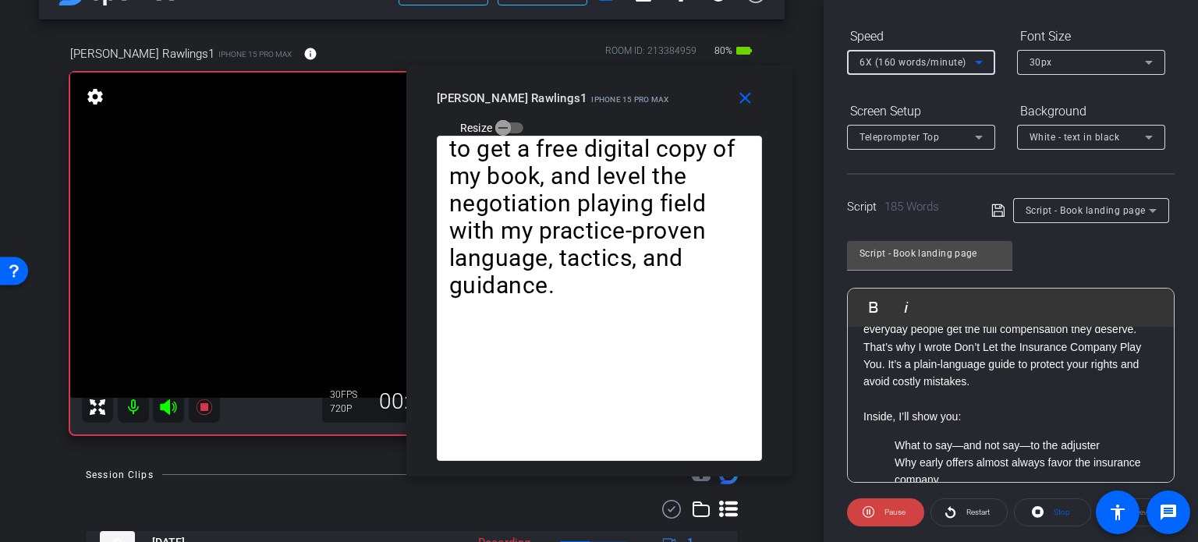
click at [906, 54] on div "6X (160 words/minute)" at bounding box center [916, 61] width 115 height 19
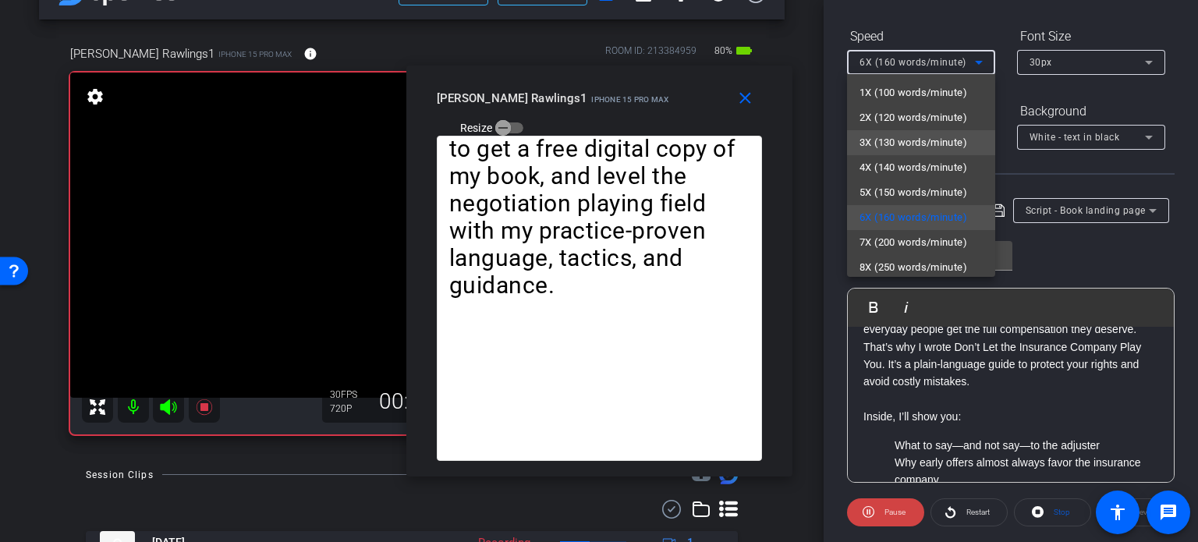
click at [905, 140] on span "3X (130 words/minute)" at bounding box center [913, 142] width 108 height 19
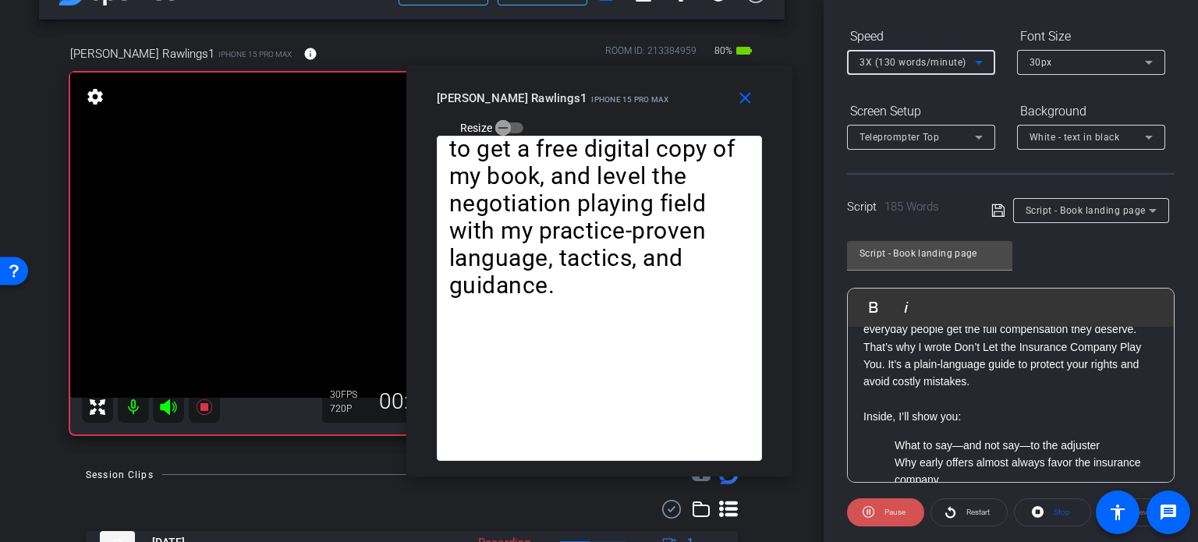
click at [895, 512] on span "Pause" at bounding box center [894, 512] width 21 height 9
click at [895, 512] on span "Play" at bounding box center [895, 512] width 14 height 9
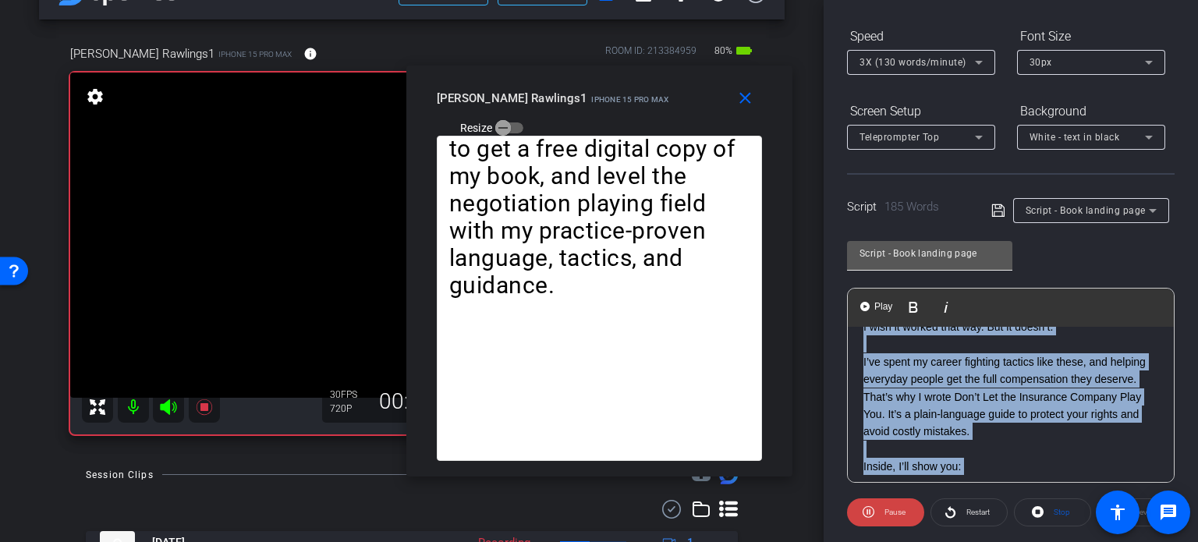
scroll to position [0, 0]
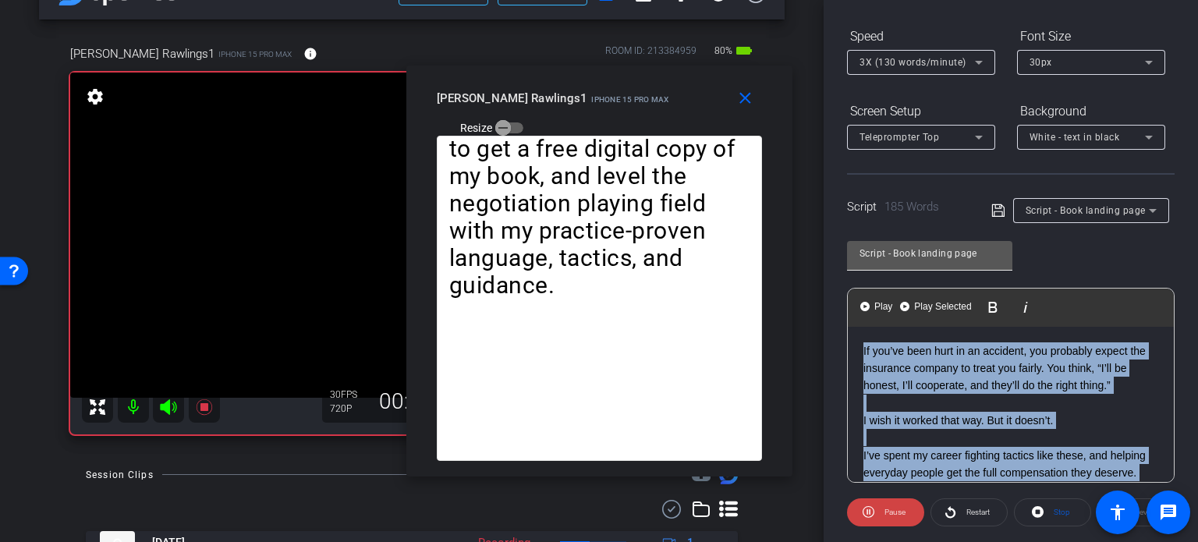
drag, startPoint x: 861, startPoint y: 413, endPoint x: 851, endPoint y: 239, distance: 173.4
click at [851, 239] on div "Script - Book landing page Play Play from this location Play Selected Play and …" at bounding box center [1011, 355] width 328 height 253
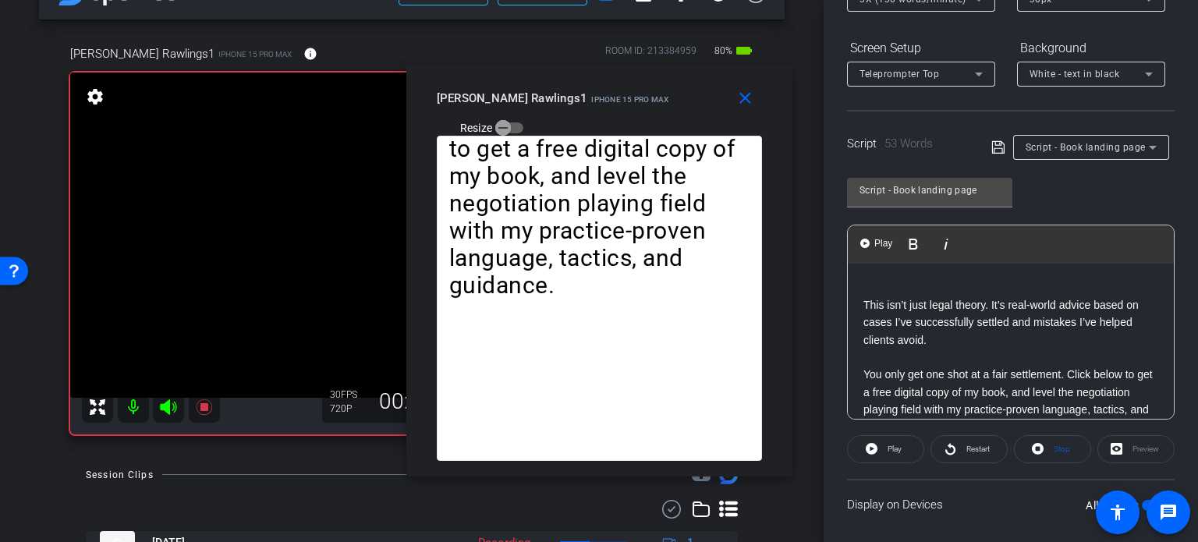
scroll to position [309, 0]
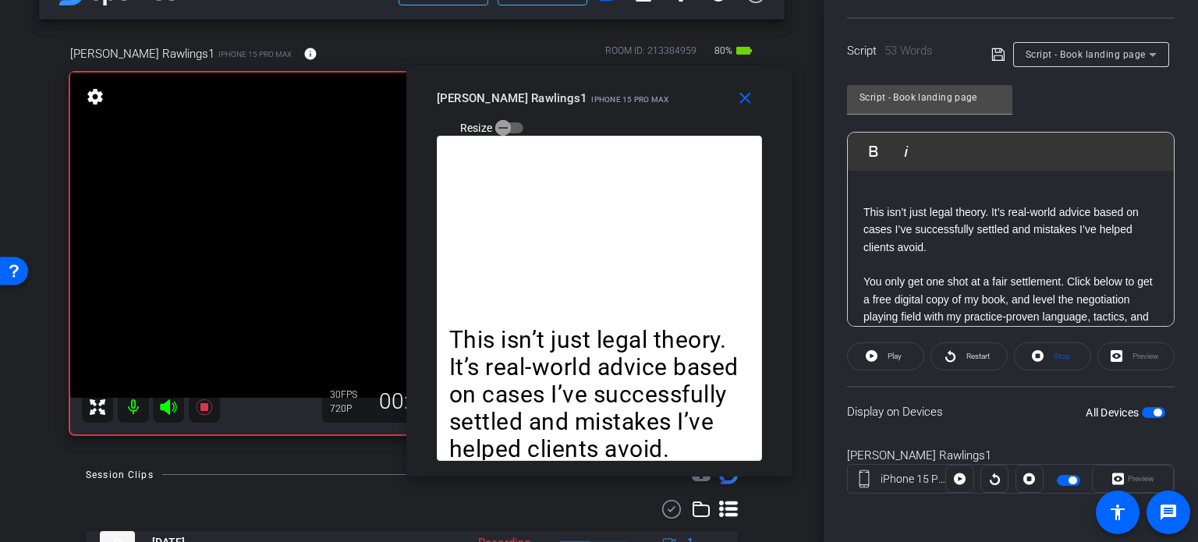
click at [1142, 407] on span "button" at bounding box center [1153, 412] width 23 height 11
click at [1143, 409] on span "button" at bounding box center [1147, 413] width 8 height 8
click at [1035, 347] on icon at bounding box center [1038, 355] width 12 height 19
click at [875, 351] on icon at bounding box center [872, 355] width 12 height 19
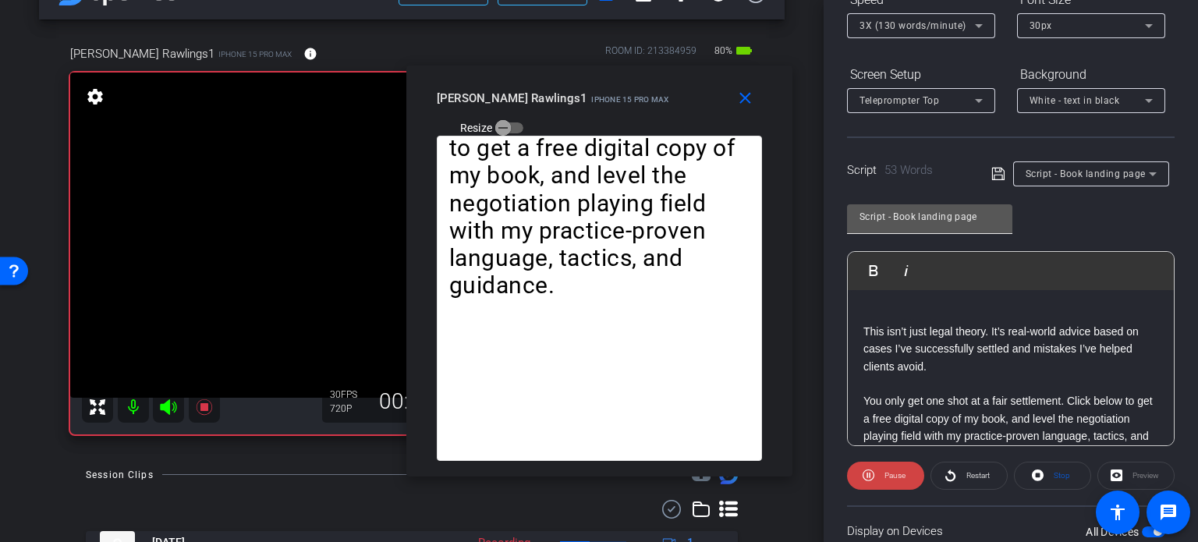
scroll to position [153, 0]
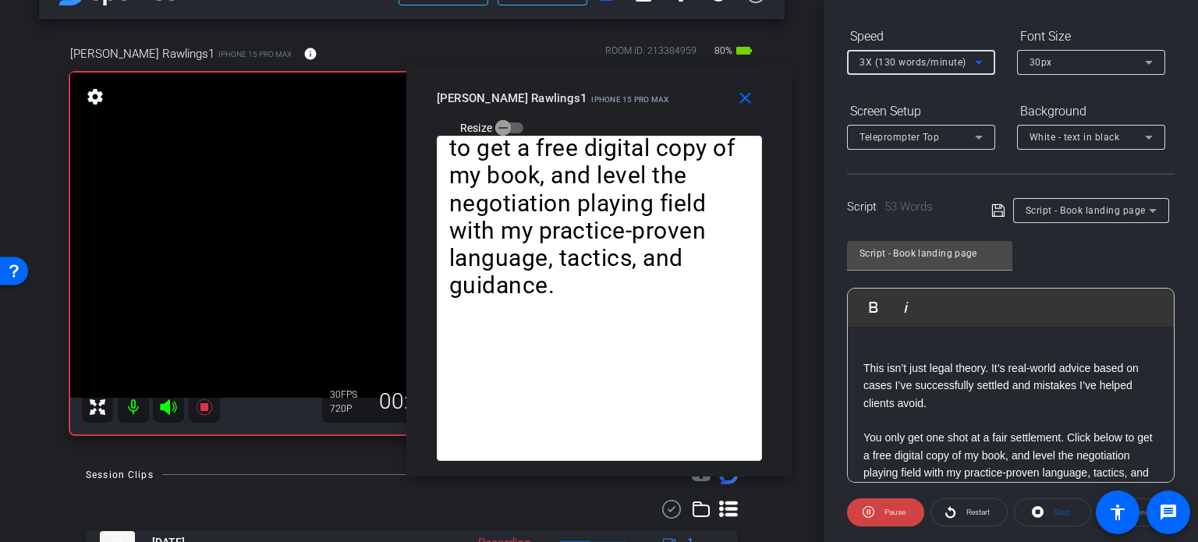
click at [886, 57] on span "3X (130 words/minute)" at bounding box center [912, 62] width 107 height 11
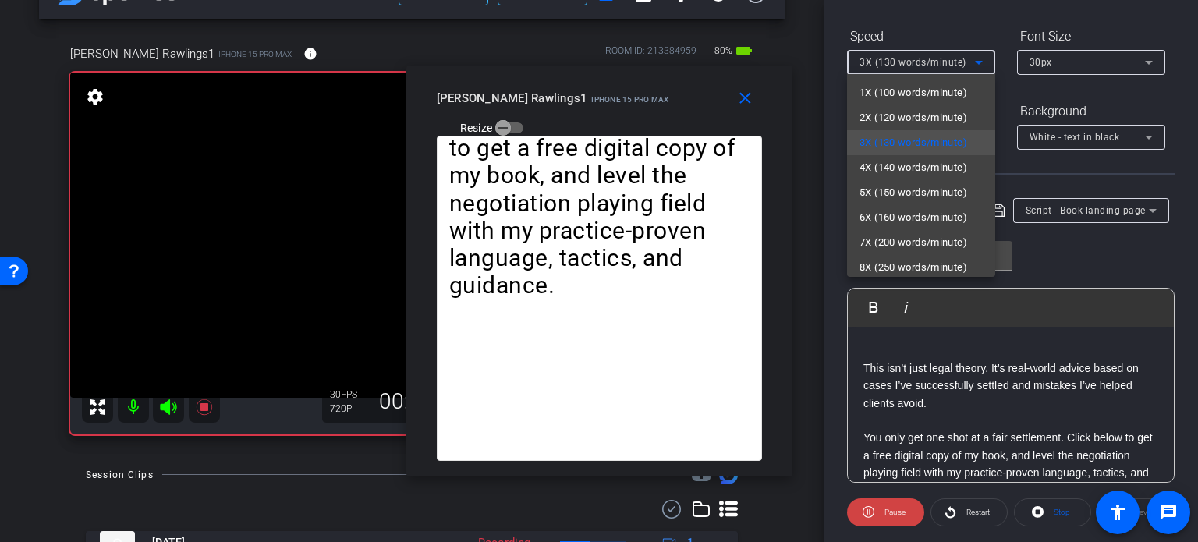
click at [1049, 509] on div at bounding box center [599, 271] width 1198 height 542
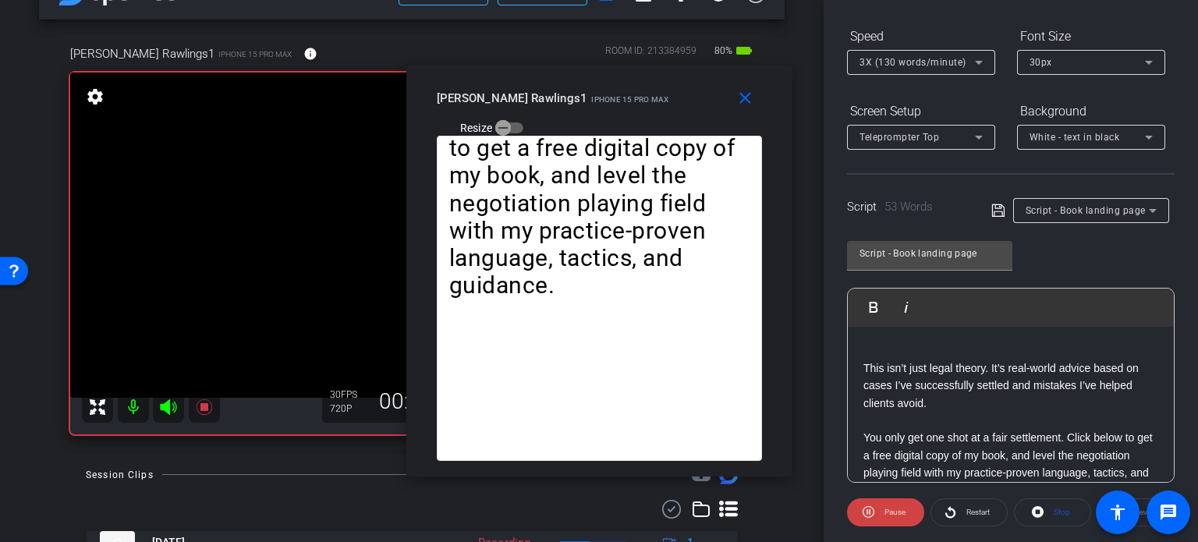
click at [1054, 509] on span "Stop" at bounding box center [1062, 512] width 16 height 9
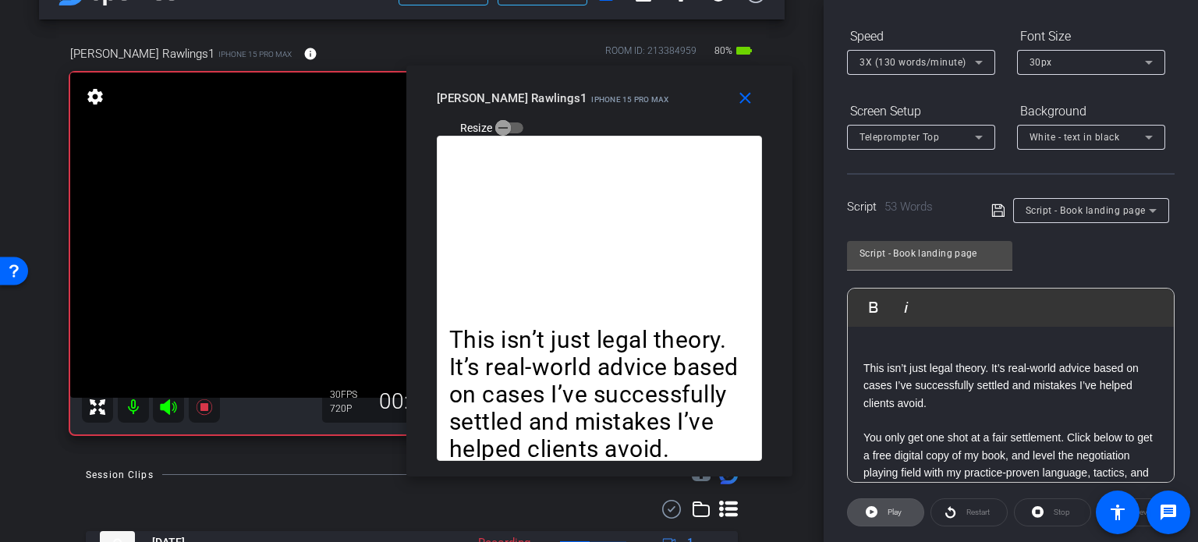
click at [878, 510] on span at bounding box center [886, 512] width 76 height 37
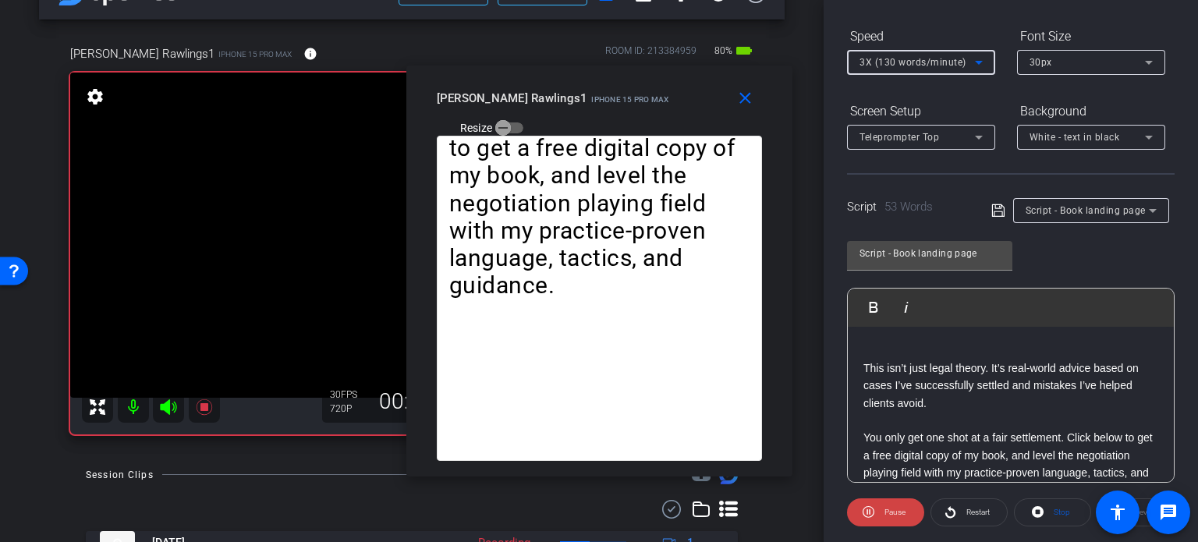
click at [914, 62] on span "3X (130 words/minute)" at bounding box center [912, 62] width 107 height 11
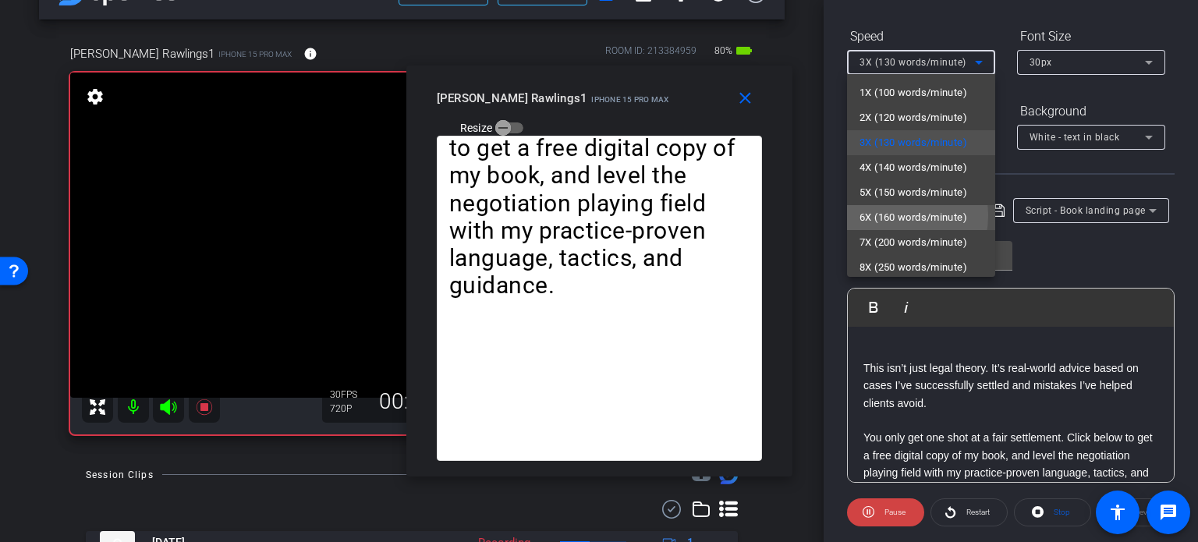
click at [888, 215] on span "6X (160 words/minute)" at bounding box center [913, 217] width 108 height 19
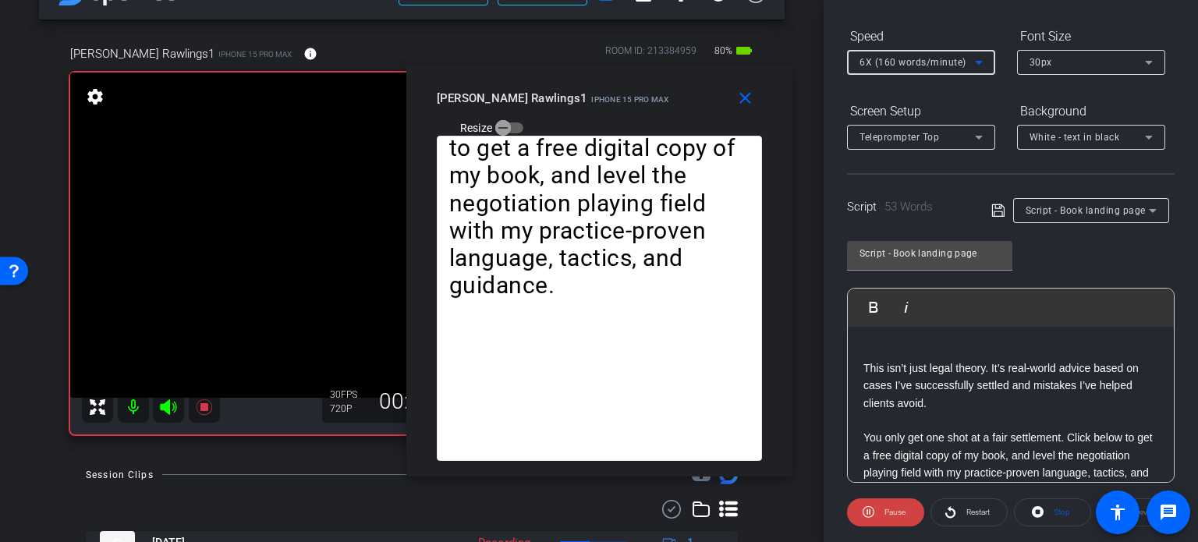
click at [901, 57] on span "6X (160 words/minute)" at bounding box center [912, 62] width 107 height 11
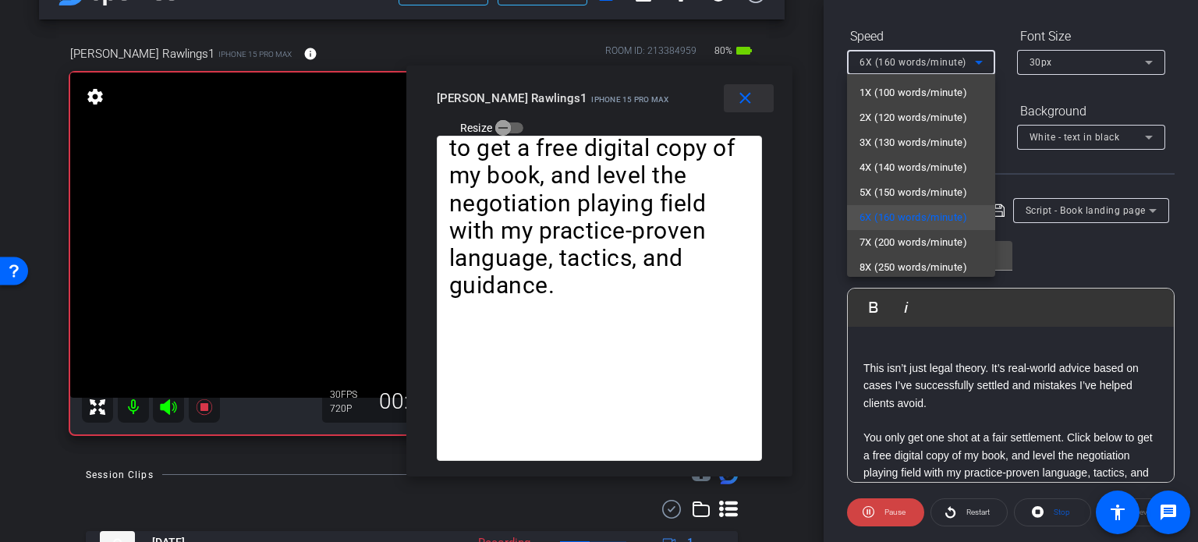
drag, startPoint x: 753, startPoint y: 78, endPoint x: 754, endPoint y: 90, distance: 11.7
click at [753, 87] on div at bounding box center [599, 271] width 1198 height 542
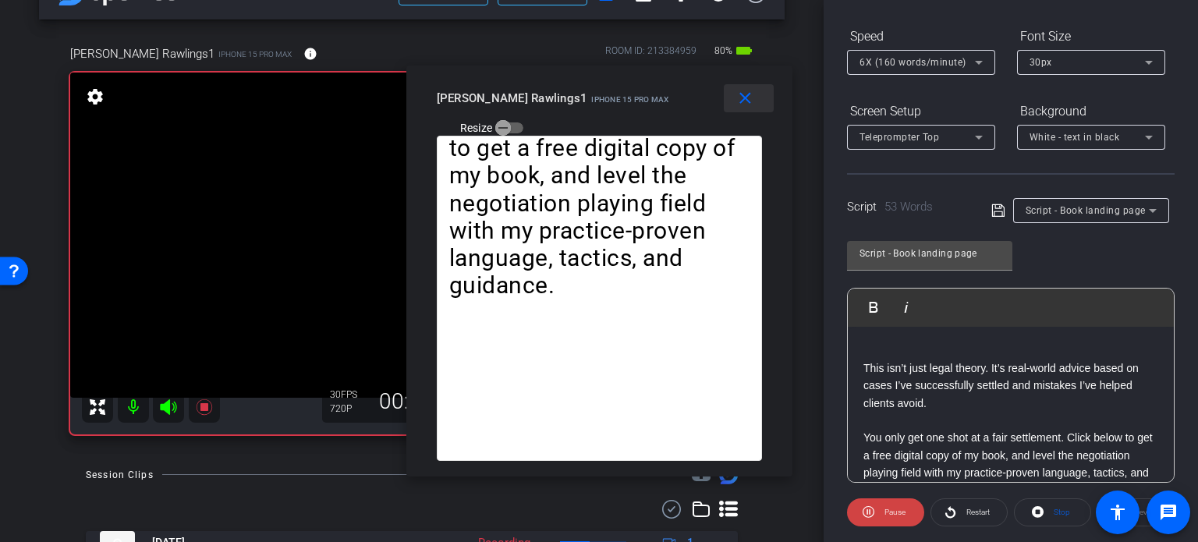
click at [752, 89] on mat-icon "close" at bounding box center [744, 98] width 19 height 19
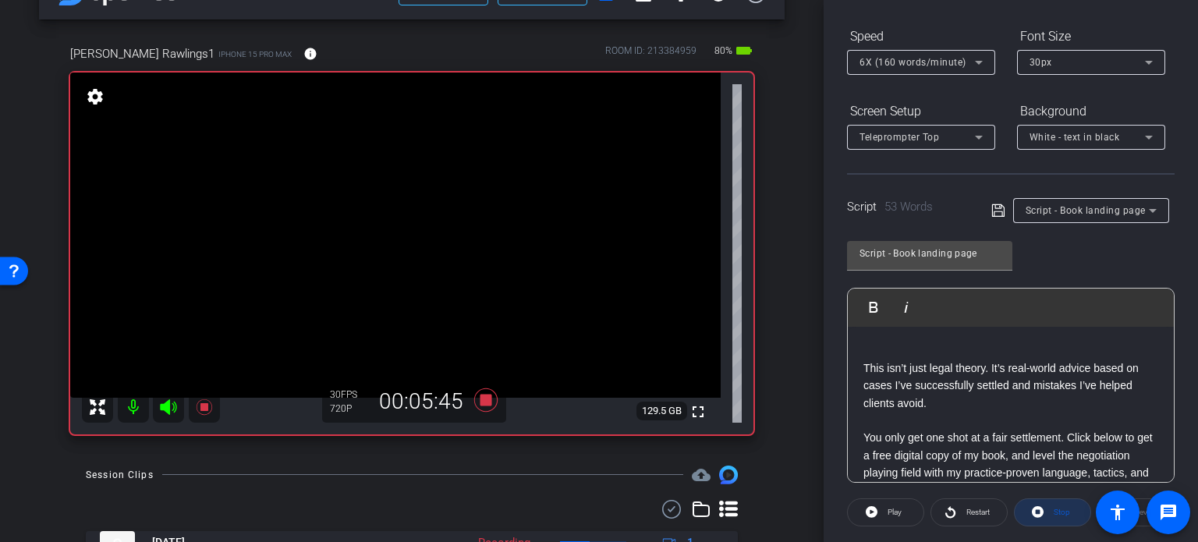
click at [1063, 511] on span "Stop" at bounding box center [1062, 512] width 16 height 9
click at [477, 393] on icon at bounding box center [485, 399] width 23 height 23
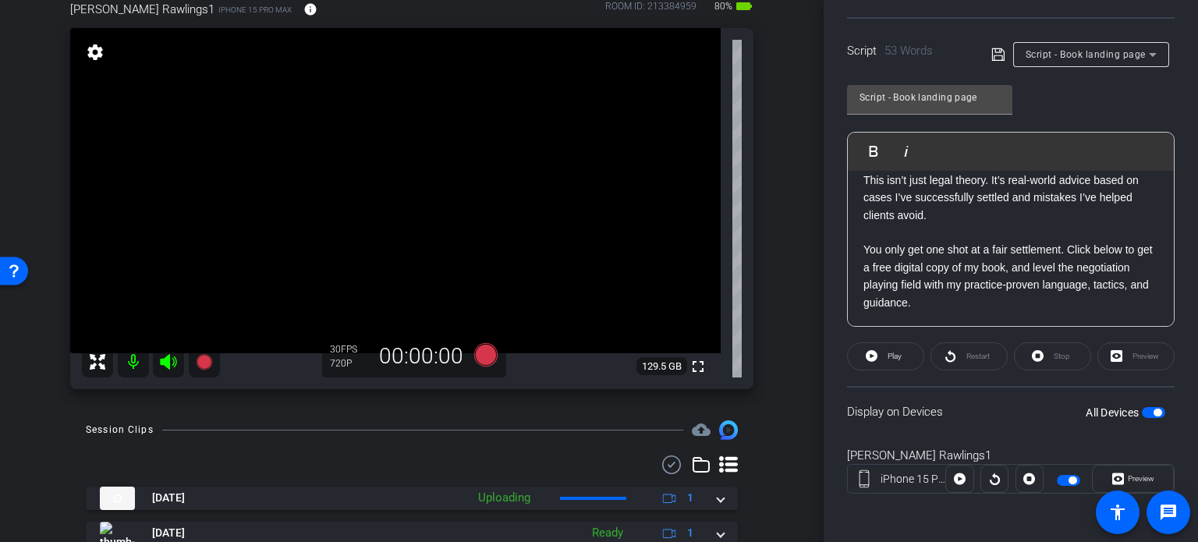
scroll to position [126, 0]
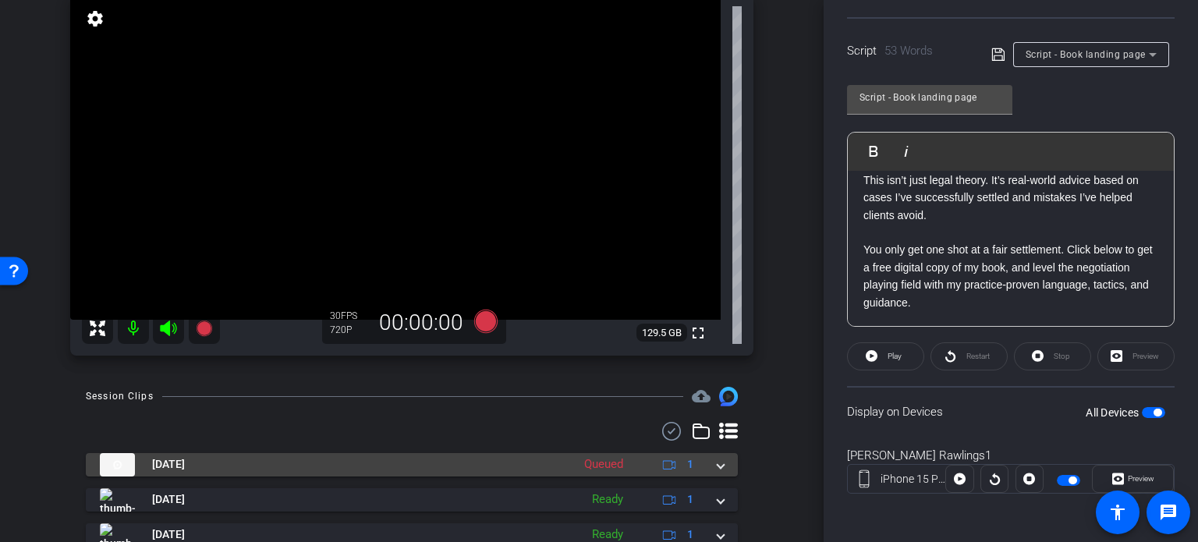
click at [718, 463] on span at bounding box center [721, 464] width 6 height 16
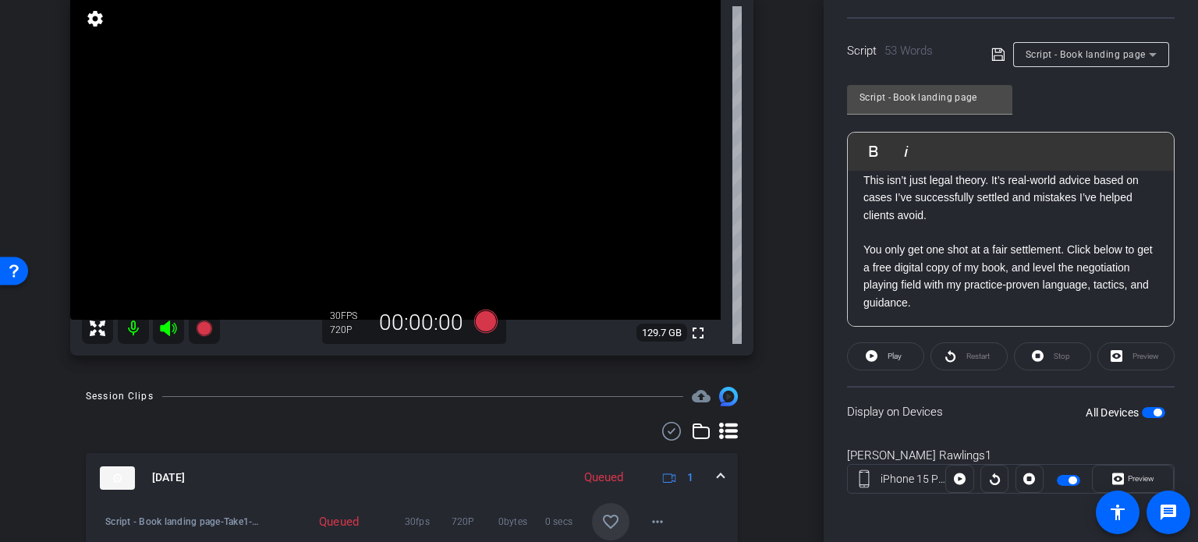
click at [604, 515] on mat-icon "favorite_border" at bounding box center [610, 521] width 19 height 19
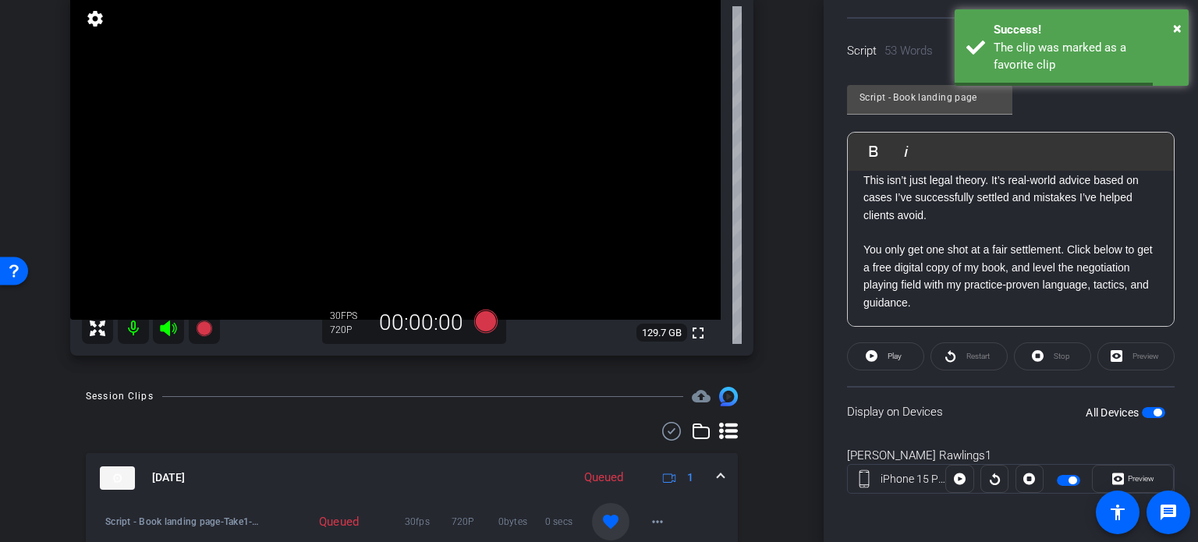
click at [718, 477] on mat-expansion-panel-header "Aug 20, 2025 Queued 1" at bounding box center [412, 478] width 652 height 50
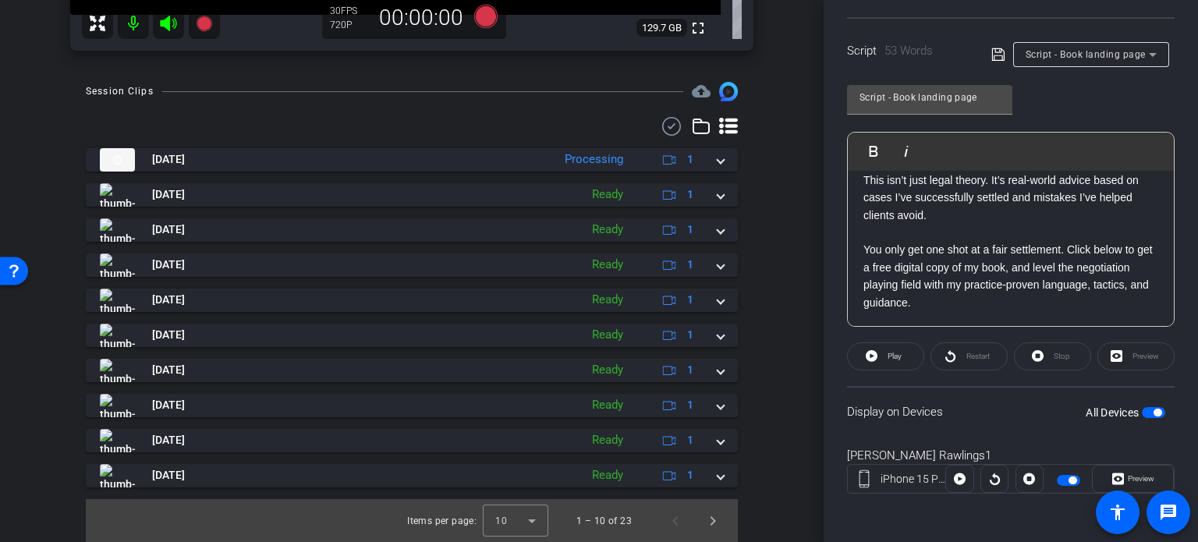
scroll to position [0, 0]
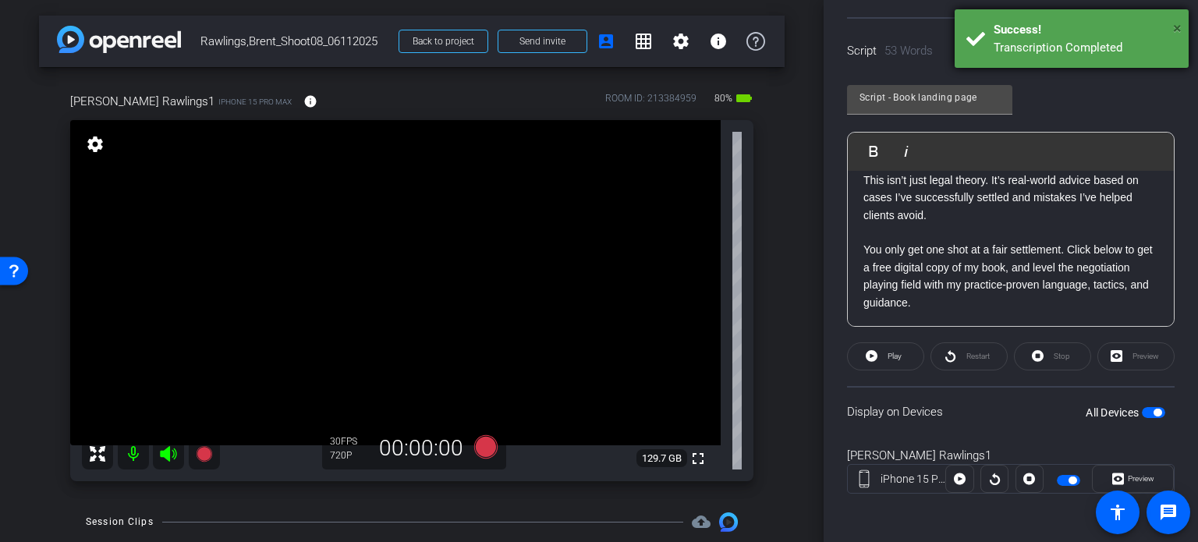
click at [1176, 27] on span "×" at bounding box center [1177, 28] width 9 height 19
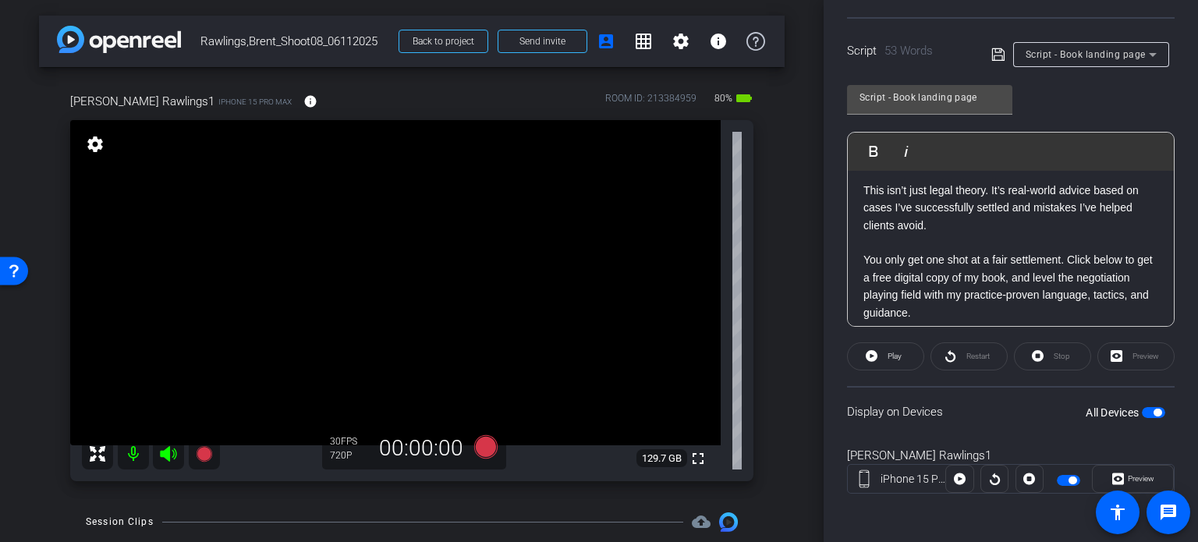
scroll to position [32, 0]
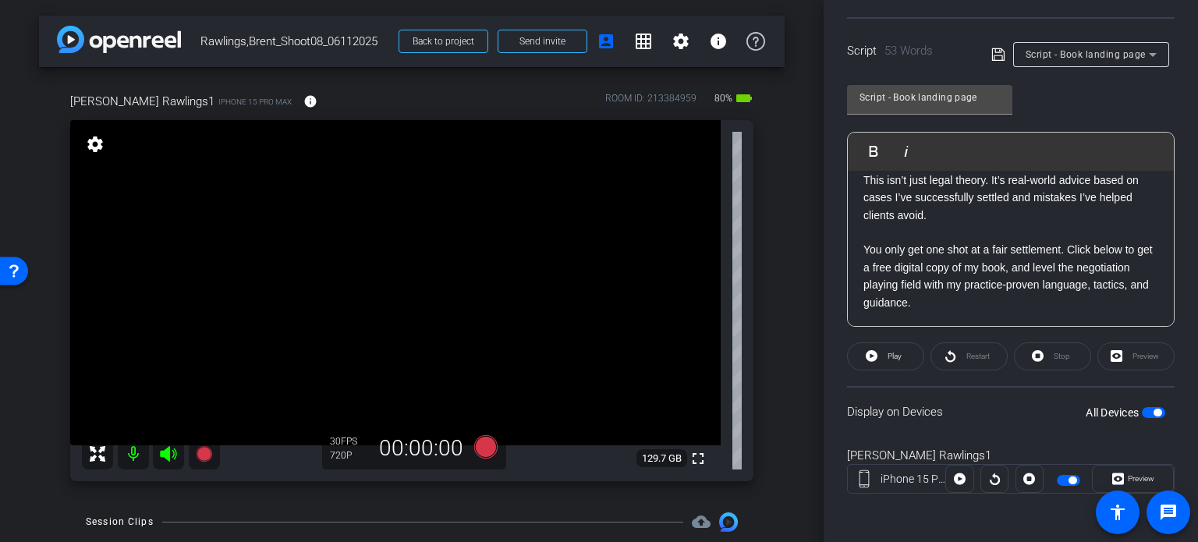
click at [785, 327] on div "arrow_back Rawlings,Brent_Shoot08_06112025 Back to project Send invite account_…" at bounding box center [412, 271] width 824 height 542
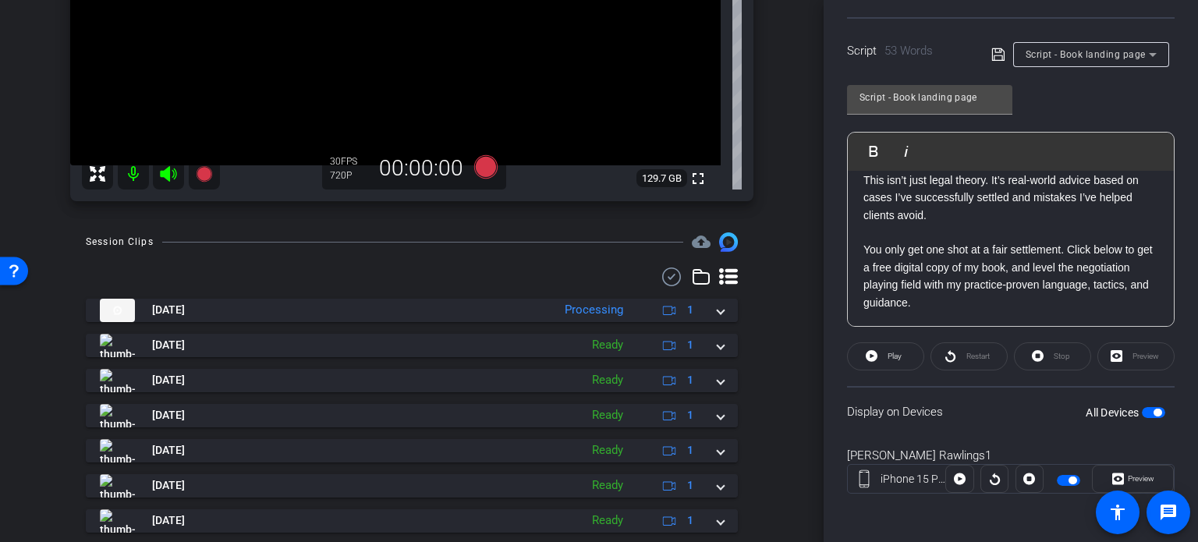
scroll to position [390, 0]
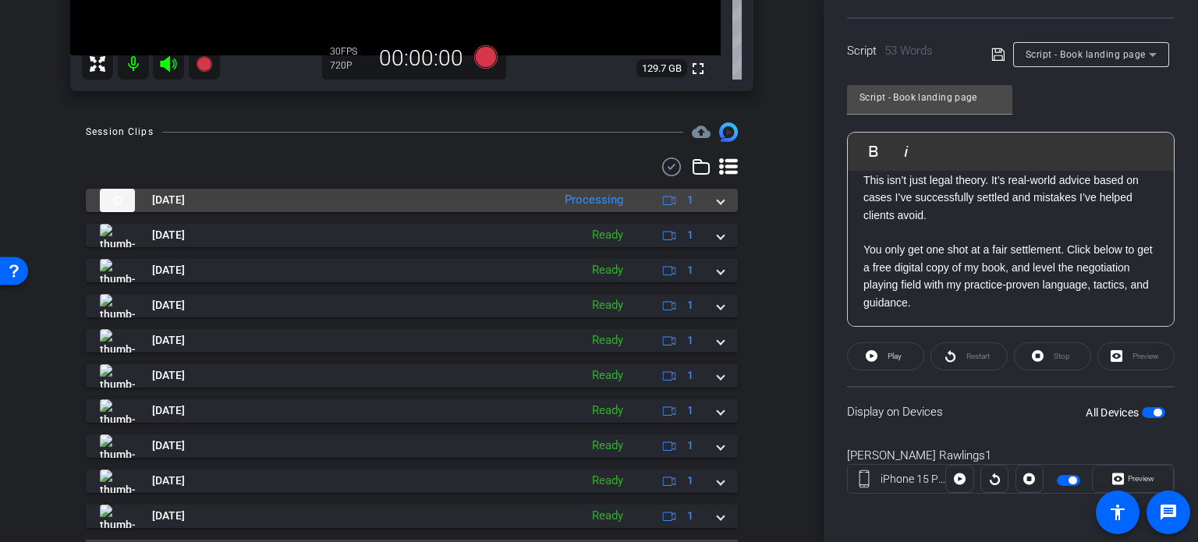
click at [718, 195] on mat-expansion-panel-header "Aug 20, 2025 Processing 1" at bounding box center [412, 200] width 652 height 23
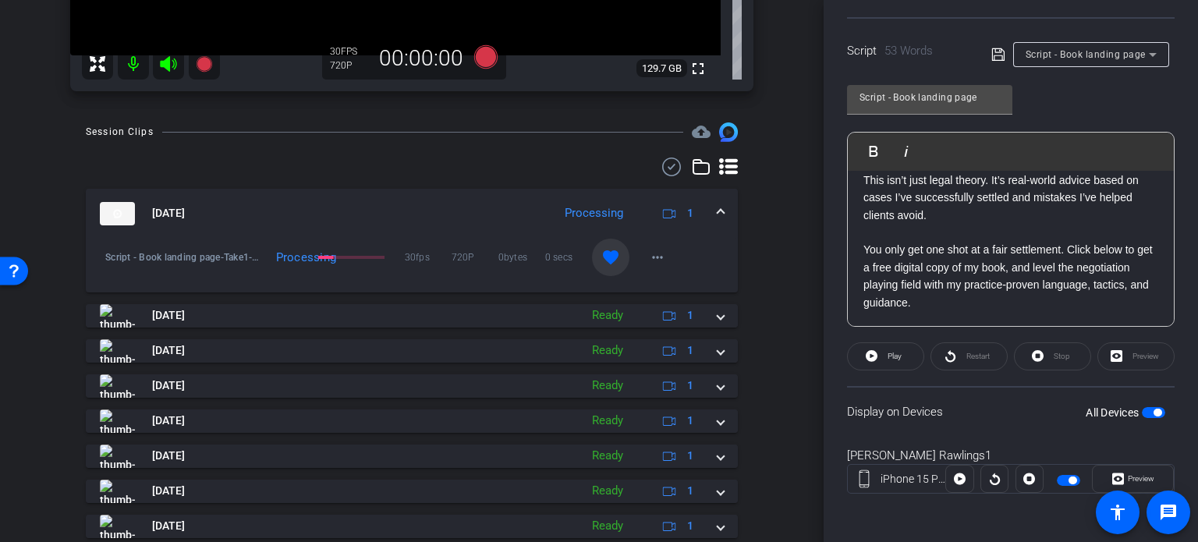
click at [708, 206] on div "Aug 20, 2025 Processing 1" at bounding box center [409, 213] width 618 height 23
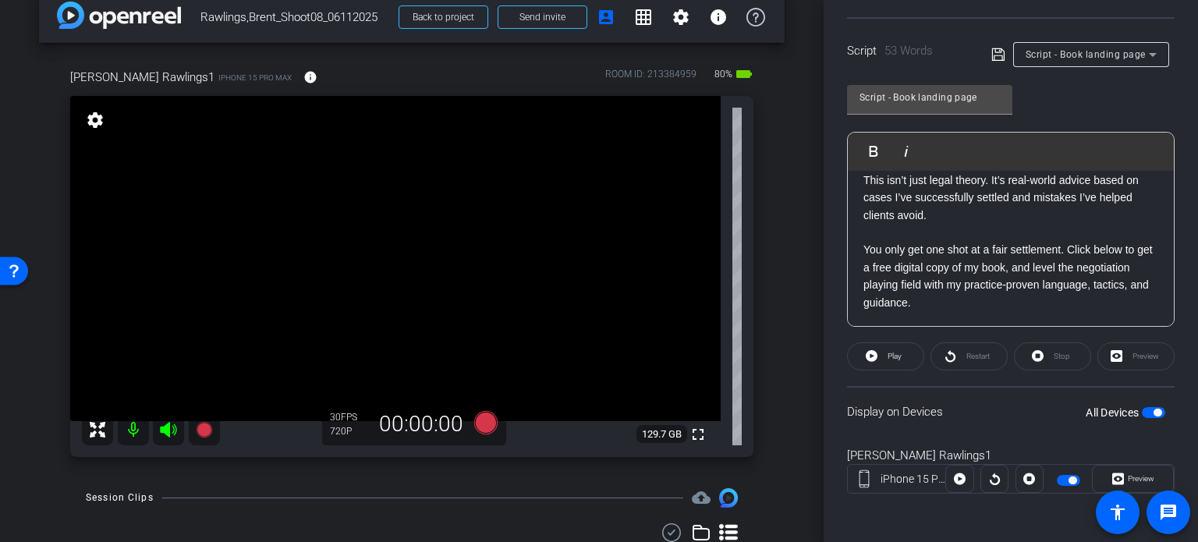
scroll to position [0, 0]
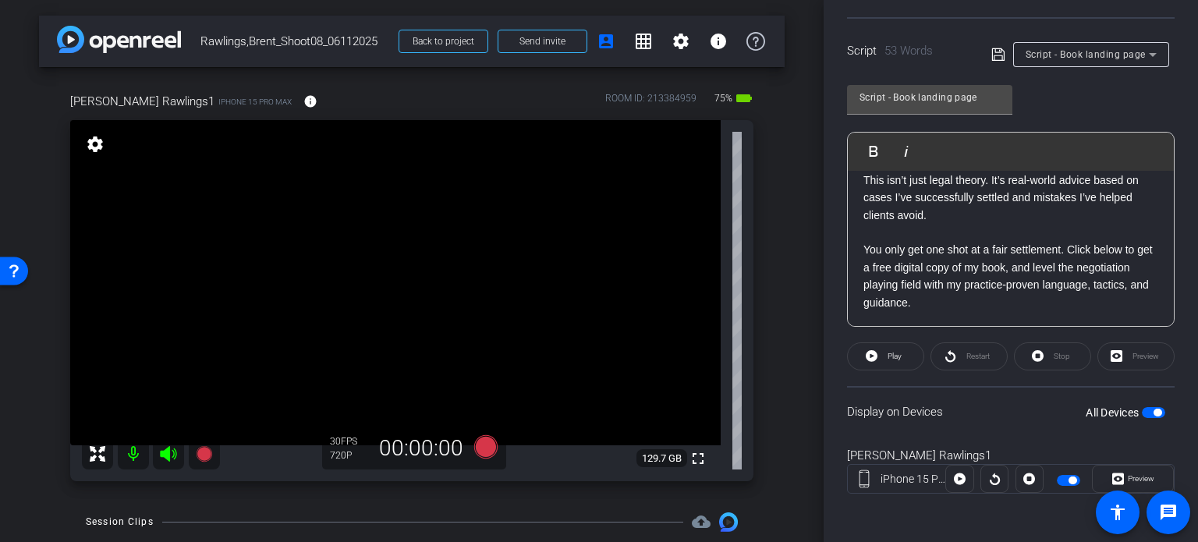
click at [764, 367] on div "Brent Rawlings1 iPhone 15 Pro Max info ROOM ID: 213384959 75% battery_std fulls…" at bounding box center [412, 282] width 746 height 430
click at [758, 352] on div "Brent Rawlings1 iPhone 15 Pro Max info ROOM ID: 213384959 75% battery_std fulls…" at bounding box center [412, 282] width 746 height 430
click at [801, 335] on div "arrow_back Rawlings,Brent_Shoot08_06112025 Back to project Send invite account_…" at bounding box center [412, 271] width 824 height 542
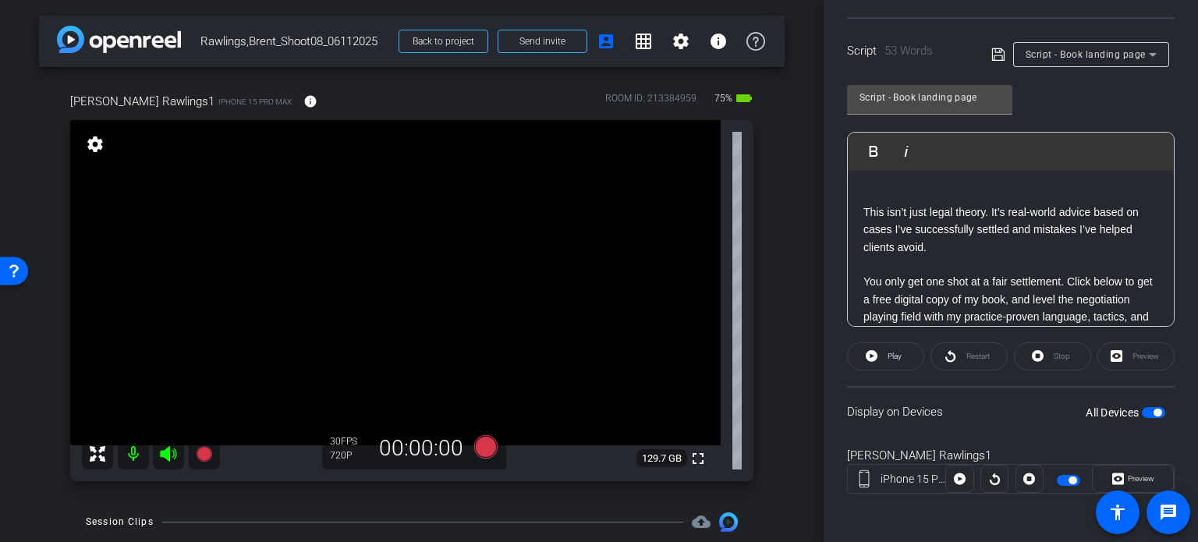
click at [780, 325] on div "arrow_back Rawlings,Brent_Shoot08_06112025 Back to project Send invite account_…" at bounding box center [412, 271] width 824 height 542
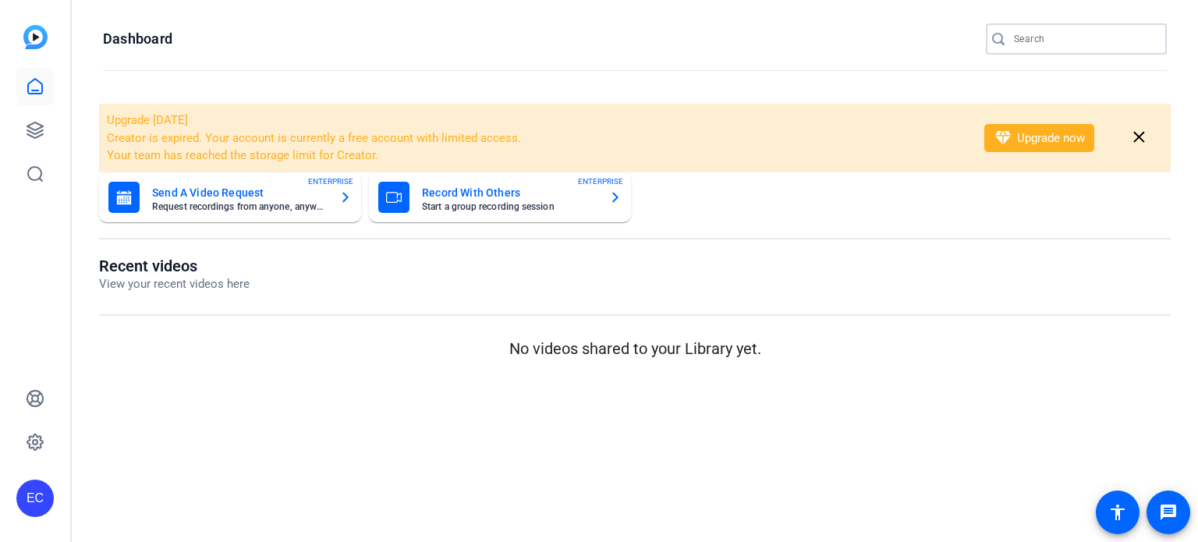
click at [1040, 41] on input "Search" at bounding box center [1084, 39] width 140 height 19
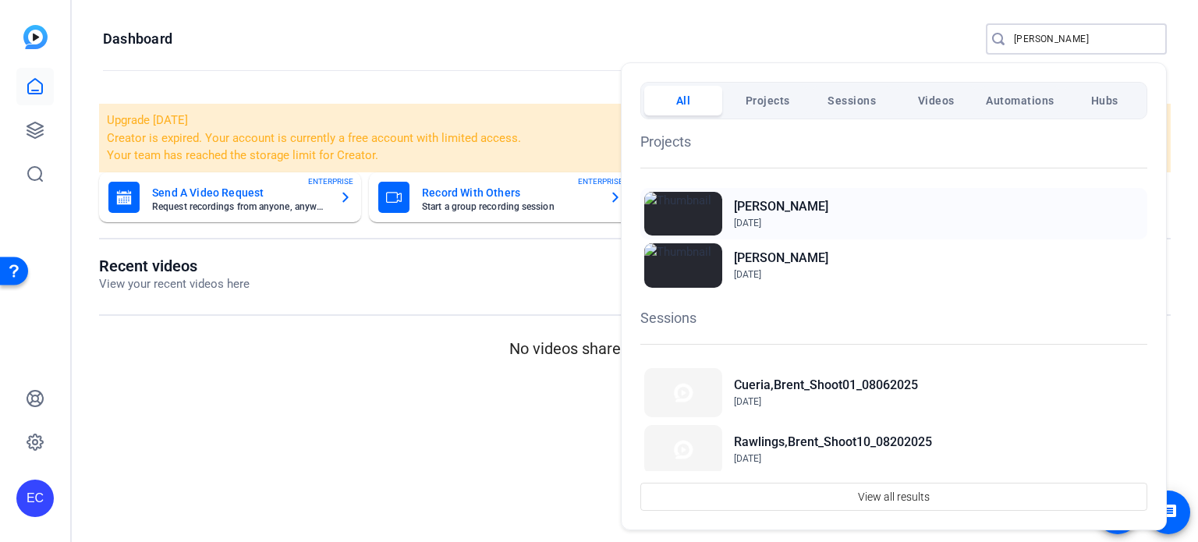
type input "[PERSON_NAME]"
click at [821, 203] on div "[PERSON_NAME] [DATE]" at bounding box center [893, 213] width 507 height 51
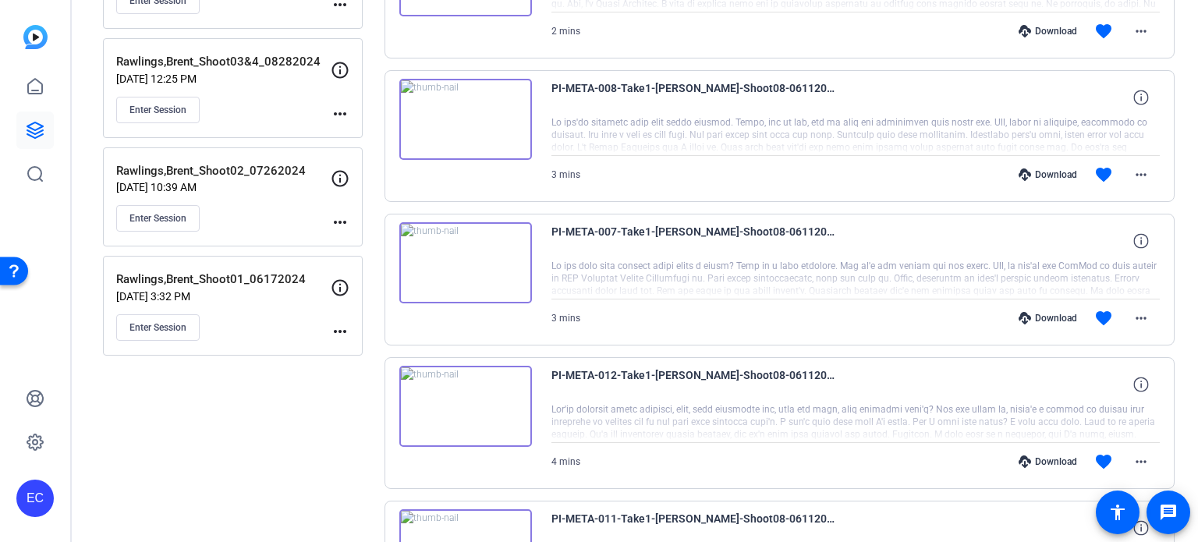
scroll to position [780, 0]
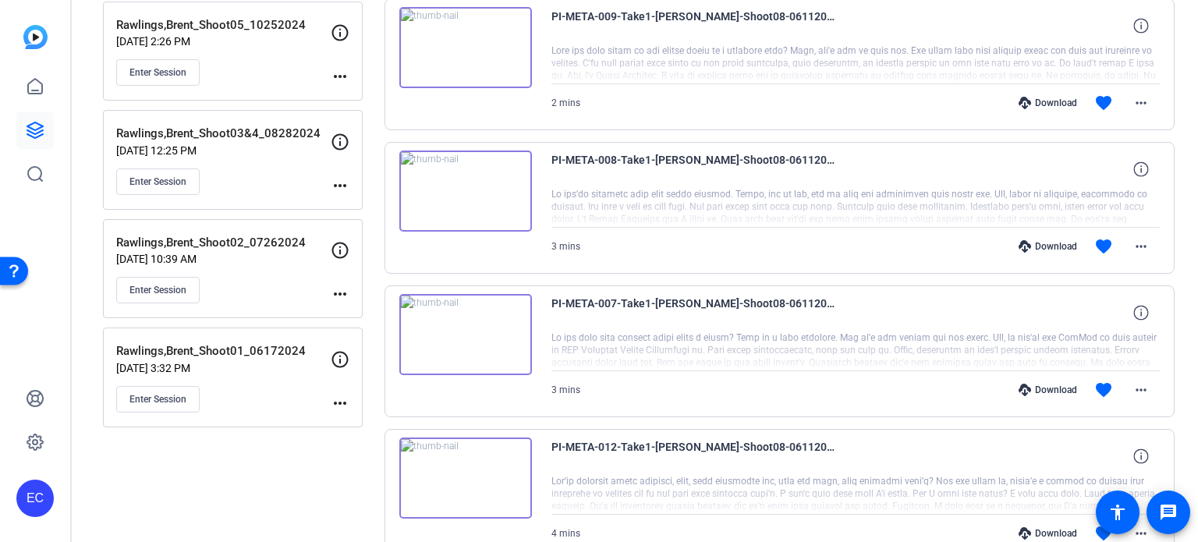
click at [1035, 387] on div "Download" at bounding box center [1048, 390] width 74 height 12
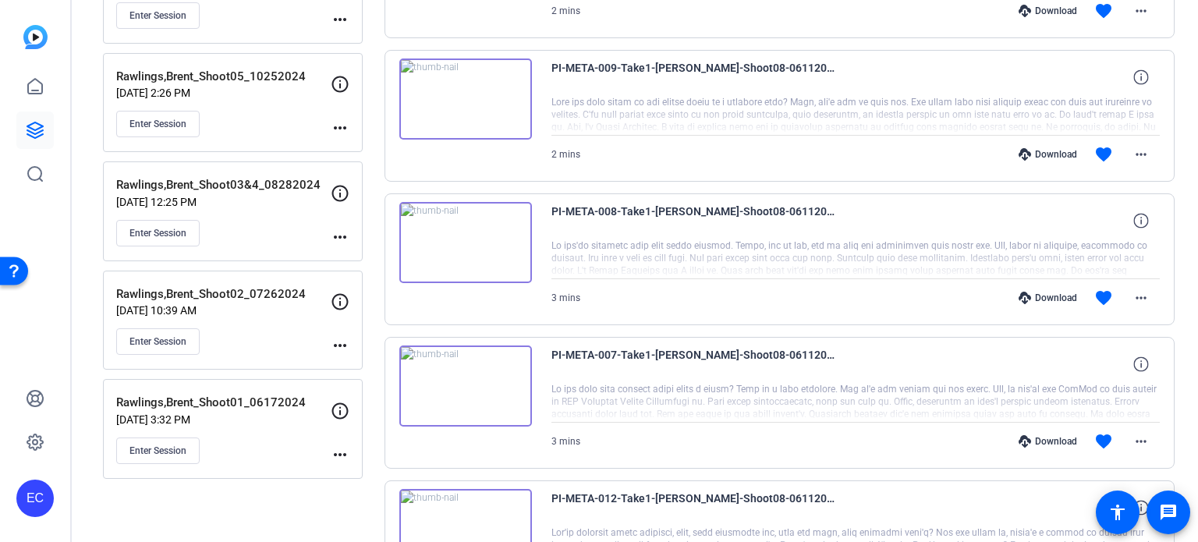
scroll to position [702, 0]
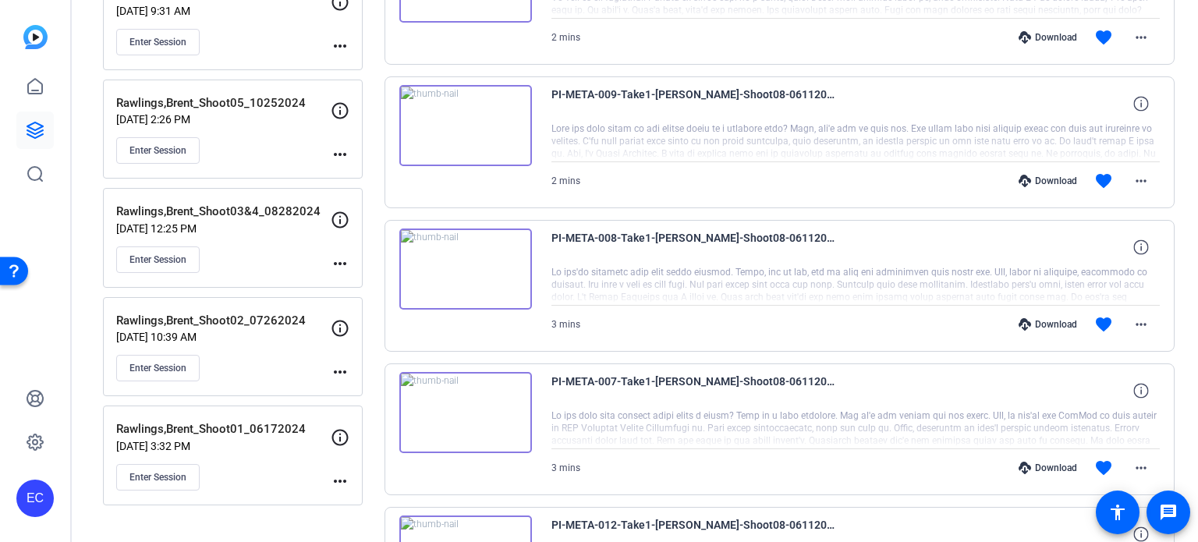
click at [1035, 318] on div "Download" at bounding box center [1048, 324] width 74 height 12
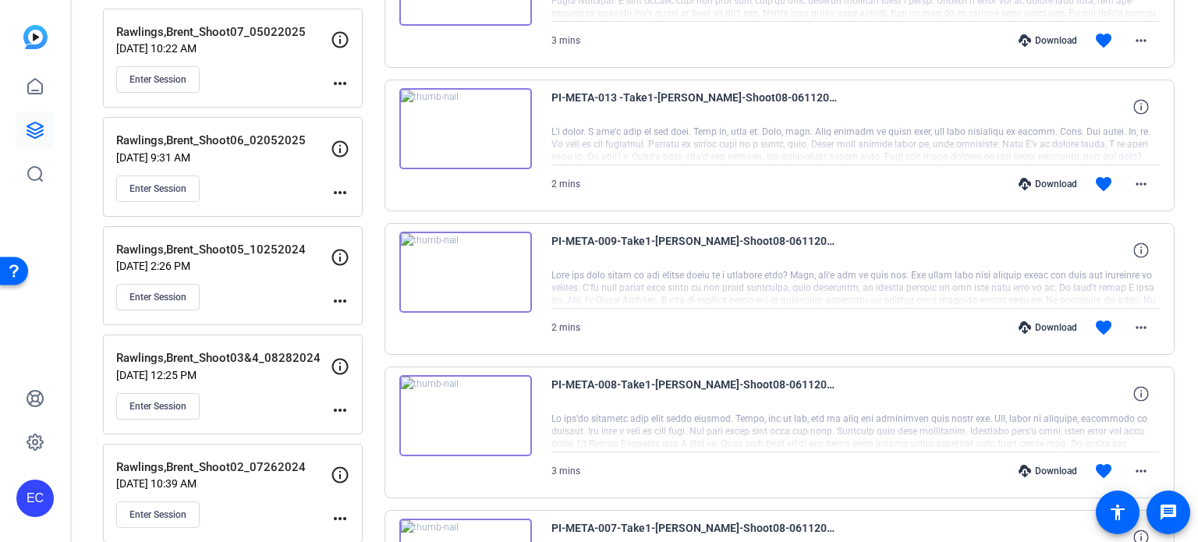
scroll to position [546, 0]
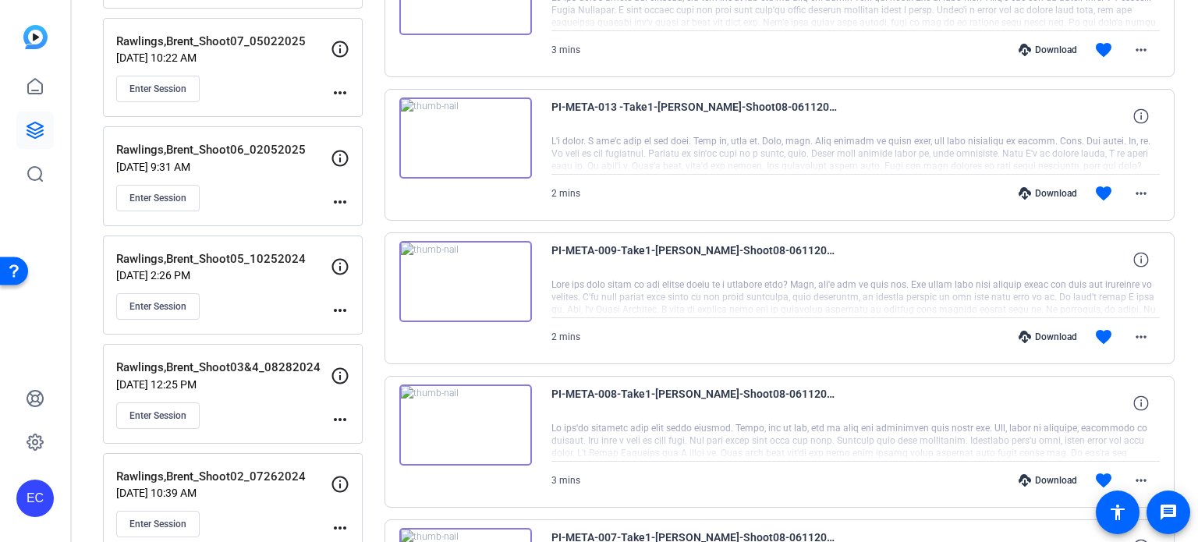
click at [1047, 336] on div "Download" at bounding box center [1048, 337] width 74 height 12
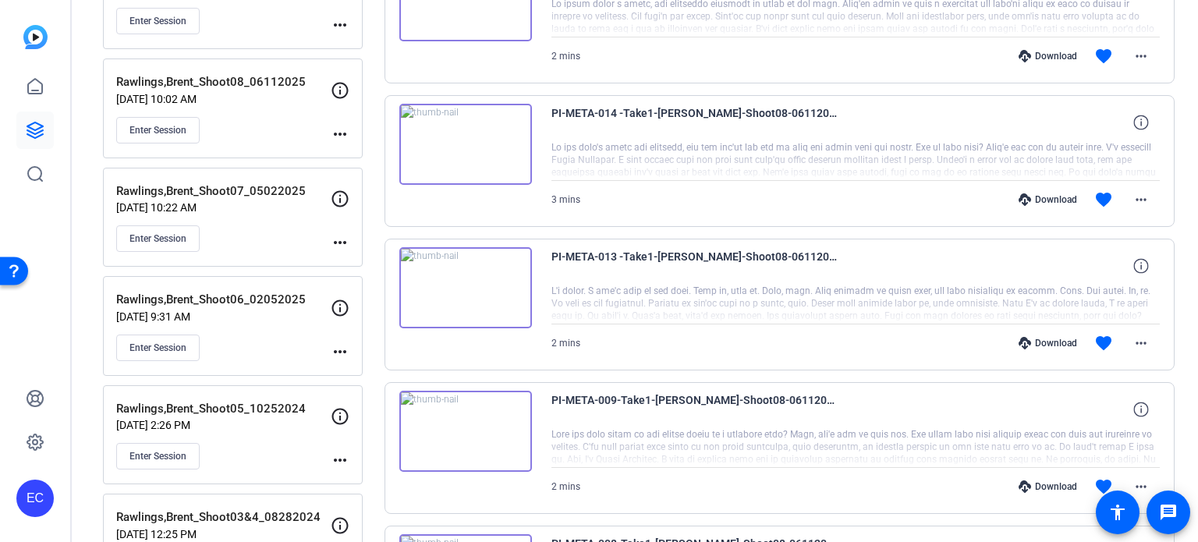
scroll to position [390, 0]
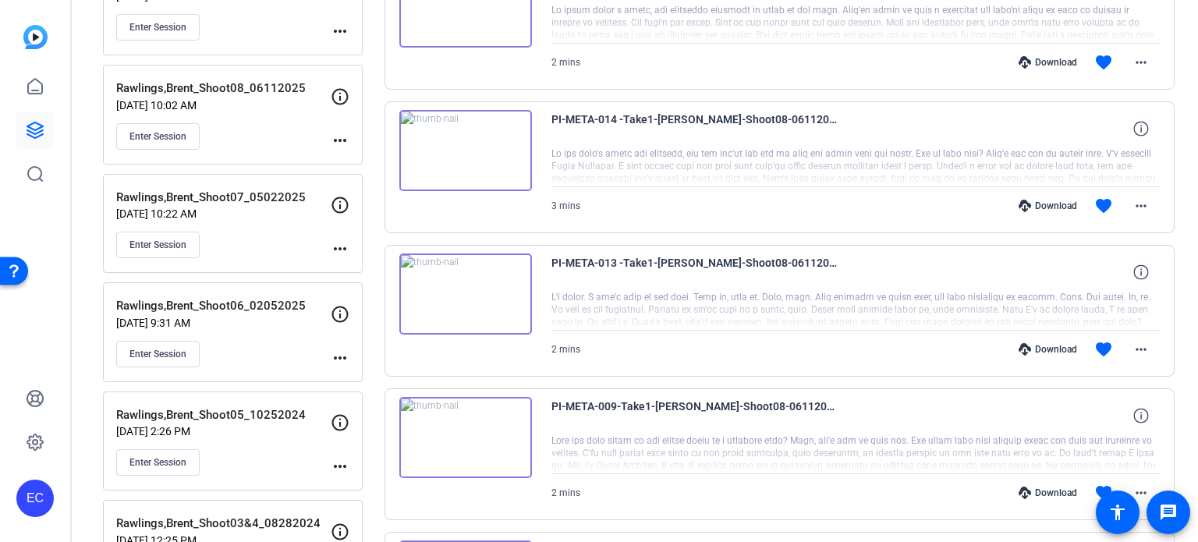
click at [1043, 349] on div "Download" at bounding box center [1048, 349] width 74 height 12
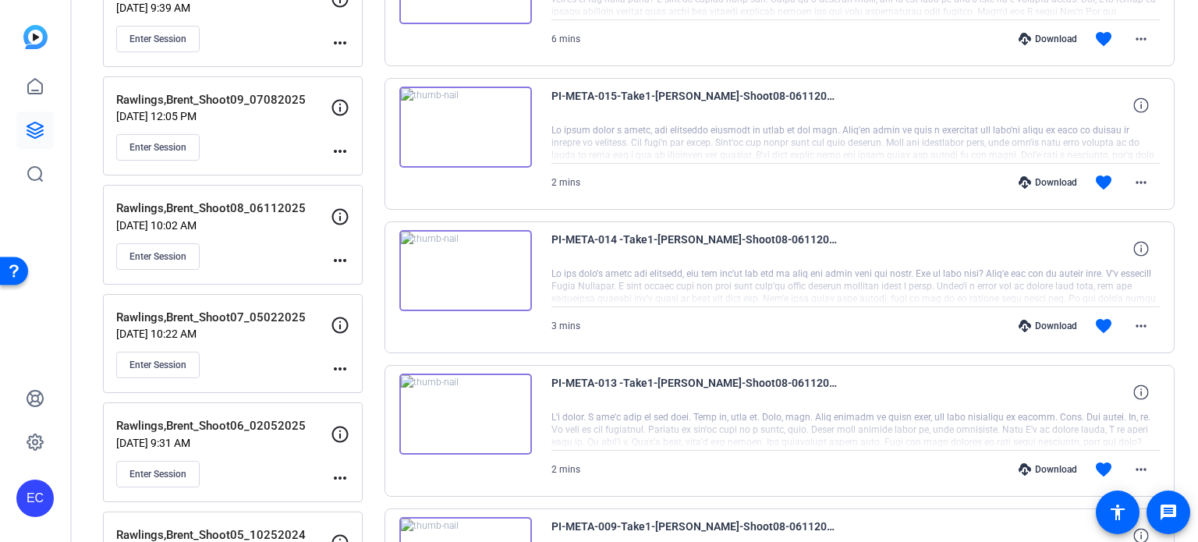
scroll to position [234, 0]
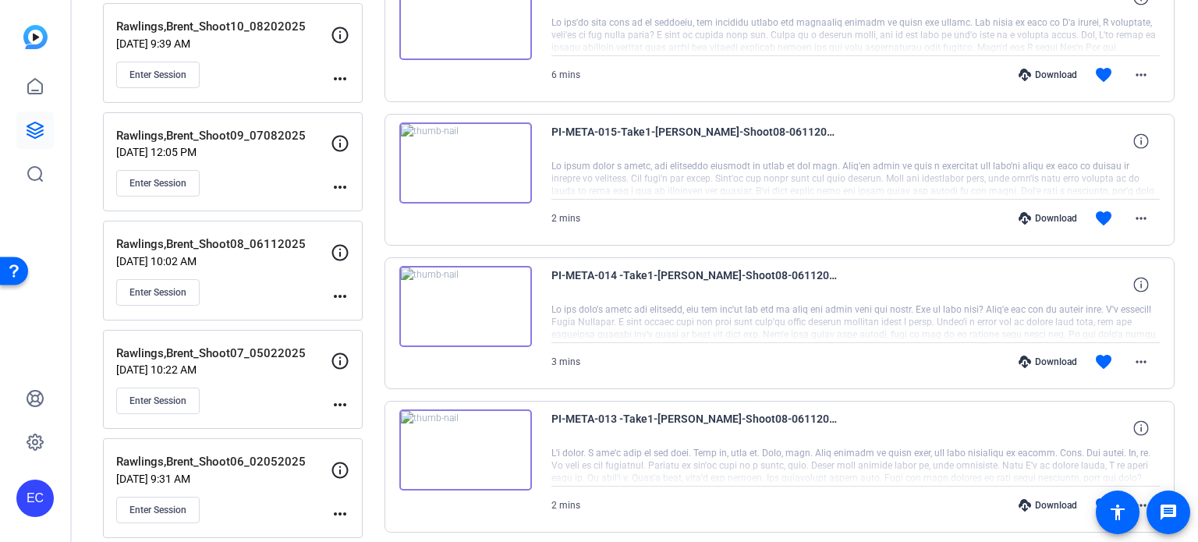
click at [1042, 350] on div "Download favorite more_horiz" at bounding box center [947, 361] width 426 height 37
click at [1041, 359] on div "Download" at bounding box center [1048, 362] width 74 height 12
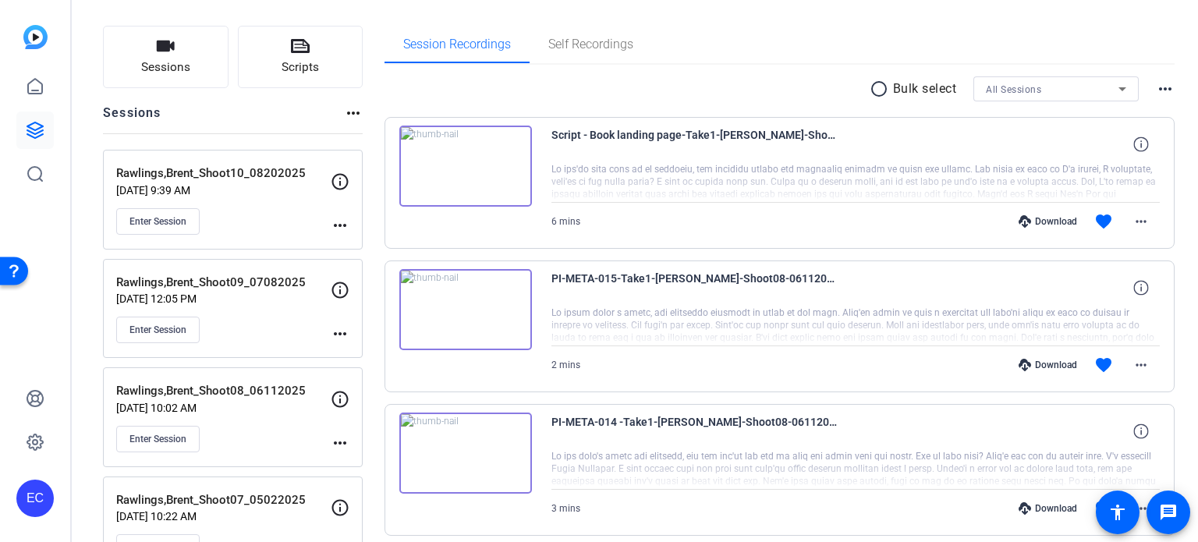
scroll to position [78, 0]
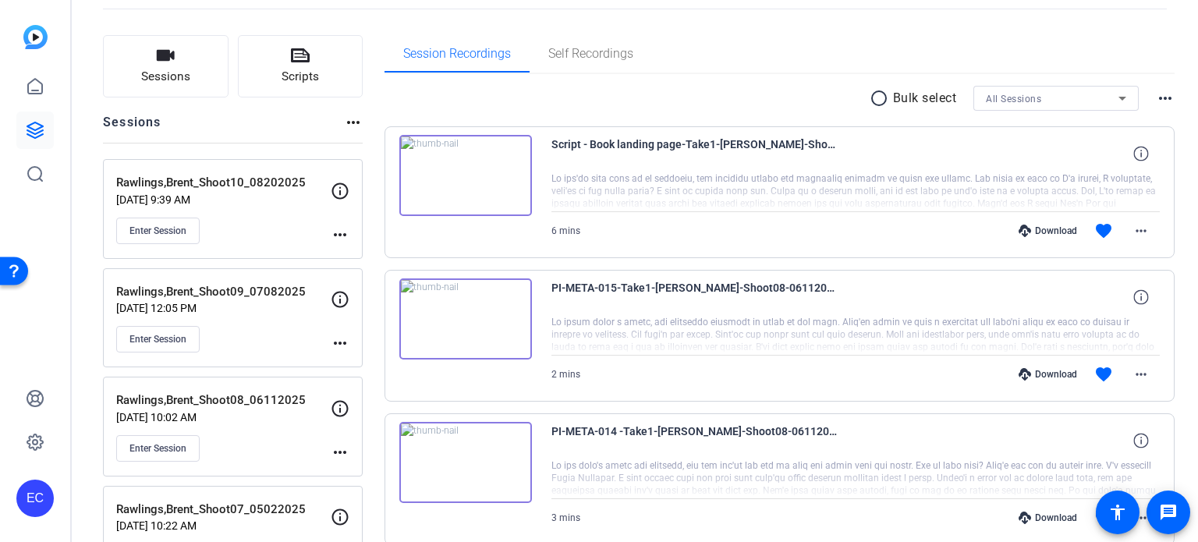
click at [1048, 370] on div "Download" at bounding box center [1048, 374] width 74 height 12
click at [1047, 232] on div "Download" at bounding box center [1048, 231] width 74 height 12
